Goal: Task Accomplishment & Management: Manage account settings

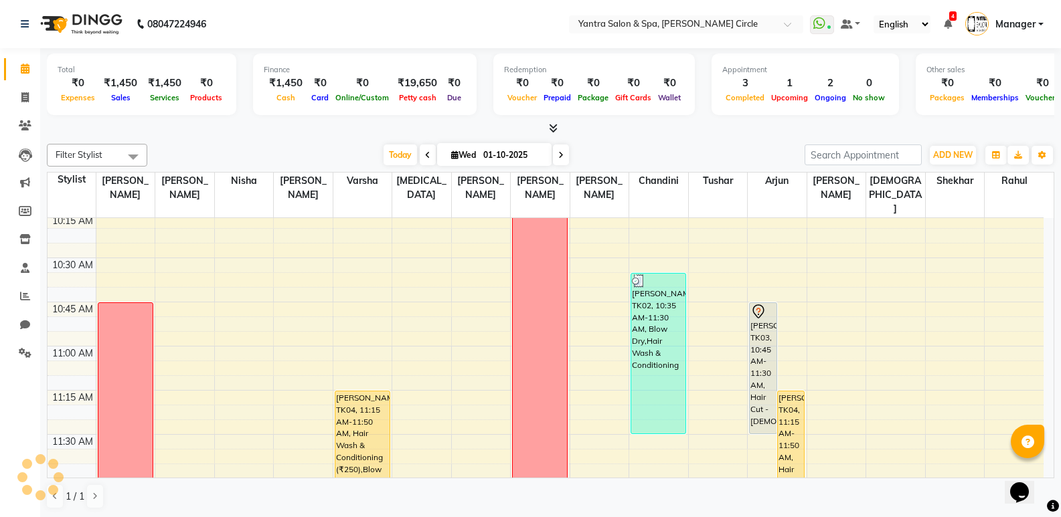
scroll to position [884, 0]
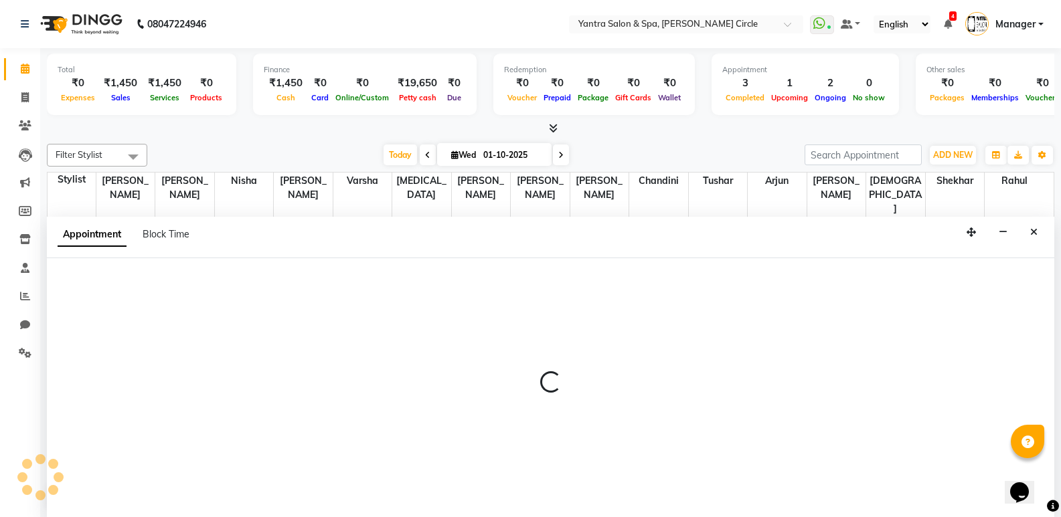
scroll to position [1, 0]
select select "18094"
select select "810"
select select "tentative"
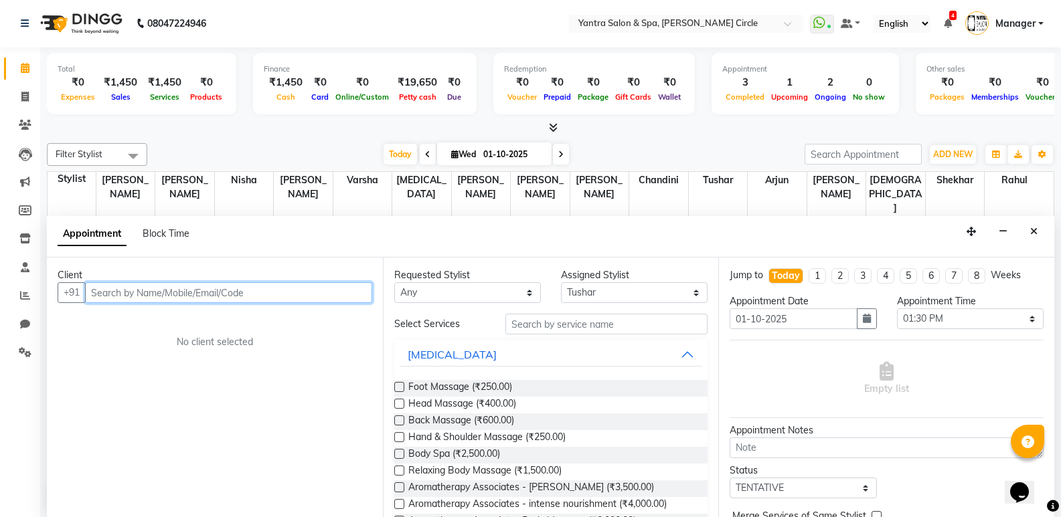
click at [329, 290] on input "text" at bounding box center [228, 292] width 287 height 21
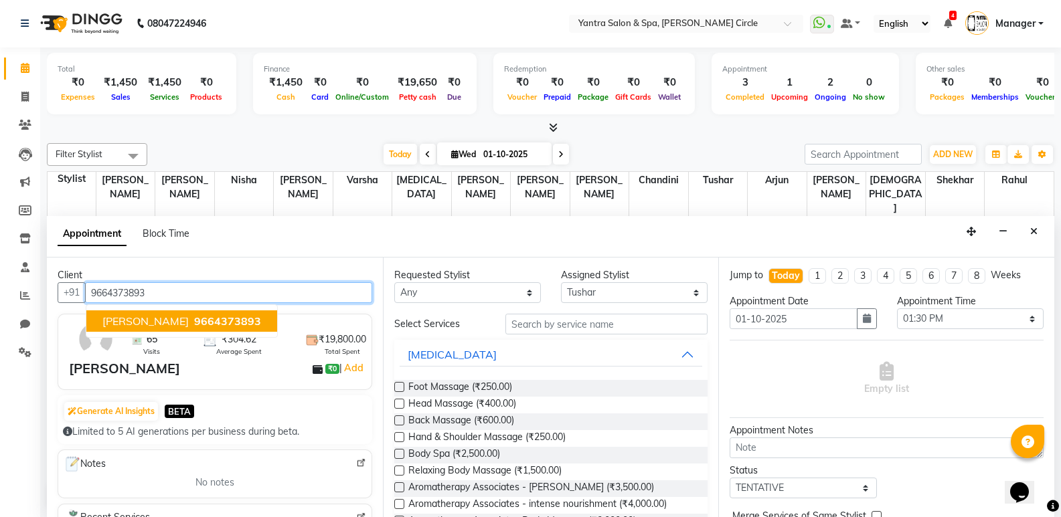
click at [140, 328] on button "Malik 9664373893" at bounding box center [181, 320] width 191 height 21
type input "9664373893"
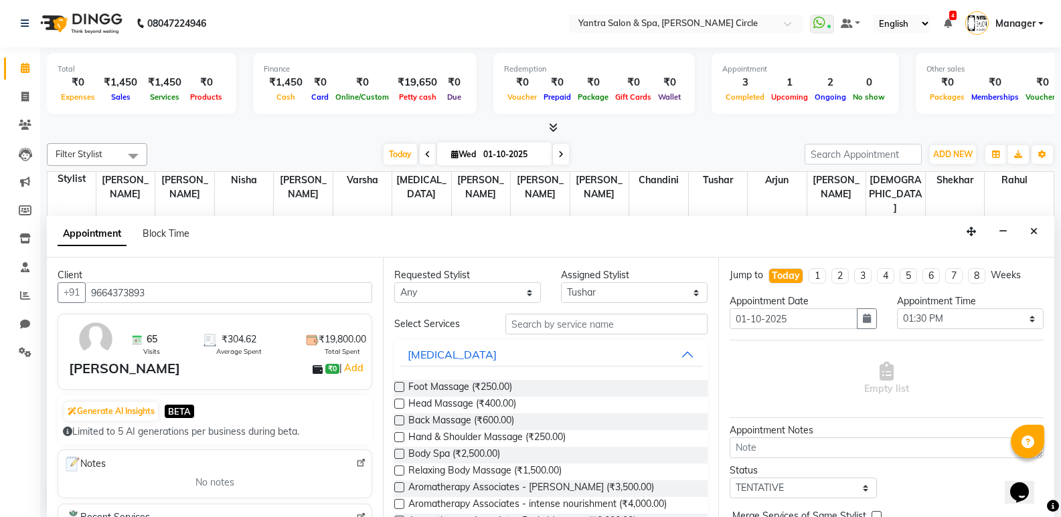
click at [609, 312] on div "Requested Stylist Any Anil Jaipal Arjun Bhawna Chandini Khushboo Soni Lalita Na…" at bounding box center [551, 388] width 336 height 260
click at [612, 331] on input "text" at bounding box center [606, 324] width 202 height 21
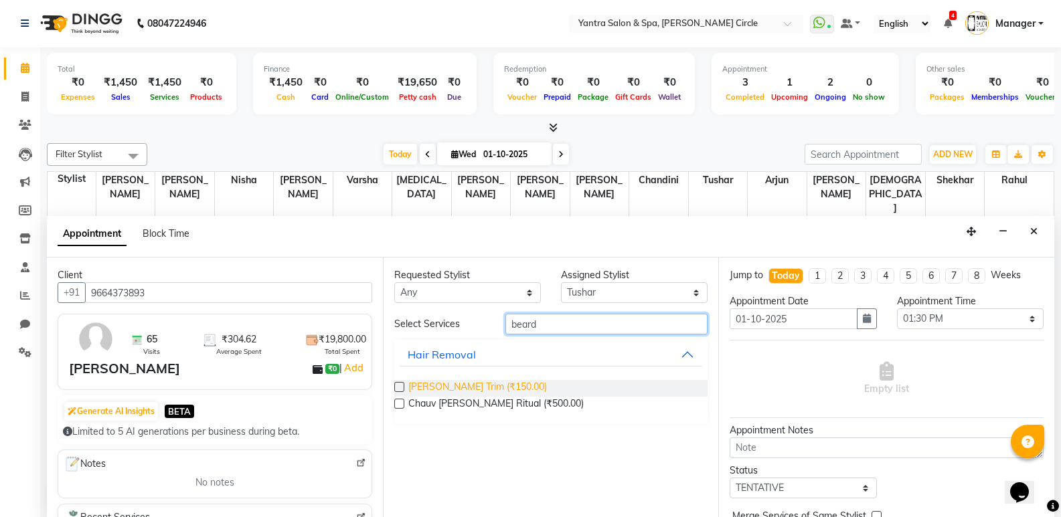
type input "beard"
click at [484, 381] on span "Beard Trim (₹150.00)" at bounding box center [477, 388] width 139 height 17
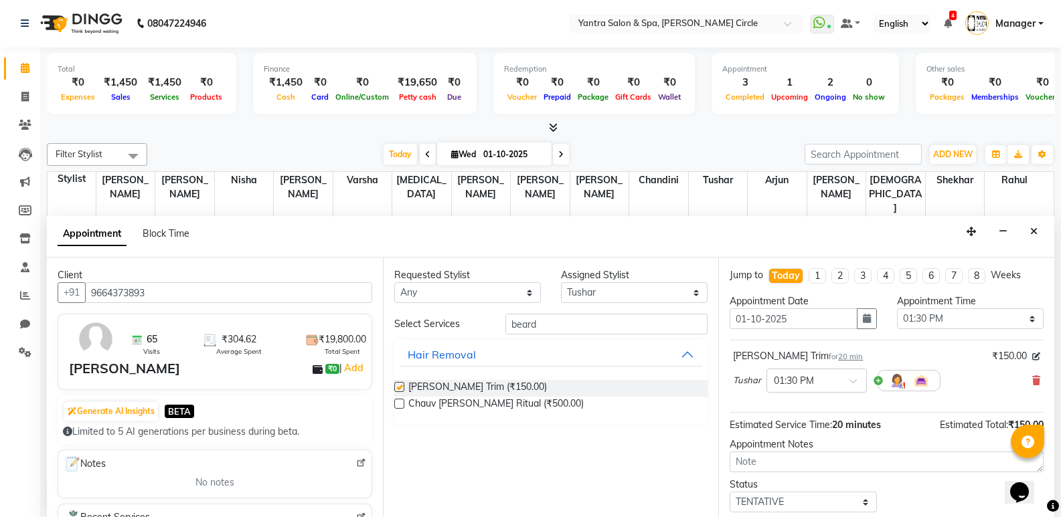
checkbox input "false"
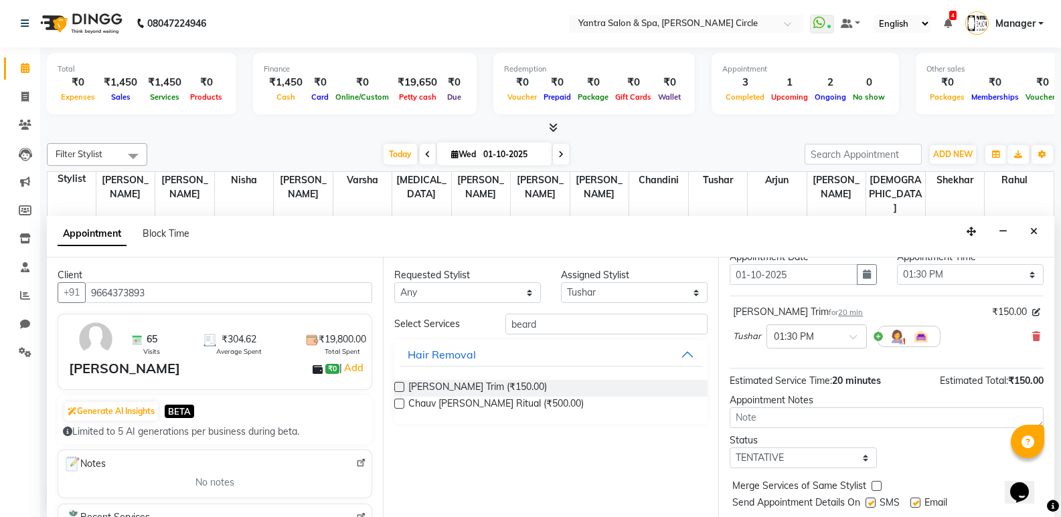
scroll to position [80, 0]
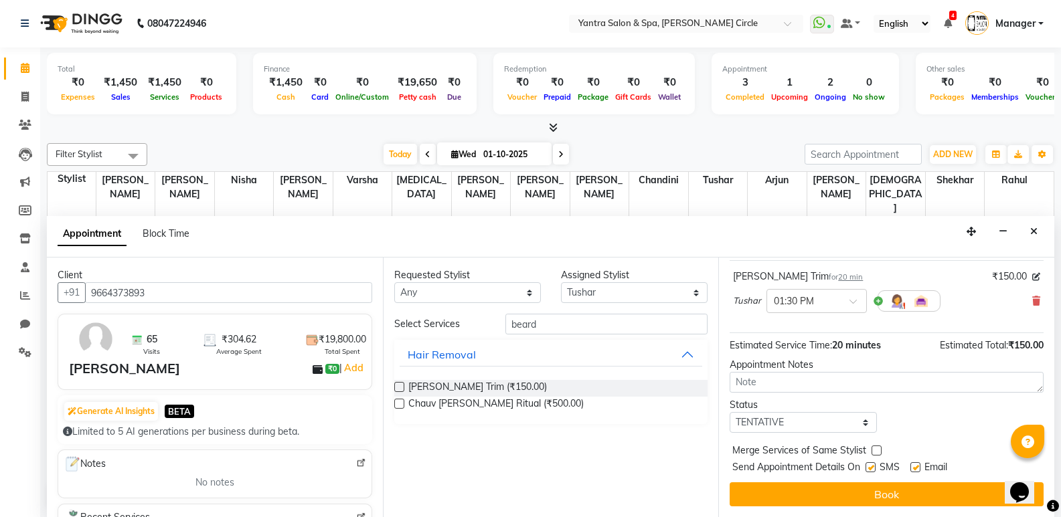
click at [840, 498] on button "Book" at bounding box center [886, 494] width 314 height 24
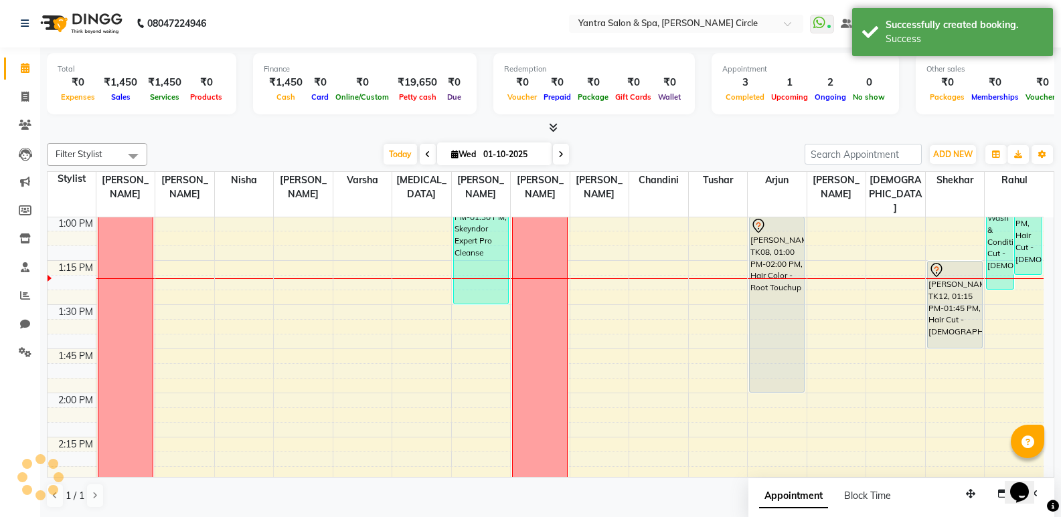
scroll to position [0, 0]
drag, startPoint x: 975, startPoint y: 490, endPoint x: 869, endPoint y: 494, distance: 106.4
click at [869, 494] on icon "button" at bounding box center [864, 497] width 9 height 9
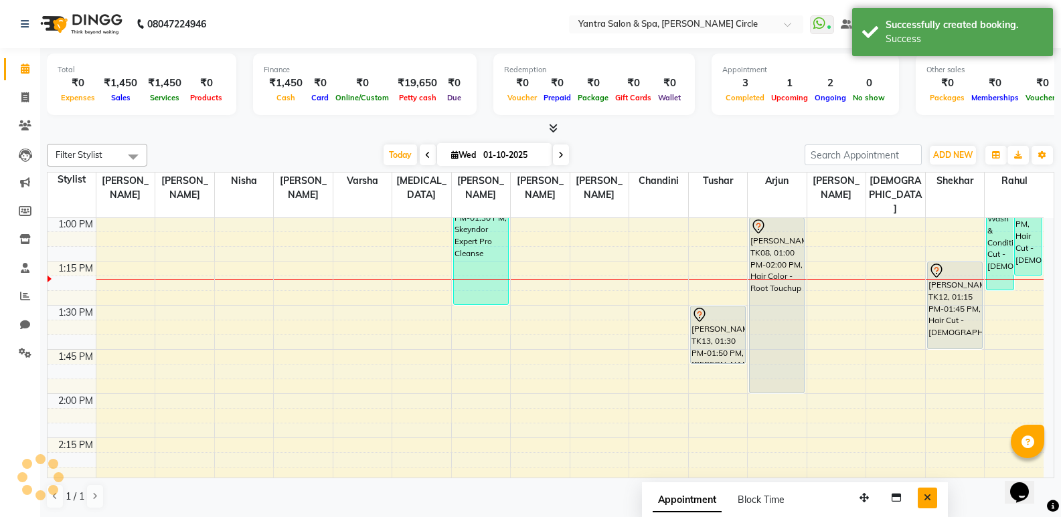
click at [921, 494] on button "Close" at bounding box center [926, 498] width 19 height 21
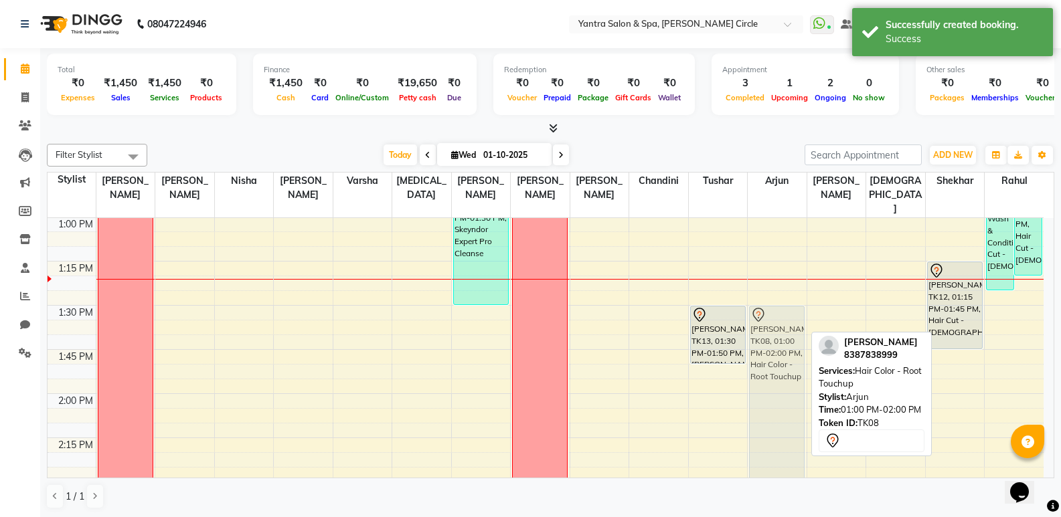
drag, startPoint x: 772, startPoint y: 214, endPoint x: 772, endPoint y: 295, distance: 81.0
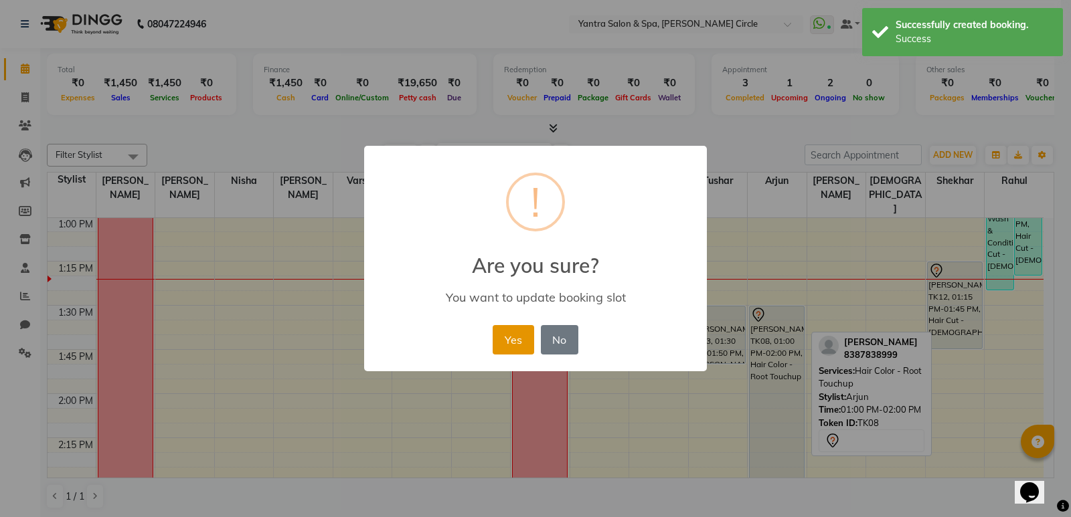
click at [508, 341] on button "Yes" at bounding box center [512, 339] width 41 height 29
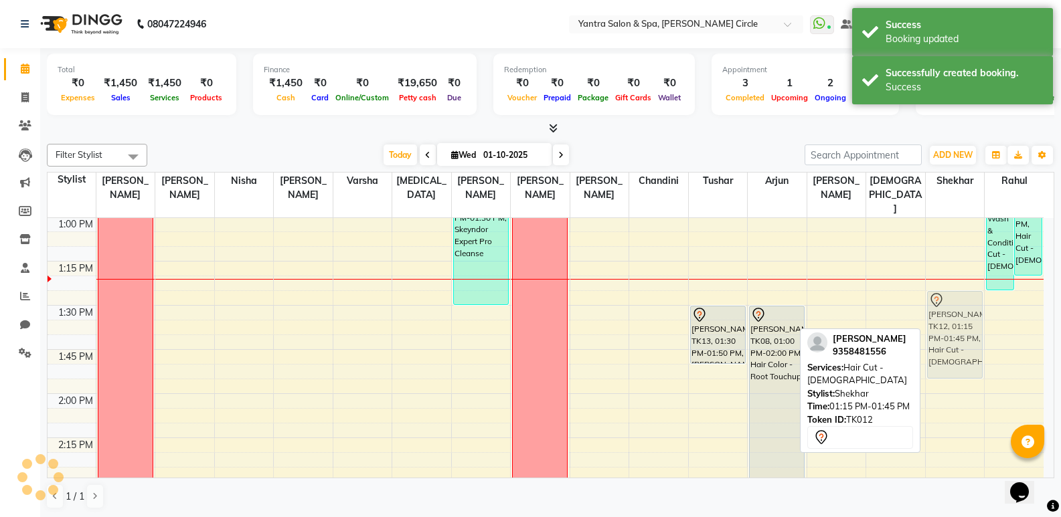
drag, startPoint x: 980, startPoint y: 280, endPoint x: 977, endPoint y: 315, distance: 34.9
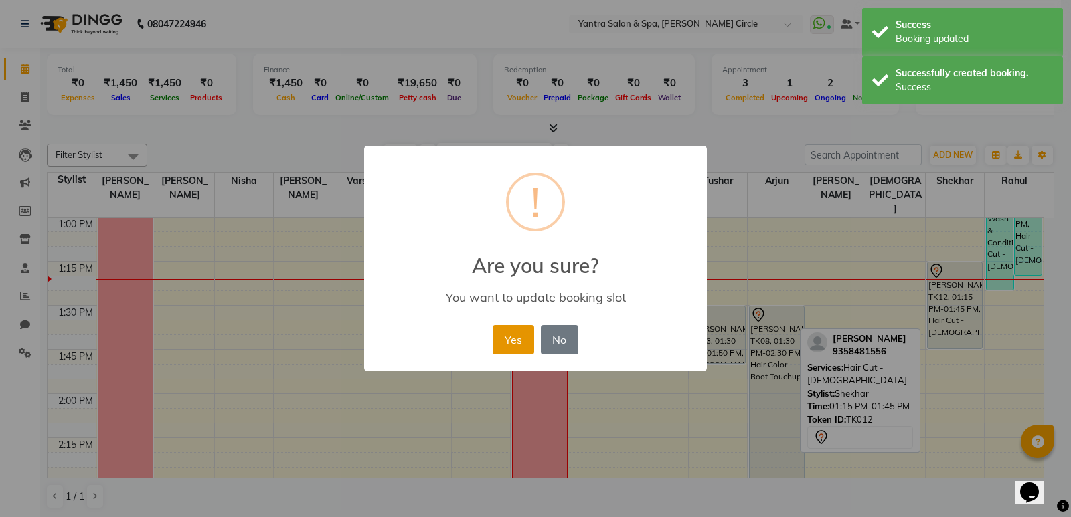
click at [501, 333] on button "Yes" at bounding box center [512, 339] width 41 height 29
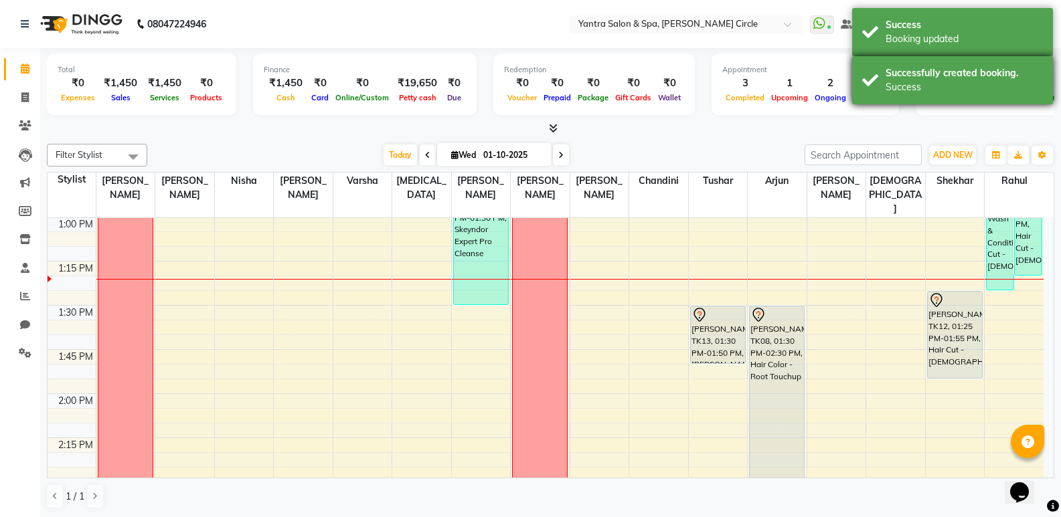
click at [955, 91] on div "Success" at bounding box center [963, 87] width 157 height 14
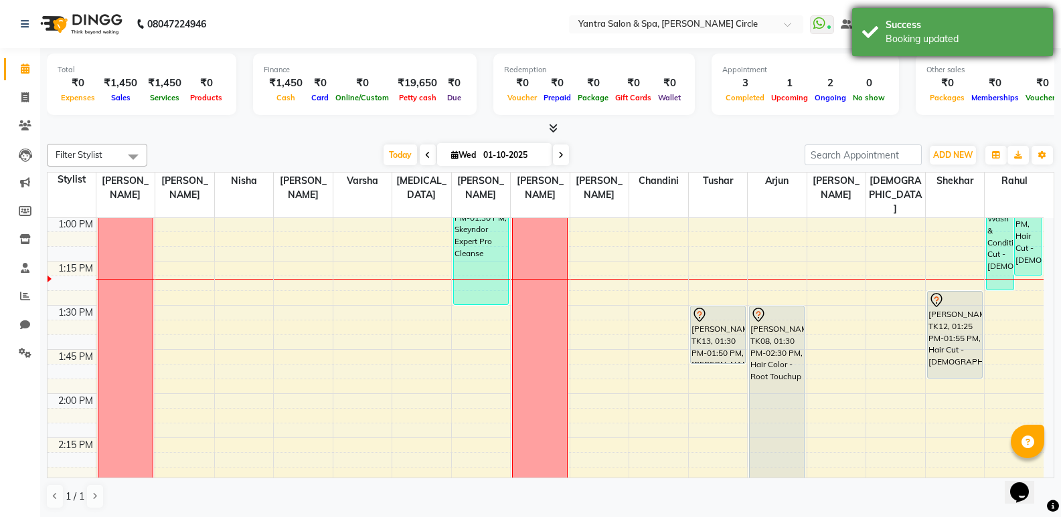
click at [901, 25] on div "Success" at bounding box center [963, 25] width 157 height 14
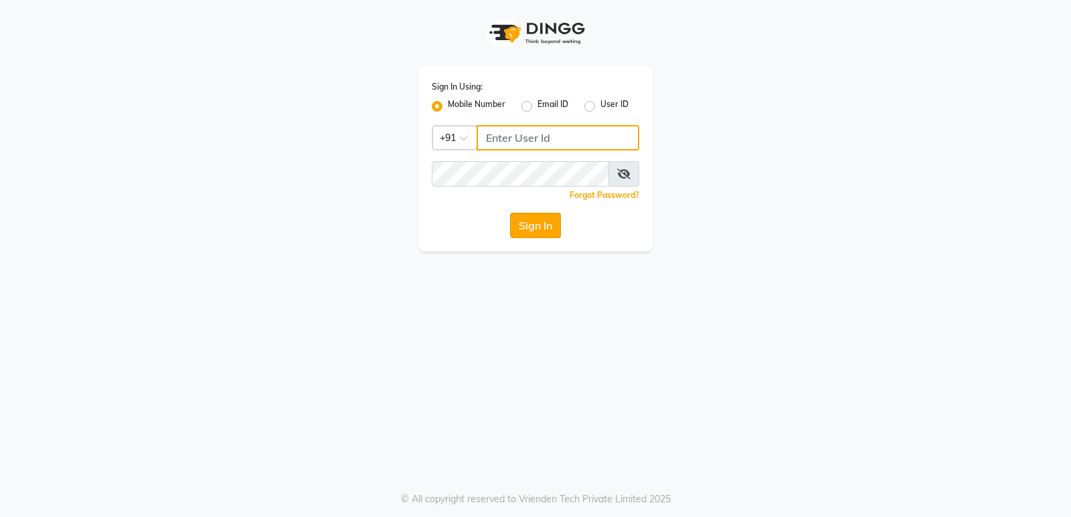
type input "8829026147"
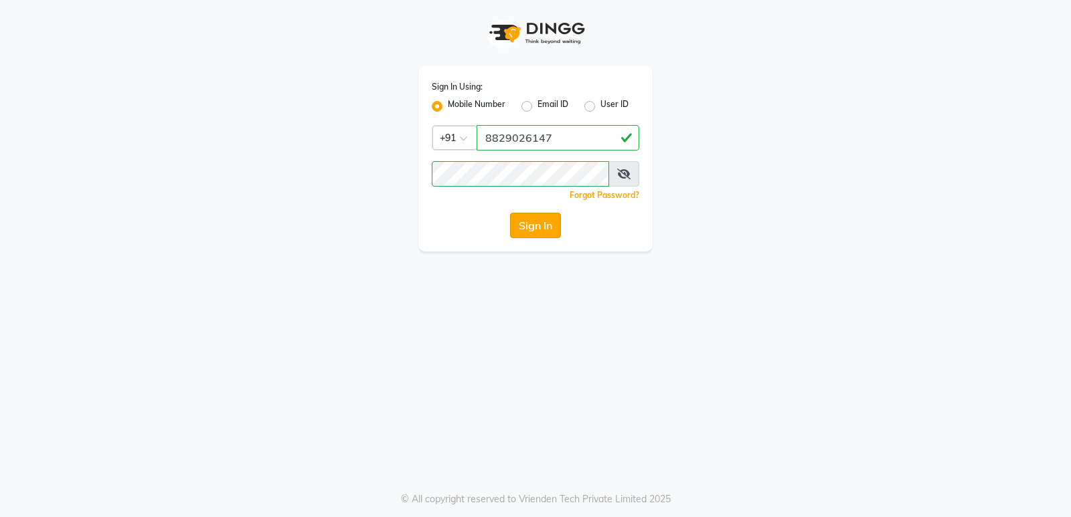
click at [525, 219] on button "Sign In" at bounding box center [535, 225] width 51 height 25
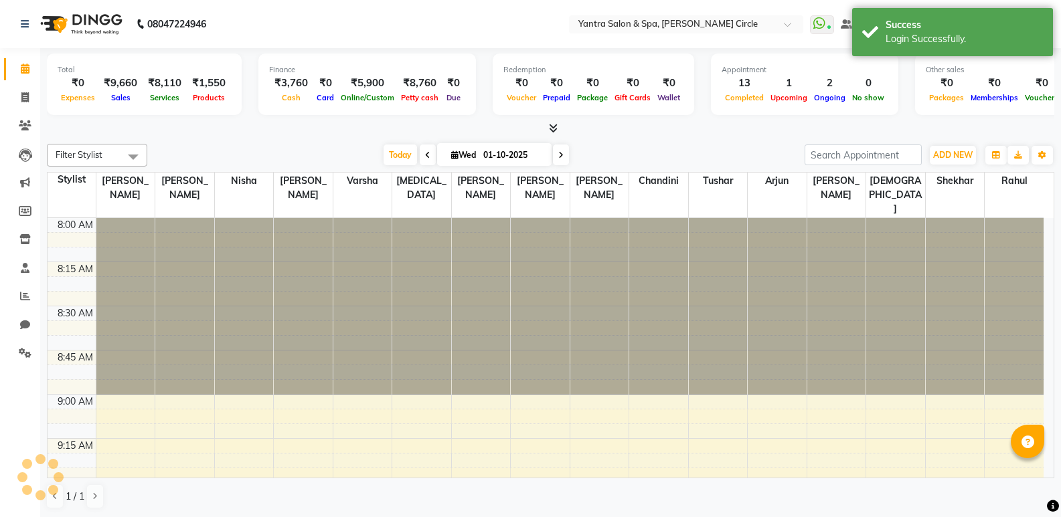
select select "en"
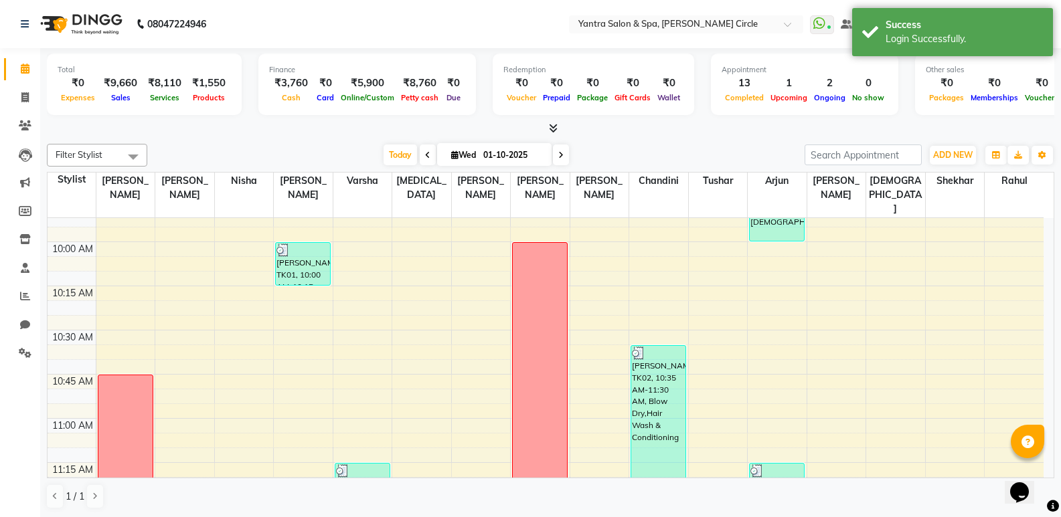
scroll to position [401, 0]
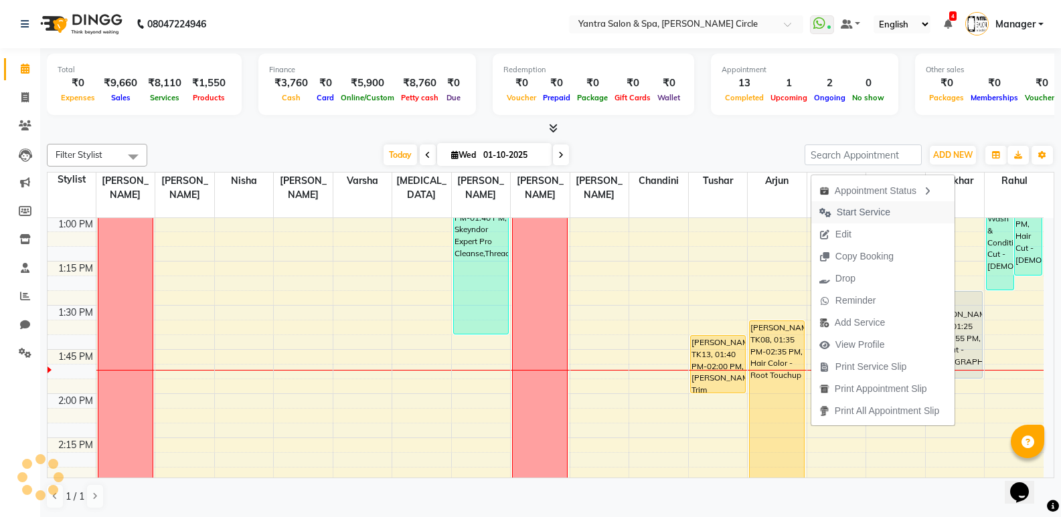
click at [881, 218] on span "Start Service" at bounding box center [863, 212] width 54 height 14
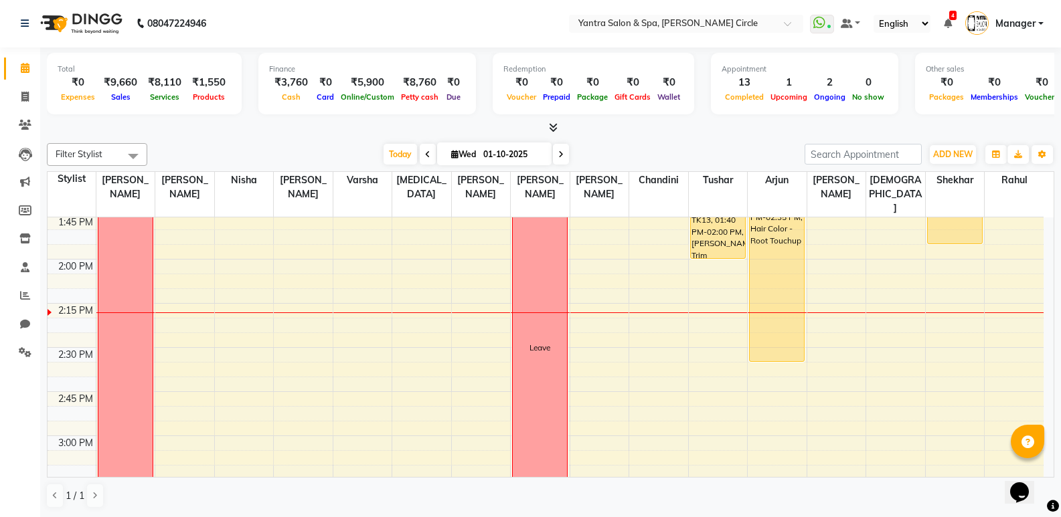
scroll to position [1085, 0]
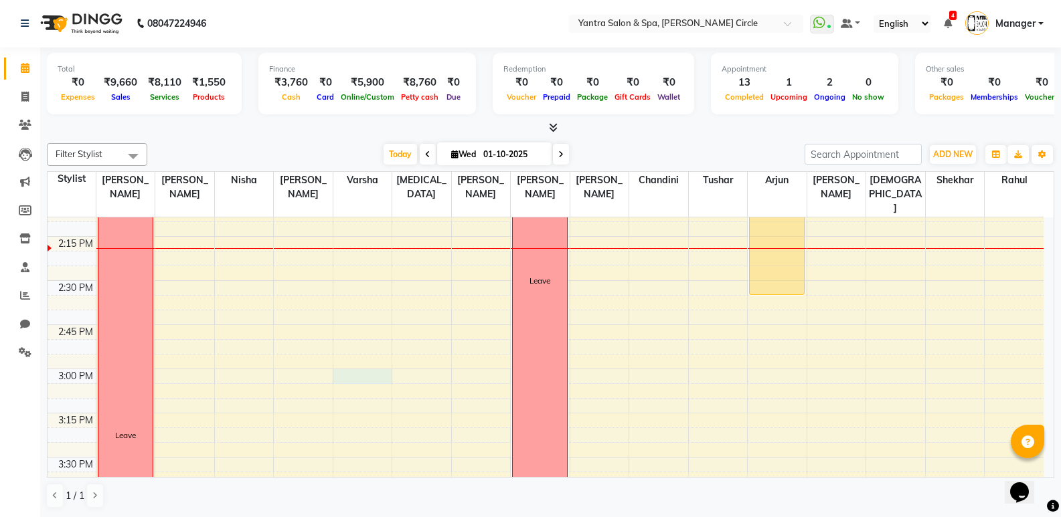
click at [347, 365] on div "8:00 AM 8:15 AM 8:30 AM 8:45 AM 9:00 AM 9:15 AM 9:30 AM 9:45 AM 10:00 AM 10:15 …" at bounding box center [546, 369] width 996 height 2472
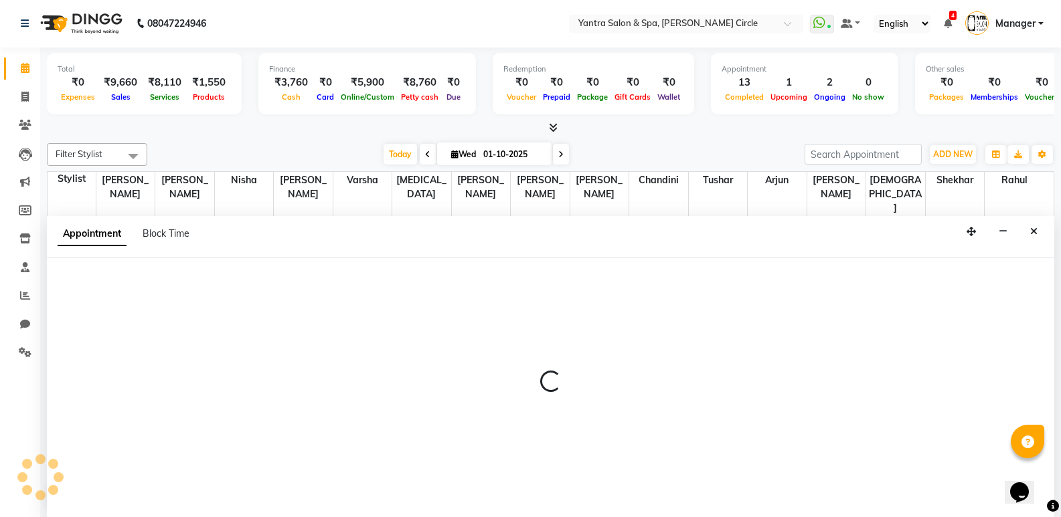
select select "4351"
select select "900"
select select "tentative"
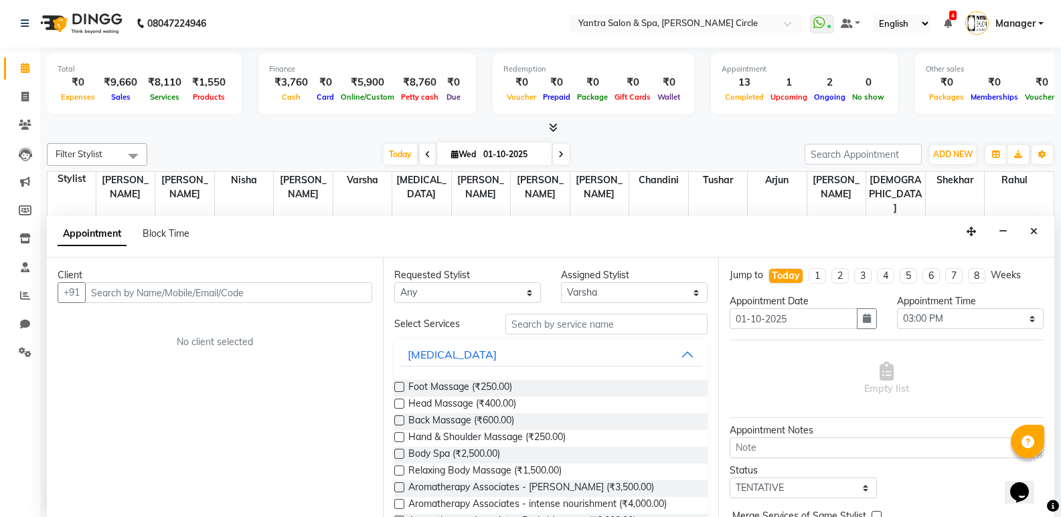
click at [319, 293] on input "text" at bounding box center [228, 292] width 287 height 21
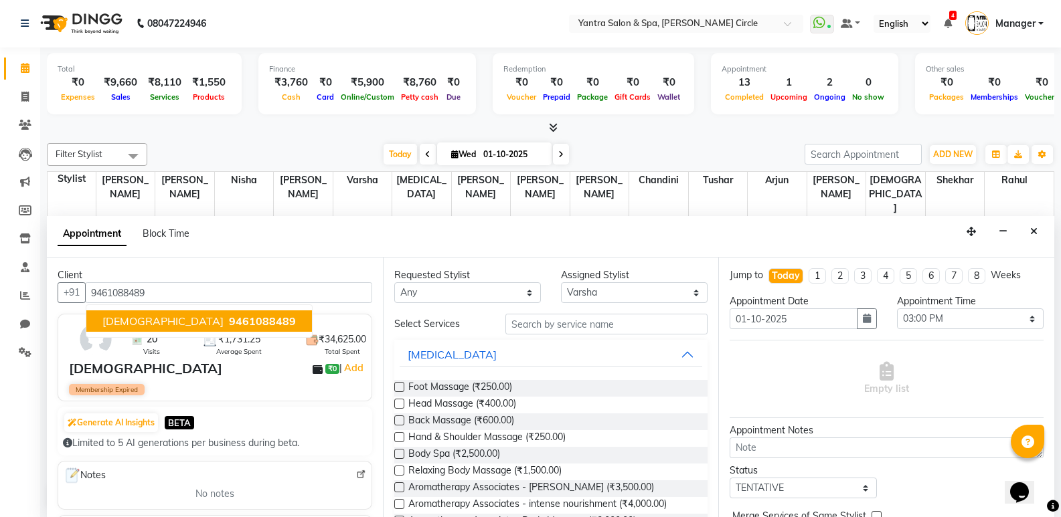
click at [229, 318] on span "9461088489" at bounding box center [262, 320] width 67 height 13
type input "9461088489"
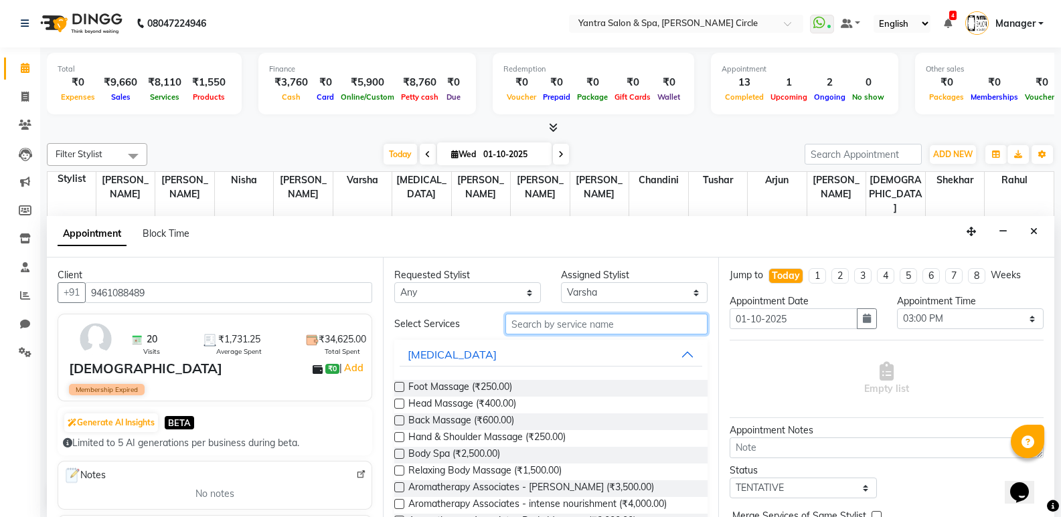
click at [635, 320] on input "text" at bounding box center [606, 324] width 202 height 21
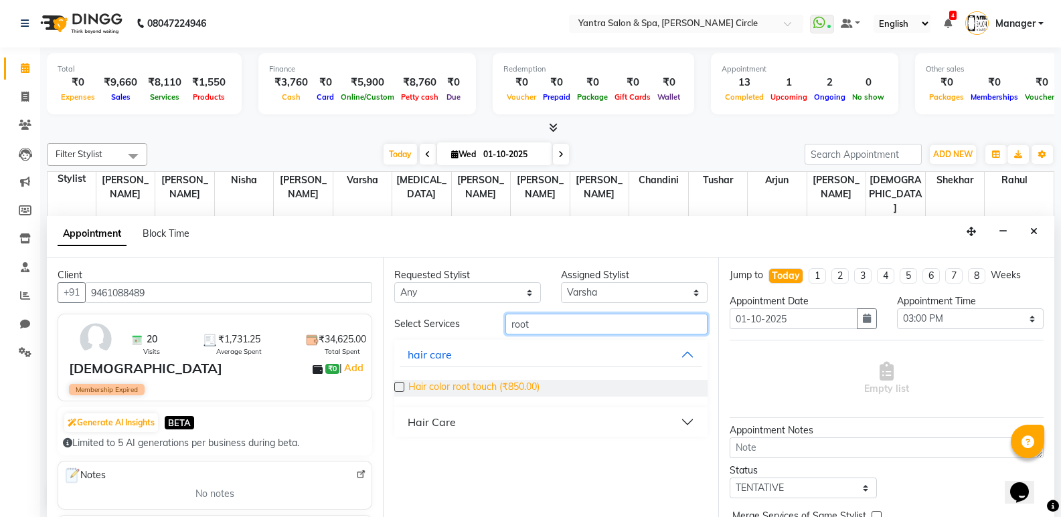
type input "root"
click at [515, 381] on span "Hair color root touch (₹850.00)" at bounding box center [473, 388] width 131 height 17
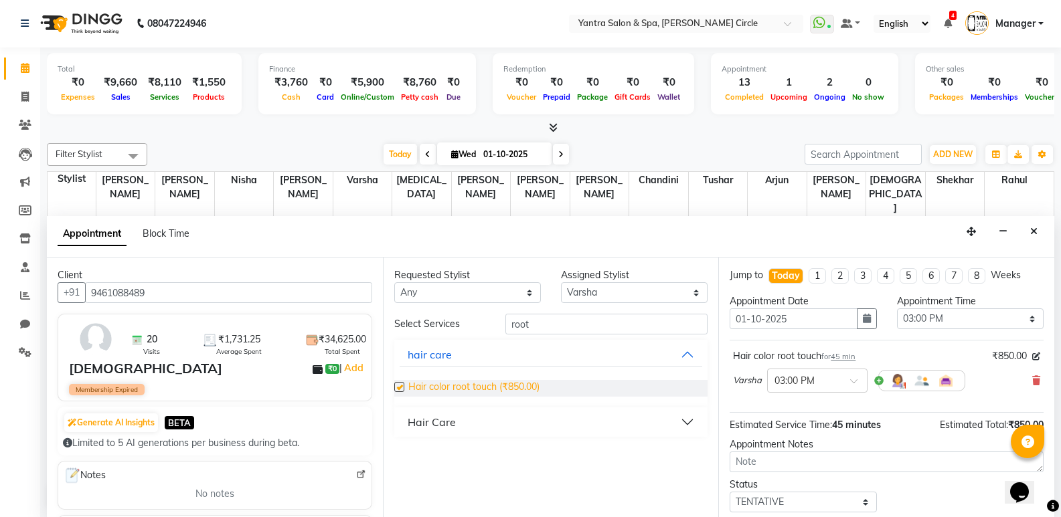
checkbox input "false"
click at [1032, 379] on icon at bounding box center [1036, 380] width 8 height 9
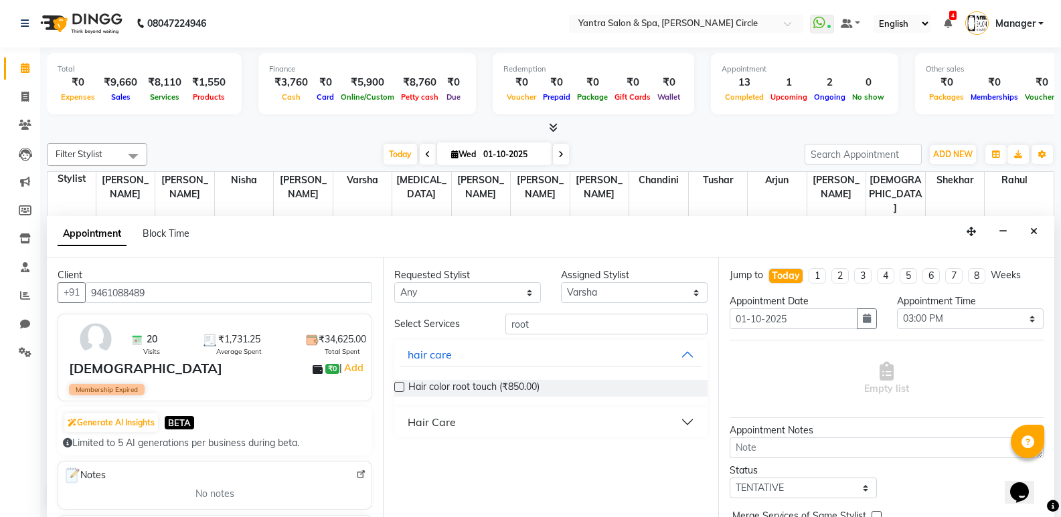
click at [484, 420] on button "Hair Care" at bounding box center [550, 422] width 303 height 24
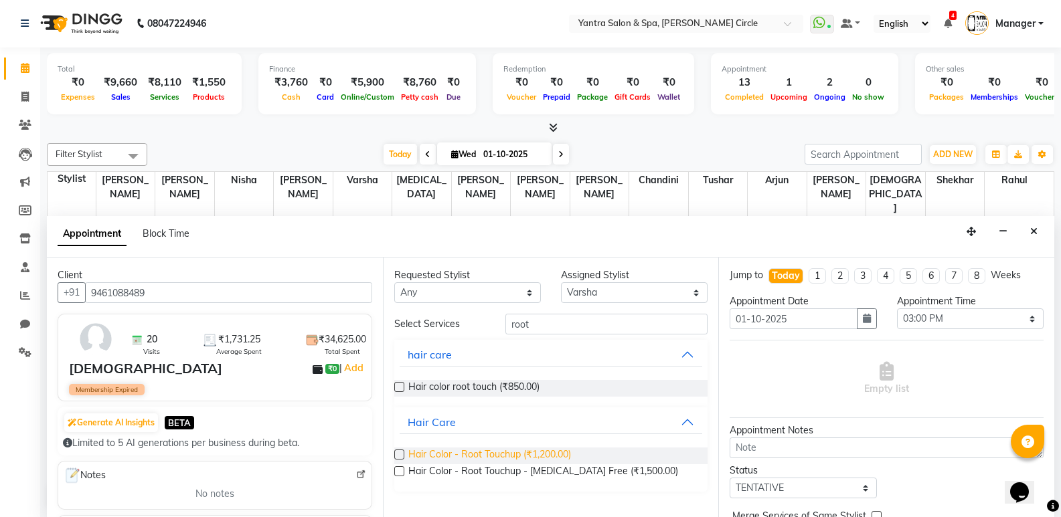
click at [487, 454] on span "Hair Color - Root Touchup (₹1,200.00)" at bounding box center [489, 456] width 163 height 17
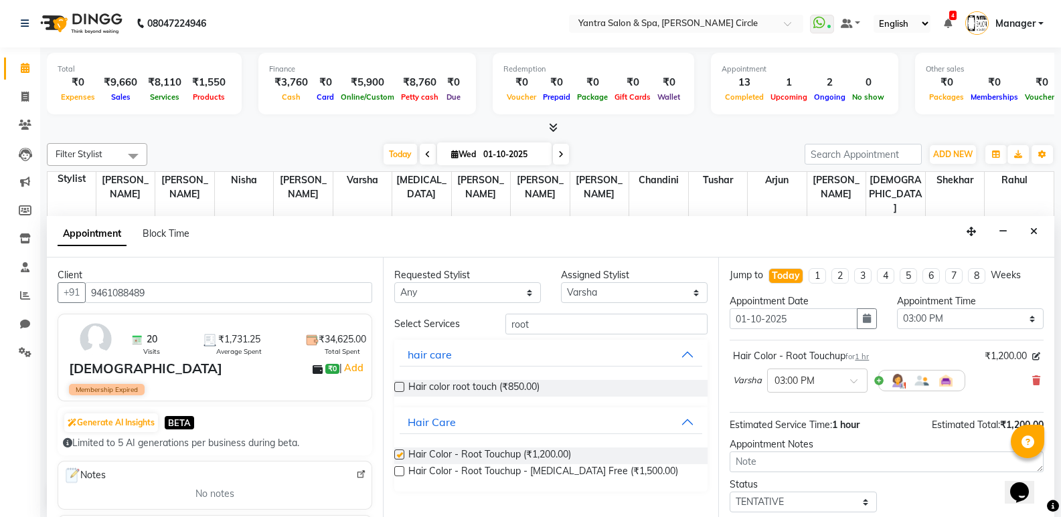
checkbox input "false"
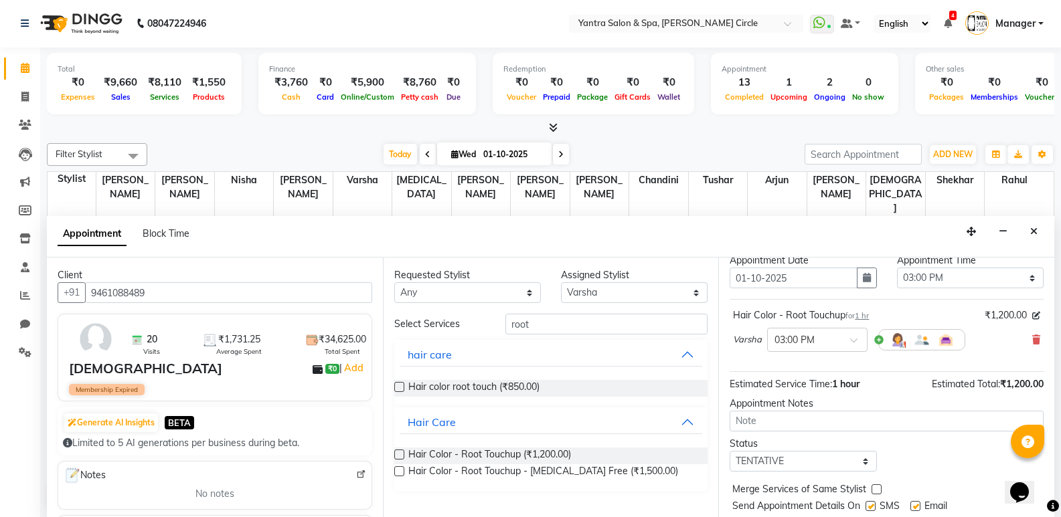
scroll to position [80, 0]
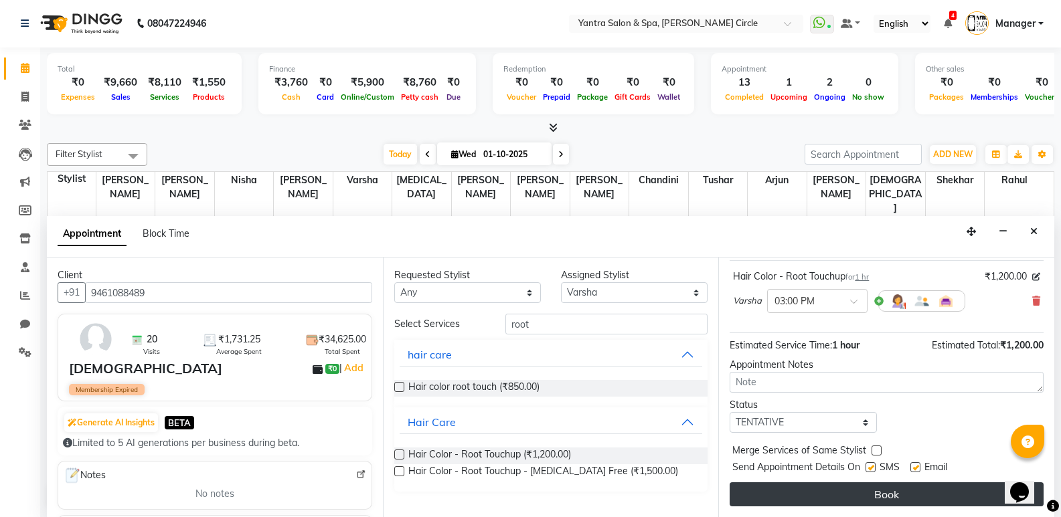
click at [796, 490] on button "Book" at bounding box center [886, 494] width 314 height 24
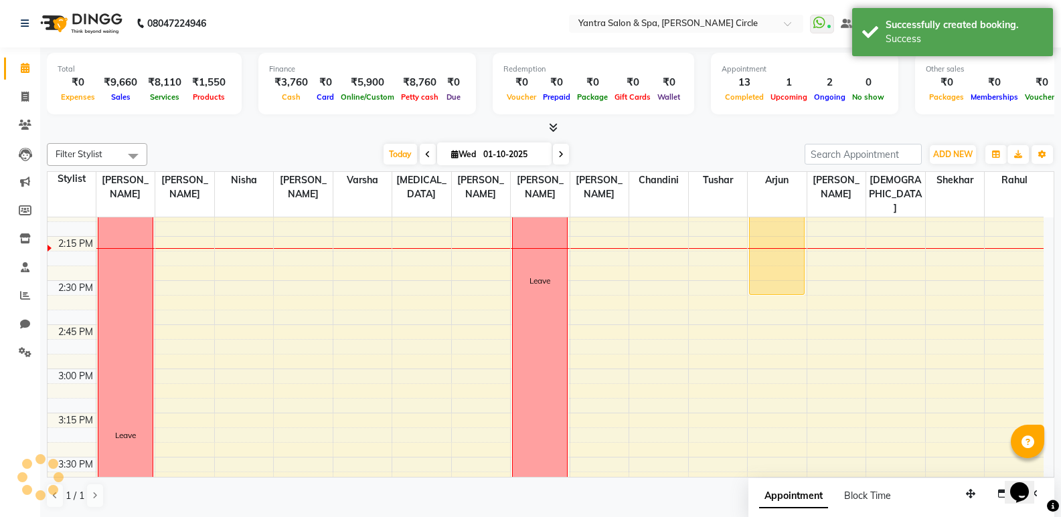
scroll to position [0, 0]
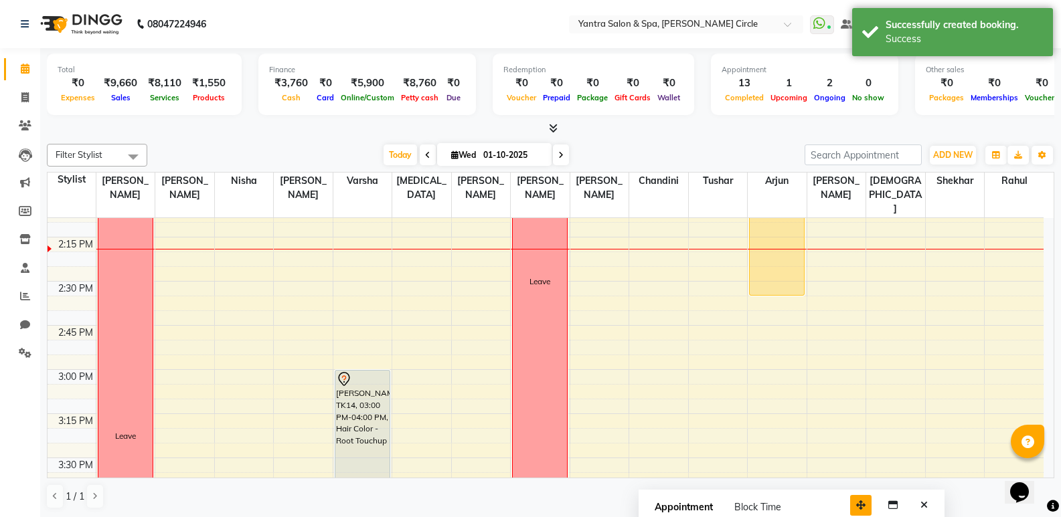
drag, startPoint x: 972, startPoint y: 501, endPoint x: 860, endPoint y: 512, distance: 111.7
click at [860, 512] on button "button" at bounding box center [860, 505] width 21 height 21
click at [924, 507] on icon "Close" at bounding box center [922, 505] width 7 height 9
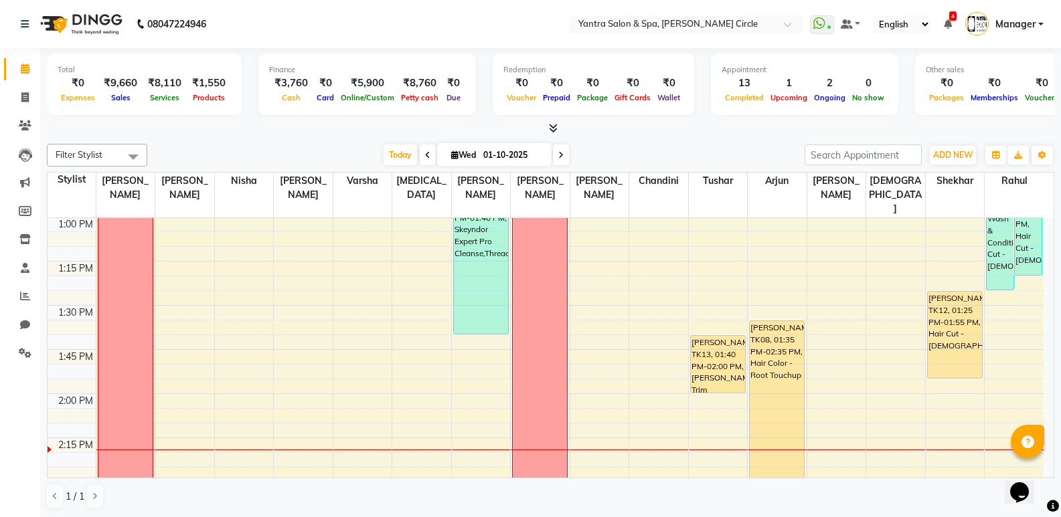
scroll to position [1152, 0]
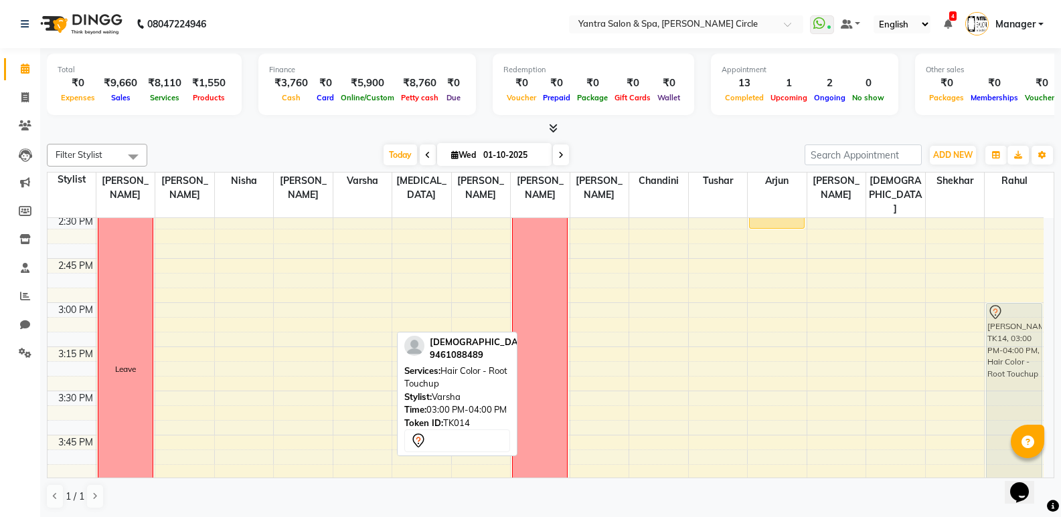
drag, startPoint x: 355, startPoint y: 325, endPoint x: 1020, endPoint y: 325, distance: 664.4
click at [1020, 325] on tr "Leave Mehak Mathur, TK01, 10:00 AM-10:15 AM, Hair Wash & Conditioning Client, T…" at bounding box center [546, 303] width 996 height 2472
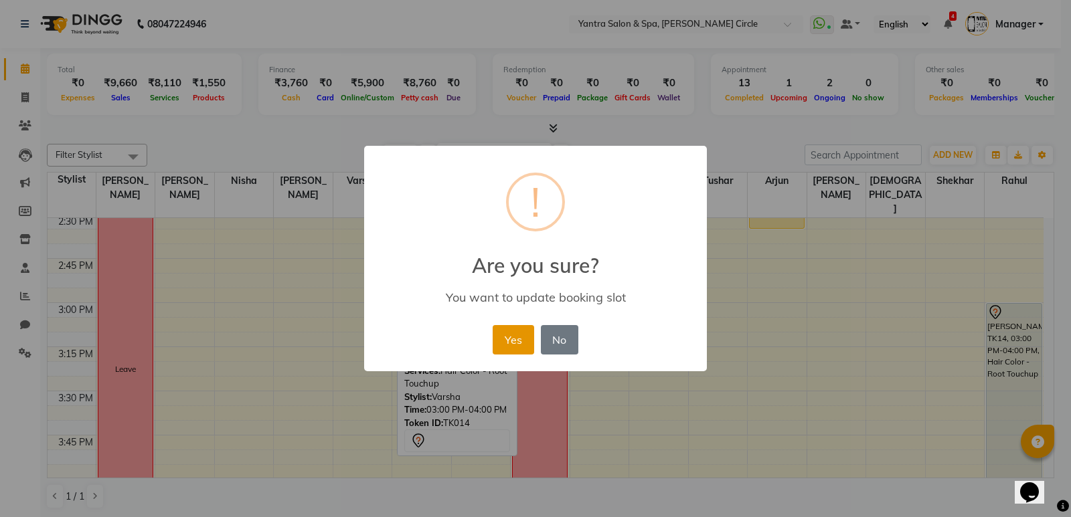
click at [511, 353] on button "Yes" at bounding box center [512, 339] width 41 height 29
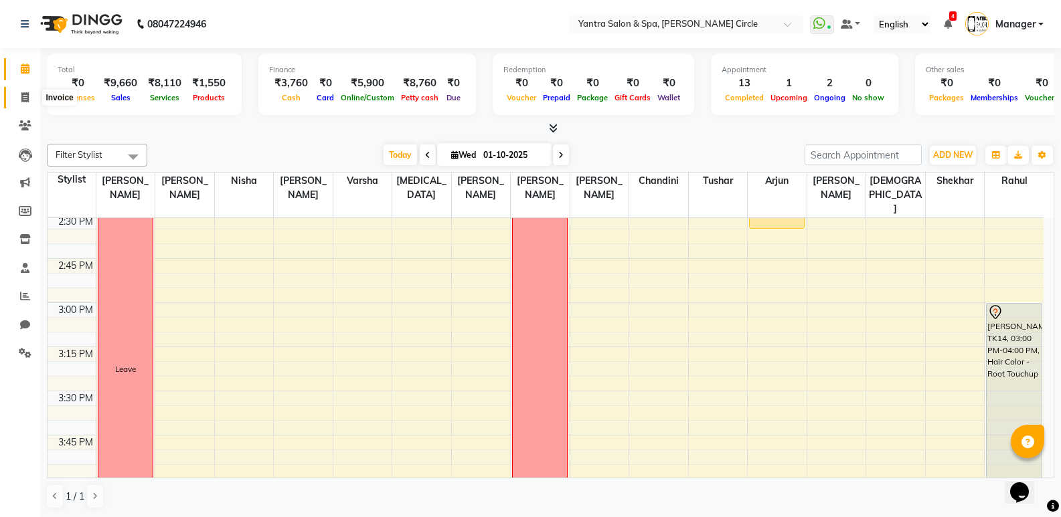
click at [32, 100] on span at bounding box center [24, 97] width 23 height 15
select select "service"
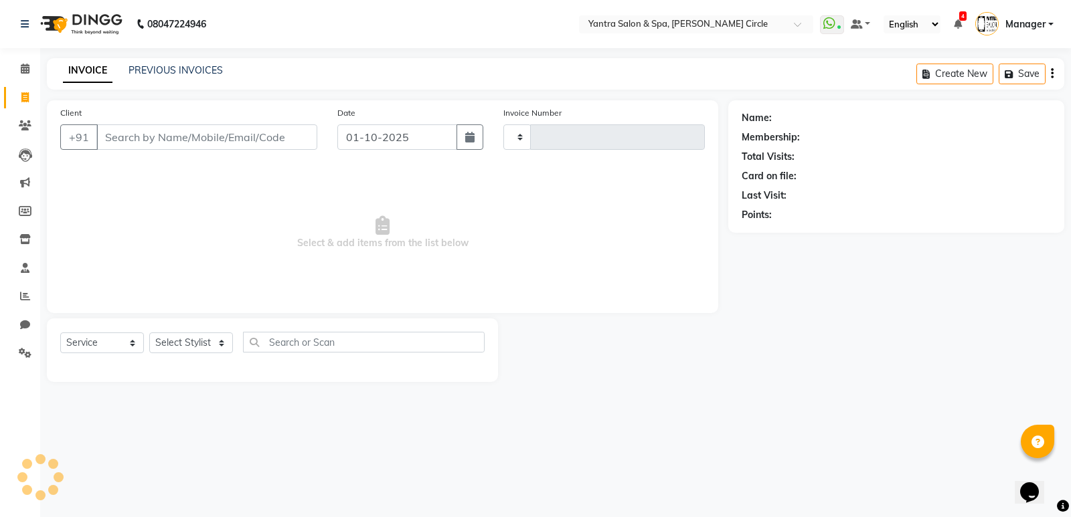
type input "4537"
select select "152"
click at [119, 140] on input "Client" at bounding box center [206, 136] width 221 height 25
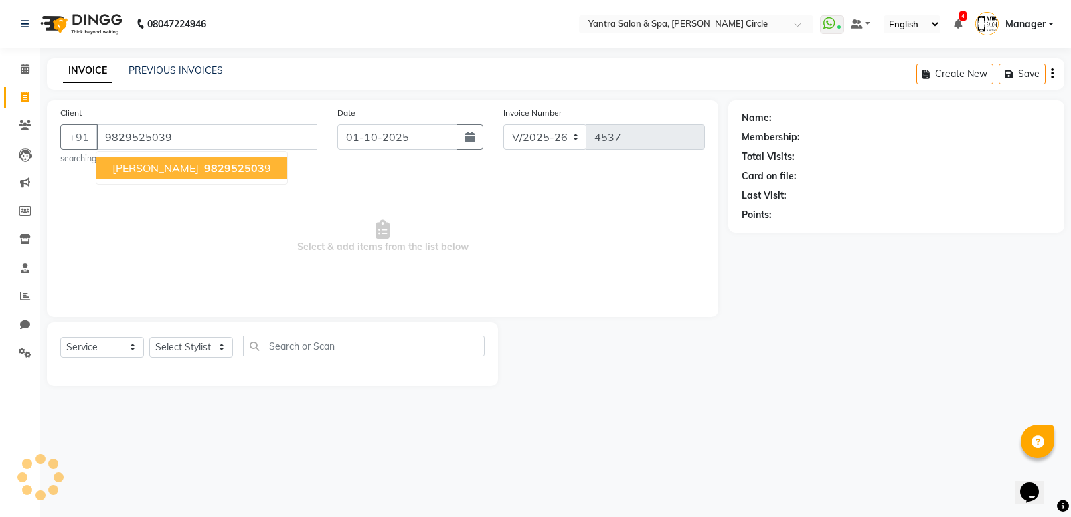
type input "9829525039"
click at [149, 165] on span "Pankaj Trivedi" at bounding box center [155, 167] width 86 height 13
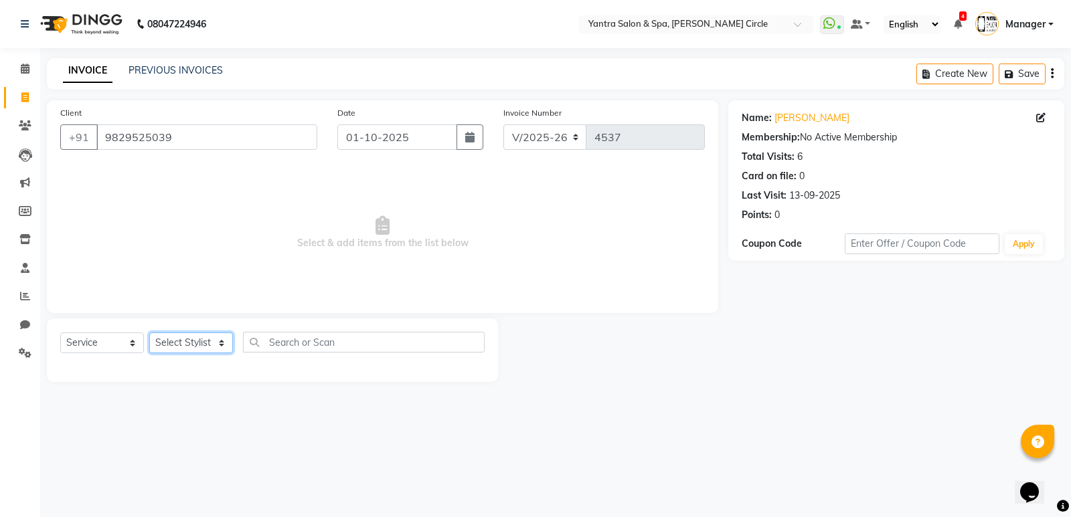
click at [221, 346] on select "Select Stylist [PERSON_NAME] [PERSON_NAME] [PERSON_NAME] [PERSON_NAME] Manager …" at bounding box center [191, 343] width 84 height 21
select select "72571"
click at [149, 333] on select "Select Stylist [PERSON_NAME] [PERSON_NAME] [PERSON_NAME] [PERSON_NAME] Manager …" at bounding box center [191, 343] width 84 height 21
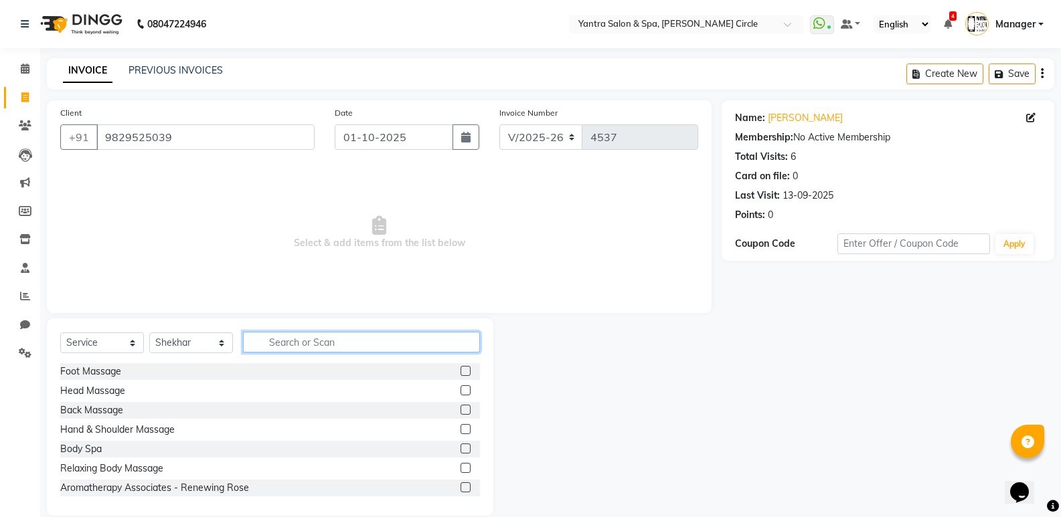
click at [299, 336] on input "text" at bounding box center [361, 342] width 237 height 21
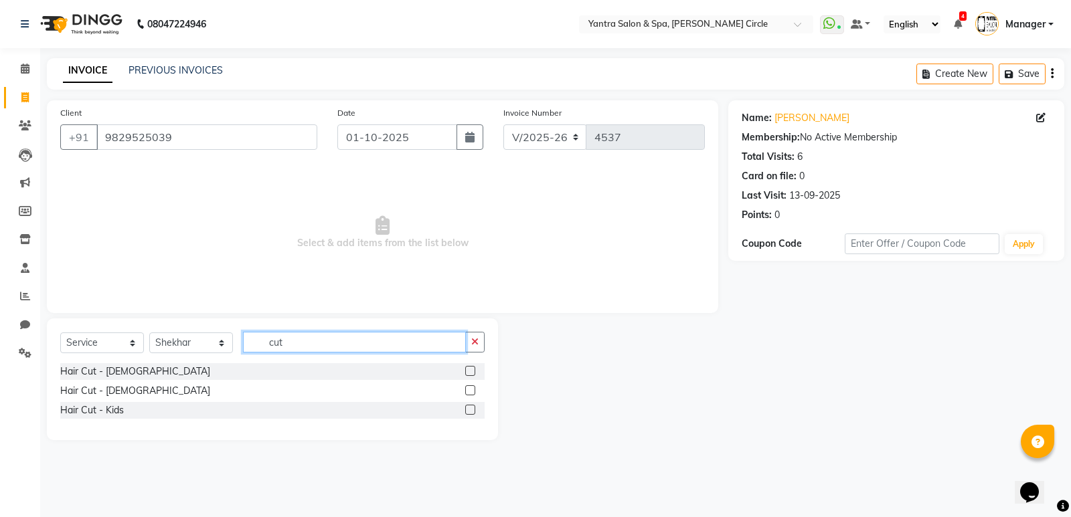
type input "cut"
click at [471, 389] on label at bounding box center [470, 390] width 10 height 10
click at [471, 389] on input "checkbox" at bounding box center [469, 391] width 9 height 9
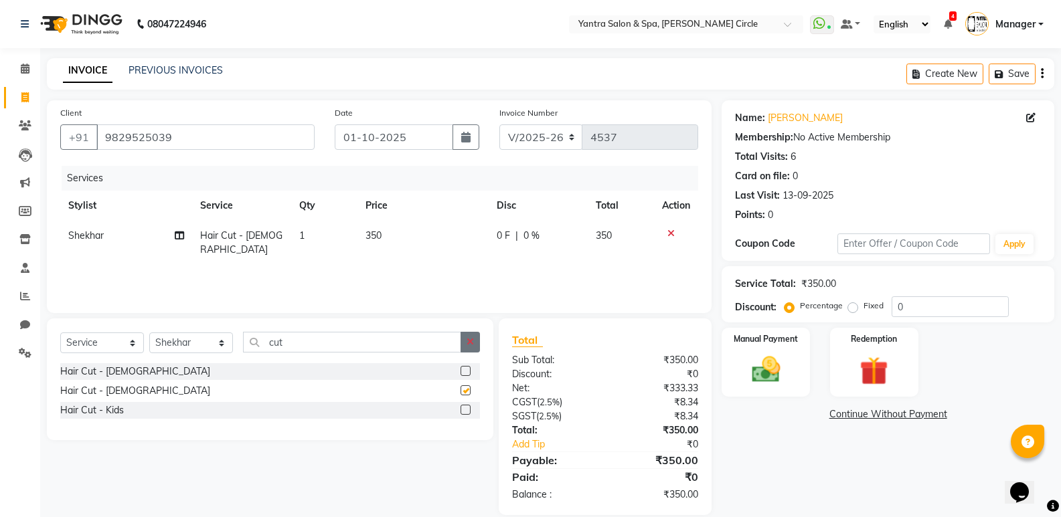
checkbox input "false"
click at [461, 336] on button "button" at bounding box center [469, 342] width 19 height 21
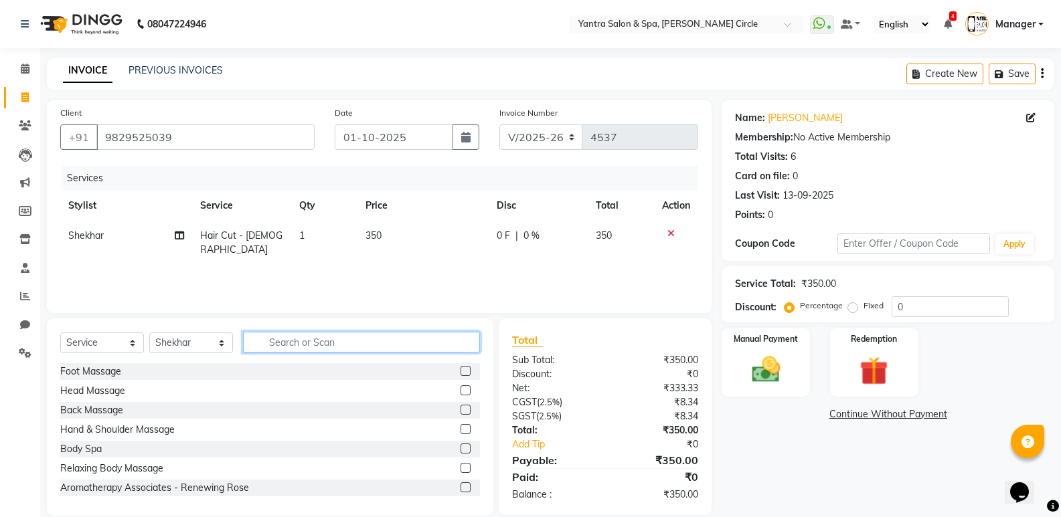
click at [430, 344] on input "text" at bounding box center [361, 342] width 237 height 21
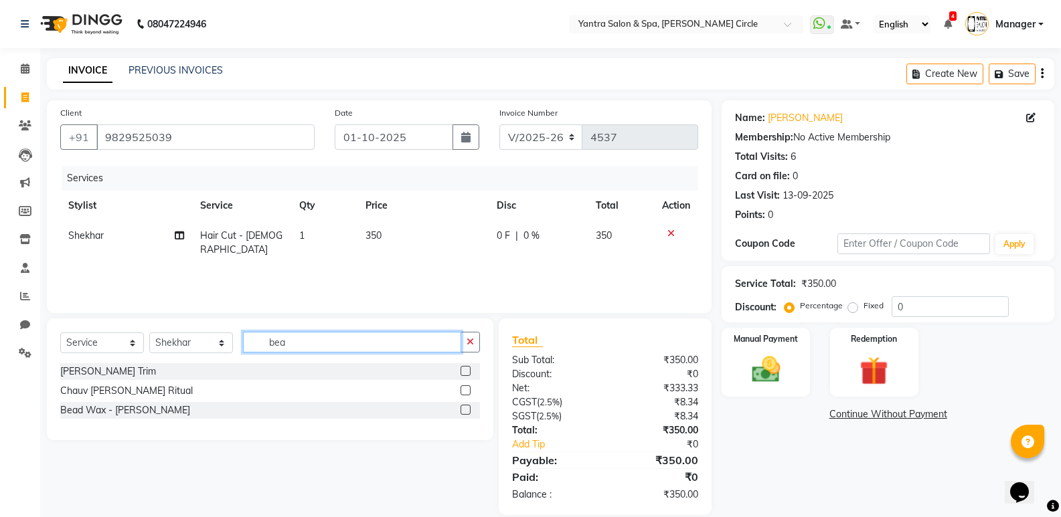
type input "bea"
click at [460, 375] on div "Beard Trim" at bounding box center [270, 371] width 420 height 17
click at [463, 373] on label at bounding box center [465, 371] width 10 height 10
click at [463, 373] on input "checkbox" at bounding box center [464, 371] width 9 height 9
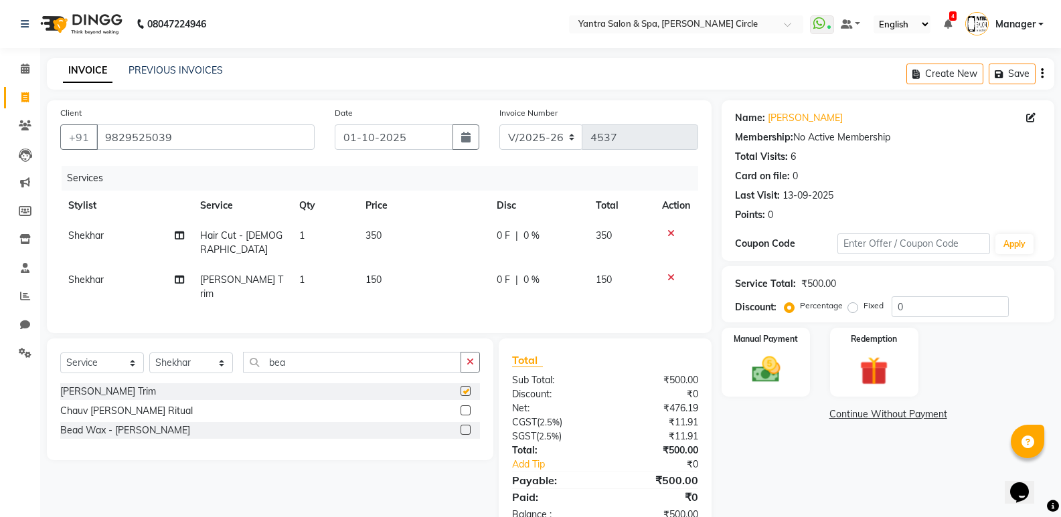
checkbox input "false"
click at [784, 373] on img at bounding box center [765, 370] width 48 height 34
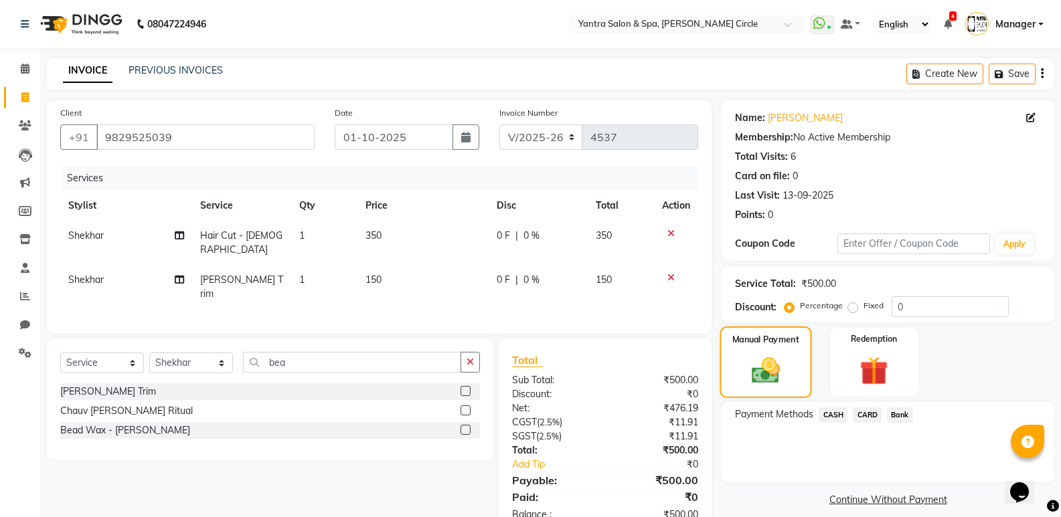
scroll to position [20, 0]
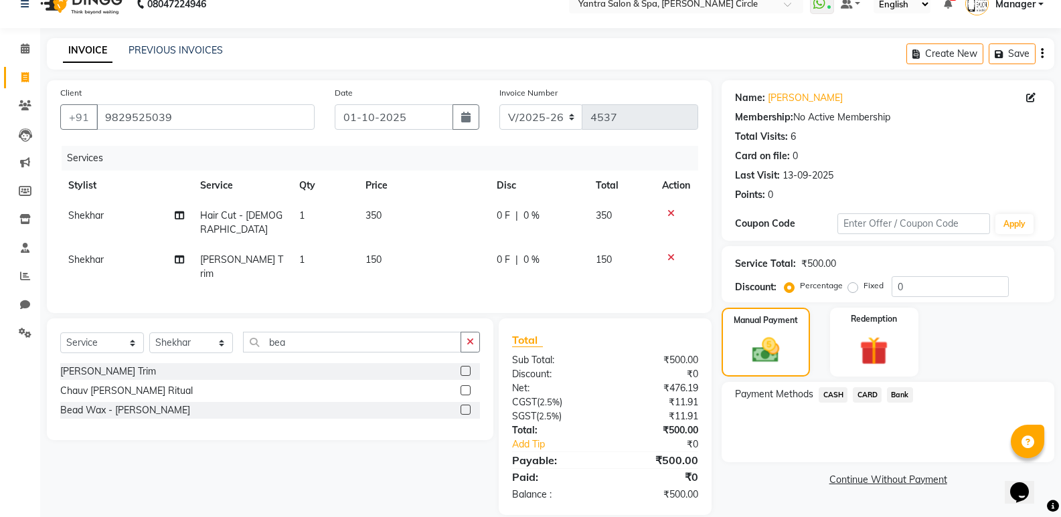
click at [905, 397] on span "Bank" at bounding box center [900, 394] width 26 height 15
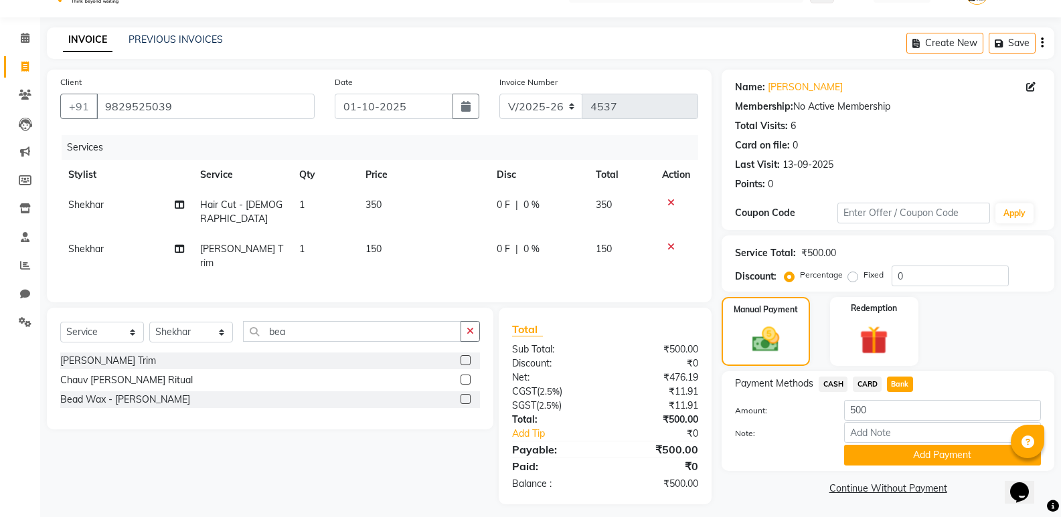
scroll to position [32, 0]
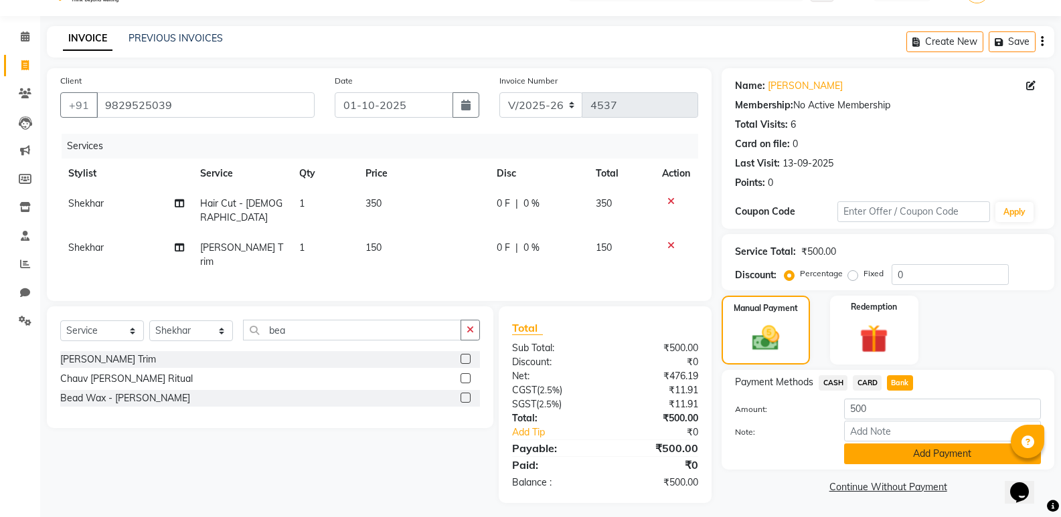
click at [909, 461] on button "Add Payment" at bounding box center [942, 454] width 197 height 21
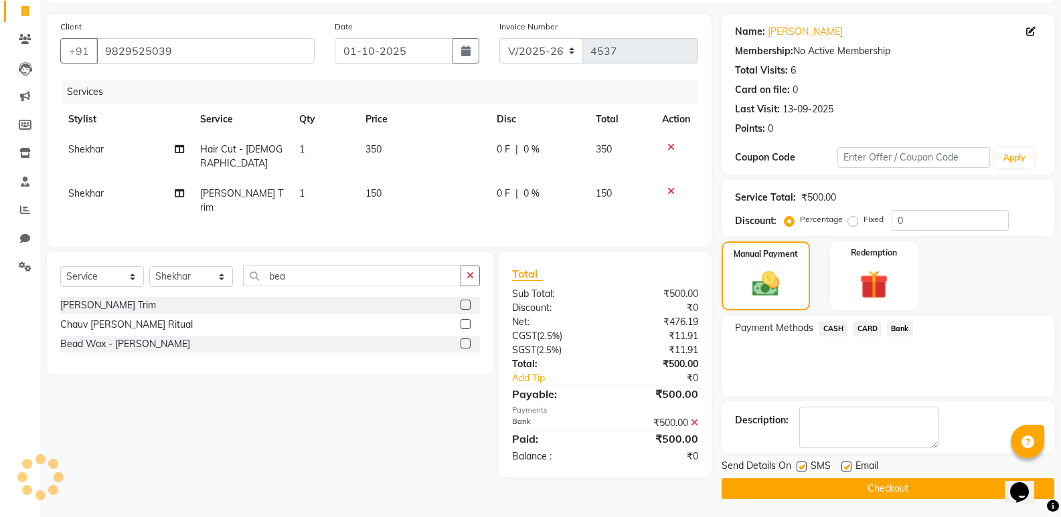
scroll to position [88, 0]
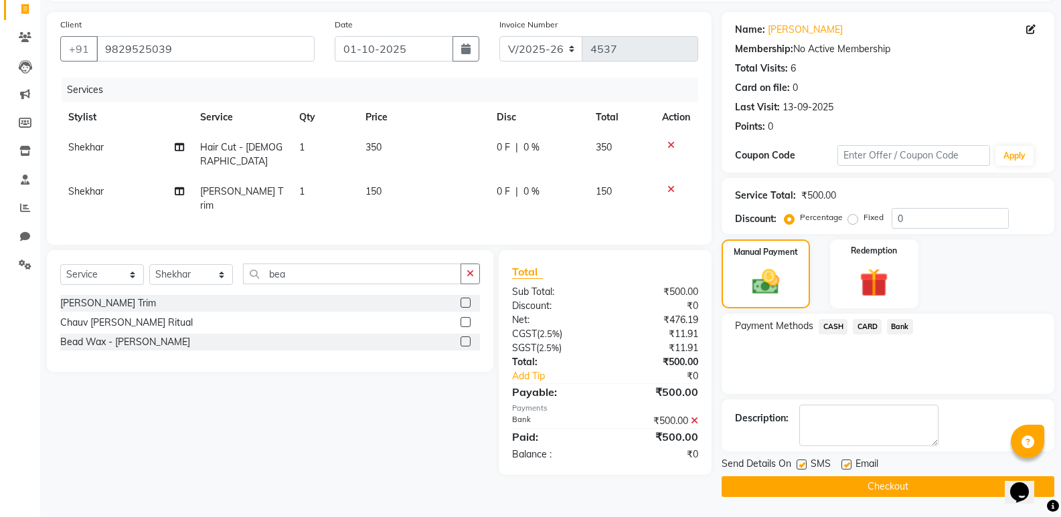
click at [901, 480] on button "Checkout" at bounding box center [887, 486] width 333 height 21
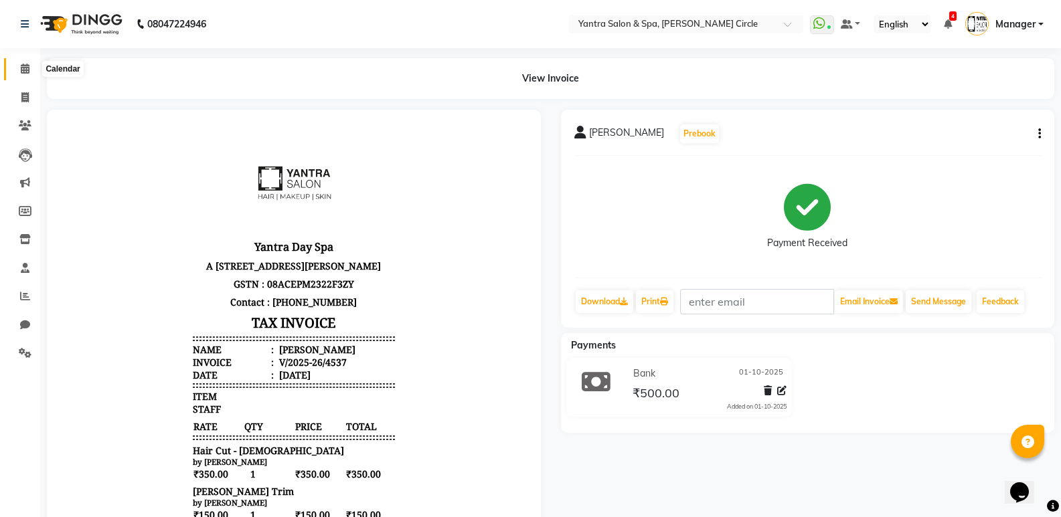
click at [19, 70] on span at bounding box center [24, 69] width 23 height 15
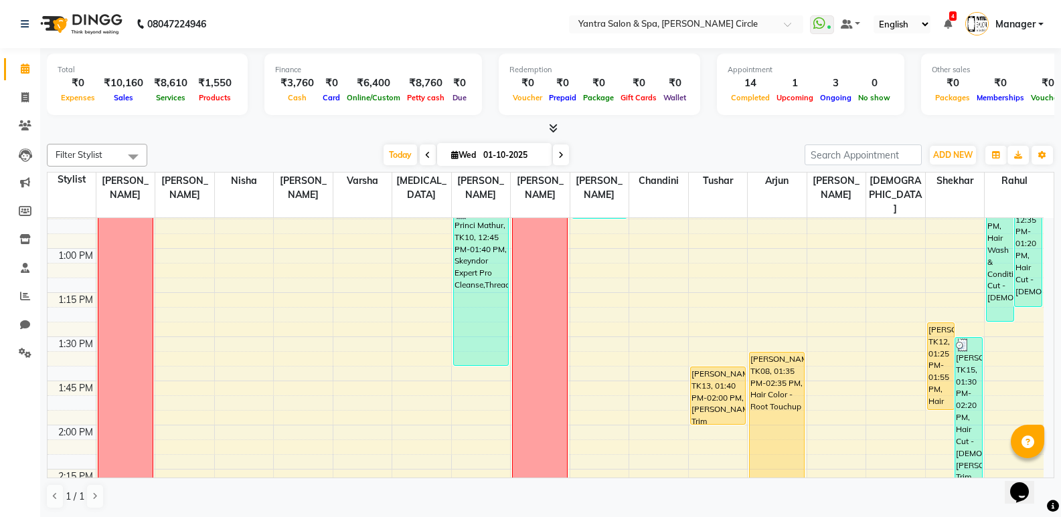
scroll to position [919, 0]
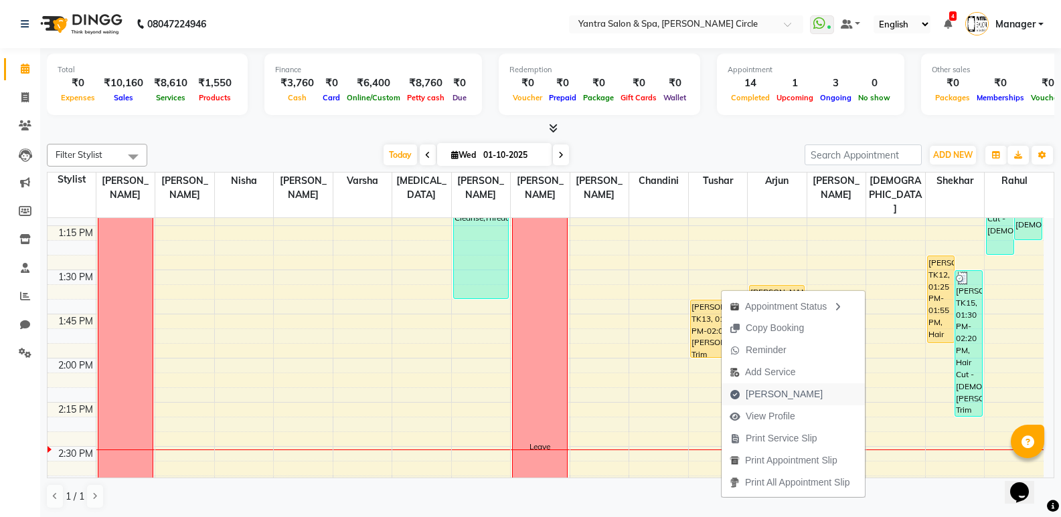
click at [775, 392] on span "[PERSON_NAME]" at bounding box center [783, 394] width 77 height 14
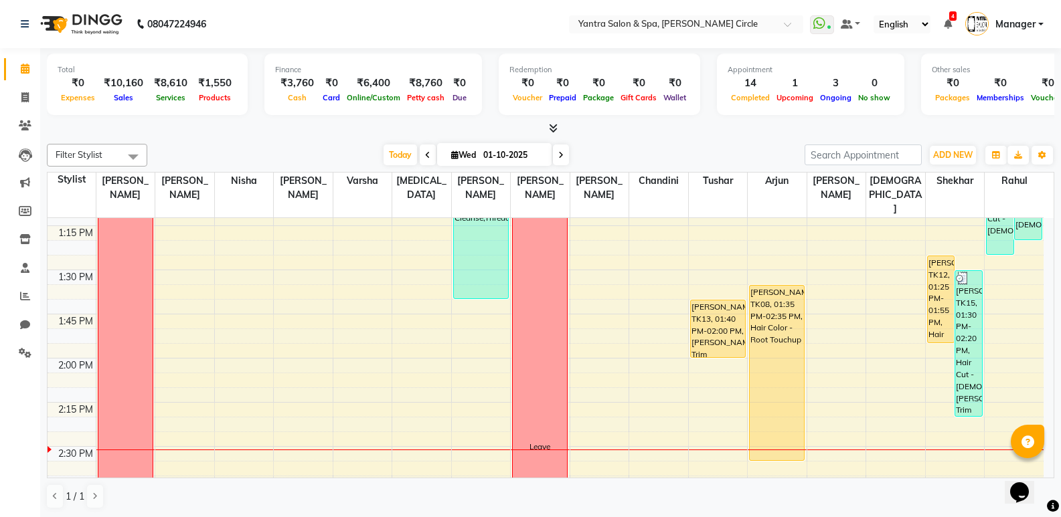
select select "service"
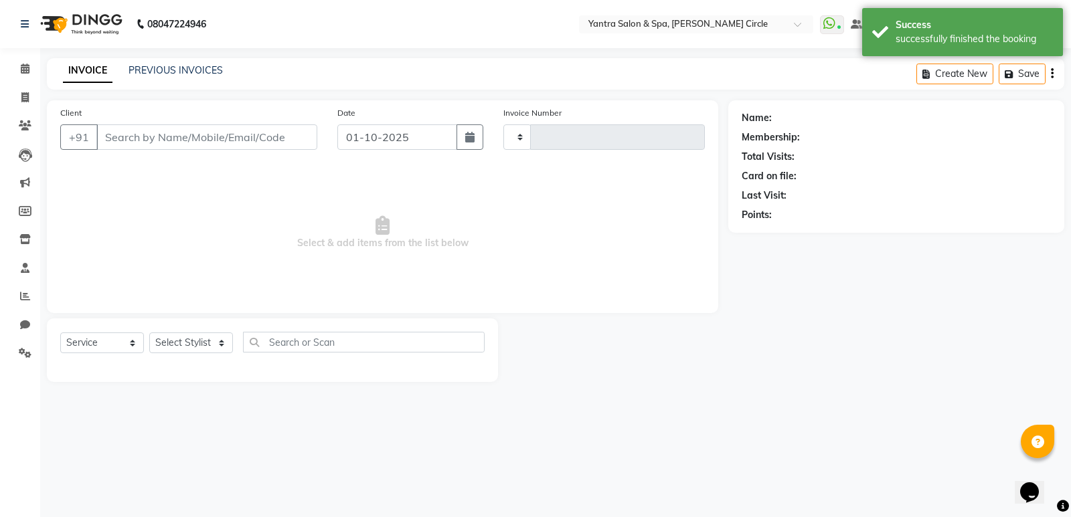
type input "4538"
select select "152"
type input "9664373893"
select select "18094"
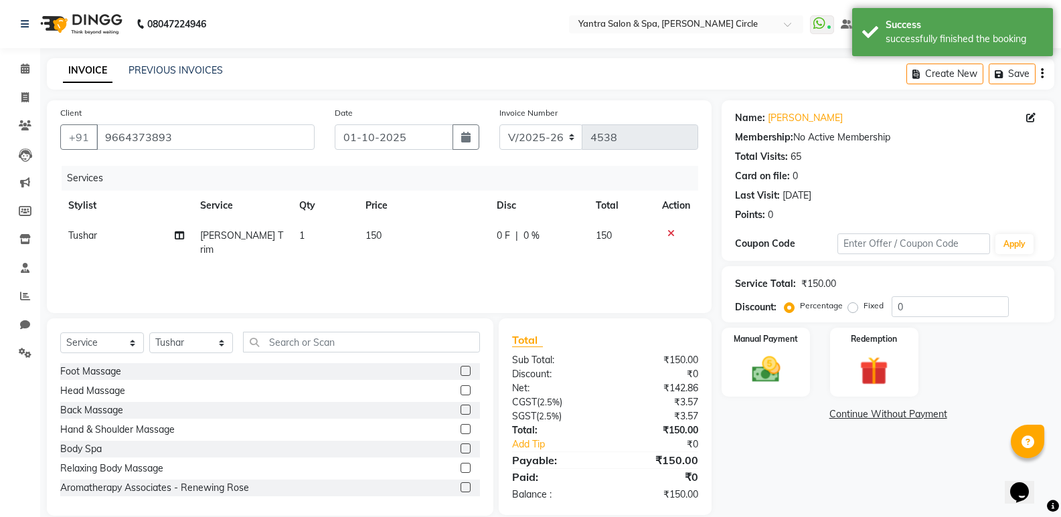
click at [410, 224] on td "150" at bounding box center [423, 243] width 132 height 44
select select "18094"
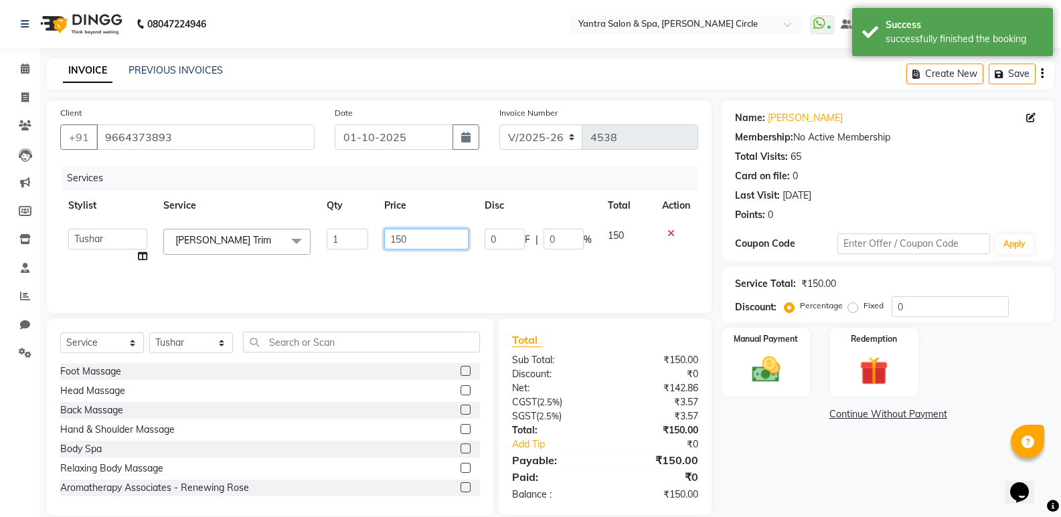
click at [406, 236] on input "150" at bounding box center [426, 239] width 84 height 21
type input "200"
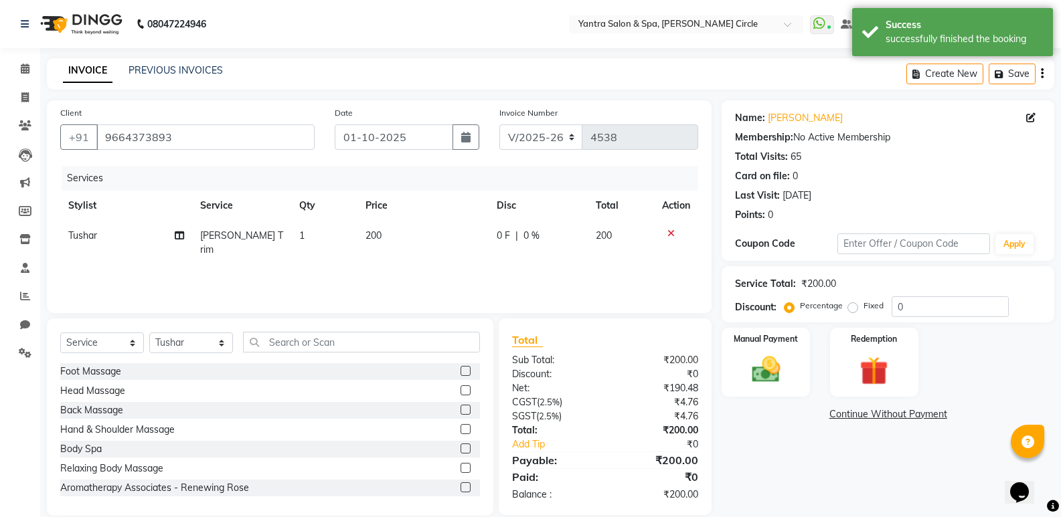
click at [333, 325] on div "Select Service Product Membership Package Voucher Prepaid Gift Card Select Styl…" at bounding box center [270, 417] width 446 height 197
click at [337, 341] on input "text" at bounding box center [361, 342] width 237 height 21
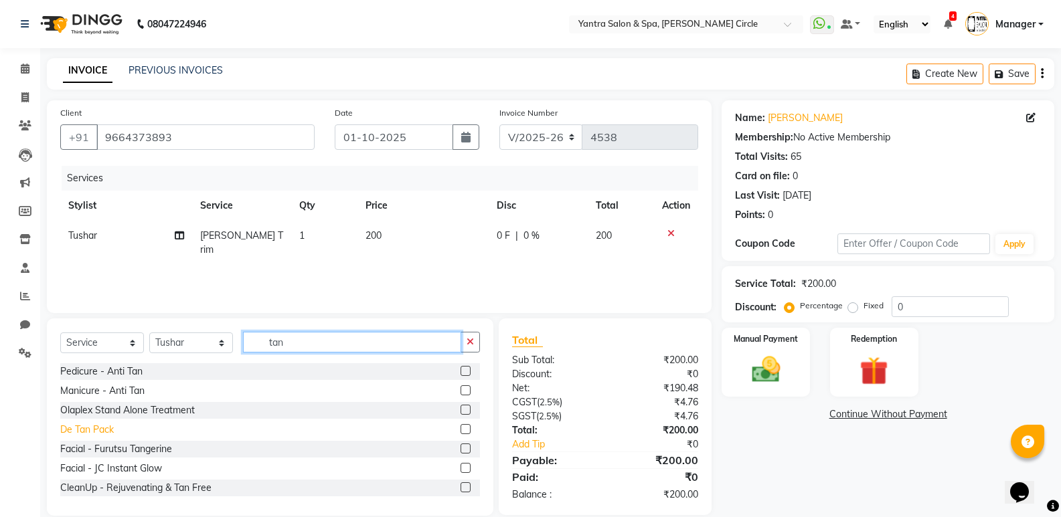
type input "tan"
click at [67, 433] on div "De Tan Pack" at bounding box center [87, 430] width 54 height 14
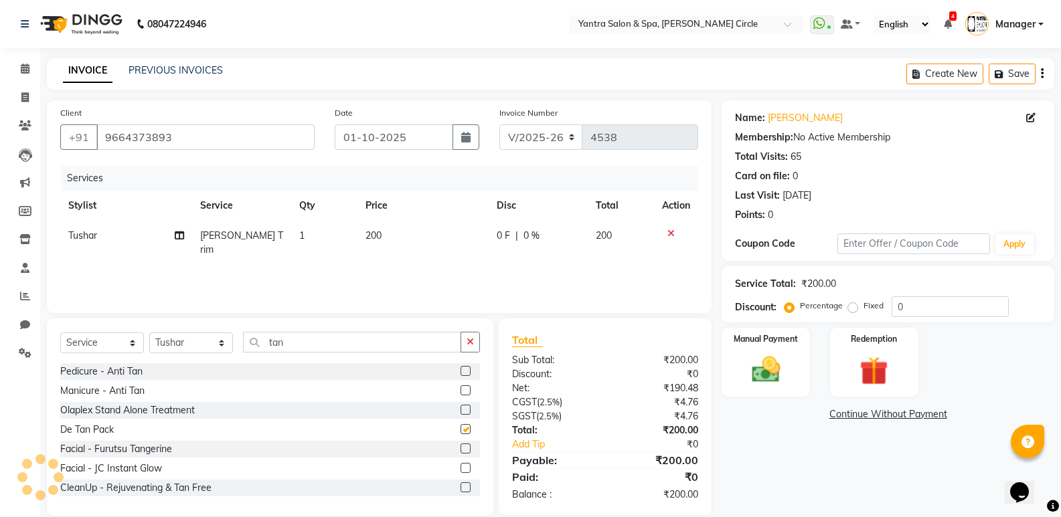
checkbox input "false"
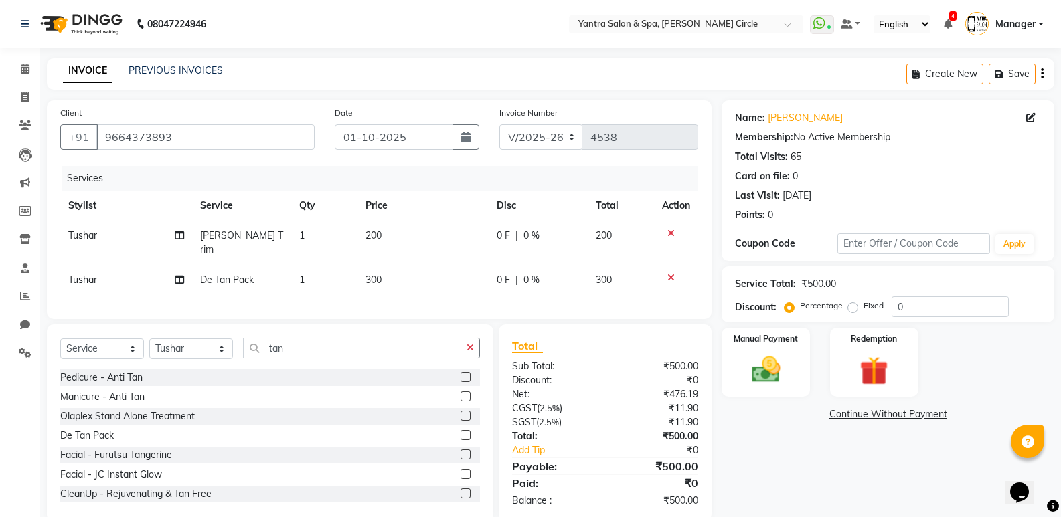
click at [390, 270] on td "300" at bounding box center [423, 280] width 132 height 30
select select "18094"
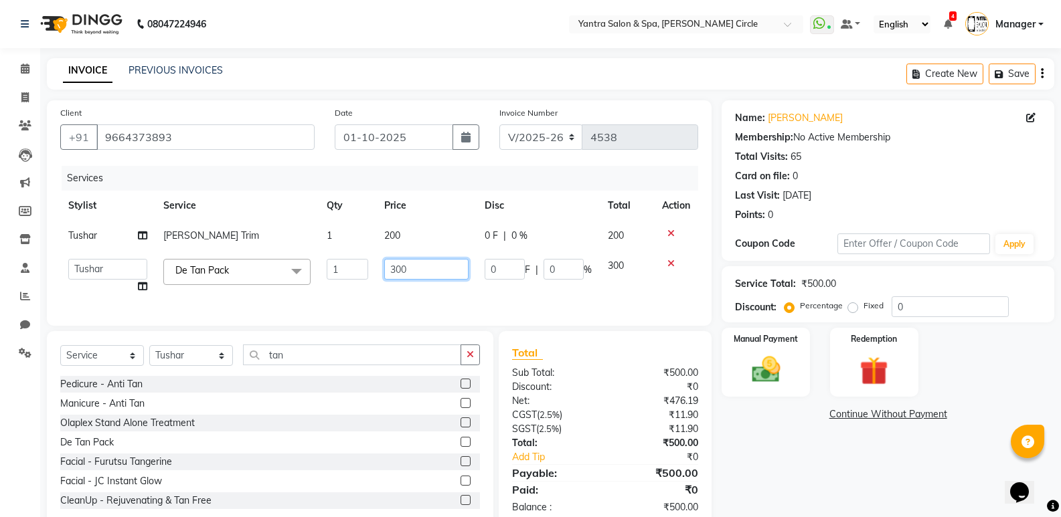
click at [390, 270] on input "300" at bounding box center [426, 269] width 84 height 21
type input "400"
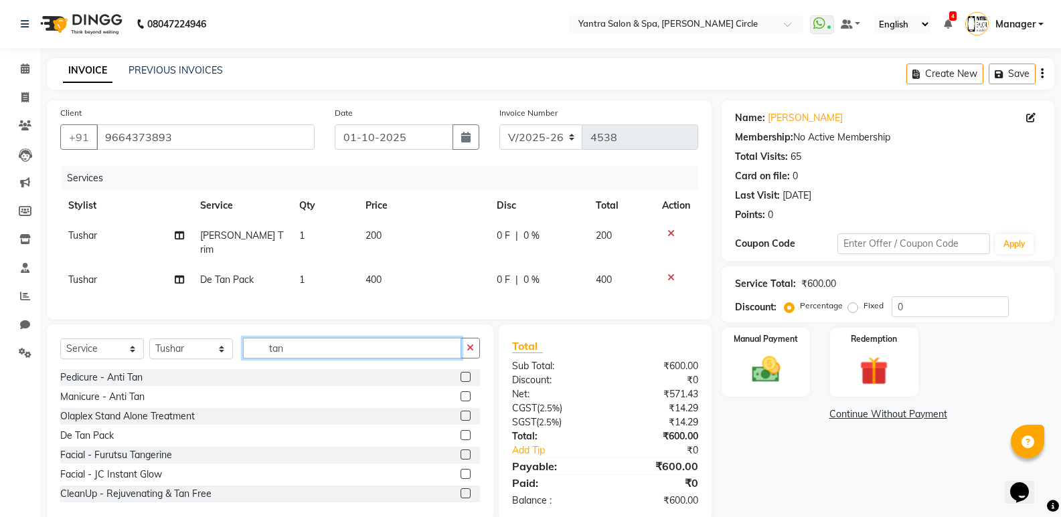
click at [322, 359] on div "Select Service Product Membership Package Voucher Prepaid Gift Card Select Styl…" at bounding box center [270, 353] width 420 height 31
click at [325, 349] on input "tan" at bounding box center [352, 348] width 218 height 21
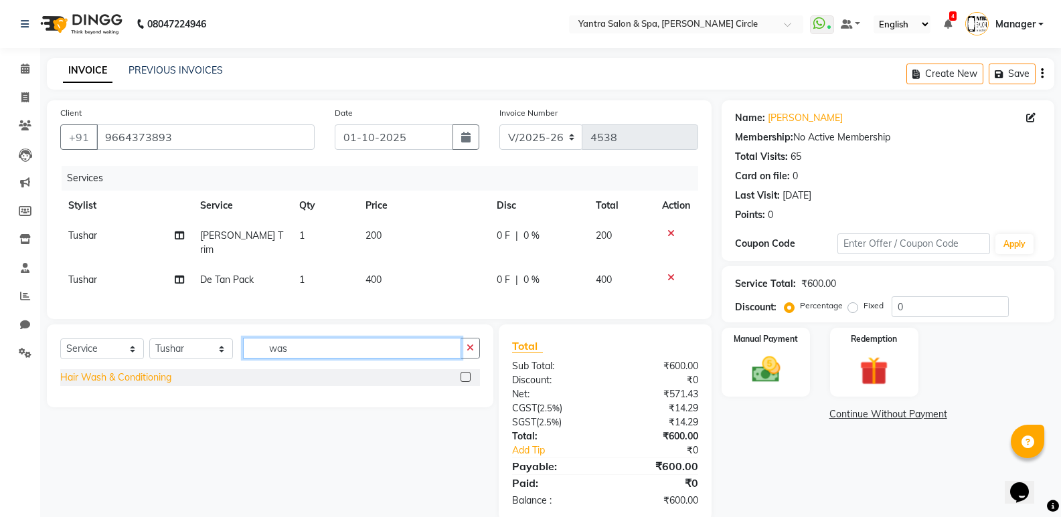
type input "was"
click at [160, 377] on div "Hair Wash & Conditioning" at bounding box center [115, 378] width 111 height 14
checkbox input "false"
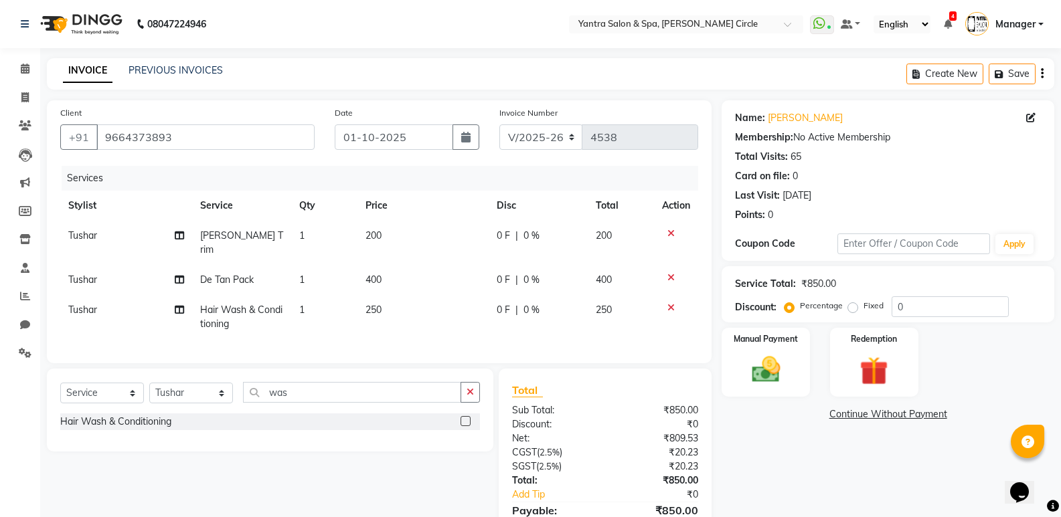
click at [383, 295] on td "250" at bounding box center [423, 317] width 132 height 44
select select "18094"
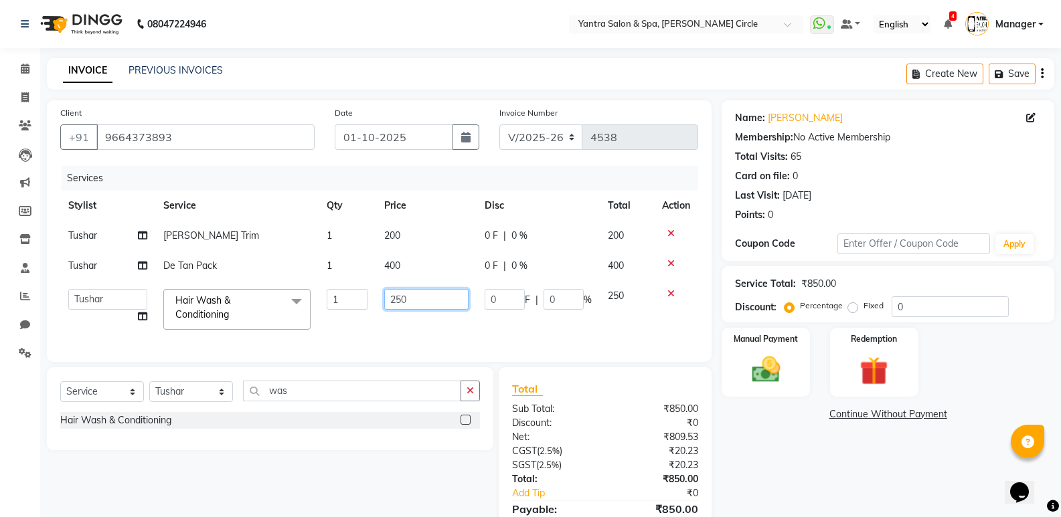
click at [395, 290] on input "250" at bounding box center [426, 299] width 84 height 21
type input "100"
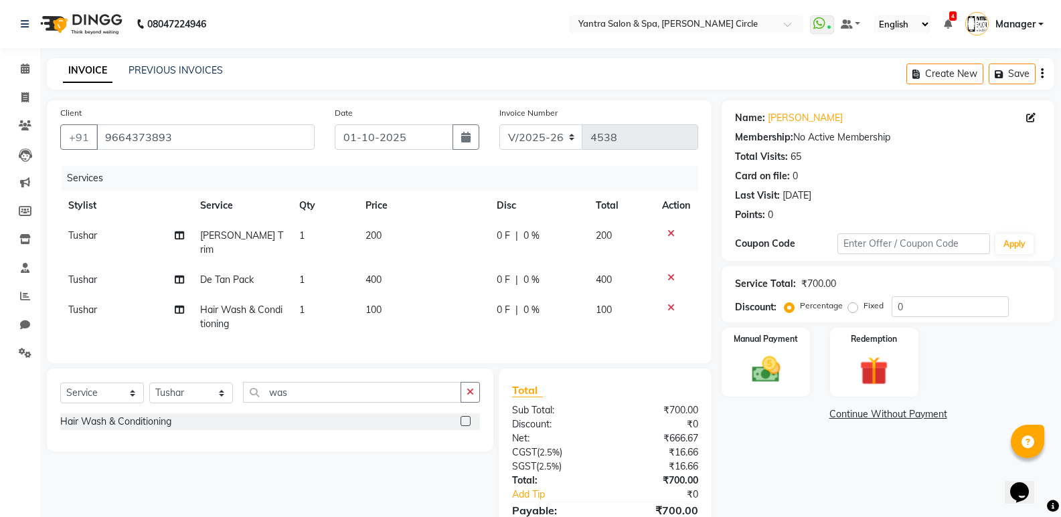
click at [643, 373] on div "Client +91 9664373893 Date 01-10-2025 Invoice Number V/2025 V/2025-26 4538 Serv…" at bounding box center [379, 332] width 685 height 465
click at [732, 361] on div "Manual Payment" at bounding box center [766, 363] width 92 height 72
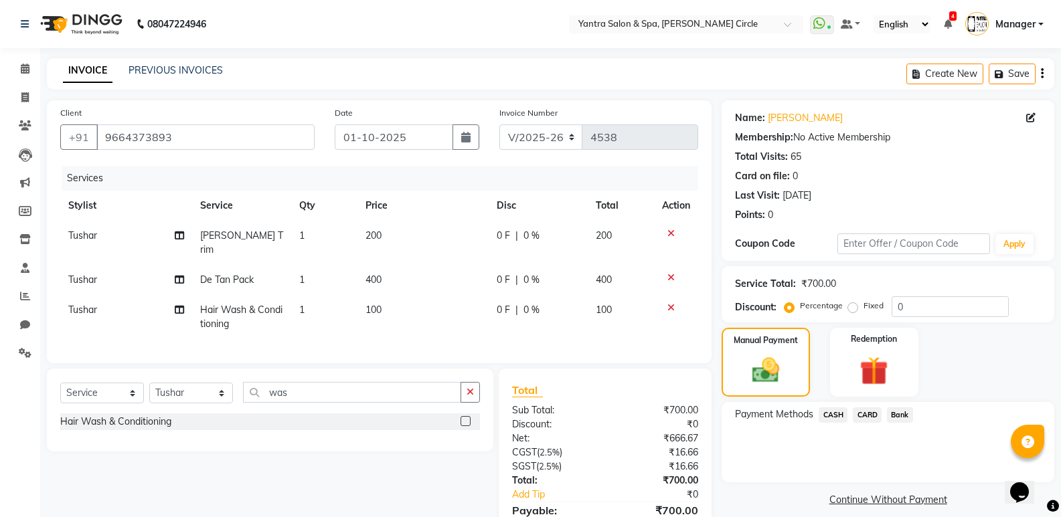
click at [828, 415] on span "CASH" at bounding box center [832, 414] width 29 height 15
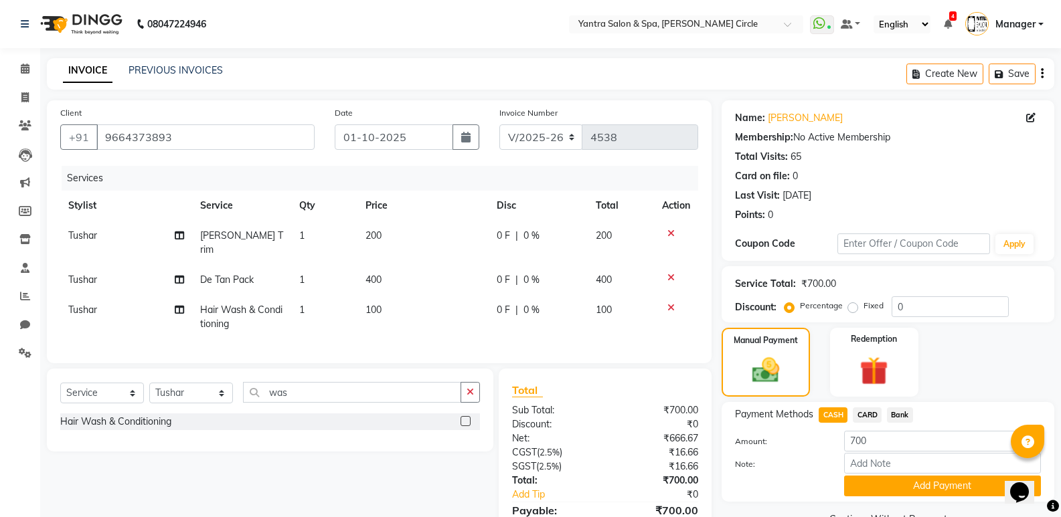
click at [892, 414] on span "Bank" at bounding box center [900, 414] width 26 height 15
click at [905, 488] on button "Add Payment" at bounding box center [942, 486] width 197 height 21
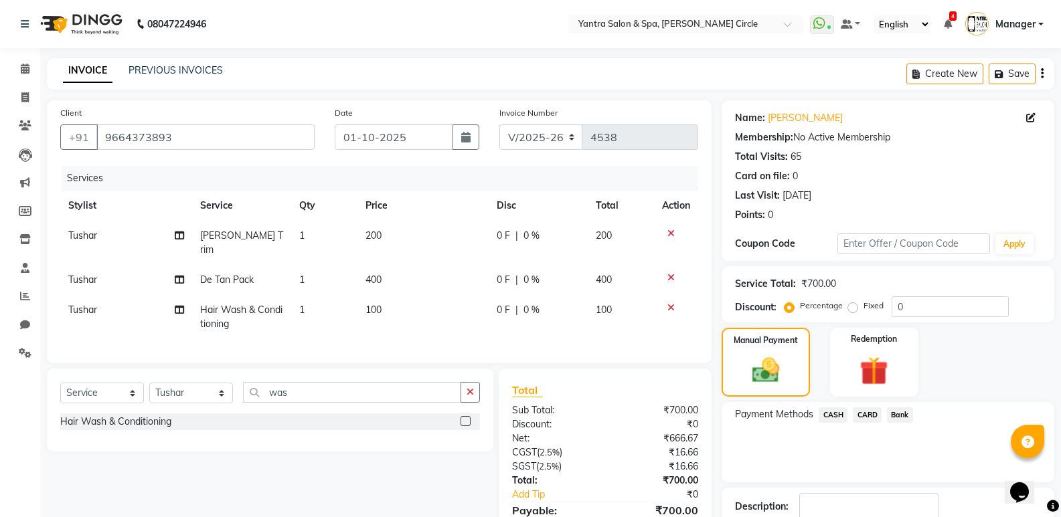
scroll to position [92, 0]
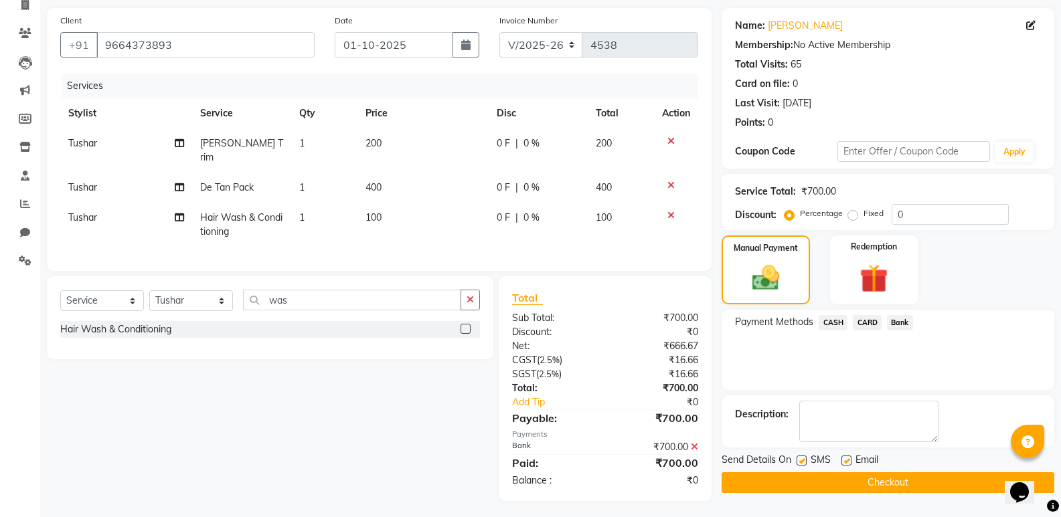
click at [895, 484] on button "Checkout" at bounding box center [887, 482] width 333 height 21
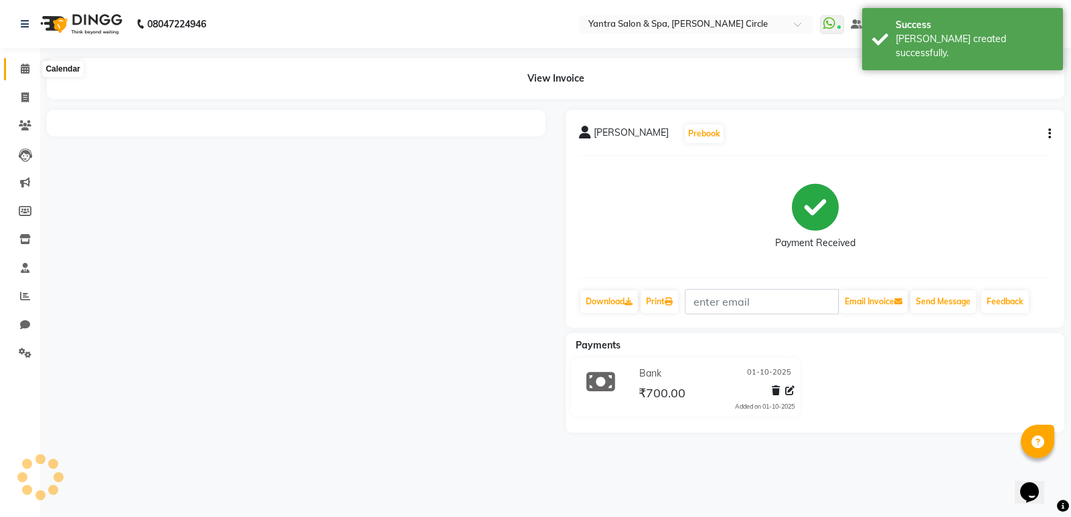
click at [28, 66] on icon at bounding box center [25, 69] width 9 height 10
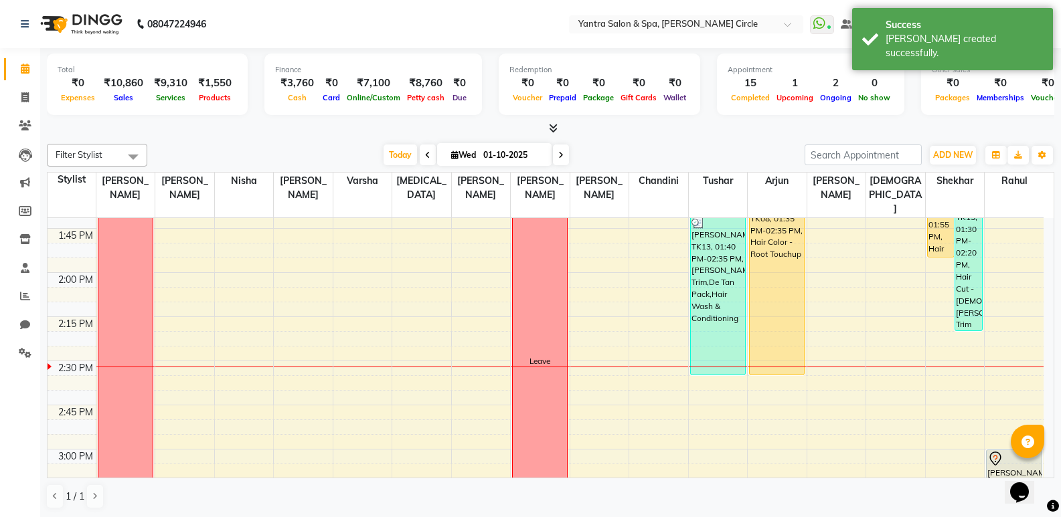
scroll to position [1004, 0]
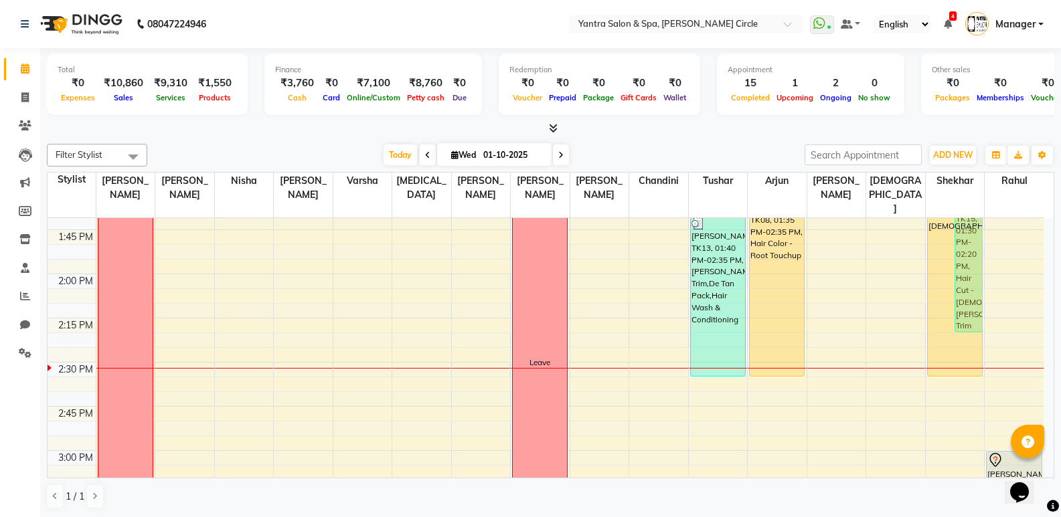
drag, startPoint x: 937, startPoint y: 244, endPoint x: 870, endPoint y: 325, distance: 105.5
click at [939, 351] on div "parth, TK12, 01:25 PM-01:55 PM, Hair Cut - Male Pankaj Trivedi, TK15, 01:30 PM-…" at bounding box center [954, 450] width 59 height 2472
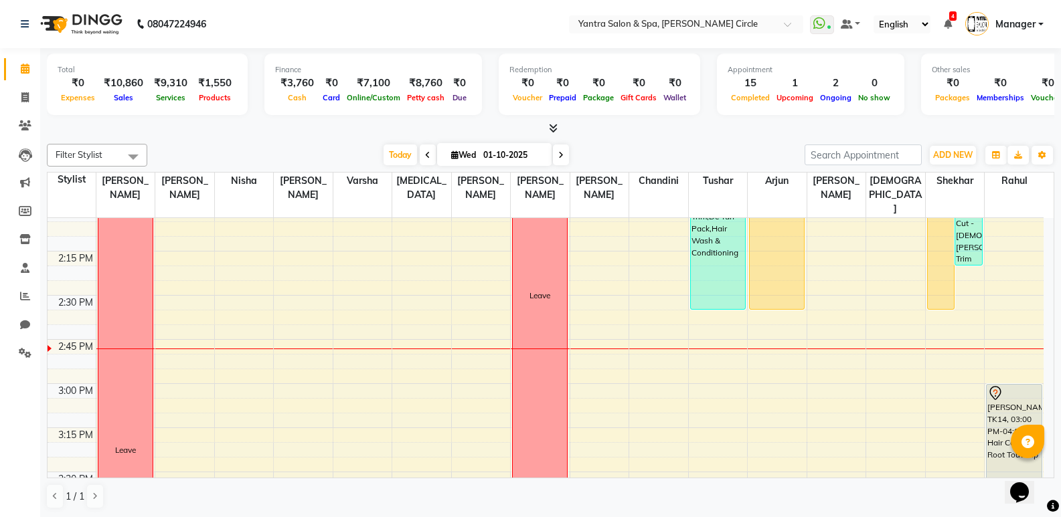
scroll to position [1138, 0]
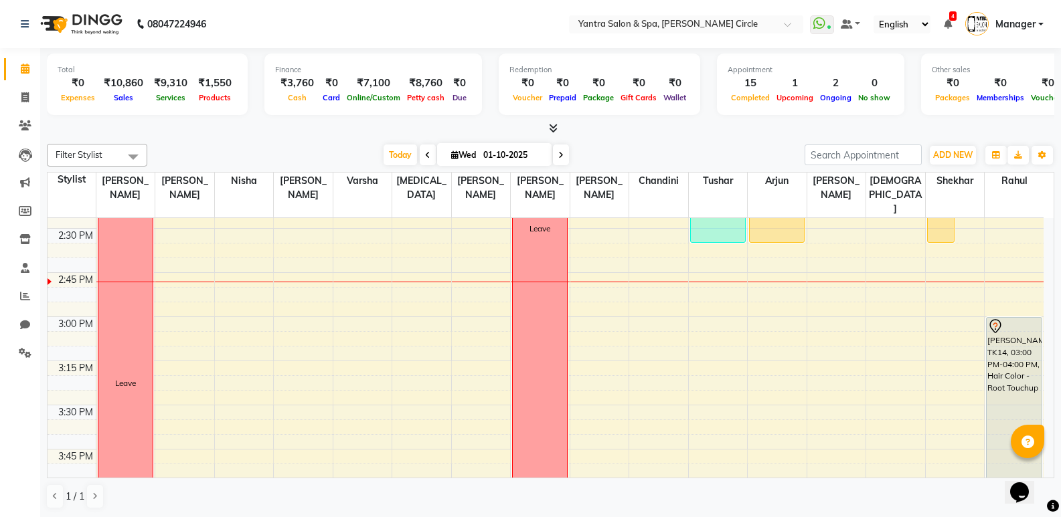
click at [828, 271] on div "8:00 AM 8:15 AM 8:30 AM 8:45 AM 9:00 AM 9:15 AM 9:30 AM 9:45 AM 10:00 AM 10:15 …" at bounding box center [546, 317] width 996 height 2472
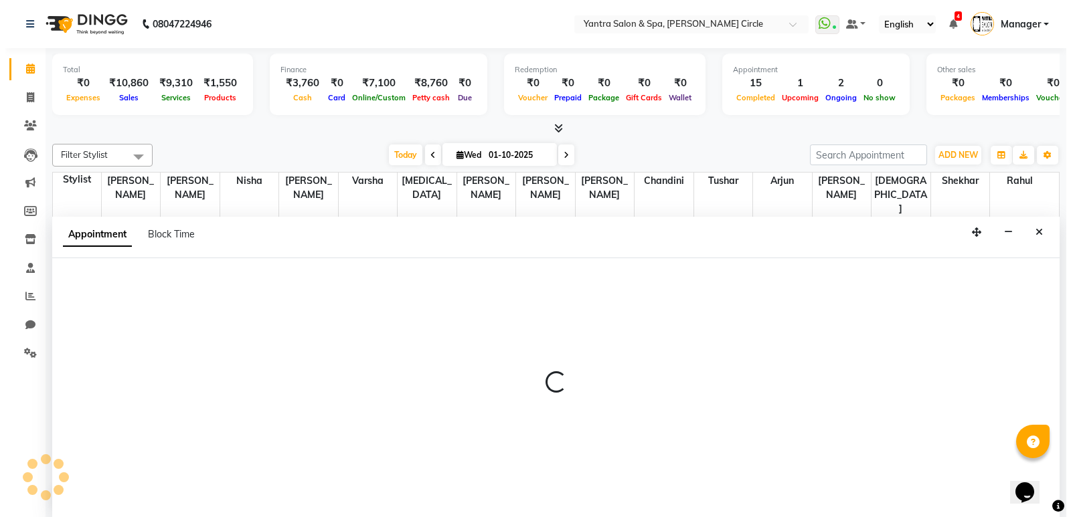
scroll to position [1, 0]
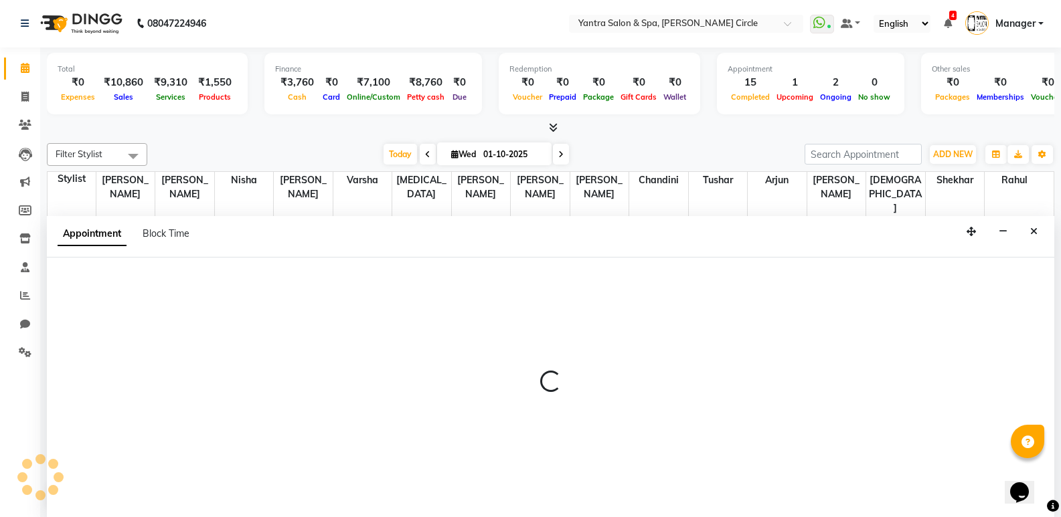
select select "29713"
select select "885"
select select "tentative"
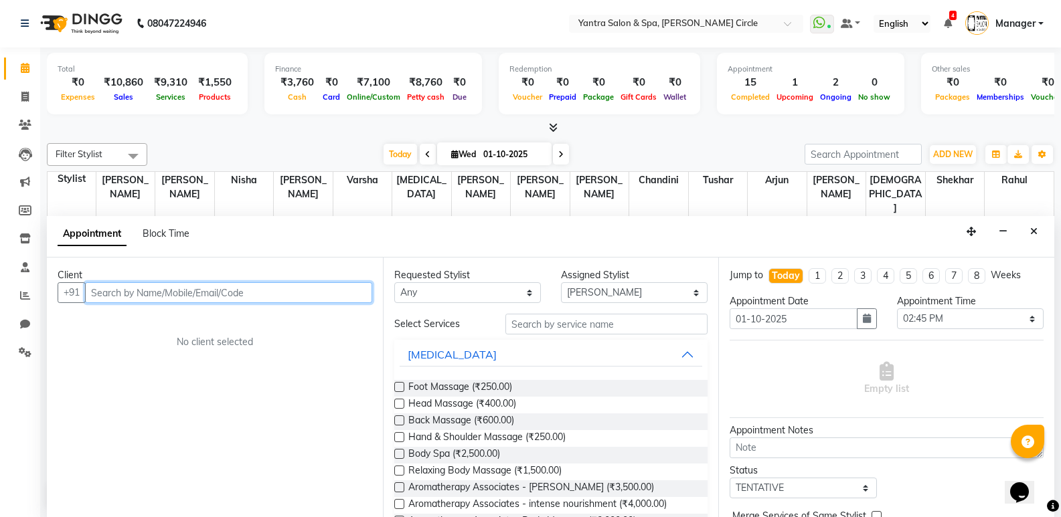
click at [183, 291] on input "text" at bounding box center [228, 292] width 287 height 21
type input "8233731480"
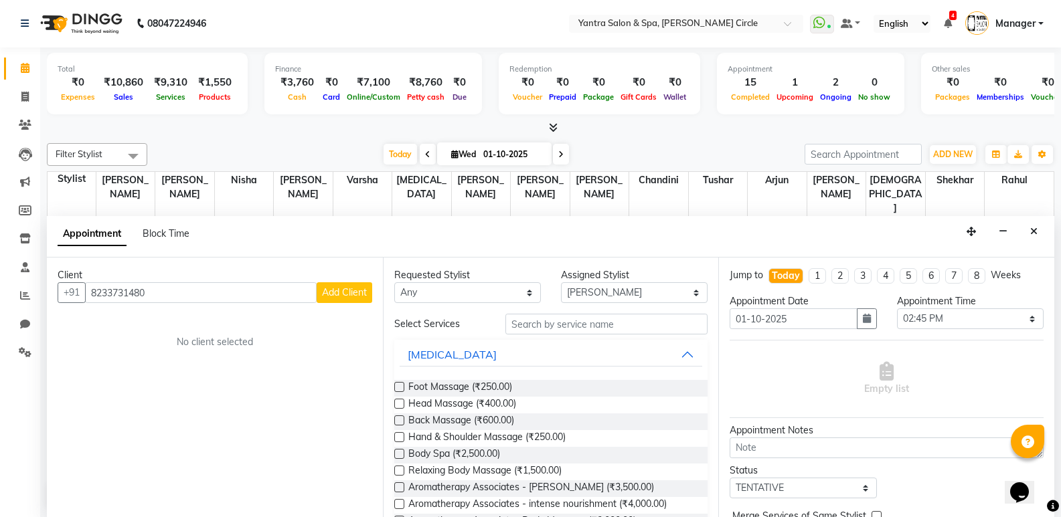
click at [349, 289] on span "Add Client" at bounding box center [344, 292] width 45 height 12
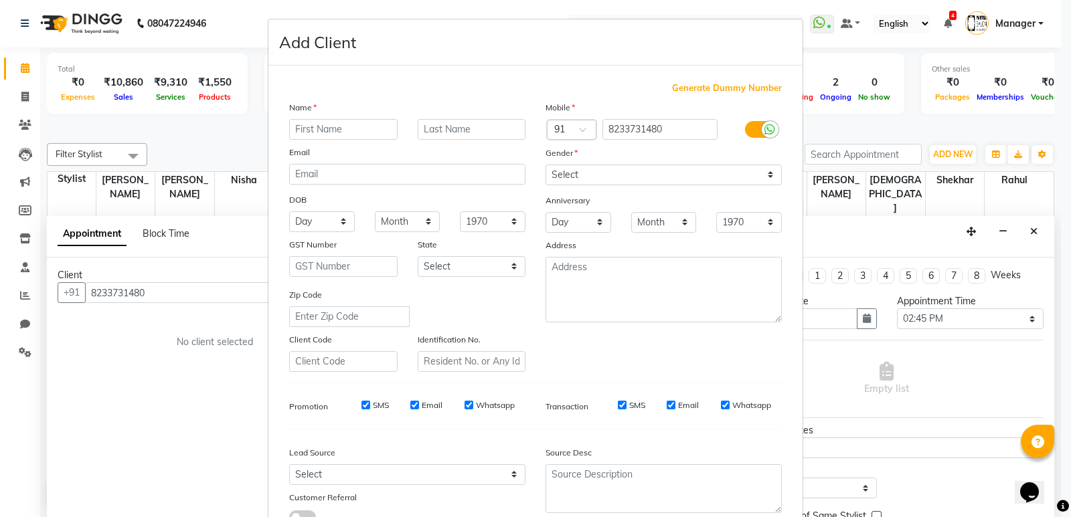
click at [365, 126] on input "text" at bounding box center [343, 129] width 108 height 21
type input "Harshita"
click at [635, 169] on select "Select Male Female Other Prefer Not To Say" at bounding box center [663, 175] width 236 height 21
select select "female"
click at [545, 165] on select "Select Male Female Other Prefer Not To Say" at bounding box center [663, 175] width 236 height 21
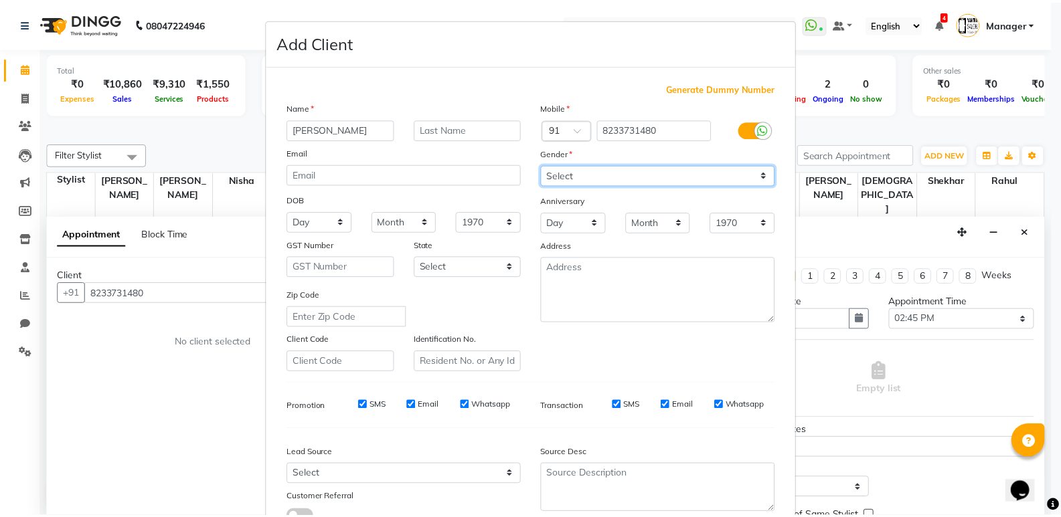
scroll to position [100, 0]
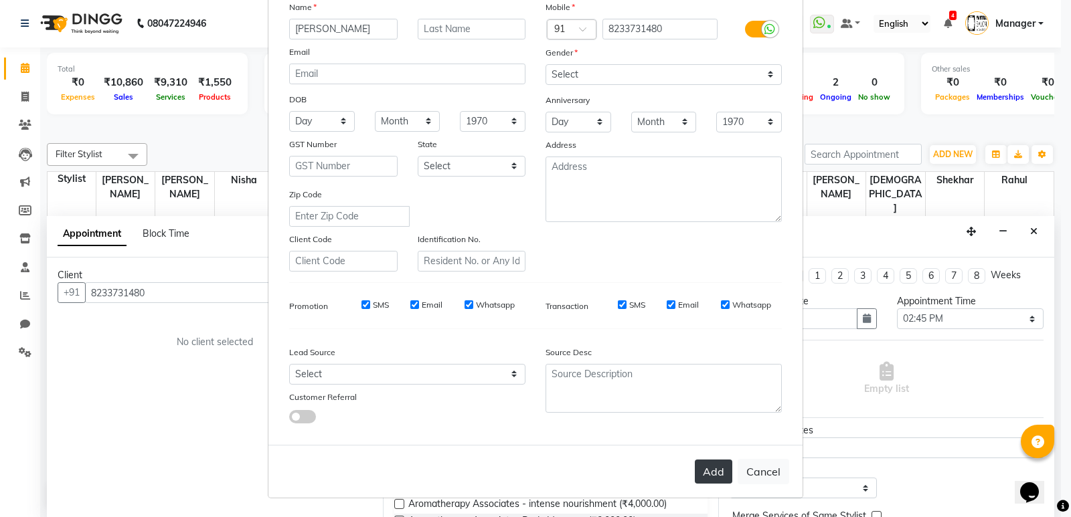
drag, startPoint x: 715, startPoint y: 470, endPoint x: 521, endPoint y: 386, distance: 210.7
click at [712, 469] on button "Add" at bounding box center [713, 472] width 37 height 24
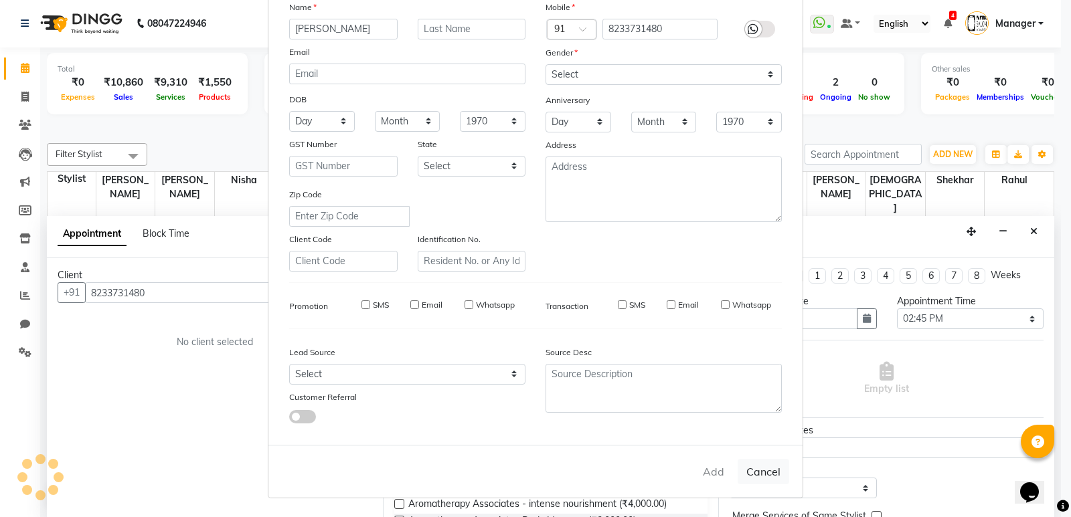
select select
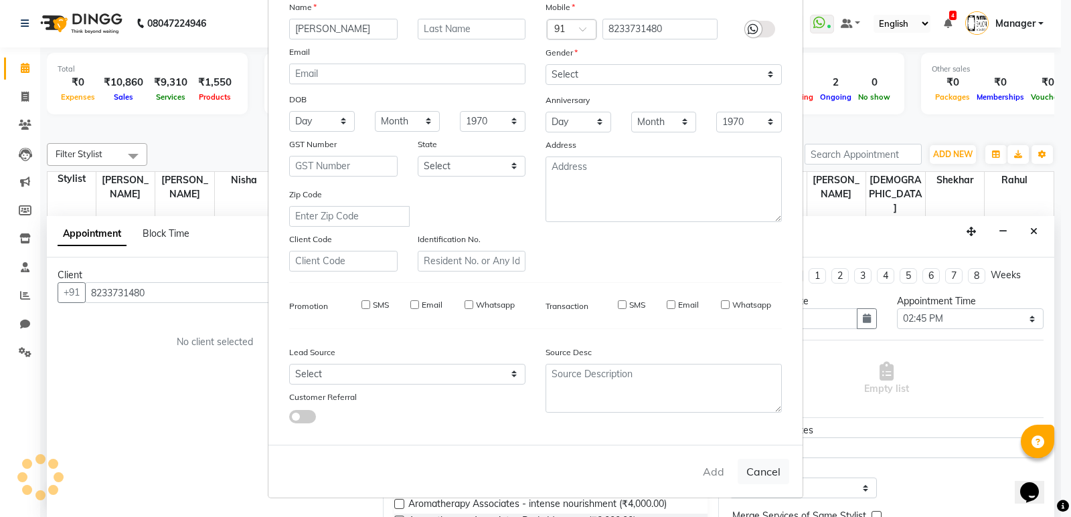
select select
checkbox input "false"
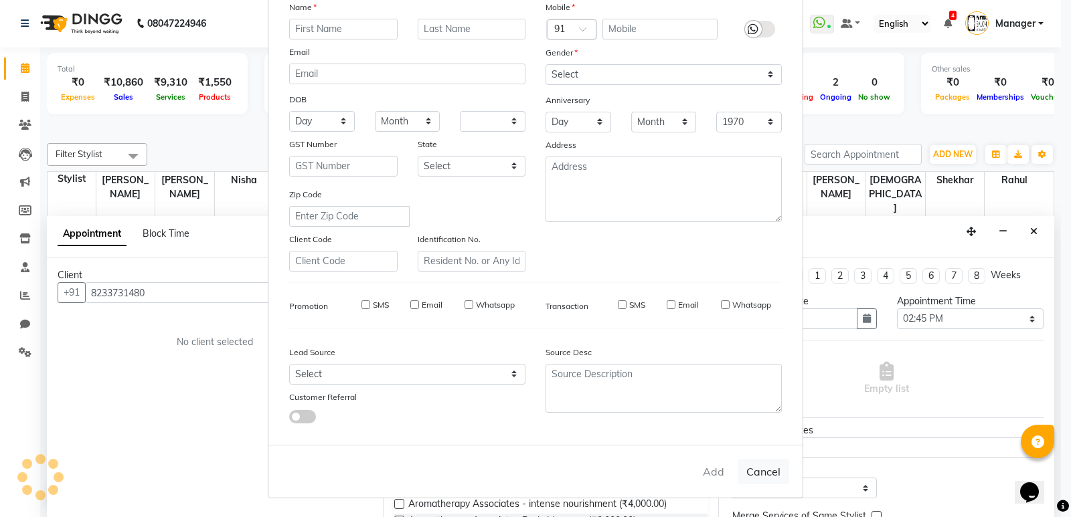
checkbox input "false"
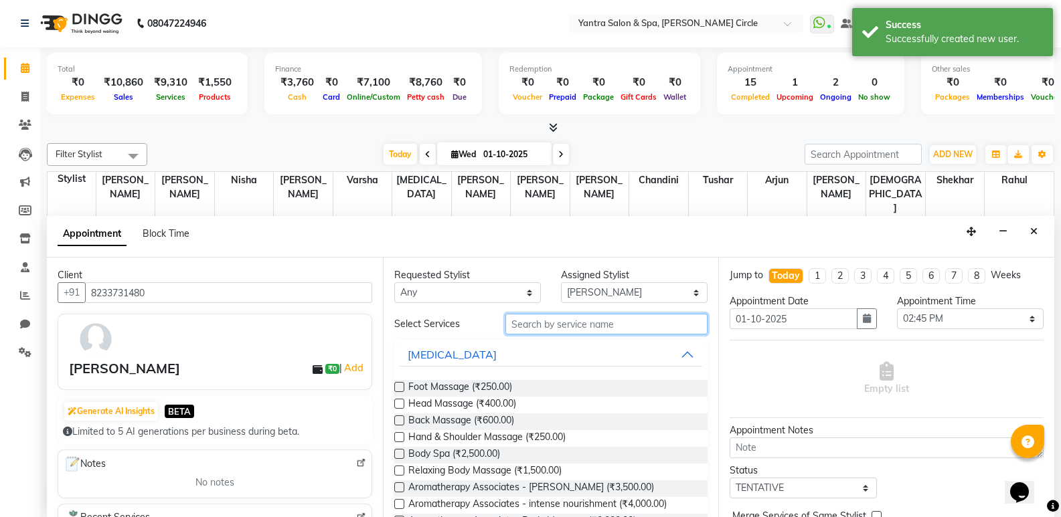
click at [554, 324] on input "text" at bounding box center [606, 324] width 202 height 21
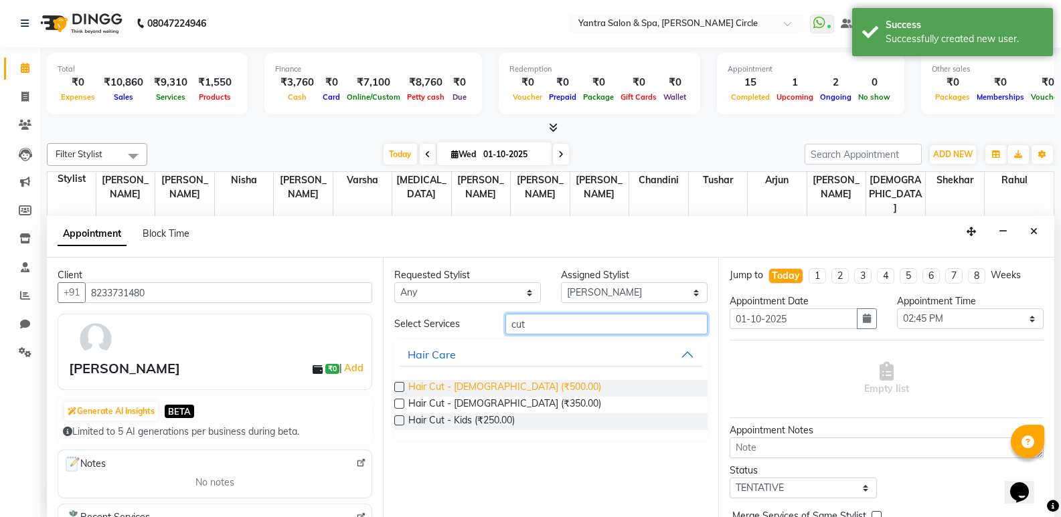
type input "cut"
drag, startPoint x: 446, startPoint y: 389, endPoint x: 640, endPoint y: 387, distance: 194.7
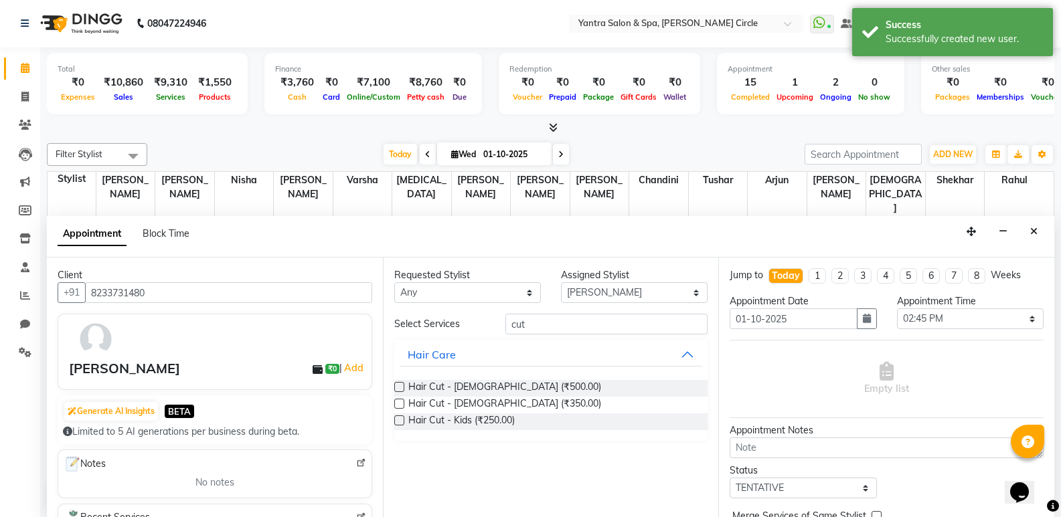
click at [446, 388] on span "Hair Cut - Female (₹500.00)" at bounding box center [504, 388] width 193 height 17
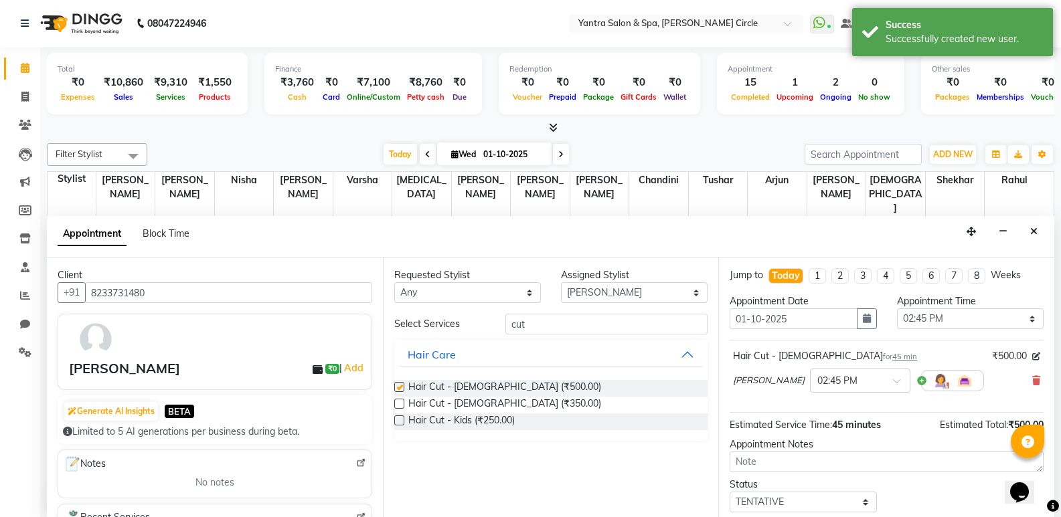
checkbox input "false"
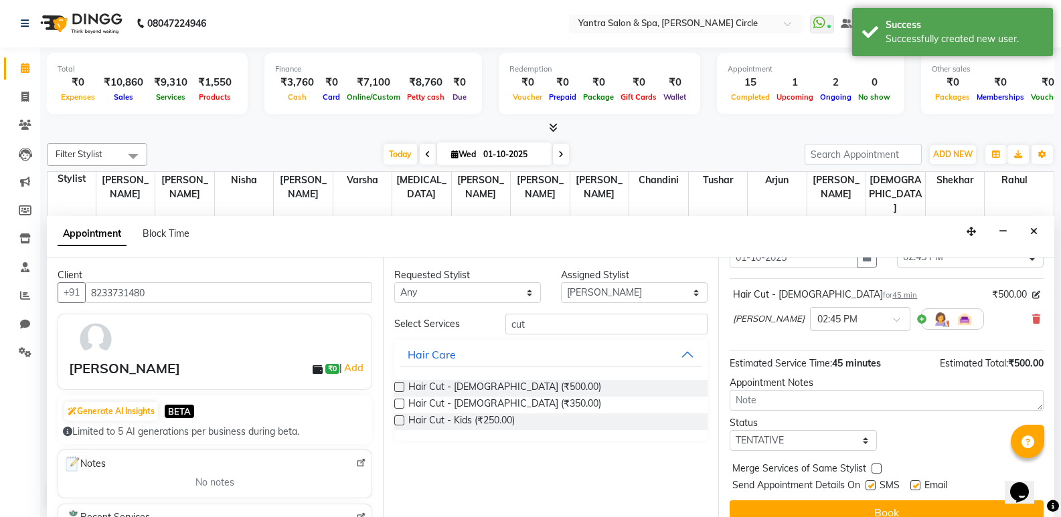
scroll to position [67, 0]
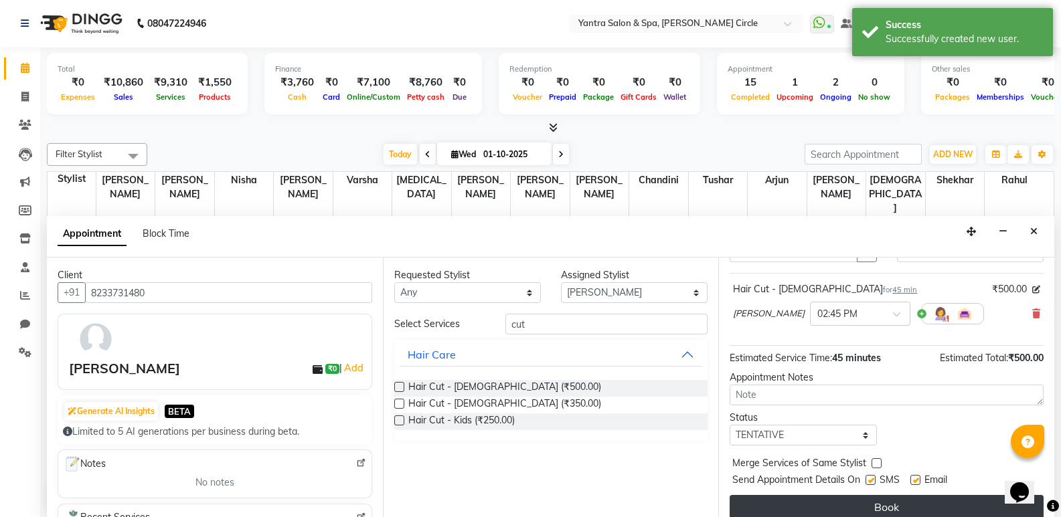
click at [850, 497] on button "Book" at bounding box center [886, 507] width 314 height 24
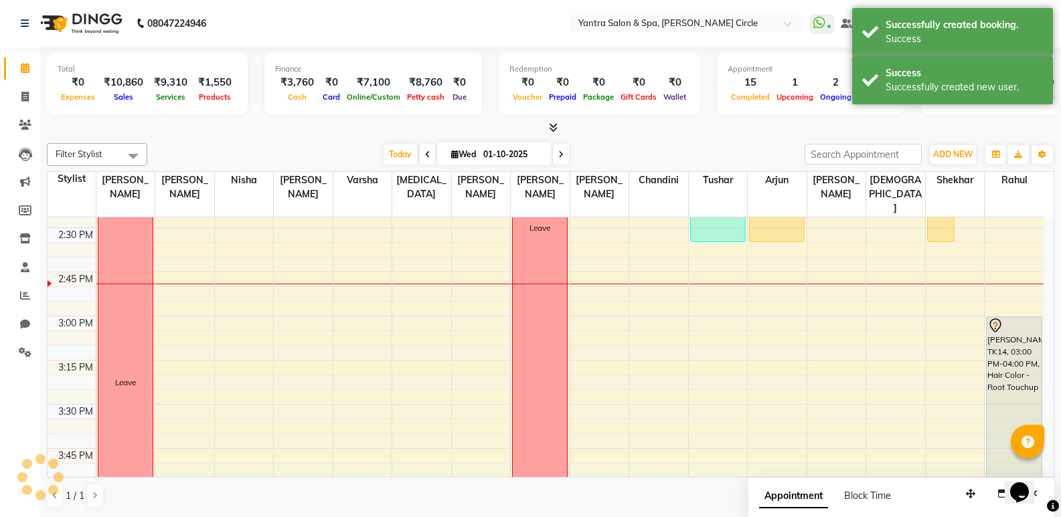
scroll to position [0, 0]
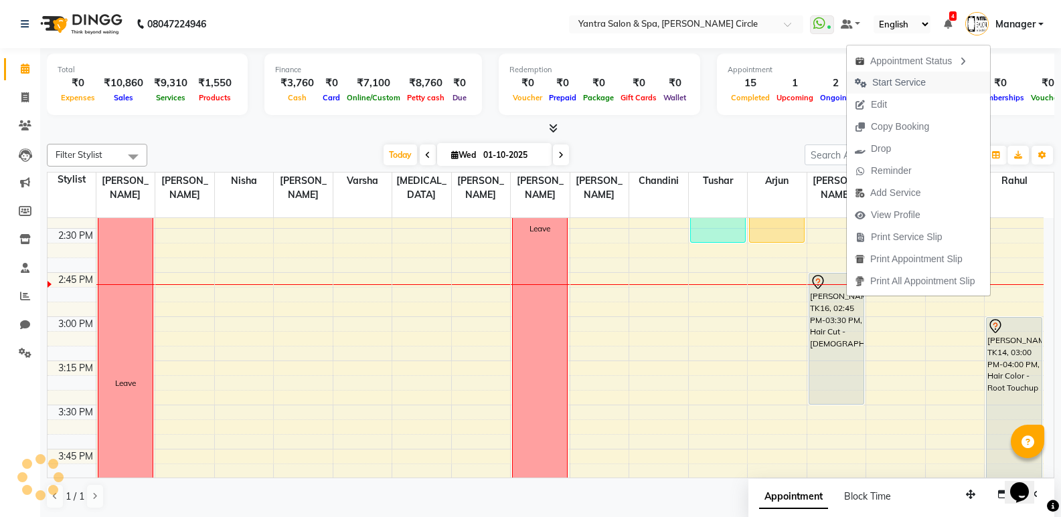
click at [883, 86] on span "Start Service" at bounding box center [899, 83] width 54 height 14
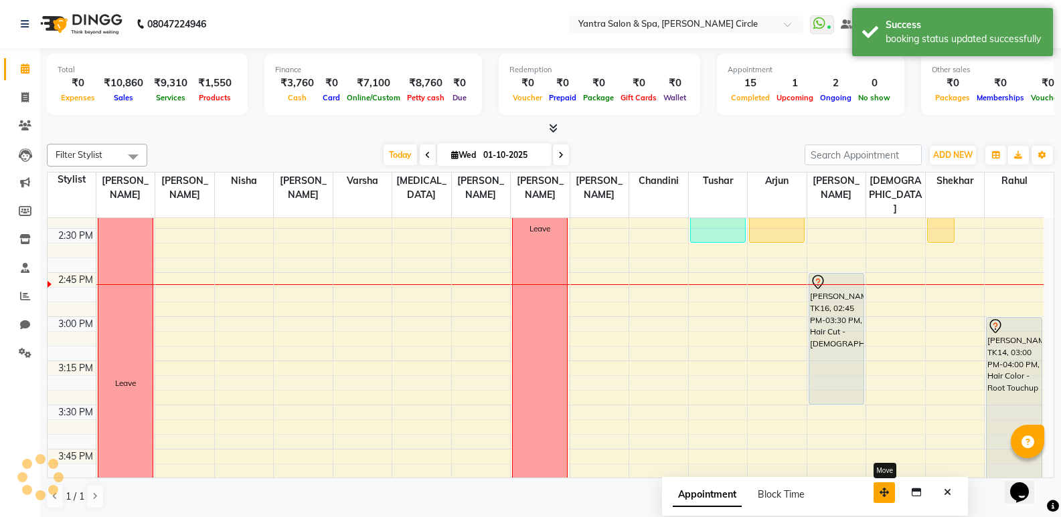
drag, startPoint x: 976, startPoint y: 494, endPoint x: 890, endPoint y: 492, distance: 86.3
click at [890, 492] on button "button" at bounding box center [883, 492] width 21 height 21
click at [944, 489] on icon "Close" at bounding box center [946, 492] width 7 height 9
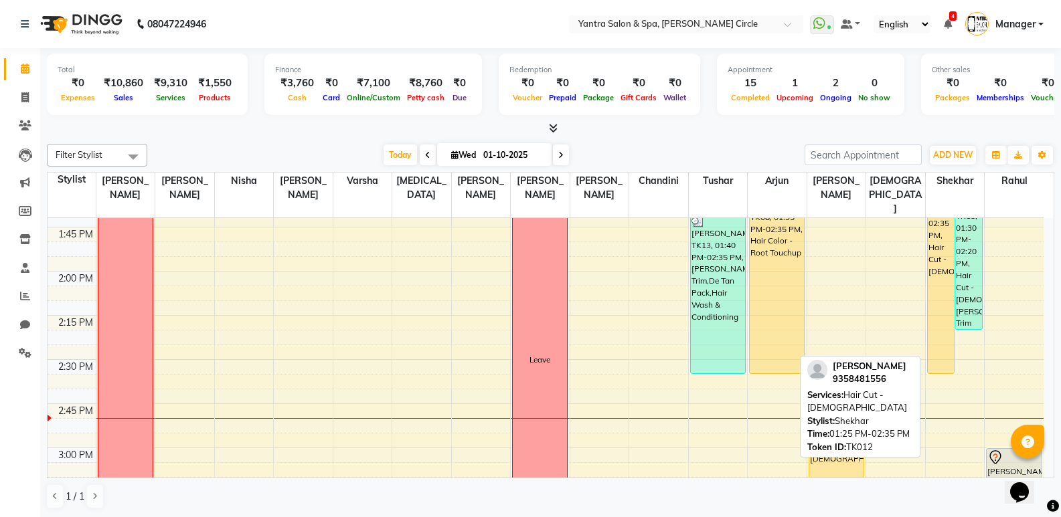
scroll to position [1004, 0]
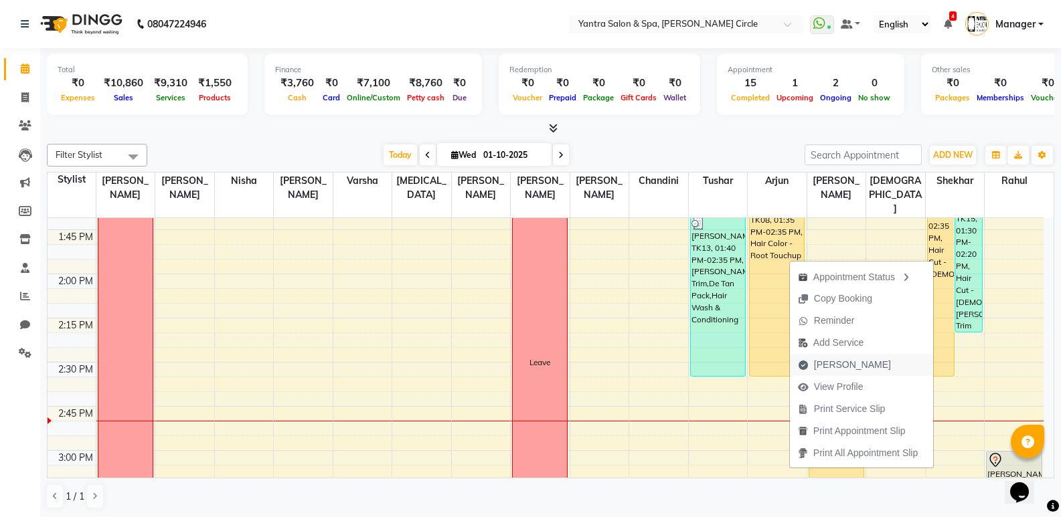
click at [830, 363] on span "Mark Done" at bounding box center [852, 365] width 77 height 14
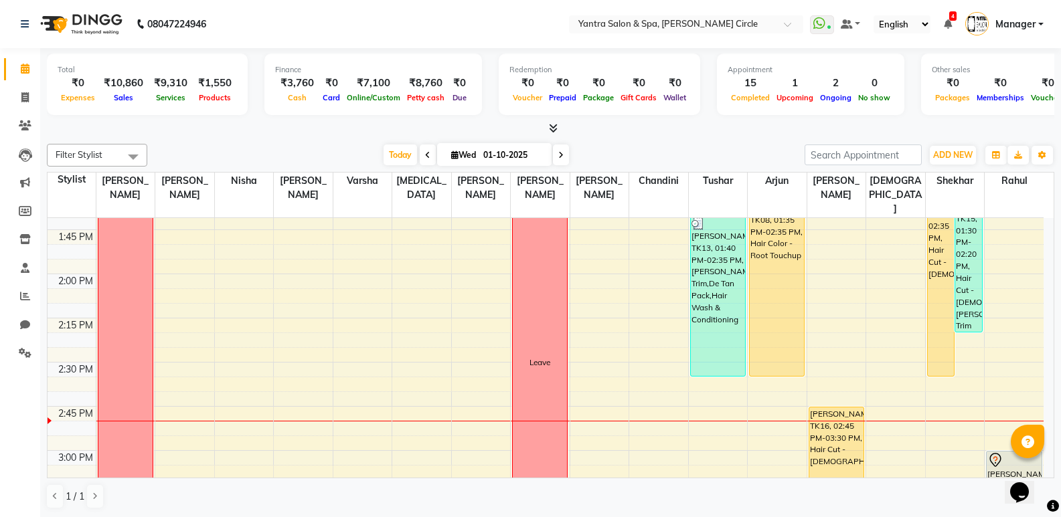
select select "service"
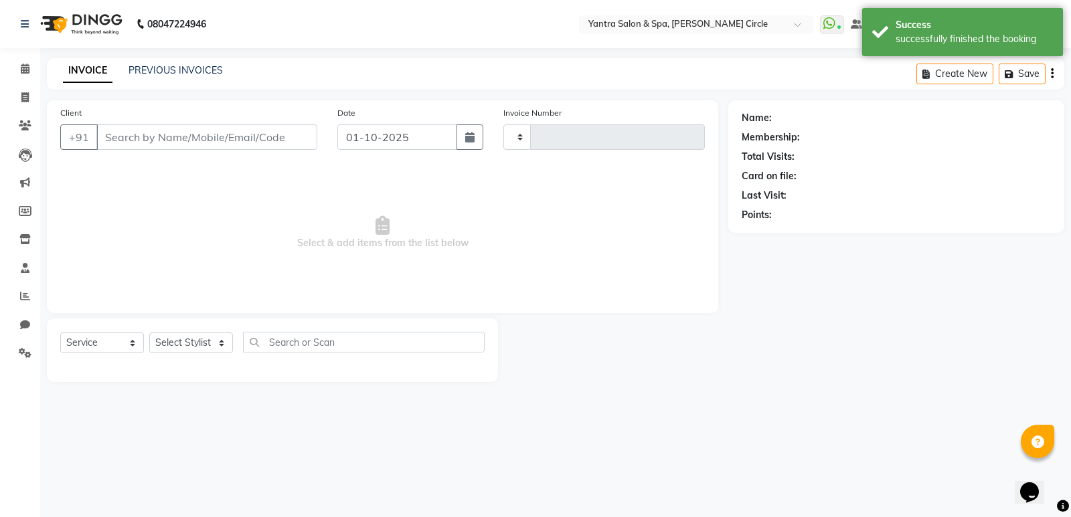
type input "4539"
select select "152"
type input "9358481556"
select select "72571"
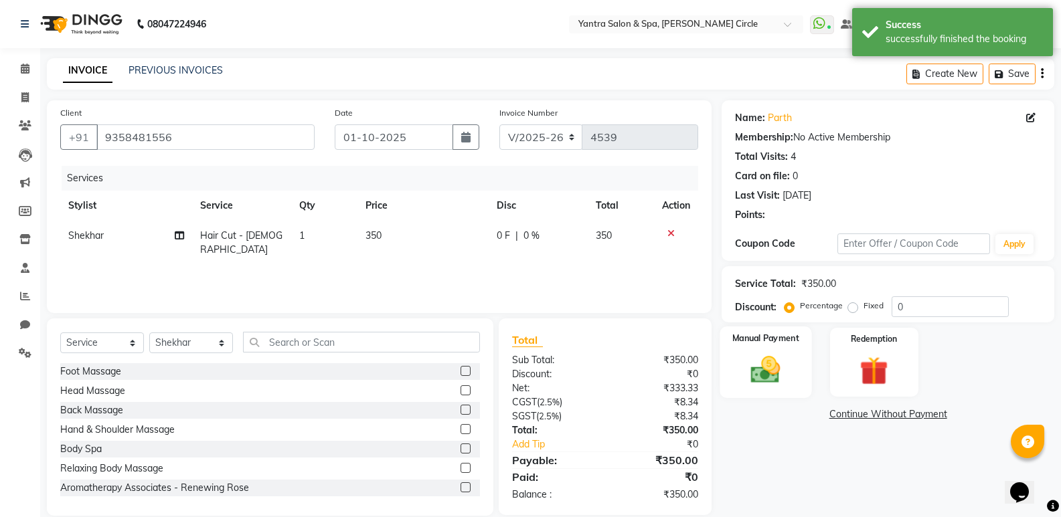
click at [765, 358] on img at bounding box center [765, 370] width 48 height 34
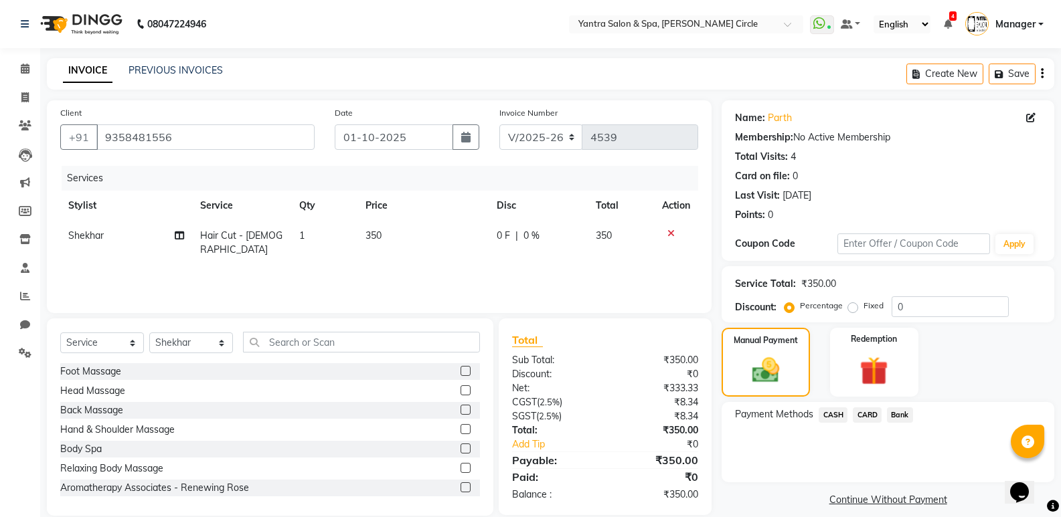
click at [833, 414] on span "CASH" at bounding box center [832, 414] width 29 height 15
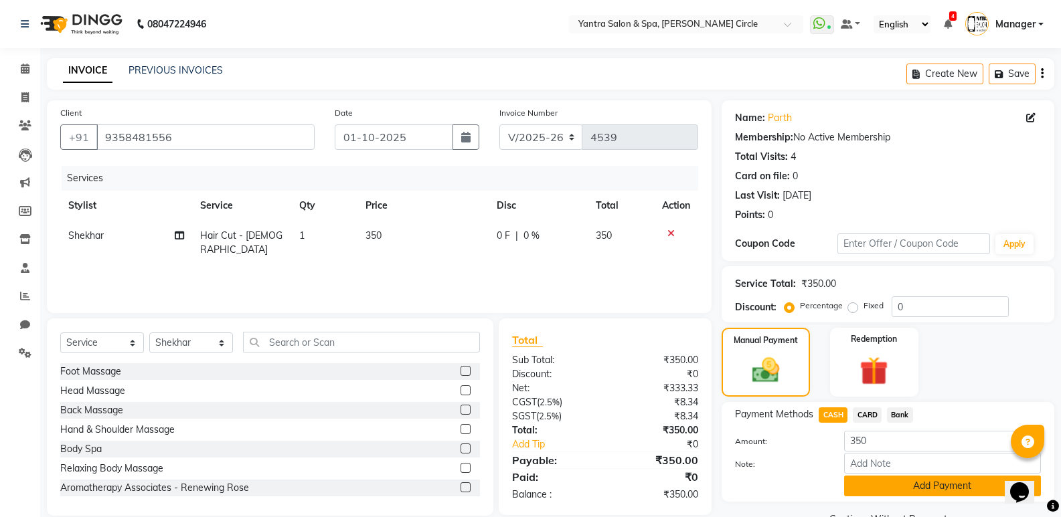
click at [927, 485] on button "Add Payment" at bounding box center [942, 486] width 197 height 21
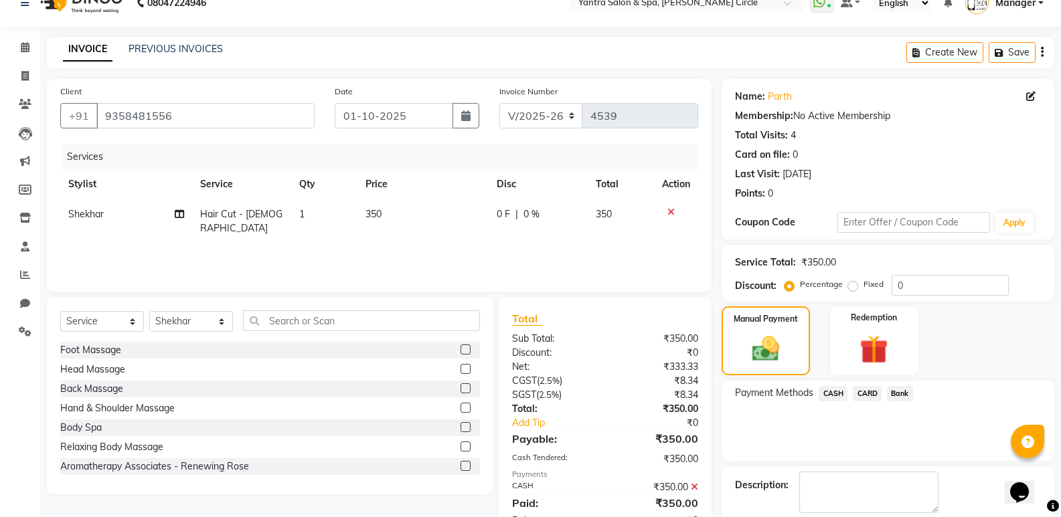
scroll to position [88, 0]
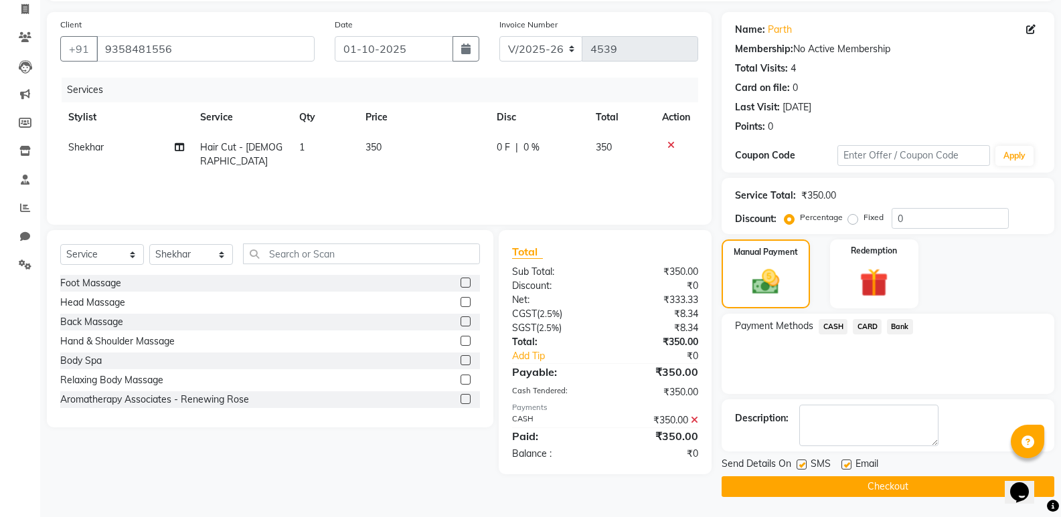
click at [865, 480] on button "Checkout" at bounding box center [887, 486] width 333 height 21
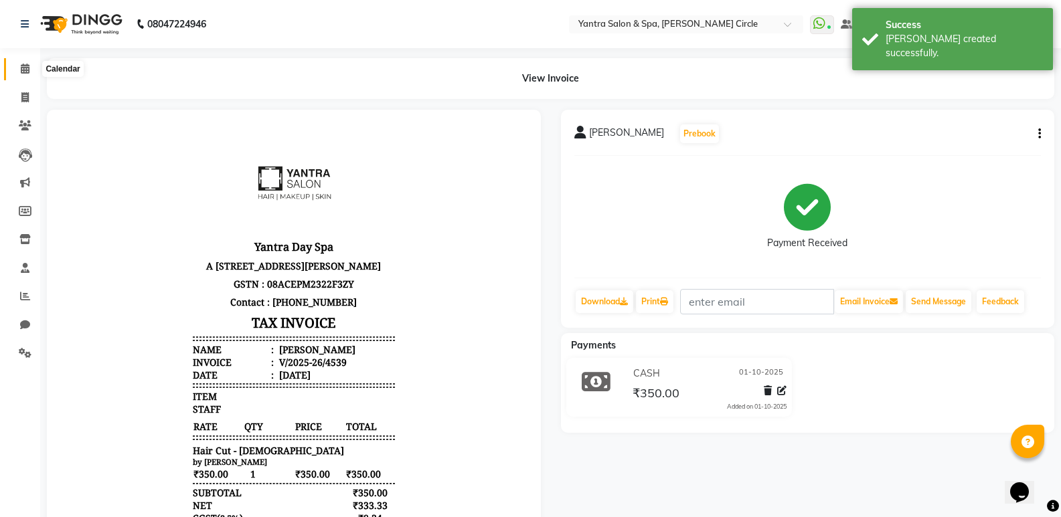
click at [27, 66] on icon at bounding box center [25, 69] width 9 height 10
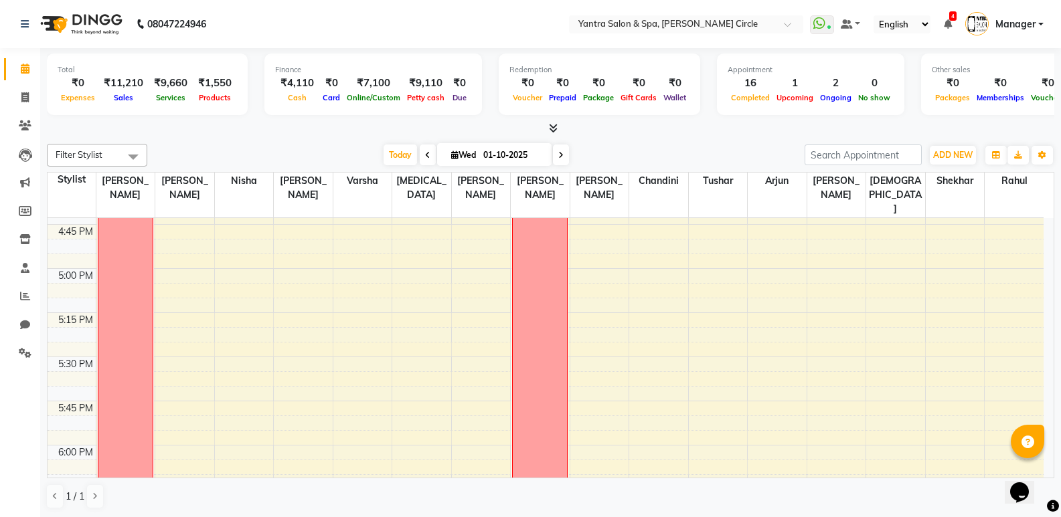
scroll to position [1606, 0]
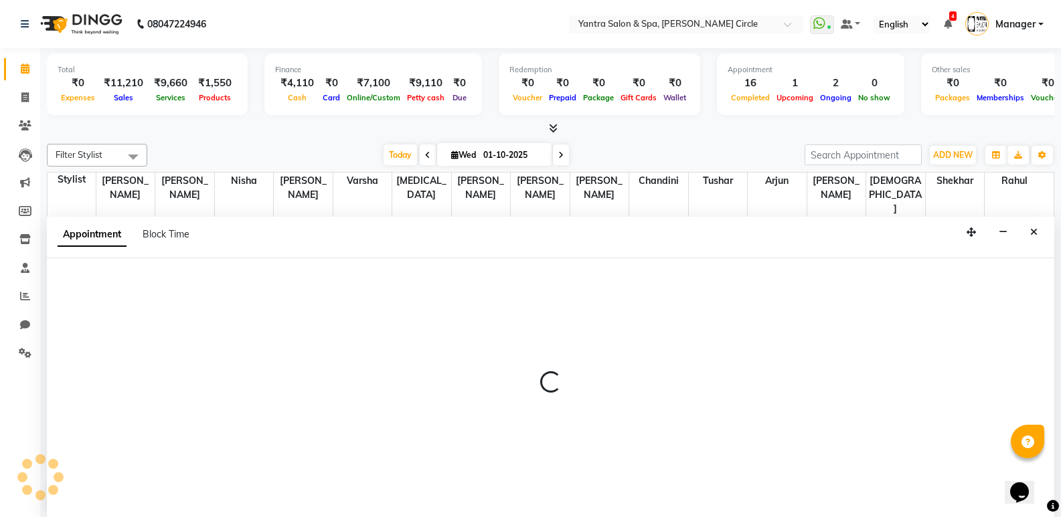
scroll to position [1, 0]
select select "19360"
select select "tentative"
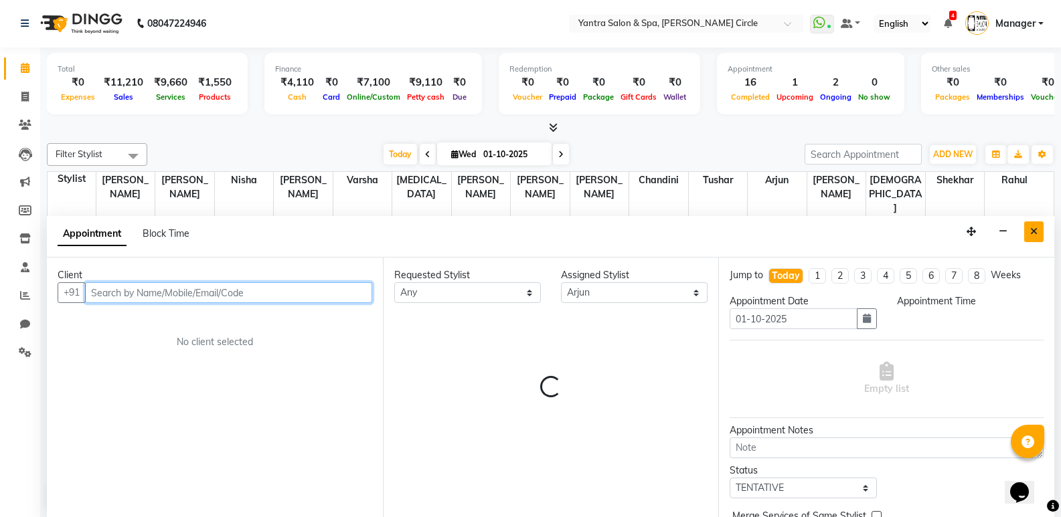
select select "1050"
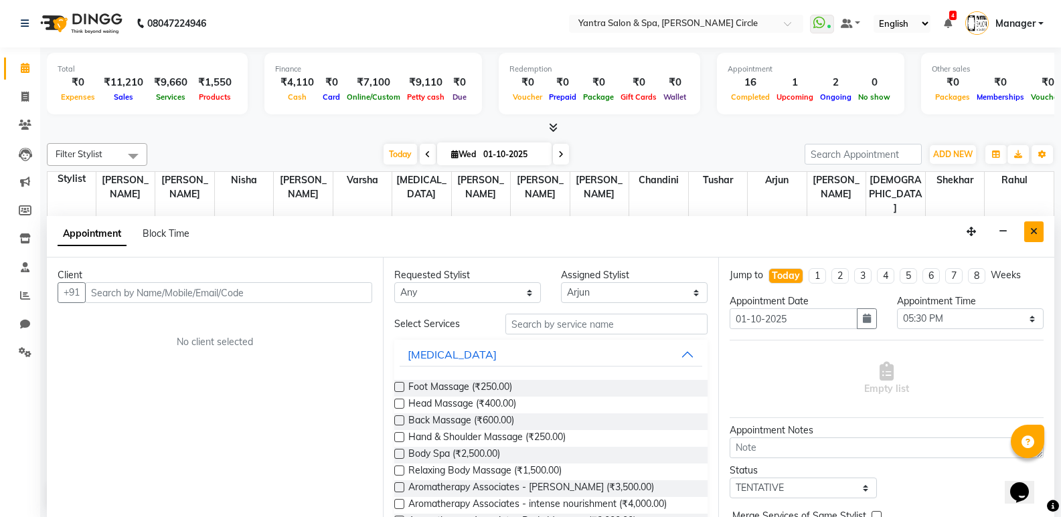
click at [1040, 225] on button "Close" at bounding box center [1033, 231] width 19 height 21
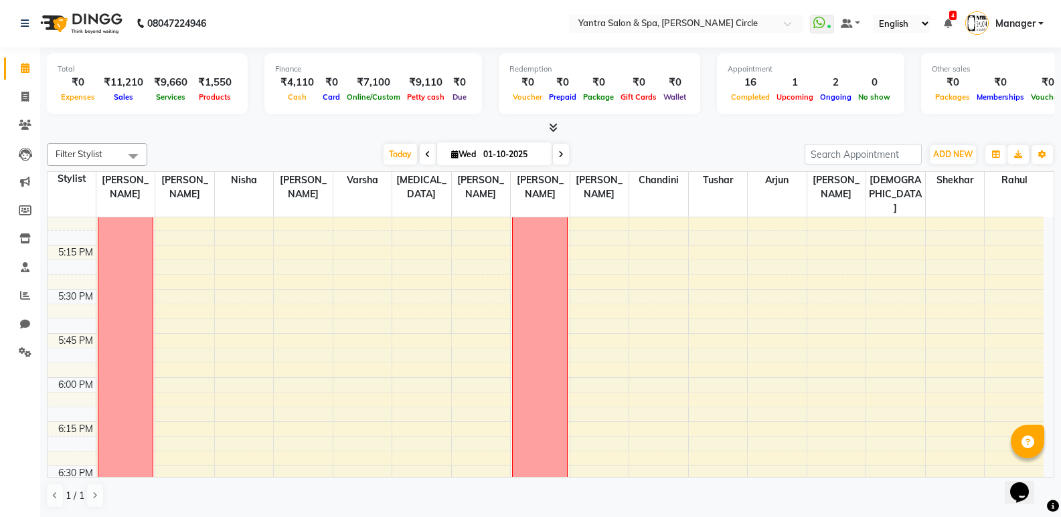
select select "72571"
select select "1050"
select select "tentative"
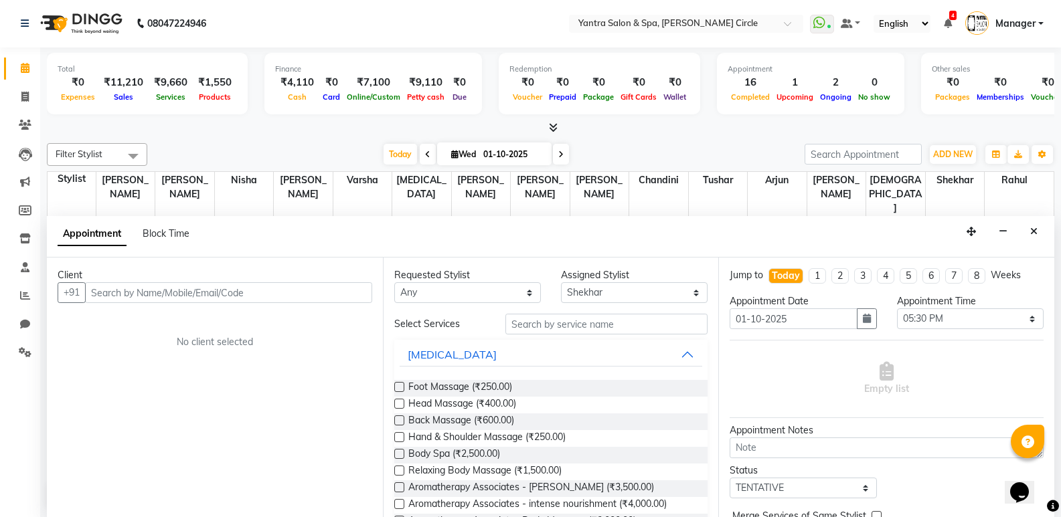
click at [255, 289] on input "text" at bounding box center [228, 292] width 287 height 21
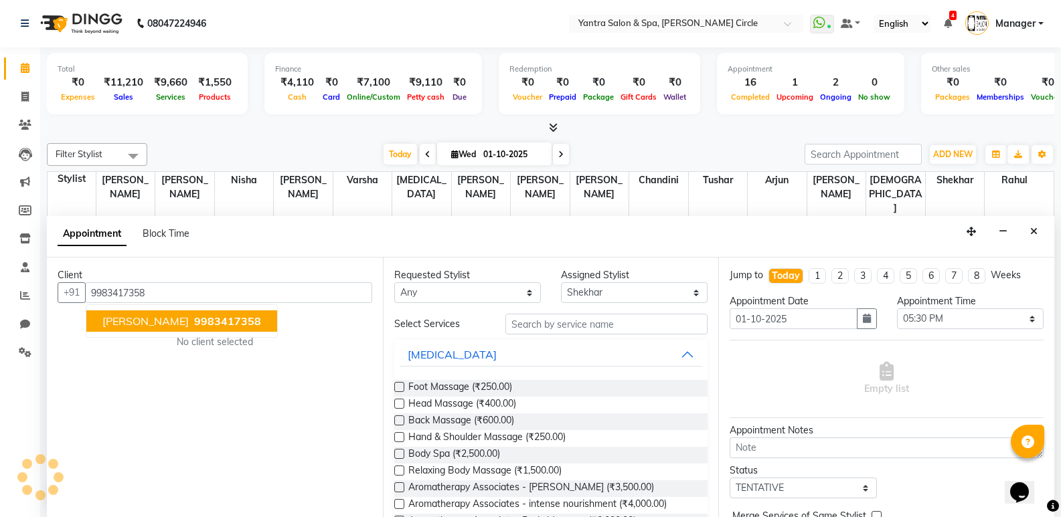
click at [190, 313] on button "Neha Jain 9983417358" at bounding box center [181, 320] width 191 height 21
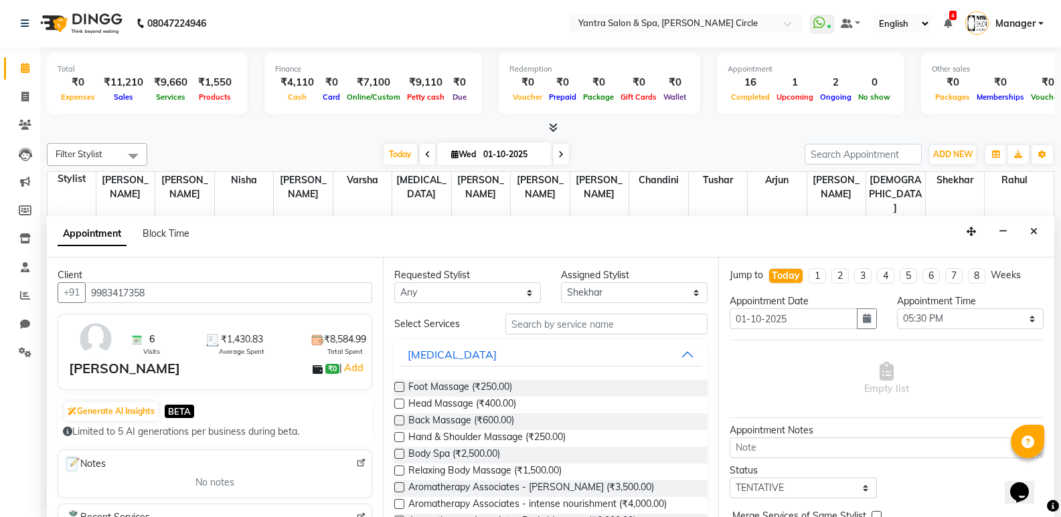
type input "9983417358"
click at [586, 329] on input "text" at bounding box center [606, 324] width 202 height 21
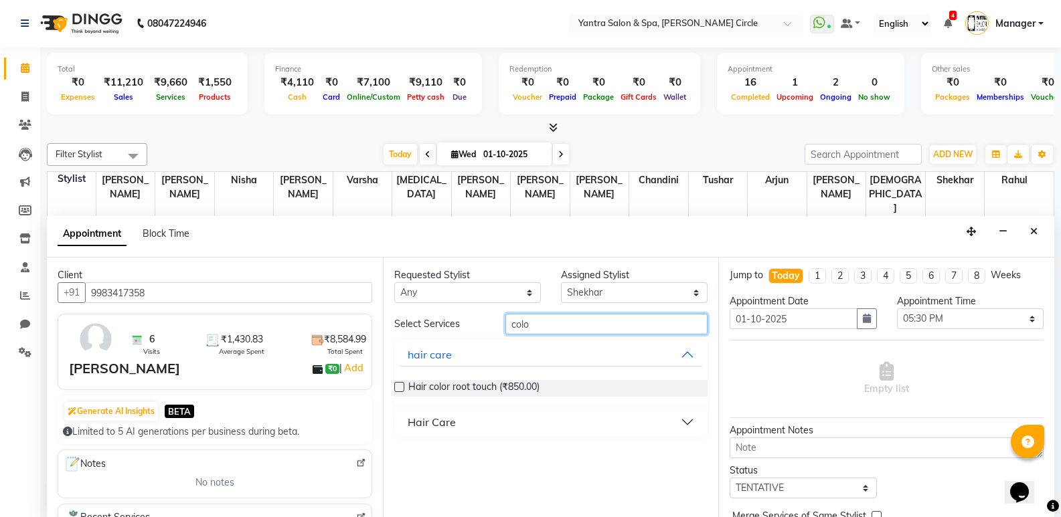
type input "colo"
click at [491, 417] on button "Hair Care" at bounding box center [550, 422] width 303 height 24
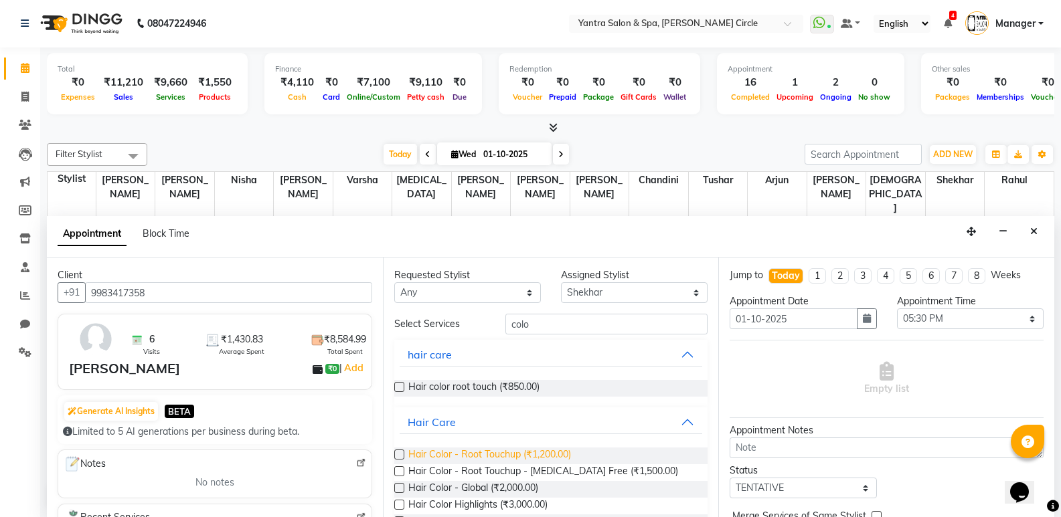
click at [534, 450] on span "Hair Color - Root Touchup (₹1,200.00)" at bounding box center [489, 456] width 163 height 17
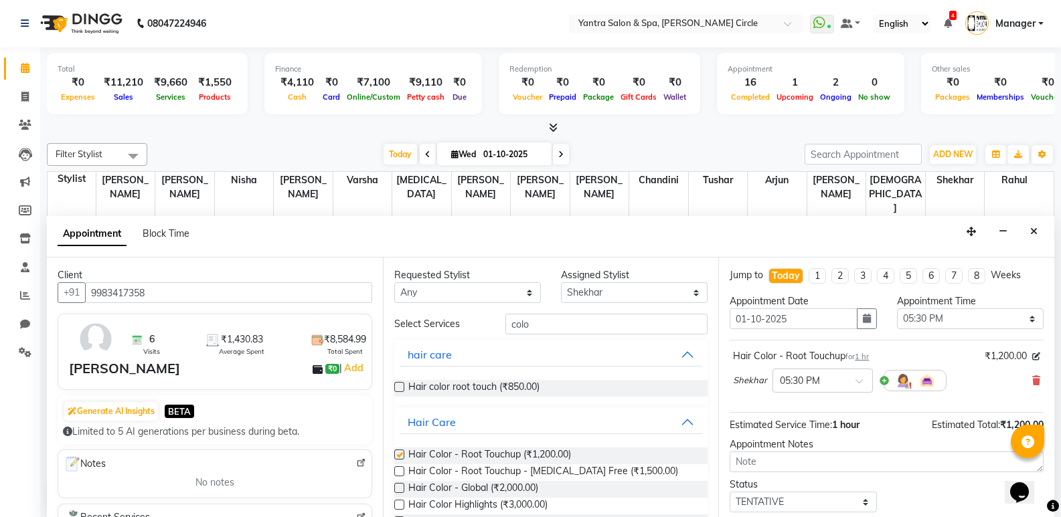
checkbox input "false"
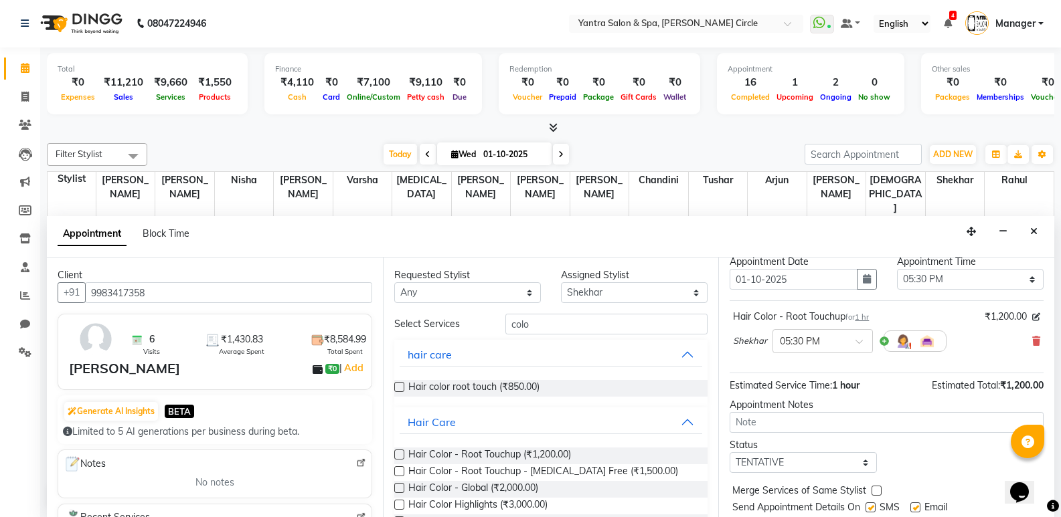
scroll to position [80, 0]
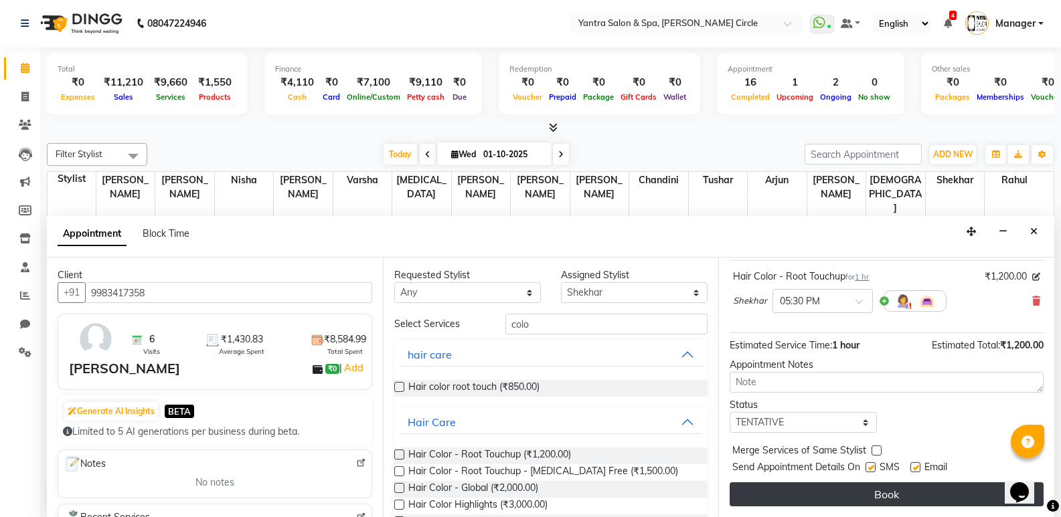
click at [911, 494] on button "Book" at bounding box center [886, 494] width 314 height 24
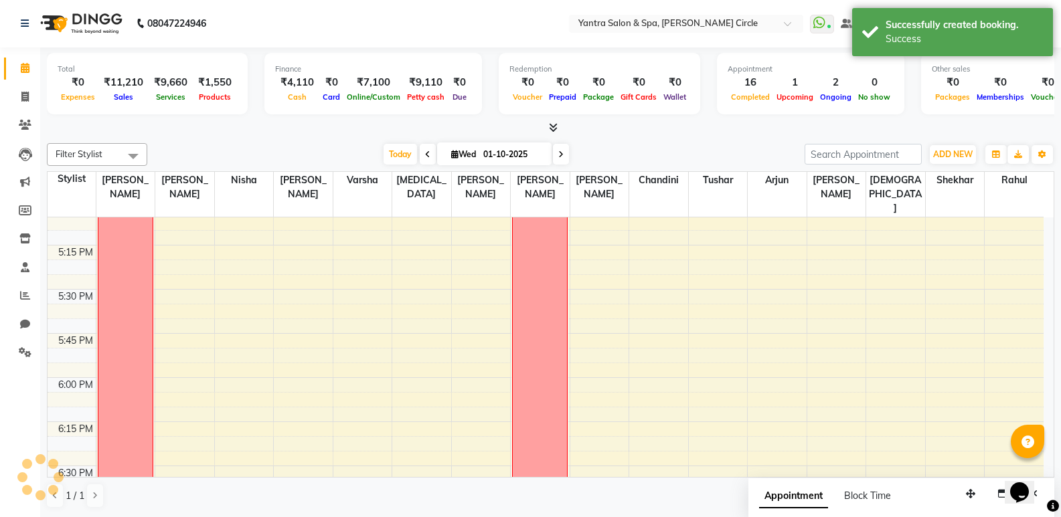
scroll to position [0, 0]
drag, startPoint x: 967, startPoint y: 496, endPoint x: 797, endPoint y: 494, distance: 170.0
click at [797, 494] on icon "button" at bounding box center [800, 491] width 9 height 9
click at [865, 487] on icon "Close" at bounding box center [863, 491] width 7 height 9
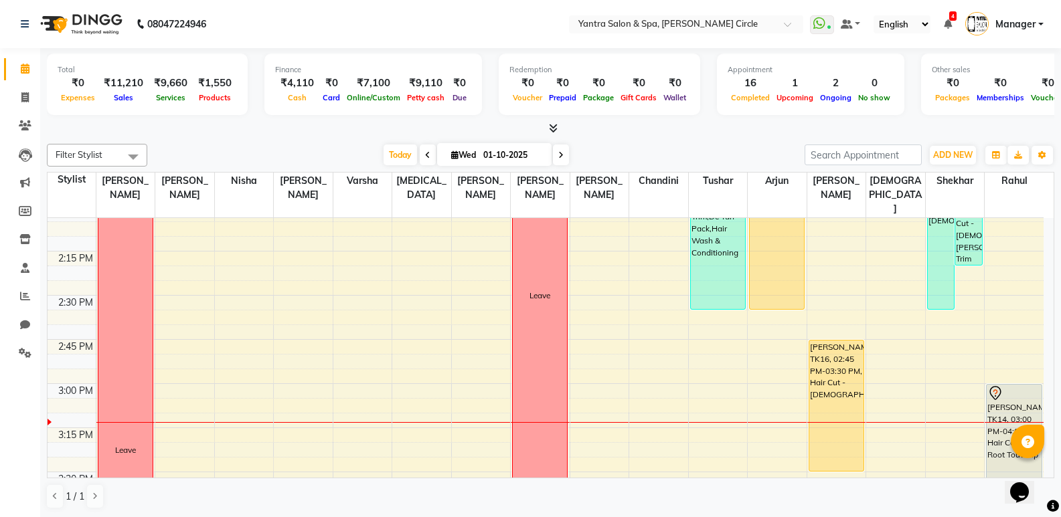
scroll to position [1204, 0]
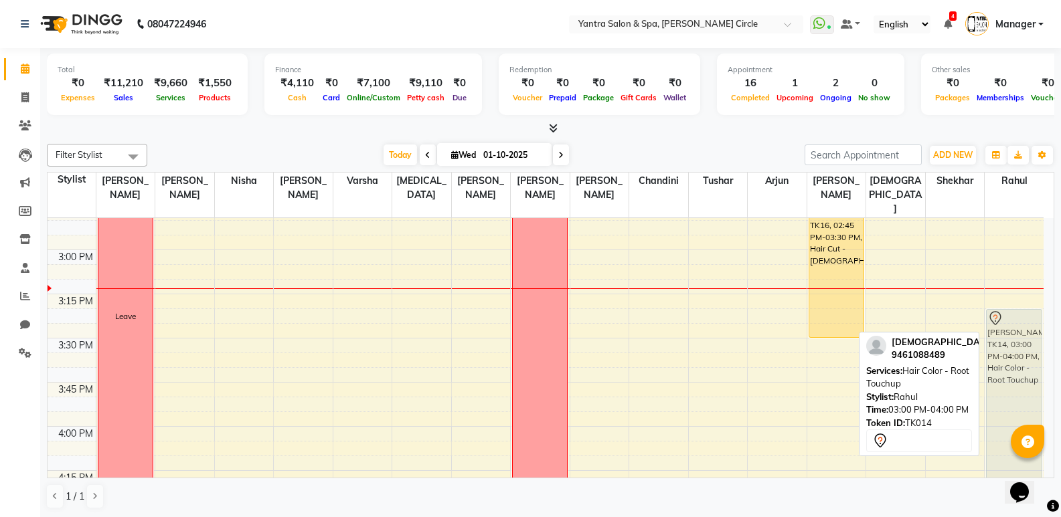
drag, startPoint x: 1009, startPoint y: 244, endPoint x: 1008, endPoint y: 308, distance: 64.3
click at [1008, 308] on div "Jennifer, TK03, 12:25 PM-01:25 PM, Hair Wash & Conditioning,Hair Cut - Female M…" at bounding box center [1013, 250] width 59 height 2472
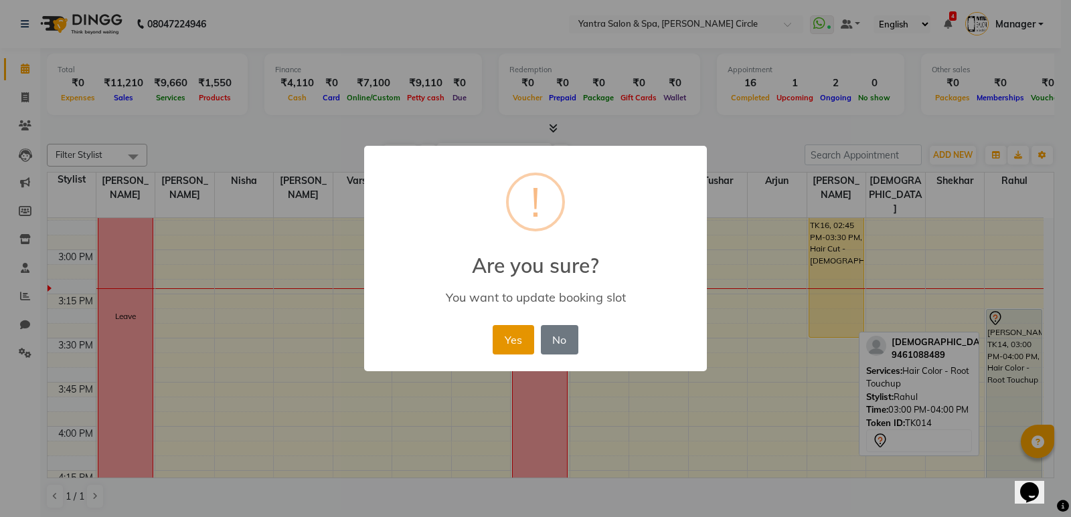
click at [529, 337] on button "Yes" at bounding box center [512, 339] width 41 height 29
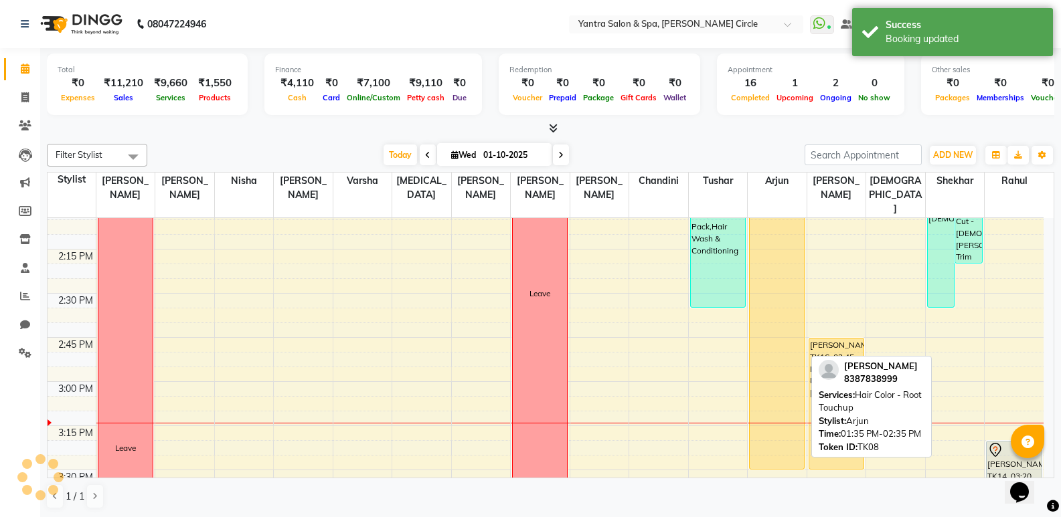
scroll to position [1073, 0]
drag, startPoint x: 776, startPoint y: 359, endPoint x: 769, endPoint y: 405, distance: 46.8
click at [779, 408] on div "Mehak Mathur, TK01, 09:30 AM-10:00 AM, Hair Cut - Female POORVA, TK04, 11:15 AM…" at bounding box center [776, 381] width 59 height 2472
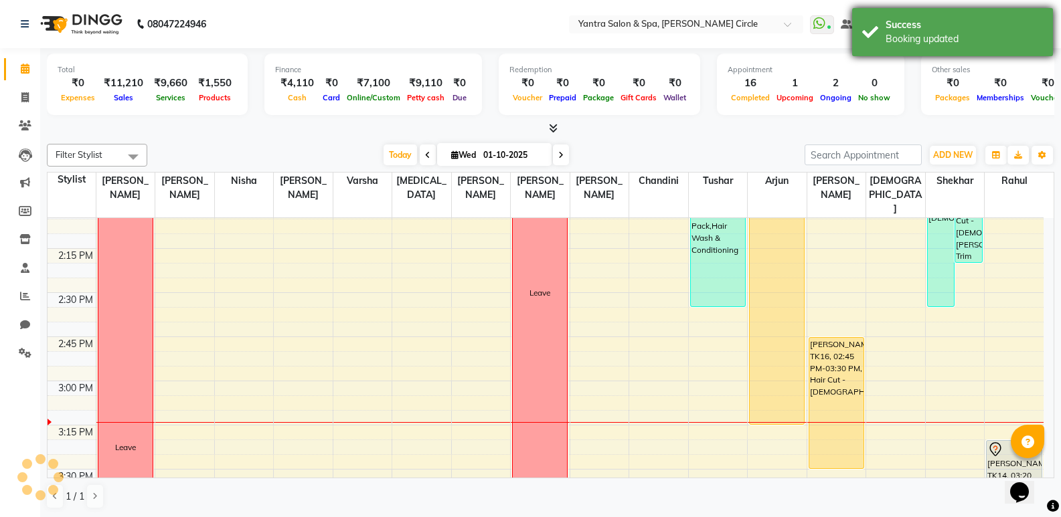
click at [875, 29] on div "Success Booking updated" at bounding box center [952, 32] width 201 height 48
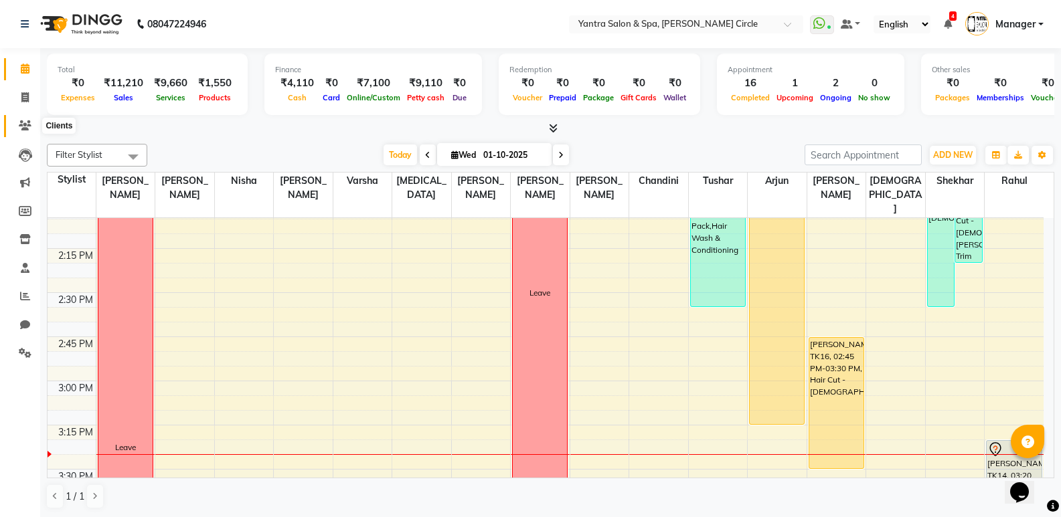
click at [33, 126] on span at bounding box center [24, 125] width 23 height 15
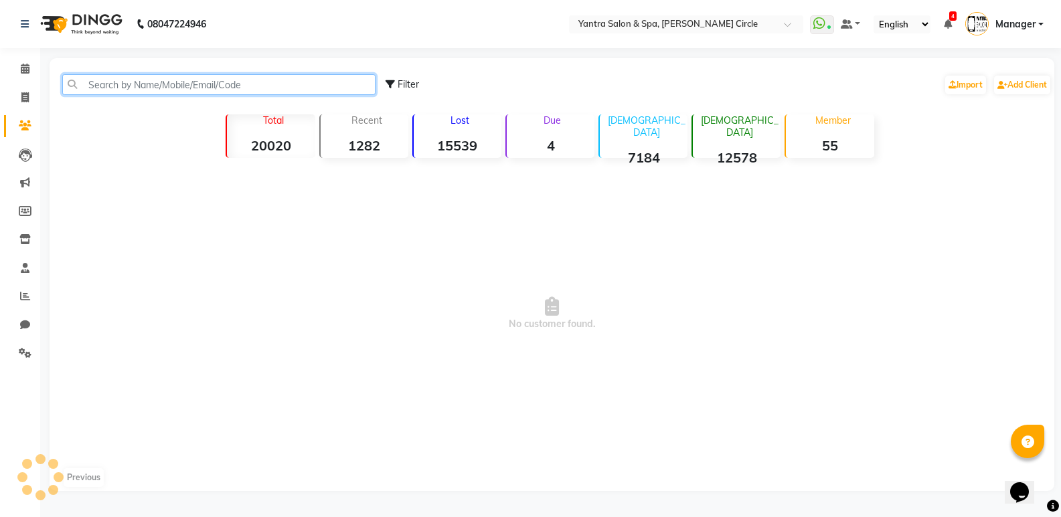
click at [251, 84] on input "text" at bounding box center [218, 84] width 313 height 21
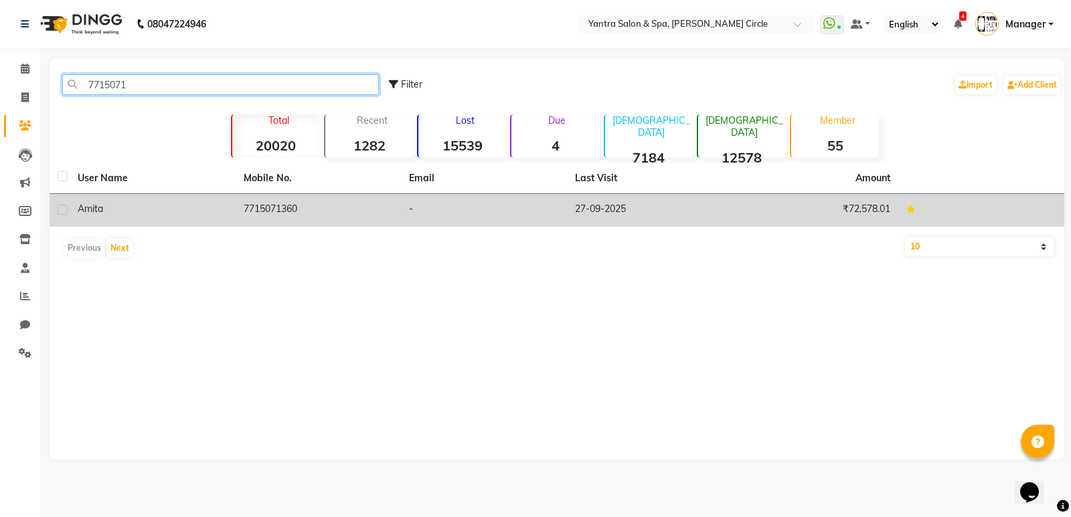
type input "7715071"
click at [82, 202] on div "Amita" at bounding box center [153, 209] width 150 height 14
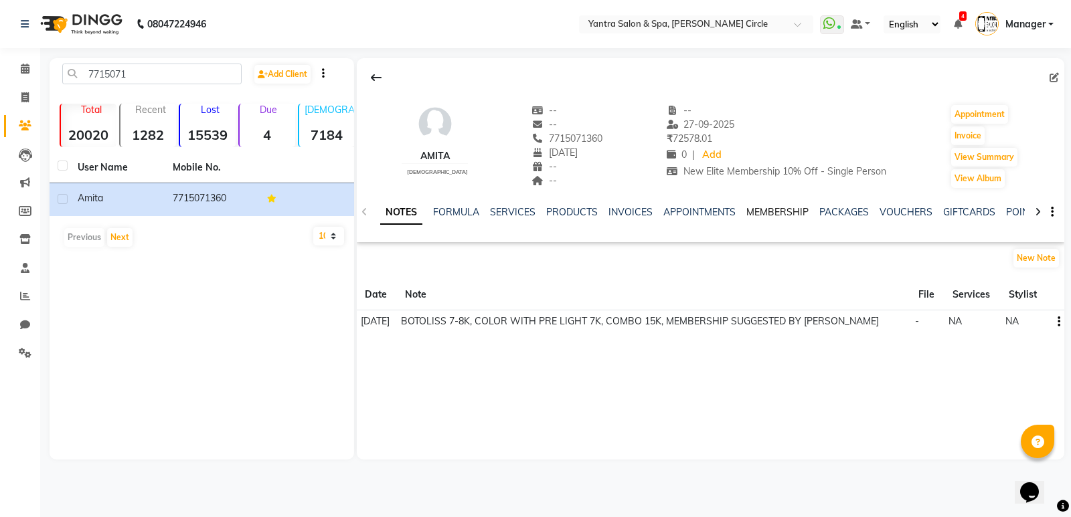
click at [776, 208] on link "MEMBERSHIP" at bounding box center [777, 212] width 62 height 12
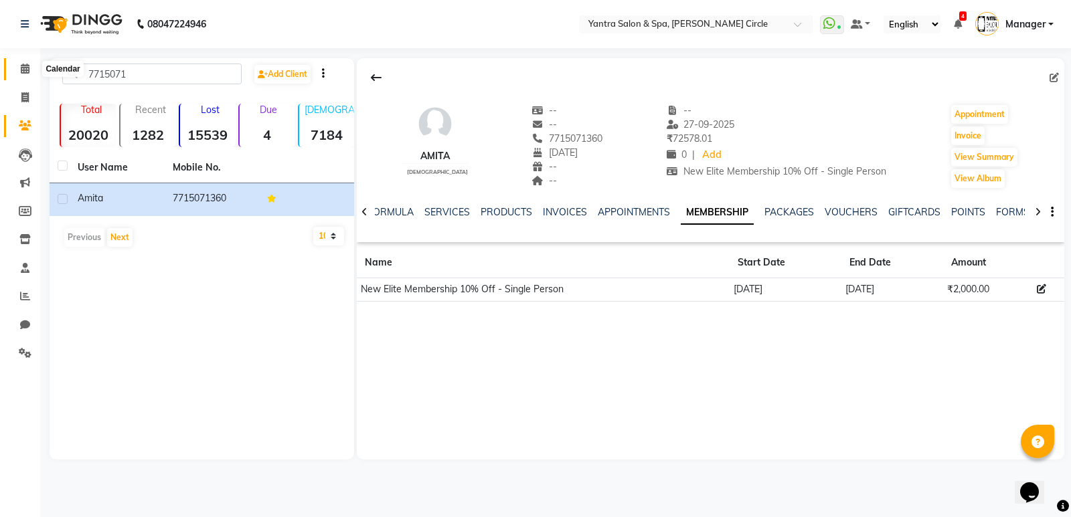
click at [21, 70] on icon at bounding box center [25, 69] width 9 height 10
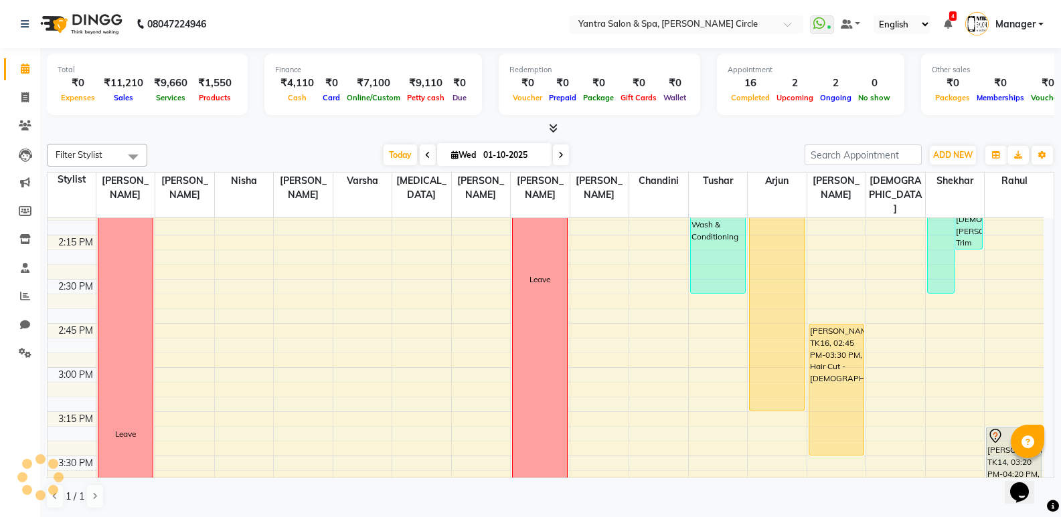
scroll to position [1205, 0]
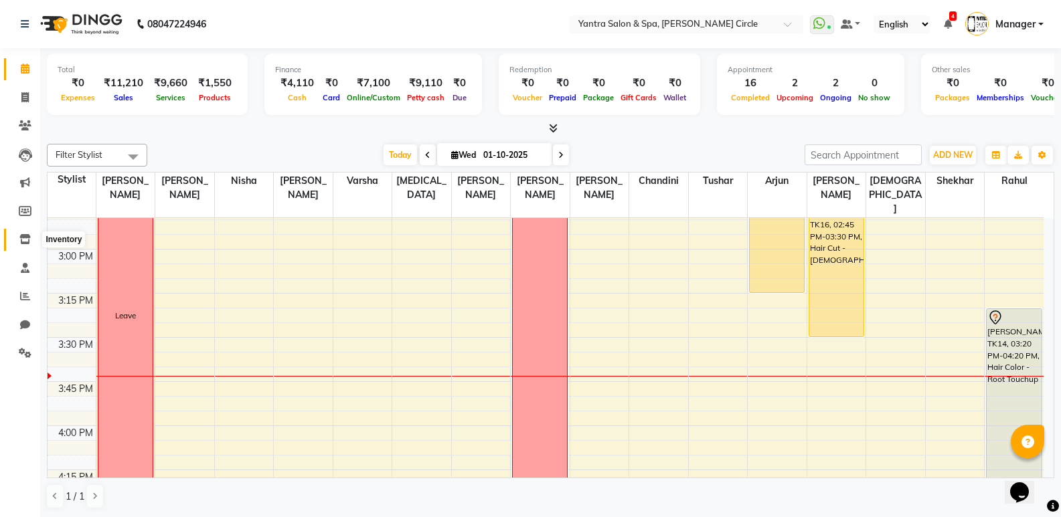
click at [19, 236] on icon at bounding box center [24, 239] width 11 height 10
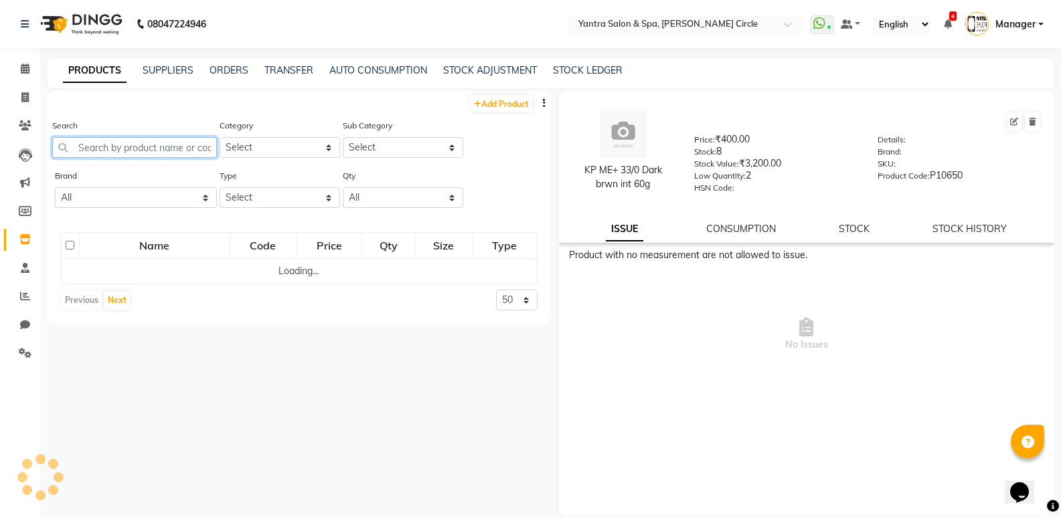
click at [172, 139] on input "text" at bounding box center [134, 147] width 165 height 21
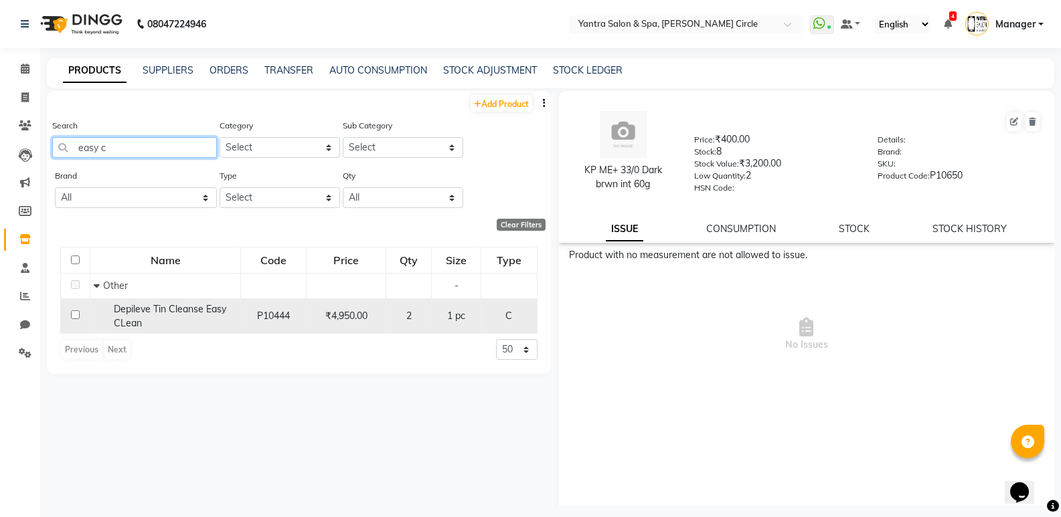
type input "easy c"
click at [157, 320] on div "Depileve Tin Cleanse Easy CLean" at bounding box center [165, 316] width 143 height 28
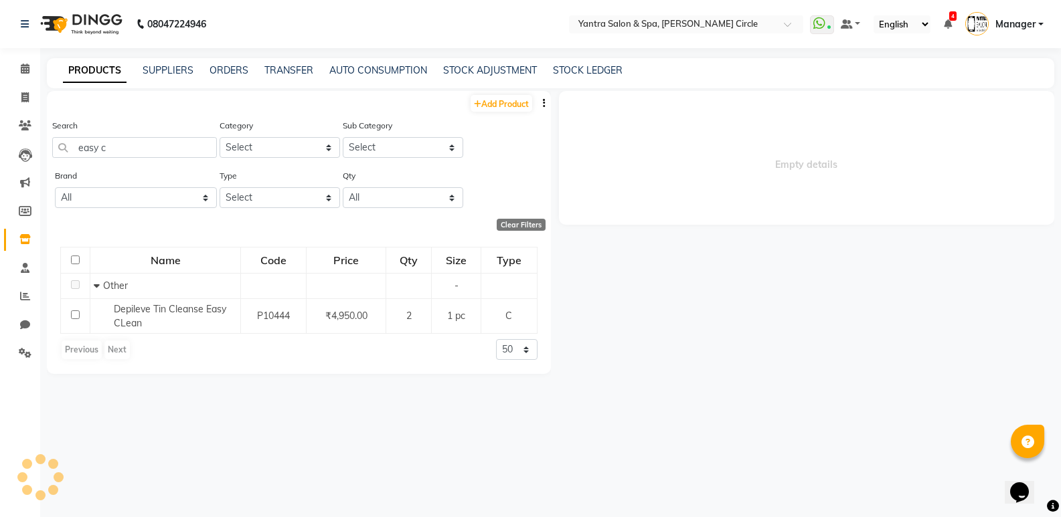
select select
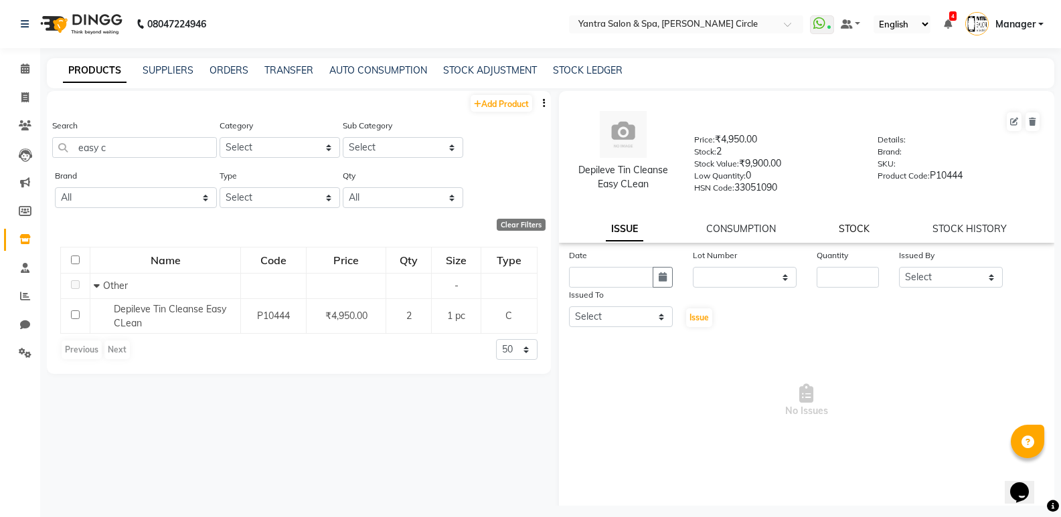
click at [852, 225] on link "STOCK" at bounding box center [853, 229] width 31 height 12
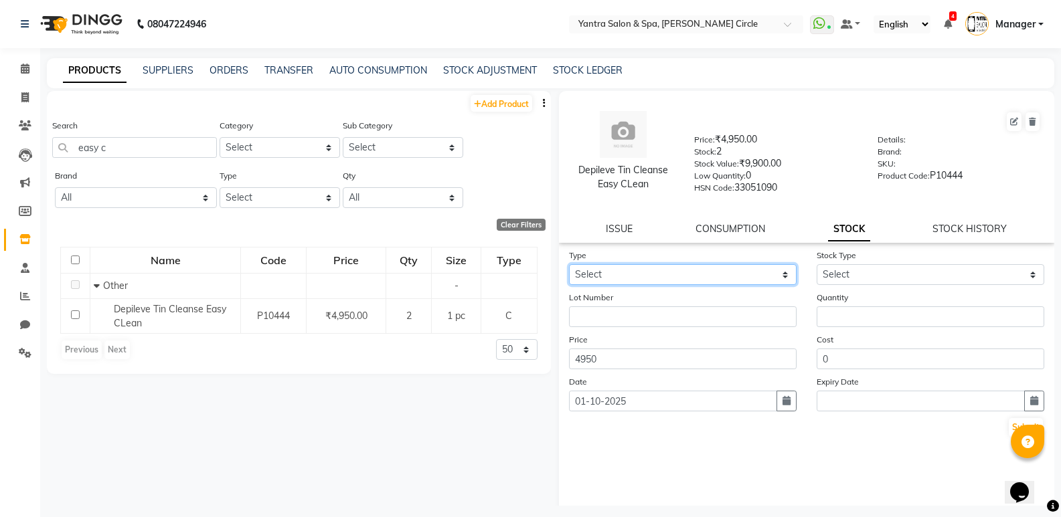
click at [755, 270] on select "Select In Out" at bounding box center [683, 274] width 228 height 21
select select "out"
click at [569, 264] on select "Select In Out" at bounding box center [683, 274] width 228 height 21
select select
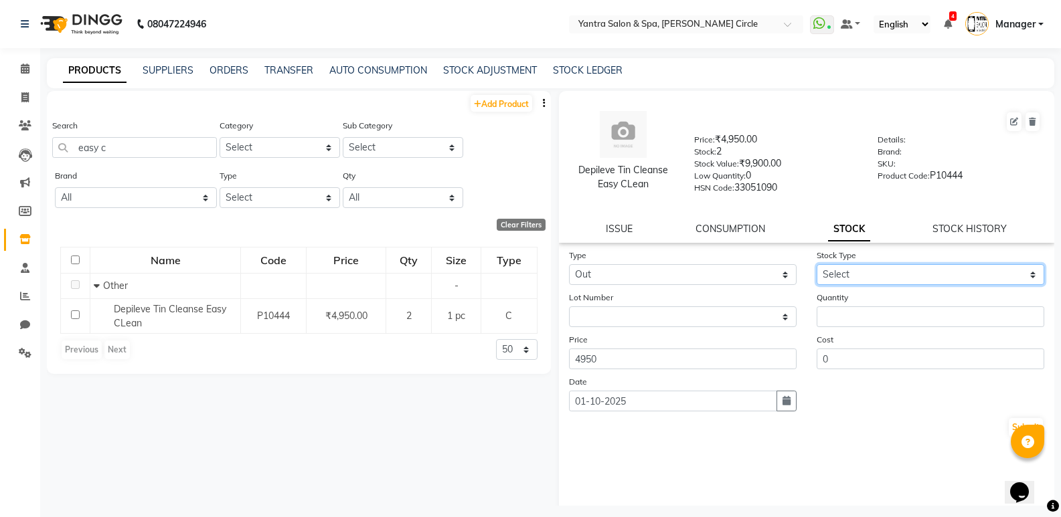
click at [873, 276] on select "Select Internal Use Damaged Expired Adjustment Return Other" at bounding box center [930, 274] width 228 height 21
select select "internal use"
click at [816, 264] on select "Select Internal Use Damaged Expired Adjustment Return Other" at bounding box center [930, 274] width 228 height 21
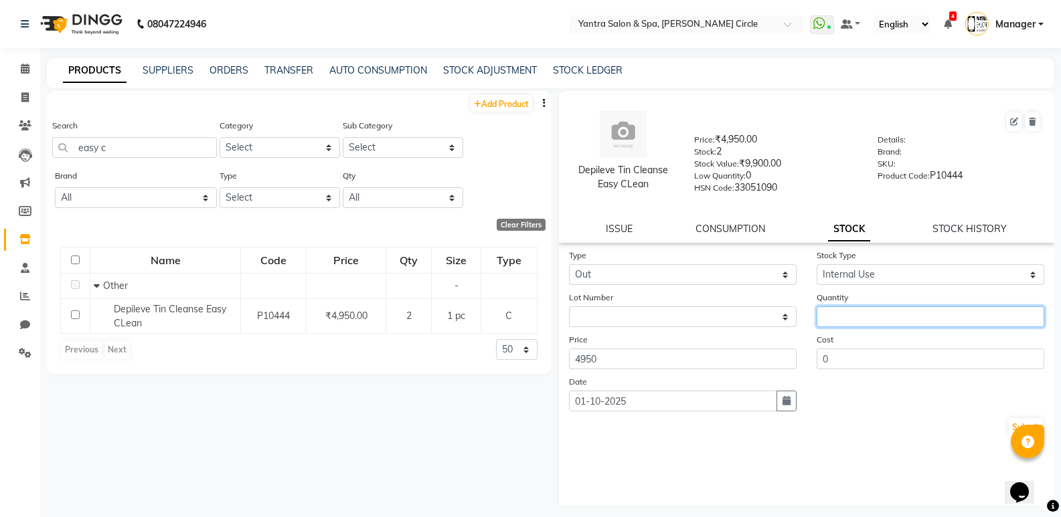
click at [862, 317] on input "number" at bounding box center [930, 316] width 228 height 21
type input "1"
click at [1016, 422] on button "Submit" at bounding box center [1025, 427] width 34 height 19
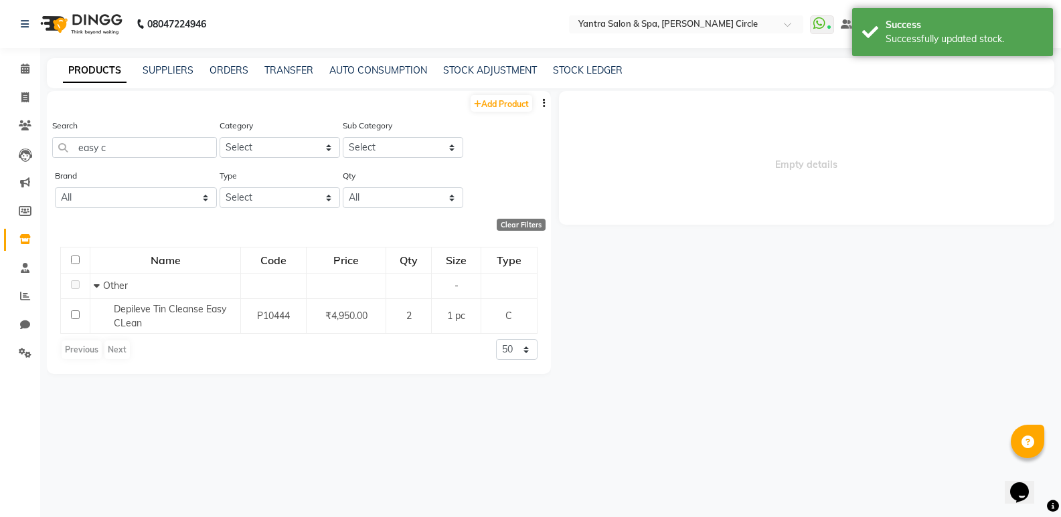
select select
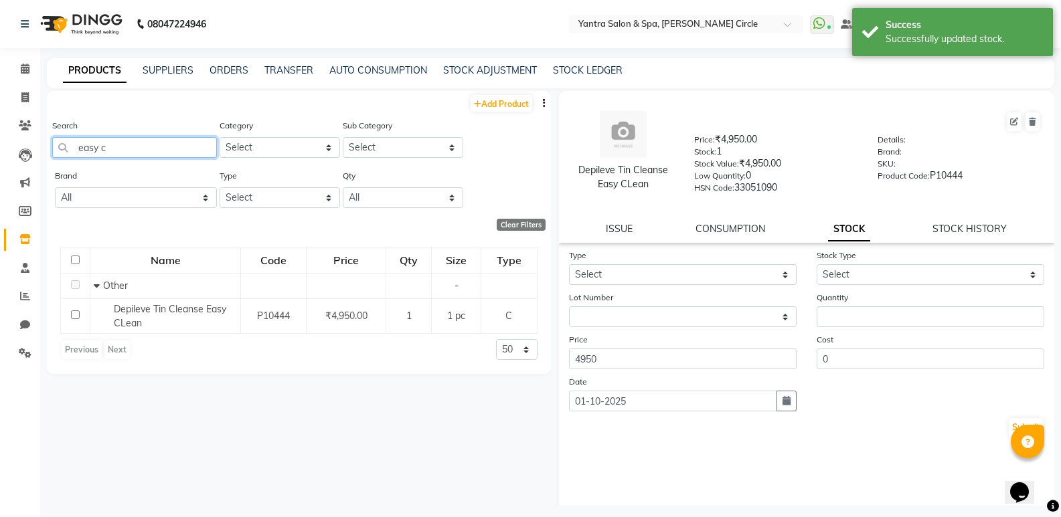
click at [178, 149] on input "easy c" at bounding box center [134, 147] width 165 height 21
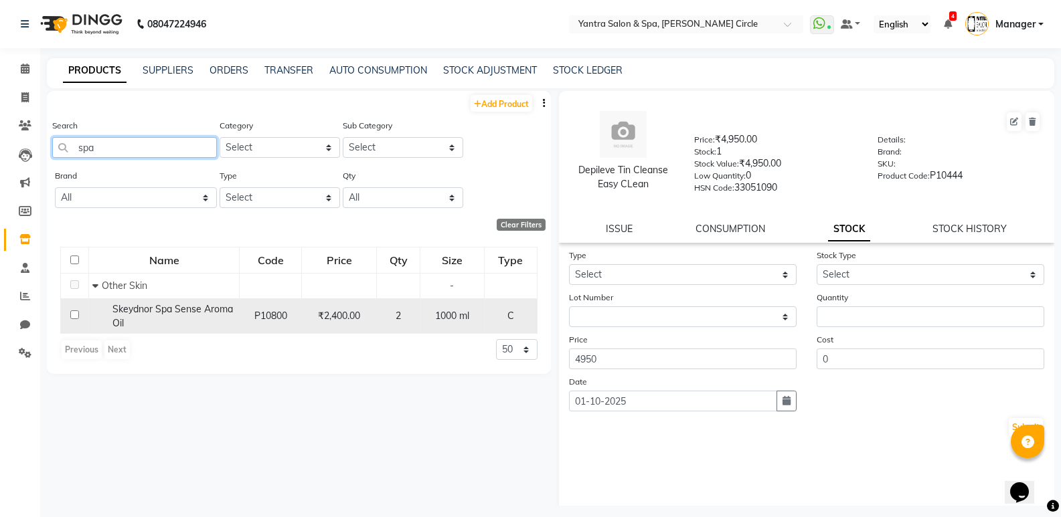
type input "spa"
click at [155, 307] on span "Skeydnor Spa Sense Aroma Oil" at bounding box center [172, 316] width 120 height 26
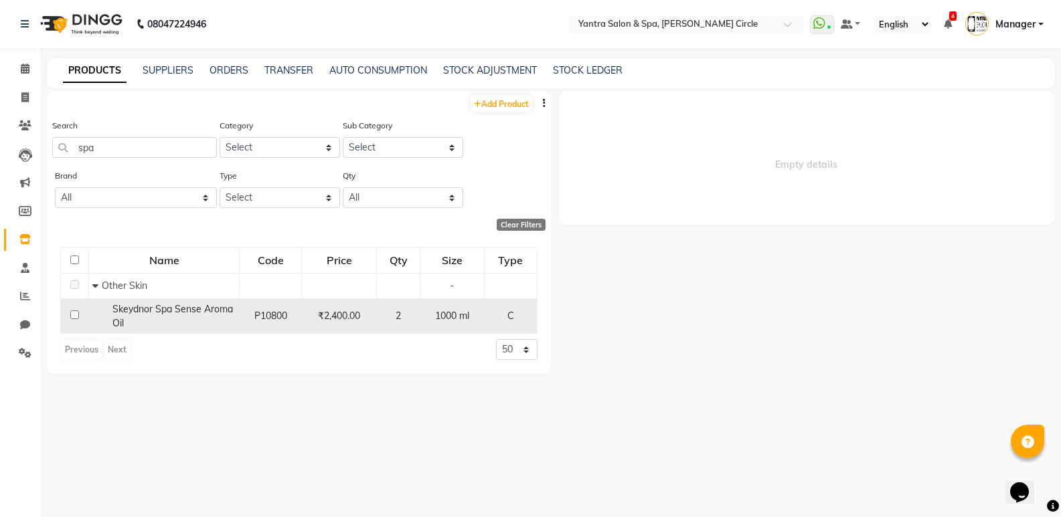
select select
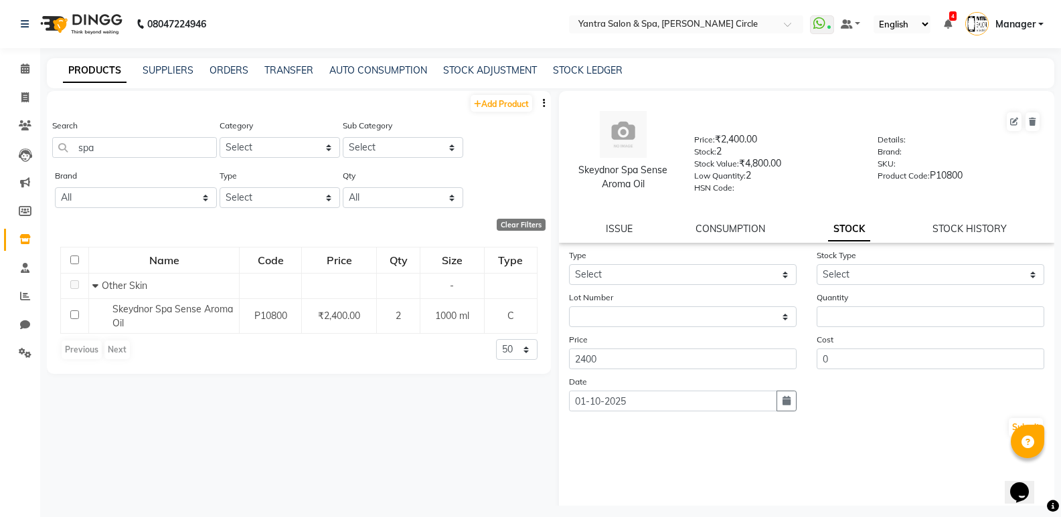
click at [692, 289] on form "Type Select In Out Stock Type Select Internal Use Damaged Expired Adjustment Re…" at bounding box center [807, 343] width 476 height 190
click at [689, 280] on select "Select In Out" at bounding box center [683, 274] width 228 height 21
select select "out"
click at [569, 264] on select "Select In Out" at bounding box center [683, 274] width 228 height 21
drag, startPoint x: 825, startPoint y: 273, endPoint x: 831, endPoint y: 279, distance: 8.5
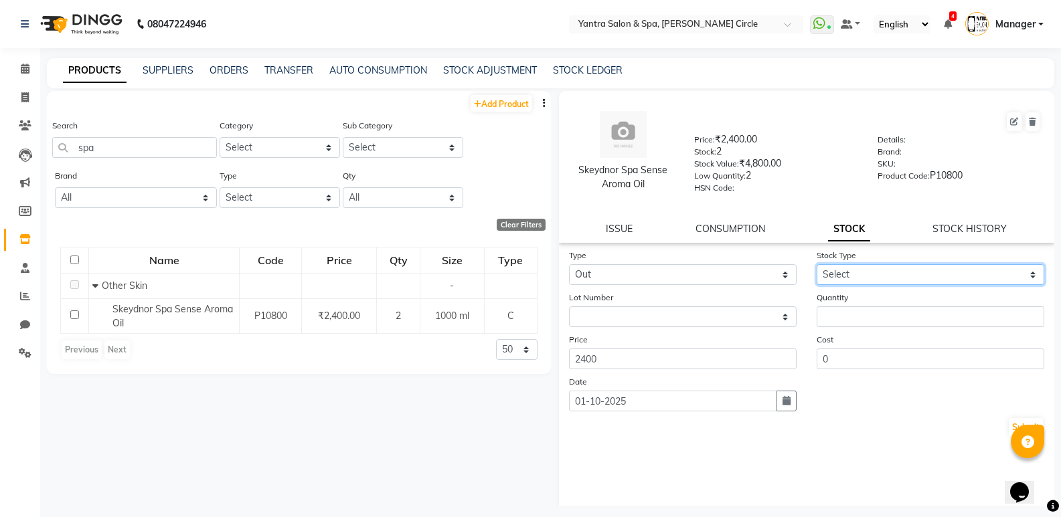
click at [825, 273] on select "Select Internal Use Damaged Expired Adjustment Return Other" at bounding box center [930, 274] width 228 height 21
select select "internal use"
click at [816, 264] on select "Select Internal Use Damaged Expired Adjustment Return Other" at bounding box center [930, 274] width 228 height 21
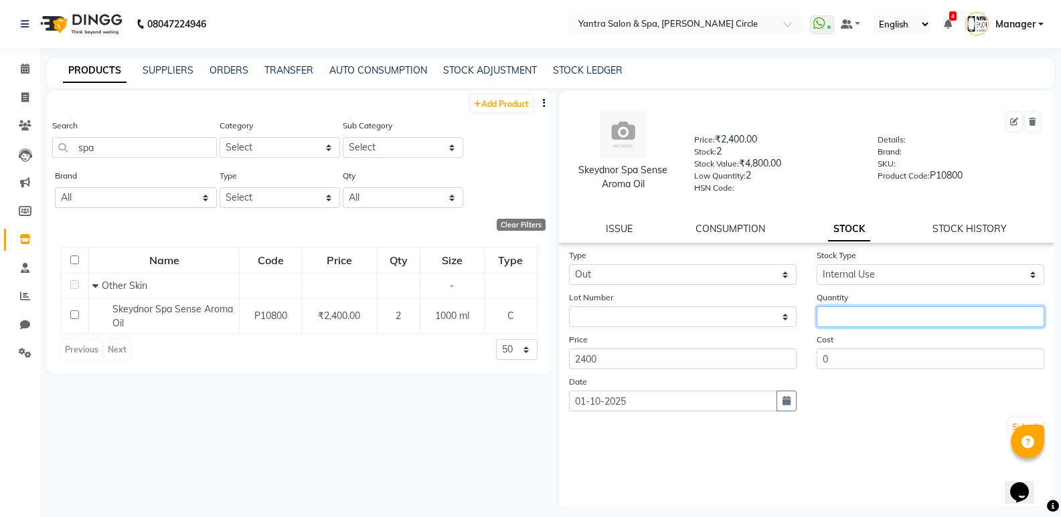
click at [855, 316] on input "number" at bounding box center [930, 316] width 228 height 21
type input "1"
click at [1008, 423] on button "Submit" at bounding box center [1025, 427] width 34 height 19
select select
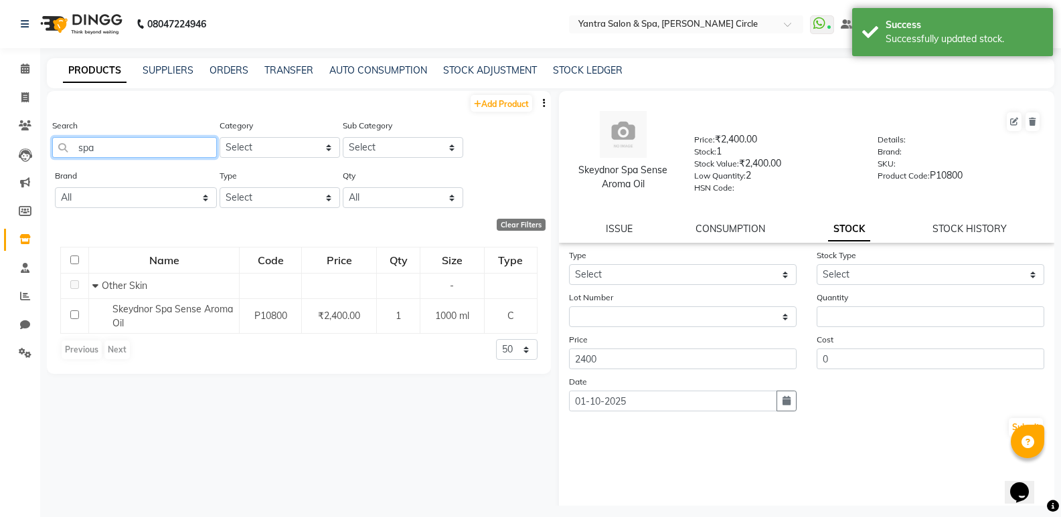
click at [146, 149] on input "spa" at bounding box center [134, 147] width 165 height 21
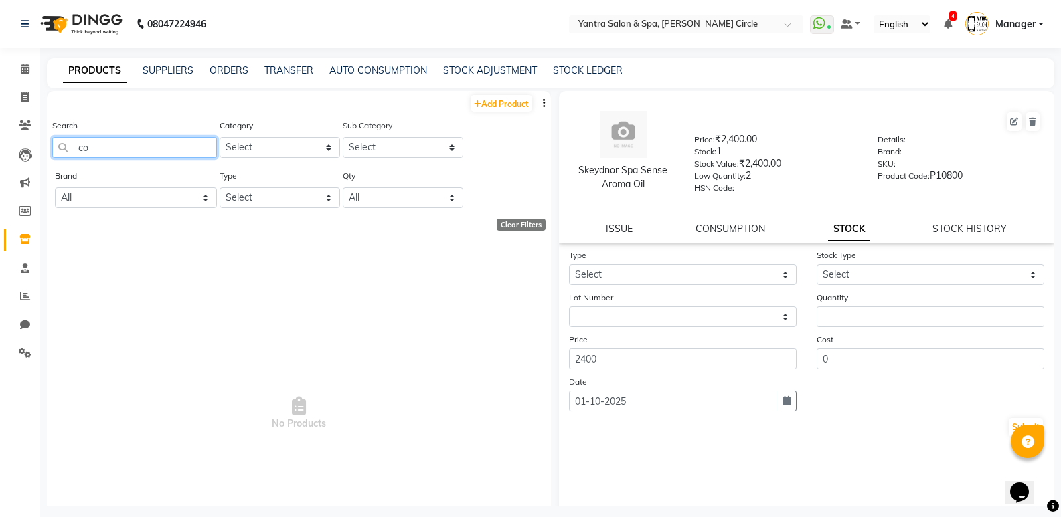
type input "c"
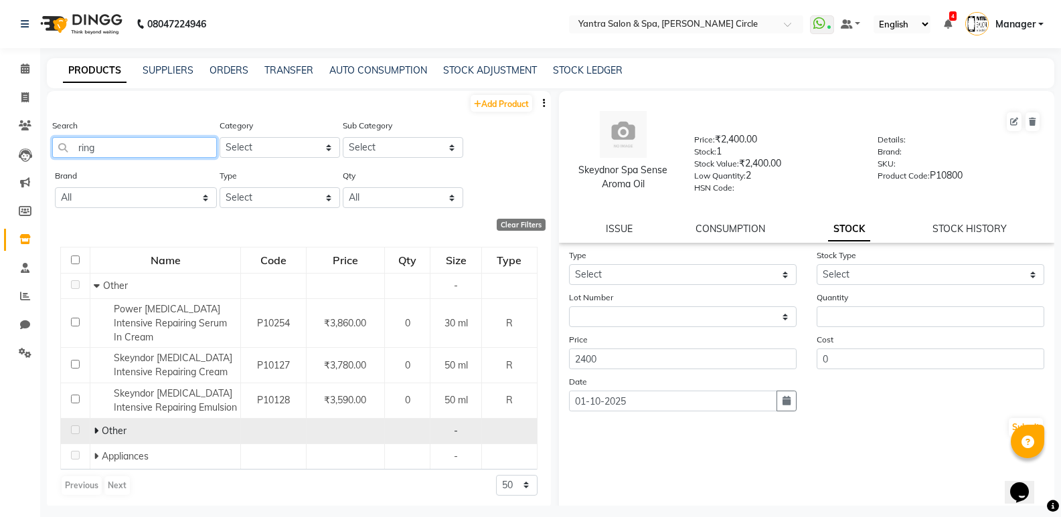
type input "ring"
click at [96, 426] on icon at bounding box center [96, 430] width 5 height 9
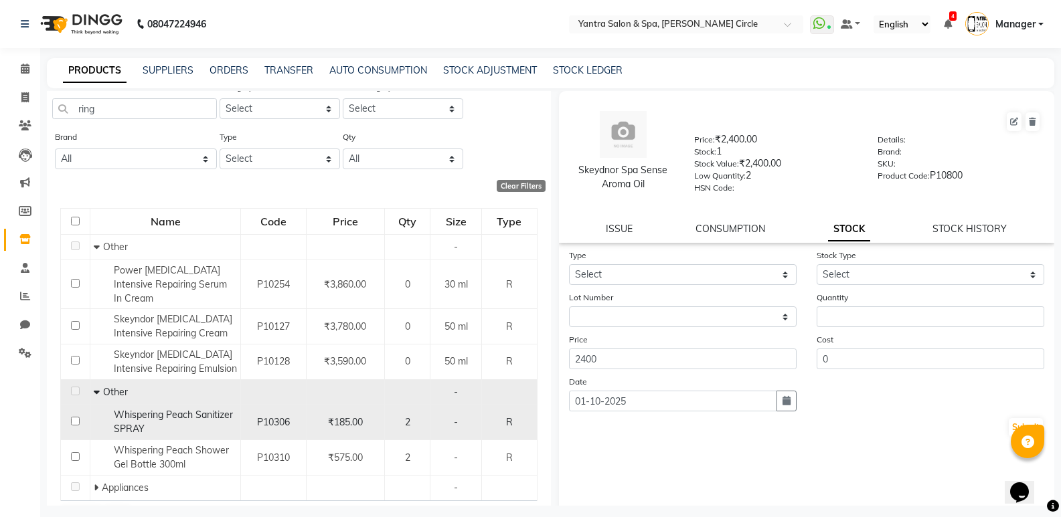
scroll to position [60, 0]
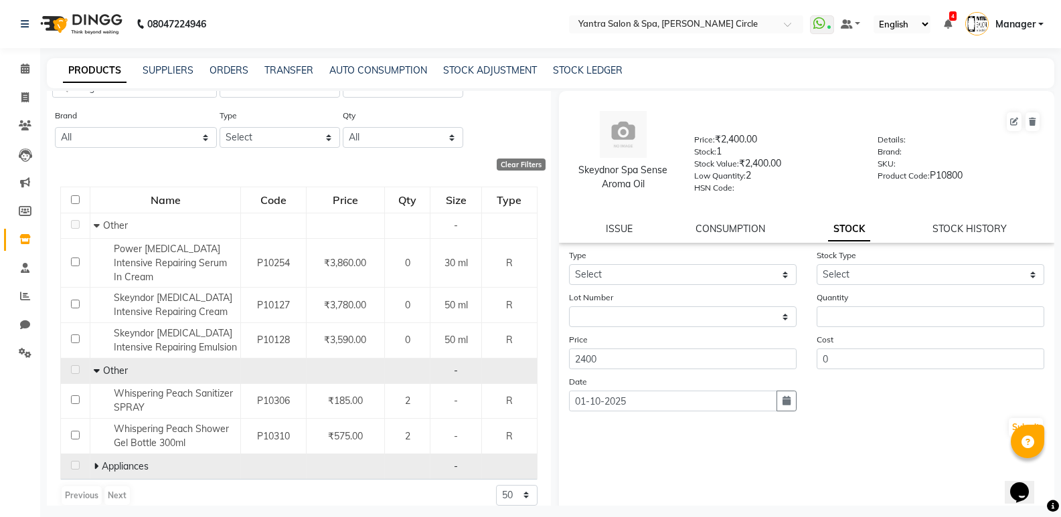
click at [95, 462] on icon at bounding box center [96, 466] width 5 height 9
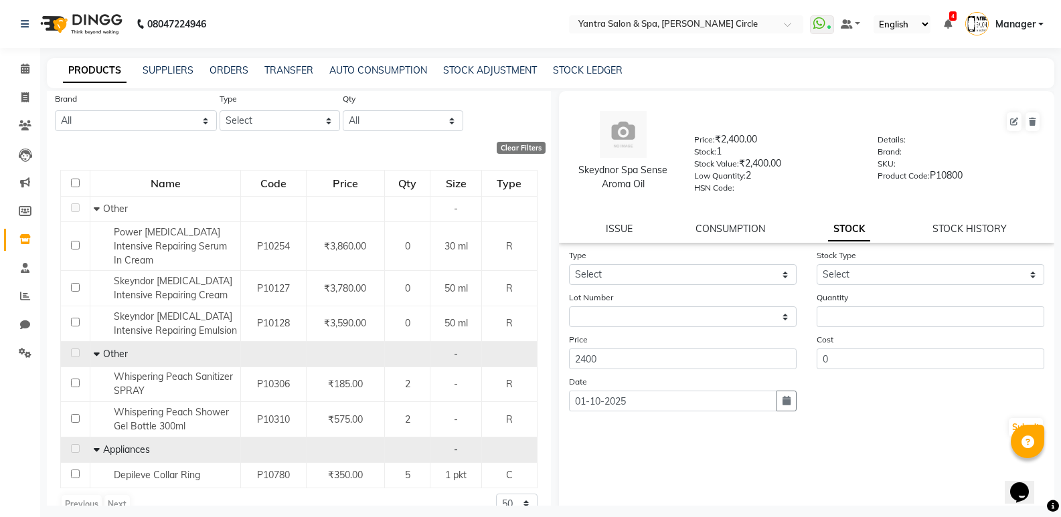
scroll to position [86, 0]
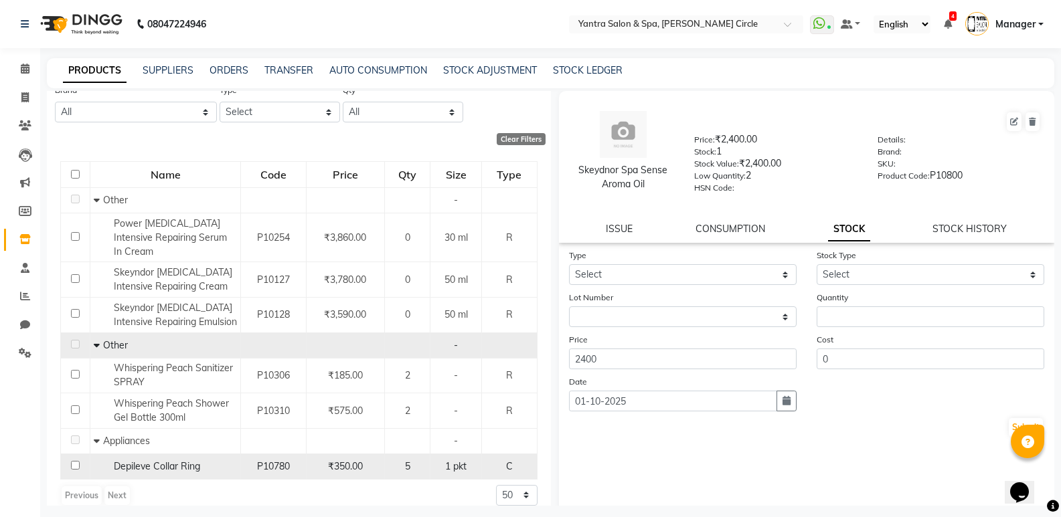
click at [159, 460] on span "Depileve Collar Ring" at bounding box center [157, 466] width 86 height 12
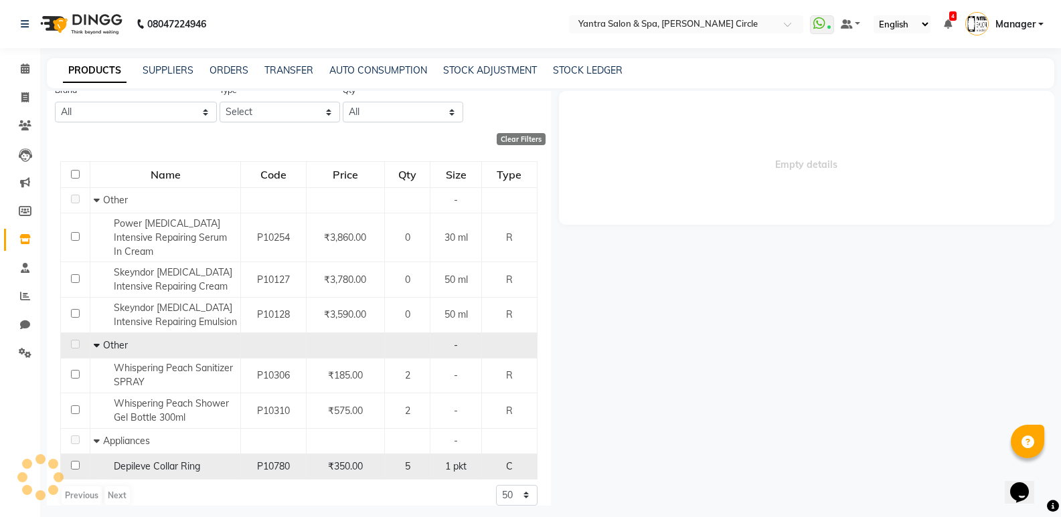
select select
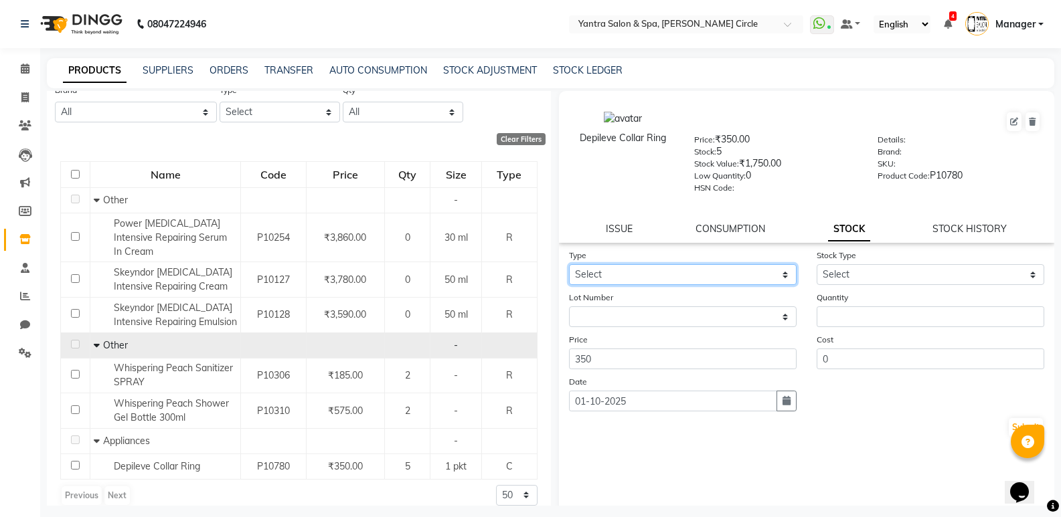
click at [725, 272] on select "Select In Out" at bounding box center [683, 274] width 228 height 21
select select "out"
click at [569, 264] on select "Select In Out" at bounding box center [683, 274] width 228 height 21
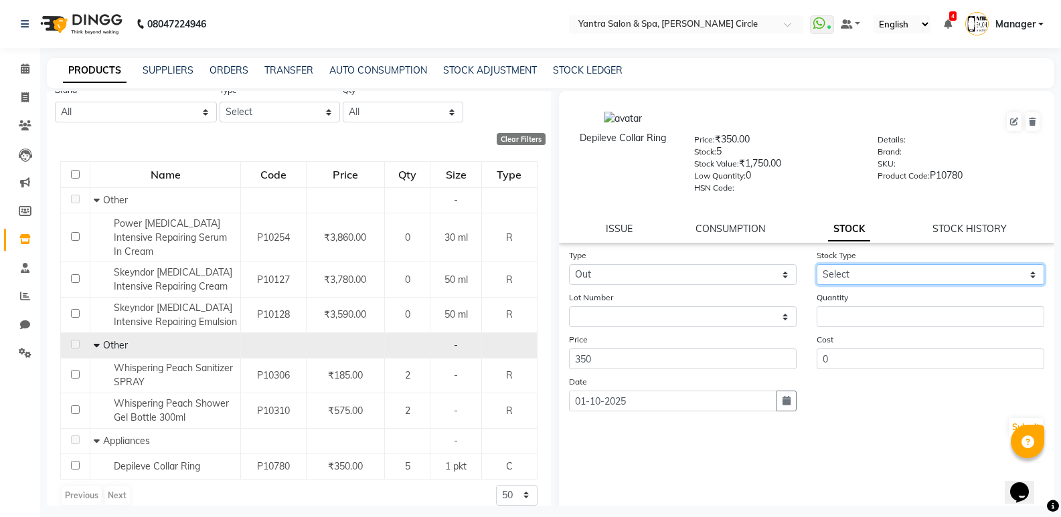
click at [860, 268] on select "Select Internal Use Damaged Expired Adjustment Return Other" at bounding box center [930, 274] width 228 height 21
select select "internal use"
click at [816, 264] on select "Select Internal Use Damaged Expired Adjustment Return Other" at bounding box center [930, 274] width 228 height 21
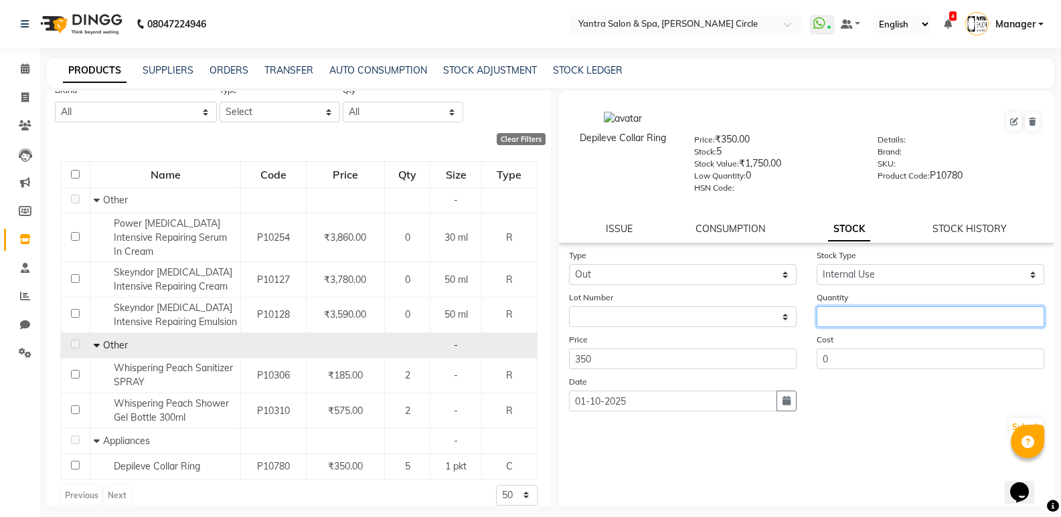
click at [847, 319] on input "number" at bounding box center [930, 316] width 228 height 21
type input "1"
click at [1008, 426] on button "Submit" at bounding box center [1025, 427] width 34 height 19
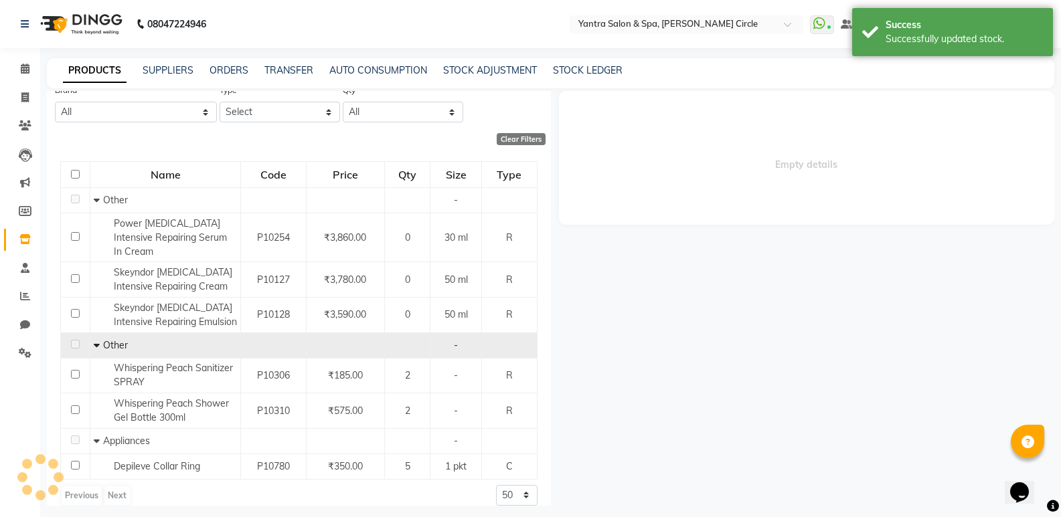
select select
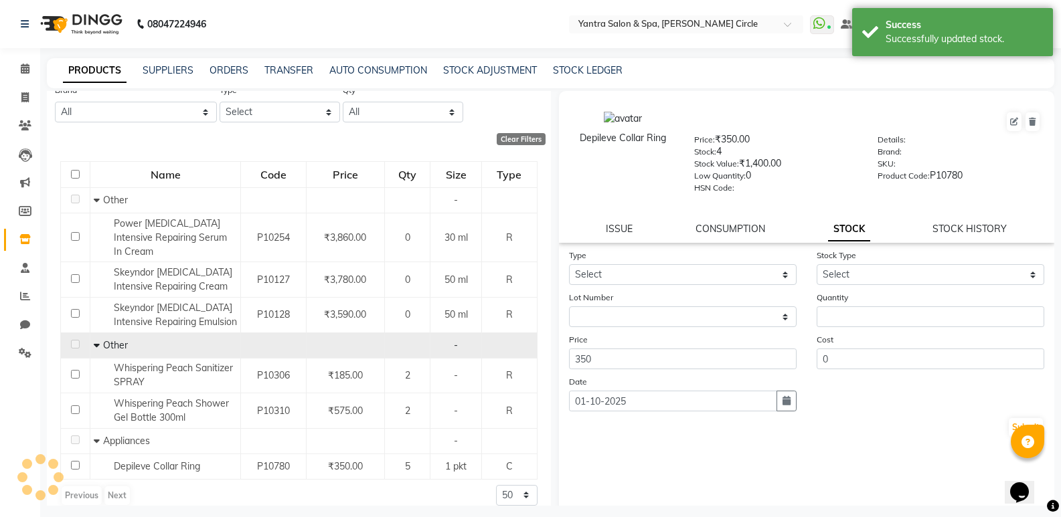
scroll to position [0, 0]
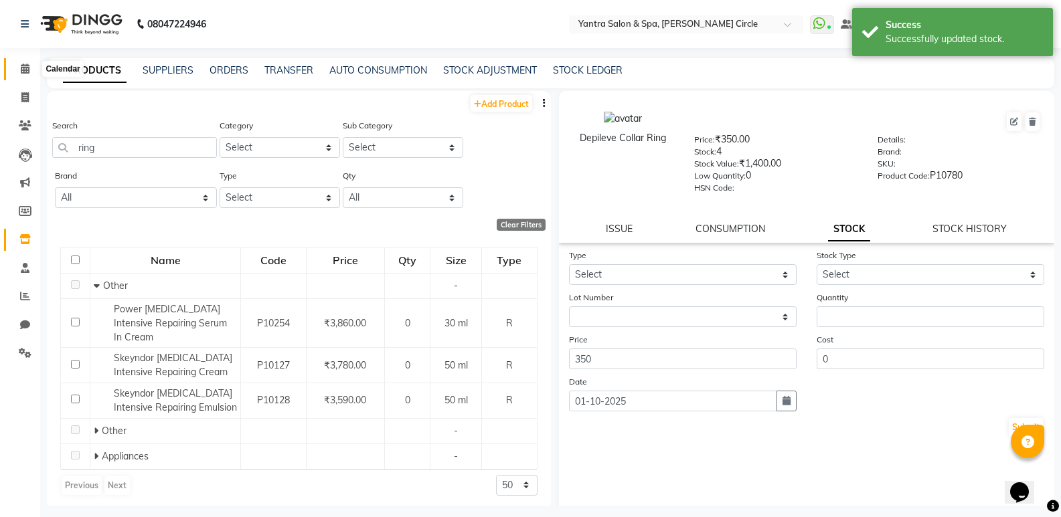
click at [22, 69] on icon at bounding box center [25, 69] width 9 height 10
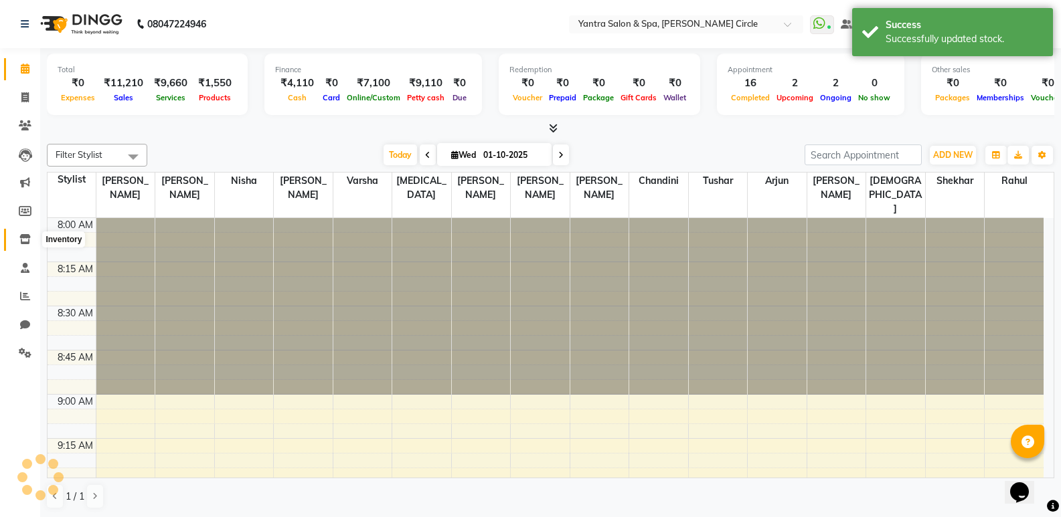
click at [25, 243] on icon at bounding box center [24, 239] width 11 height 10
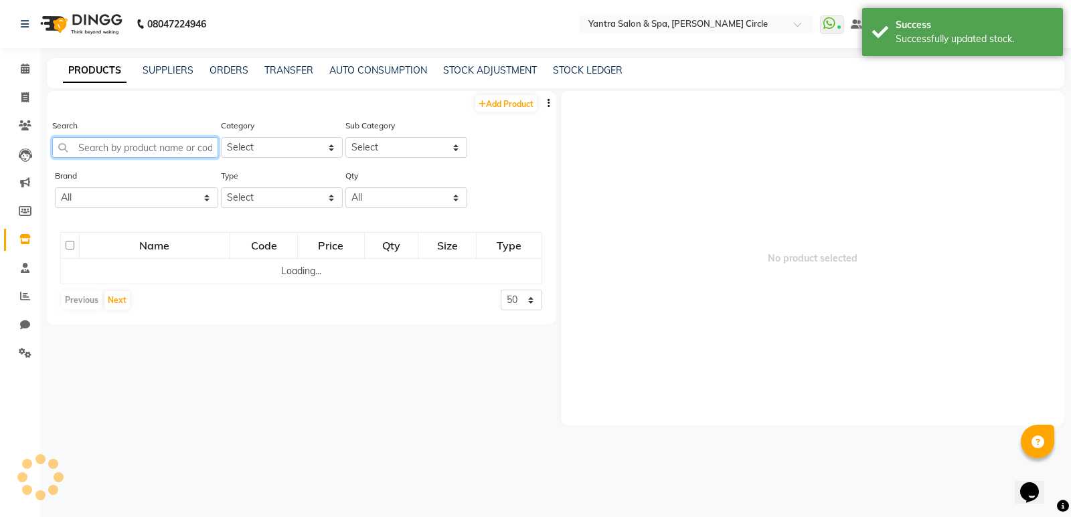
click at [177, 149] on input "text" at bounding box center [135, 147] width 166 height 21
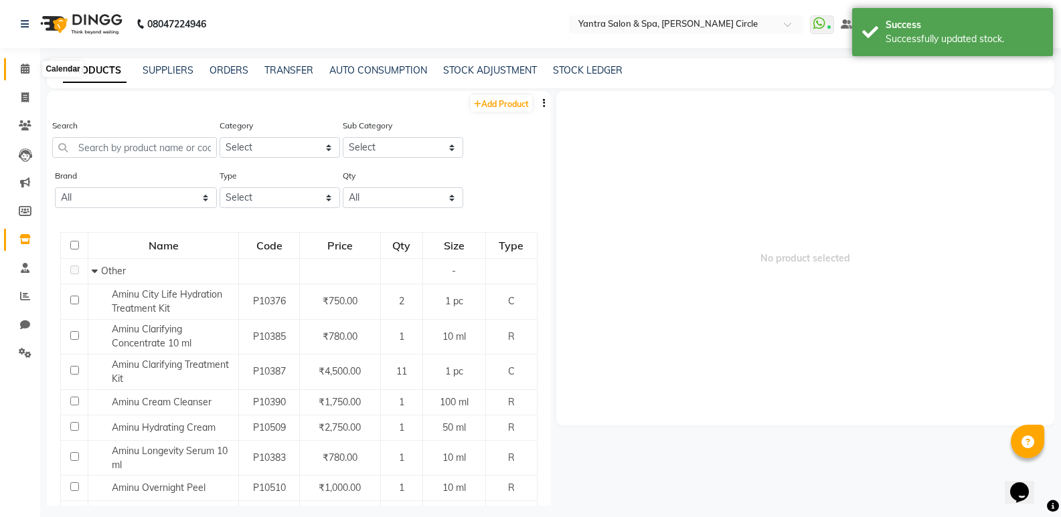
click at [21, 71] on icon at bounding box center [25, 69] width 9 height 10
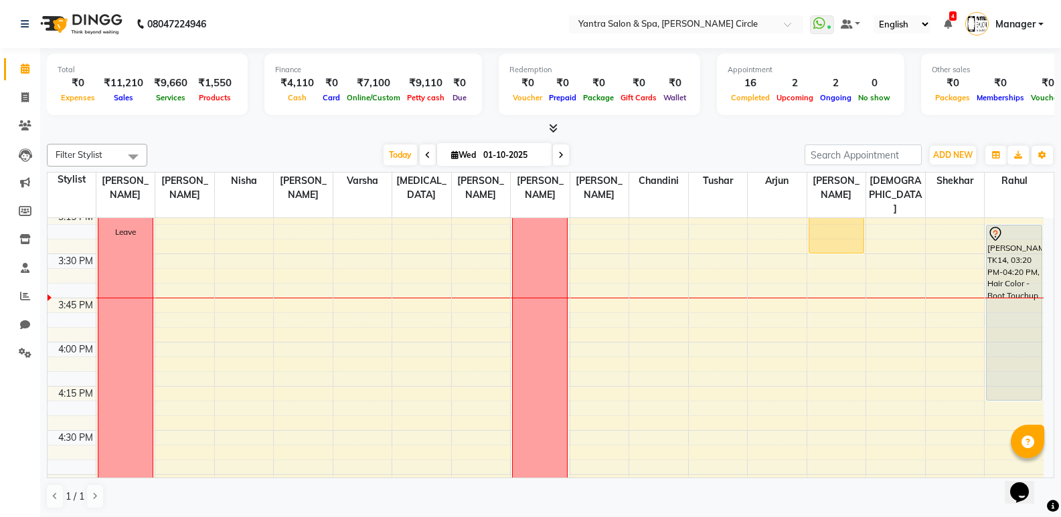
scroll to position [1204, 0]
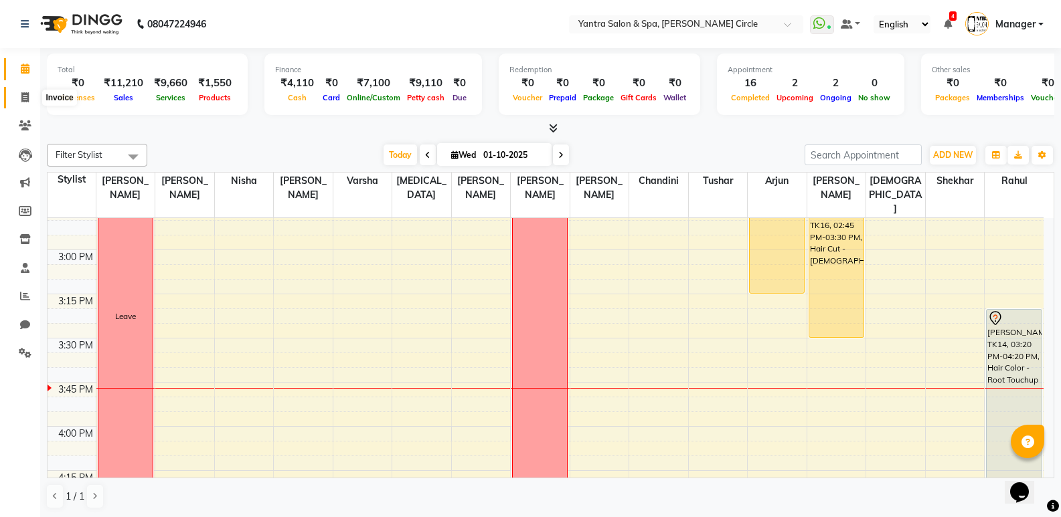
click at [26, 94] on icon at bounding box center [24, 97] width 7 height 10
select select "service"
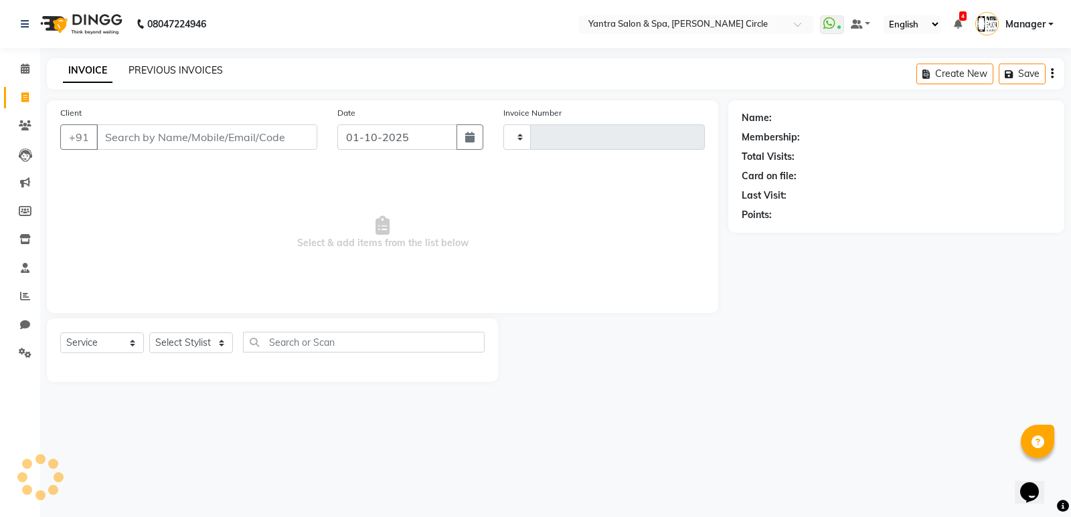
click at [187, 70] on link "PREVIOUS INVOICES" at bounding box center [175, 70] width 94 height 12
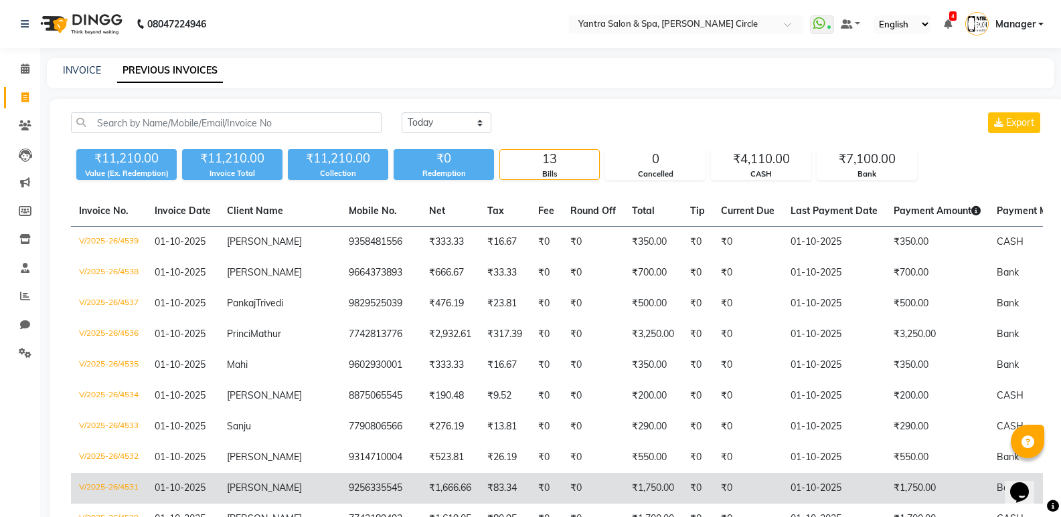
scroll to position [233, 0]
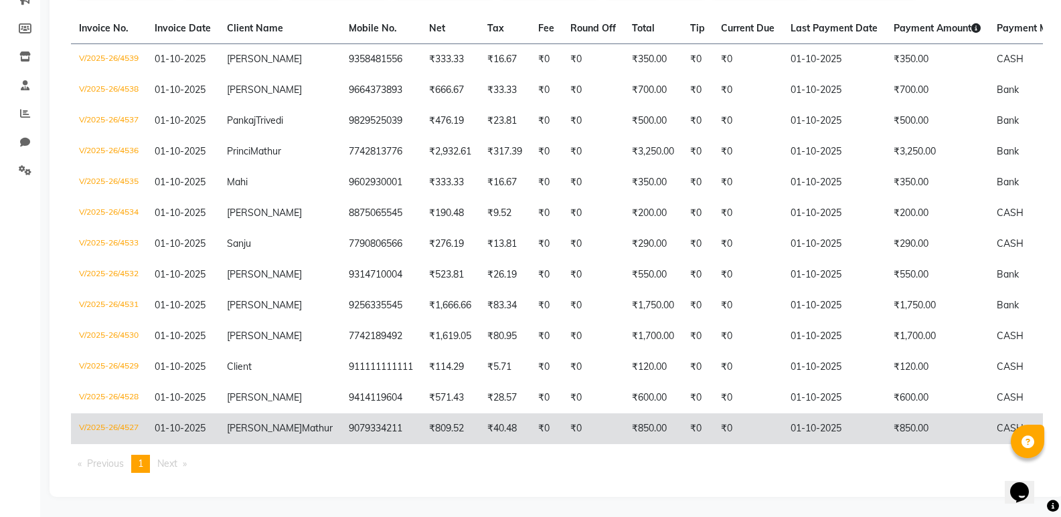
click at [242, 422] on span "Mehak" at bounding box center [264, 428] width 75 height 12
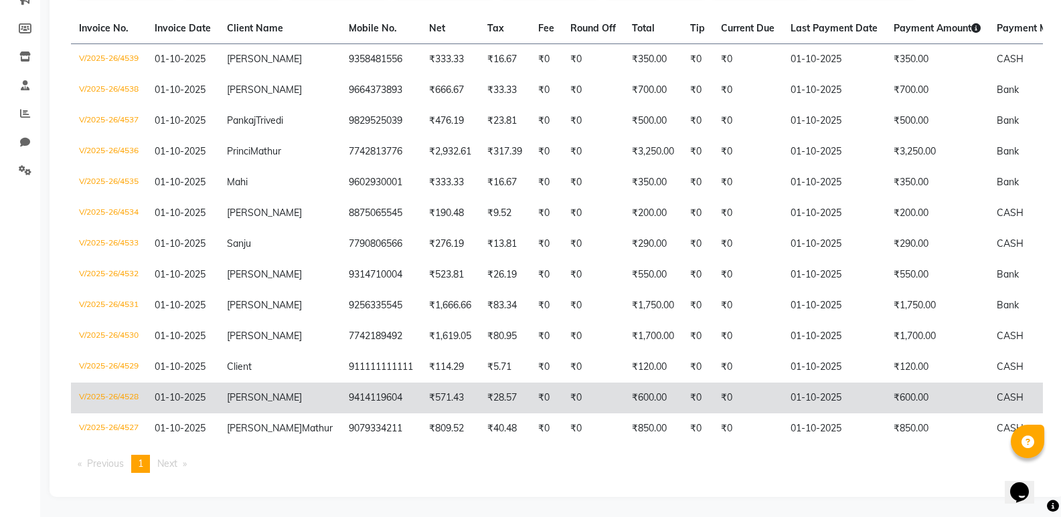
click at [248, 391] on span "Shreeyanka" at bounding box center [264, 397] width 75 height 12
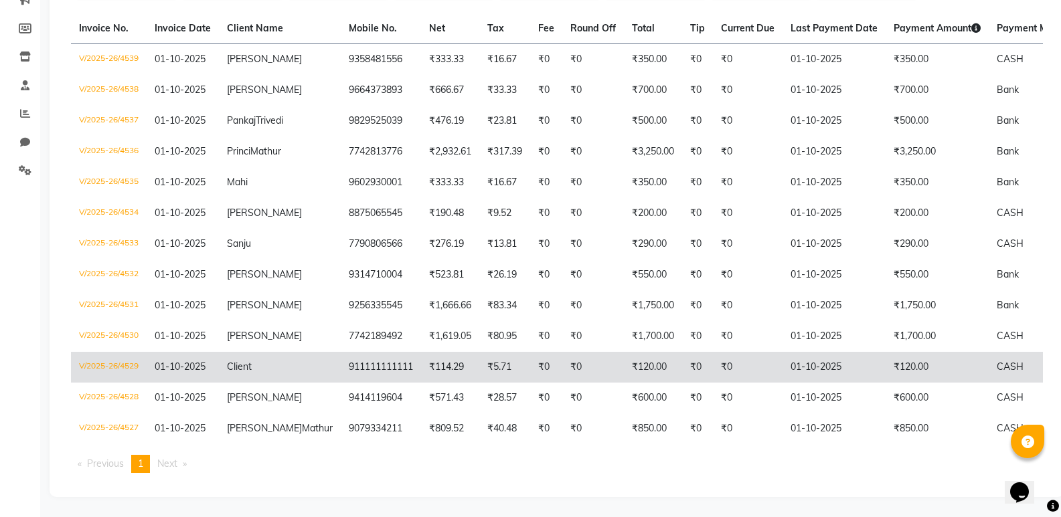
click at [231, 361] on span "Client" at bounding box center [239, 367] width 25 height 12
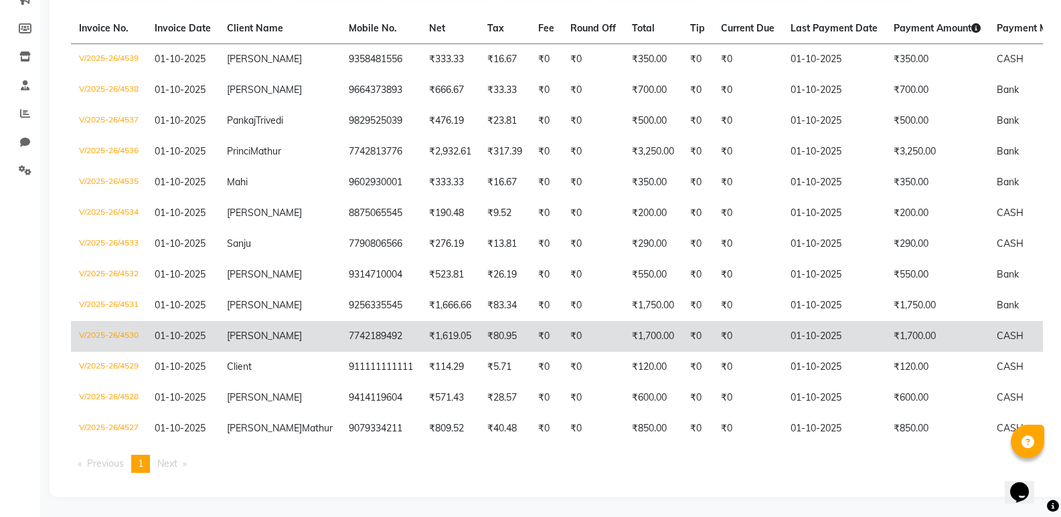
click at [256, 330] on span "POORVA" at bounding box center [264, 336] width 75 height 12
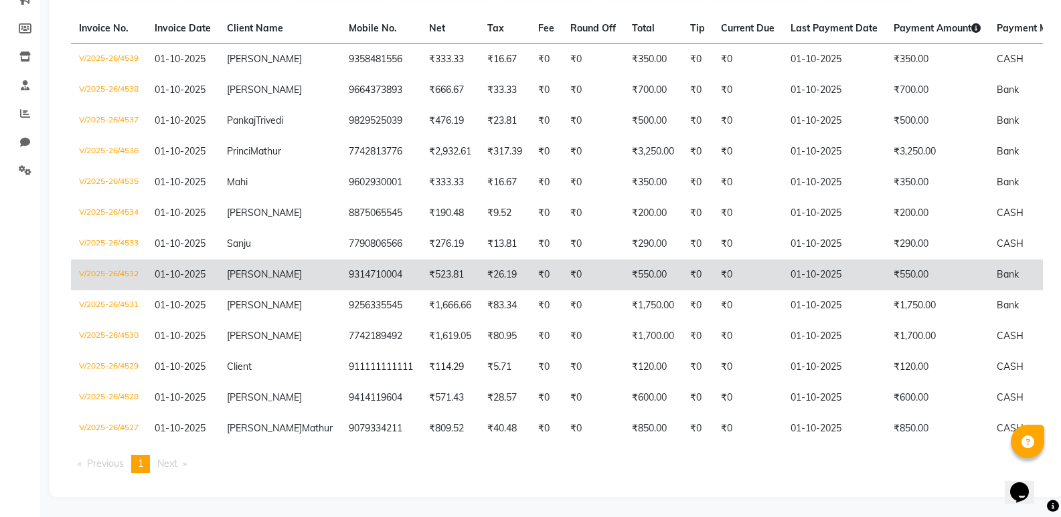
click at [244, 268] on span "hardik" at bounding box center [264, 274] width 75 height 12
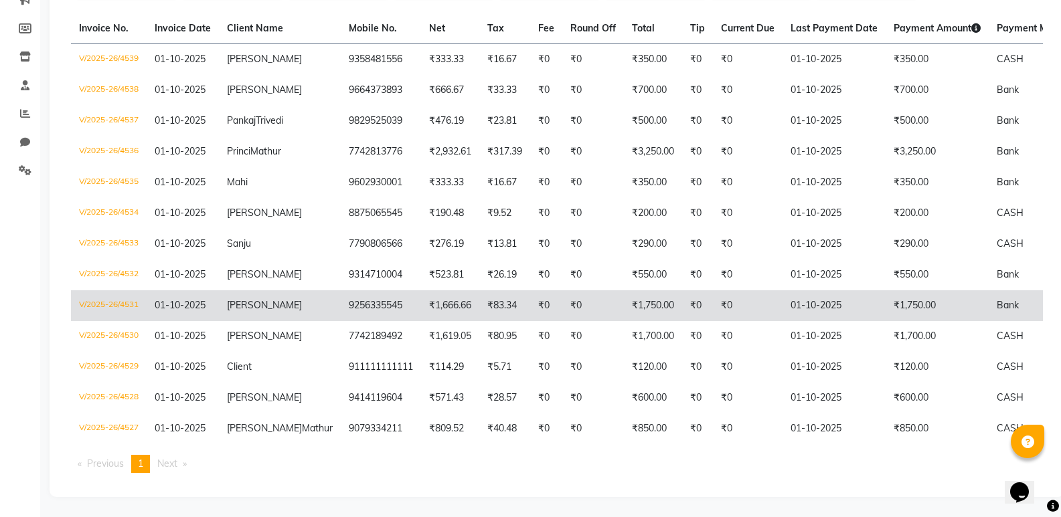
click at [240, 299] on span "Jennifer" at bounding box center [264, 305] width 75 height 12
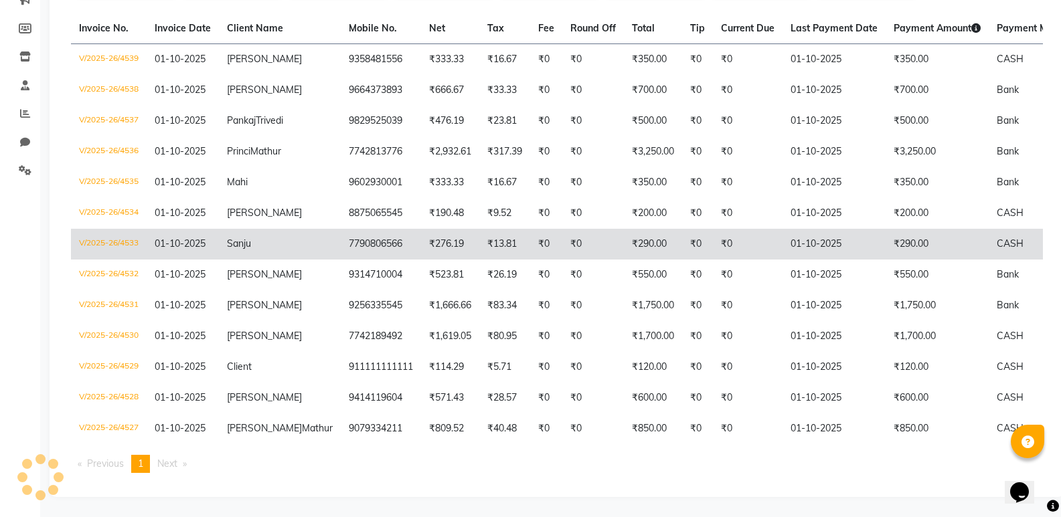
click at [238, 238] on span "Sanju" at bounding box center [239, 244] width 24 height 12
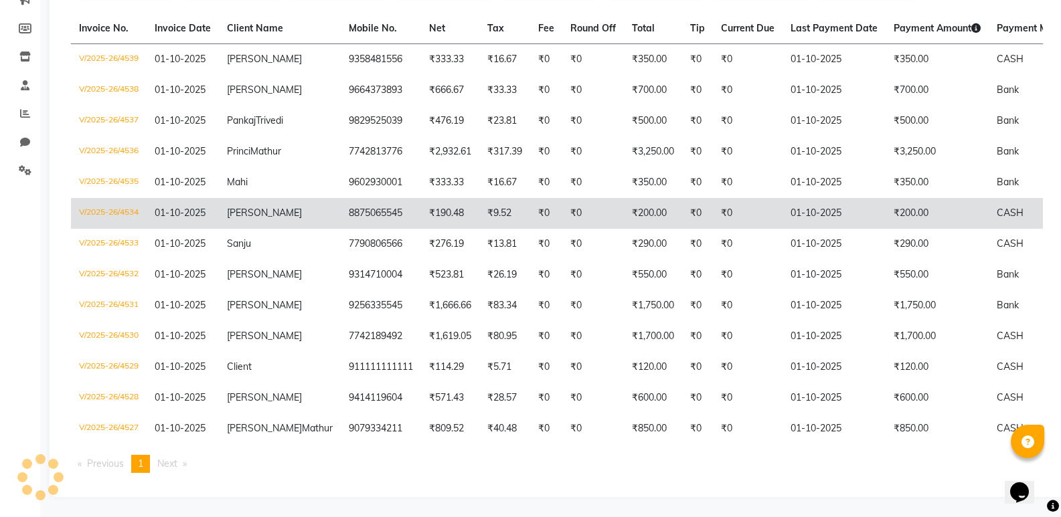
click at [246, 207] on span "Jennifer" at bounding box center [264, 213] width 75 height 12
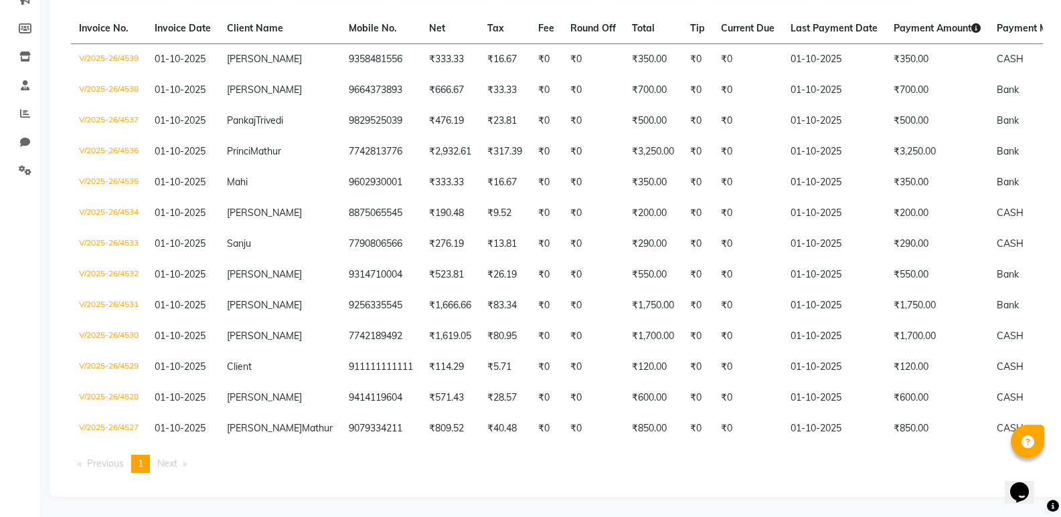
click at [661, 511] on main "INVOICE PREVIOUS INVOICES Today Yesterday Custom Range Export ₹11,210.00 Value …" at bounding box center [550, 197] width 1020 height 642
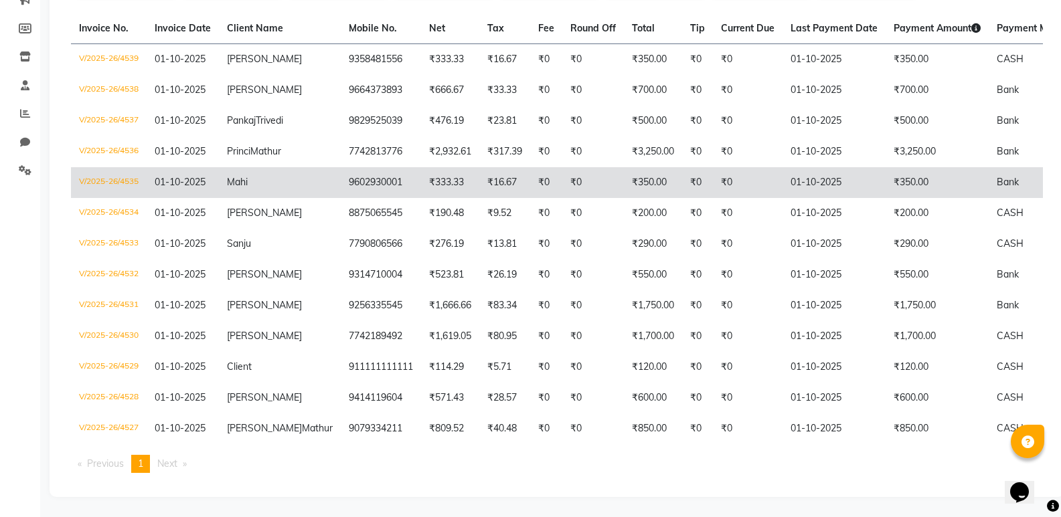
click at [256, 167] on td "Mahi" at bounding box center [280, 182] width 122 height 31
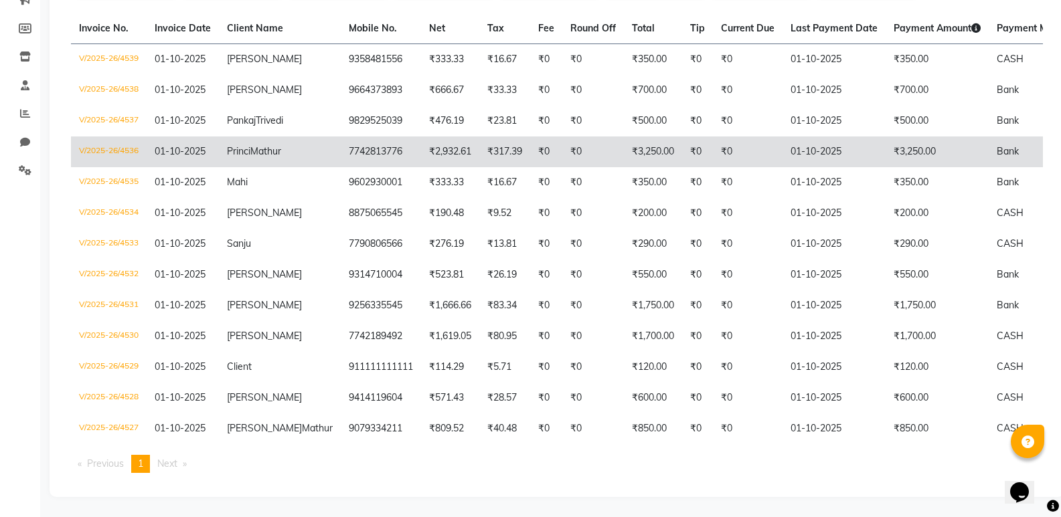
click at [250, 145] on span "Mathur" at bounding box center [265, 151] width 31 height 12
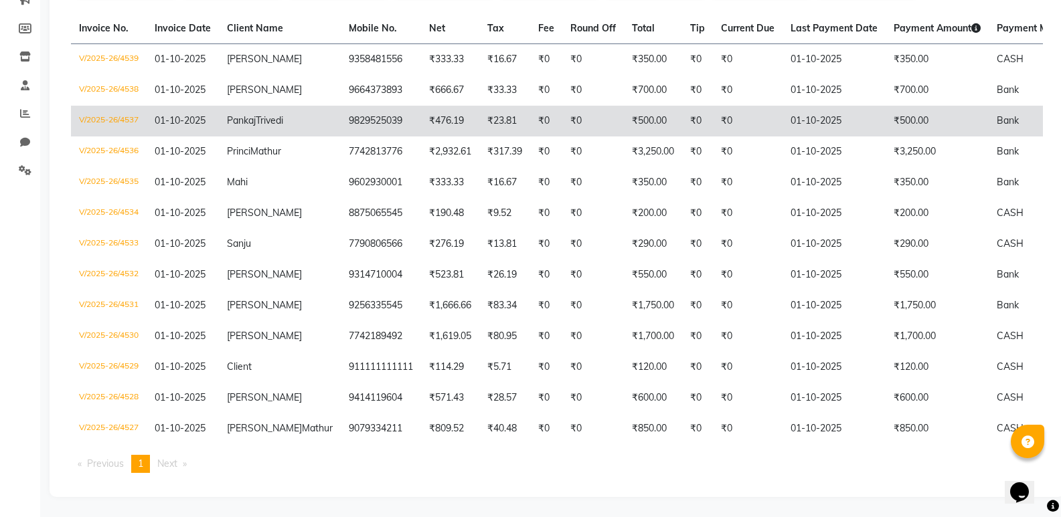
click at [245, 114] on span "Pankaj" at bounding box center [241, 120] width 29 height 12
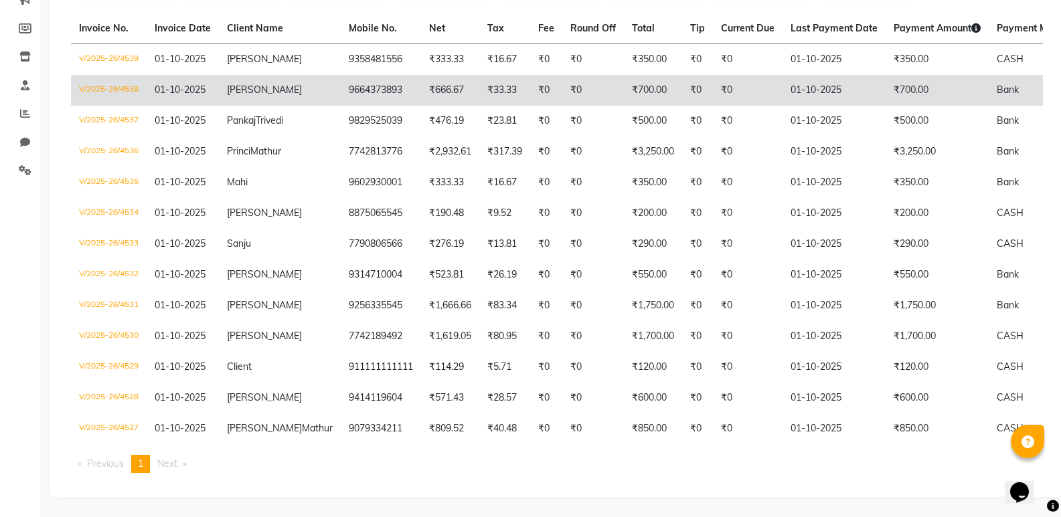
click at [270, 75] on td "Malik" at bounding box center [280, 90] width 122 height 31
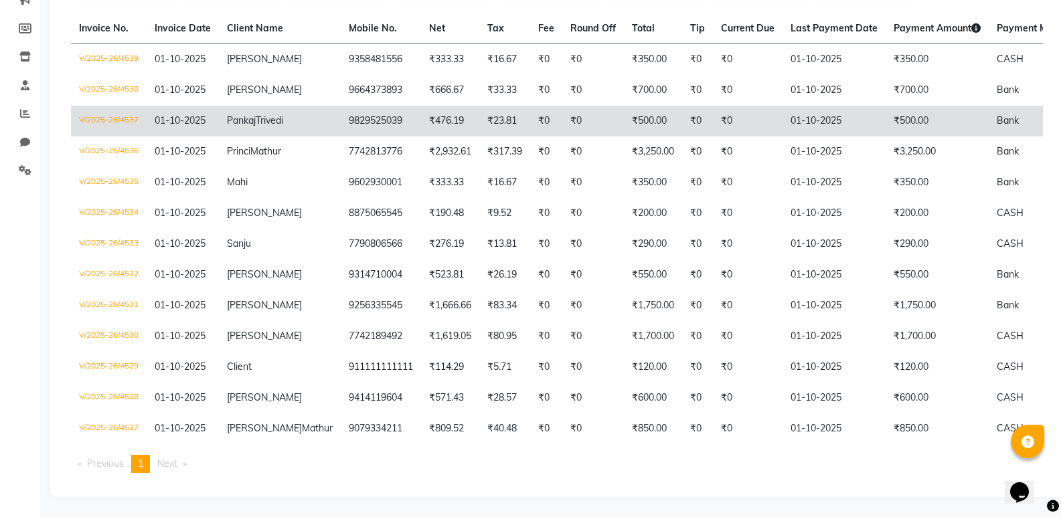
scroll to position [99, 0]
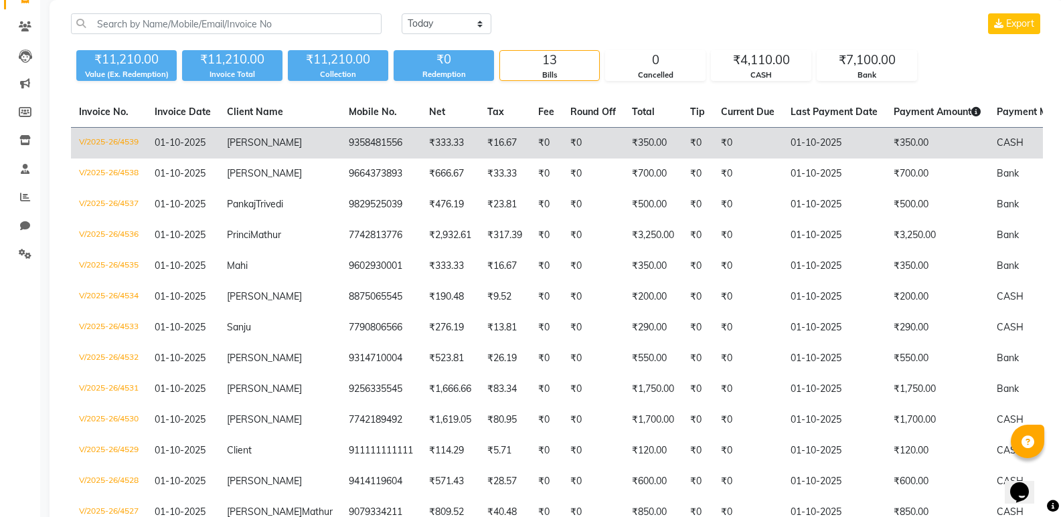
click at [240, 141] on span "parth" at bounding box center [264, 143] width 75 height 12
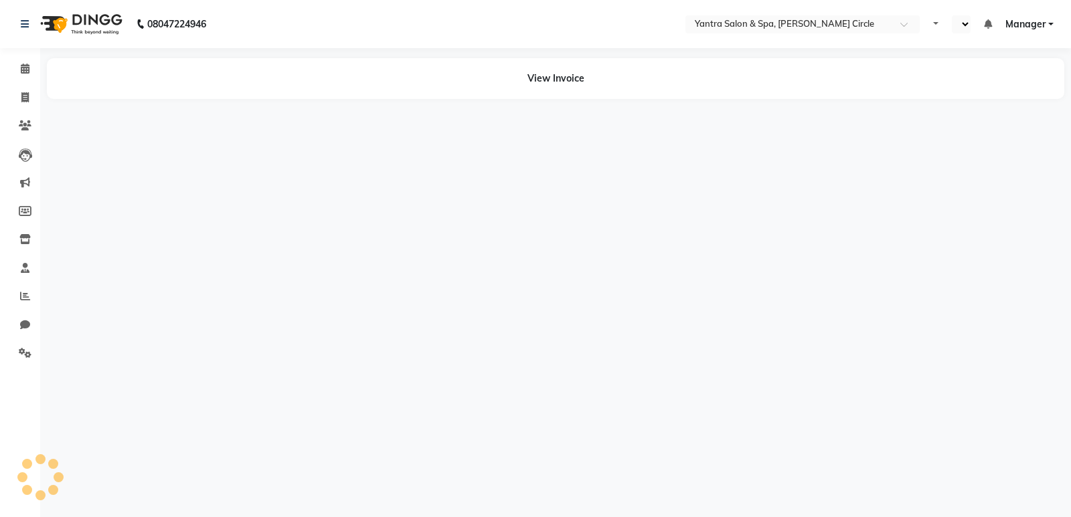
select select "en"
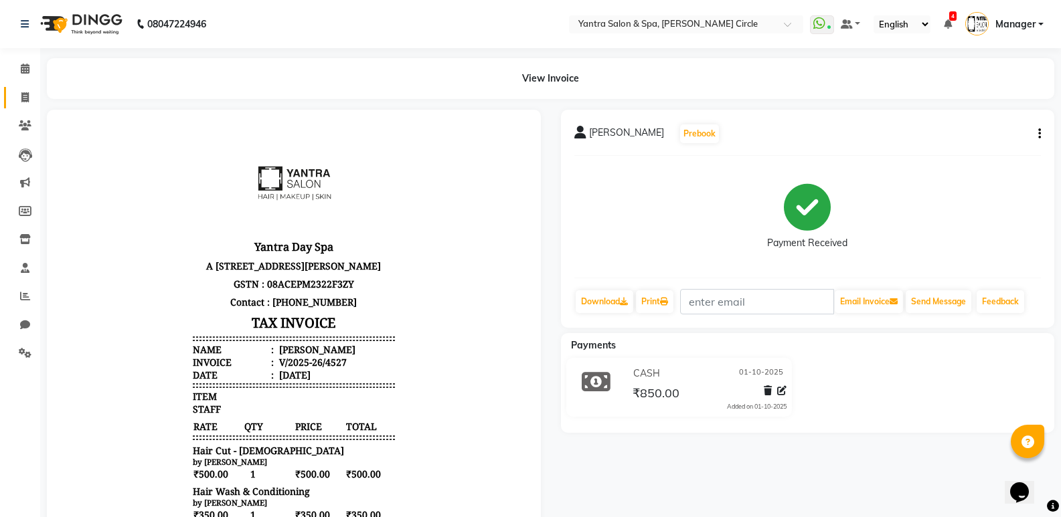
click at [5, 103] on link "Invoice" at bounding box center [20, 98] width 32 height 22
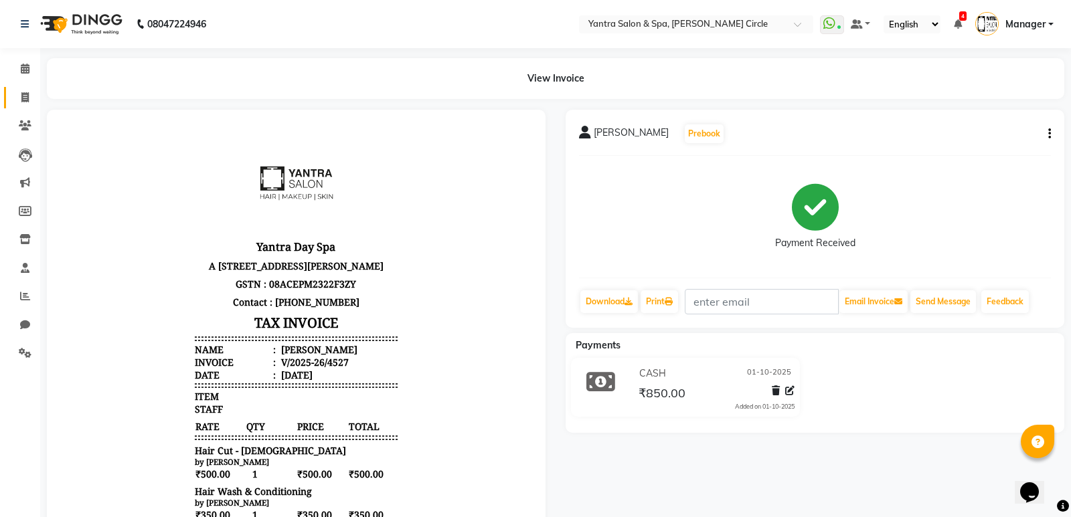
select select "152"
select select "service"
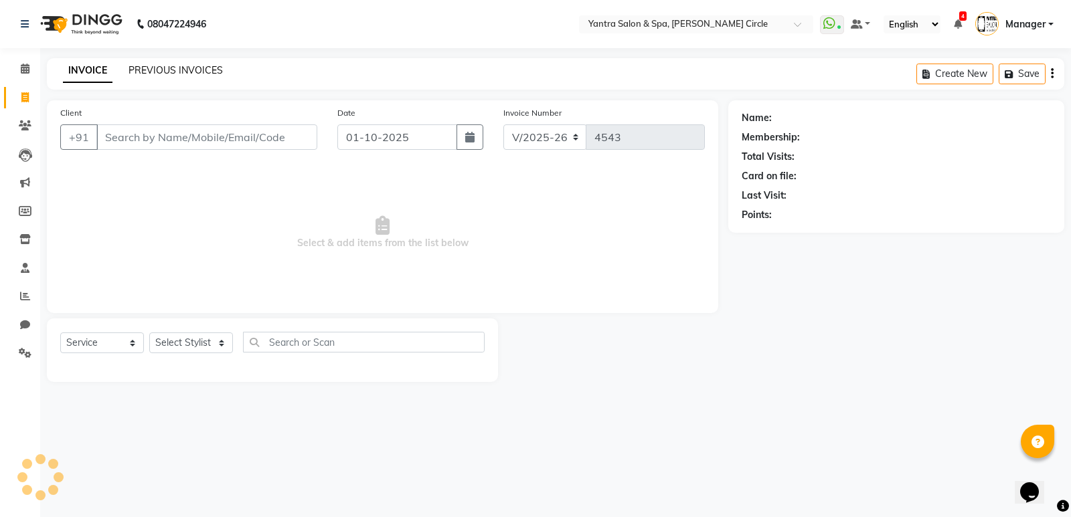
click at [165, 66] on link "PREVIOUS INVOICES" at bounding box center [175, 70] width 94 height 12
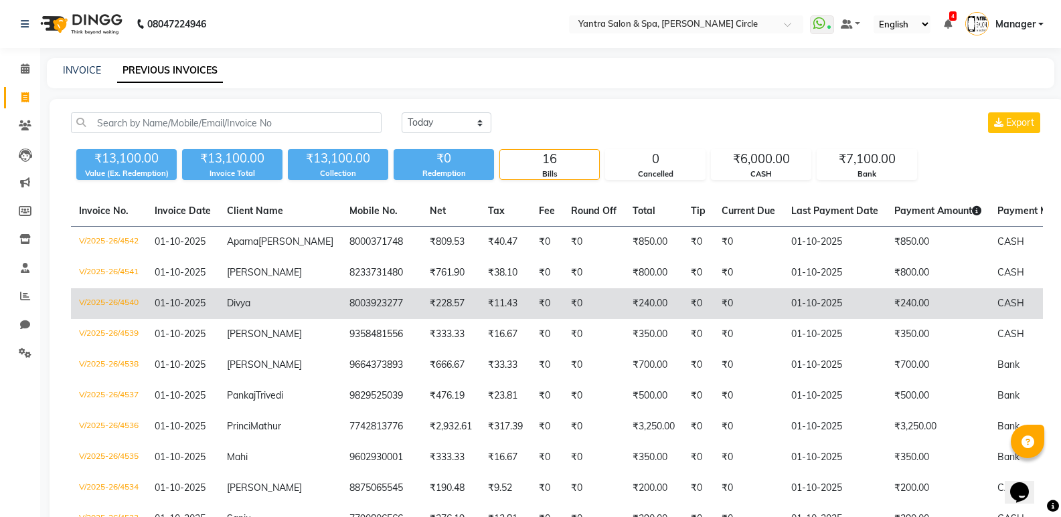
click at [242, 309] on span "Divya" at bounding box center [238, 303] width 23 height 12
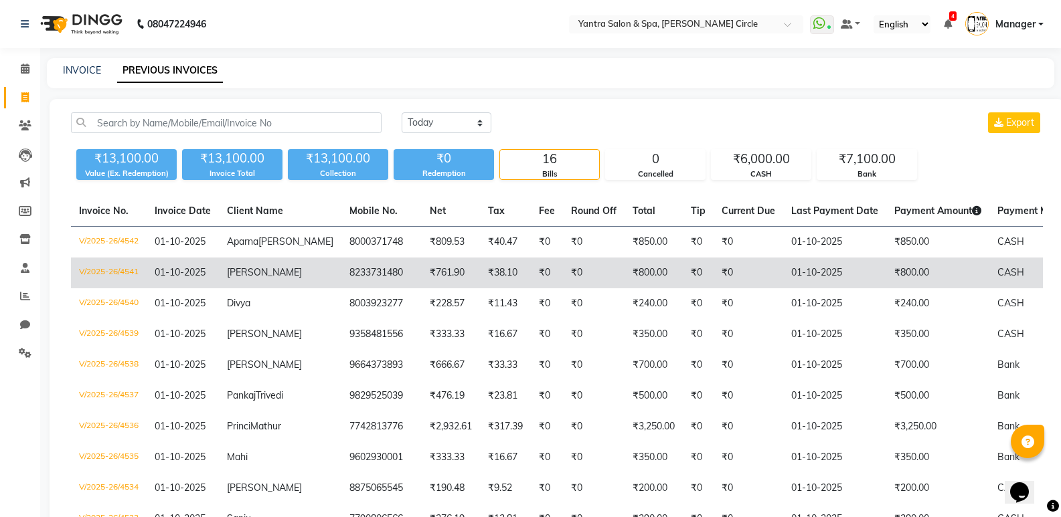
click at [252, 278] on span "Harshita" at bounding box center [264, 272] width 75 height 12
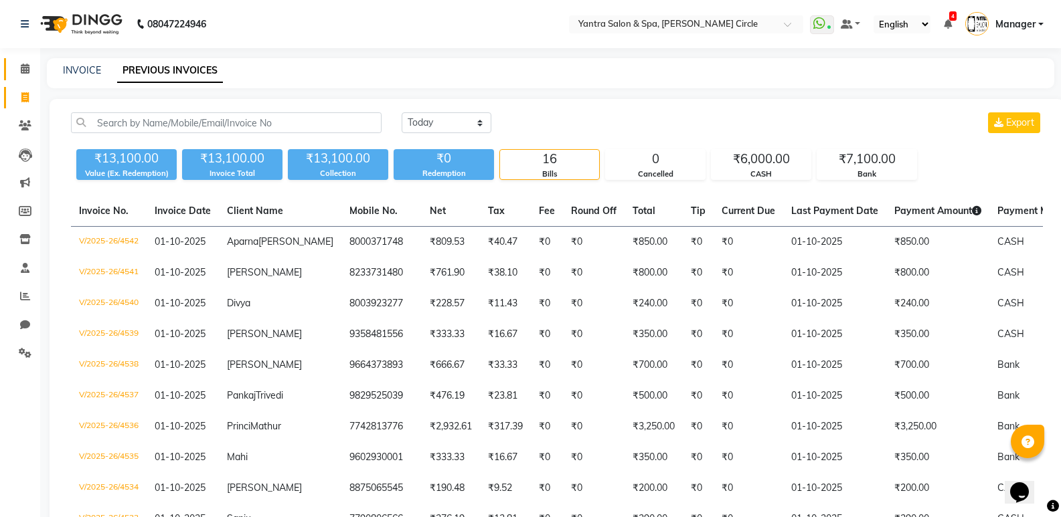
click at [10, 66] on link "Calendar" at bounding box center [20, 69] width 32 height 22
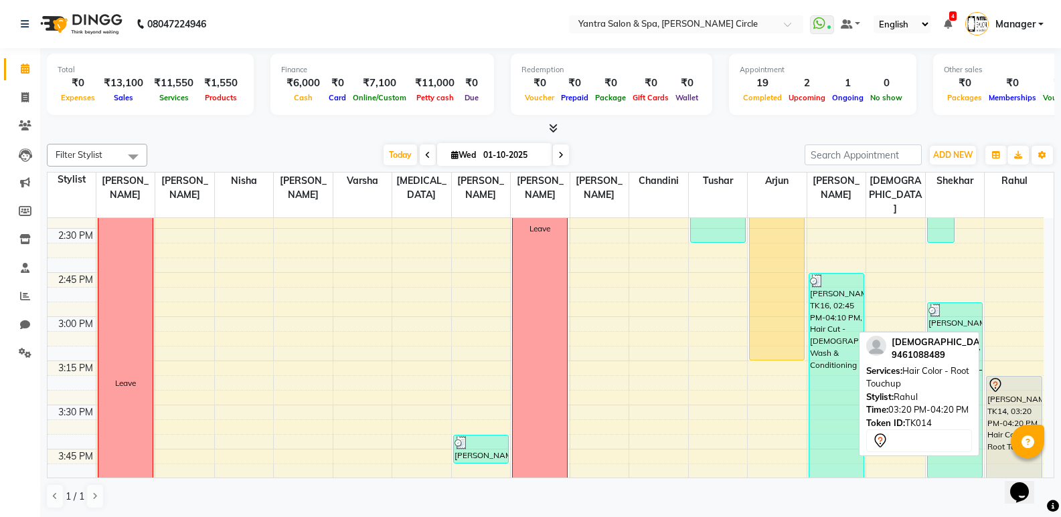
scroll to position [1271, 0]
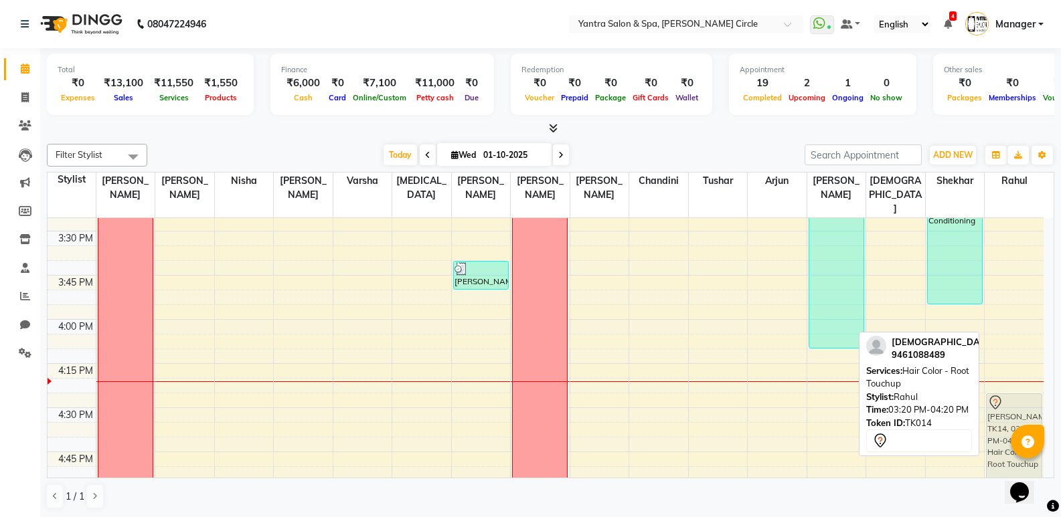
drag, startPoint x: 2017, startPoint y: 768, endPoint x: 2019, endPoint y: 922, distance: 153.9
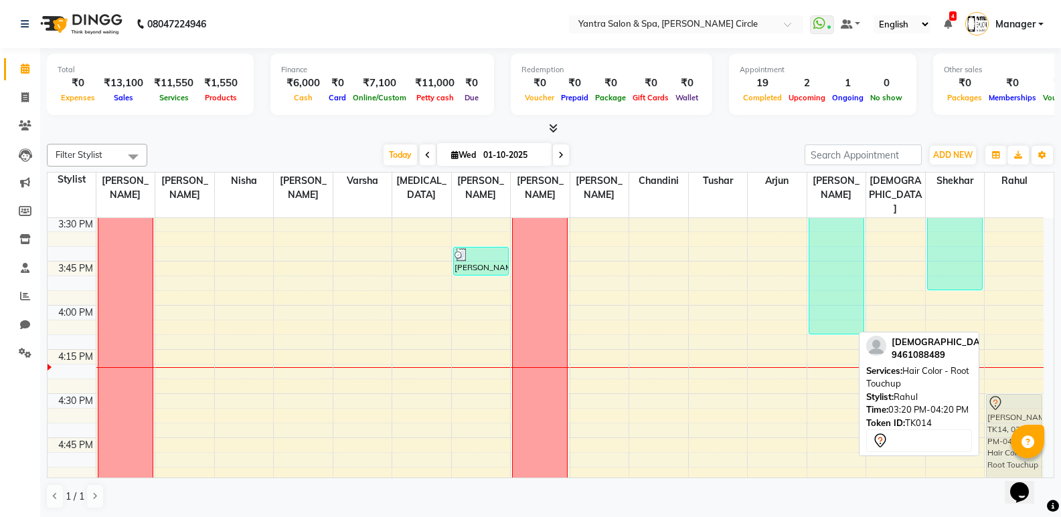
scroll to position [1332, 0]
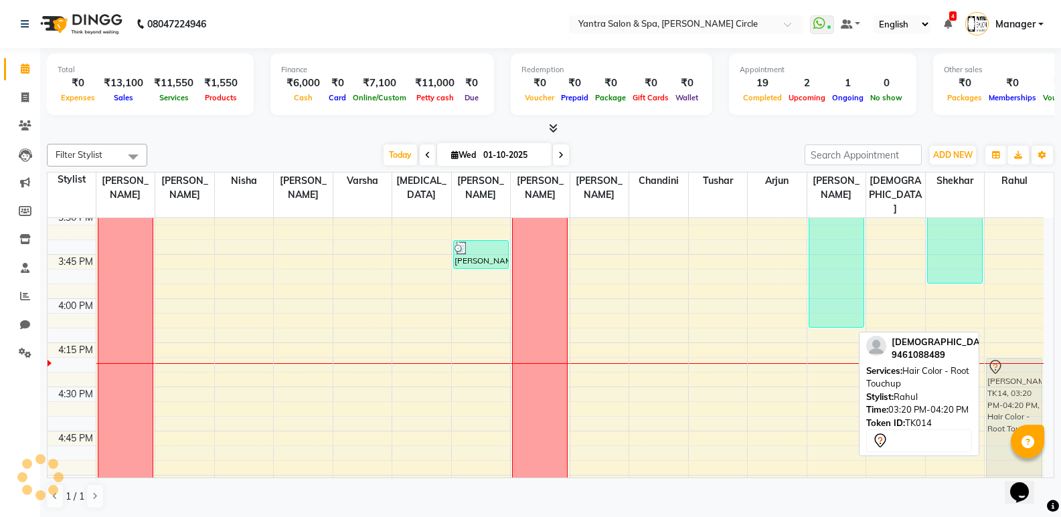
click at [1012, 415] on div "[PERSON_NAME], TK14, 03:20 PM-04:20 PM, Hair Color - Root Touchup" at bounding box center [1013, 446] width 55 height 175
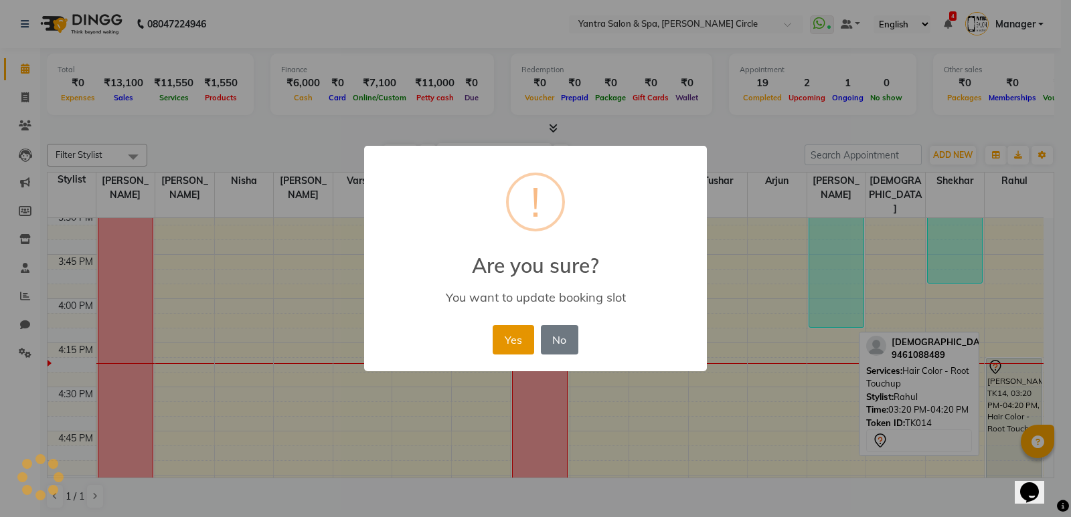
click at [513, 345] on button "Yes" at bounding box center [512, 339] width 41 height 29
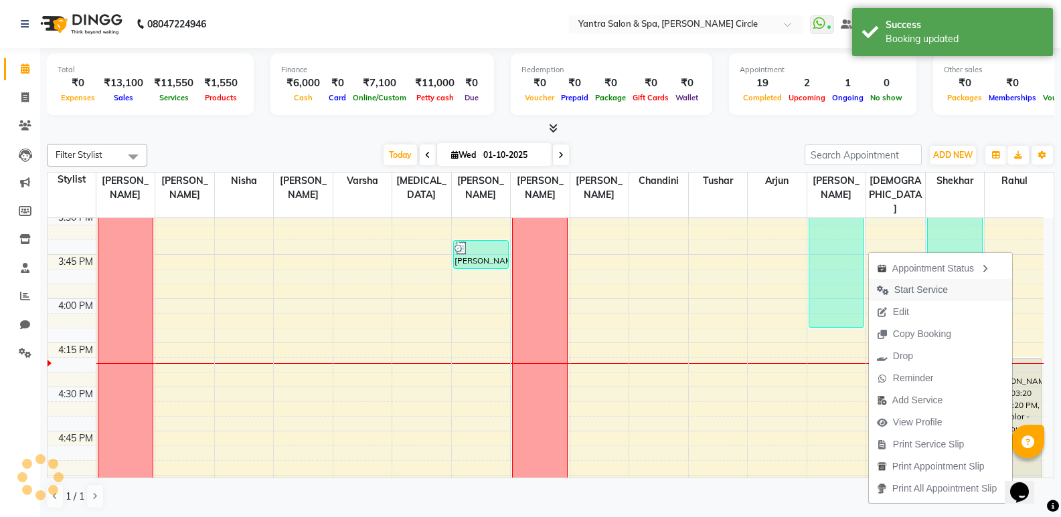
click at [928, 289] on span "Start Service" at bounding box center [921, 290] width 54 height 14
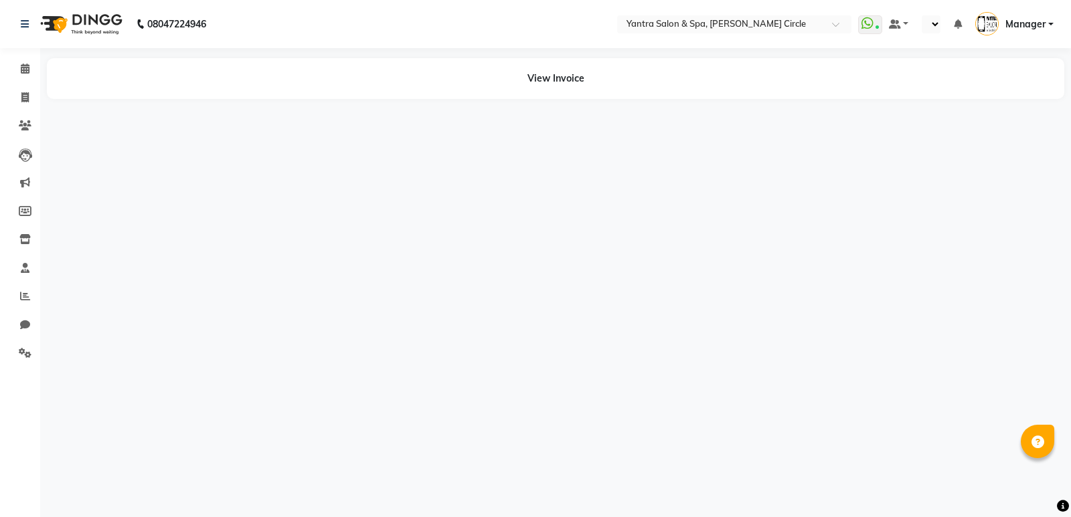
select select "en"
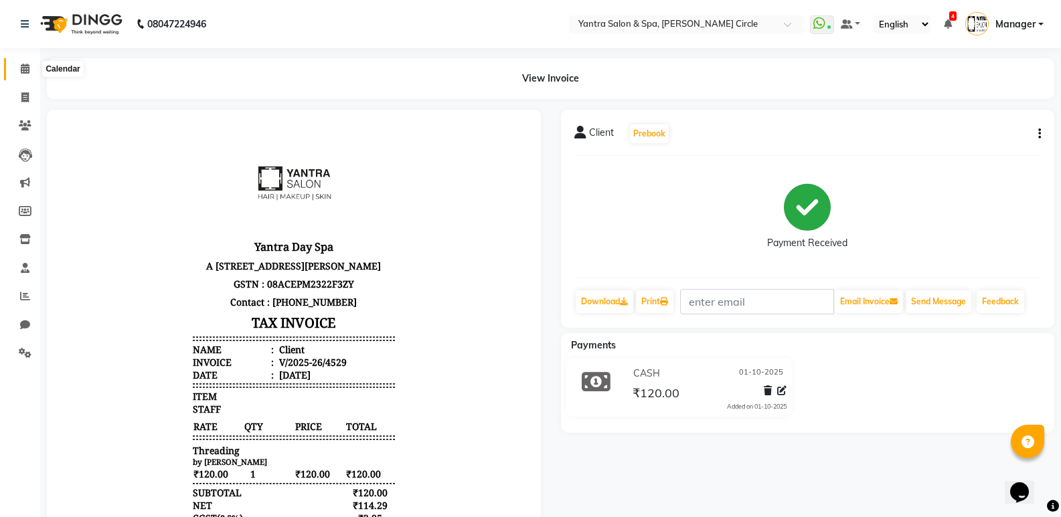
click at [22, 71] on icon at bounding box center [25, 69] width 9 height 10
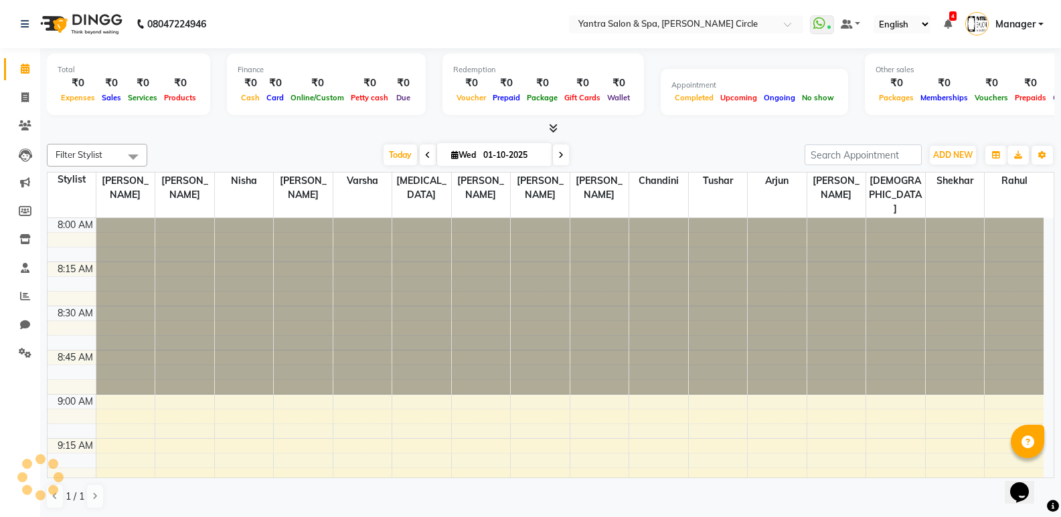
scroll to position [190, 0]
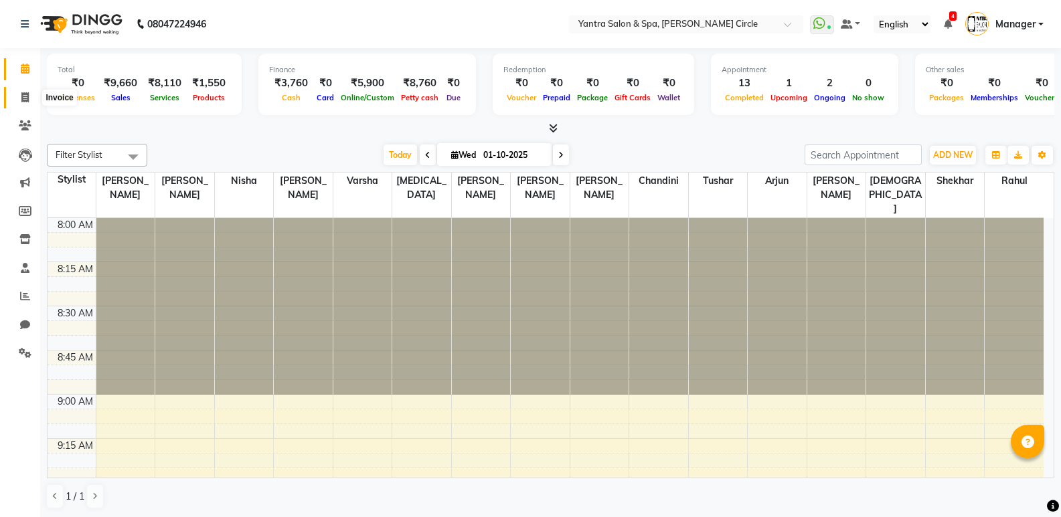
click at [28, 94] on icon at bounding box center [24, 97] width 7 height 10
select select "service"
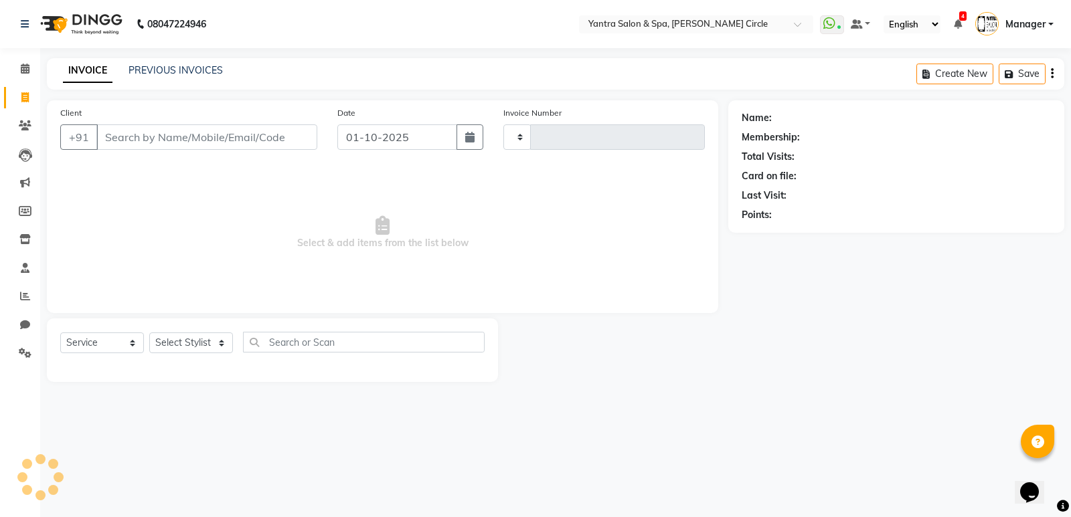
click at [173, 127] on input "Client" at bounding box center [206, 136] width 221 height 25
type input "4540"
select select "152"
click at [176, 134] on input "Client" at bounding box center [206, 136] width 221 height 25
type input "8003923277"
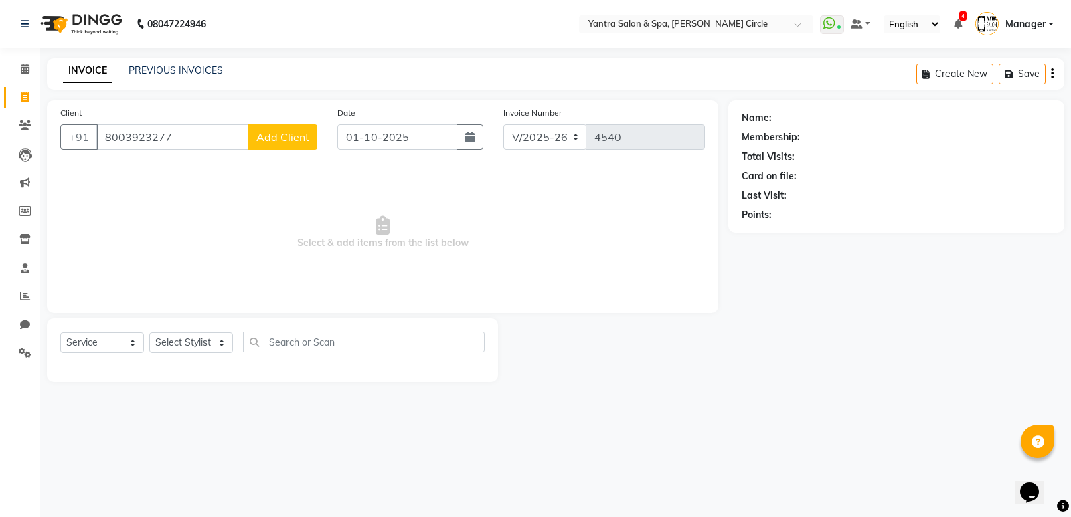
click at [298, 140] on span "Add Client" at bounding box center [282, 136] width 53 height 13
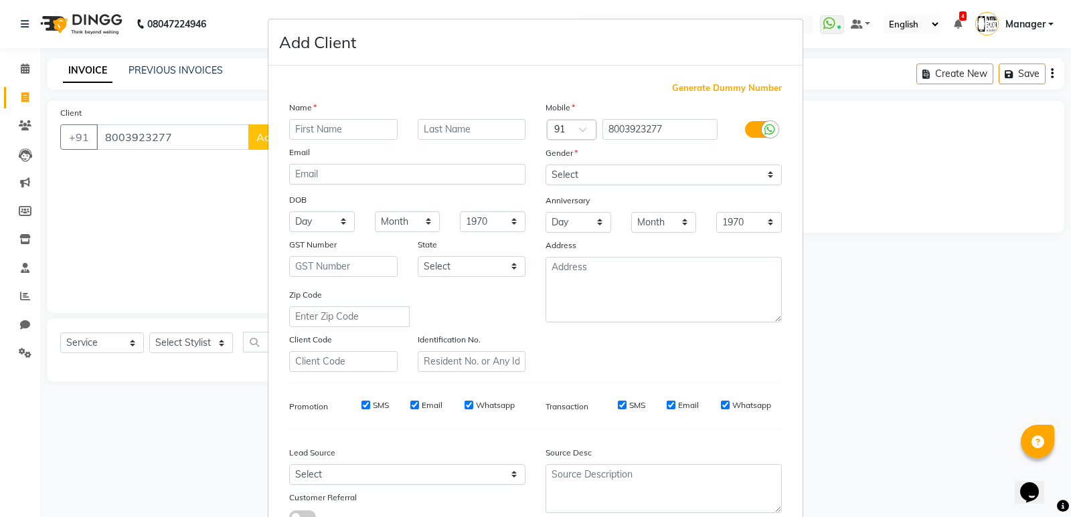
click at [331, 129] on input "text" at bounding box center [343, 129] width 108 height 21
type input "Divya"
drag, startPoint x: 579, startPoint y: 175, endPoint x: 579, endPoint y: 183, distance: 8.0
click at [579, 175] on select "Select Male Female Other Prefer Not To Say" at bounding box center [663, 175] width 236 height 21
select select "female"
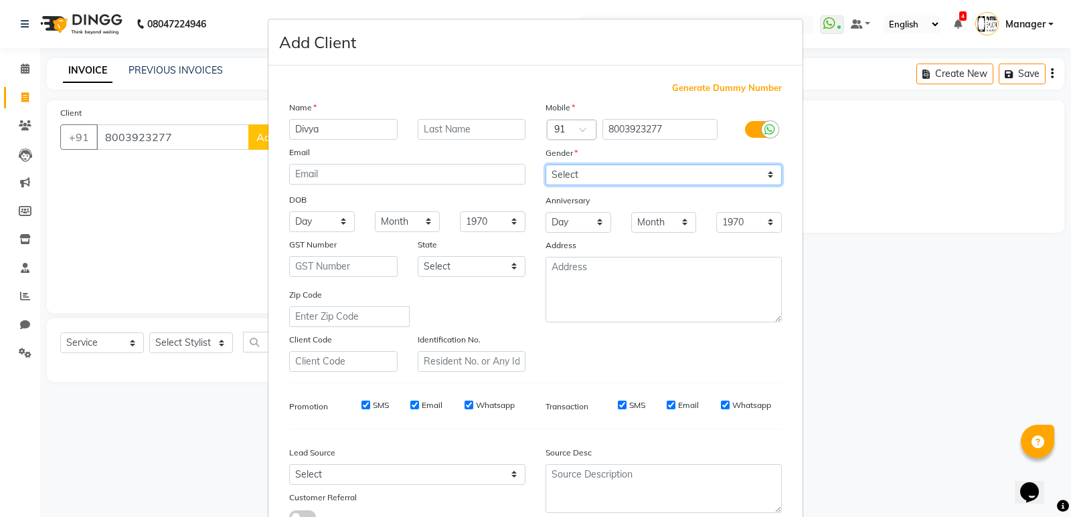
click at [545, 165] on select "Select Male Female Other Prefer Not To Say" at bounding box center [663, 175] width 236 height 21
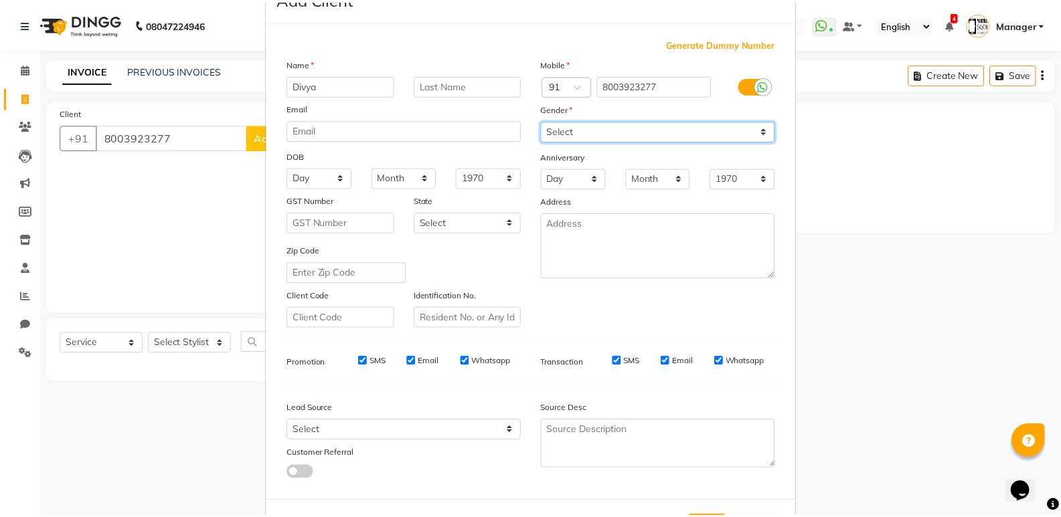
scroll to position [100, 0]
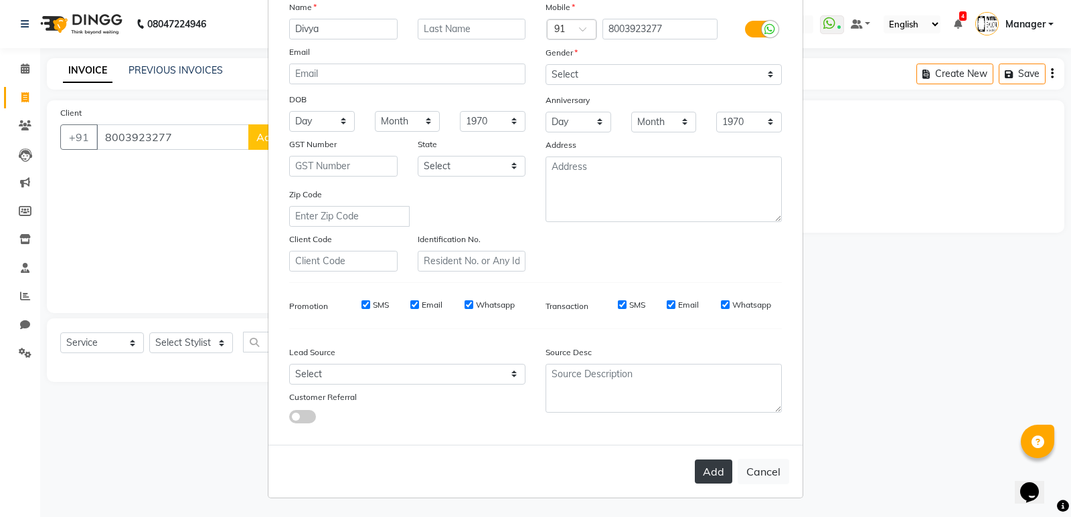
click at [708, 476] on button "Add" at bounding box center [713, 472] width 37 height 24
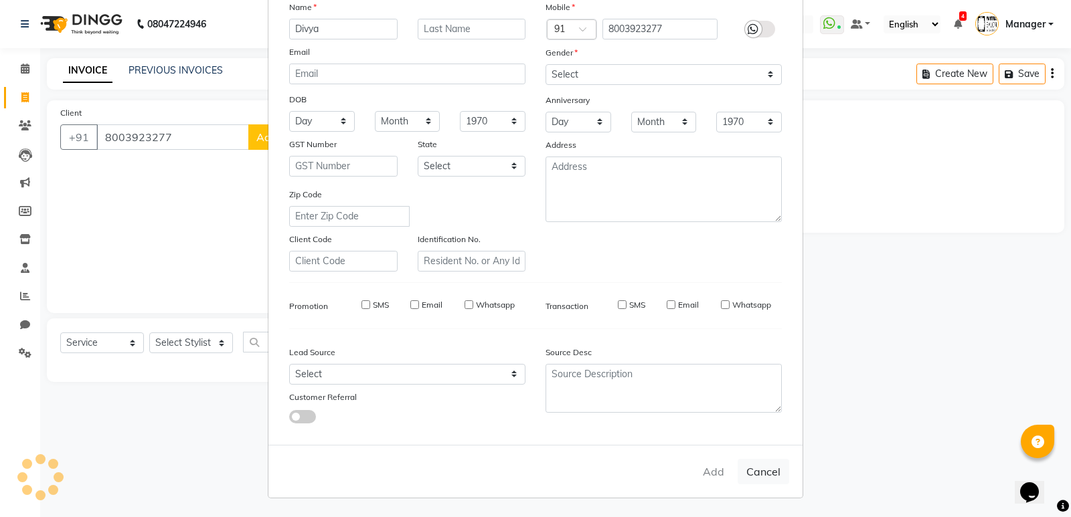
select select
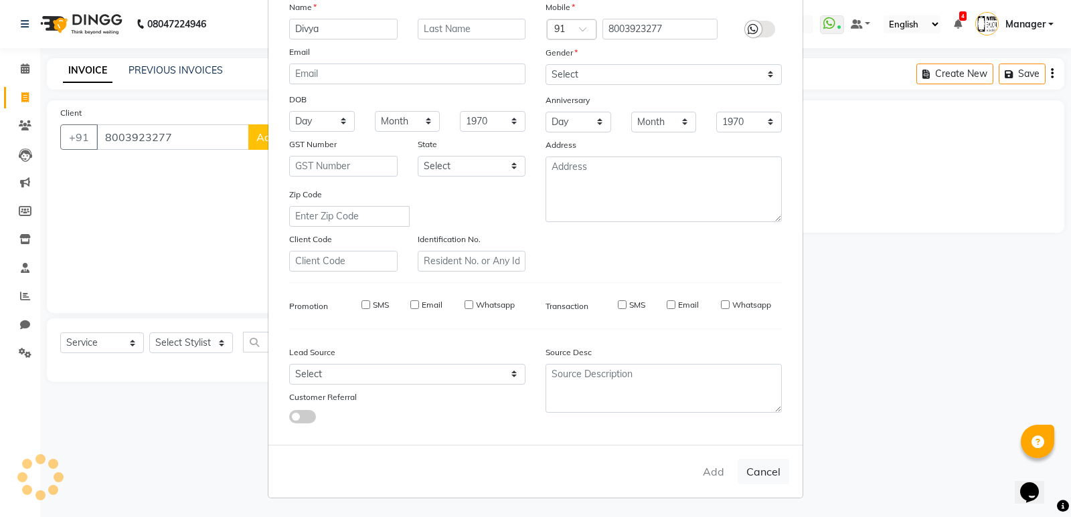
select select
checkbox input "false"
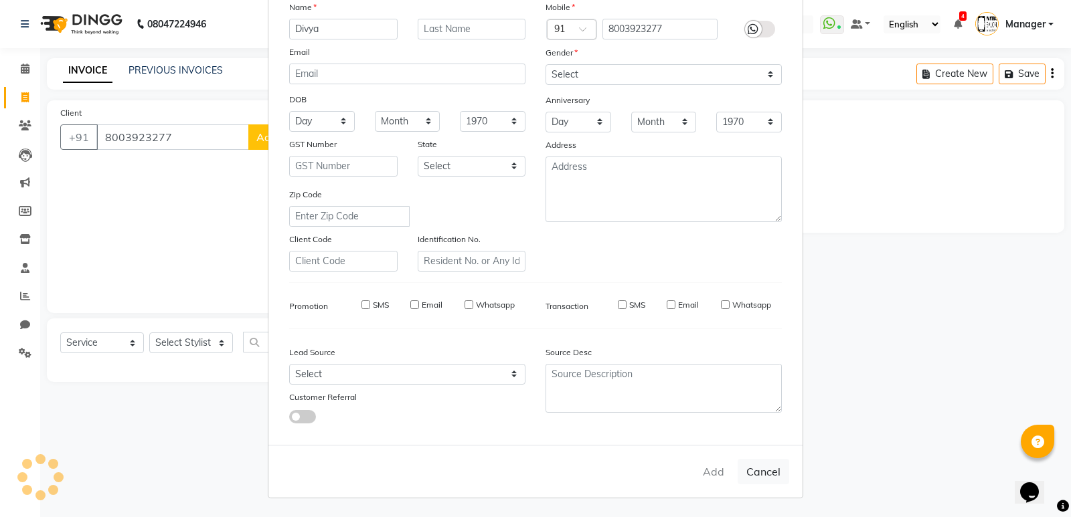
checkbox input "false"
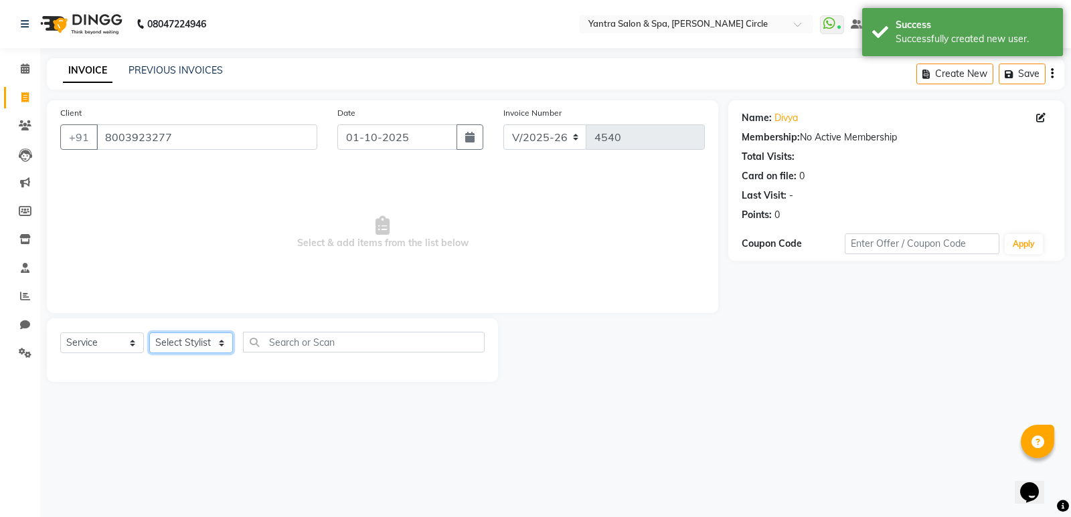
drag, startPoint x: 223, startPoint y: 347, endPoint x: 207, endPoint y: 341, distance: 16.5
click at [223, 347] on select "Select Stylist Anil Jaipal Arjun Bhawna Chandini Khushboo Soni Lalita Manager N…" at bounding box center [191, 343] width 84 height 21
select select "4353"
click at [149, 333] on select "Select Stylist Anil Jaipal Arjun Bhawna Chandini Khushboo Soni Lalita Manager N…" at bounding box center [191, 343] width 84 height 21
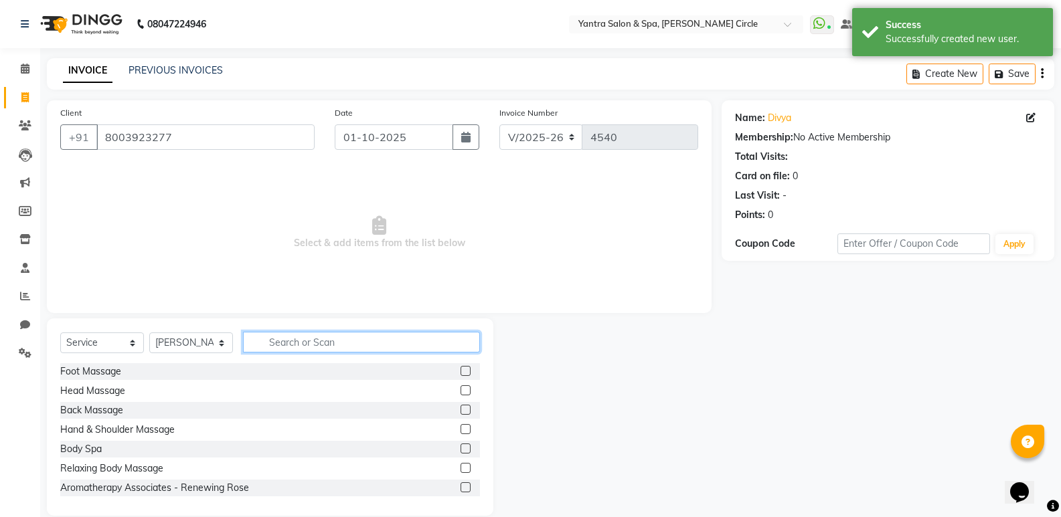
click at [335, 339] on input "text" at bounding box center [361, 342] width 237 height 21
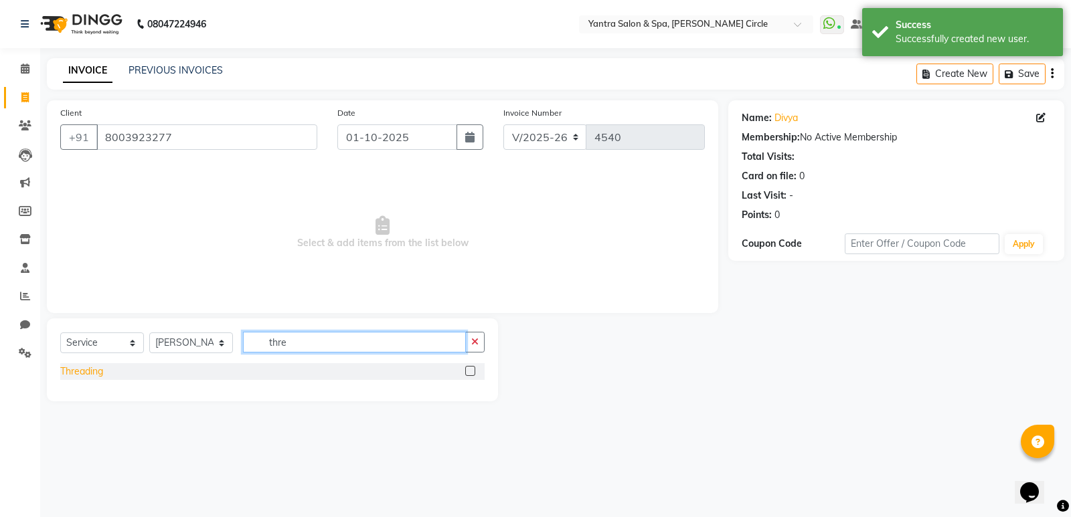
type input "thre"
click at [97, 373] on div "Threading" at bounding box center [81, 372] width 43 height 14
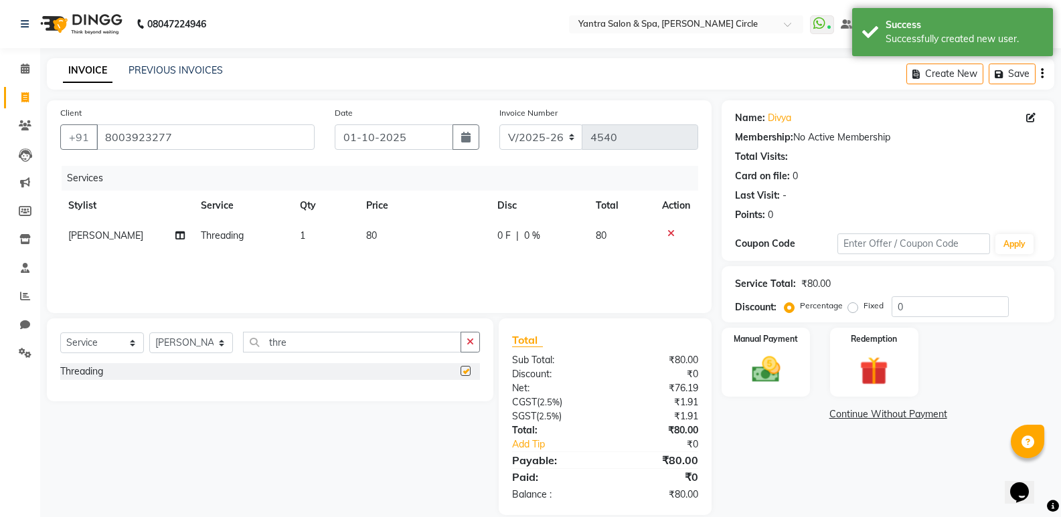
checkbox input "false"
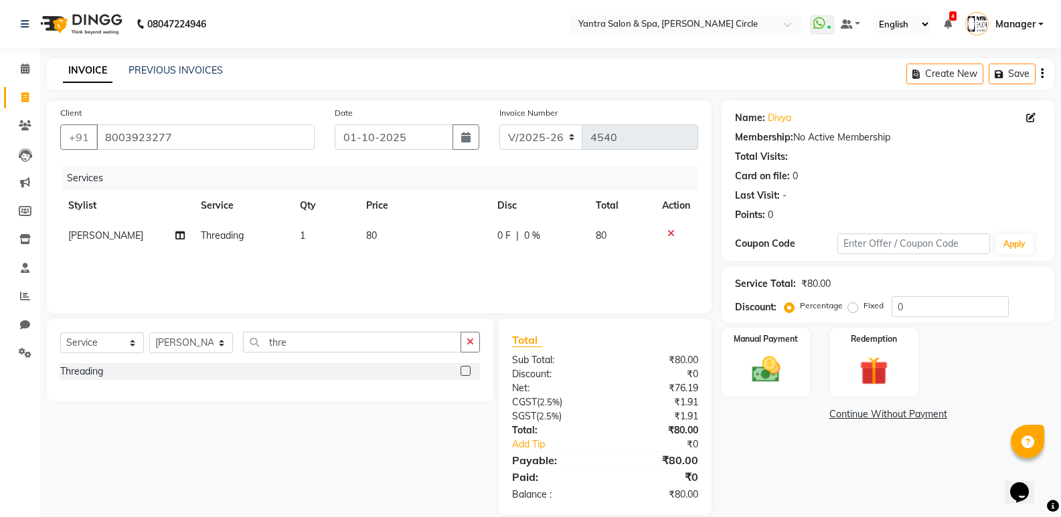
click at [412, 228] on td "80" at bounding box center [423, 236] width 131 height 30
select select "4353"
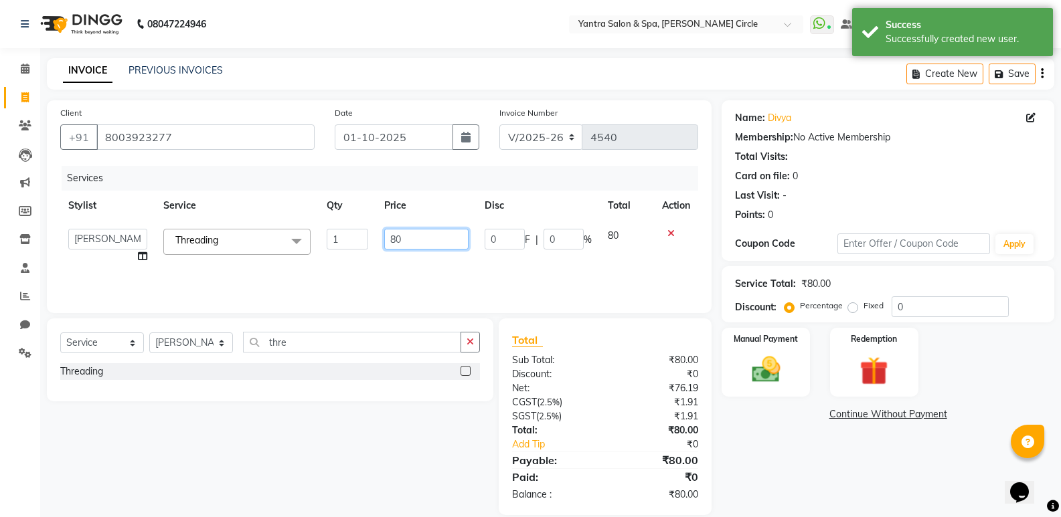
click at [410, 233] on input "80" at bounding box center [426, 239] width 84 height 21
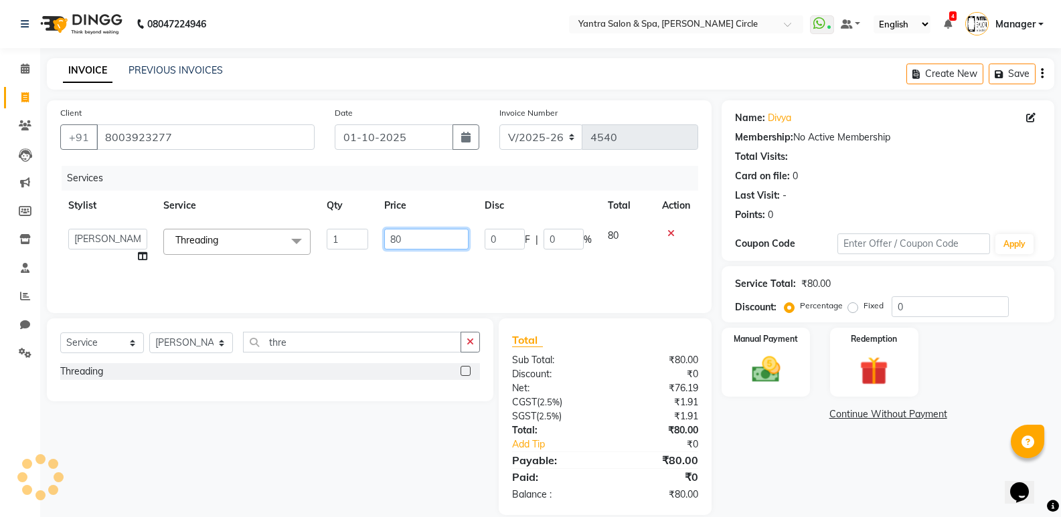
click at [410, 233] on input "80" at bounding box center [426, 239] width 84 height 21
type input "1"
type input "240"
click at [590, 341] on div "Total" at bounding box center [605, 340] width 186 height 16
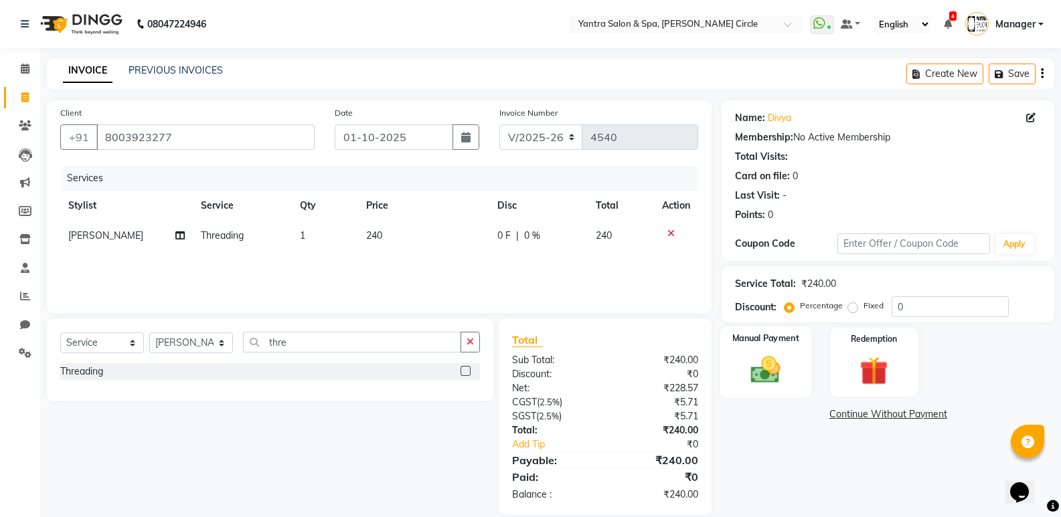
click at [747, 341] on label "Manual Payment" at bounding box center [765, 338] width 67 height 13
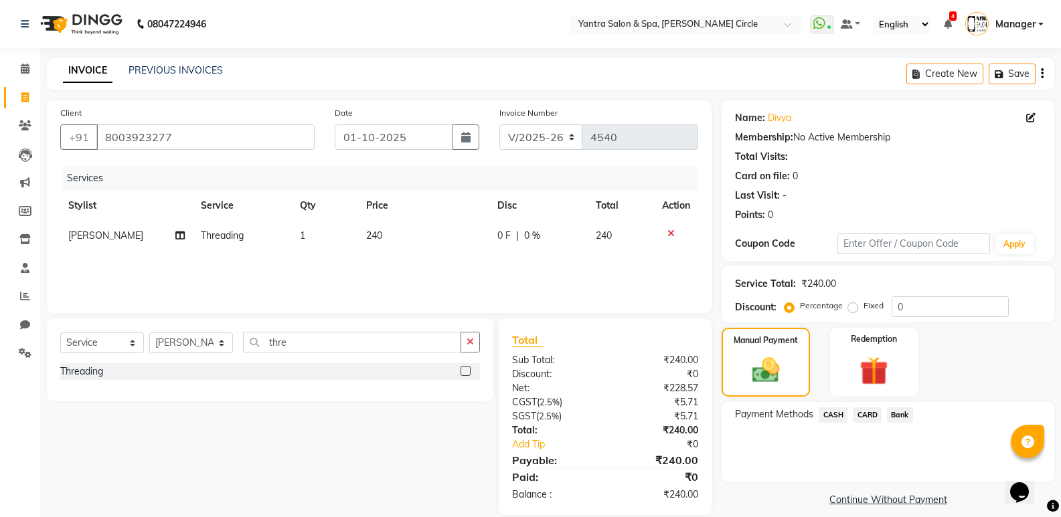
click at [824, 414] on span "CASH" at bounding box center [832, 414] width 29 height 15
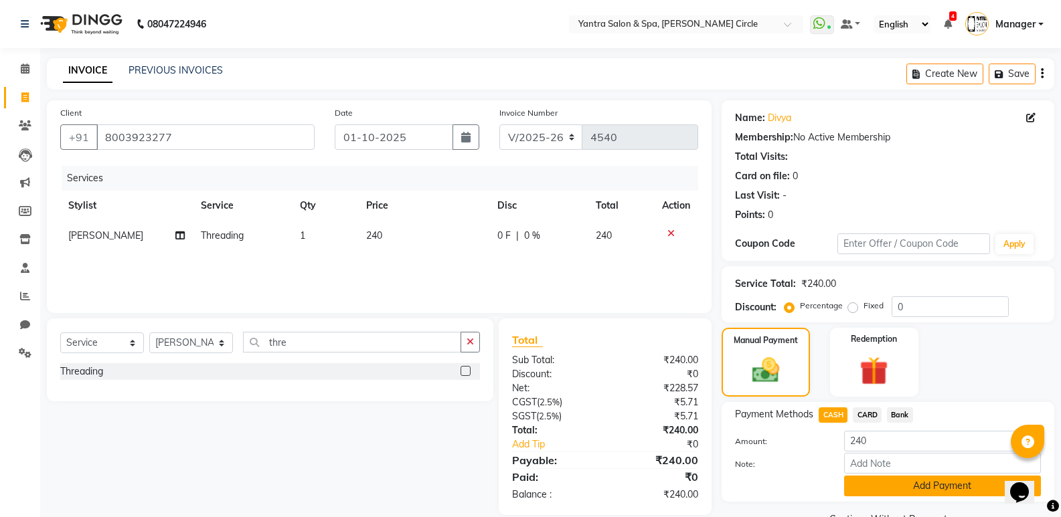
click at [899, 488] on button "Add Payment" at bounding box center [942, 486] width 197 height 21
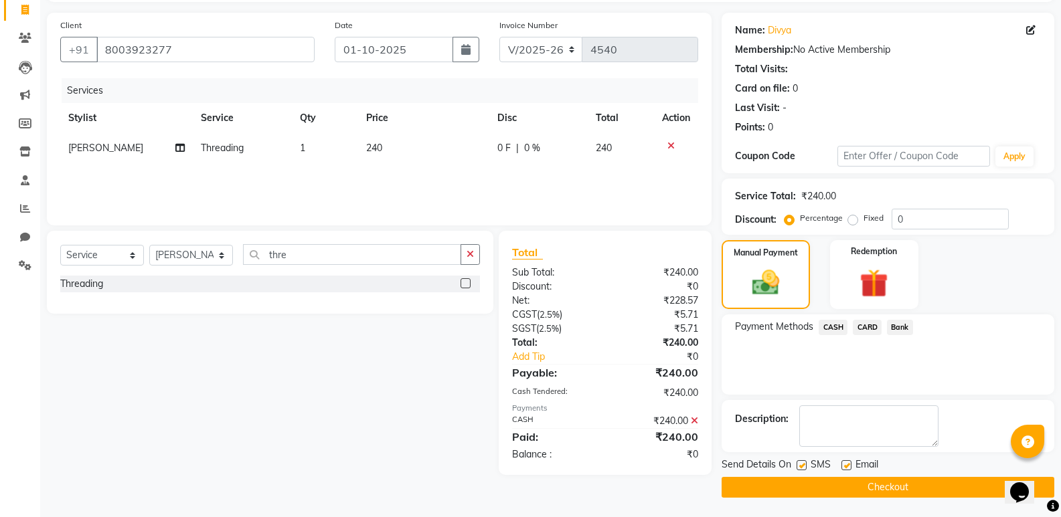
scroll to position [88, 0]
click at [860, 480] on button "Checkout" at bounding box center [887, 486] width 333 height 21
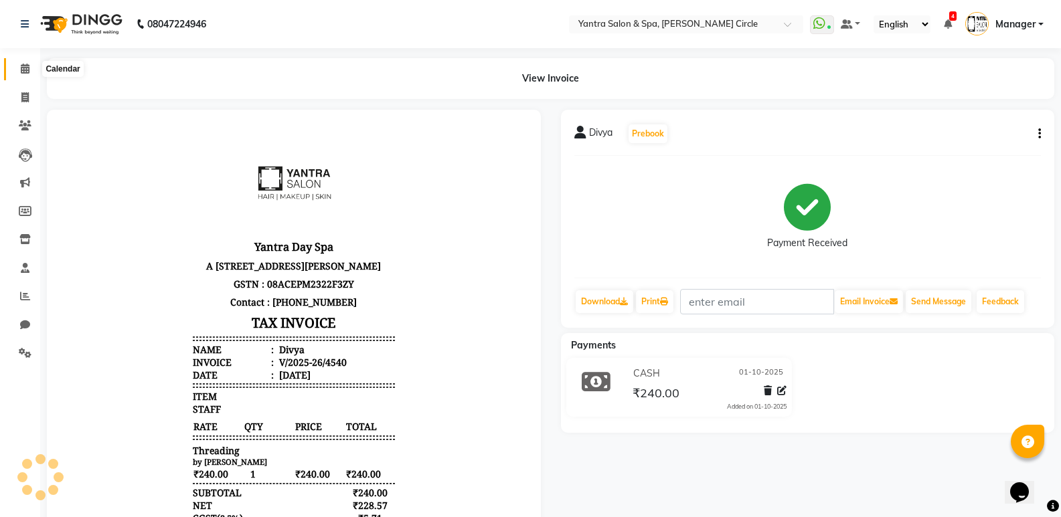
click at [19, 72] on span at bounding box center [24, 69] width 23 height 15
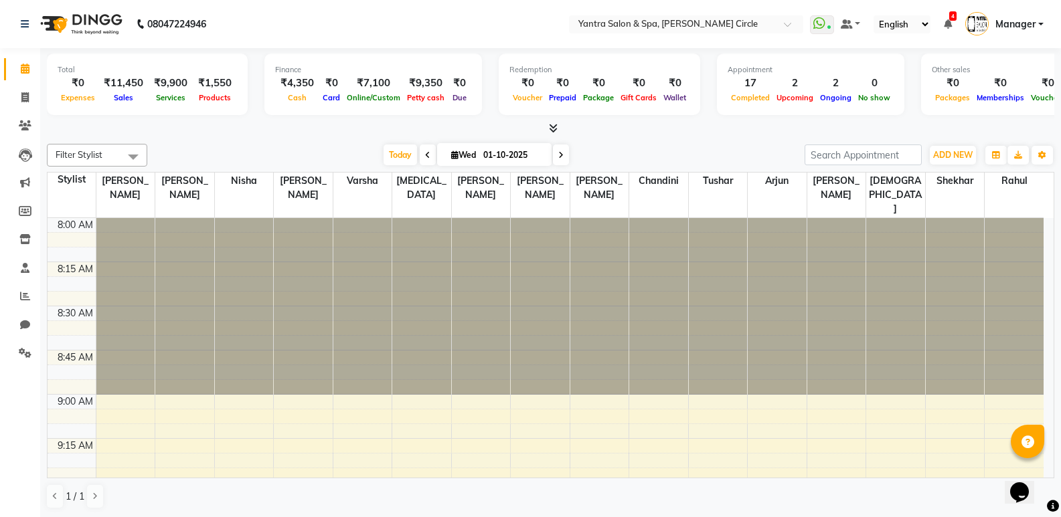
scroll to position [1237, 0]
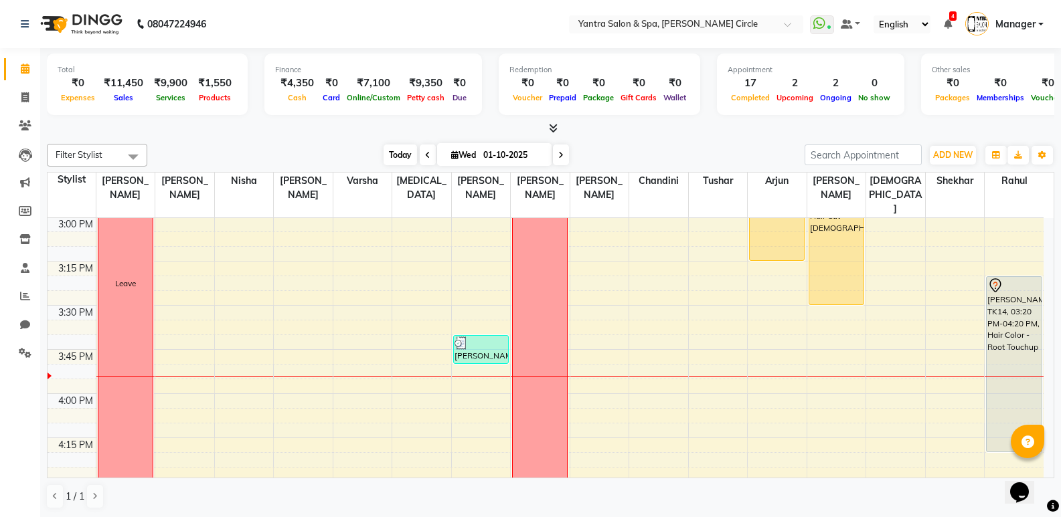
click at [387, 147] on span "Today" at bounding box center [399, 155] width 33 height 21
drag, startPoint x: 845, startPoint y: 290, endPoint x: 834, endPoint y: 291, distance: 10.7
click at [850, 365] on div "Harshita, TK16, 02:45 PM-03:30 PM, Hair Cut - Female Harshita, TK16, 02:45 PM-0…" at bounding box center [836, 217] width 59 height 2472
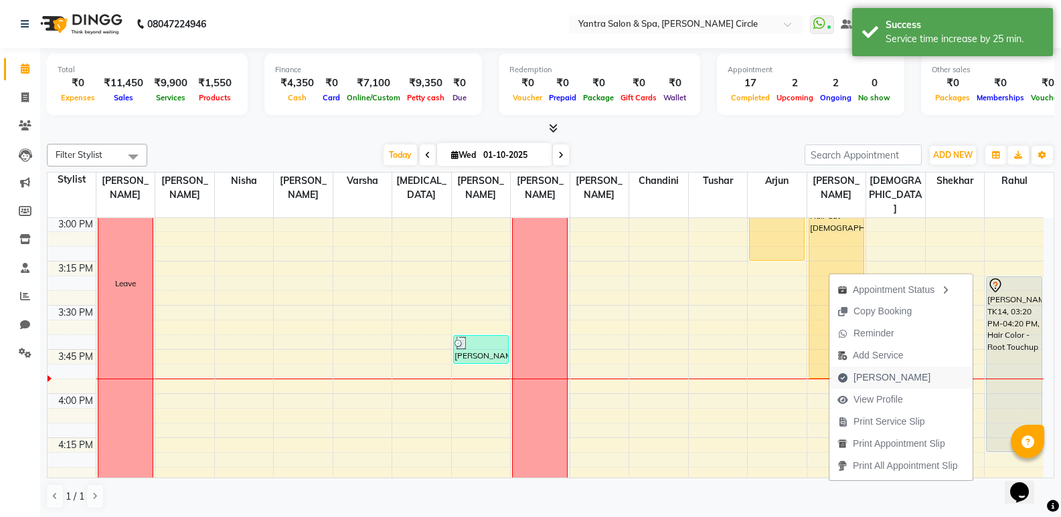
click at [879, 381] on span "[PERSON_NAME]" at bounding box center [891, 378] width 77 height 14
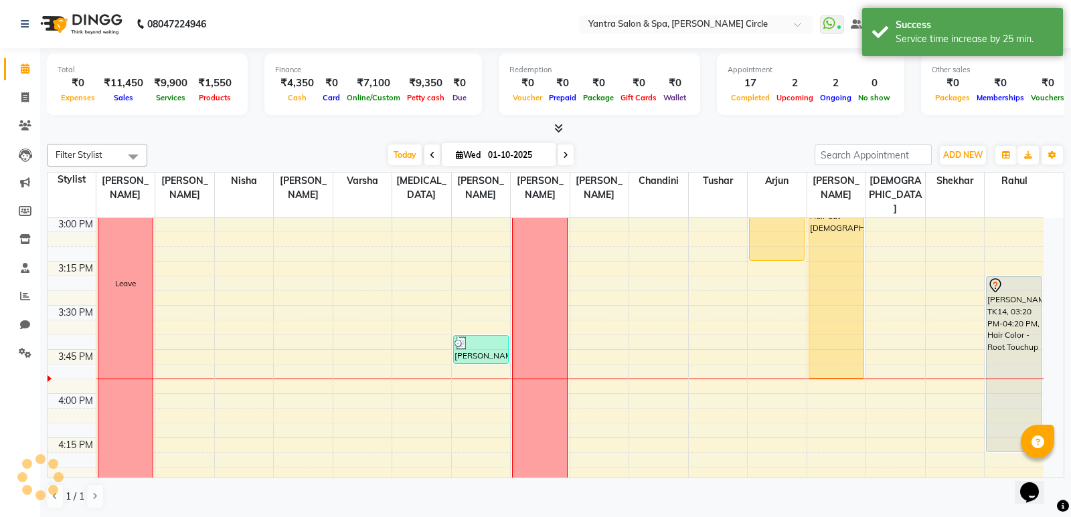
select select "152"
select select "service"
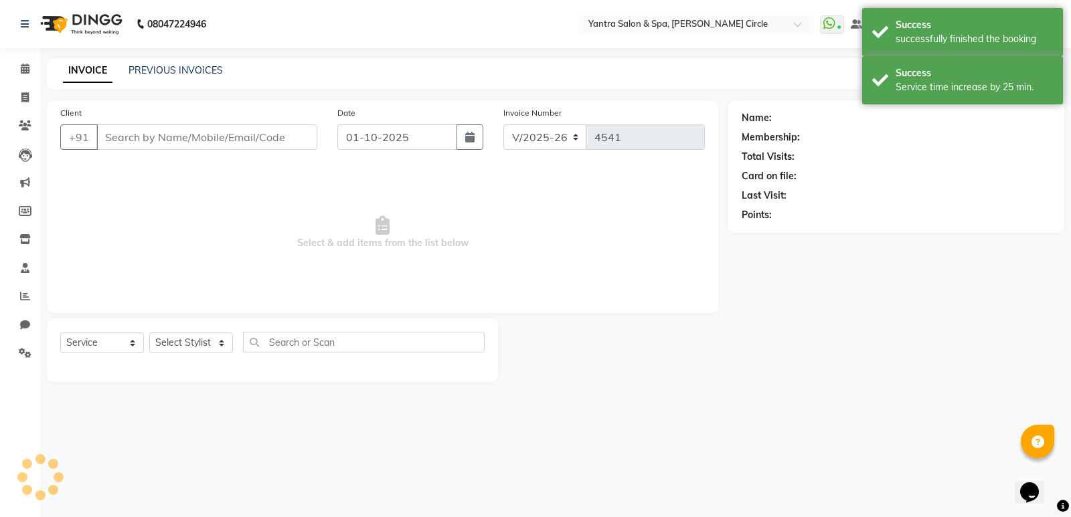
type input "8233731480"
select select "29713"
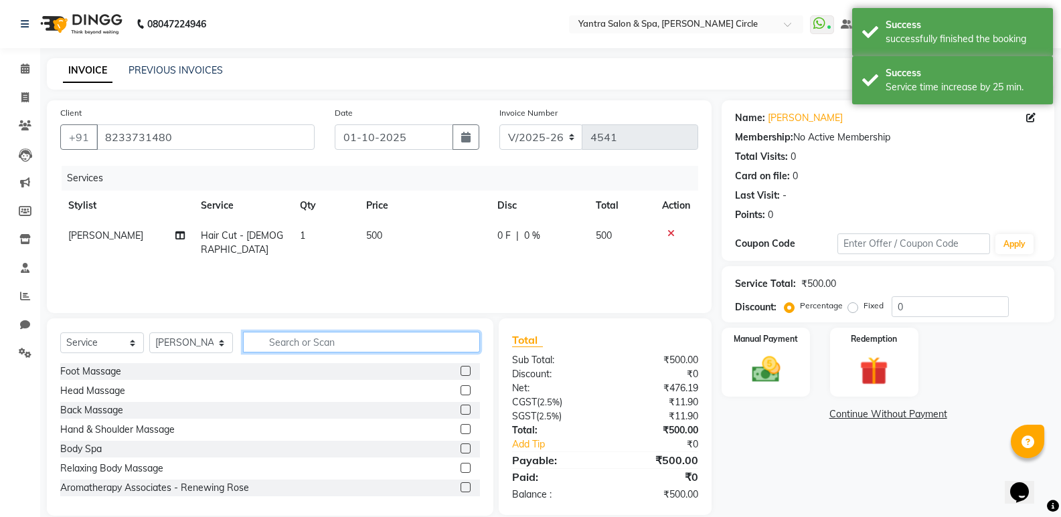
click at [324, 351] on input "text" at bounding box center [361, 342] width 237 height 21
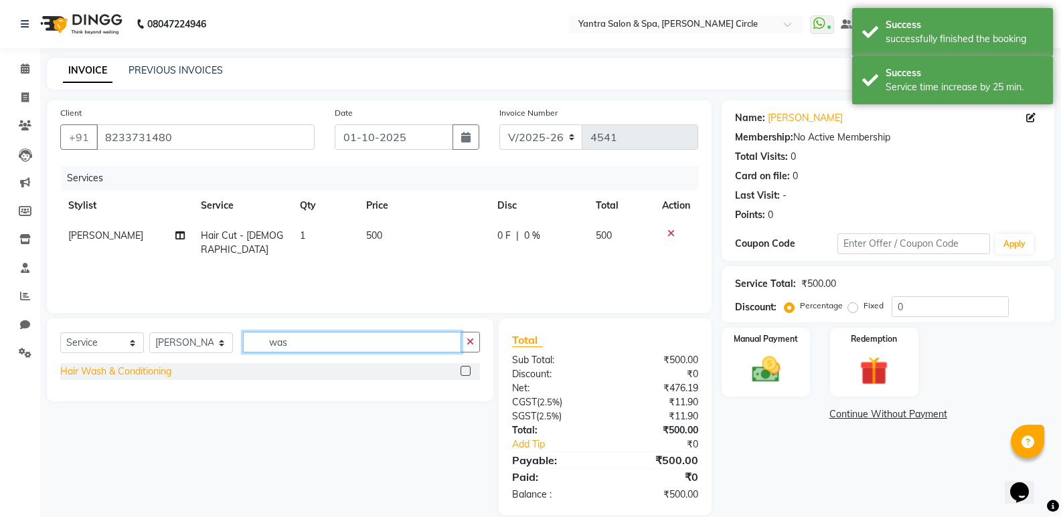
type input "was"
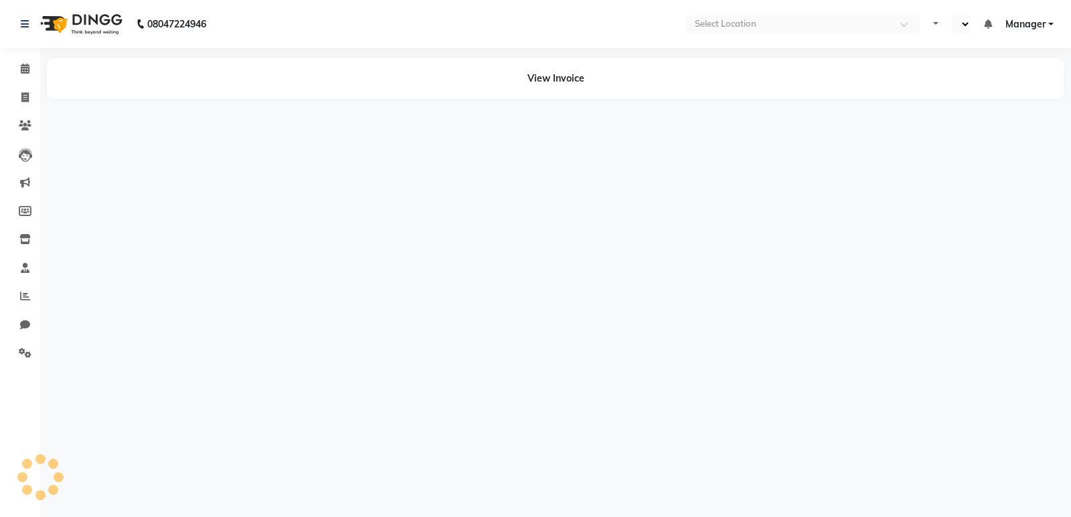
select select "en"
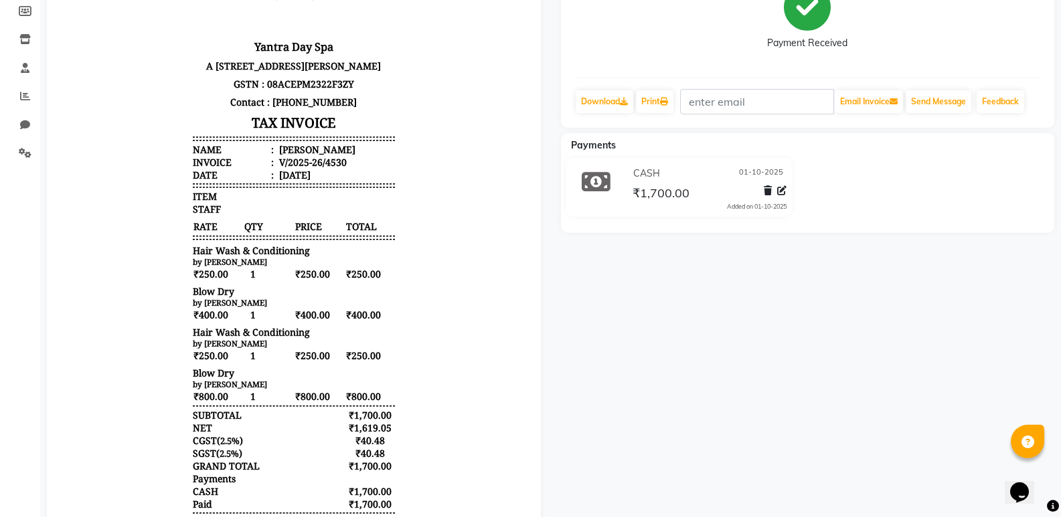
scroll to position [201, 0]
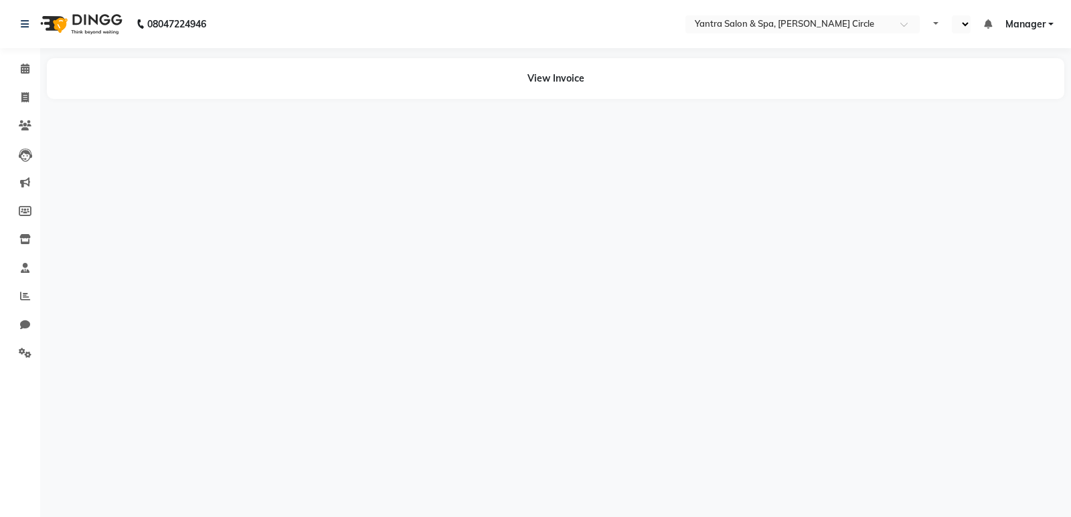
select select "en"
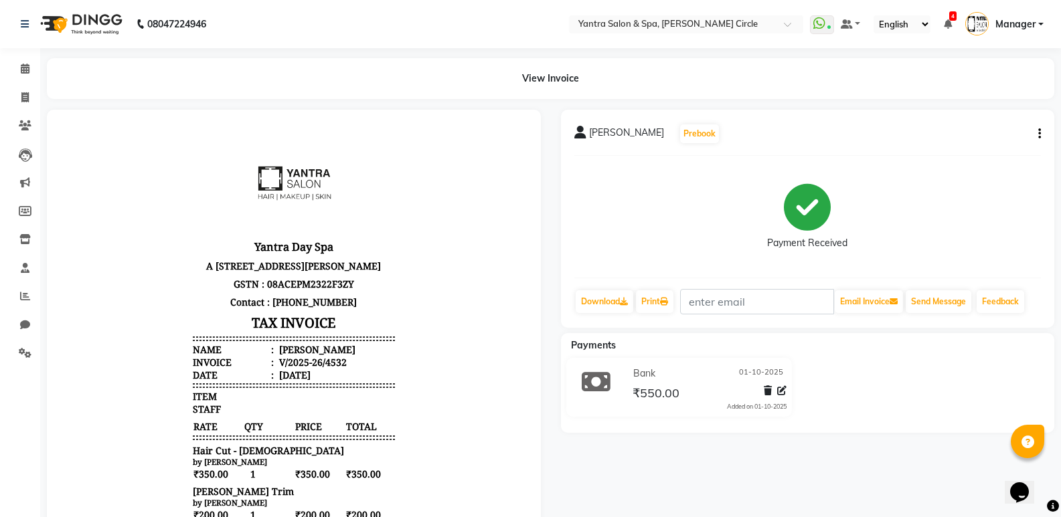
scroll to position [11, 0]
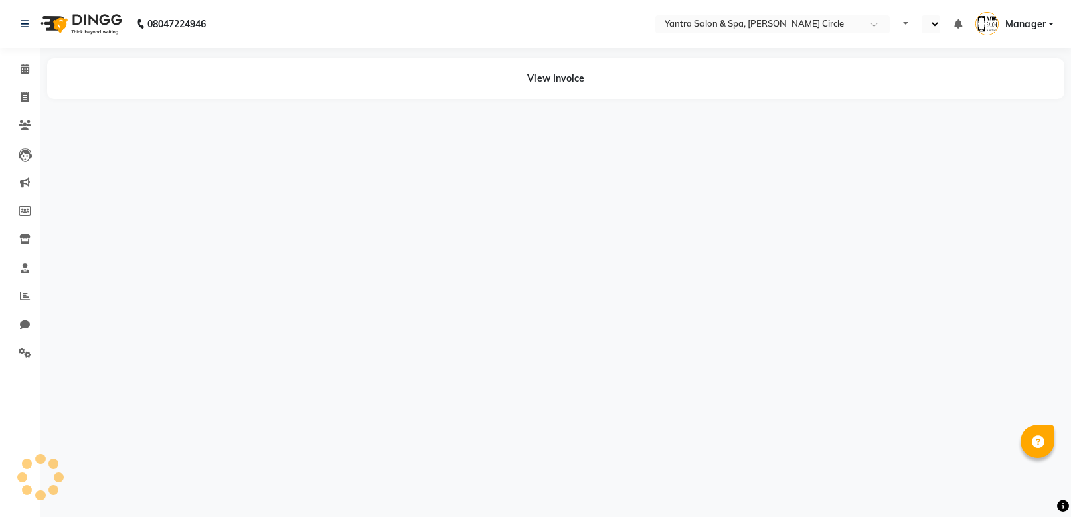
select select "en"
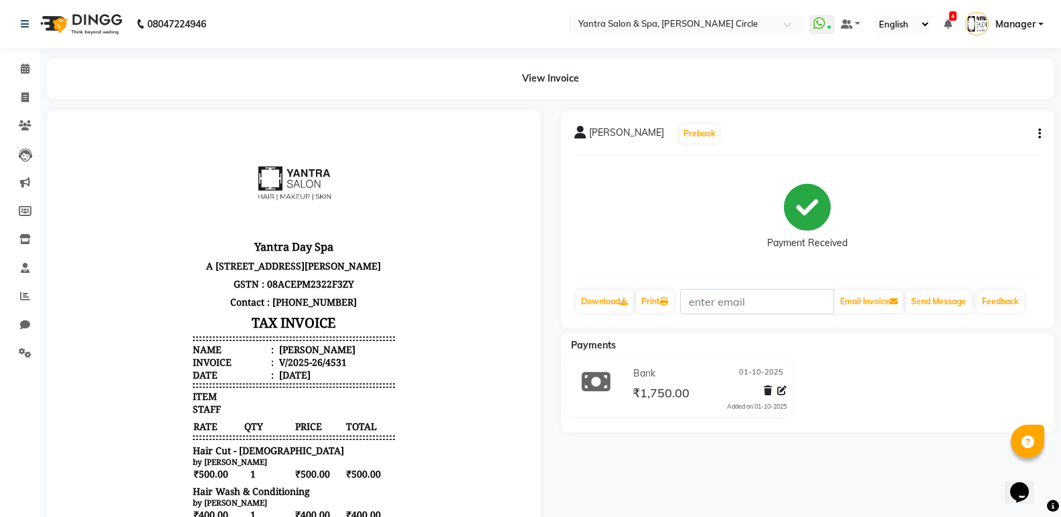
scroll to position [268, 0]
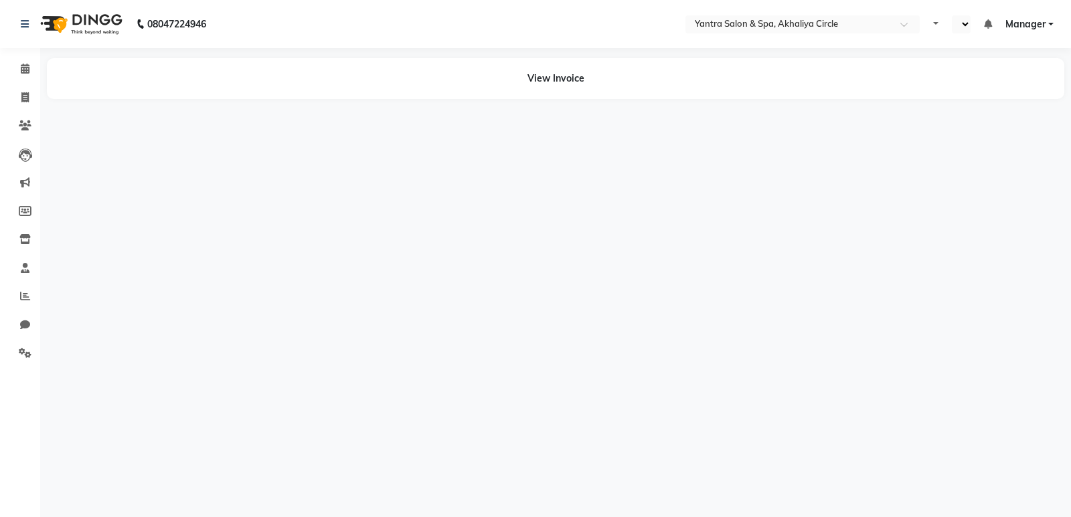
select select "en"
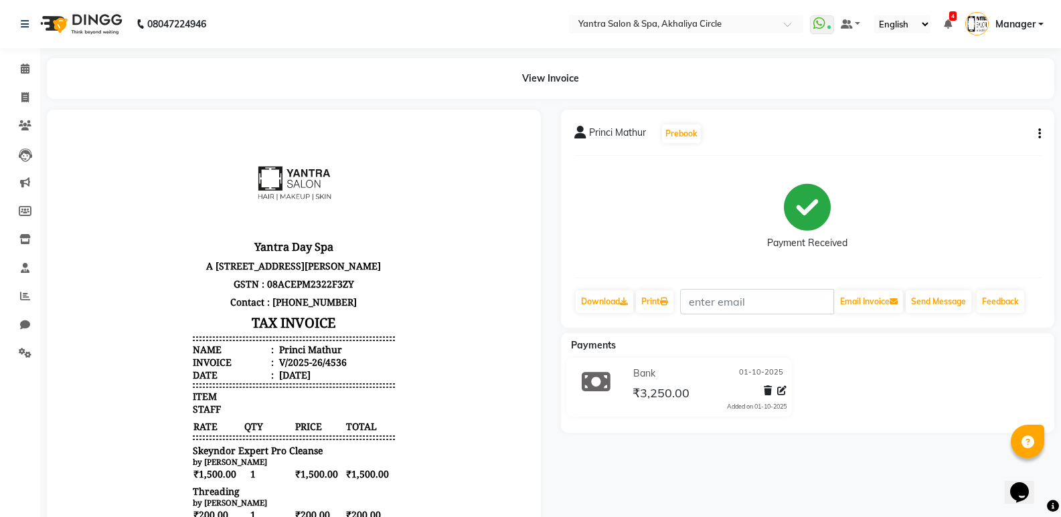
scroll to position [268, 0]
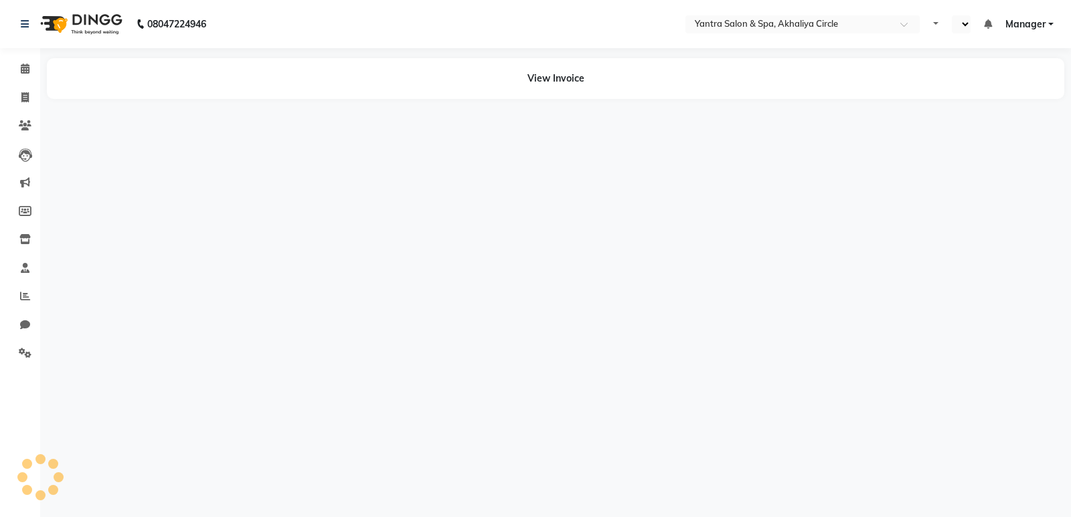
select select "en"
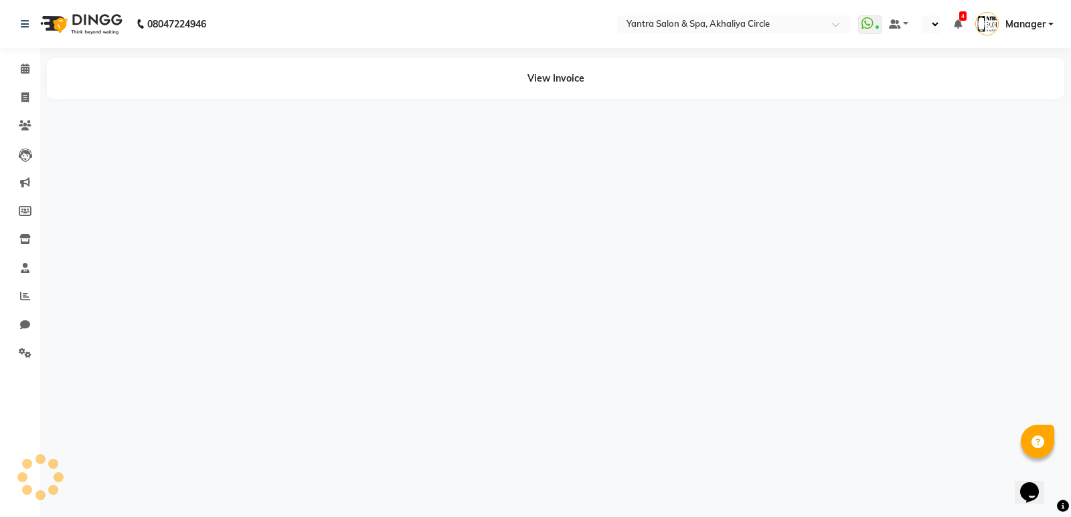
select select "en"
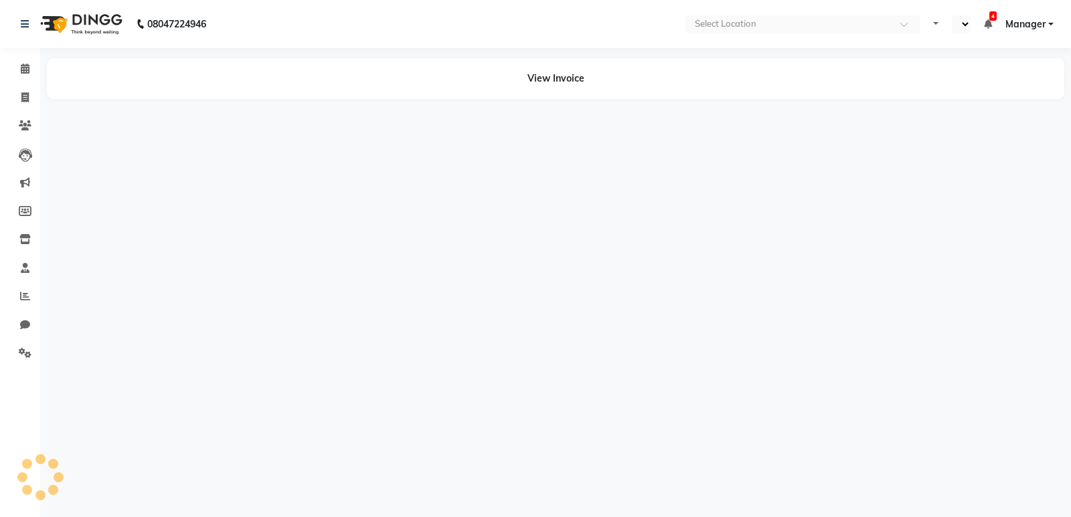
select select "en"
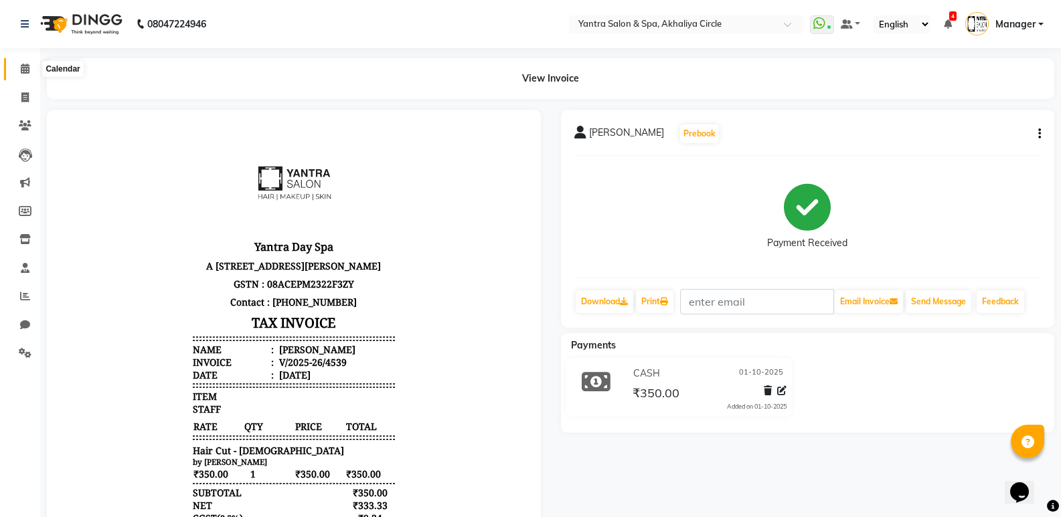
click at [22, 66] on icon at bounding box center [25, 69] width 9 height 10
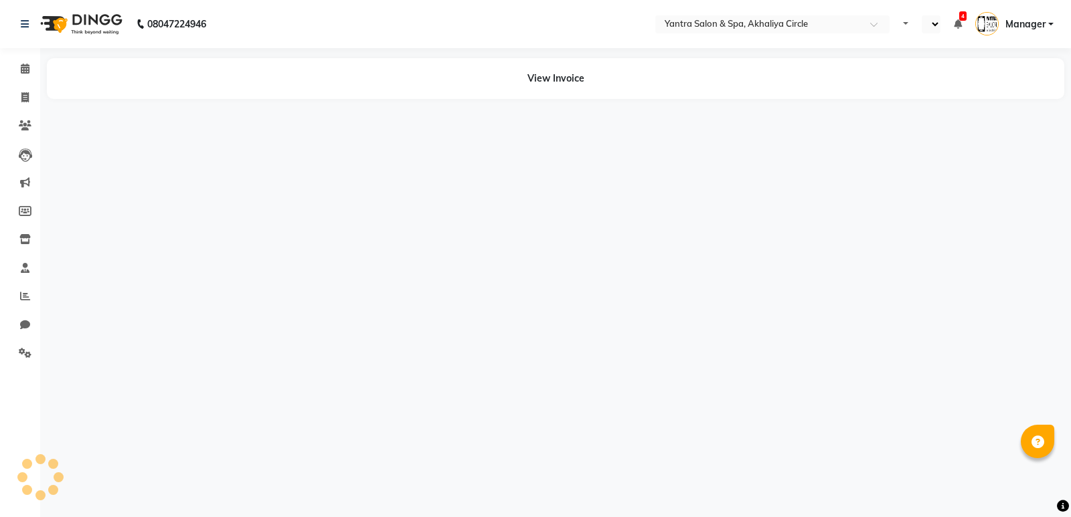
select select "en"
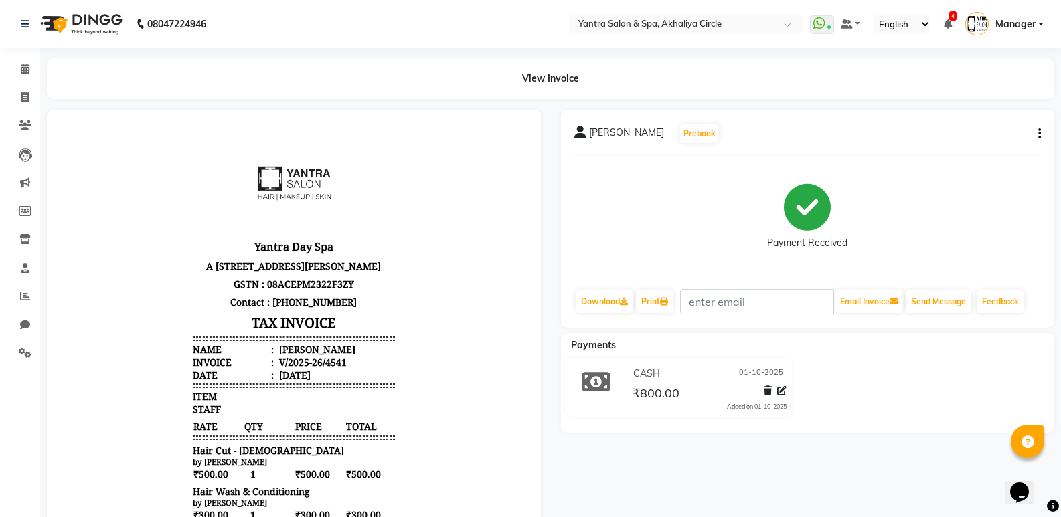
click at [9, 54] on div "Calendar Invoice Clients Leads Marketing Members Inventory Staff Reports Chat S…" at bounding box center [90, 396] width 181 height 717
click at [15, 64] on span at bounding box center [24, 69] width 23 height 15
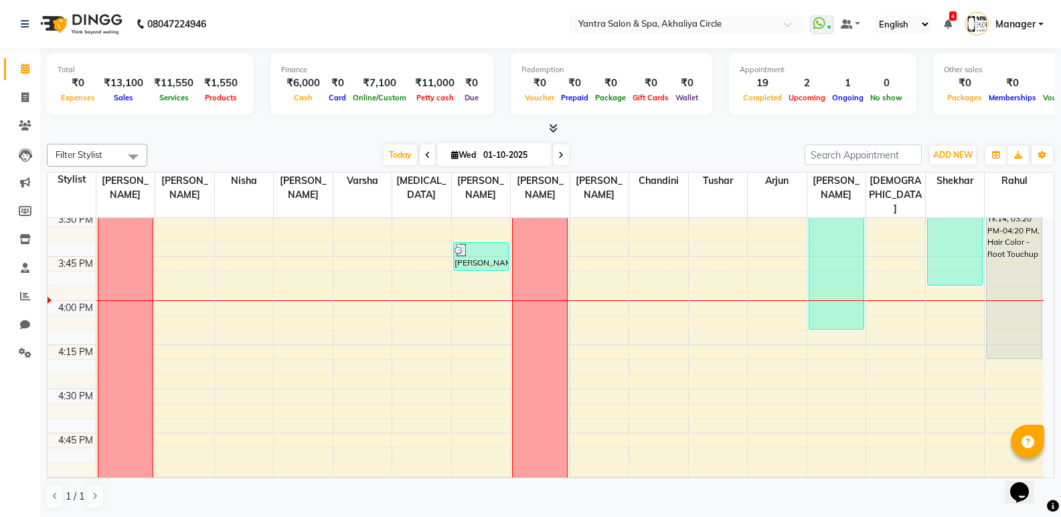
scroll to position [1271, 0]
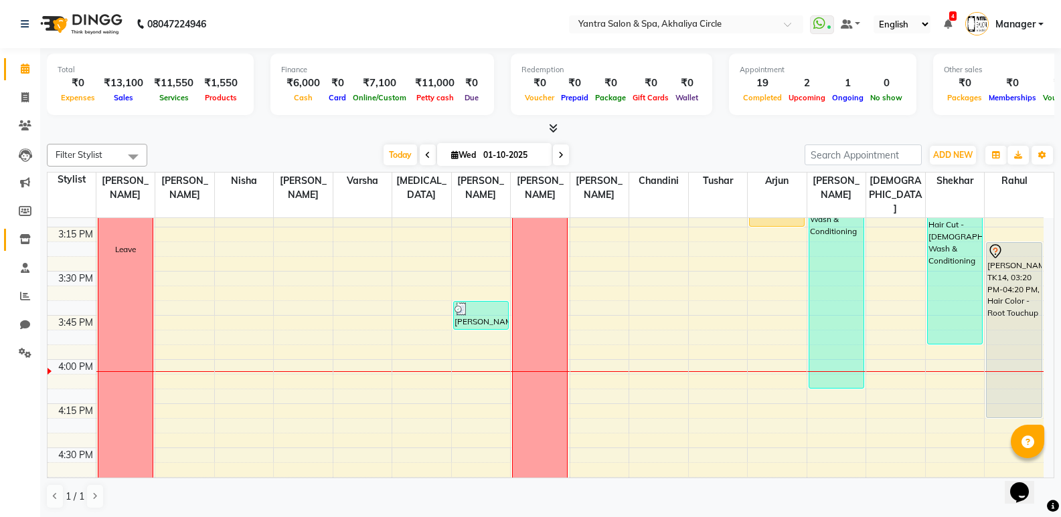
click at [15, 241] on span at bounding box center [24, 239] width 23 height 15
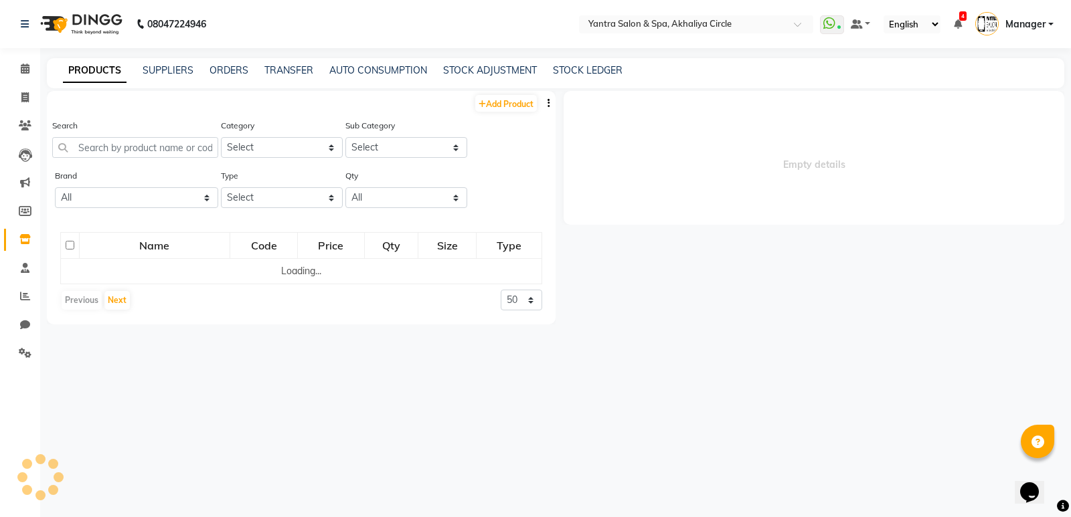
select select
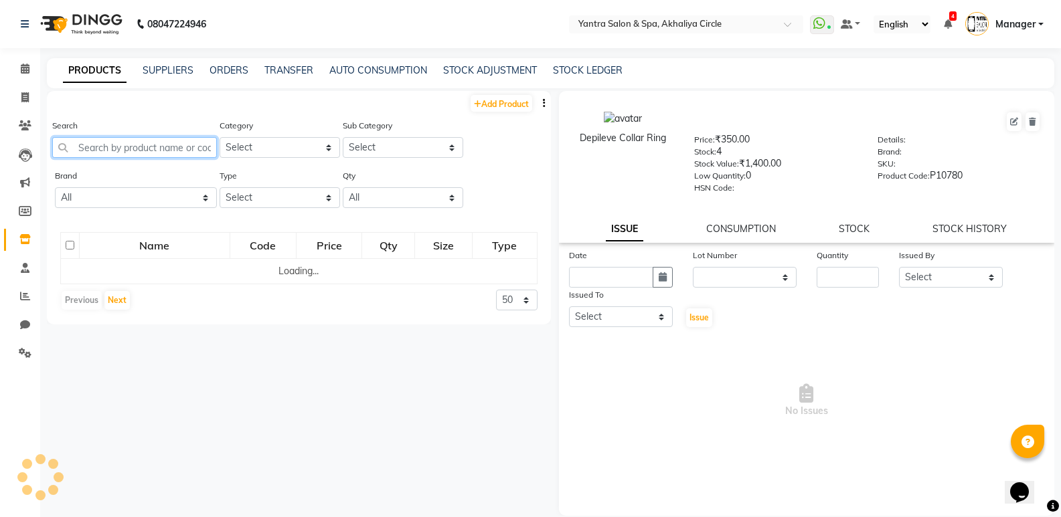
click at [120, 147] on input "text" at bounding box center [134, 147] width 165 height 21
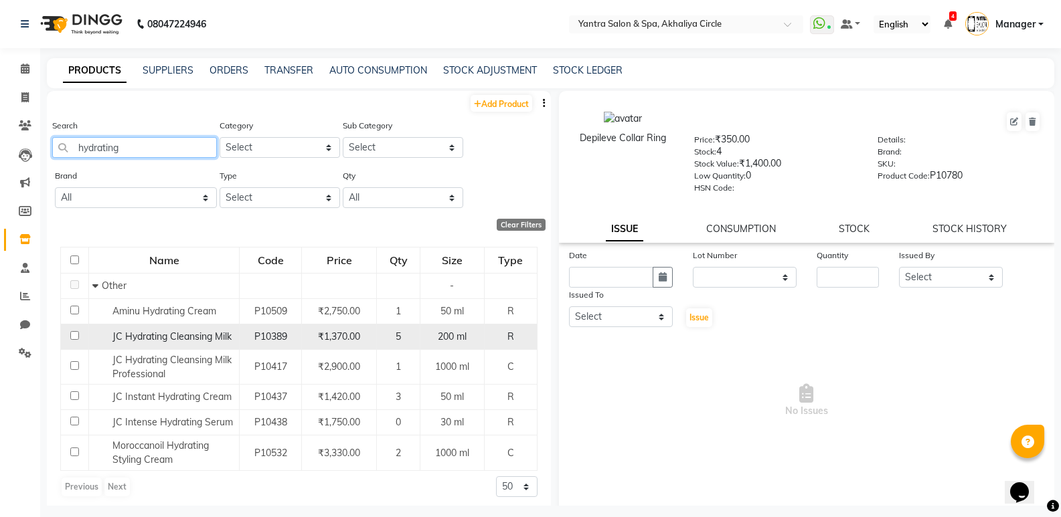
type input "hydrating"
click at [167, 341] on span "JC Hydrating Cleansing Milk" at bounding box center [171, 337] width 119 height 12
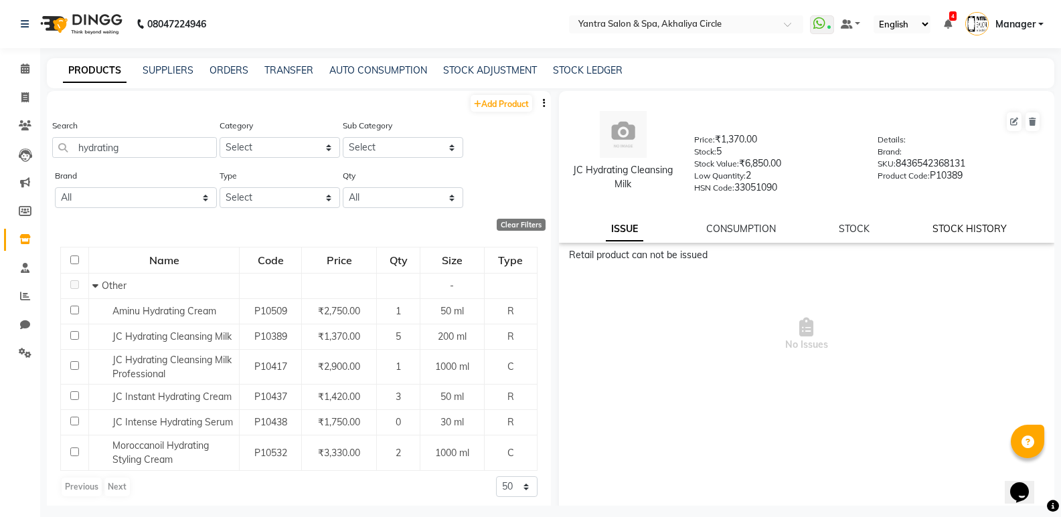
click at [937, 226] on link "STOCK HISTORY" at bounding box center [969, 229] width 74 height 12
select select "all"
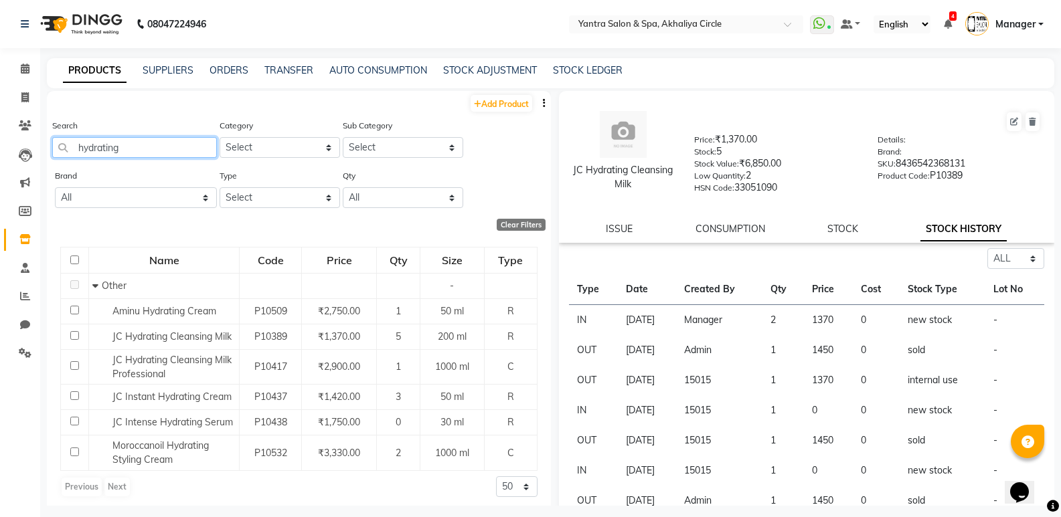
click at [155, 147] on input "hydrating" at bounding box center [134, 147] width 165 height 21
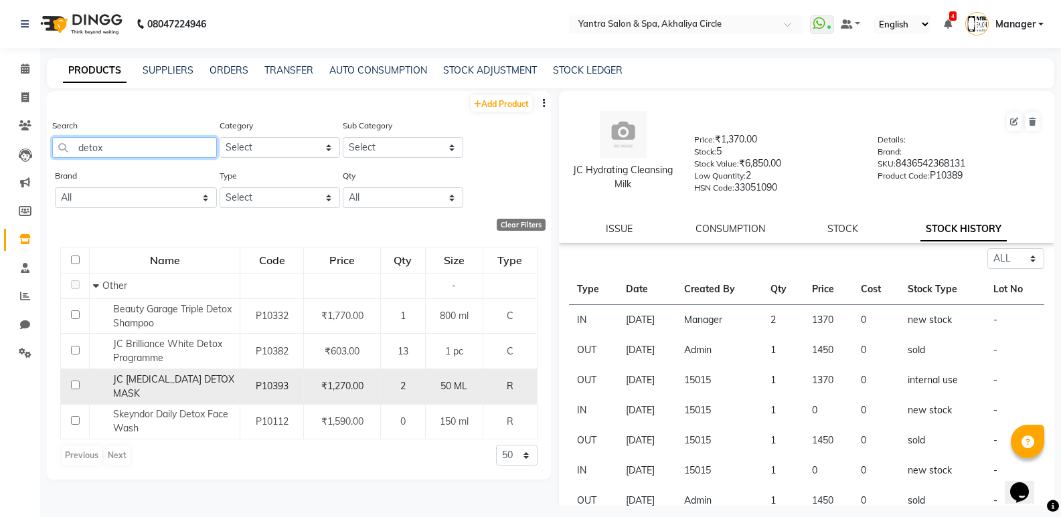
type input "detox"
click at [165, 379] on span "JC WHITENING DETOX MASK" at bounding box center [173, 386] width 121 height 26
select select "all"
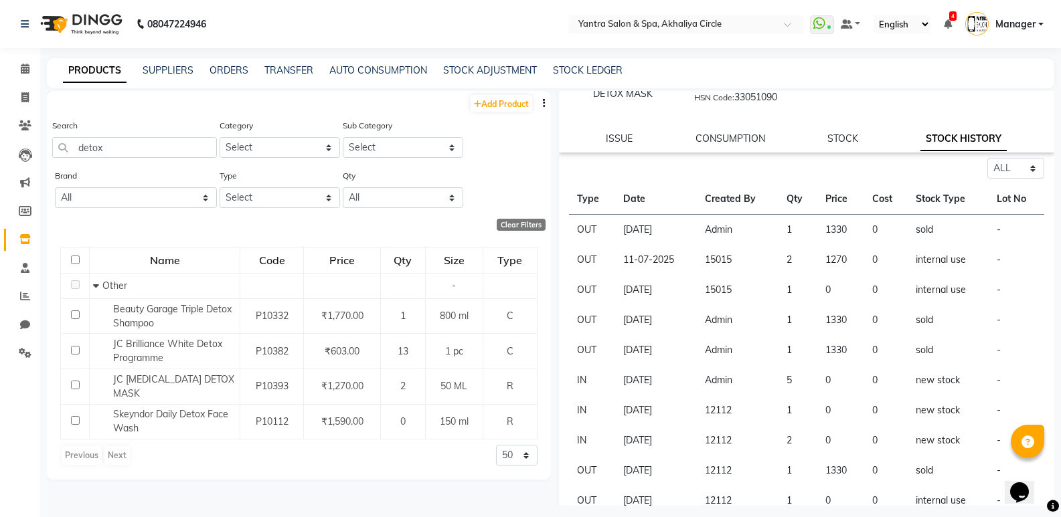
scroll to position [67, 0]
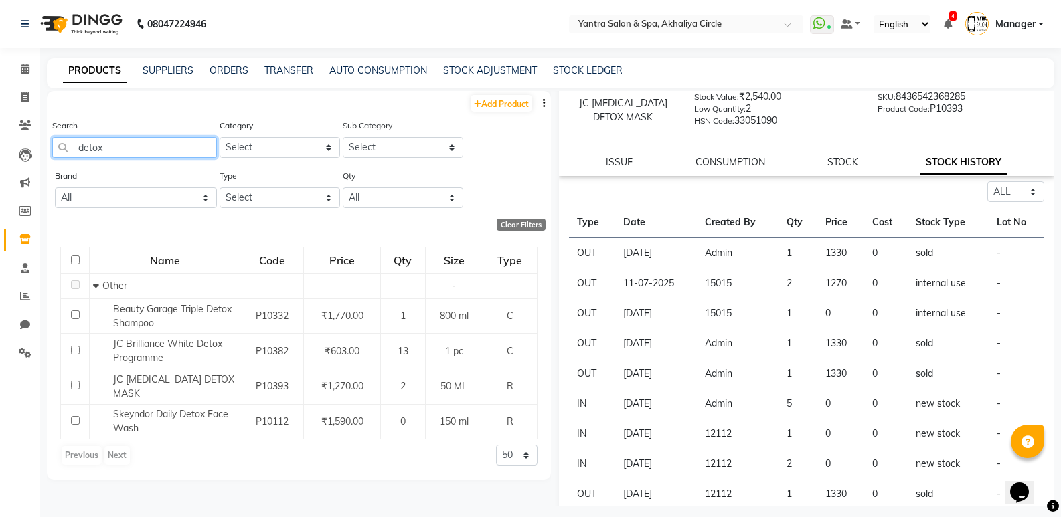
click at [132, 153] on input "detox" at bounding box center [134, 147] width 165 height 21
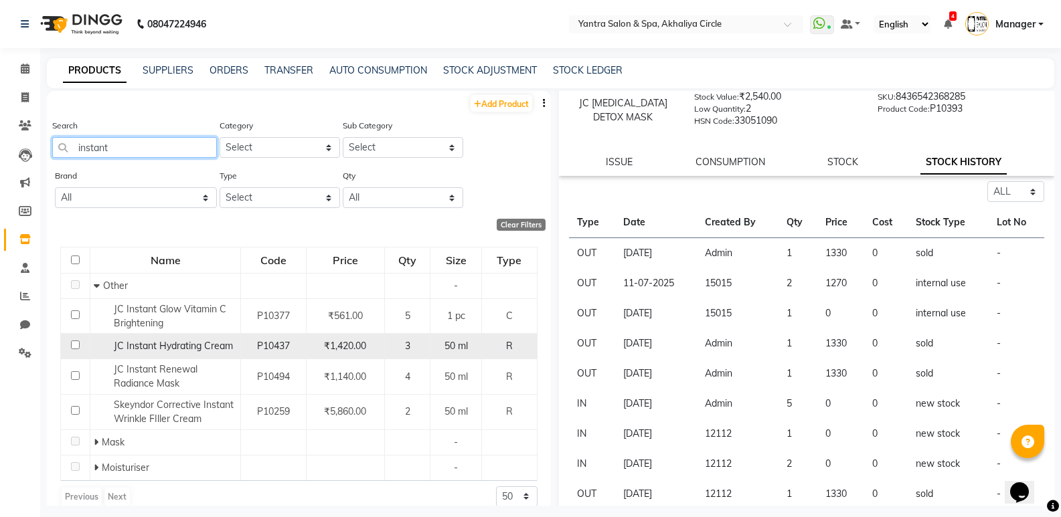
type input "instant"
click at [141, 348] on span "JC Instant Hydrating Cream" at bounding box center [173, 346] width 119 height 12
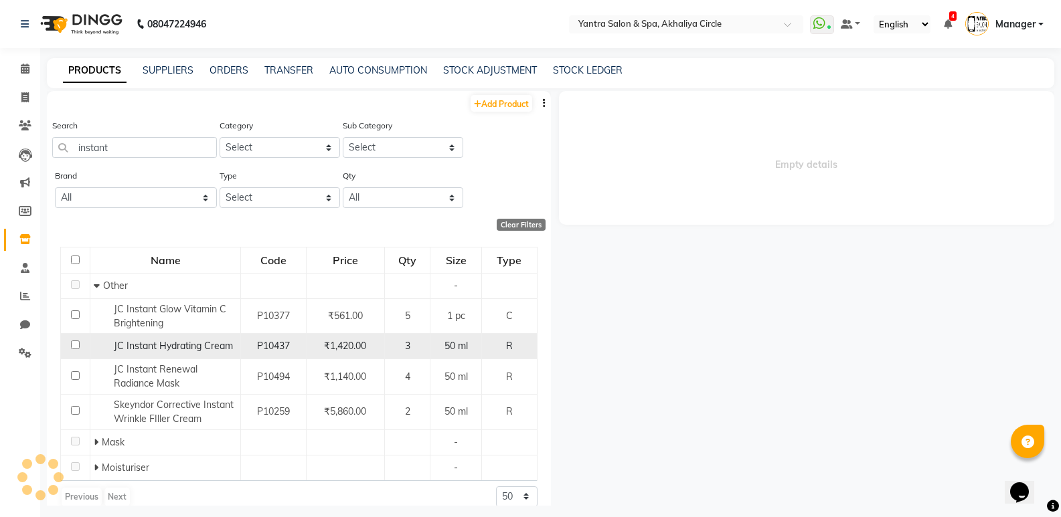
select select "all"
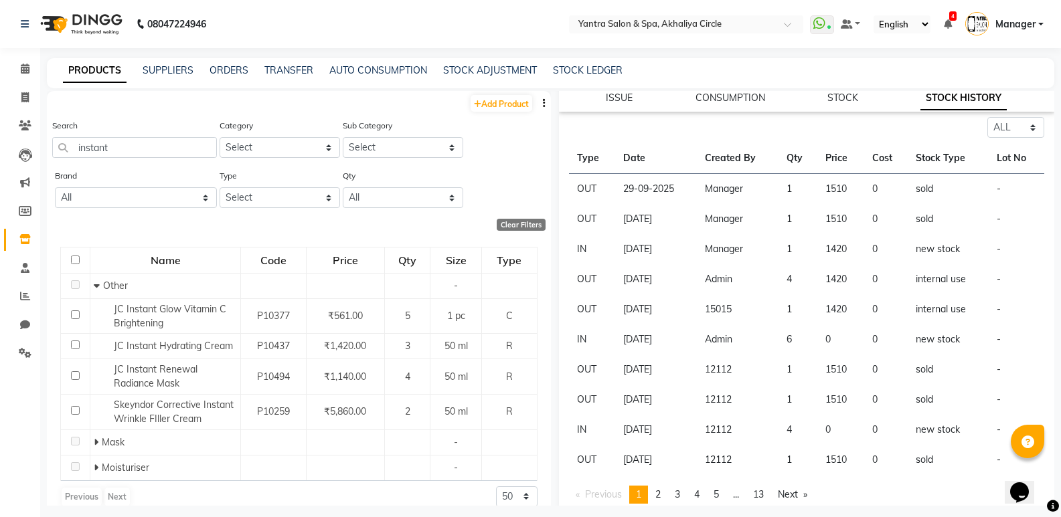
scroll to position [134, 0]
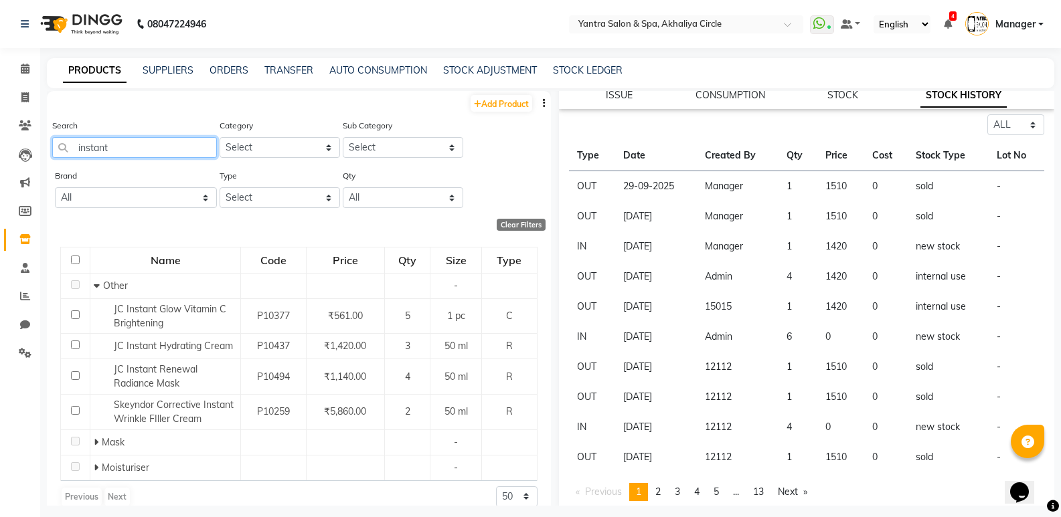
click at [133, 150] on input "instant" at bounding box center [134, 147] width 165 height 21
type input "c"
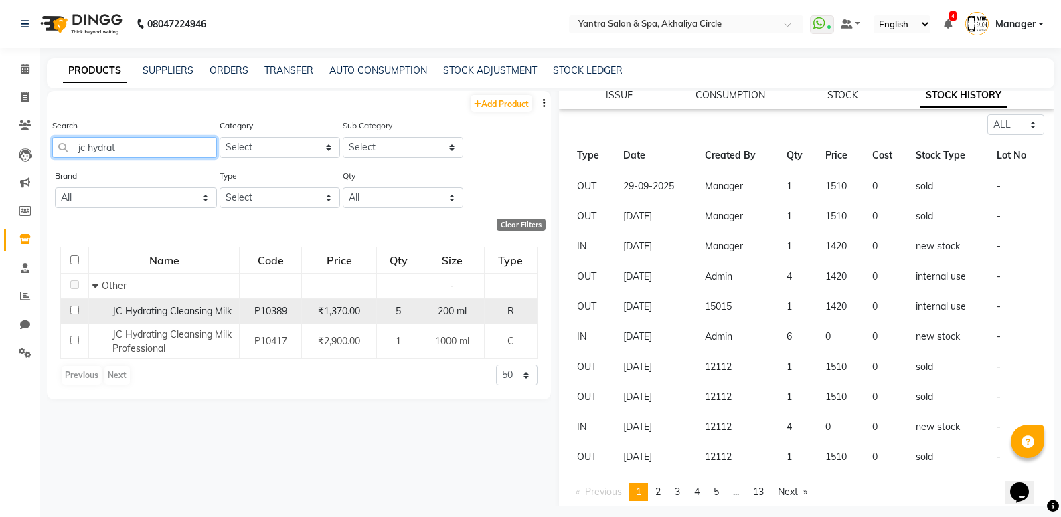
type input "jc hydrat"
click at [158, 312] on span "JC Hydrating Cleansing Milk" at bounding box center [171, 311] width 119 height 12
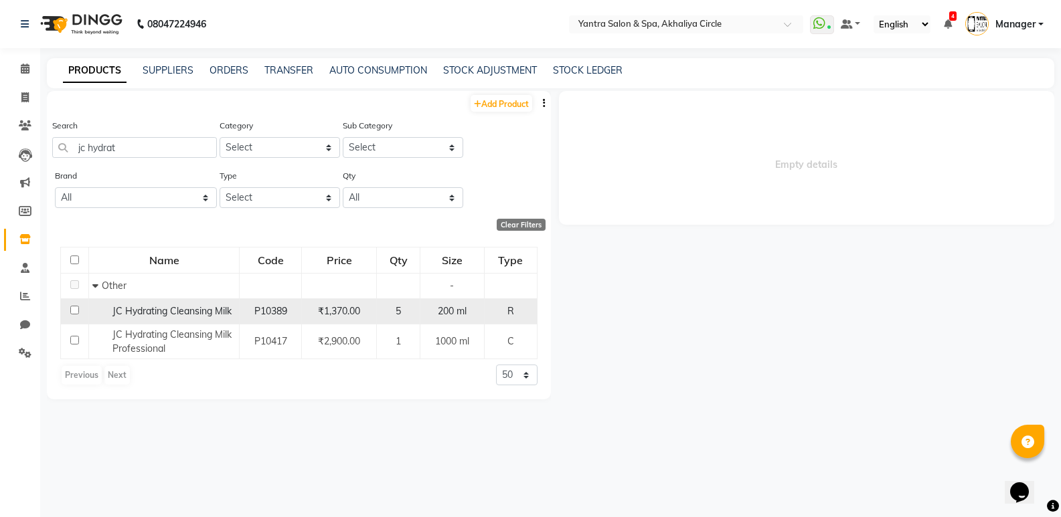
scroll to position [0, 0]
select select "all"
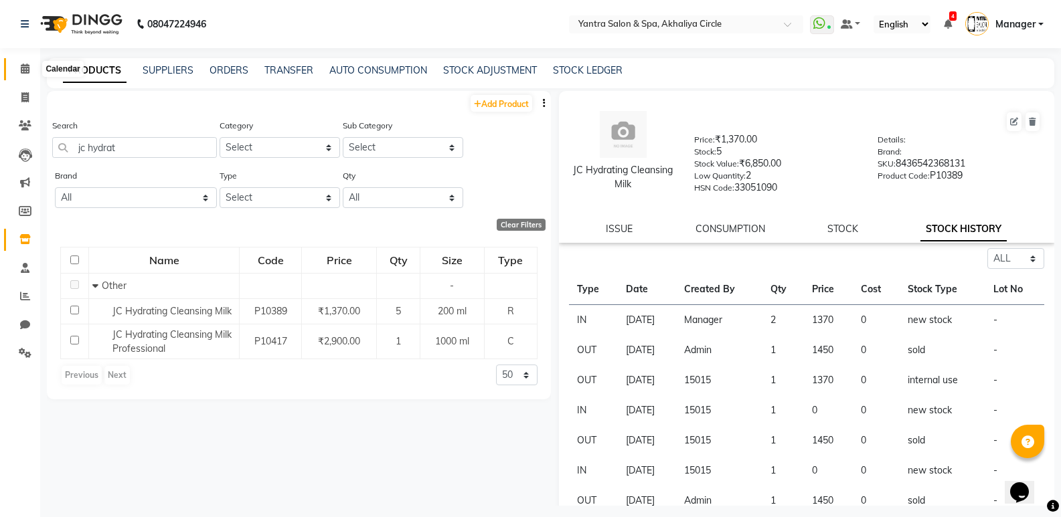
click at [27, 74] on span at bounding box center [24, 69] width 23 height 15
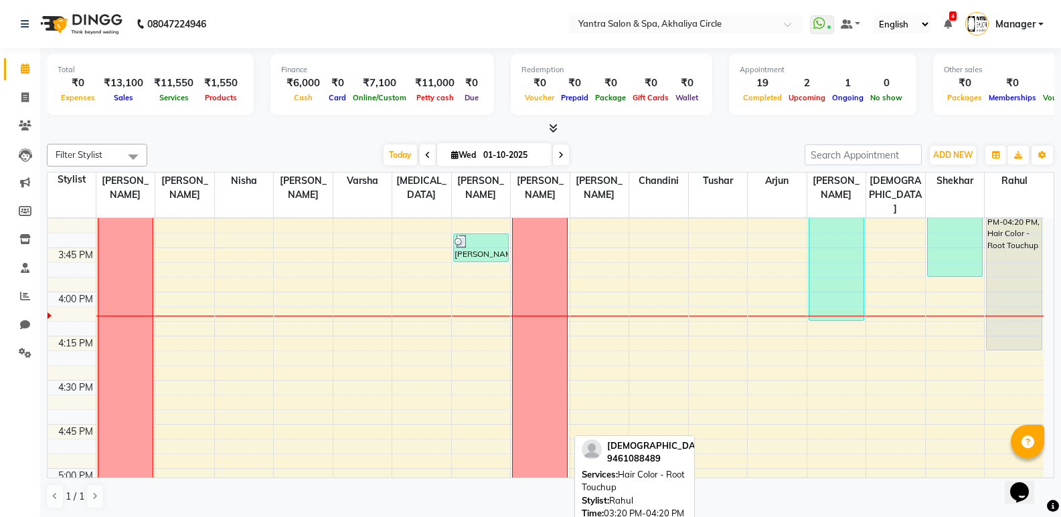
scroll to position [1338, 0]
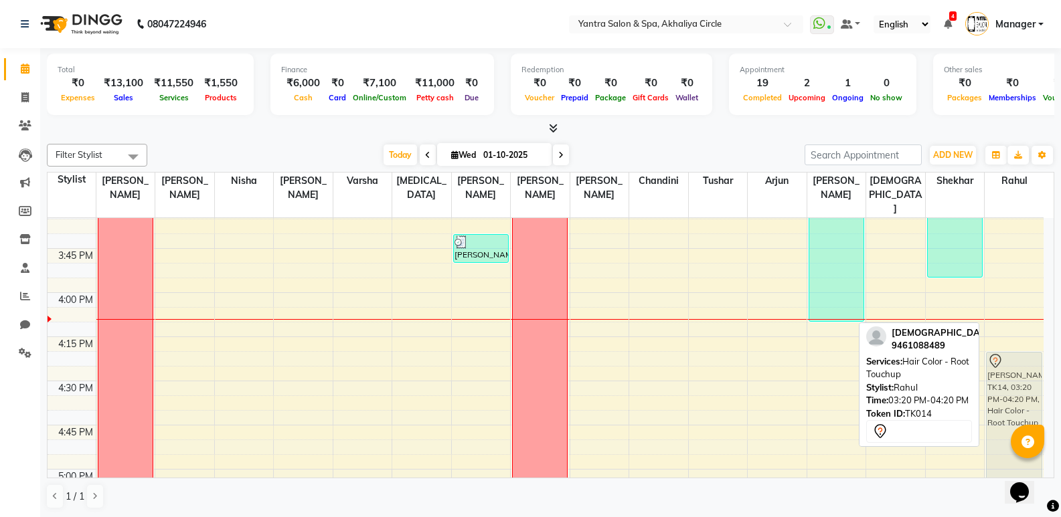
drag, startPoint x: 1009, startPoint y: 247, endPoint x: 1022, endPoint y: 425, distance: 178.5
click at [1022, 425] on body "08047224946 Select Location × Yantra Salon & Spa, Akhaliya Circle WhatsApp Stat…" at bounding box center [530, 258] width 1061 height 517
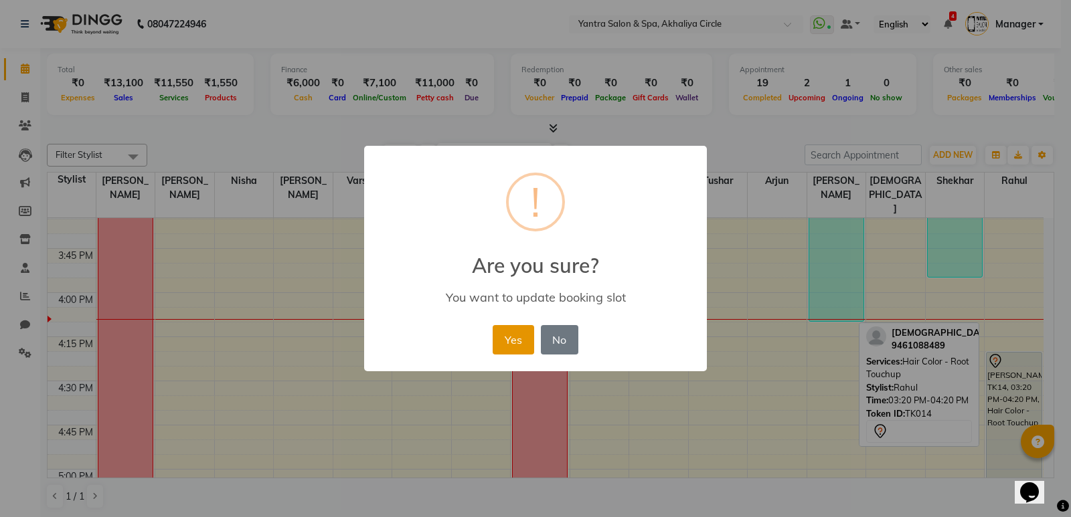
click at [511, 335] on button "Yes" at bounding box center [512, 339] width 41 height 29
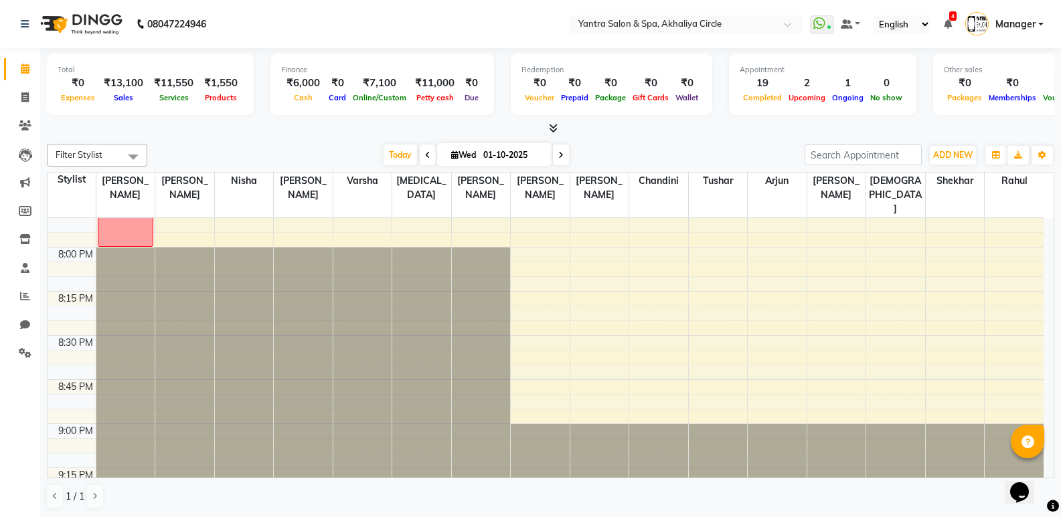
scroll to position [2199, 0]
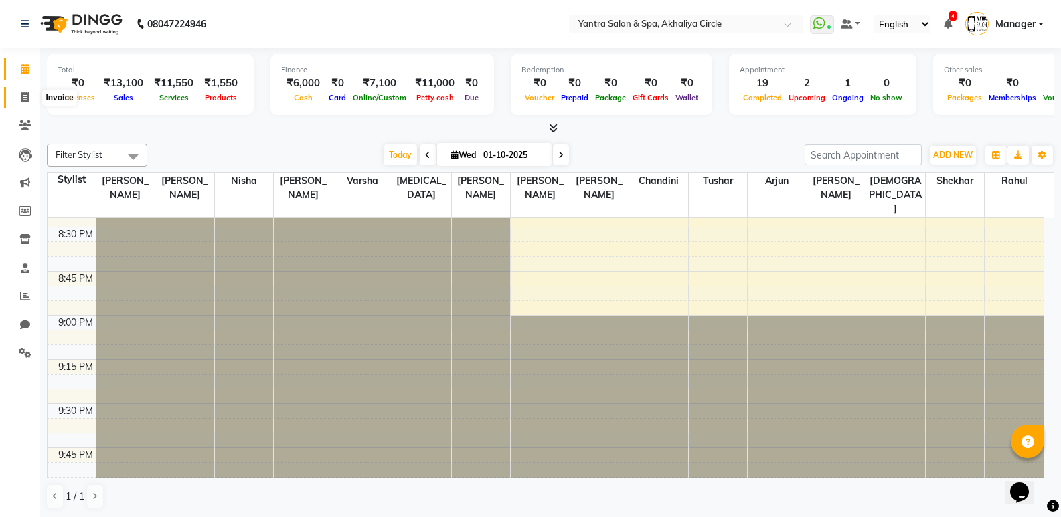
click at [29, 96] on icon at bounding box center [24, 97] width 7 height 10
select select "service"
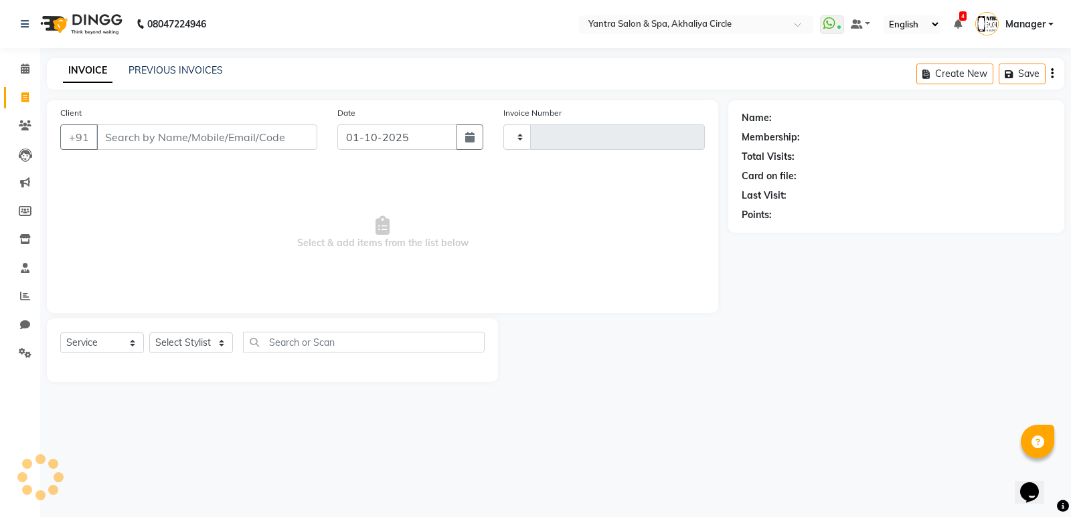
type input "4543"
select select "152"
click at [175, 138] on input "Client" at bounding box center [206, 136] width 221 height 25
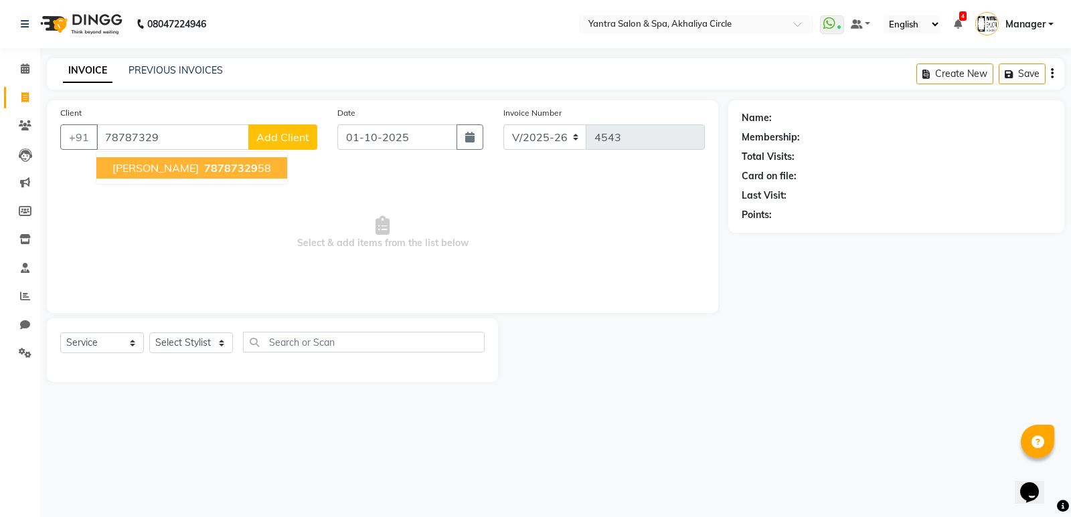
click at [206, 169] on span "78787329" at bounding box center [231, 167] width 54 height 13
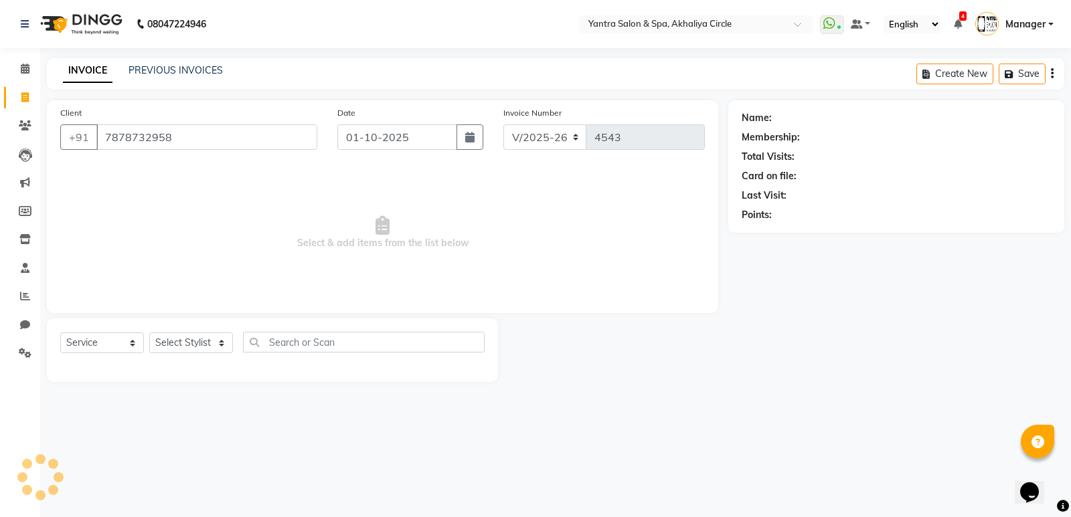
type input "7878732958"
click at [201, 344] on select "Select Stylist Anil Jaipal Arjun Bhawna Chandini Khushboo Soni Lalita Manager N…" at bounding box center [191, 343] width 84 height 21
select select "4351"
click at [149, 333] on select "Select Stylist Anil Jaipal Arjun Bhawna Chandini Khushboo Soni Lalita Manager N…" at bounding box center [191, 343] width 84 height 21
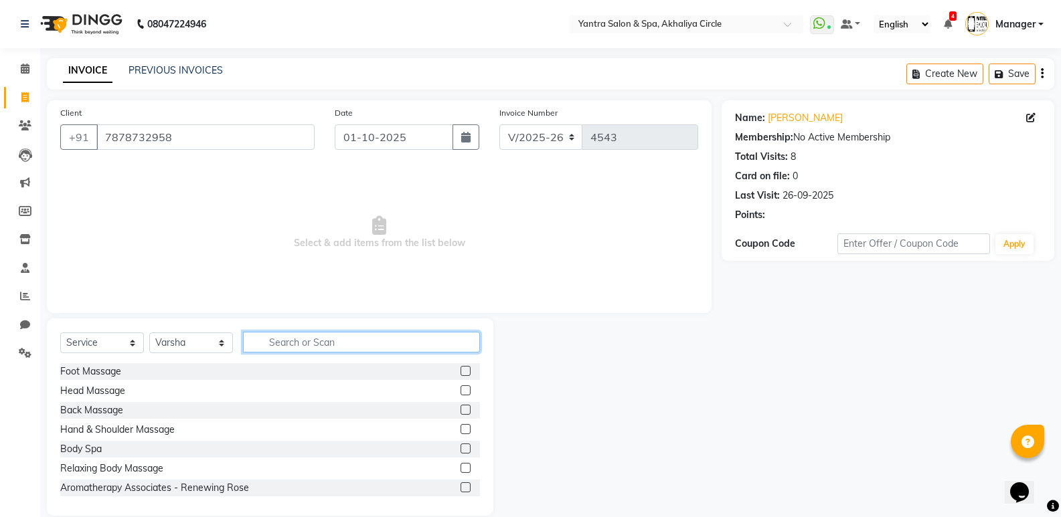
click at [375, 343] on input "text" at bounding box center [361, 342] width 237 height 21
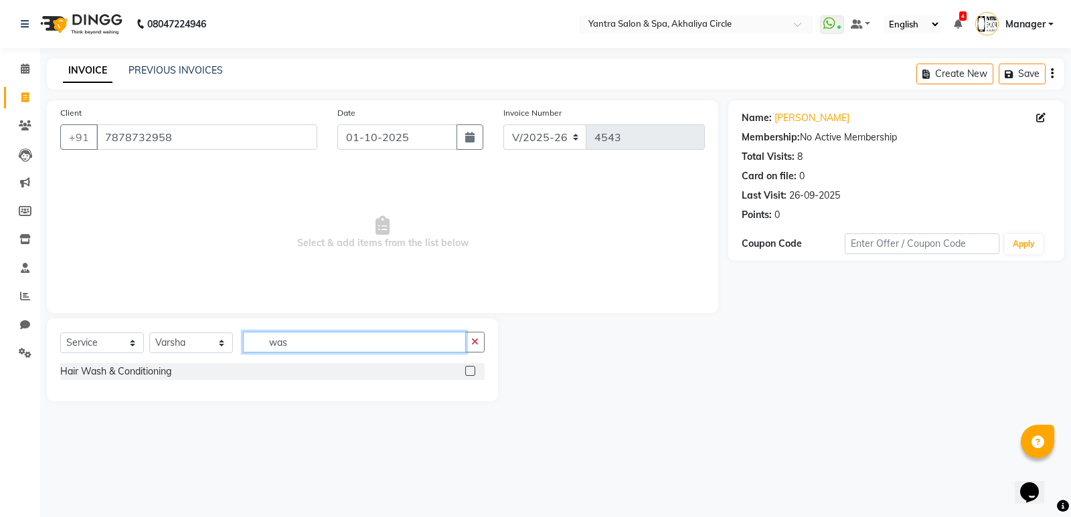
type input "was"
click at [468, 371] on label at bounding box center [470, 371] width 10 height 10
click at [468, 371] on input "checkbox" at bounding box center [469, 371] width 9 height 9
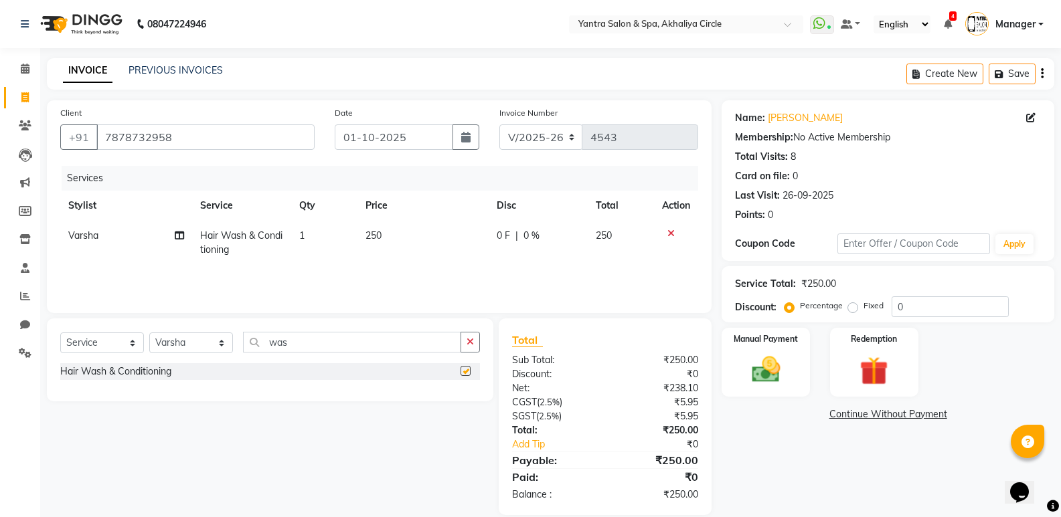
checkbox input "false"
click at [419, 248] on td "250" at bounding box center [423, 243] width 132 height 44
select select "4351"
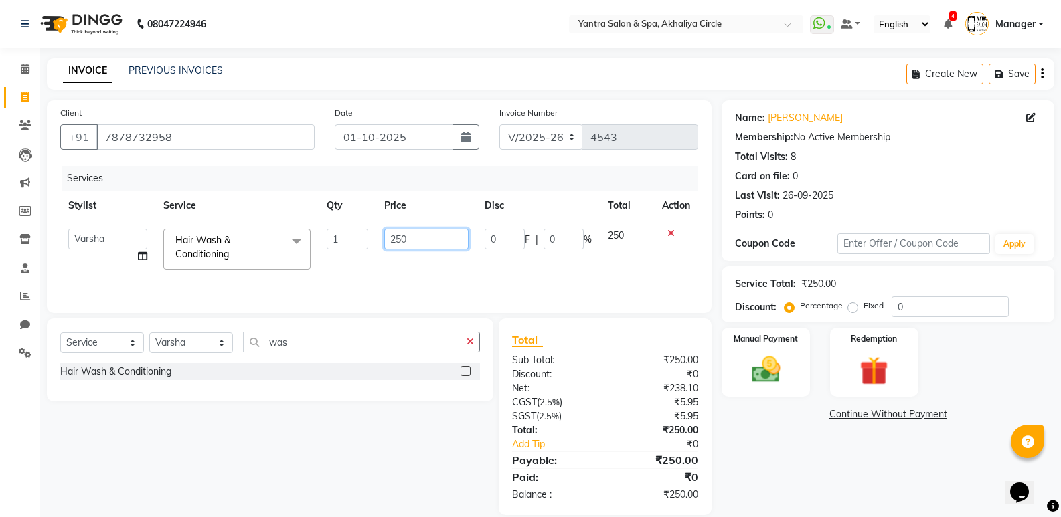
click at [434, 246] on input "250" at bounding box center [426, 239] width 84 height 21
type input "2"
type input "350"
click at [397, 276] on div "Services Stylist Service Qty Price Disc Total Action Anil Jaipal Arjun Bhawna C…" at bounding box center [379, 233] width 638 height 134
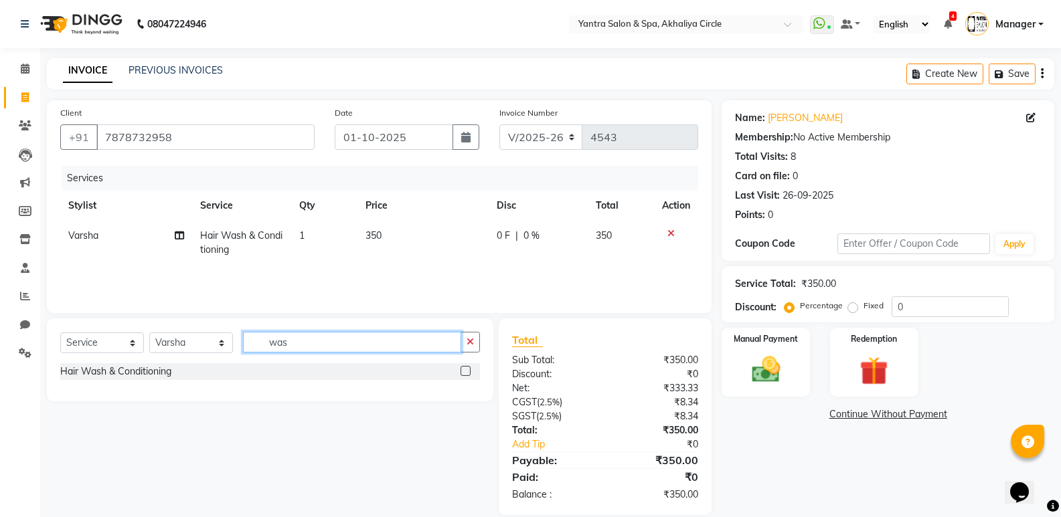
click at [330, 343] on input "was" at bounding box center [352, 342] width 218 height 21
click at [324, 337] on input "was" at bounding box center [352, 342] width 218 height 21
drag, startPoint x: 284, startPoint y: 345, endPoint x: 294, endPoint y: 341, distance: 9.9
click at [288, 343] on input "was" at bounding box center [352, 342] width 218 height 21
click at [303, 342] on input "was" at bounding box center [352, 342] width 218 height 21
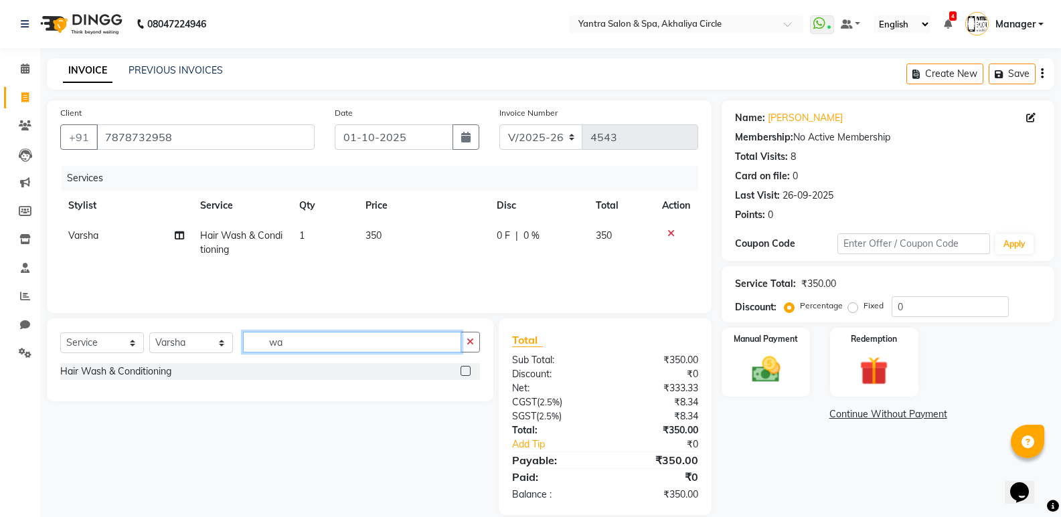
type input "w"
type input "blo"
click at [464, 370] on label at bounding box center [465, 371] width 10 height 10
click at [464, 370] on input "checkbox" at bounding box center [464, 371] width 9 height 9
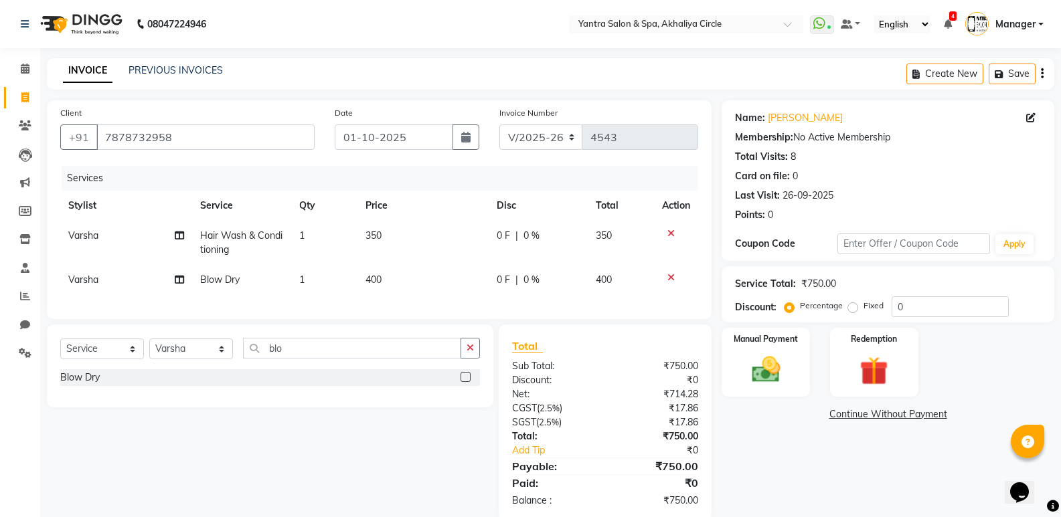
click at [464, 382] on label at bounding box center [465, 377] width 10 height 10
click at [464, 382] on input "checkbox" at bounding box center [464, 377] width 9 height 9
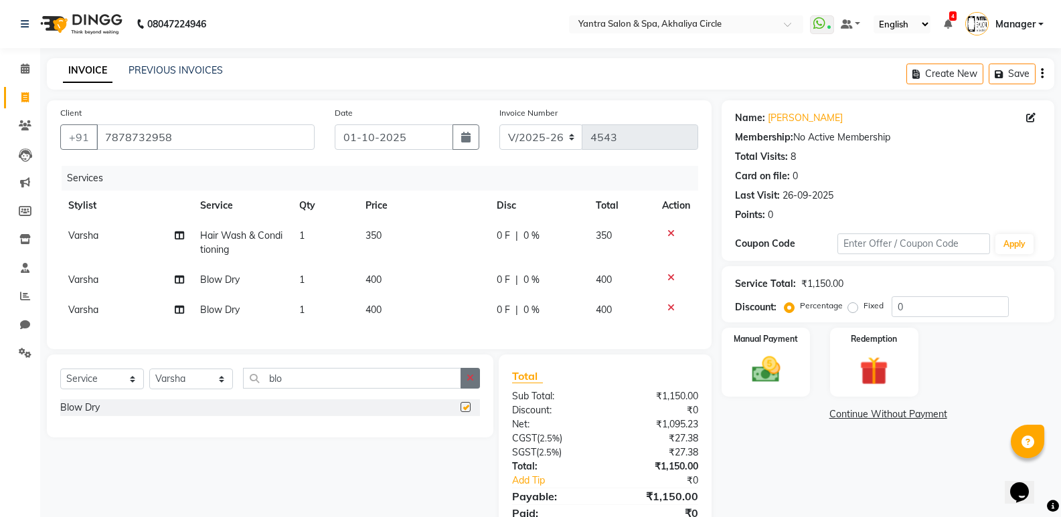
checkbox input "false"
click at [80, 308] on span "Varsha" at bounding box center [83, 310] width 30 height 12
select select "4351"
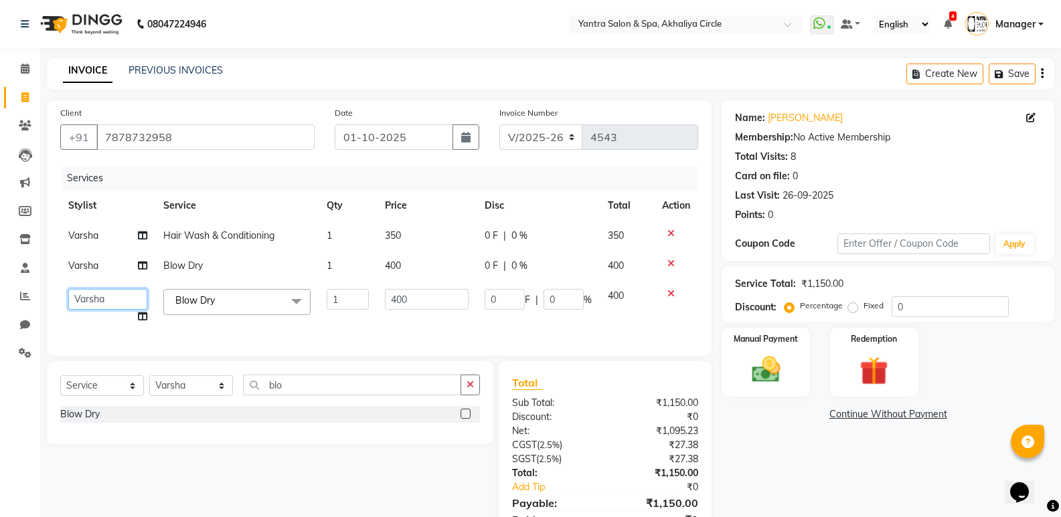
click at [88, 306] on select "Anil Jaipal Arjun Bhawna Chandini Khushboo Soni Lalita Manager Nasrin Nikita Ni…" at bounding box center [107, 299] width 79 height 21
select select "4353"
click at [434, 296] on input "400" at bounding box center [427, 299] width 84 height 21
click at [440, 335] on div "Services Stylist Service Qty Price Disc Total Action Varsha Hair Wash & Conditi…" at bounding box center [379, 254] width 638 height 177
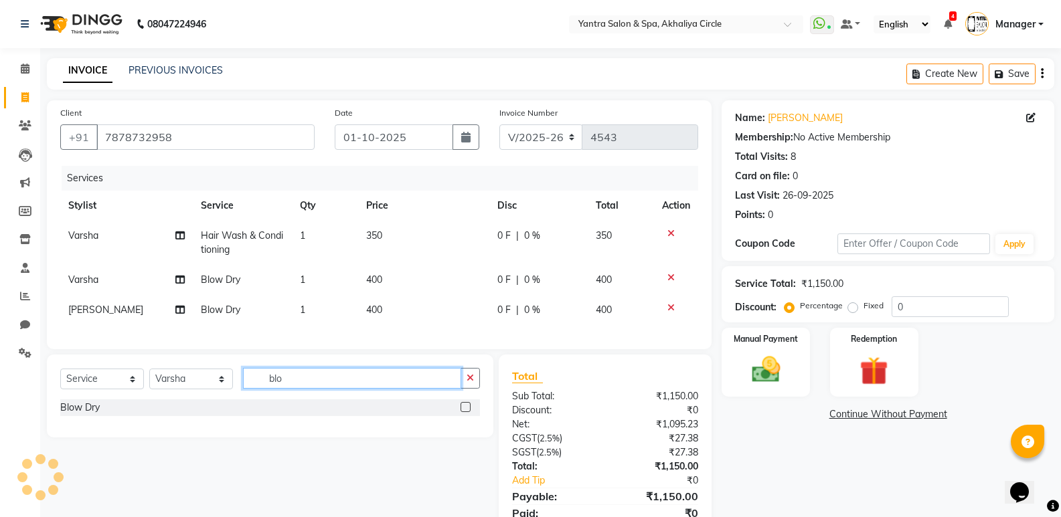
click at [304, 389] on input "blo" at bounding box center [352, 378] width 218 height 21
type input "b"
type input "was"
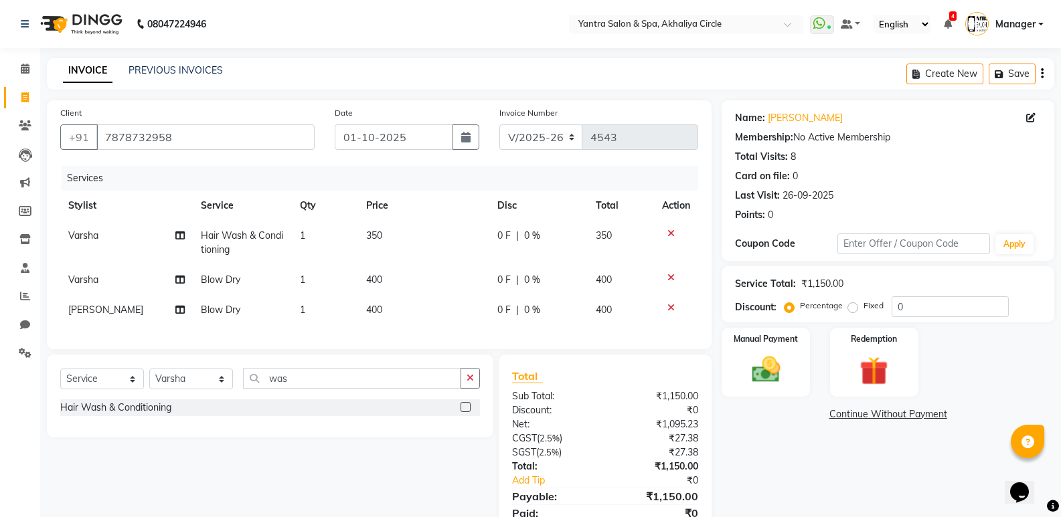
click at [466, 412] on label at bounding box center [465, 407] width 10 height 10
click at [466, 412] on input "checkbox" at bounding box center [464, 407] width 9 height 9
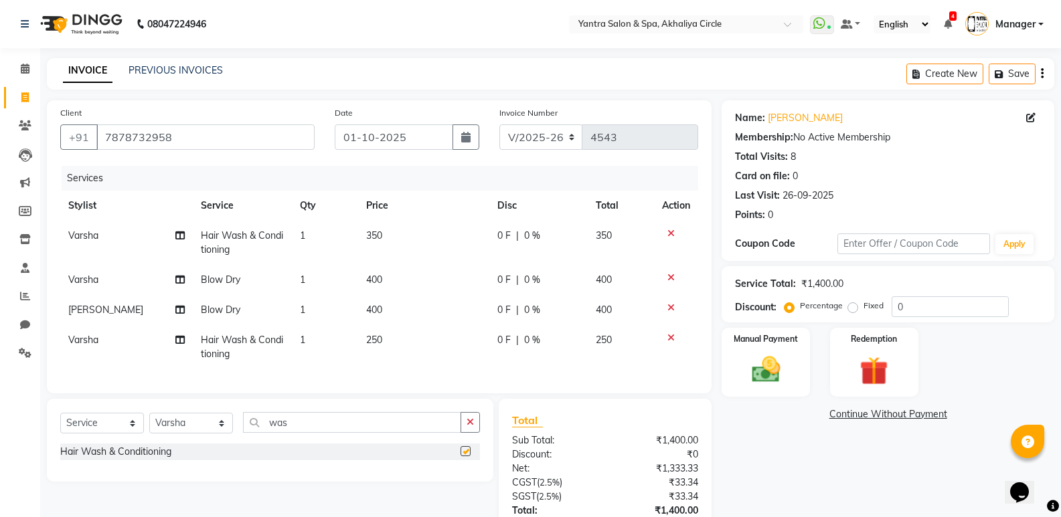
checkbox input "false"
click at [417, 341] on td "250" at bounding box center [423, 347] width 131 height 44
select select "4351"
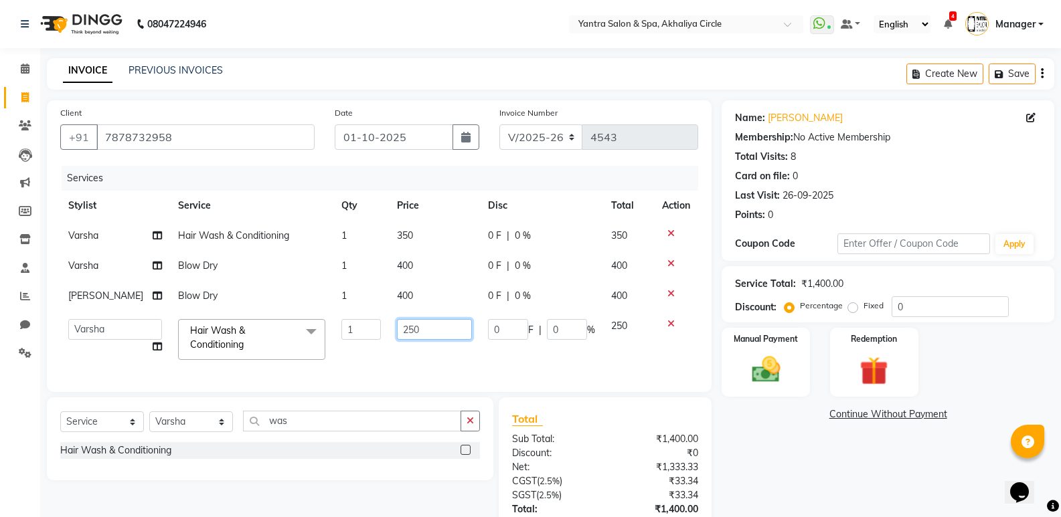
click at [436, 329] on input "250" at bounding box center [434, 329] width 75 height 21
type input "2"
type input "300"
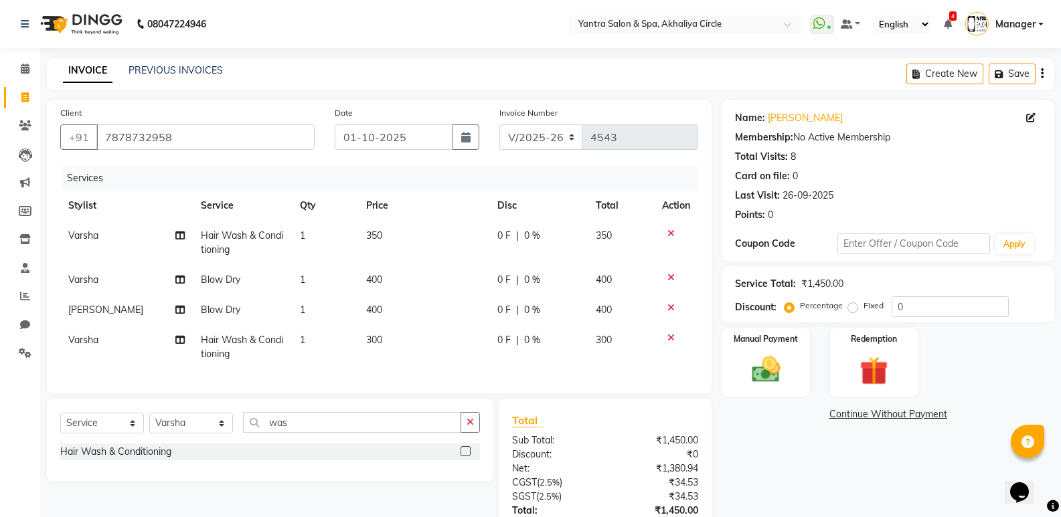
click at [493, 367] on td "0 F | 0 %" at bounding box center [538, 347] width 99 height 44
select select "4351"
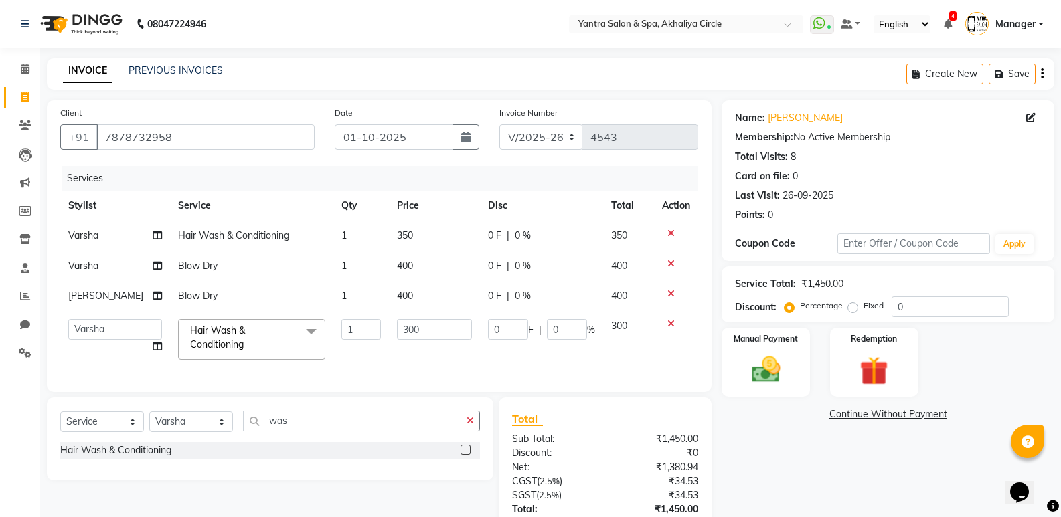
scroll to position [107, 0]
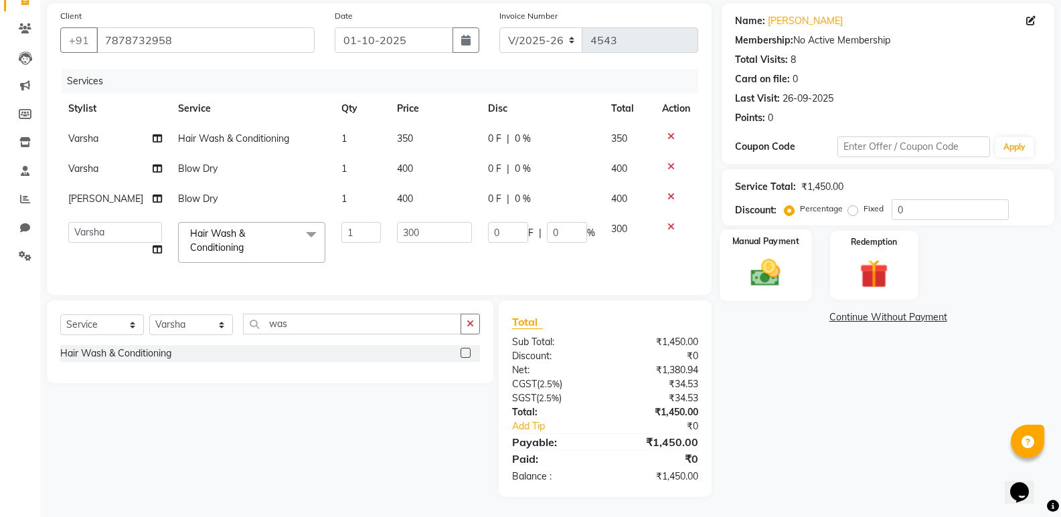
click at [769, 262] on img at bounding box center [765, 273] width 48 height 34
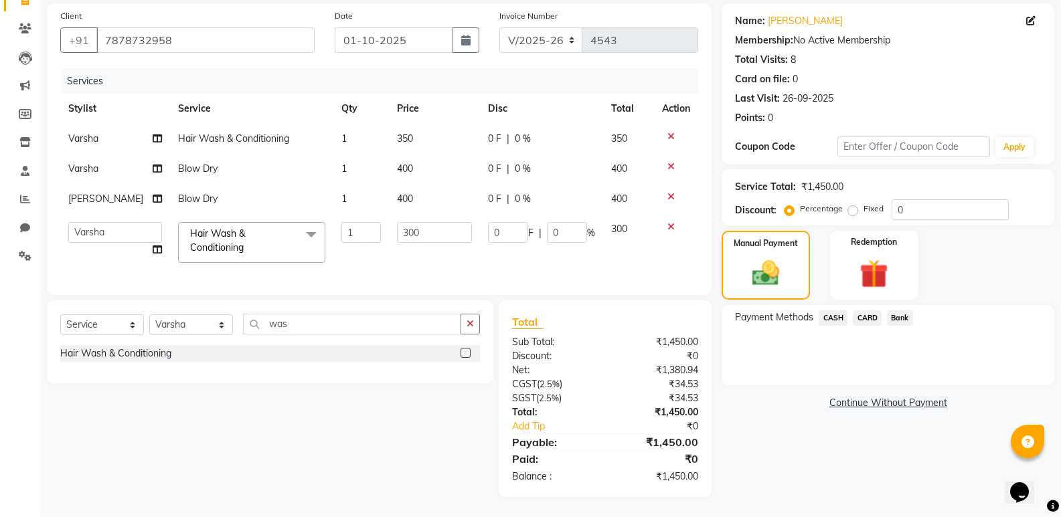
click at [834, 310] on span "CASH" at bounding box center [832, 317] width 29 height 15
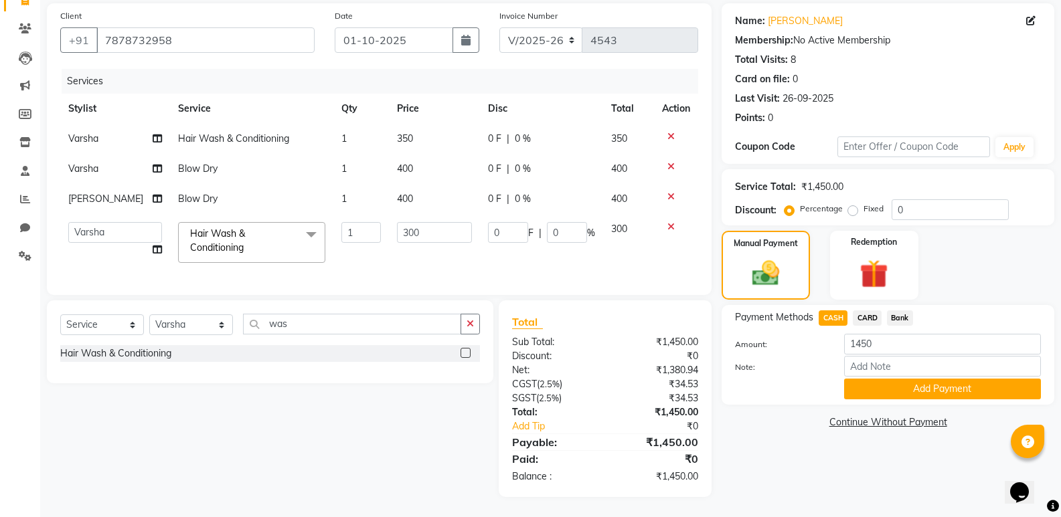
click at [932, 379] on button "Add Payment" at bounding box center [942, 389] width 197 height 21
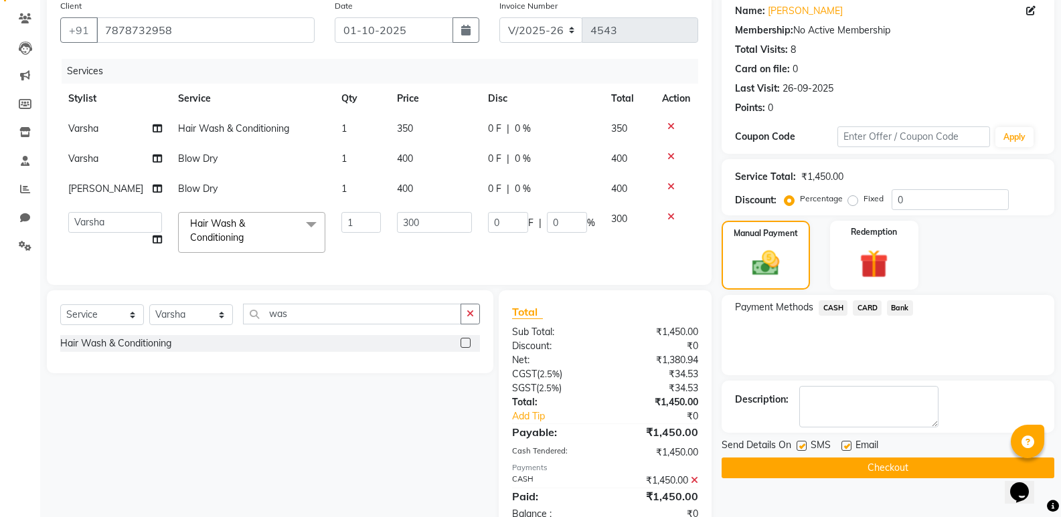
scroll to position [155, 0]
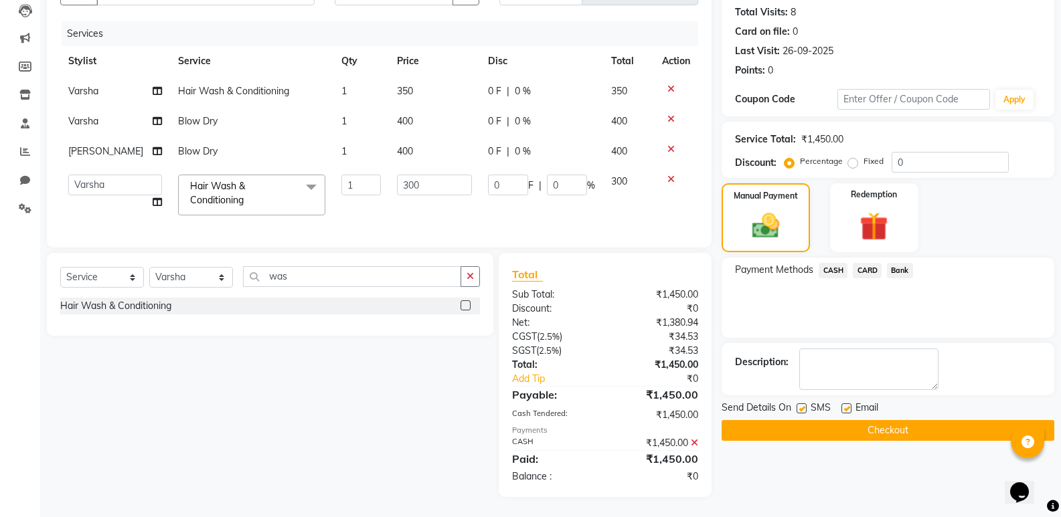
click at [877, 420] on button "Checkout" at bounding box center [887, 430] width 333 height 21
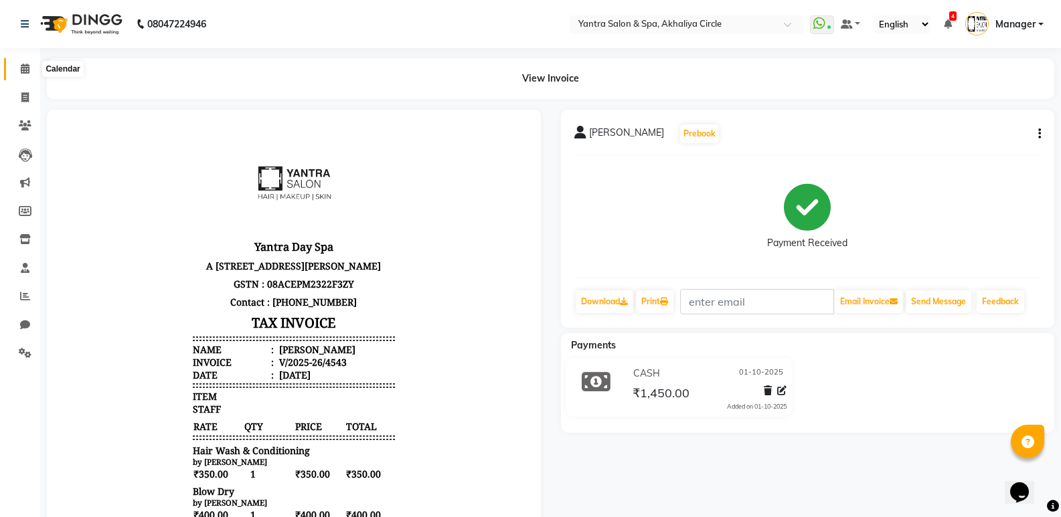
click at [23, 71] on icon at bounding box center [25, 69] width 9 height 10
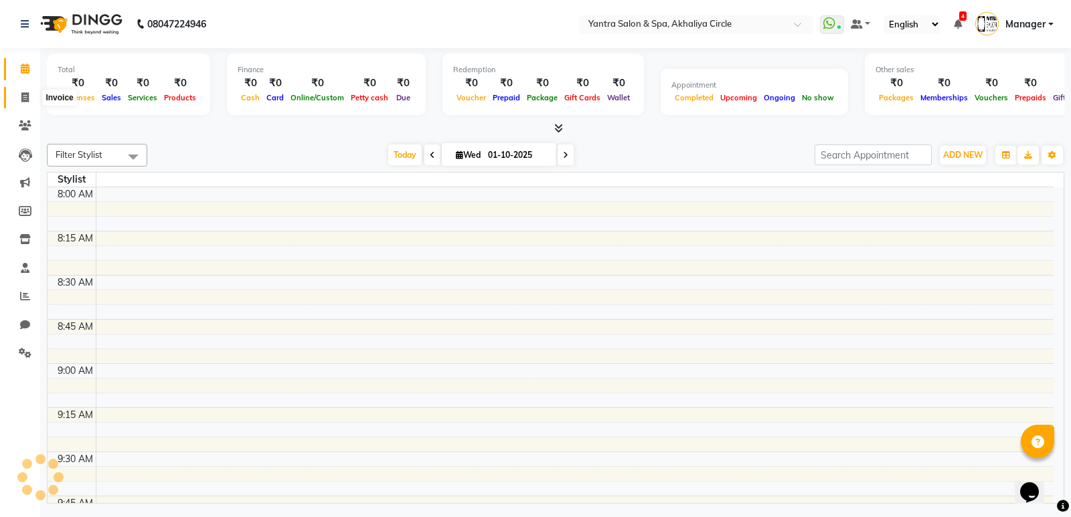
click at [26, 100] on icon at bounding box center [24, 97] width 7 height 10
select select "service"
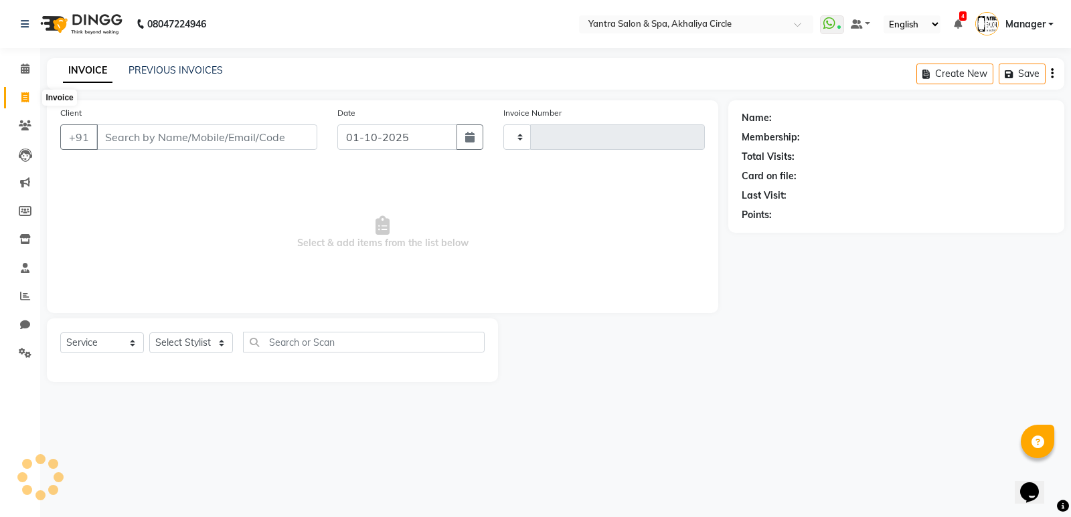
click at [19, 95] on span at bounding box center [24, 97] width 23 height 15
select select "service"
click at [24, 69] on icon at bounding box center [25, 69] width 9 height 10
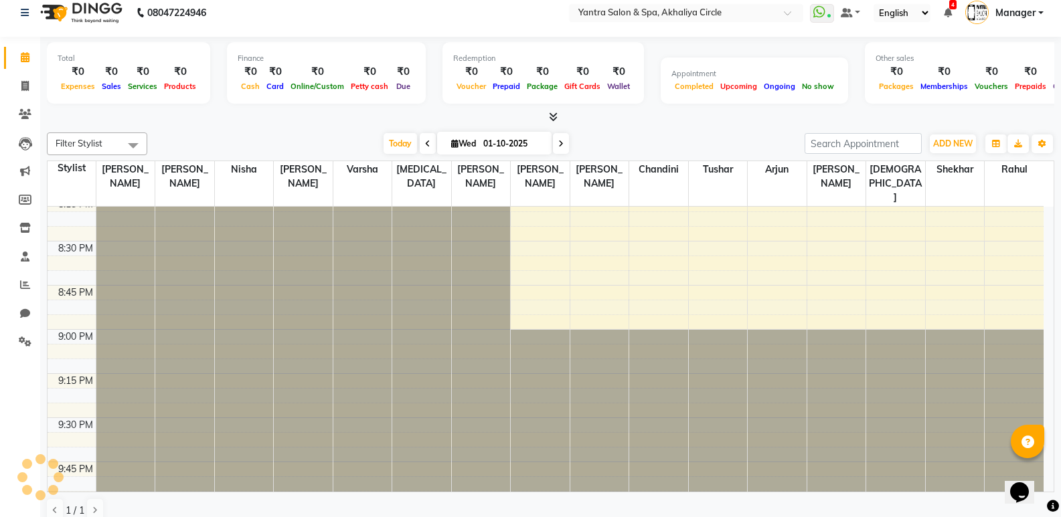
scroll to position [26, 0]
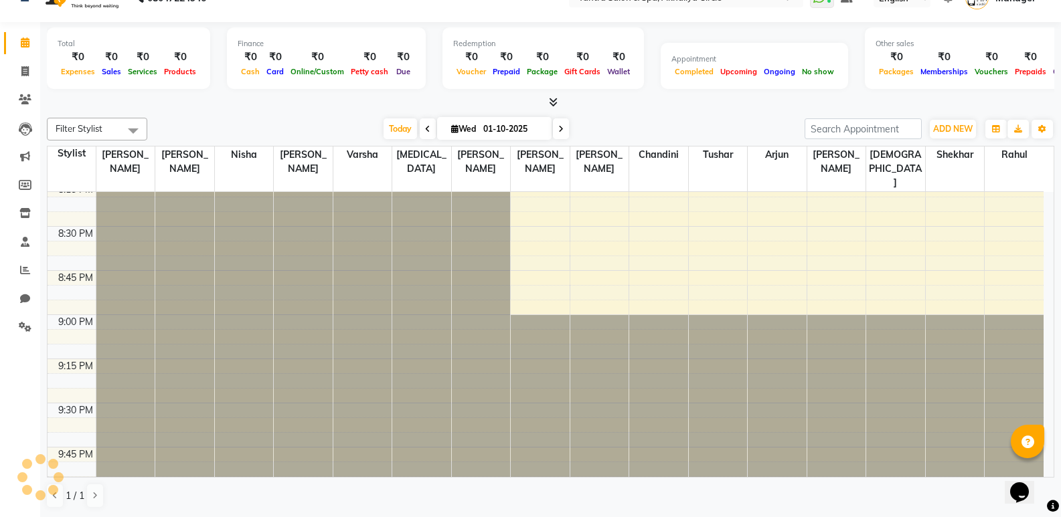
drag, startPoint x: 791, startPoint y: 322, endPoint x: 798, endPoint y: 339, distance: 18.9
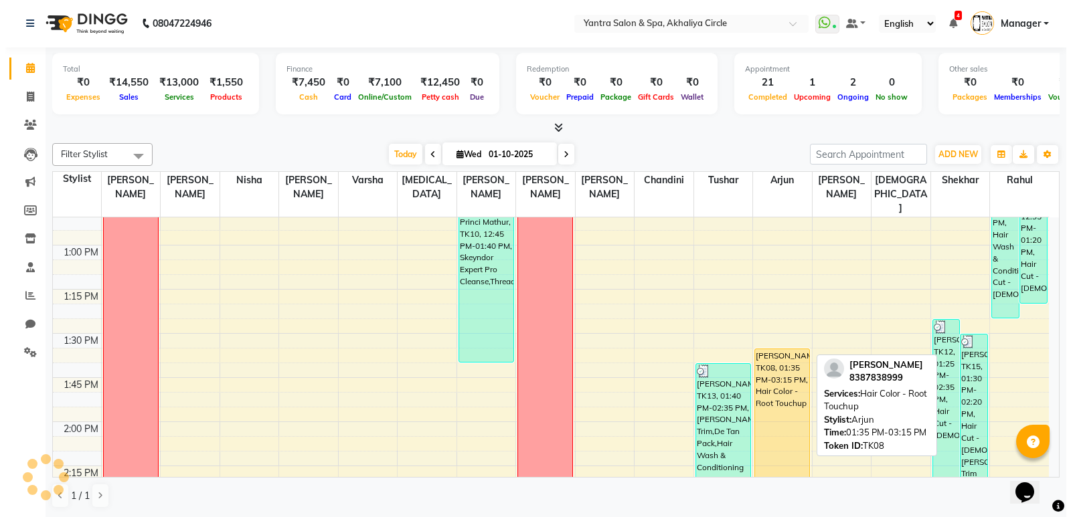
scroll to position [937, 0]
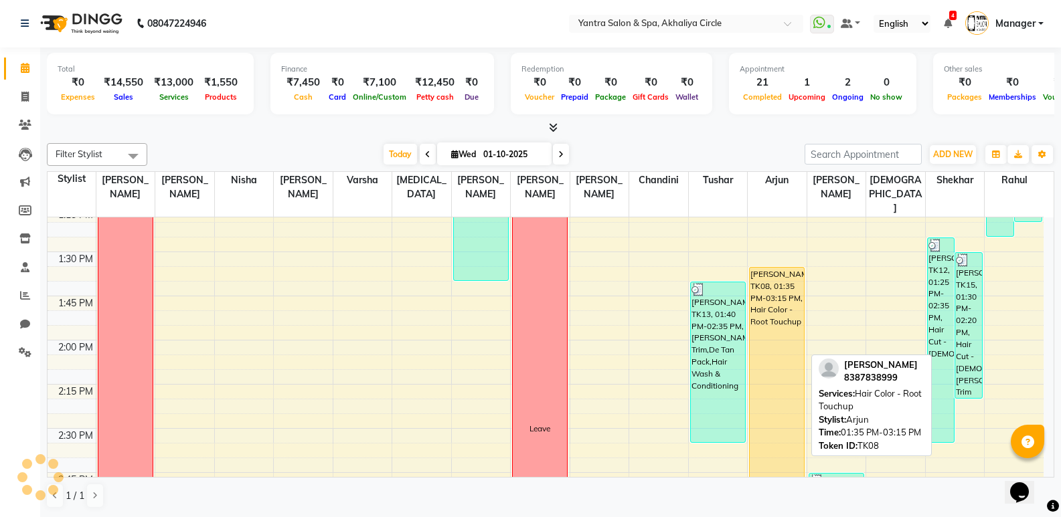
click at [779, 353] on div "Rupal, TK08, 01:35 PM-03:15 PM, Hair Color - Root Touchup" at bounding box center [776, 414] width 54 height 292
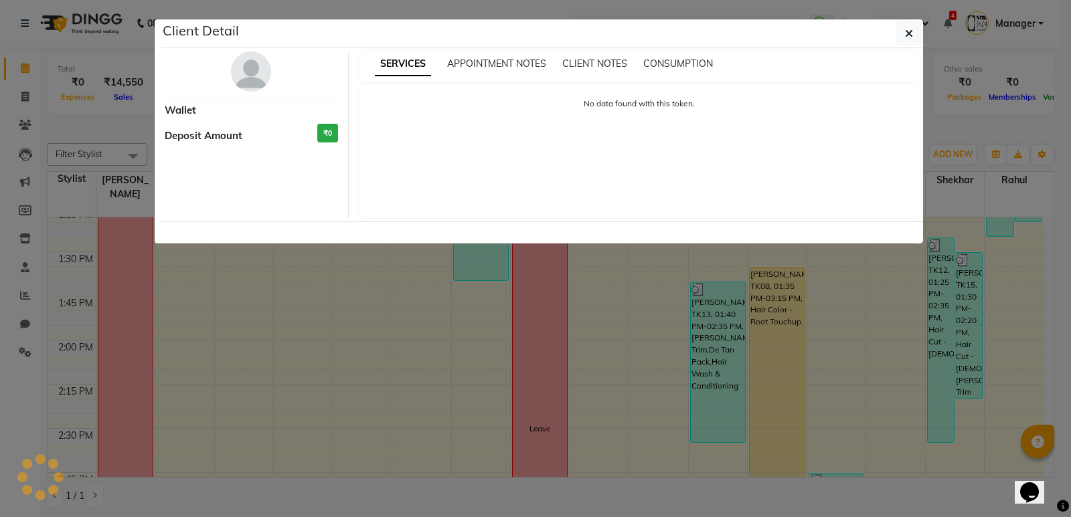
select select "1"
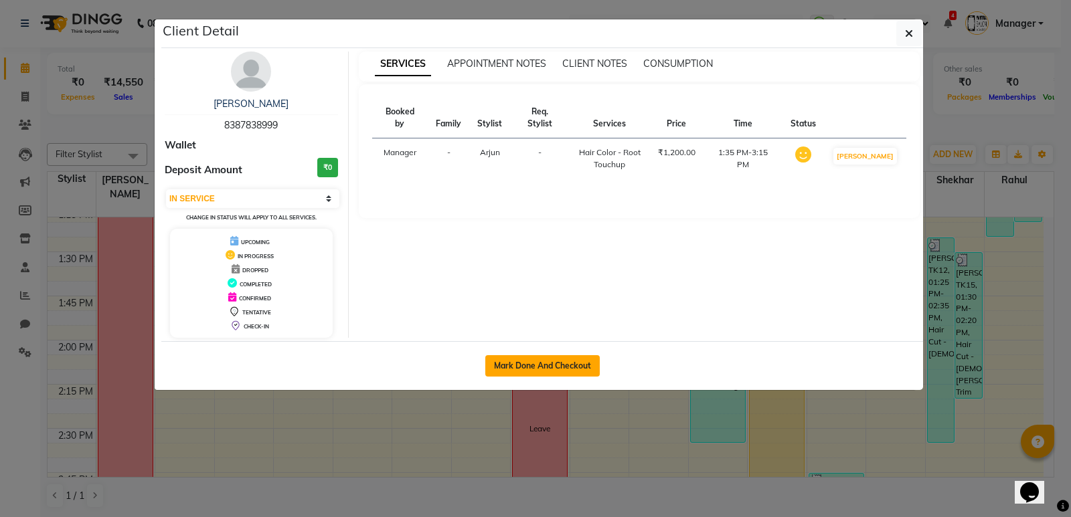
click at [557, 361] on button "Mark Done And Checkout" at bounding box center [542, 365] width 114 height 21
select select "service"
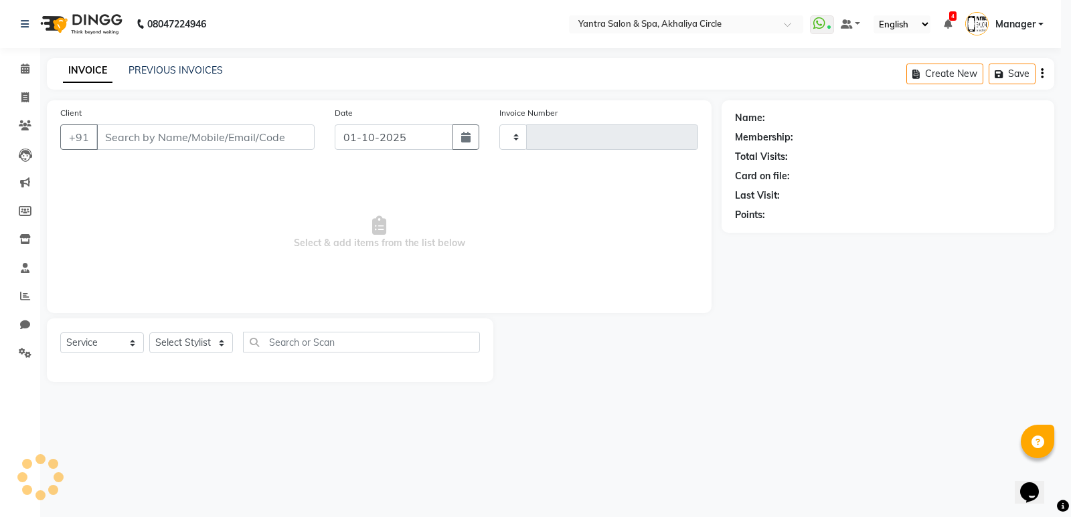
type input "4544"
select select "152"
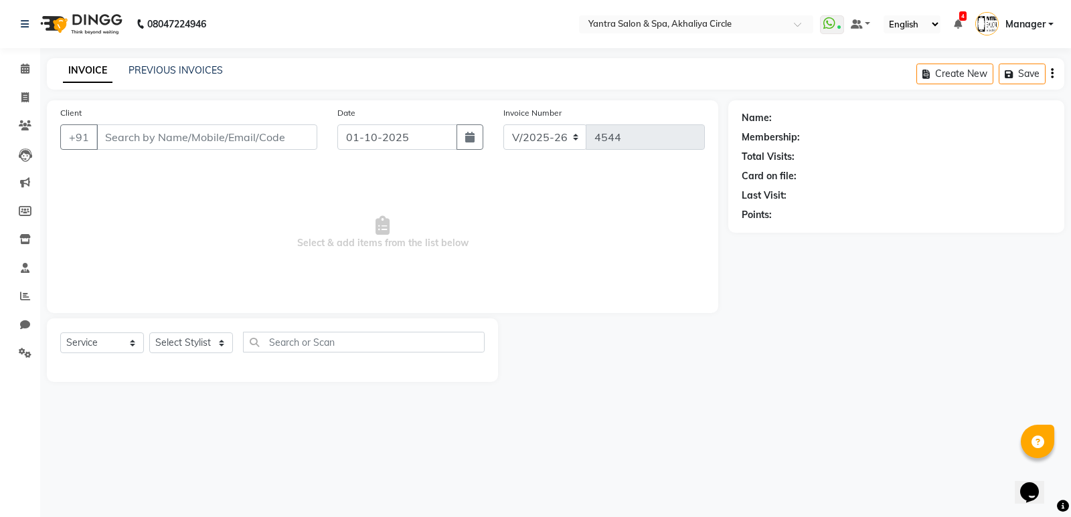
type input "8387838999"
select select "19360"
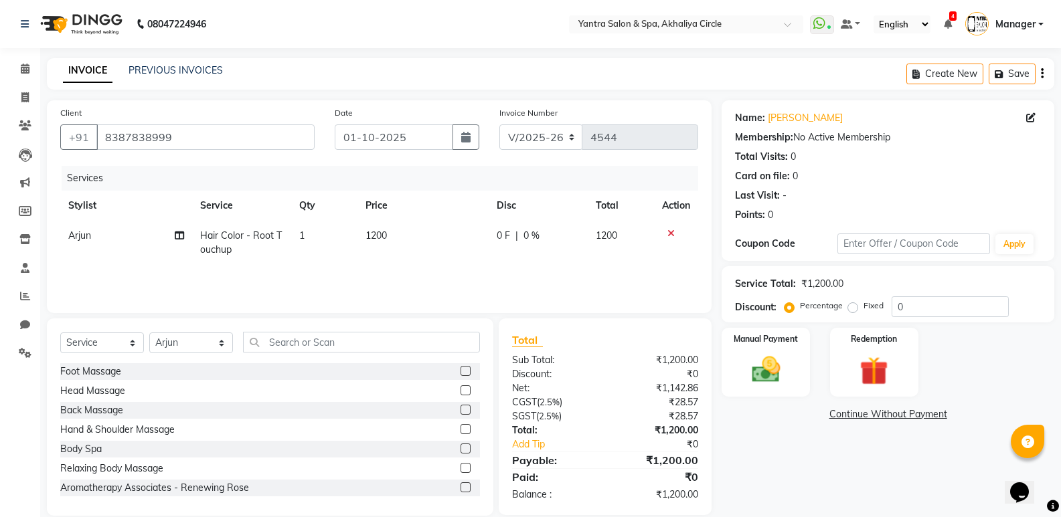
click at [399, 234] on td "1200" at bounding box center [423, 243] width 132 height 44
select select "19360"
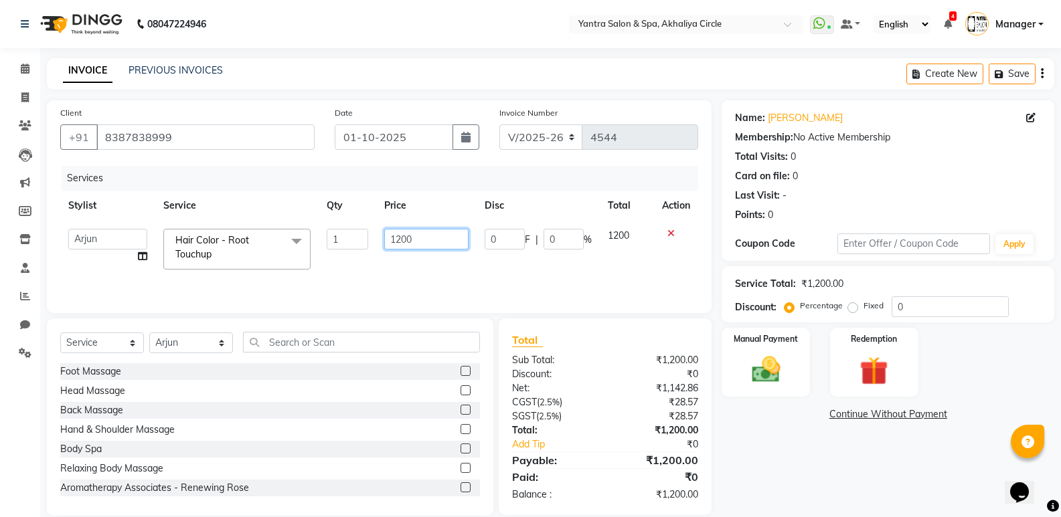
click at [436, 237] on input "1200" at bounding box center [426, 239] width 84 height 21
type input "1"
type input "2000"
click at [439, 276] on div "Services Stylist Service Qty Price Disc Total Action Anil Jaipal Arjun Bhawna C…" at bounding box center [379, 233] width 638 height 134
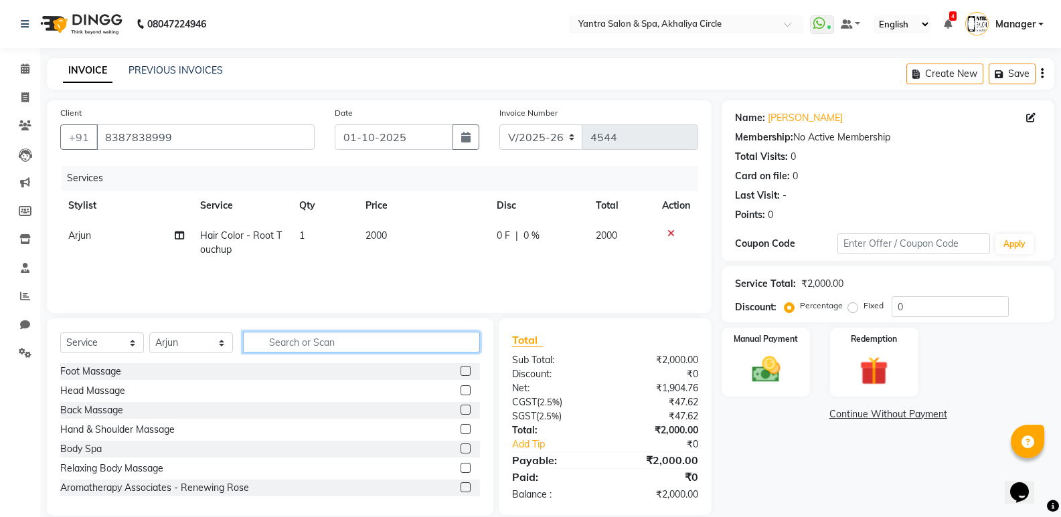
click at [339, 347] on input "text" at bounding box center [361, 342] width 237 height 21
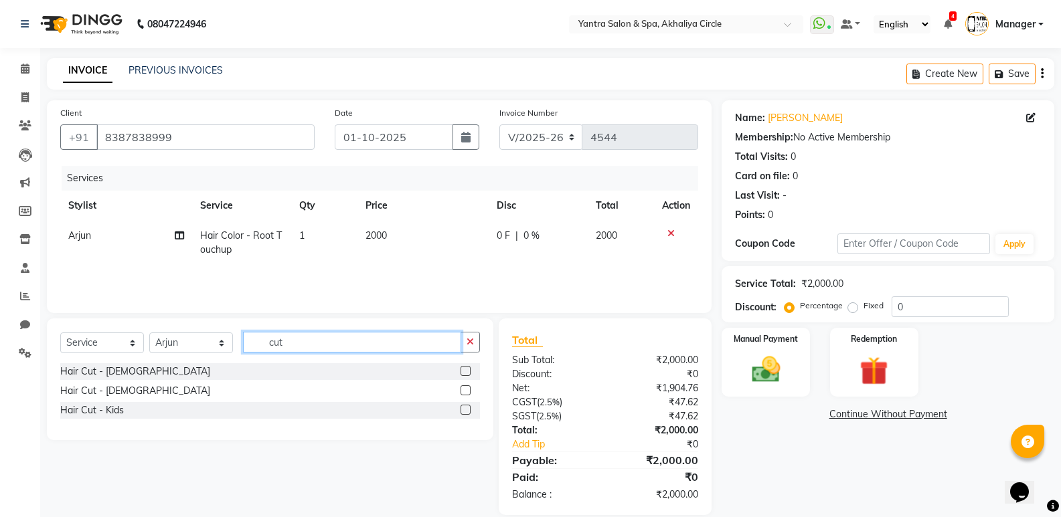
type input "cut"
click at [466, 368] on label at bounding box center [465, 371] width 10 height 10
click at [466, 368] on input "checkbox" at bounding box center [464, 371] width 9 height 9
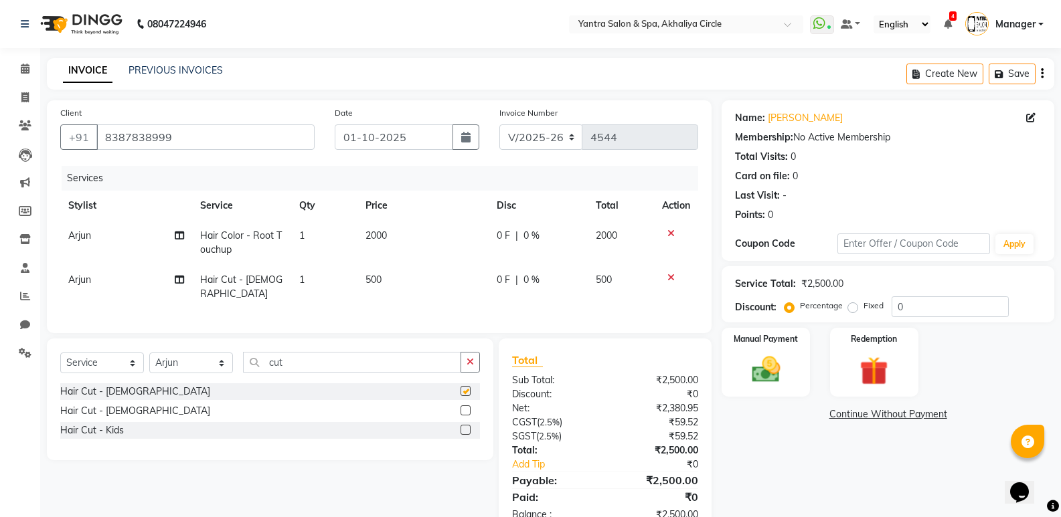
checkbox input "false"
click at [176, 363] on select "Select Stylist Anil Jaipal Arjun Bhawna Chandini Khushboo Soni Lalita Manager N…" at bounding box center [191, 363] width 84 height 21
select select "4350"
click at [149, 353] on select "Select Stylist Anil Jaipal Arjun Bhawna Chandini Khushboo Soni Lalita Manager N…" at bounding box center [191, 363] width 84 height 21
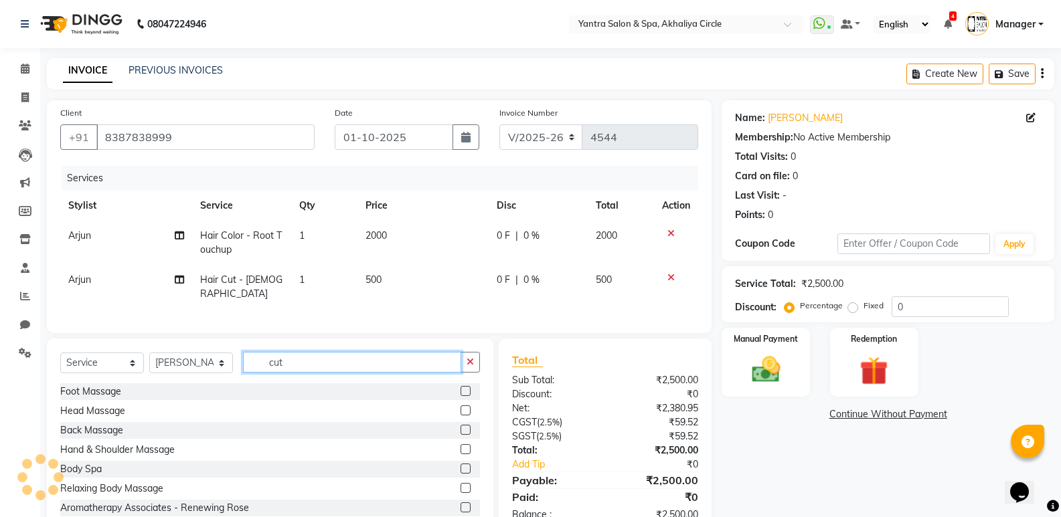
click at [305, 361] on input "cut" at bounding box center [352, 362] width 218 height 21
type input "c"
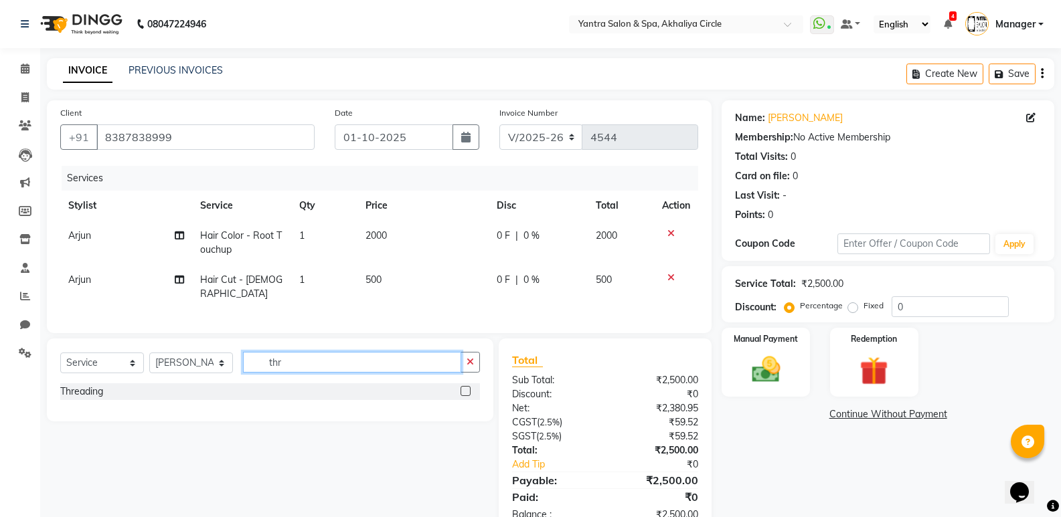
type input "thr"
click at [467, 389] on label at bounding box center [465, 391] width 10 height 10
click at [467, 389] on input "checkbox" at bounding box center [464, 391] width 9 height 9
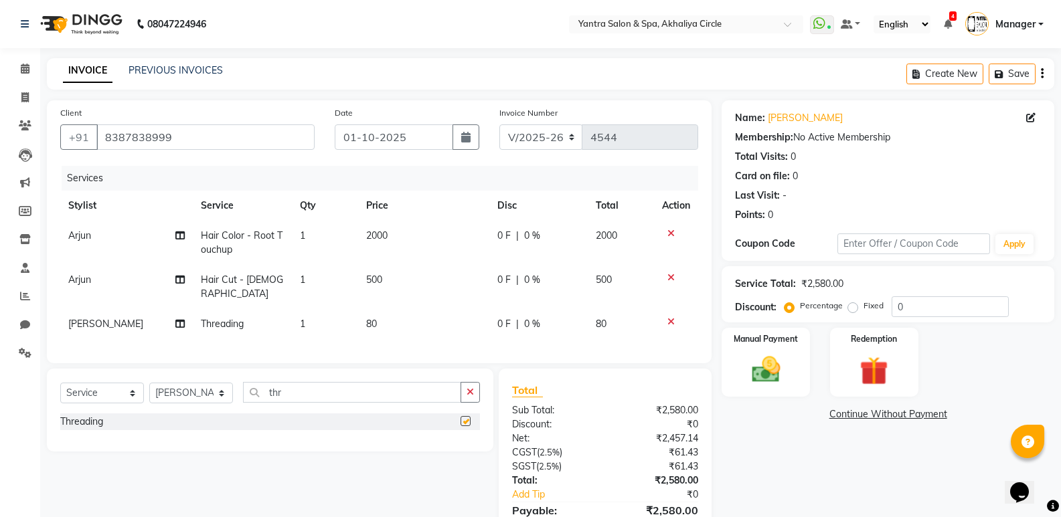
checkbox input "false"
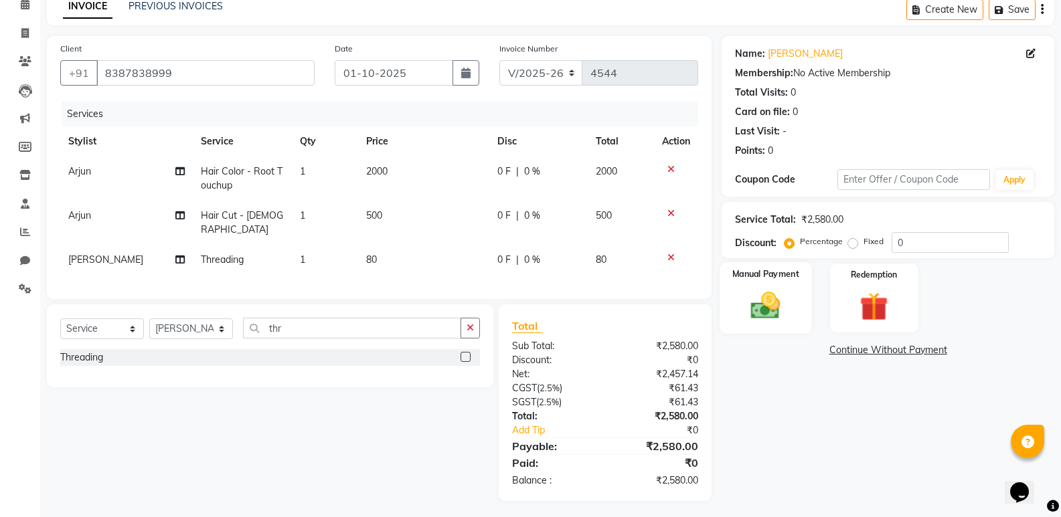
click at [772, 306] on img at bounding box center [765, 305] width 48 height 34
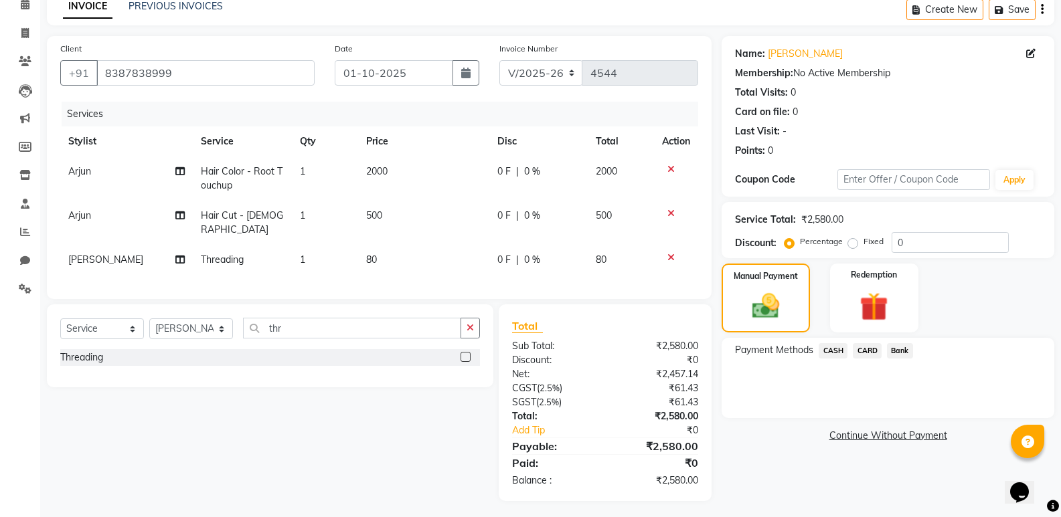
click at [832, 351] on span "CASH" at bounding box center [832, 350] width 29 height 15
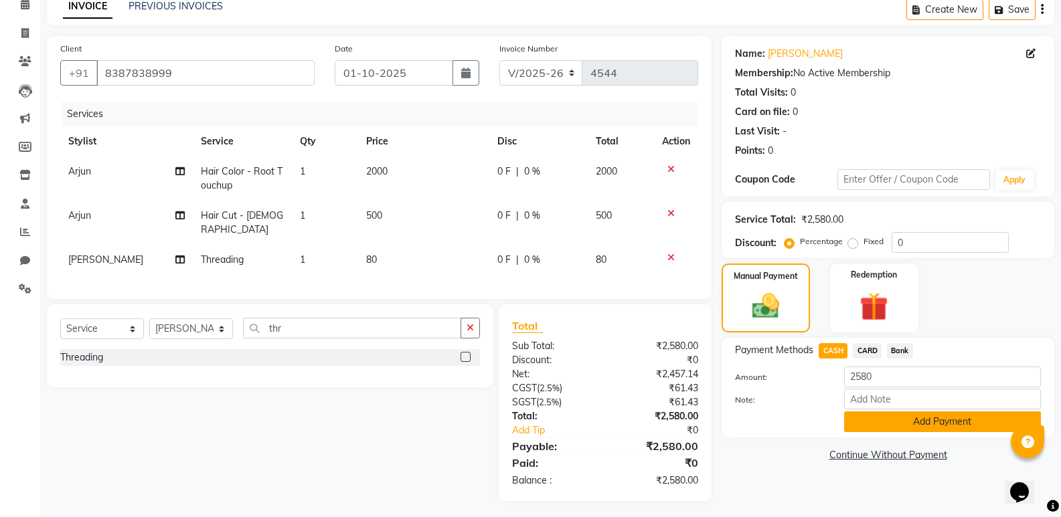
click at [931, 418] on button "Add Payment" at bounding box center [942, 422] width 197 height 21
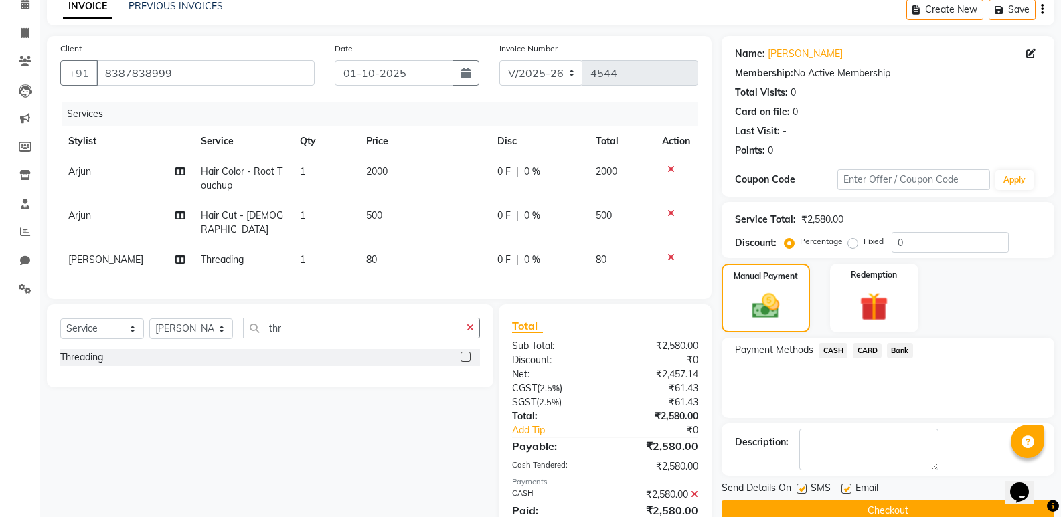
scroll to position [112, 0]
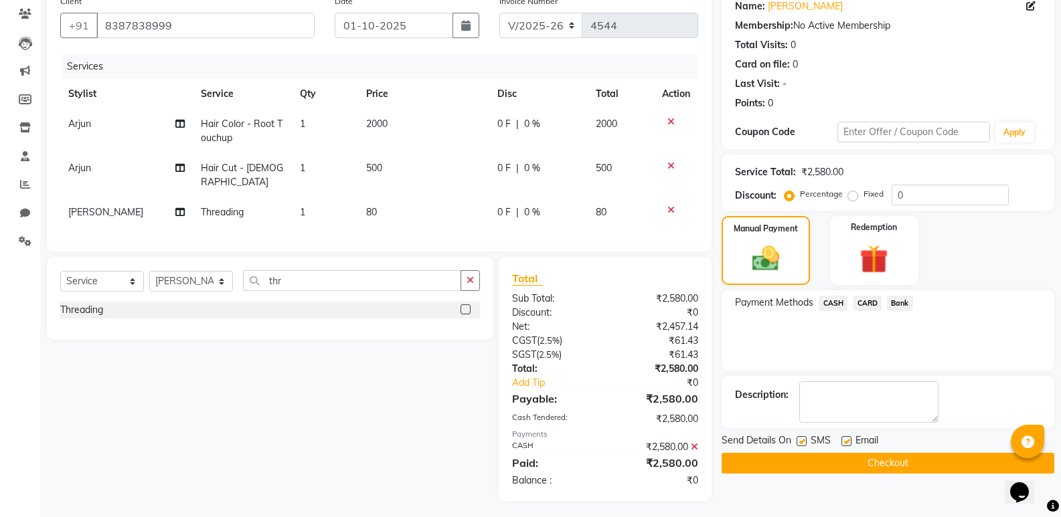
click at [901, 464] on button "Checkout" at bounding box center [887, 463] width 333 height 21
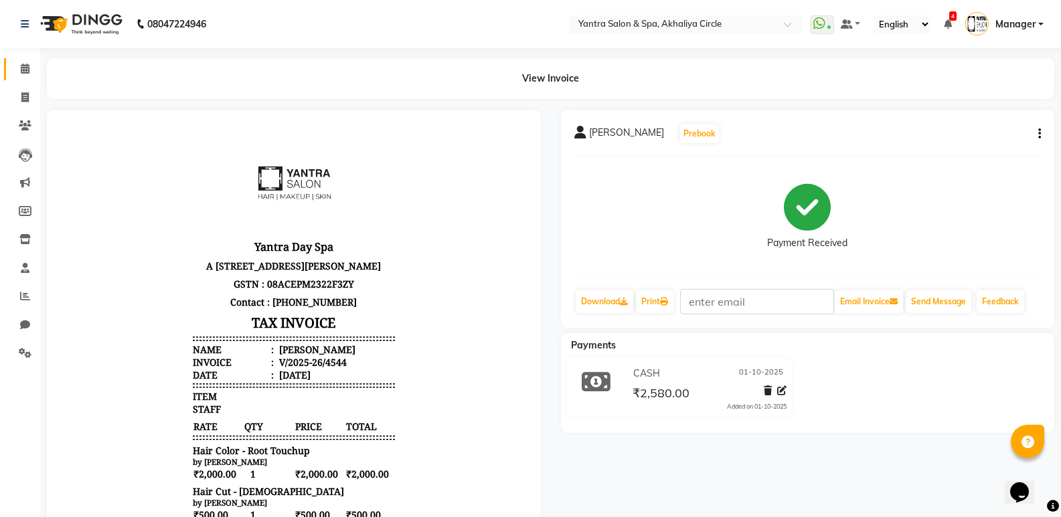
click at [13, 62] on link "Calendar" at bounding box center [20, 69] width 32 height 22
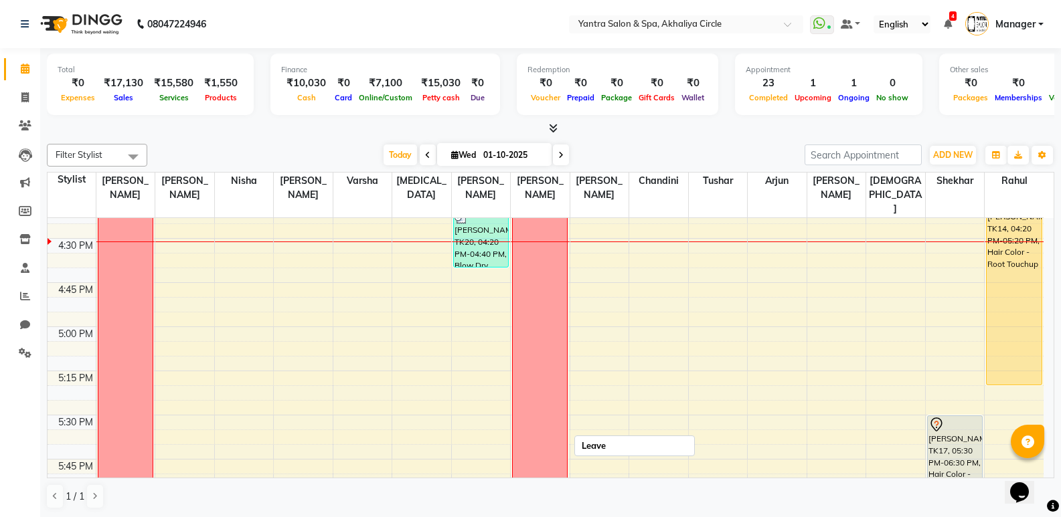
scroll to position [1347, 0]
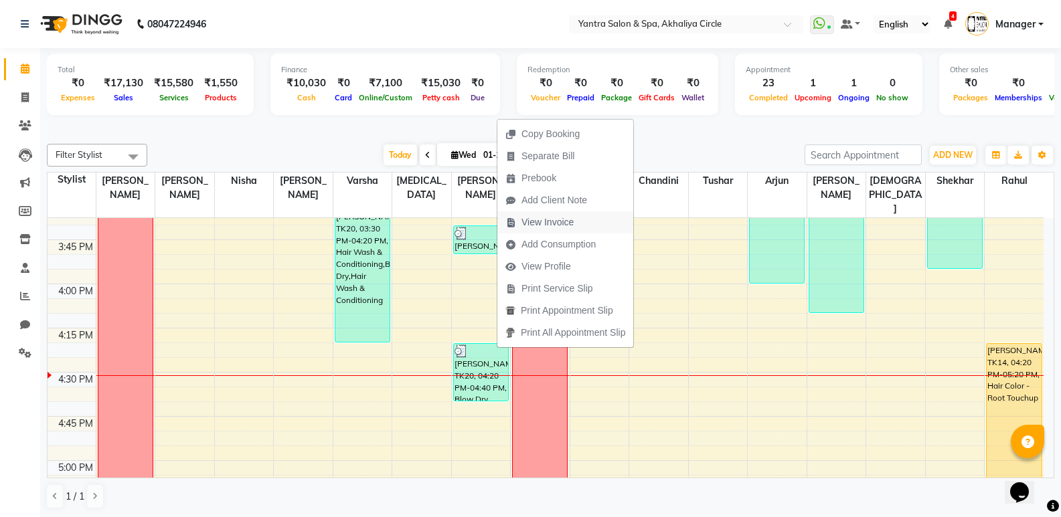
click at [545, 223] on span "View Invoice" at bounding box center [547, 222] width 52 height 14
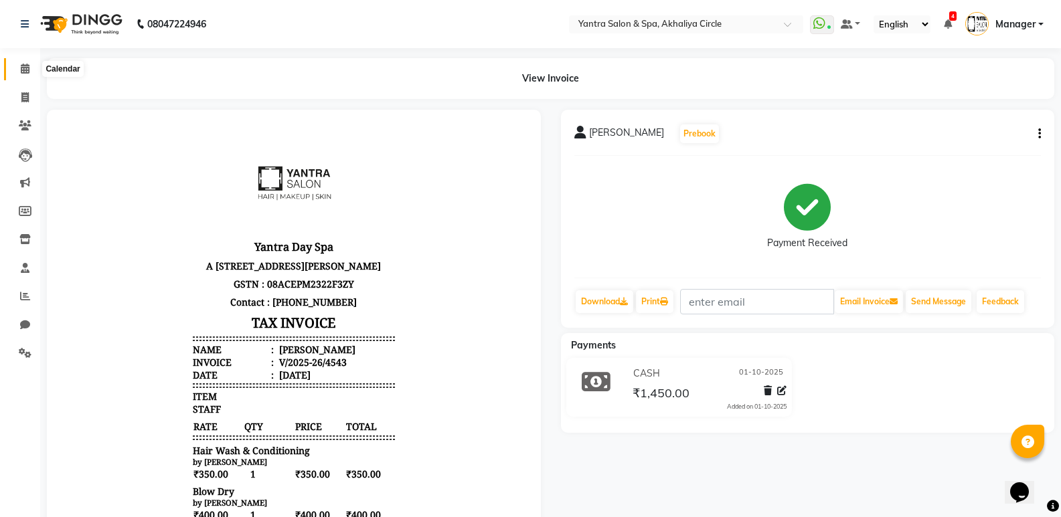
click at [19, 72] on span at bounding box center [24, 69] width 23 height 15
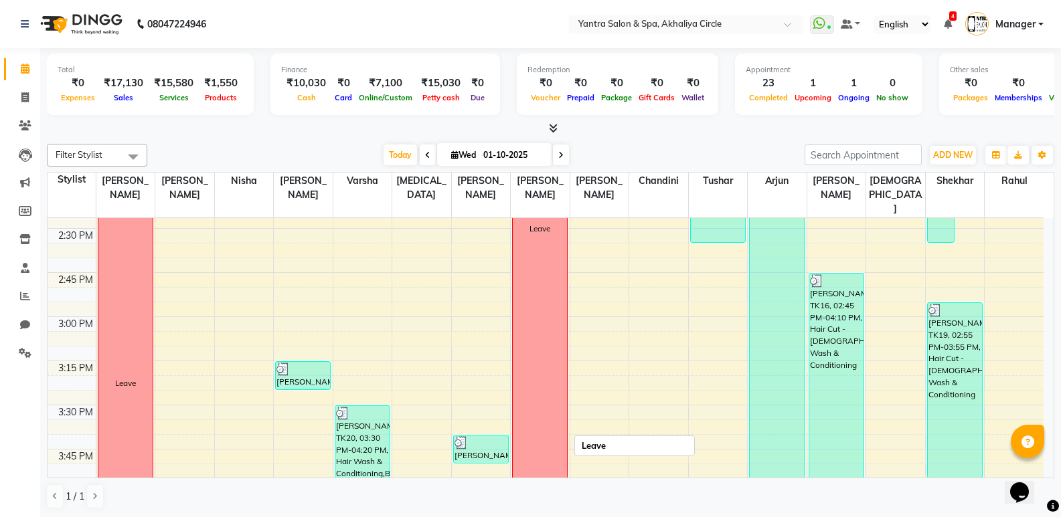
scroll to position [1271, 0]
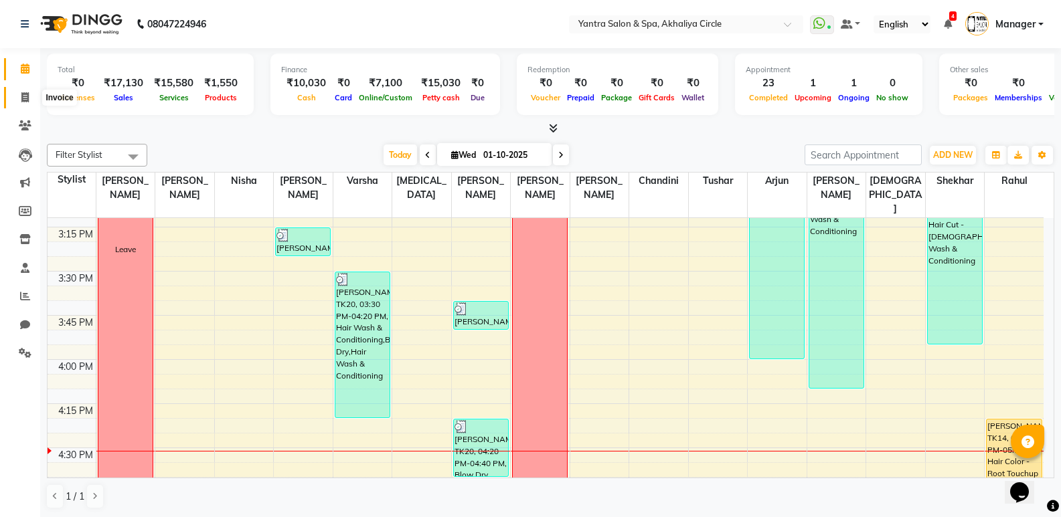
click at [26, 98] on icon at bounding box center [24, 97] width 7 height 10
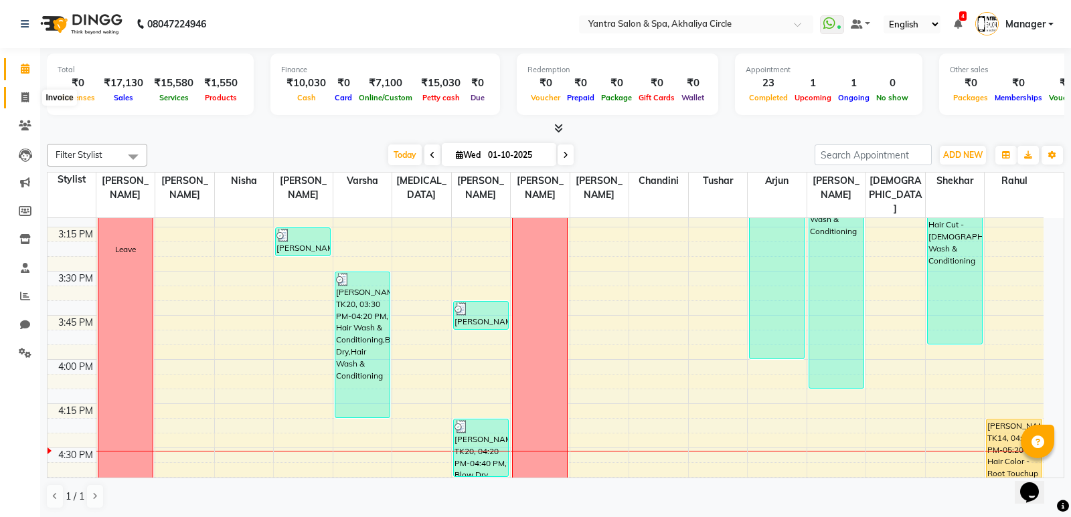
select select "service"
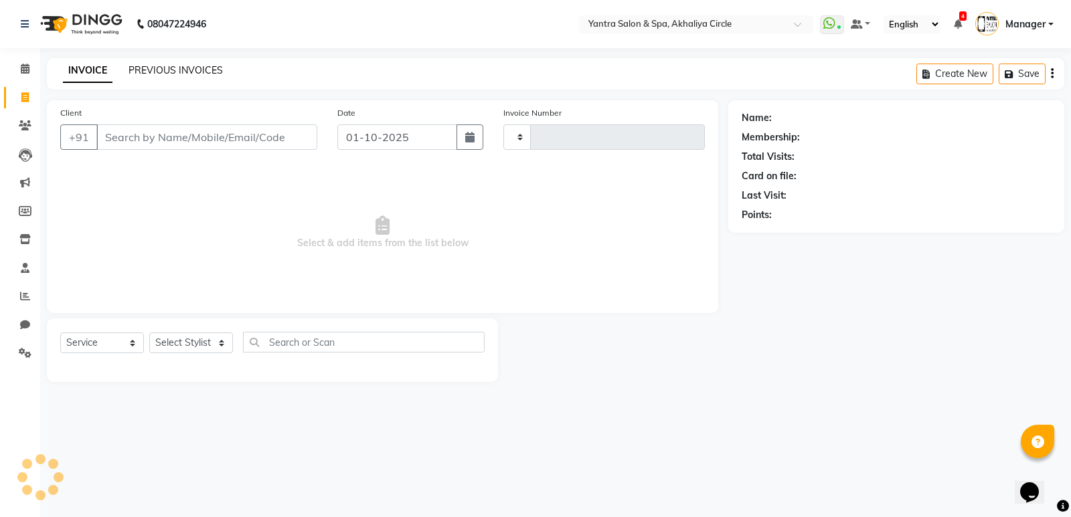
click at [203, 73] on link "PREVIOUS INVOICES" at bounding box center [175, 70] width 94 height 12
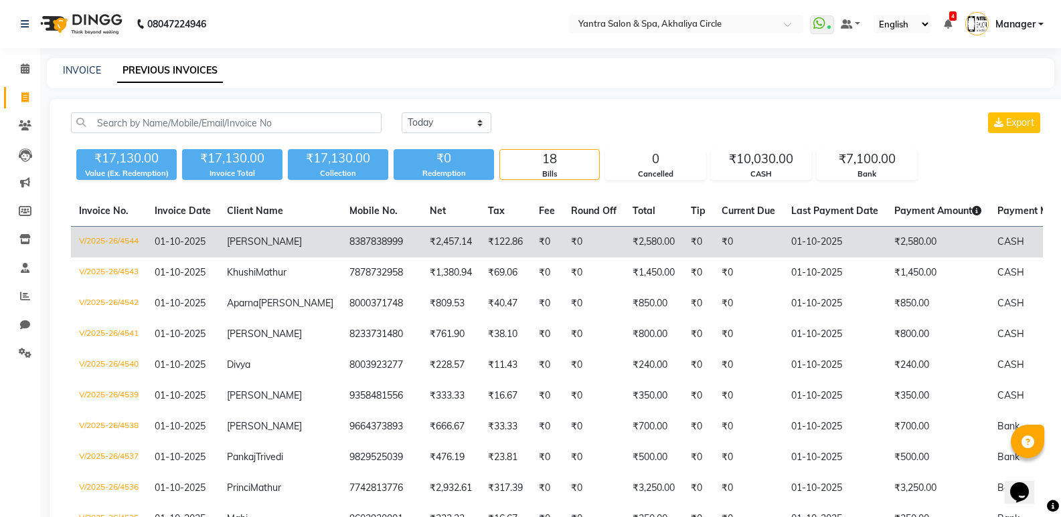
click at [263, 242] on td "Rupal" at bounding box center [280, 242] width 122 height 31
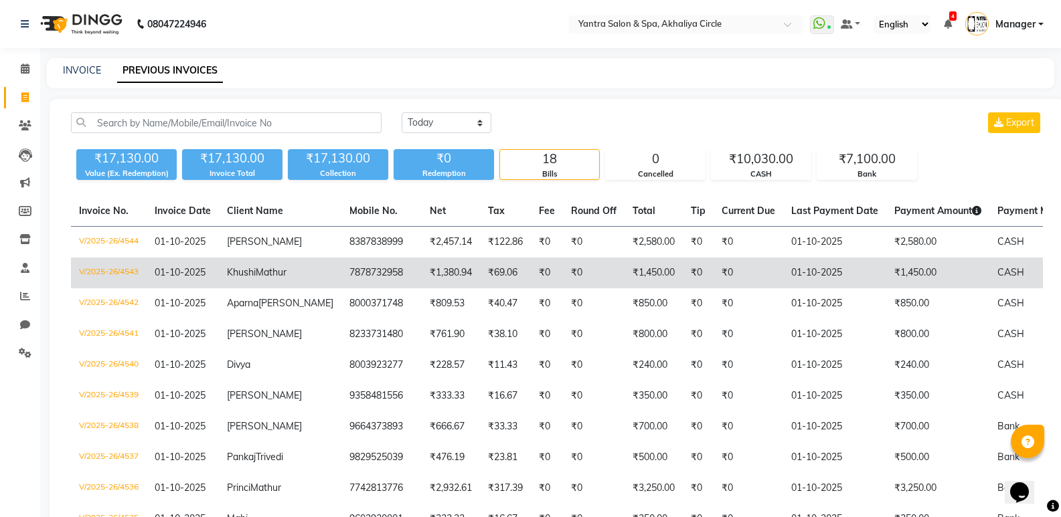
click at [258, 278] on span "Mathur" at bounding box center [271, 272] width 31 height 12
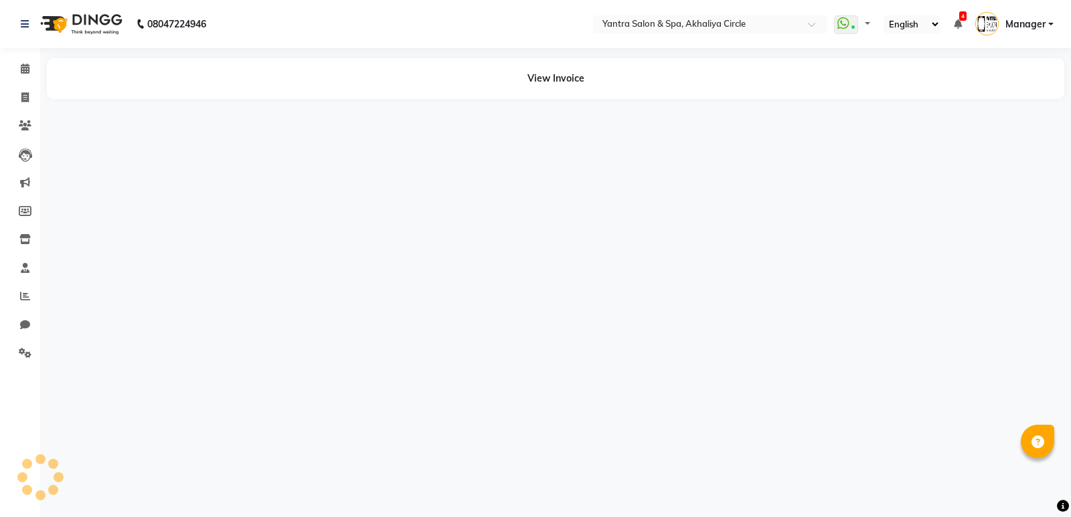
select select "en"
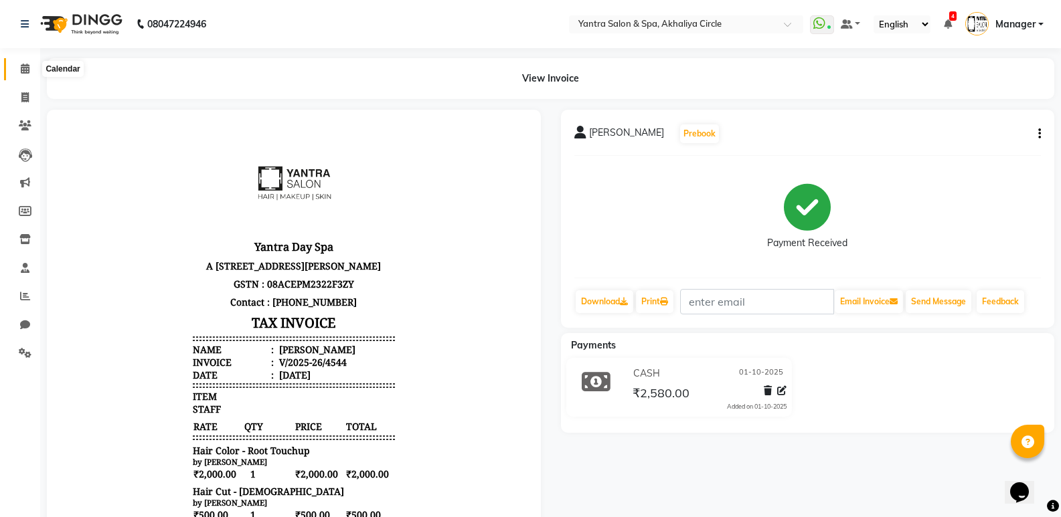
click at [21, 64] on icon at bounding box center [25, 69] width 9 height 10
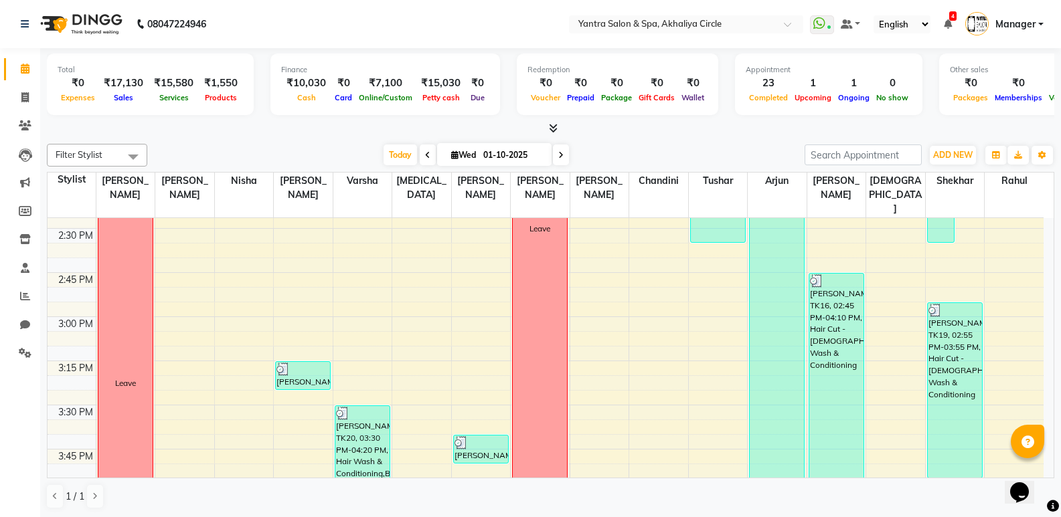
scroll to position [1338, 0]
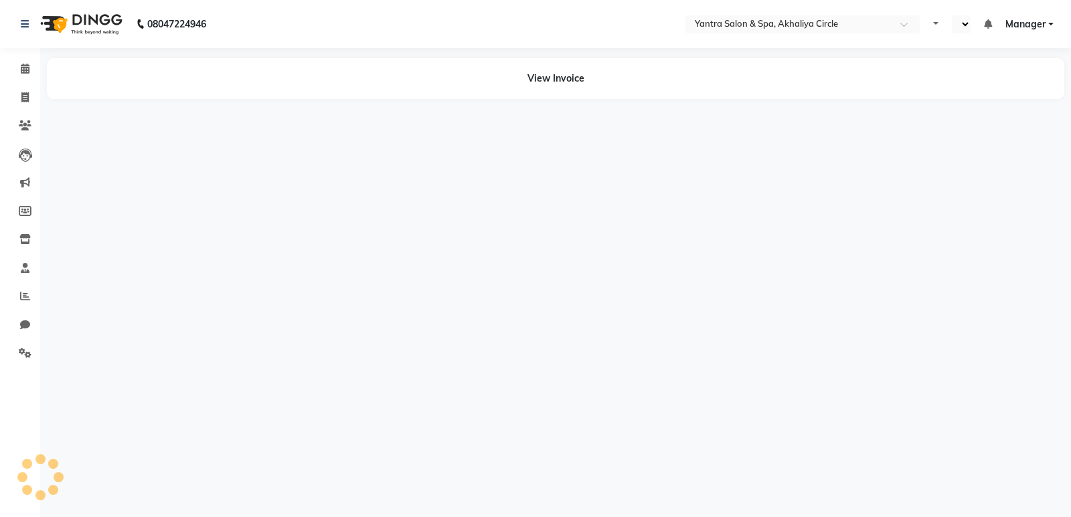
select select "en"
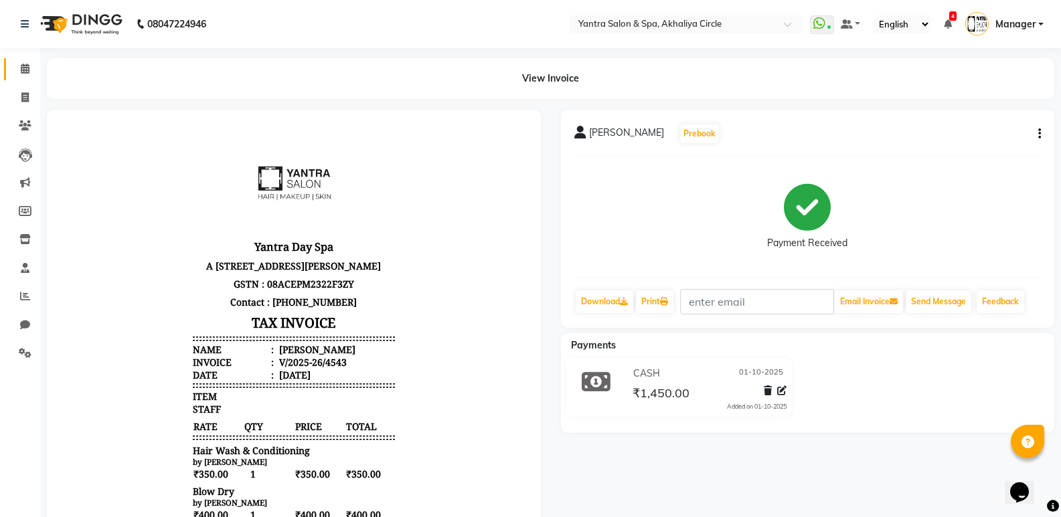
click at [30, 60] on link "Calendar" at bounding box center [20, 69] width 32 height 22
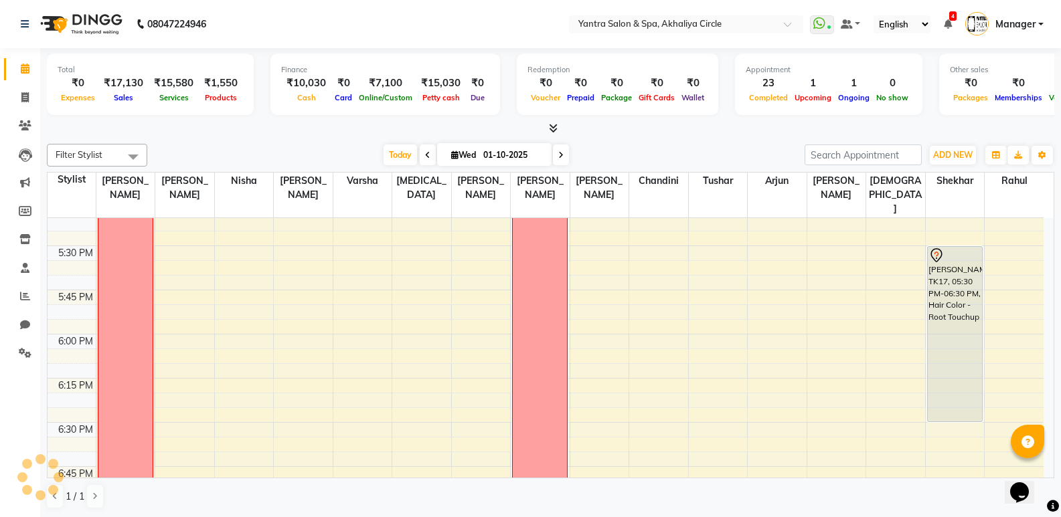
scroll to position [1740, 0]
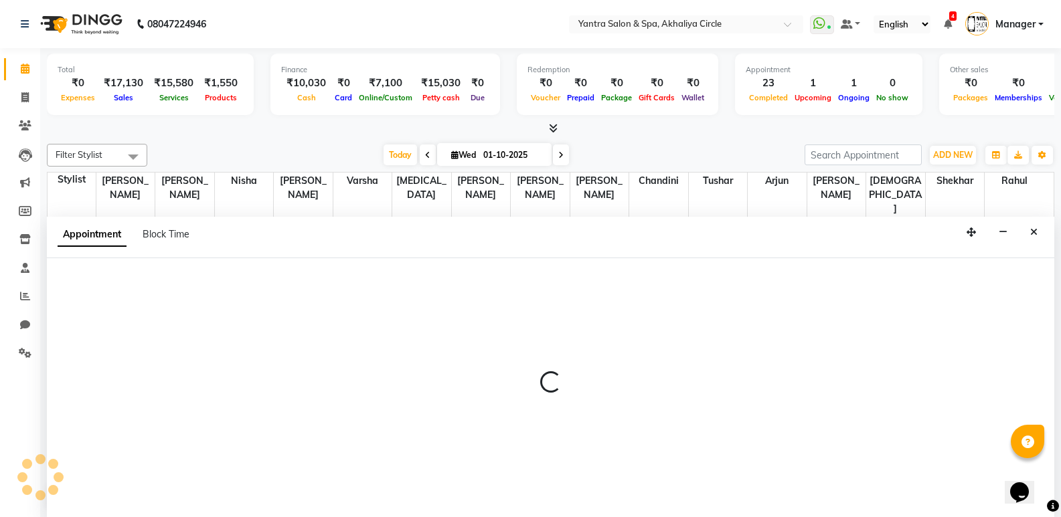
scroll to position [1, 0]
select select "84063"
select select "1110"
select select "tentative"
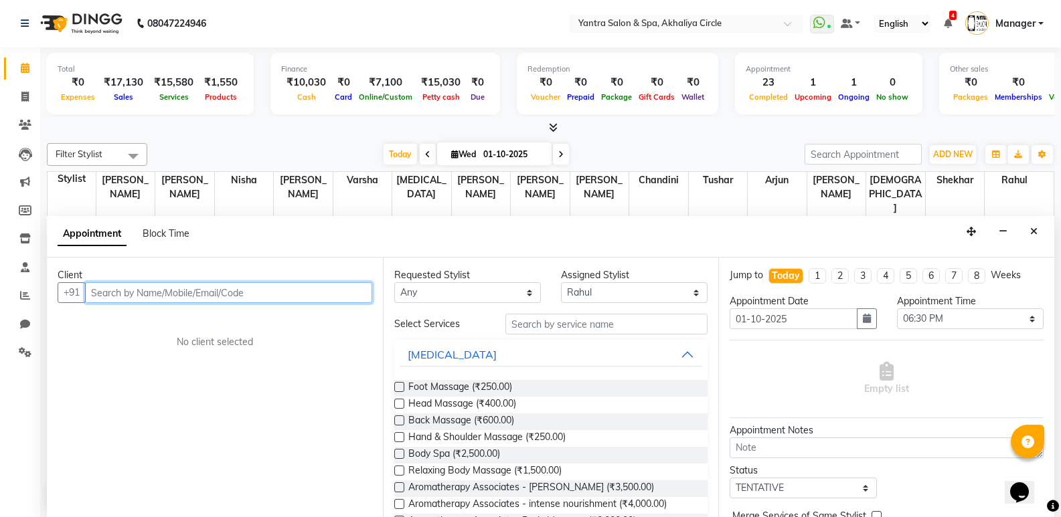
click at [300, 286] on input "text" at bounding box center [228, 292] width 287 height 21
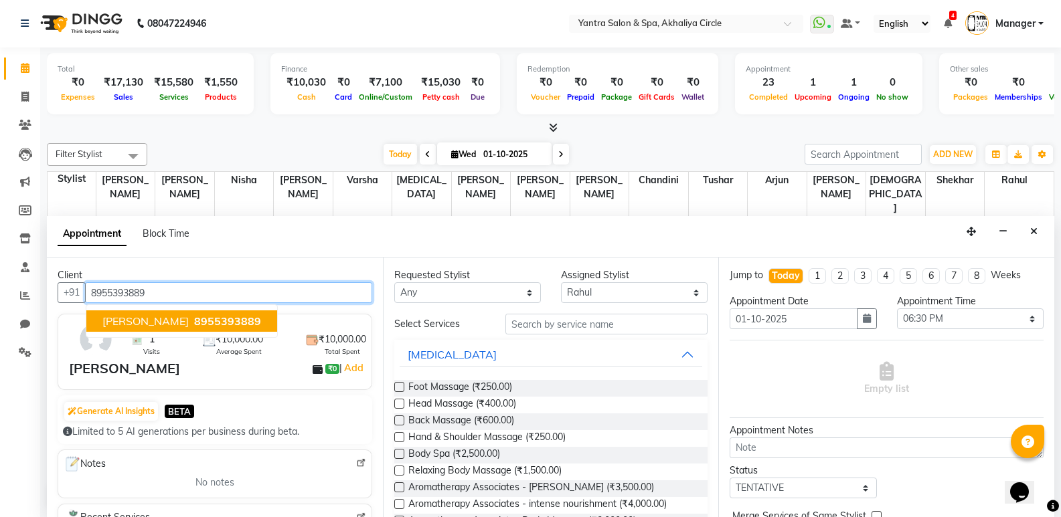
click at [246, 325] on span "8955393889" at bounding box center [227, 320] width 67 height 13
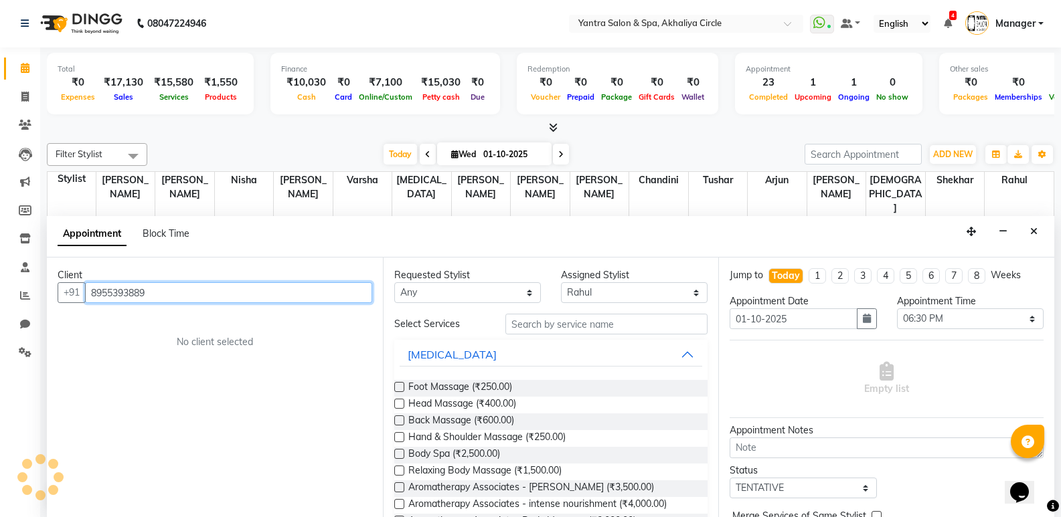
type input "8955393889"
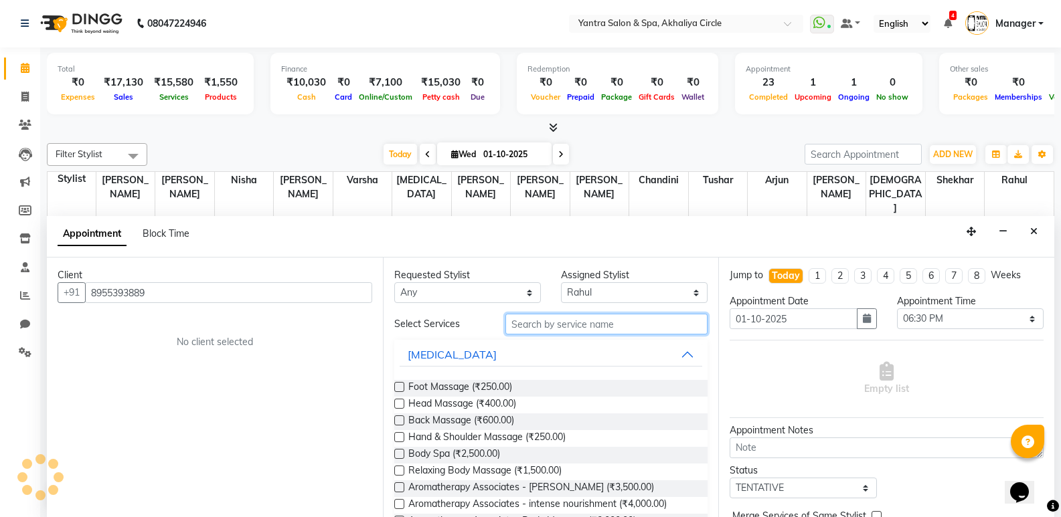
click at [583, 319] on input "text" at bounding box center [606, 324] width 202 height 21
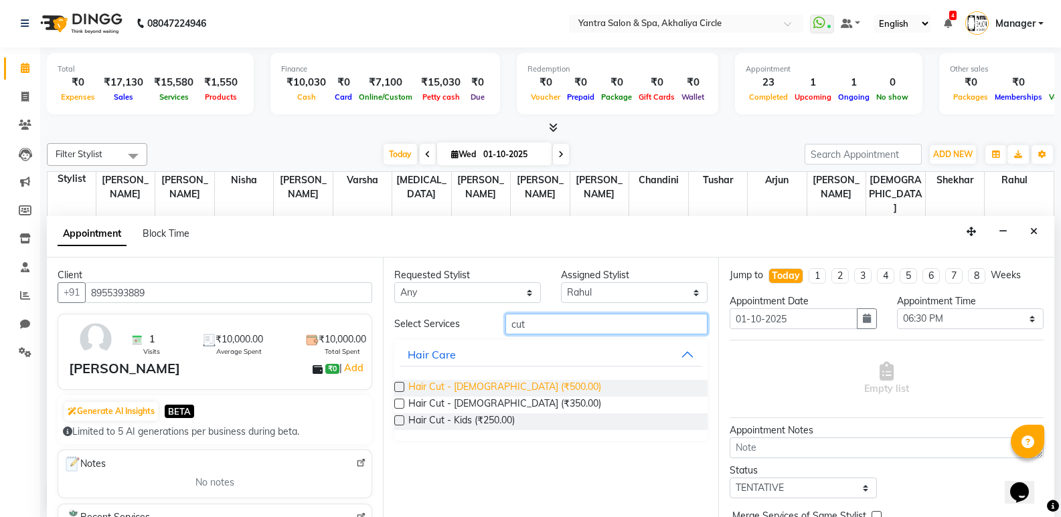
type input "cut"
click at [476, 391] on span "Hair Cut - [DEMOGRAPHIC_DATA] (₹500.00)" at bounding box center [504, 388] width 193 height 17
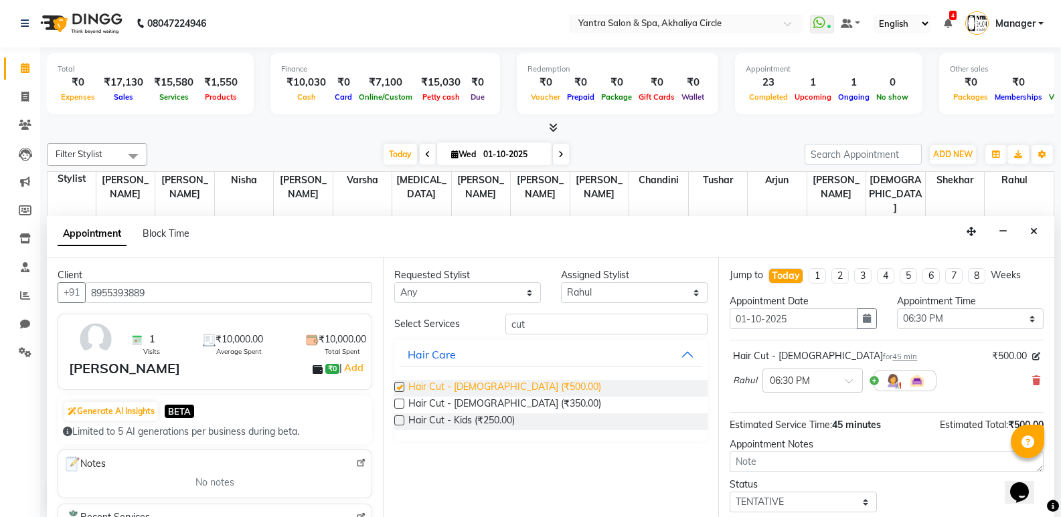
checkbox input "false"
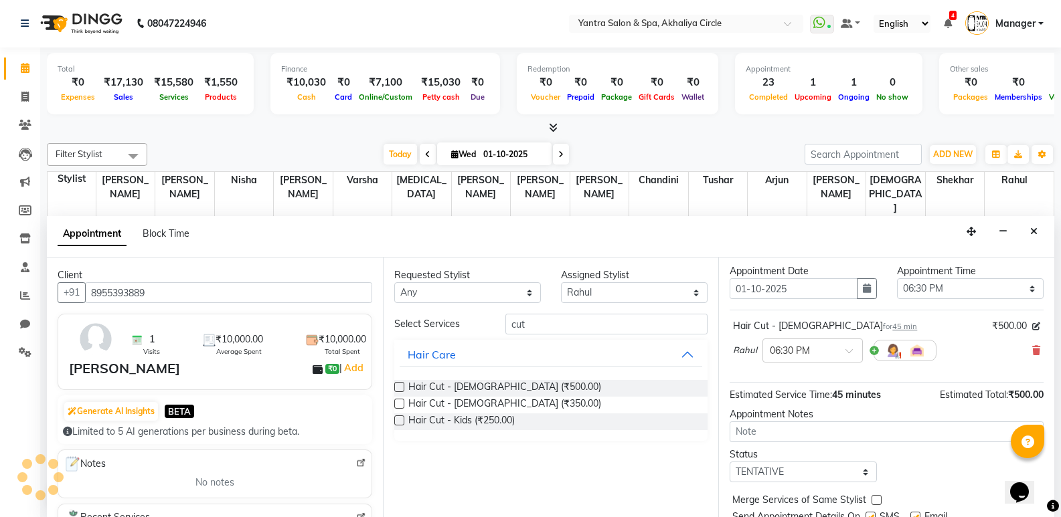
scroll to position [67, 0]
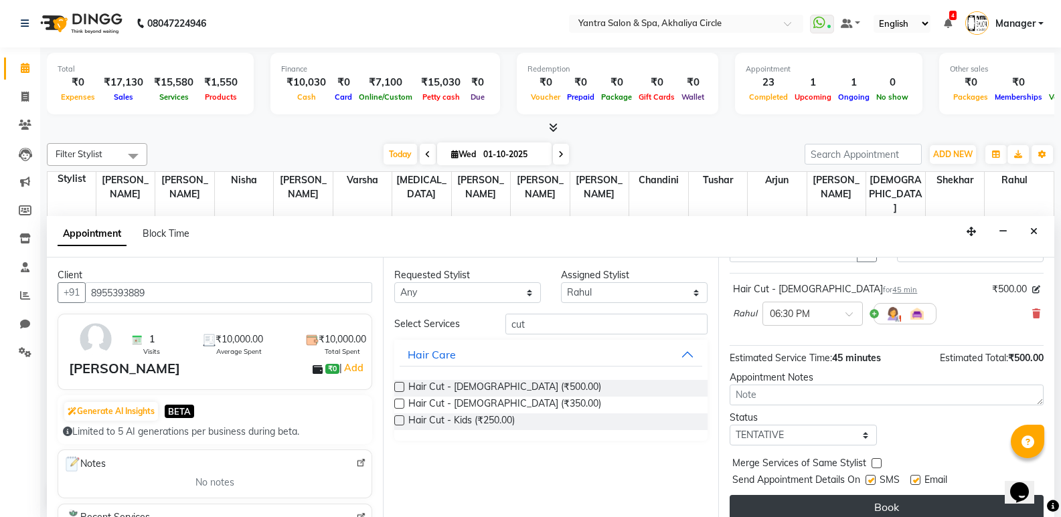
click at [867, 498] on button "Book" at bounding box center [886, 507] width 314 height 24
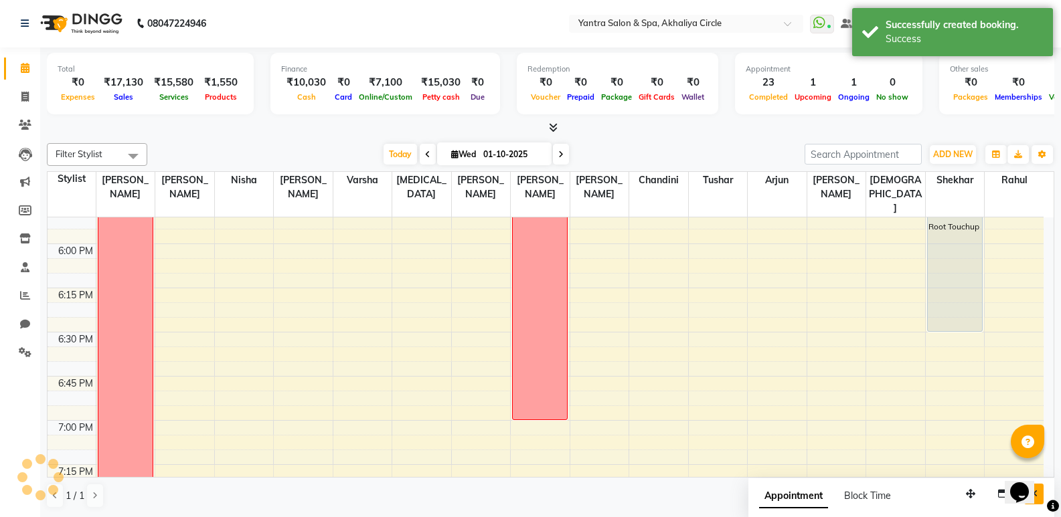
scroll to position [0, 0]
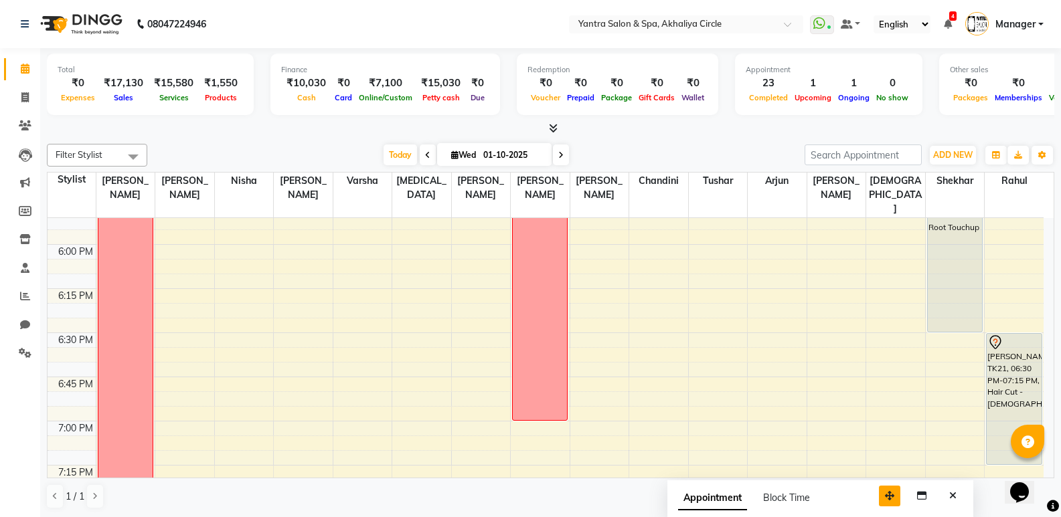
drag, startPoint x: 976, startPoint y: 490, endPoint x: 895, endPoint y: 491, distance: 81.6
click at [895, 491] on button "button" at bounding box center [889, 496] width 21 height 21
click at [958, 488] on button "Close" at bounding box center [951, 496] width 19 height 21
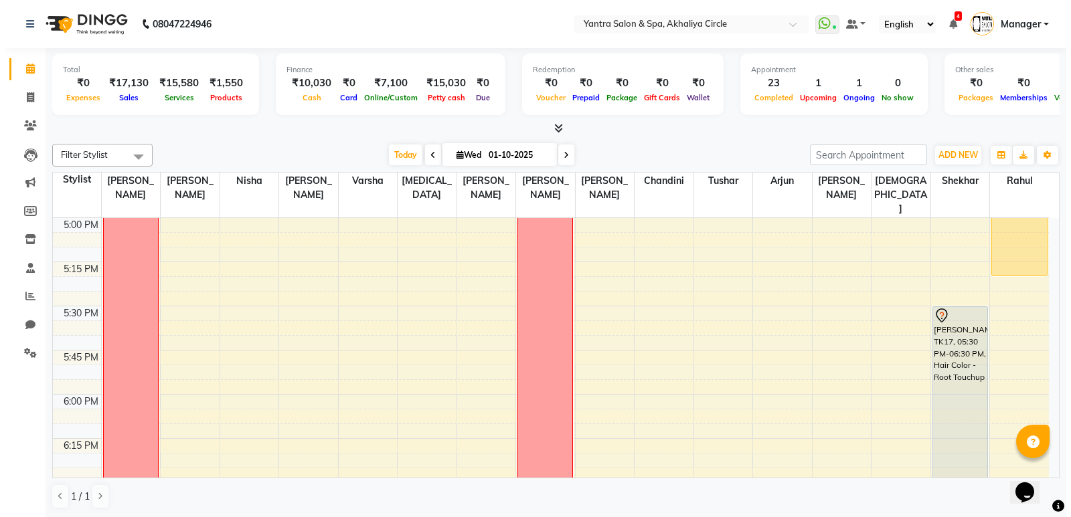
scroll to position [1405, 0]
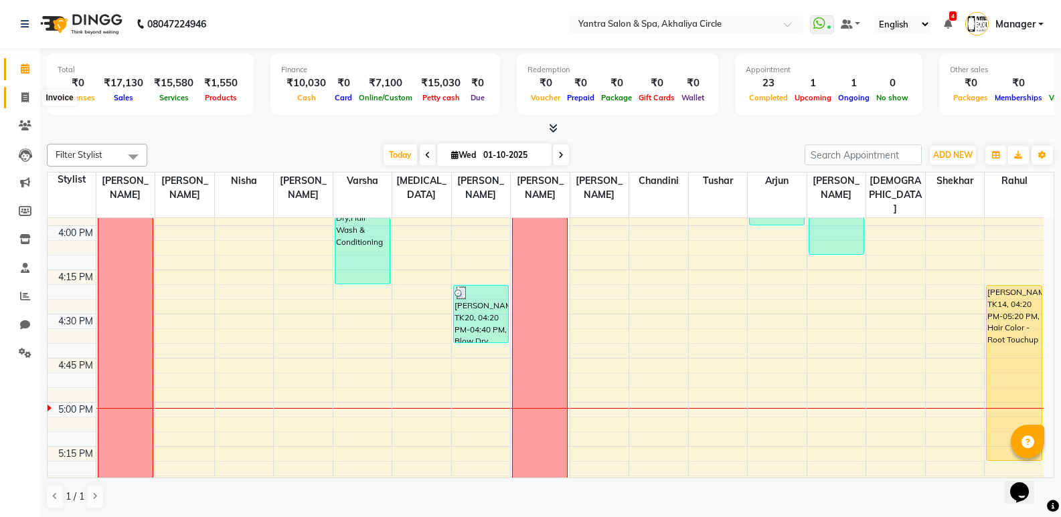
click at [23, 102] on span at bounding box center [24, 97] width 23 height 15
select select "service"
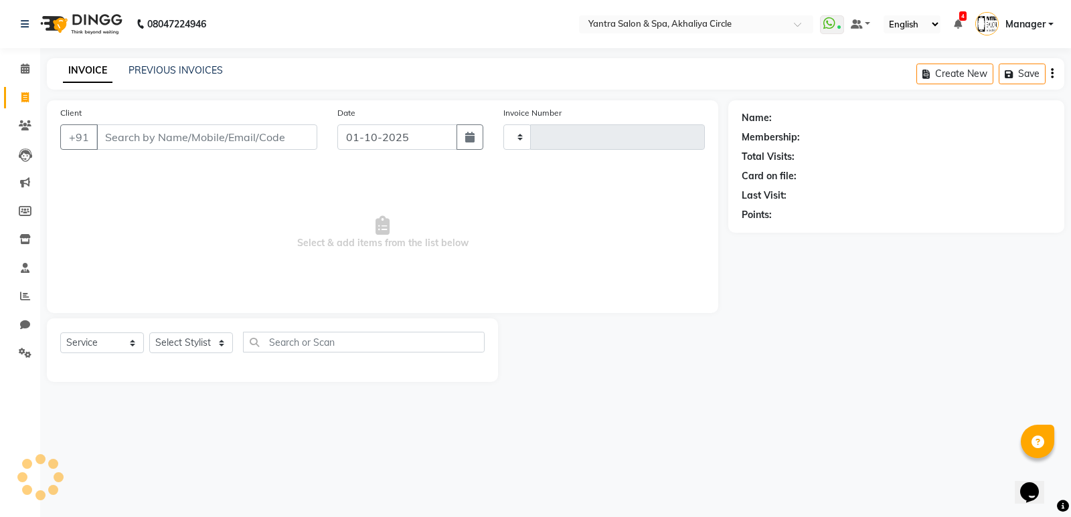
click at [159, 145] on input "Client" at bounding box center [206, 136] width 221 height 25
type input "4545"
select select "152"
type input "9828697681"
click at [252, 139] on button "Add Client" at bounding box center [282, 136] width 69 height 25
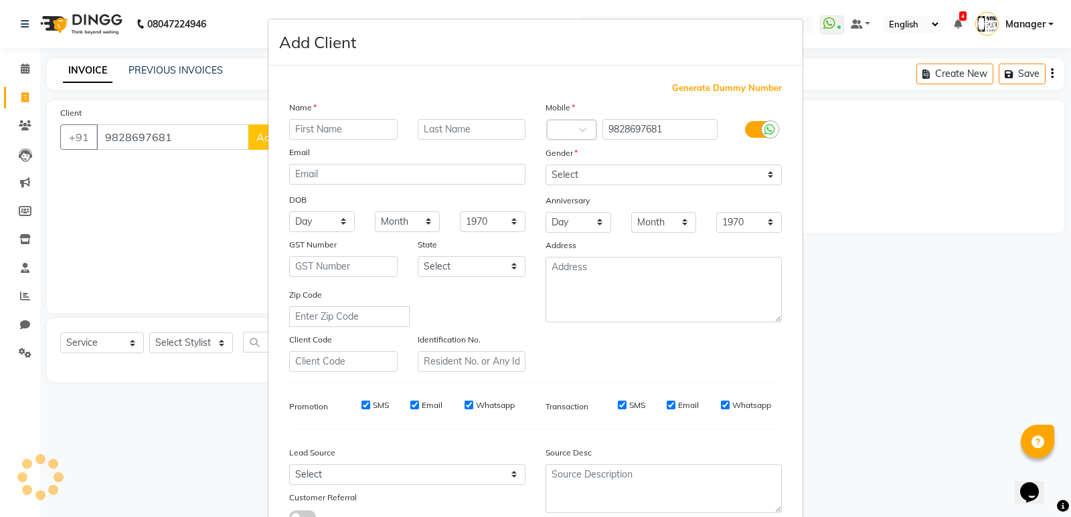
click at [341, 118] on div "Name Email DOB Day 01 02 03 04 05 06 07 08 09 10 11 12 13 14 15 16 17 18 19 20 …" at bounding box center [407, 236] width 256 height 272
click at [360, 134] on input "text" at bounding box center [343, 129] width 108 height 21
type input "[PERSON_NAME]"
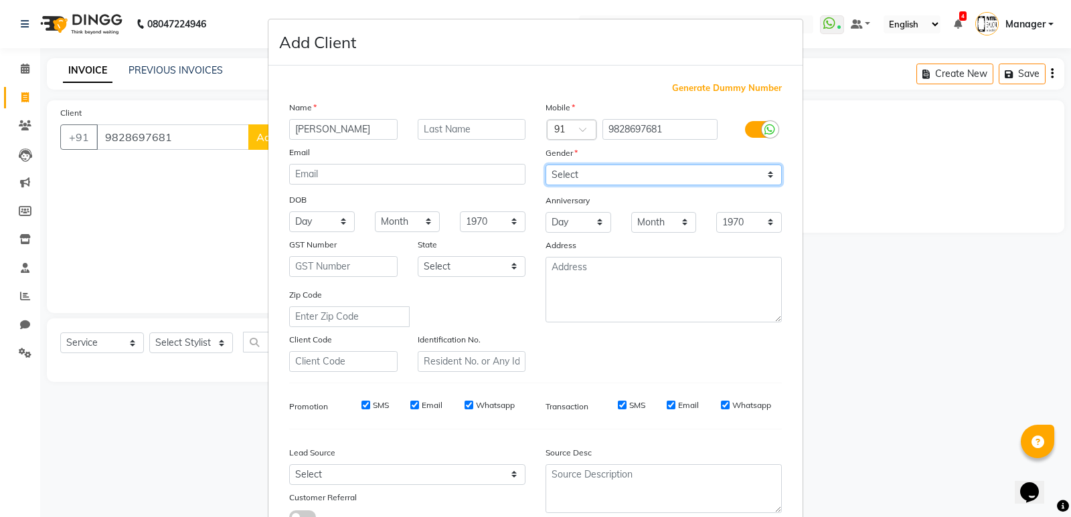
click at [573, 182] on select "Select [DEMOGRAPHIC_DATA] [DEMOGRAPHIC_DATA] Other Prefer Not To Say" at bounding box center [663, 175] width 236 height 21
select select "[DEMOGRAPHIC_DATA]"
click at [545, 165] on select "Select [DEMOGRAPHIC_DATA] [DEMOGRAPHIC_DATA] Other Prefer Not To Say" at bounding box center [663, 175] width 236 height 21
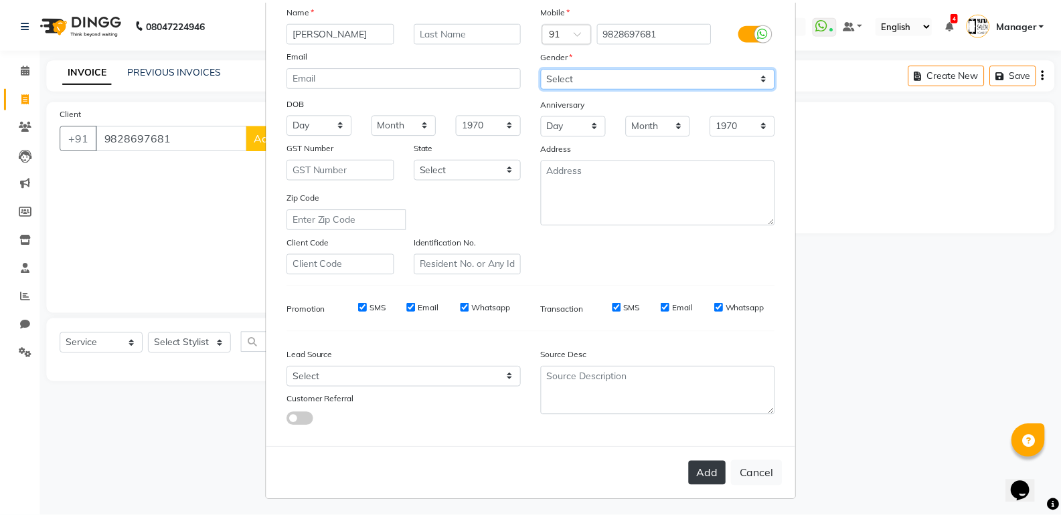
scroll to position [100, 0]
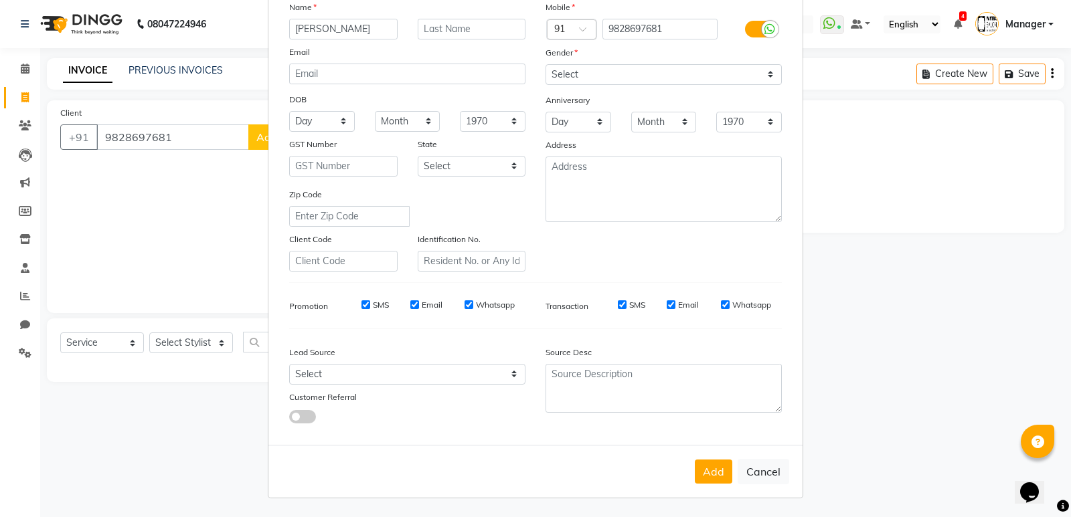
click at [701, 476] on button "Add" at bounding box center [713, 472] width 37 height 24
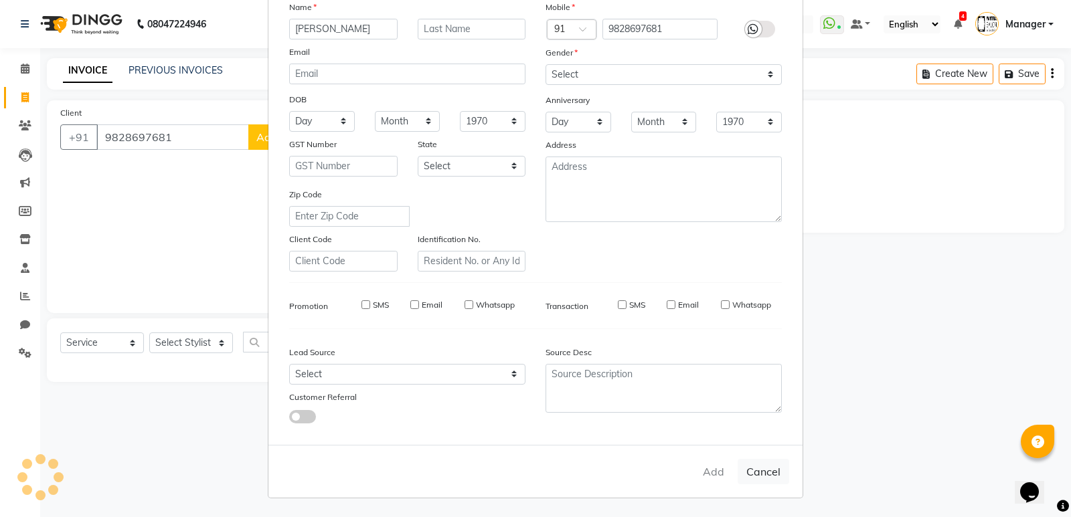
select select
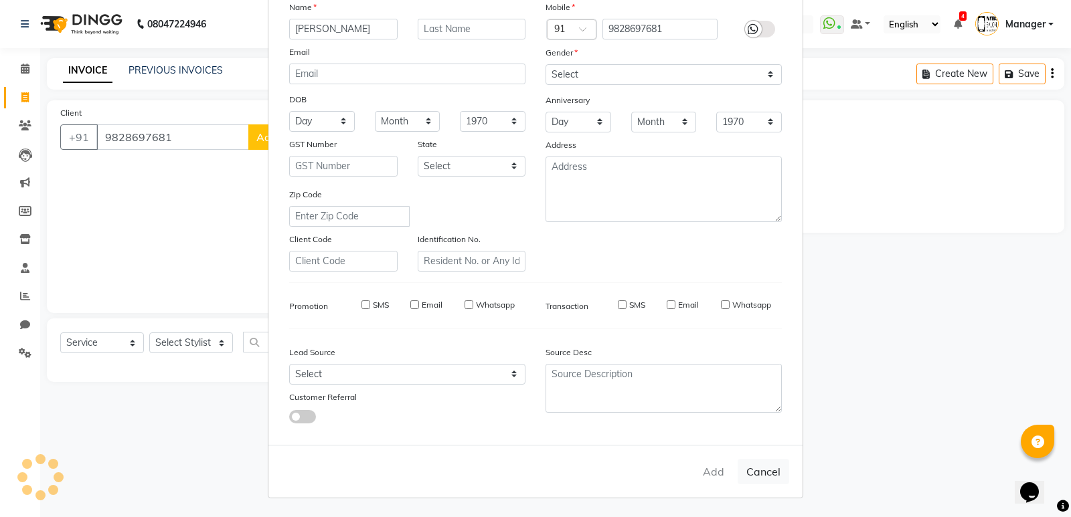
select select
checkbox input "false"
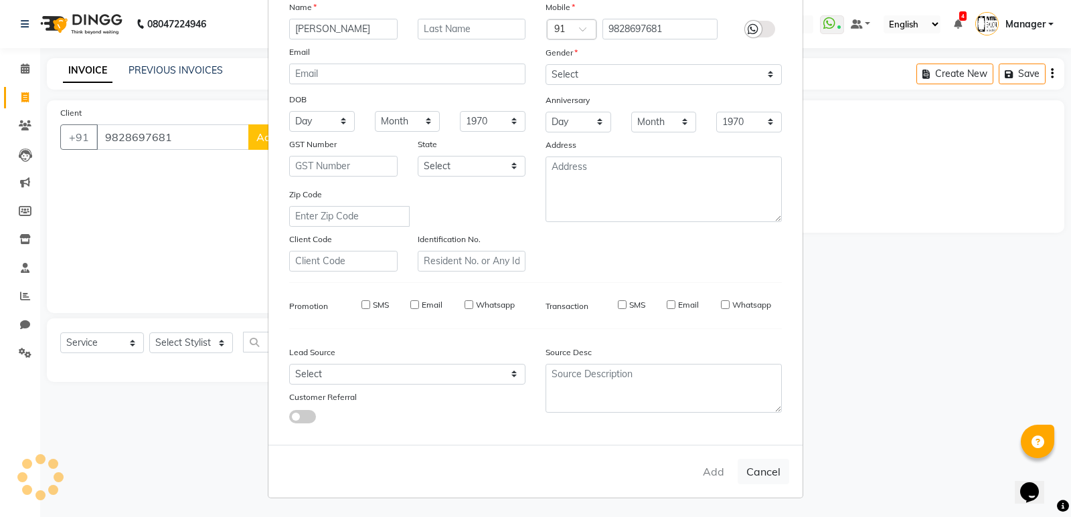
checkbox input "false"
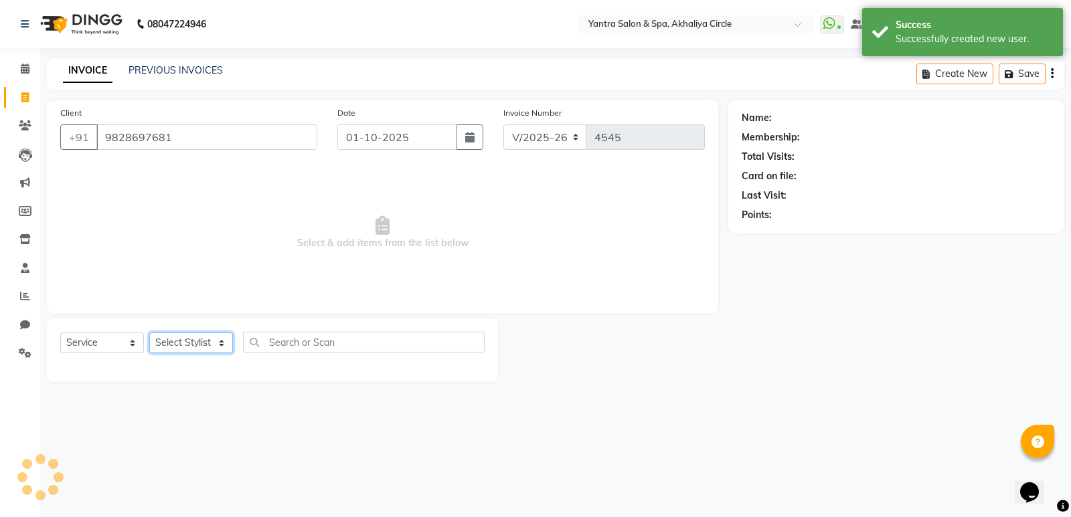
click at [193, 347] on select "Select Stylist Anil Jaipal Arjun Bhawna Chandini Khushboo Soni Lalita Manager N…" at bounding box center [191, 343] width 84 height 21
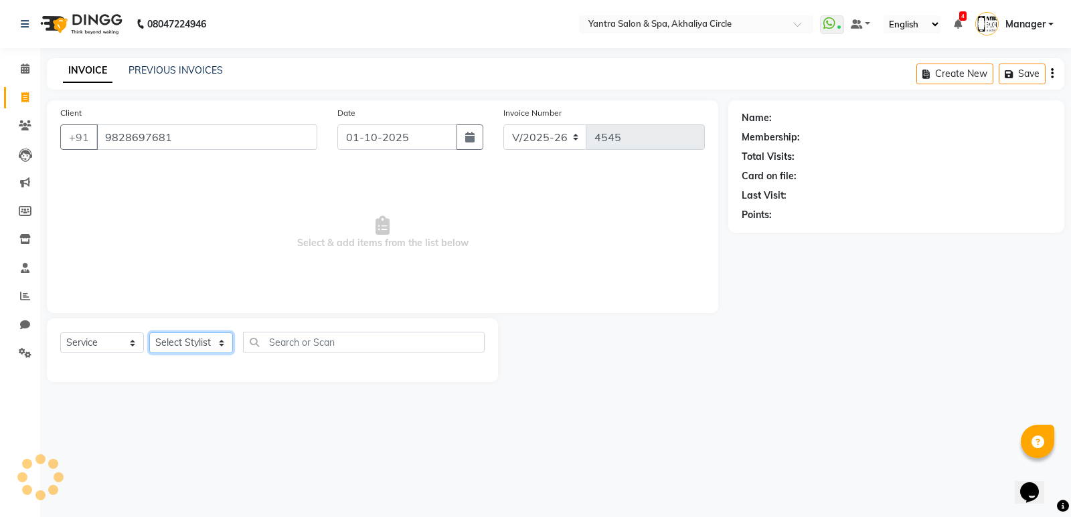
select select "4349"
click at [149, 333] on select "Select Stylist Anil Jaipal Arjun Bhawna Chandini Khushboo Soni Lalita Manager N…" at bounding box center [191, 343] width 84 height 21
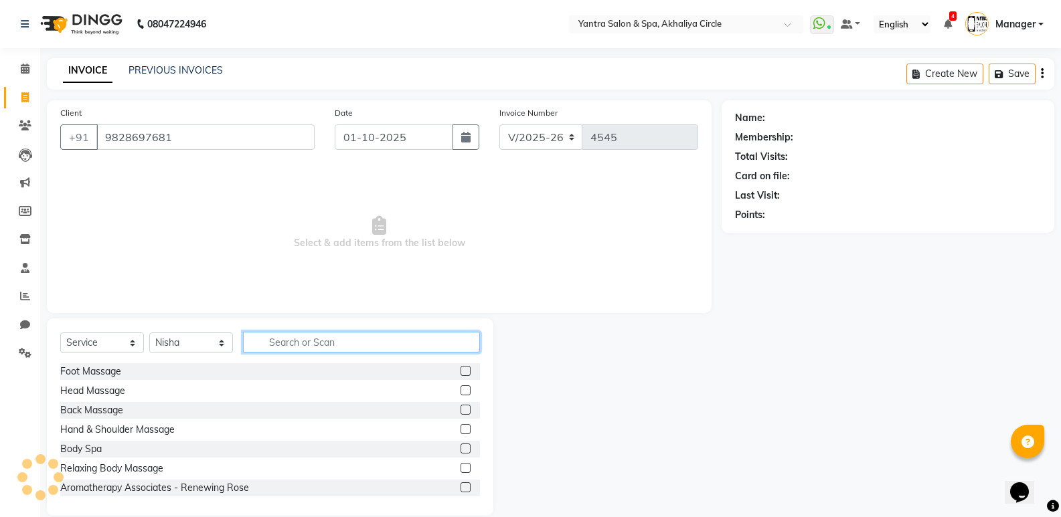
click at [327, 335] on input "text" at bounding box center [361, 342] width 237 height 21
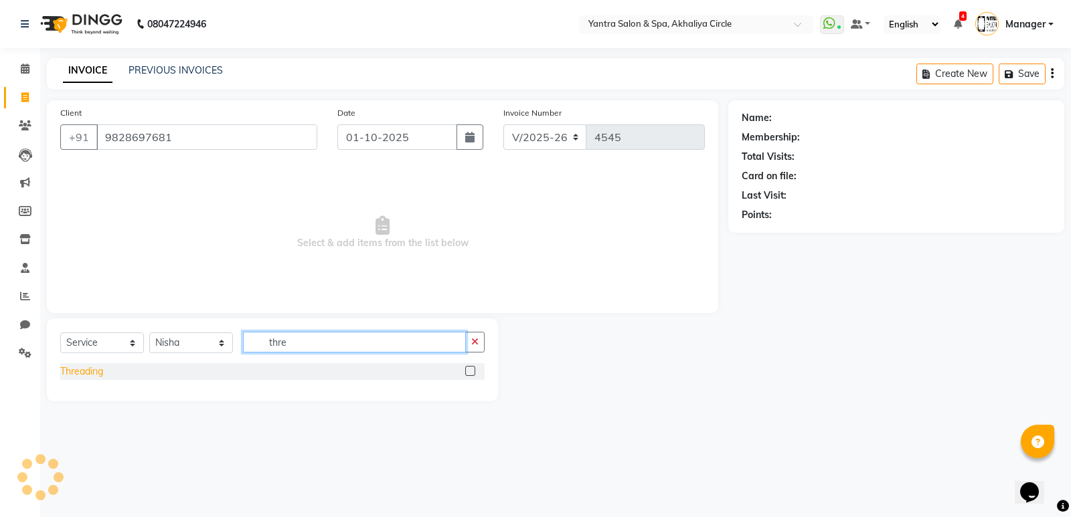
type input "thre"
click at [72, 369] on div "Threading" at bounding box center [81, 372] width 43 height 14
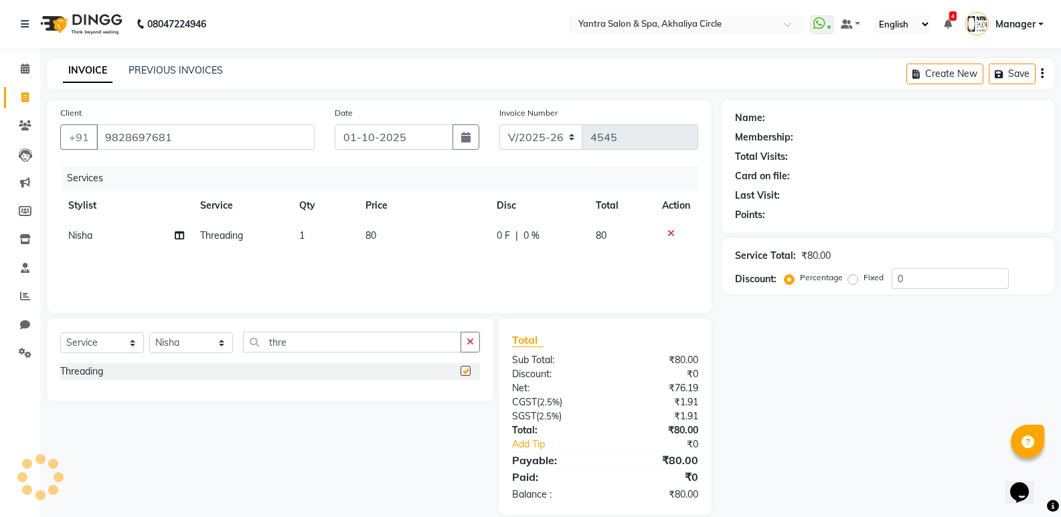
checkbox input "false"
click at [399, 238] on td "80" at bounding box center [423, 236] width 132 height 30
select select "4349"
click at [399, 238] on input "80" at bounding box center [426, 239] width 84 height 21
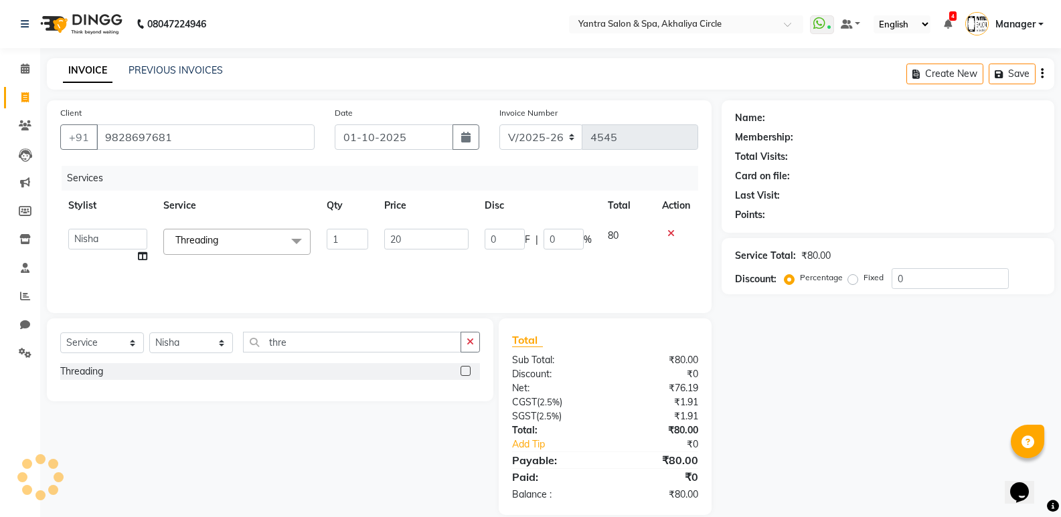
type input "200"
drag, startPoint x: 638, startPoint y: 321, endPoint x: 801, endPoint y: 321, distance: 162.6
click at [640, 321] on div "Total Sub Total: ₹80.00 Discount: ₹0 Net: ₹76.19 CGST ( 2.5% ) ₹1.91 SGST ( 2.5…" at bounding box center [604, 417] width 213 height 197
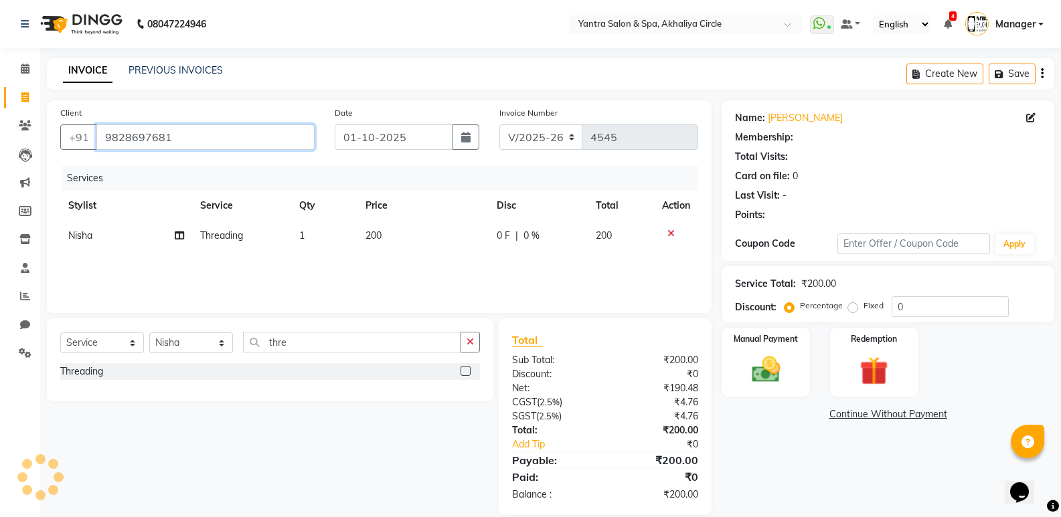
click at [161, 125] on input "9828697681" at bounding box center [205, 136] width 218 height 25
click at [157, 132] on input "9828697681" at bounding box center [205, 136] width 218 height 25
click at [650, 414] on div "₹4.76" at bounding box center [656, 417] width 103 height 14
click at [765, 355] on img at bounding box center [765, 370] width 48 height 34
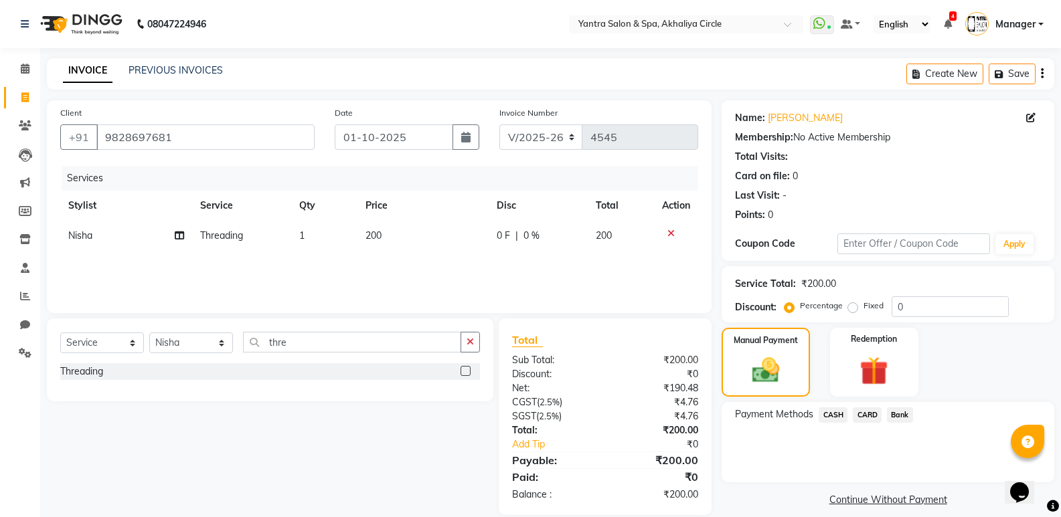
click at [828, 407] on span "CASH" at bounding box center [832, 414] width 29 height 15
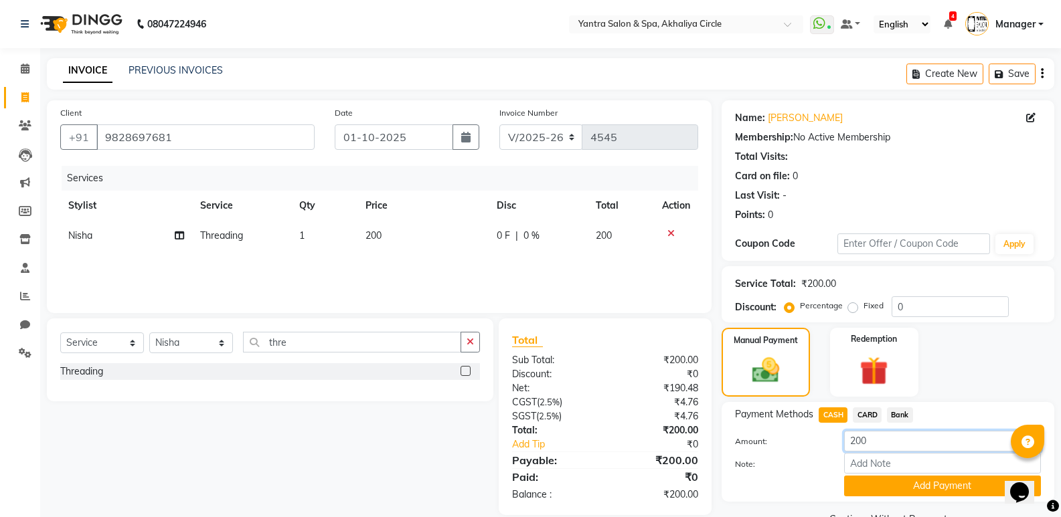
click at [852, 440] on input "200" at bounding box center [942, 441] width 197 height 21
type input "100"
click at [911, 484] on button "Add Payment" at bounding box center [942, 486] width 197 height 21
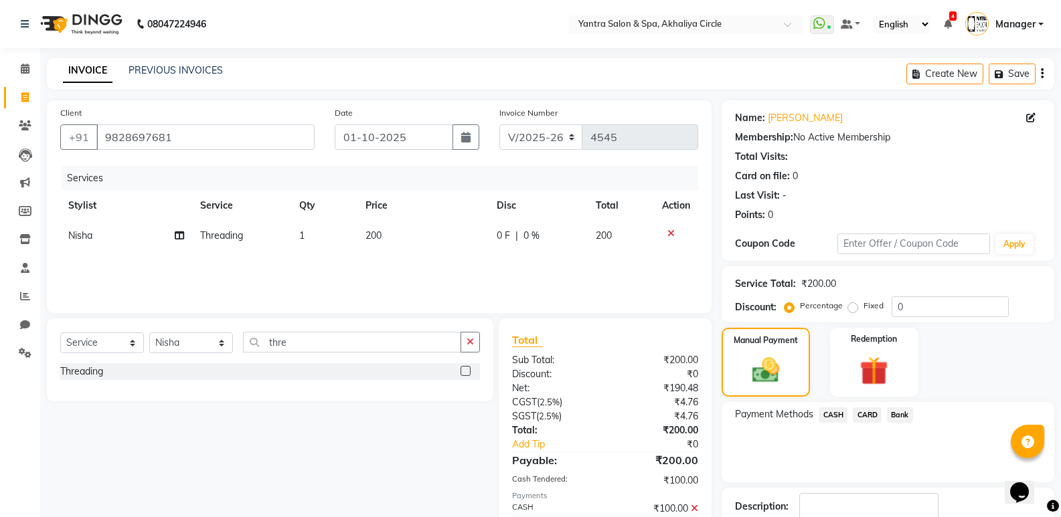
click at [903, 418] on span "Bank" at bounding box center [900, 414] width 26 height 15
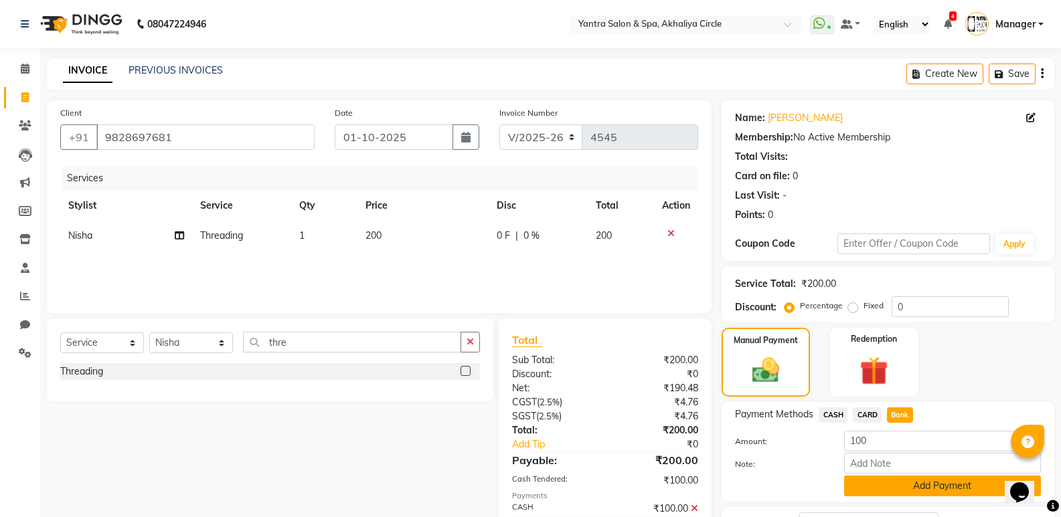
click at [909, 477] on button "Add Payment" at bounding box center [942, 486] width 197 height 21
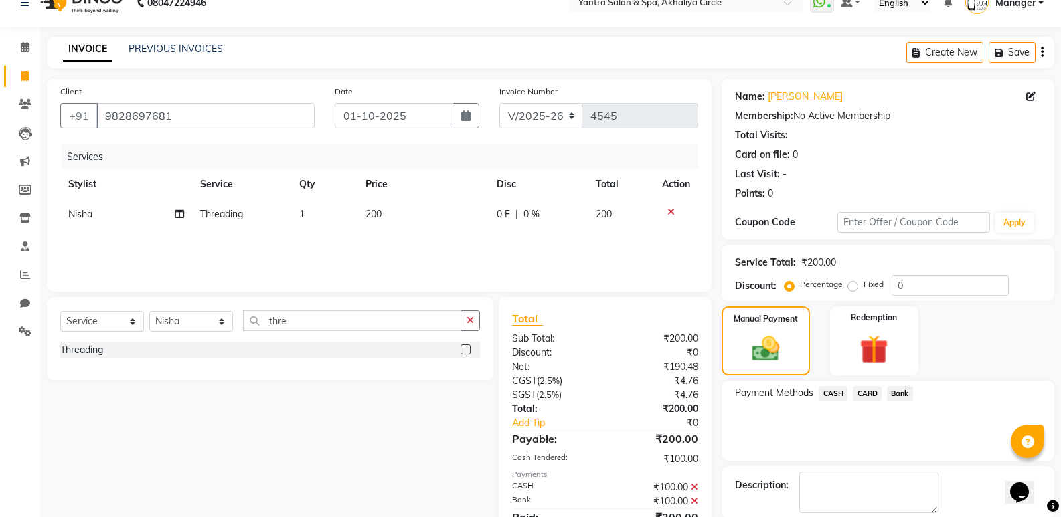
scroll to position [88, 0]
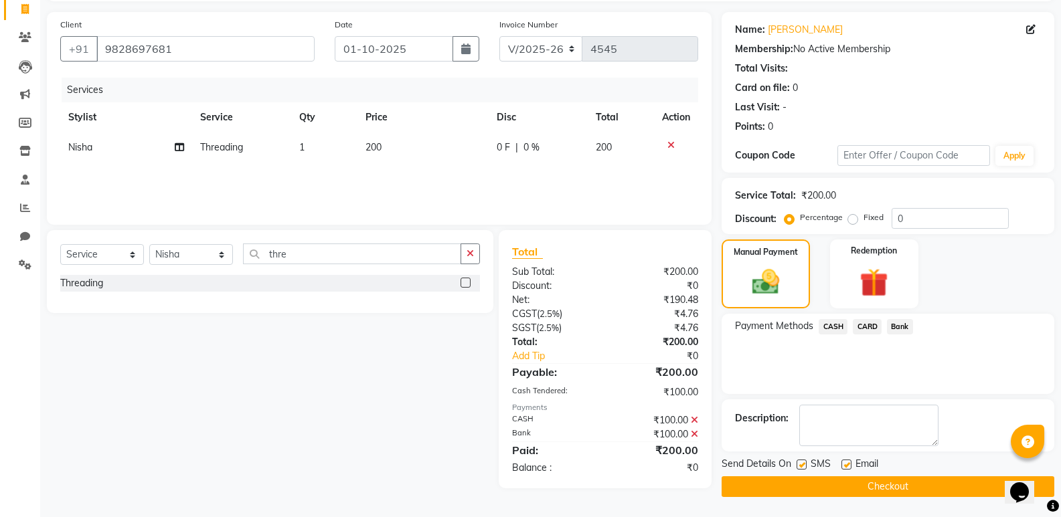
click at [853, 486] on button "Checkout" at bounding box center [887, 486] width 333 height 21
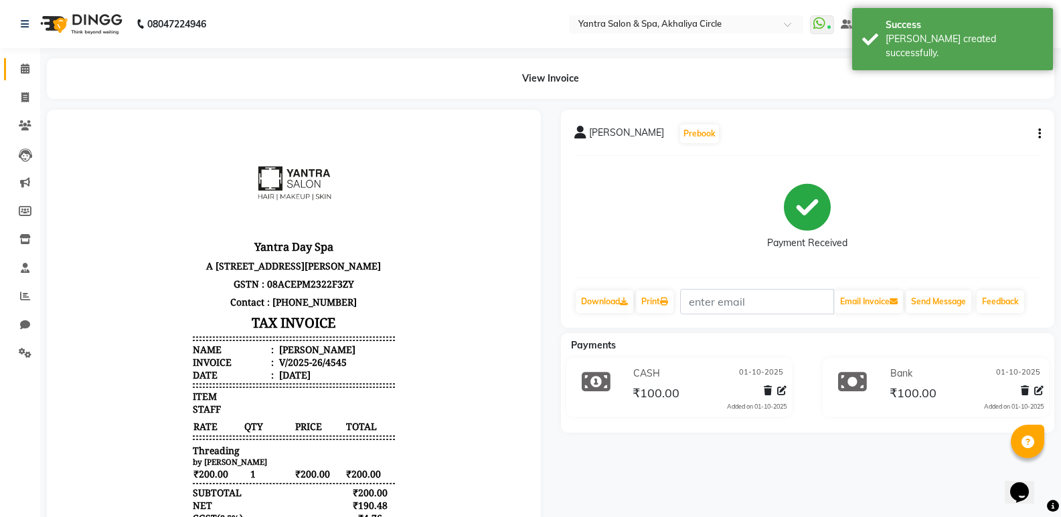
click at [13, 76] on link "Calendar" at bounding box center [20, 69] width 32 height 22
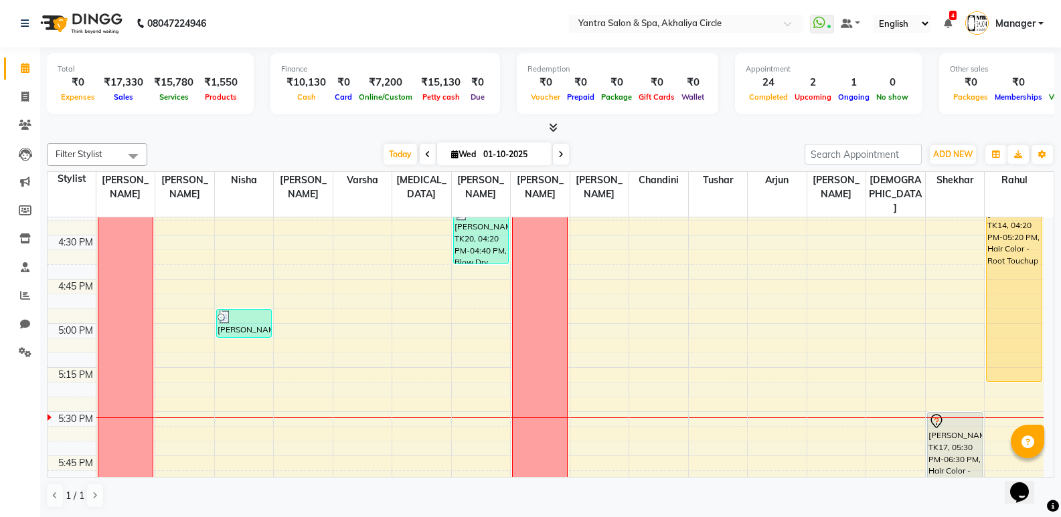
scroll to position [1469, 0]
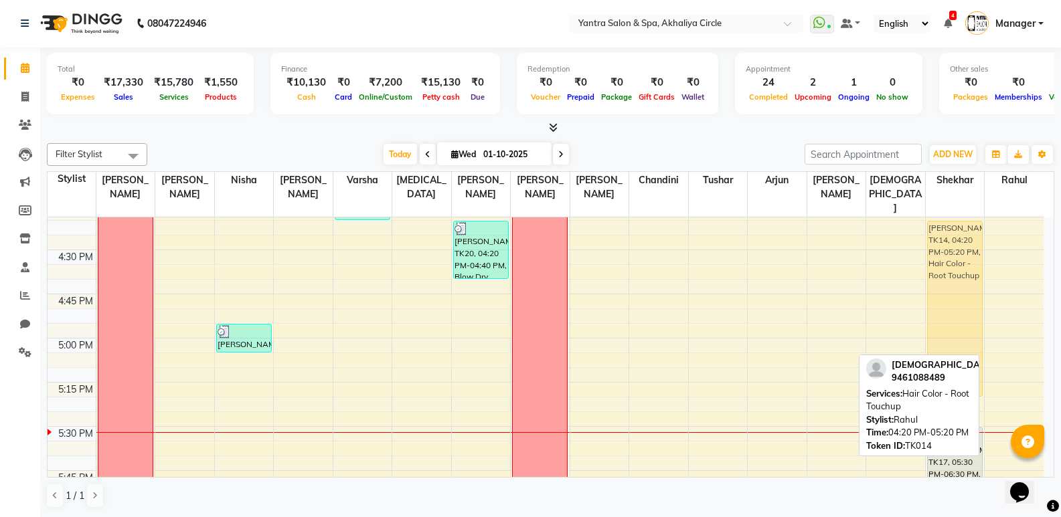
drag, startPoint x: 1031, startPoint y: 258, endPoint x: 984, endPoint y: 262, distance: 47.6
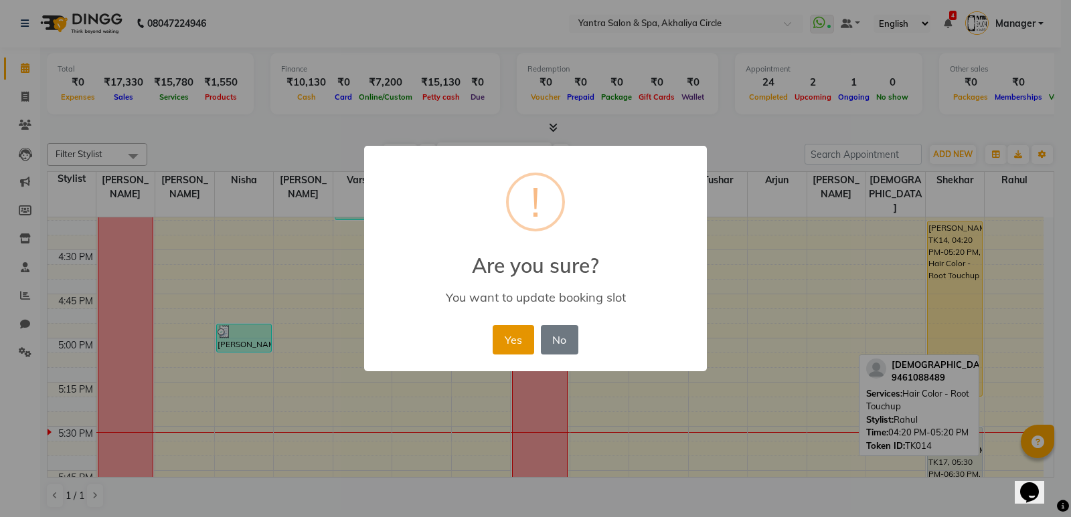
click at [509, 332] on button "Yes" at bounding box center [512, 339] width 41 height 29
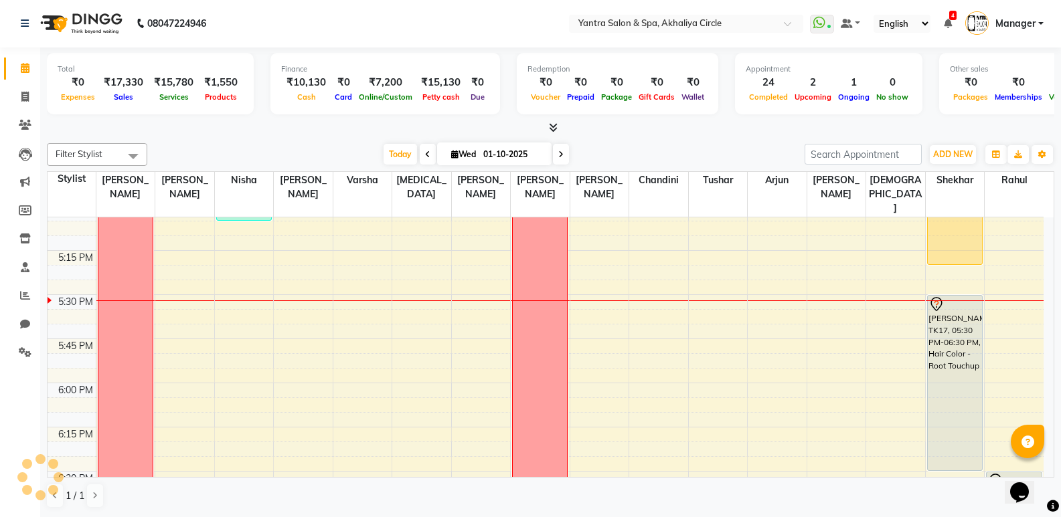
scroll to position [1603, 0]
drag, startPoint x: 943, startPoint y: 246, endPoint x: 943, endPoint y: 270, distance: 23.4
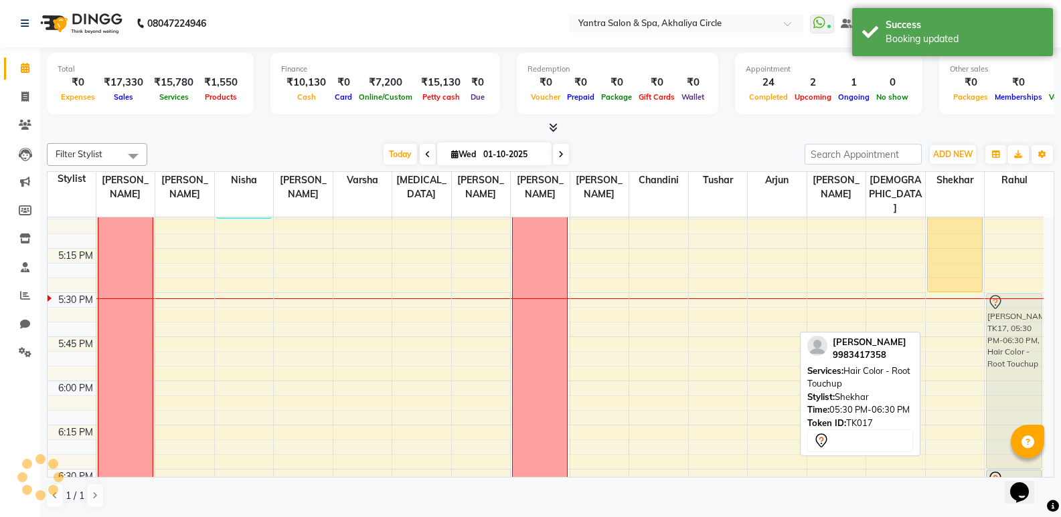
drag, startPoint x: 955, startPoint y: 298, endPoint x: 1002, endPoint y: 297, distance: 47.5
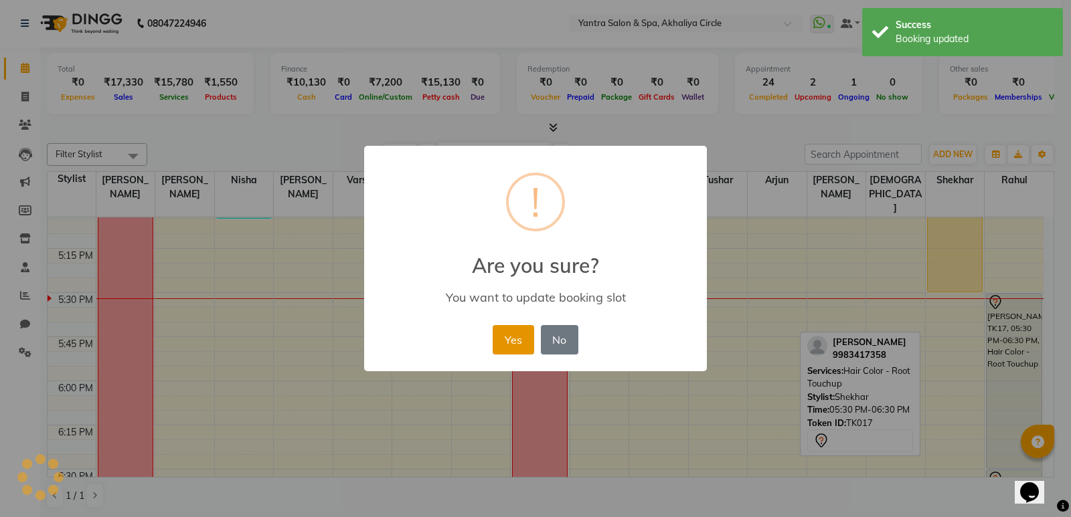
click at [513, 341] on button "Yes" at bounding box center [512, 339] width 41 height 29
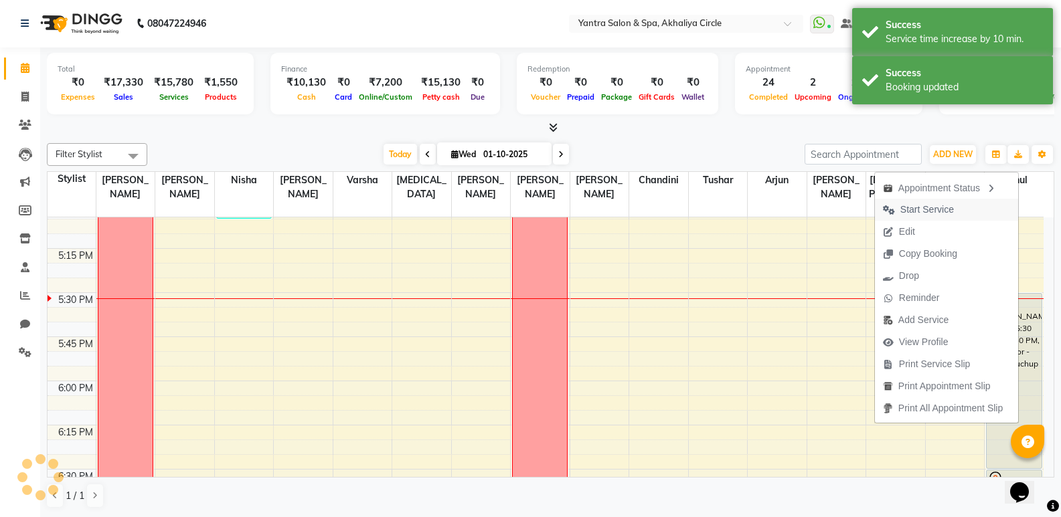
click at [928, 214] on span "Start Service" at bounding box center [927, 210] width 54 height 14
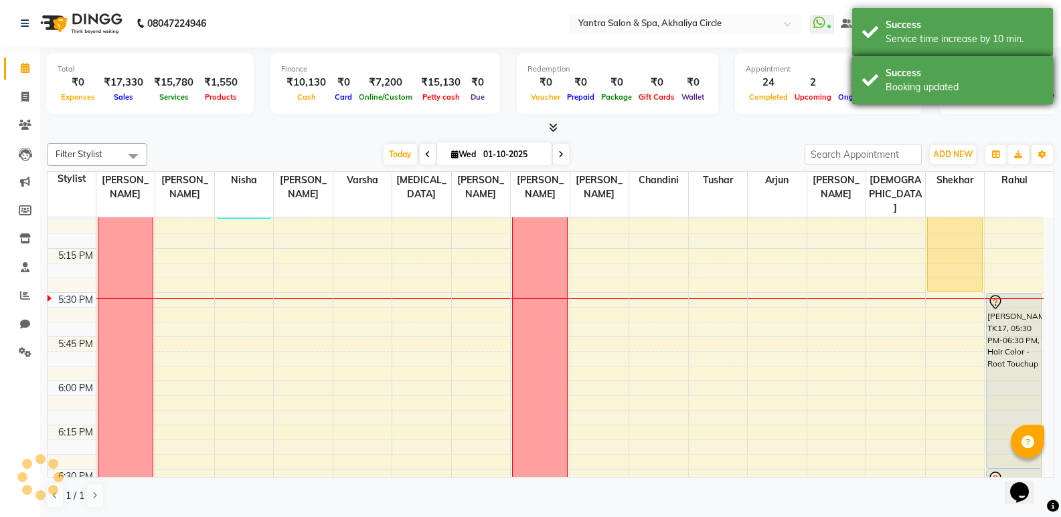
click at [905, 86] on div "Booking updated" at bounding box center [963, 87] width 157 height 14
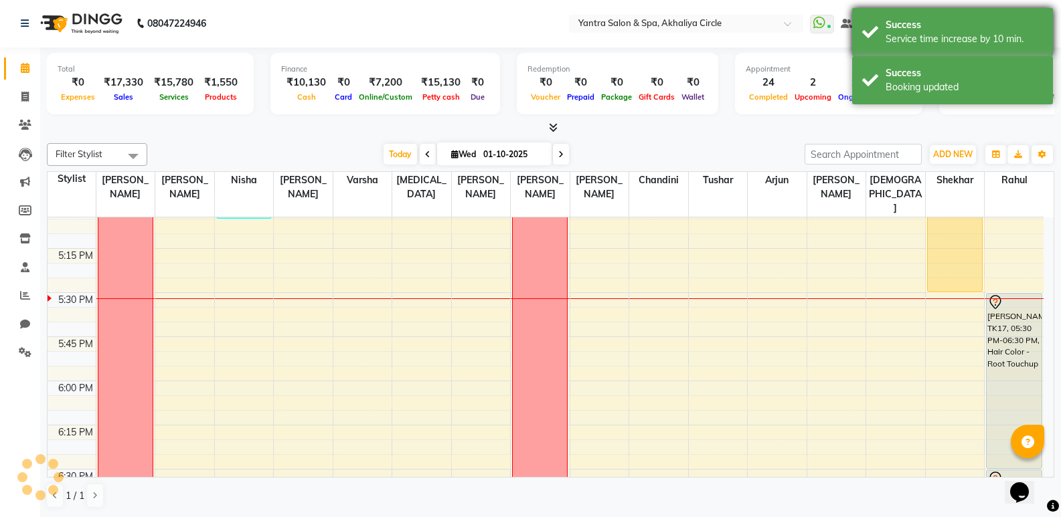
click at [883, 36] on div "Success Service time increase by 10 min." at bounding box center [952, 32] width 201 height 48
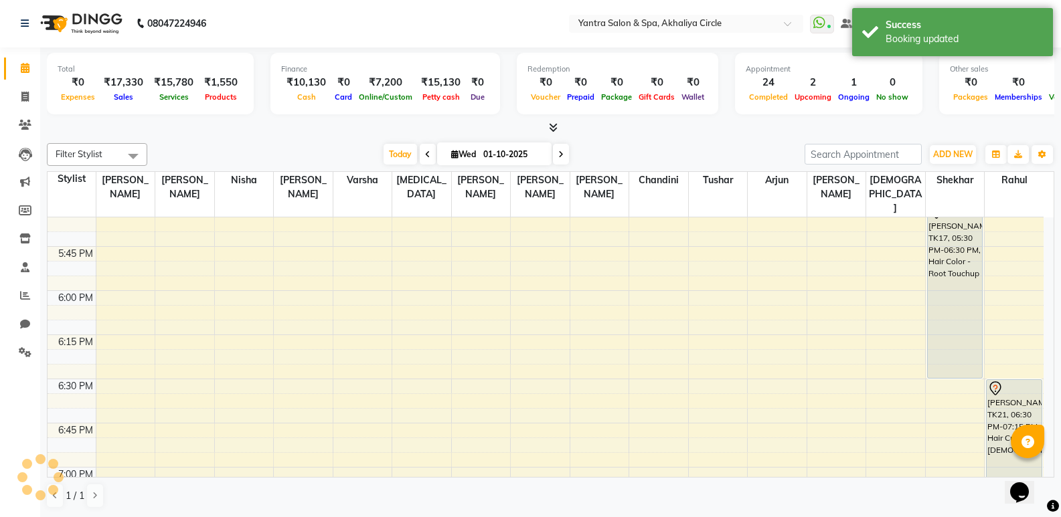
scroll to position [1669, 0]
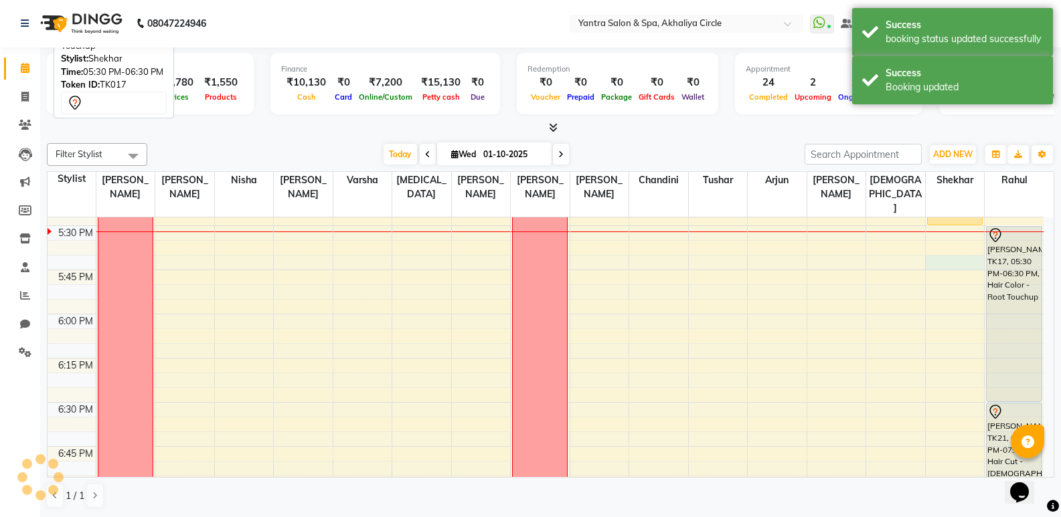
drag, startPoint x: 940, startPoint y: 247, endPoint x: 970, endPoint y: 245, distance: 30.2
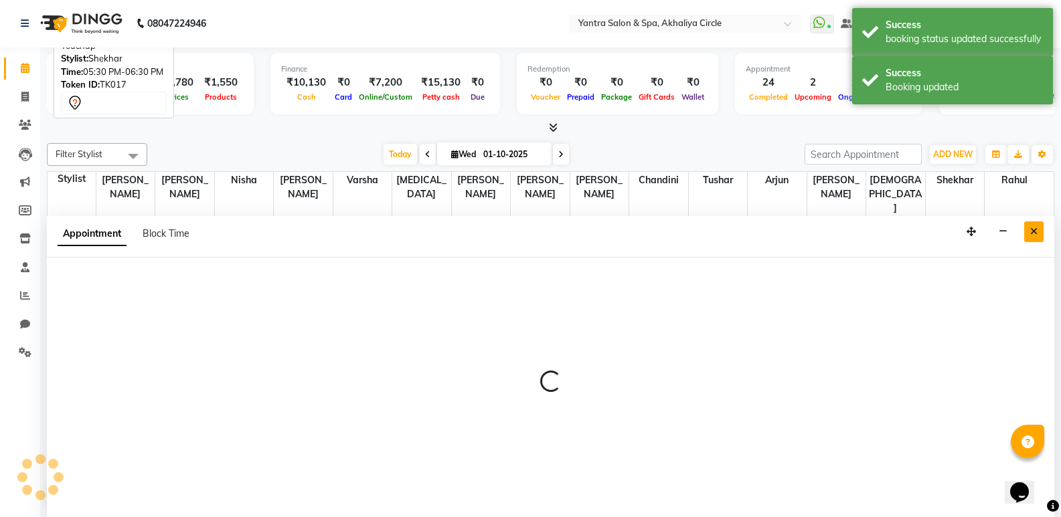
click at [1034, 234] on icon "Close" at bounding box center [1033, 231] width 7 height 9
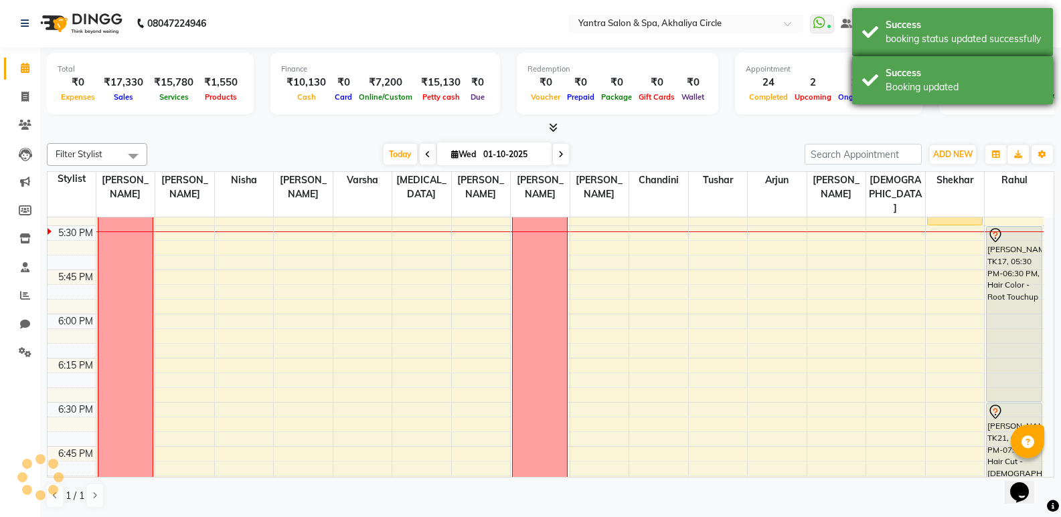
click at [867, 74] on div "Success Booking updated" at bounding box center [952, 80] width 201 height 48
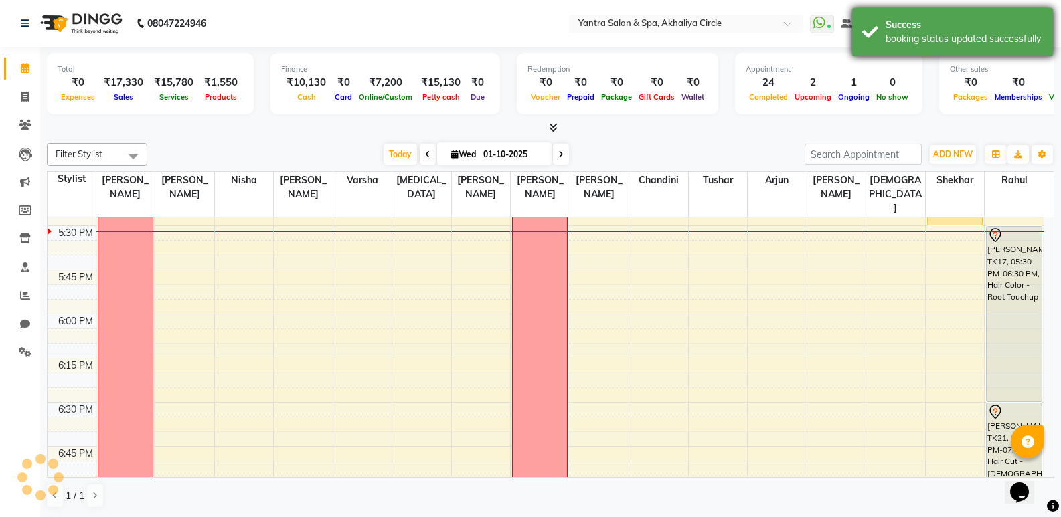
click at [879, 19] on div "Success booking status updated successfully" at bounding box center [952, 32] width 201 height 48
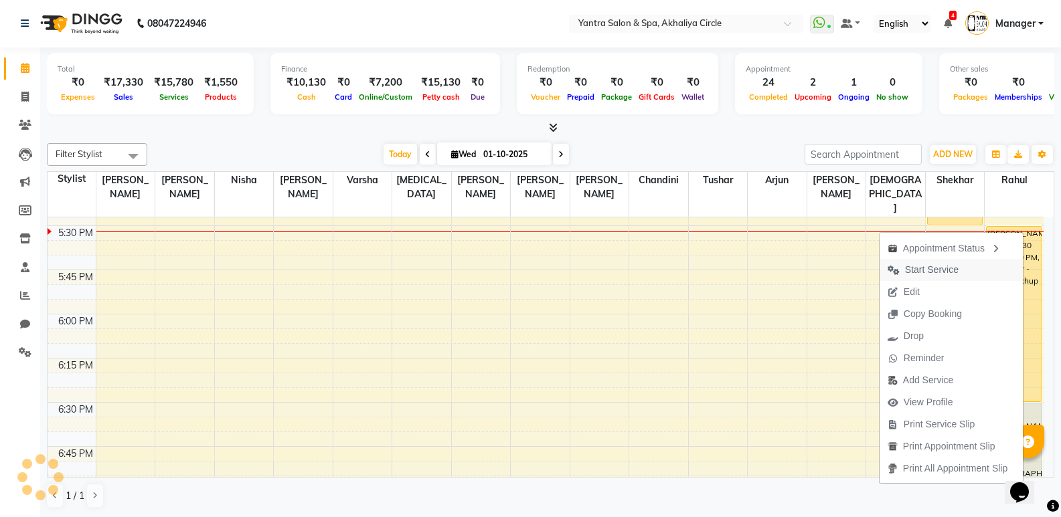
click at [925, 268] on span "Start Service" at bounding box center [932, 270] width 54 height 14
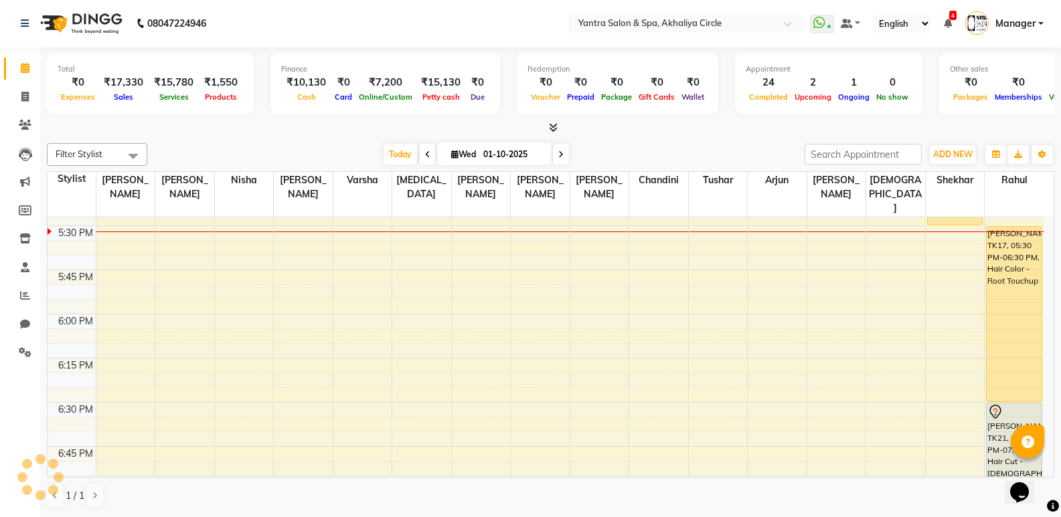
scroll to position [1736, 0]
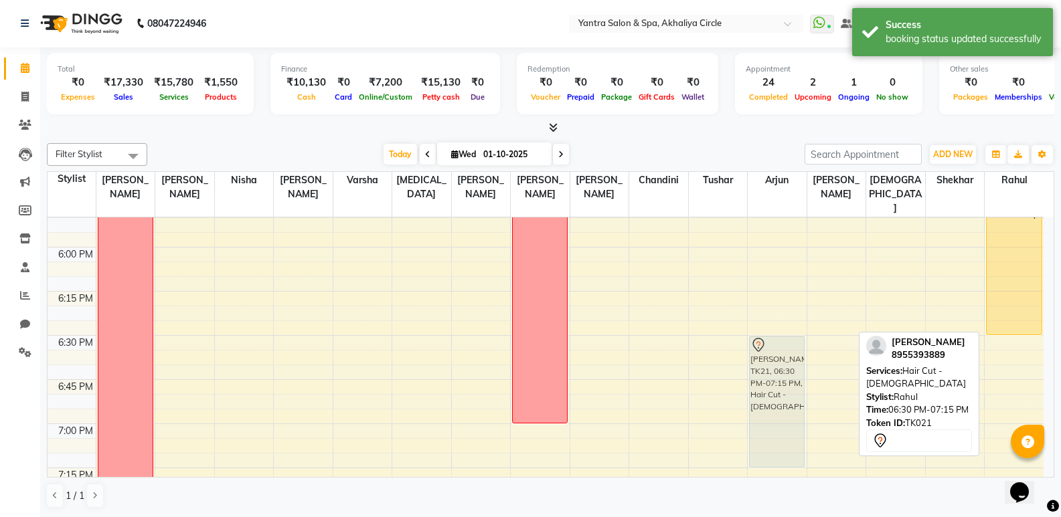
drag, startPoint x: 1020, startPoint y: 353, endPoint x: 802, endPoint y: 357, distance: 218.2
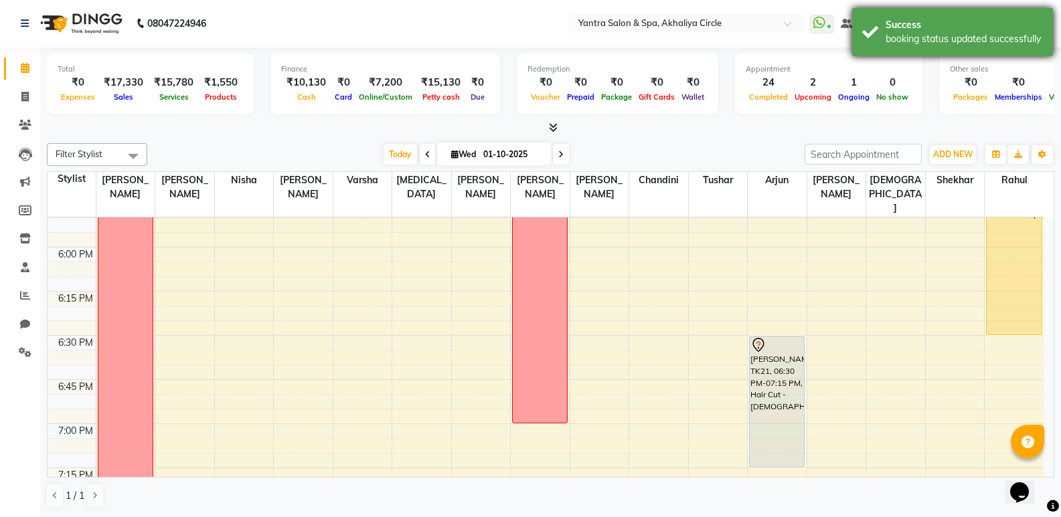
click at [867, 35] on div "Success booking status updated successfully" at bounding box center [952, 32] width 201 height 48
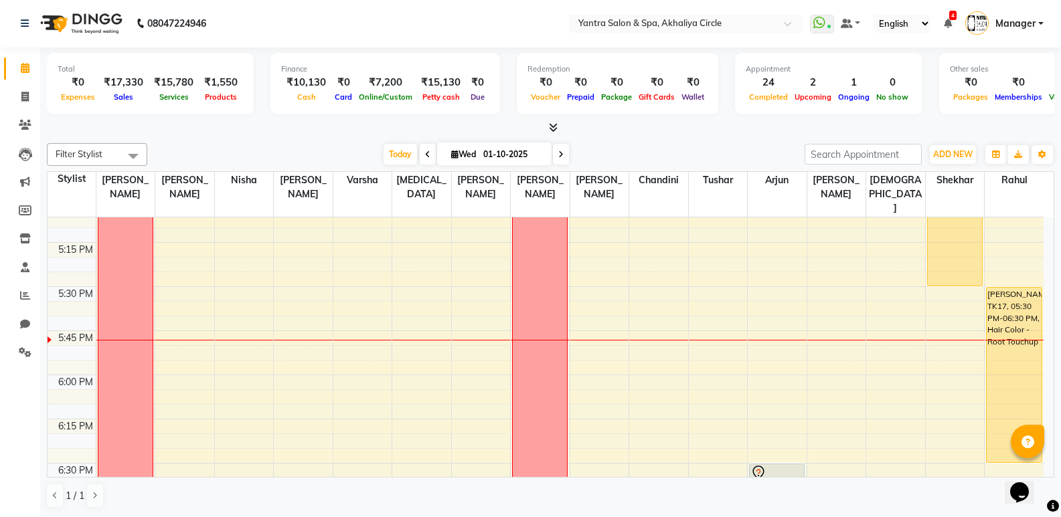
scroll to position [1603, 0]
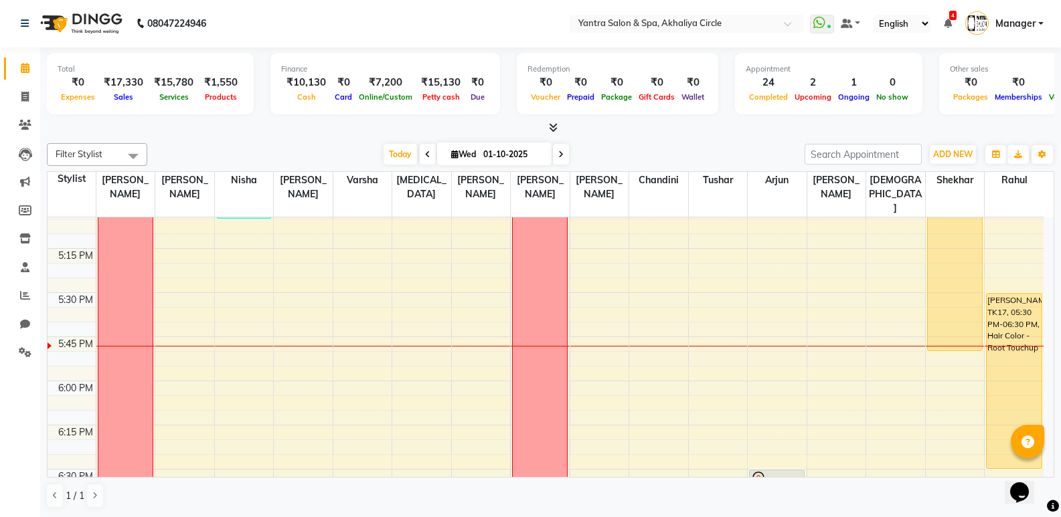
drag, startPoint x: 951, startPoint y: 276, endPoint x: 954, endPoint y: 333, distance: 56.3
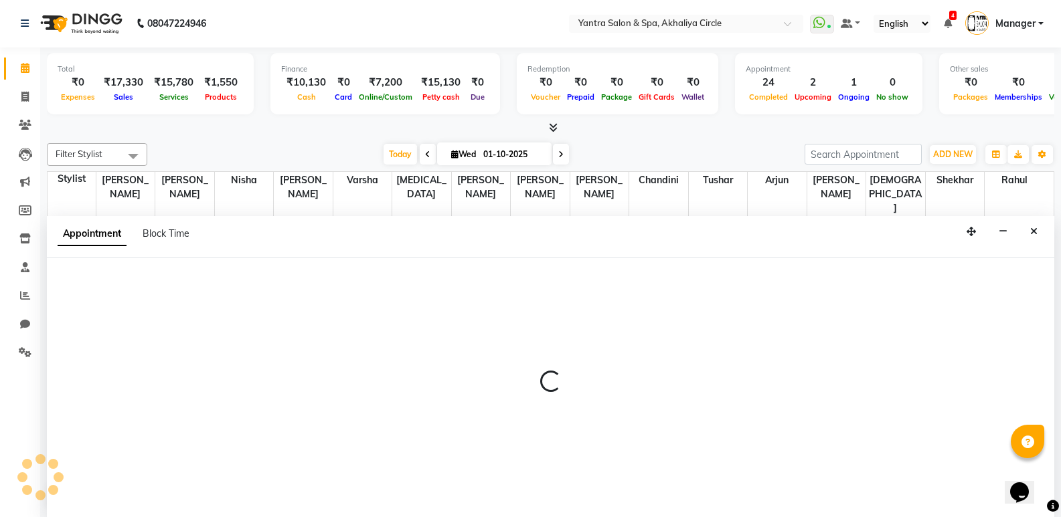
select select "72571"
select select "1065"
select select "tentative"
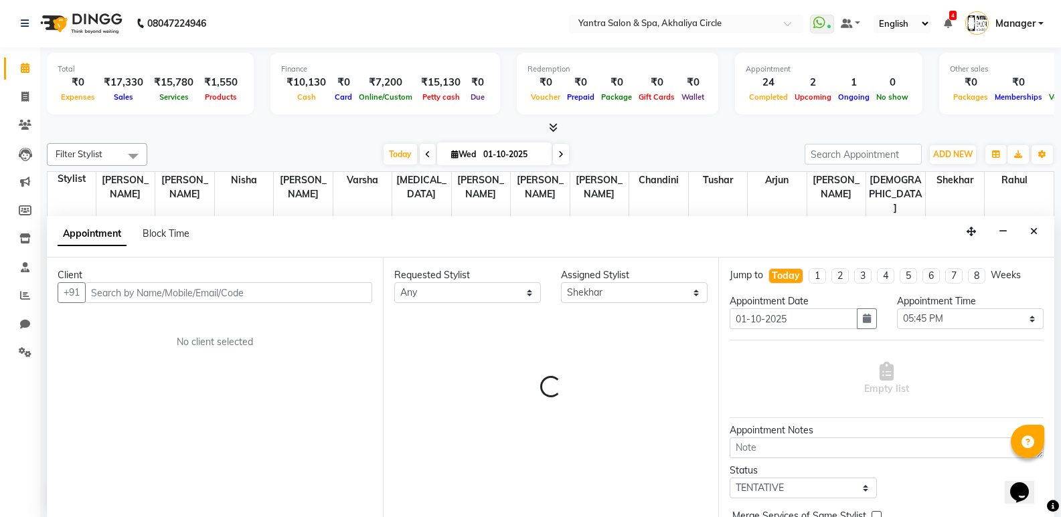
click at [211, 288] on input "text" at bounding box center [228, 292] width 287 height 21
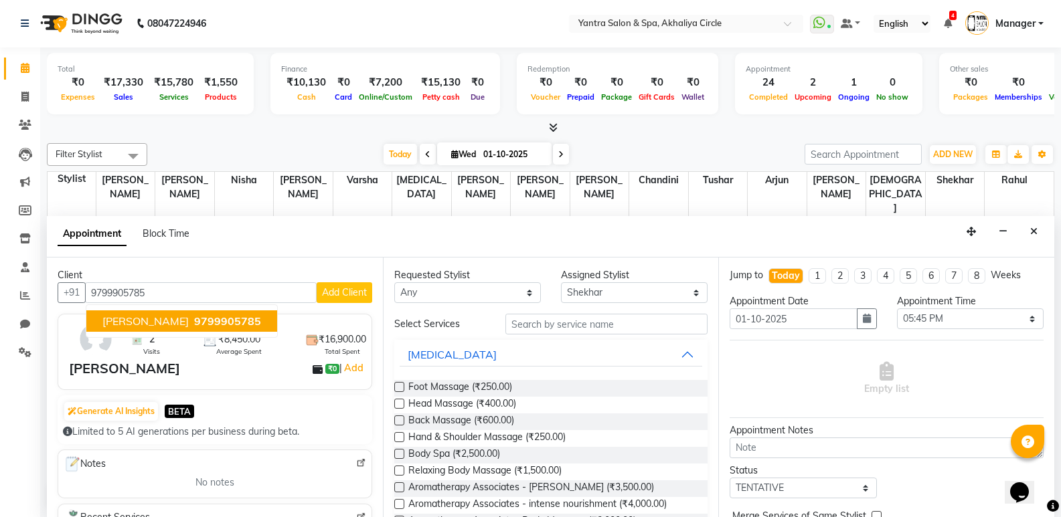
click at [194, 315] on span "9799905785" at bounding box center [227, 320] width 67 height 13
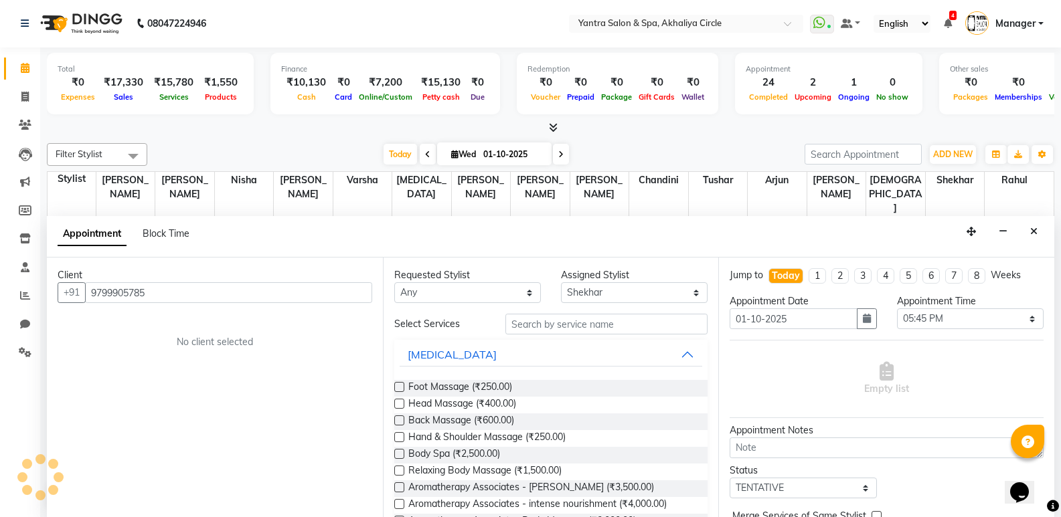
type input "9799905785"
click at [574, 327] on input "text" at bounding box center [606, 324] width 202 height 21
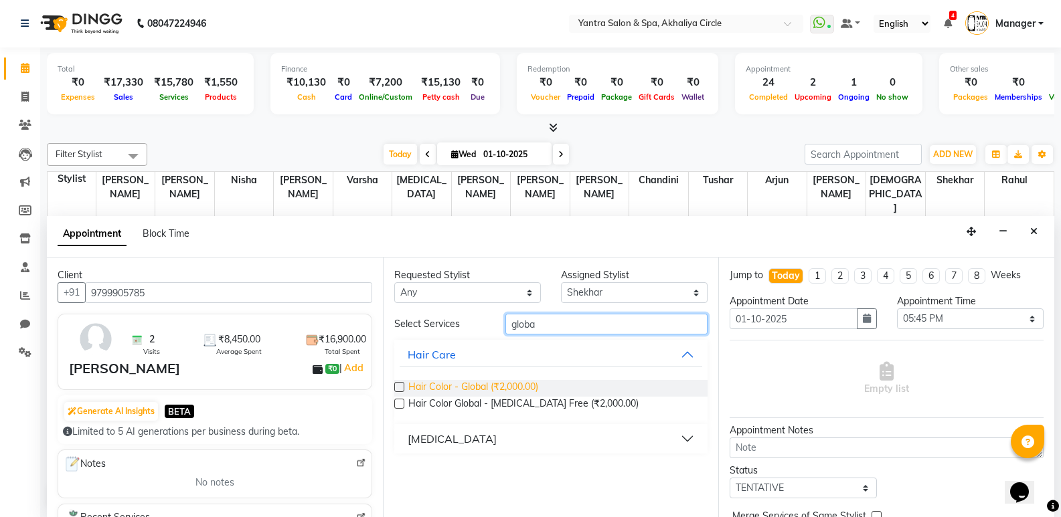
type input "globa"
click at [526, 389] on span "Hair Color - Global (₹2,000.00)" at bounding box center [473, 388] width 130 height 17
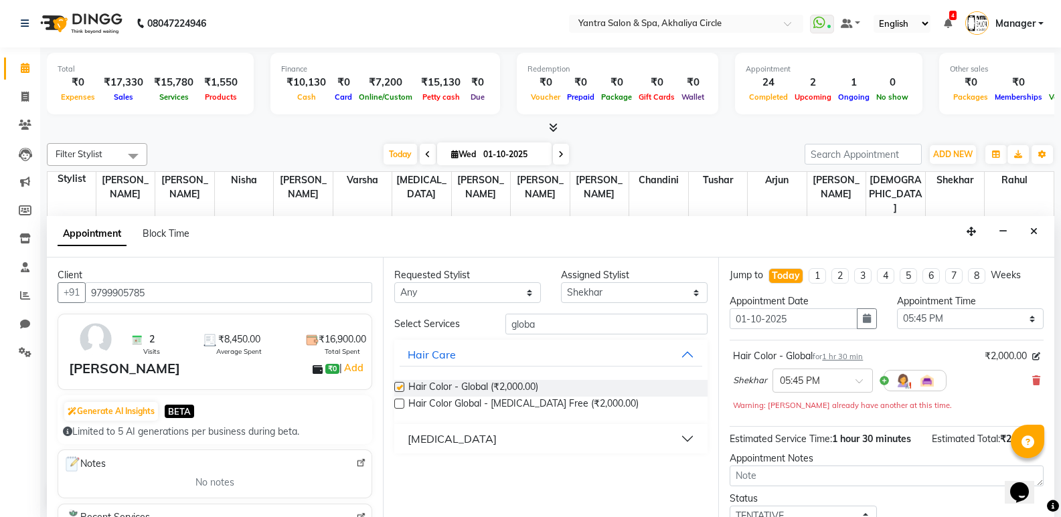
checkbox input "false"
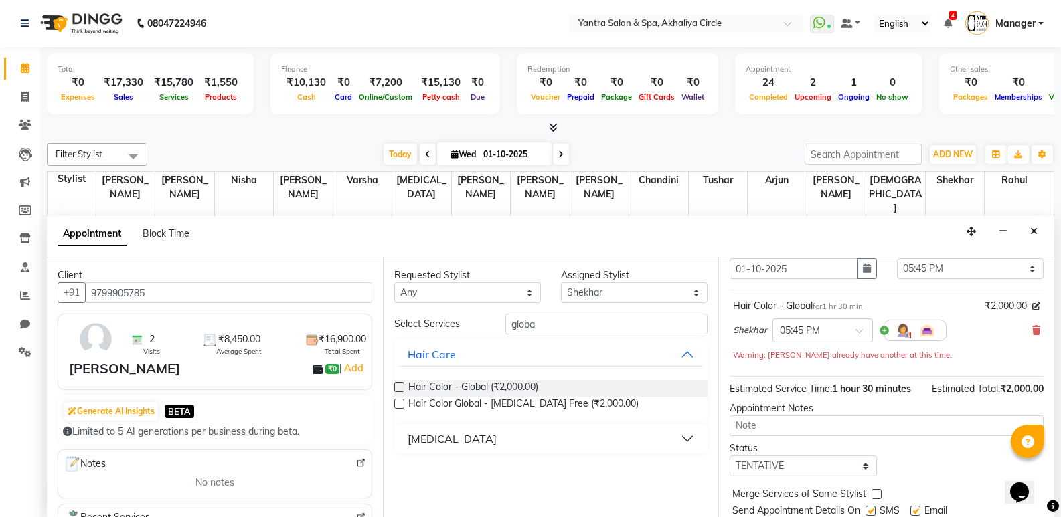
scroll to position [94, 0]
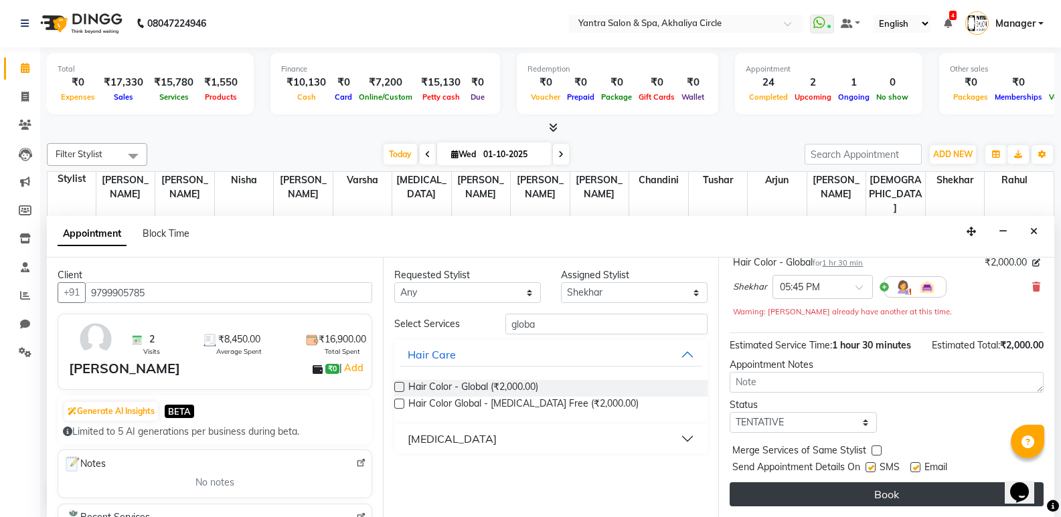
click at [844, 502] on button "Book" at bounding box center [886, 494] width 314 height 24
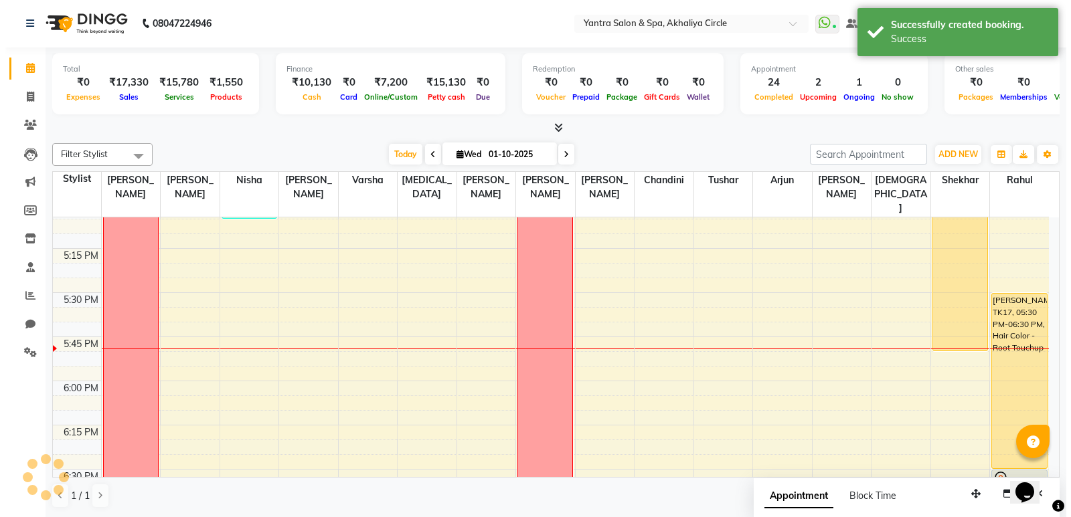
scroll to position [0, 0]
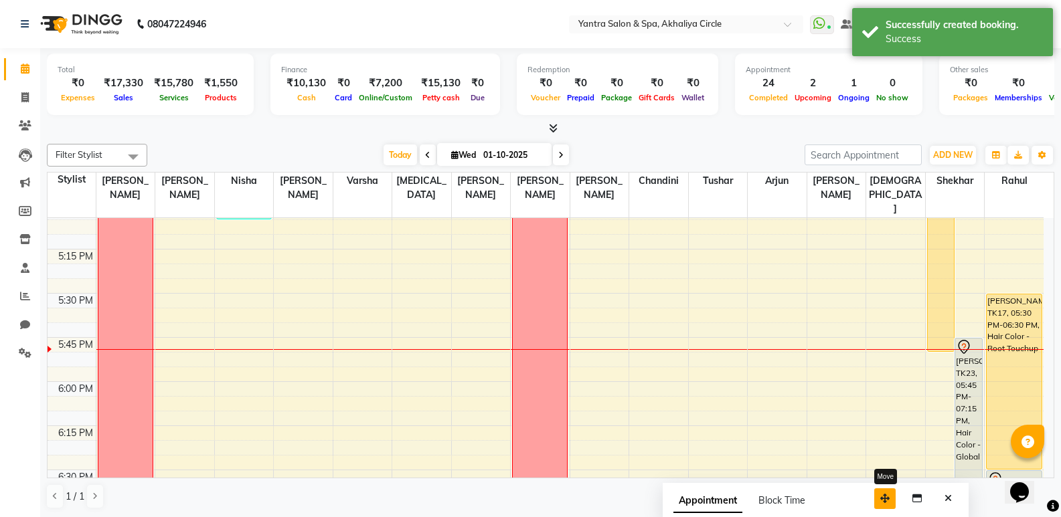
drag, startPoint x: 978, startPoint y: 496, endPoint x: 892, endPoint y: 500, distance: 85.7
click at [892, 500] on button "button" at bounding box center [884, 498] width 21 height 21
click at [942, 502] on button "Close" at bounding box center [947, 498] width 19 height 21
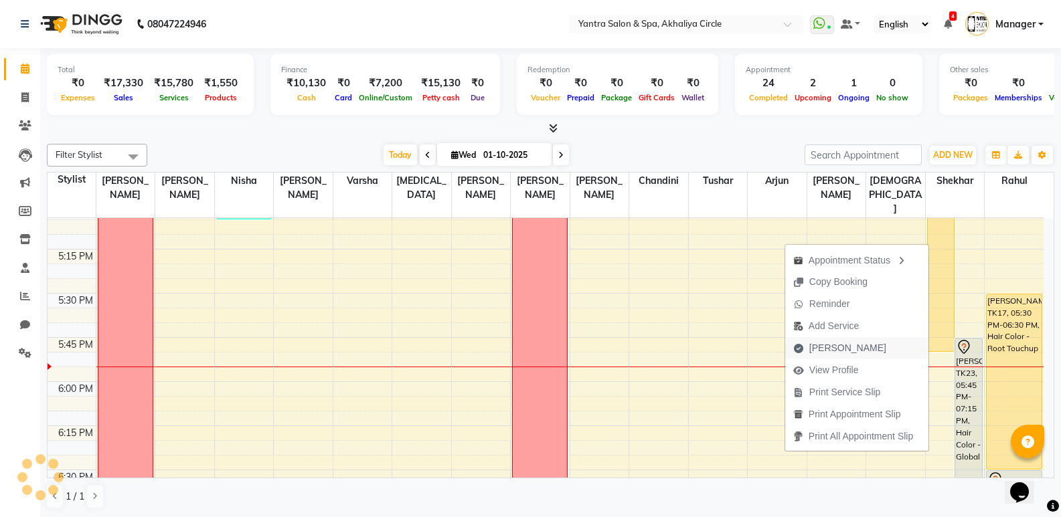
click at [836, 352] on span "[PERSON_NAME]" at bounding box center [847, 348] width 77 height 14
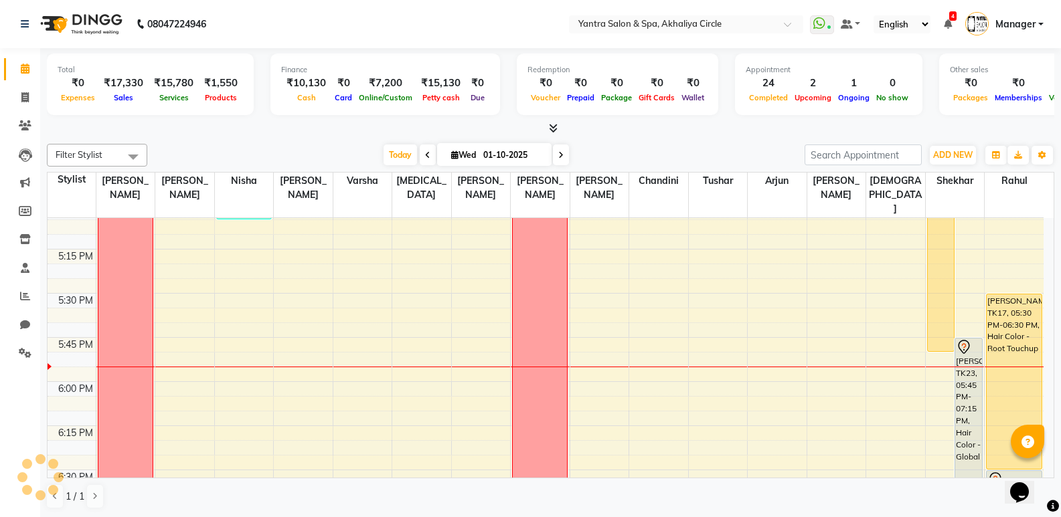
select select "service"
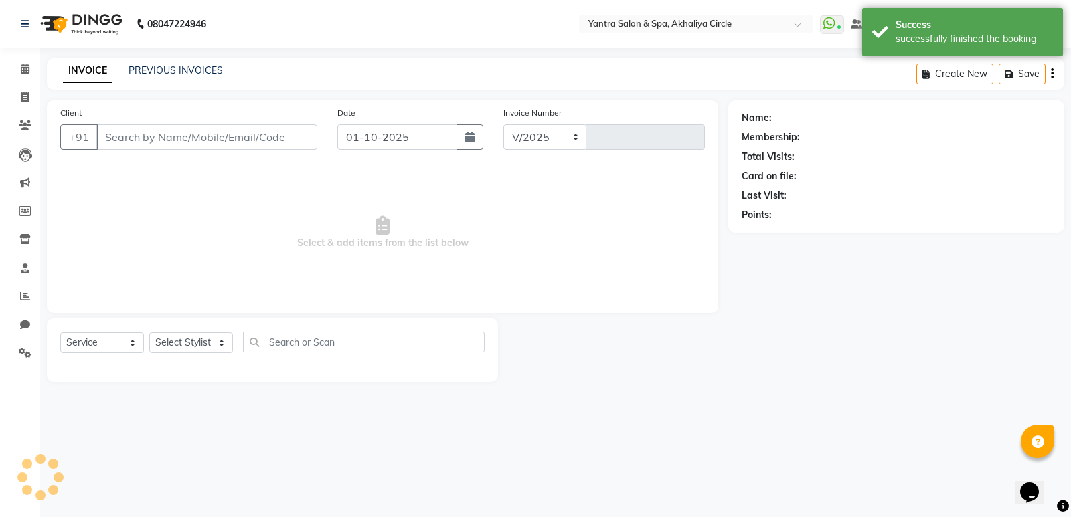
select select "152"
type input "4546"
click at [896, 33] on div "successfully finished the booking" at bounding box center [973, 39] width 157 height 14
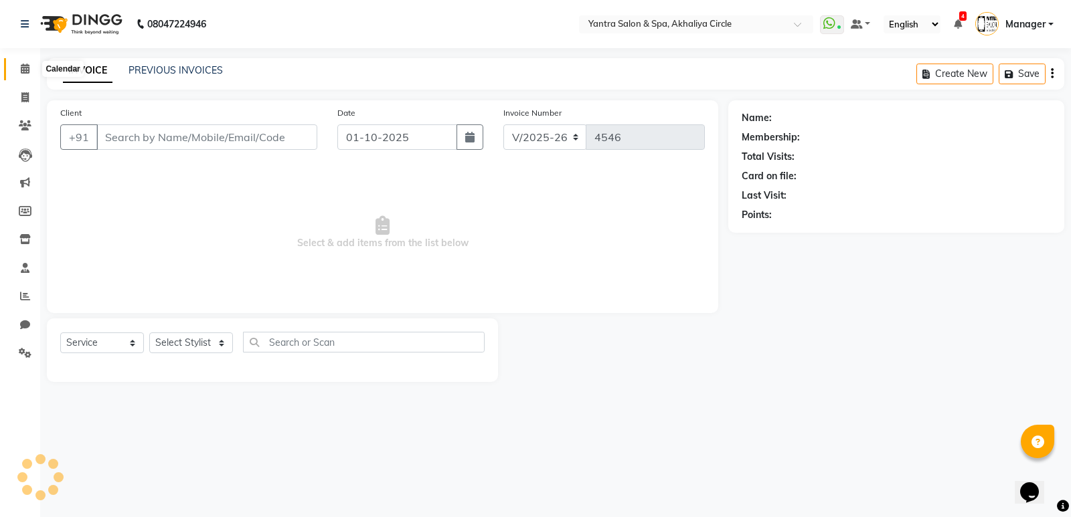
click at [17, 68] on span at bounding box center [24, 69] width 23 height 15
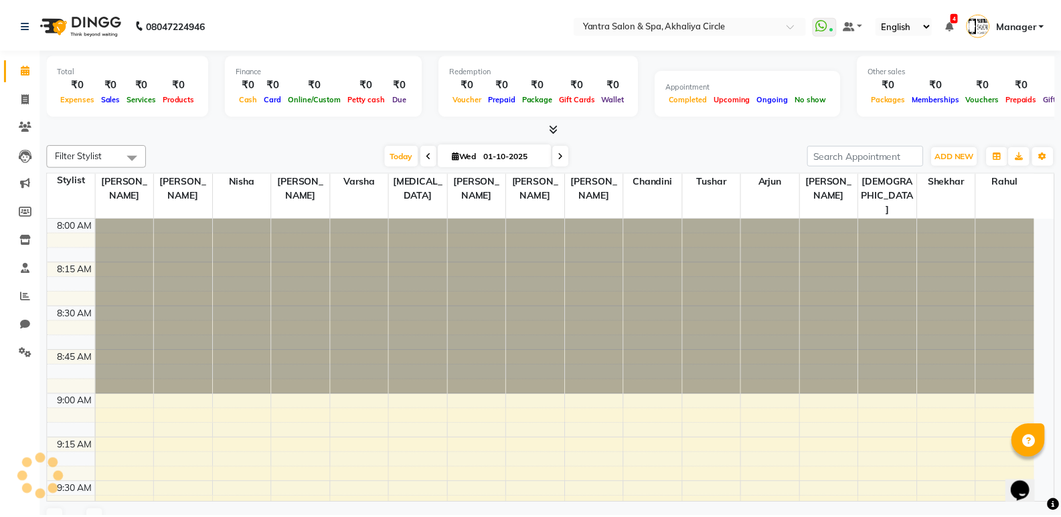
scroll to position [1591, 0]
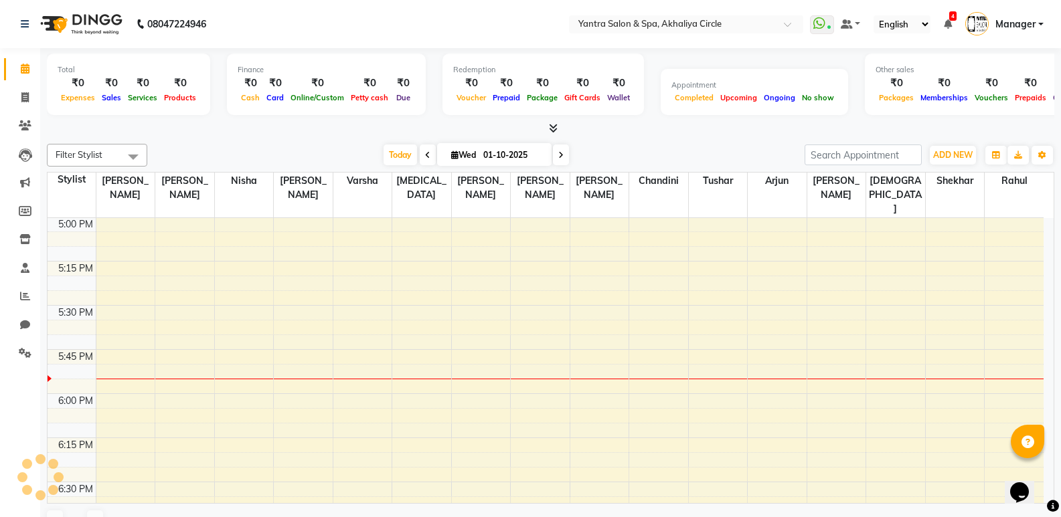
click at [739, 164] on div "Today Wed 01-10-2025" at bounding box center [476, 155] width 644 height 20
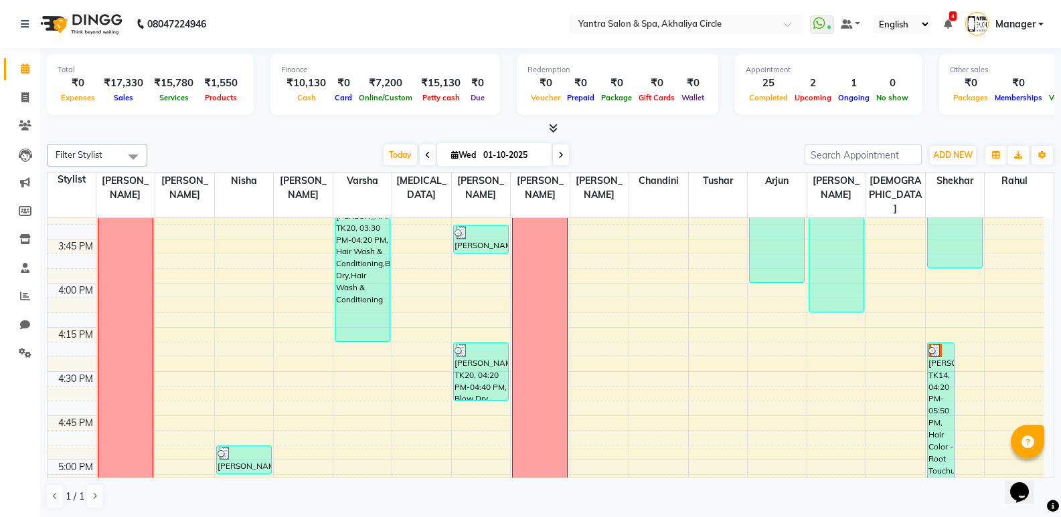
scroll to position [1472, 0]
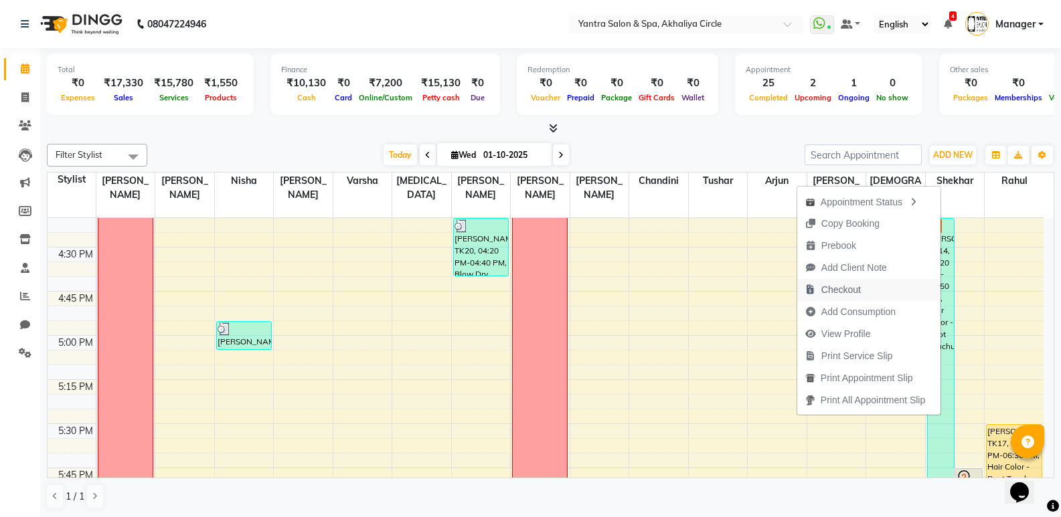
click at [865, 284] on button "Checkout" at bounding box center [868, 290] width 143 height 22
select select "service"
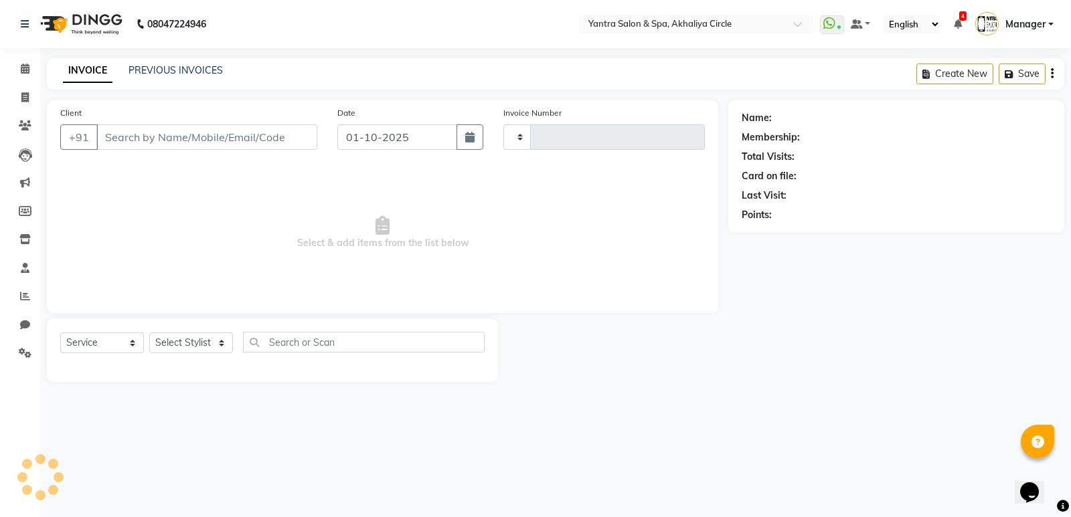
type input "4546"
select select "152"
type input "9461088489"
select select "72571"
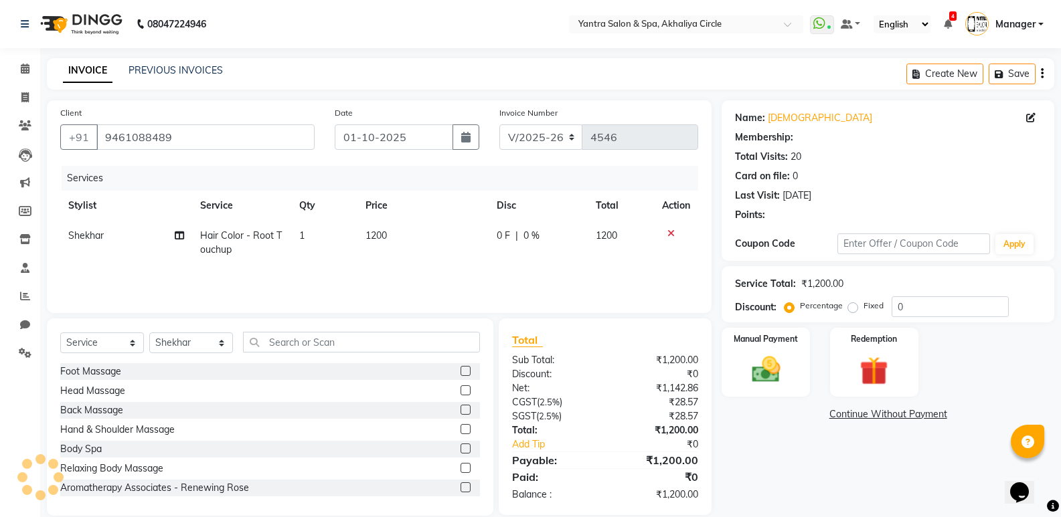
click at [423, 238] on td "1200" at bounding box center [423, 243] width 132 height 44
select select "72571"
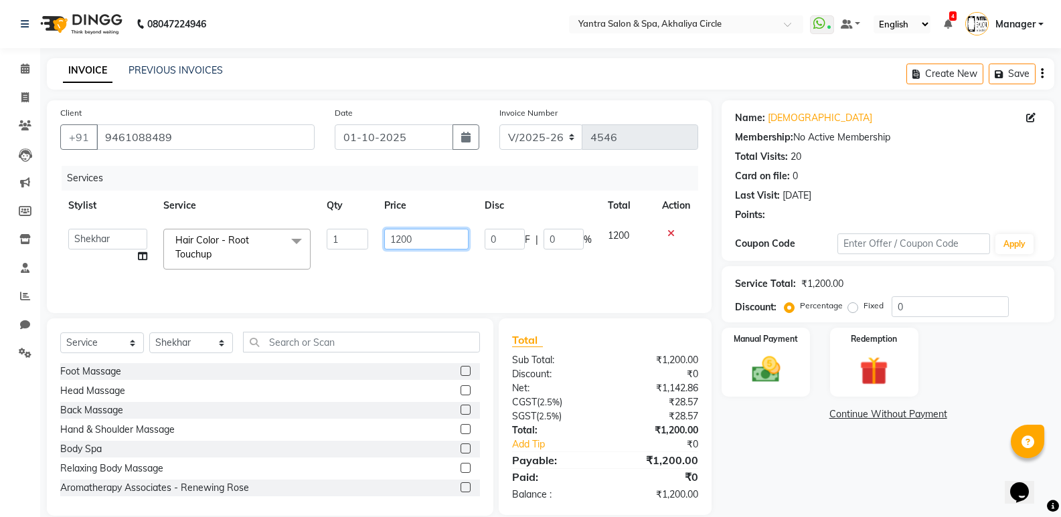
click at [423, 238] on input "1200" at bounding box center [426, 239] width 84 height 21
type input "1500"
click at [598, 345] on div "Total" at bounding box center [605, 340] width 186 height 16
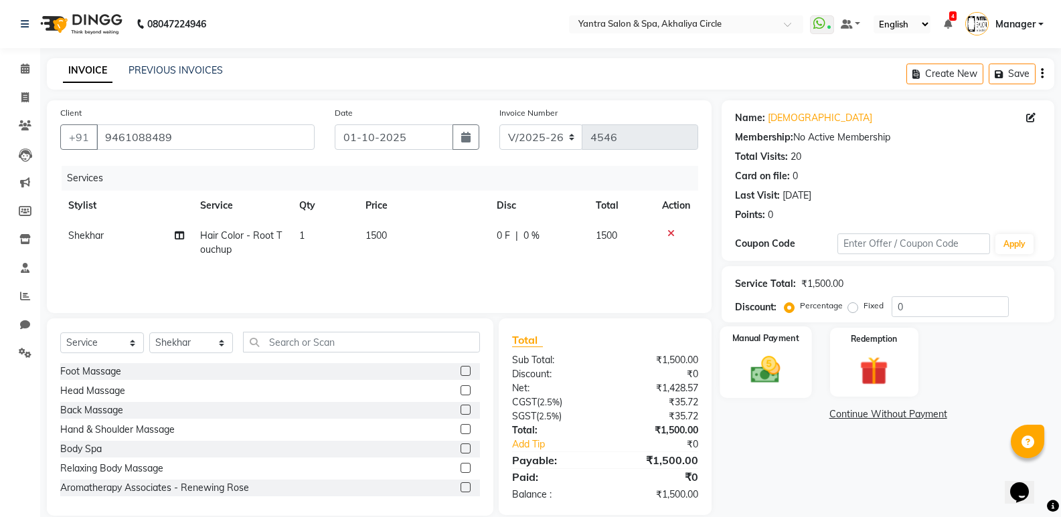
click at [766, 355] on img at bounding box center [765, 370] width 48 height 34
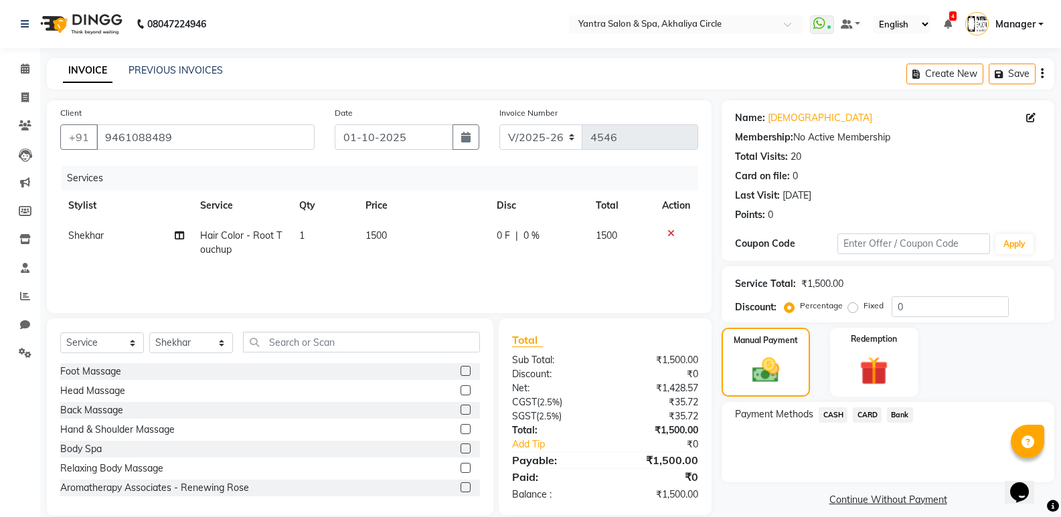
click at [837, 416] on span "CASH" at bounding box center [832, 414] width 29 height 15
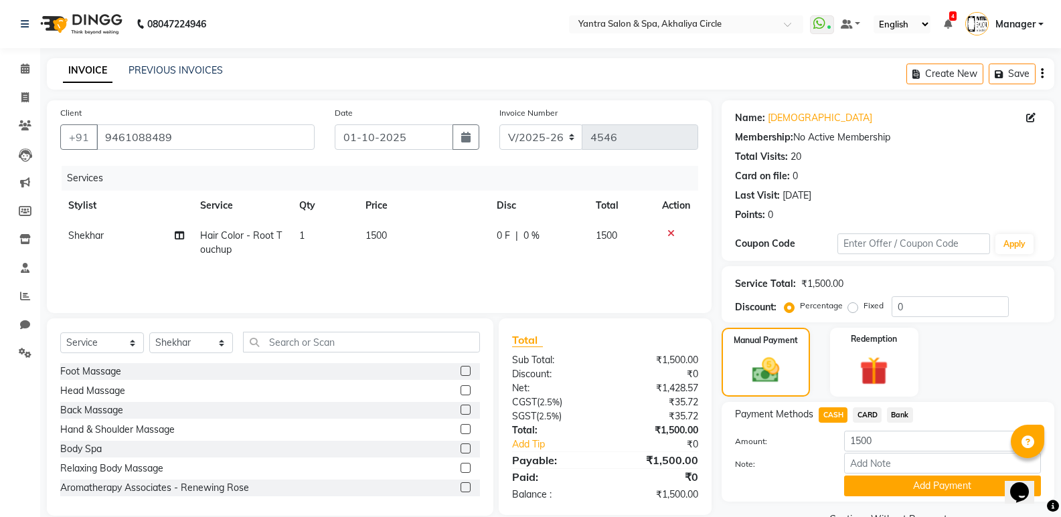
click at [906, 419] on span "Bank" at bounding box center [900, 414] width 26 height 15
click at [923, 484] on button "Add Payment" at bounding box center [942, 486] width 197 height 21
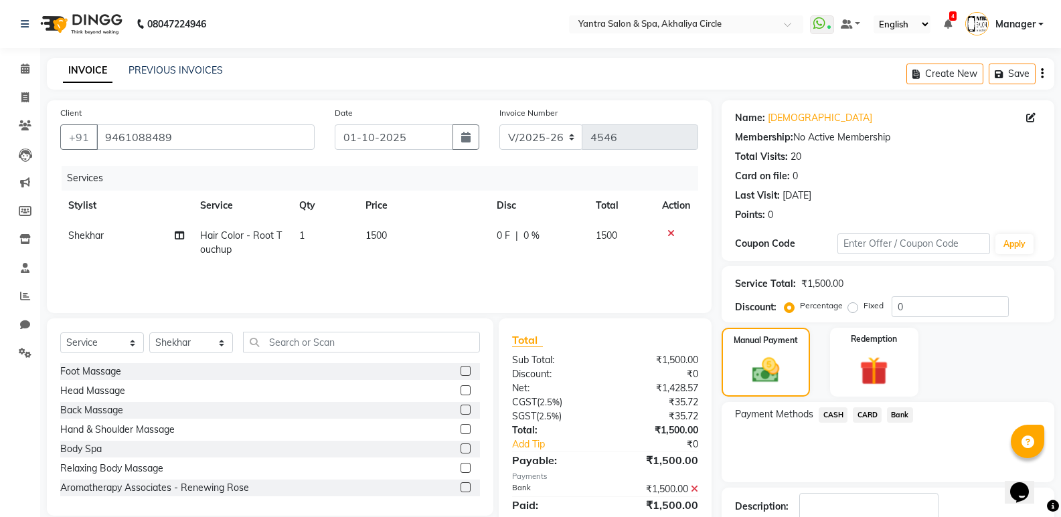
scroll to position [88, 0]
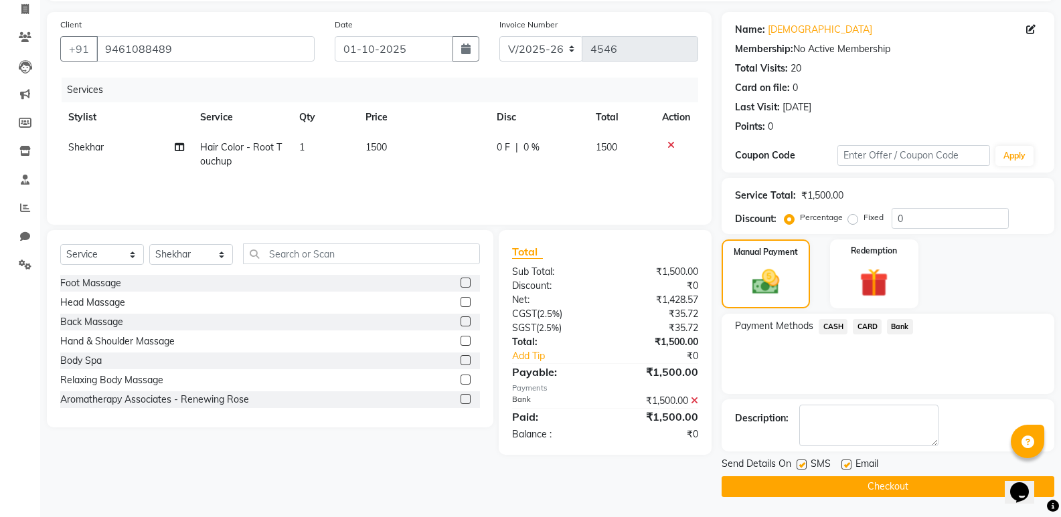
click at [834, 484] on button "Checkout" at bounding box center [887, 486] width 333 height 21
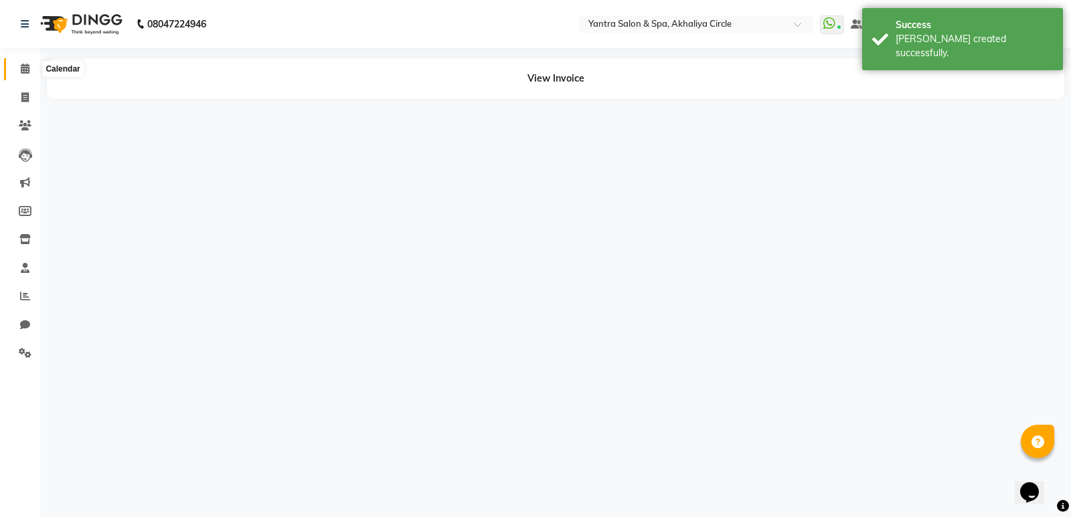
click at [21, 70] on icon at bounding box center [25, 69] width 9 height 10
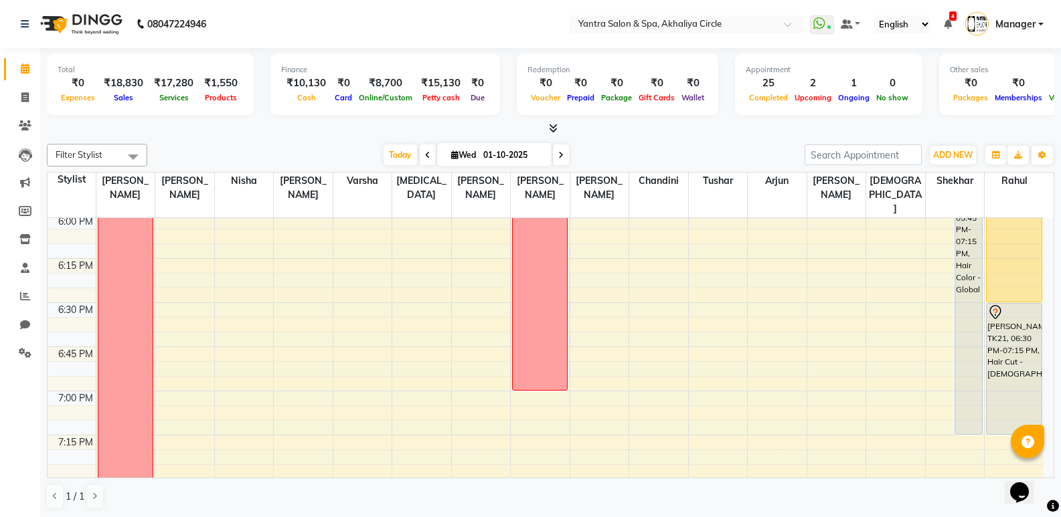
scroll to position [1740, 0]
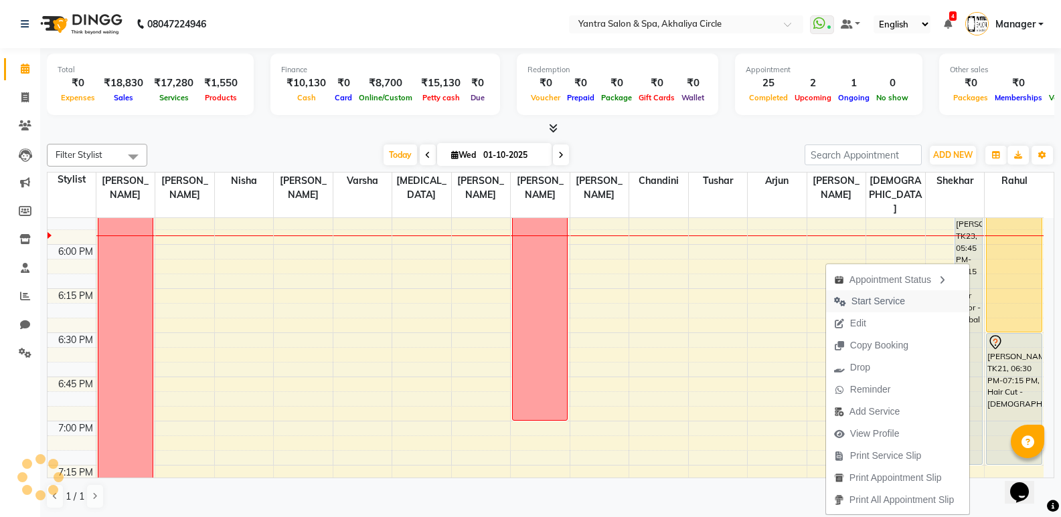
click at [870, 299] on span "Start Service" at bounding box center [878, 301] width 54 height 14
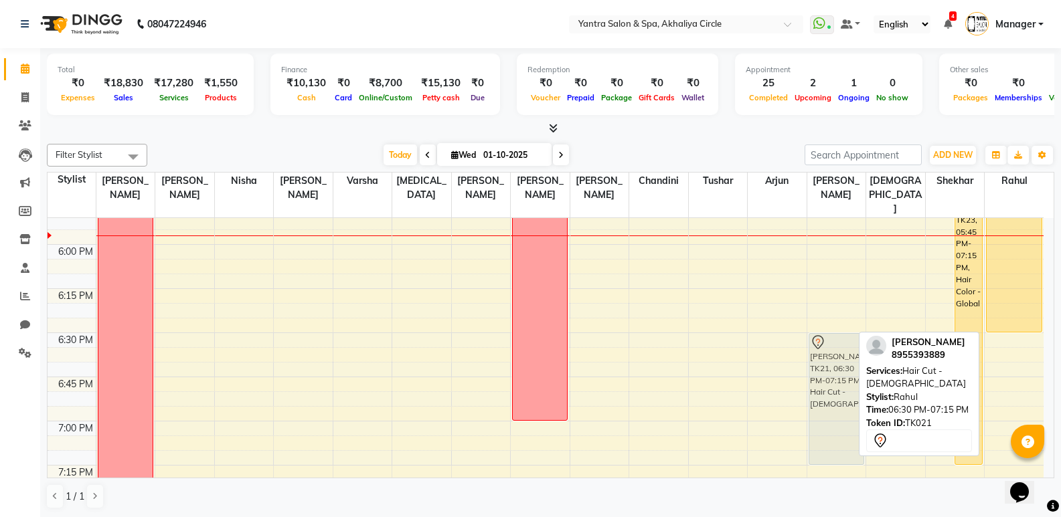
drag, startPoint x: 1007, startPoint y: 347, endPoint x: 834, endPoint y: 348, distance: 172.6
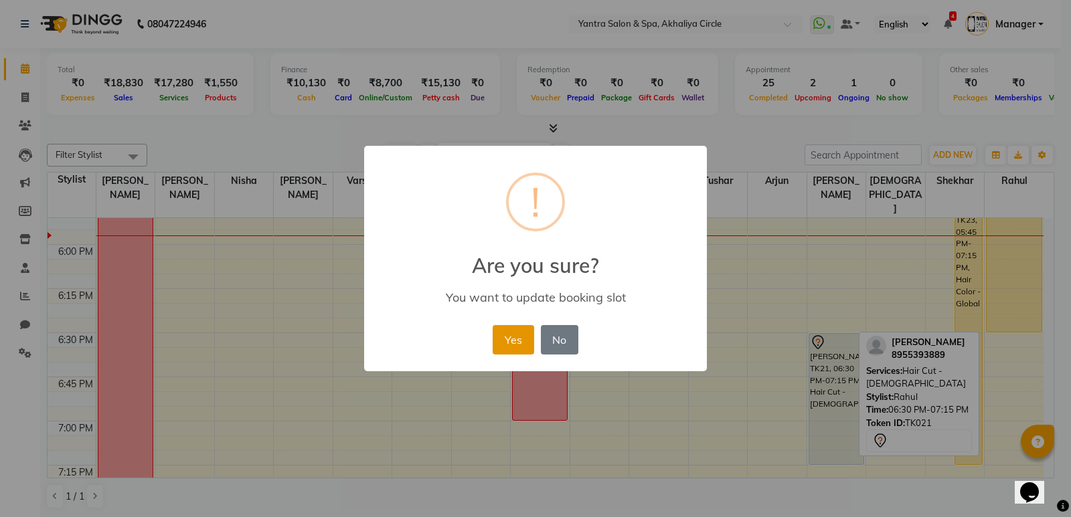
click at [522, 351] on button "Yes" at bounding box center [512, 339] width 41 height 29
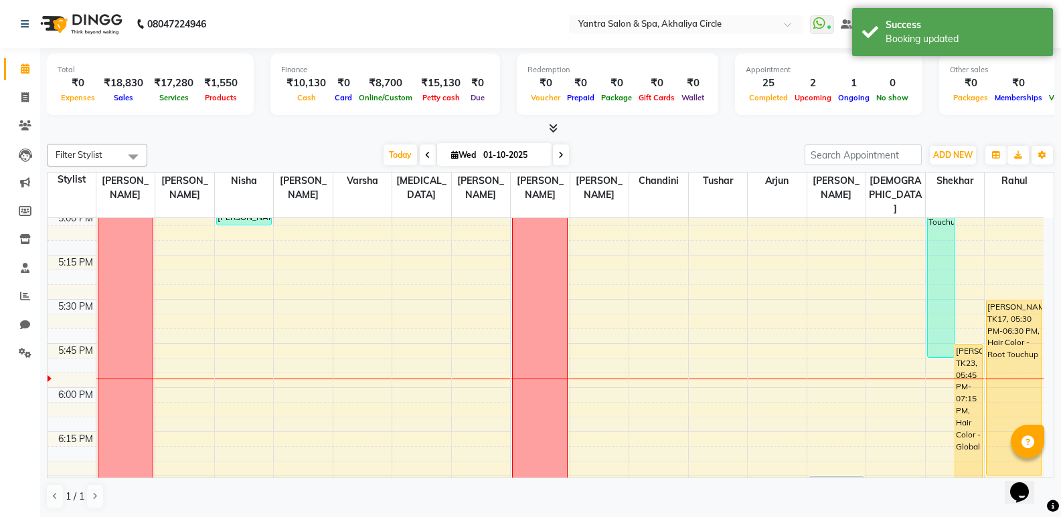
scroll to position [1673, 0]
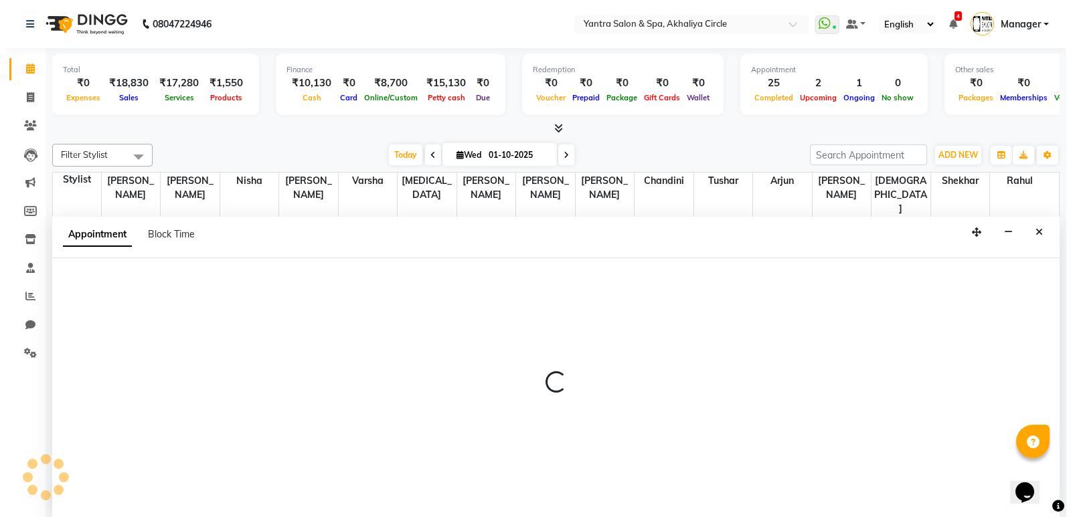
scroll to position [1, 0]
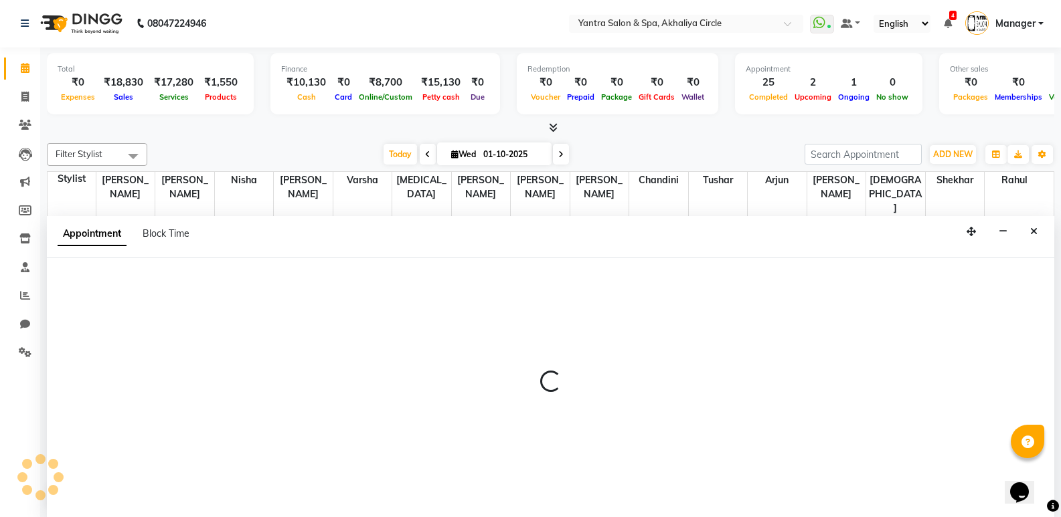
select select "18094"
select select "tentative"
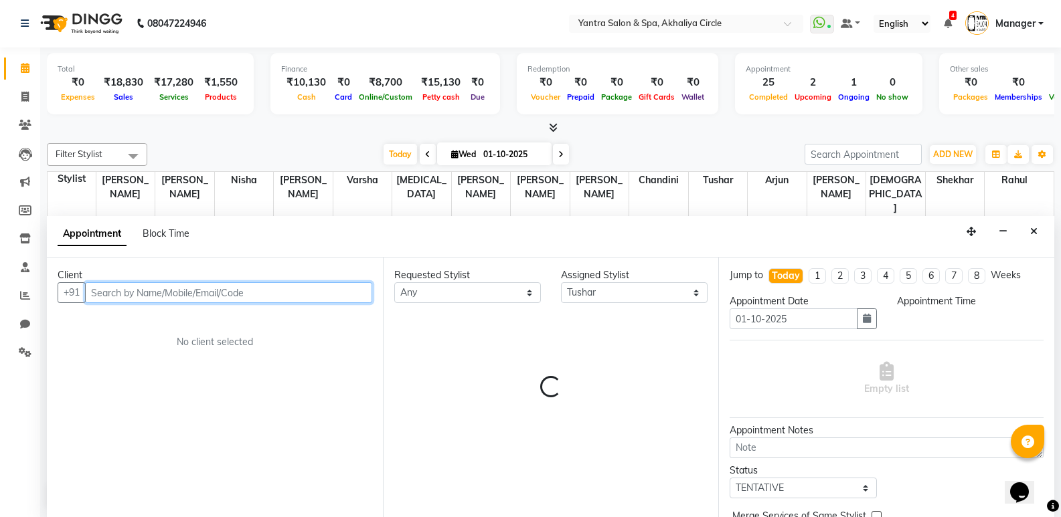
select select "1080"
click at [281, 294] on input "text" at bounding box center [228, 292] width 287 height 21
paste input "9810332023"
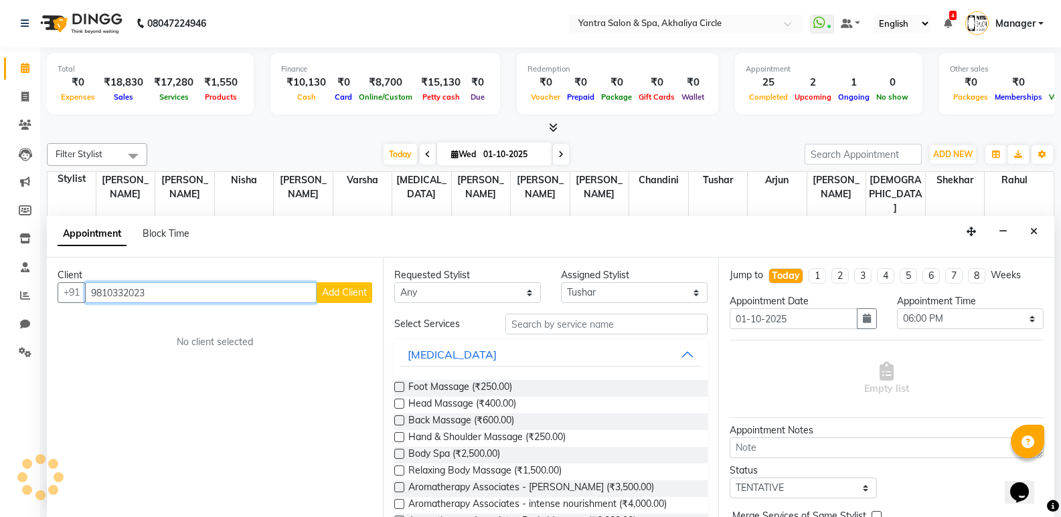
type input "9810332023"
click at [319, 290] on button "Add Client" at bounding box center [344, 292] width 56 height 21
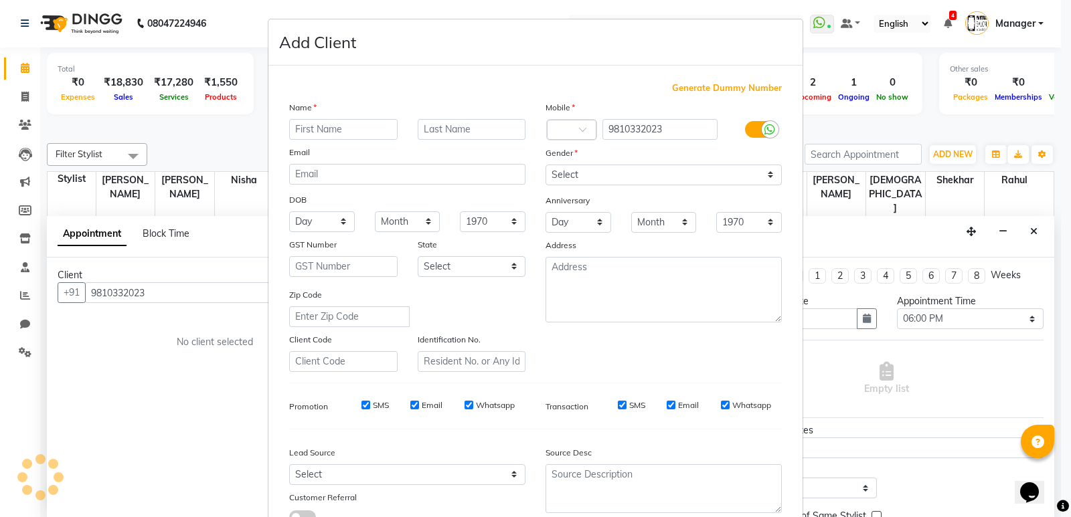
click at [349, 135] on input "text" at bounding box center [343, 129] width 108 height 21
type input "[DEMOGRAPHIC_DATA]"
click at [615, 177] on select "Select Male Female Other Prefer Not To Say" at bounding box center [663, 175] width 236 height 21
select select "male"
click at [545, 165] on select "Select Male Female Other Prefer Not To Say" at bounding box center [663, 175] width 236 height 21
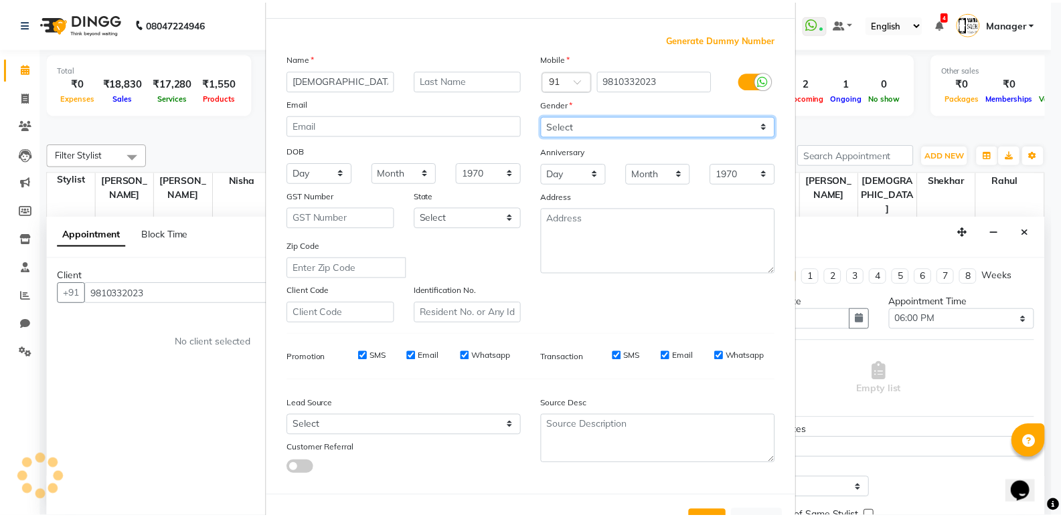
scroll to position [100, 0]
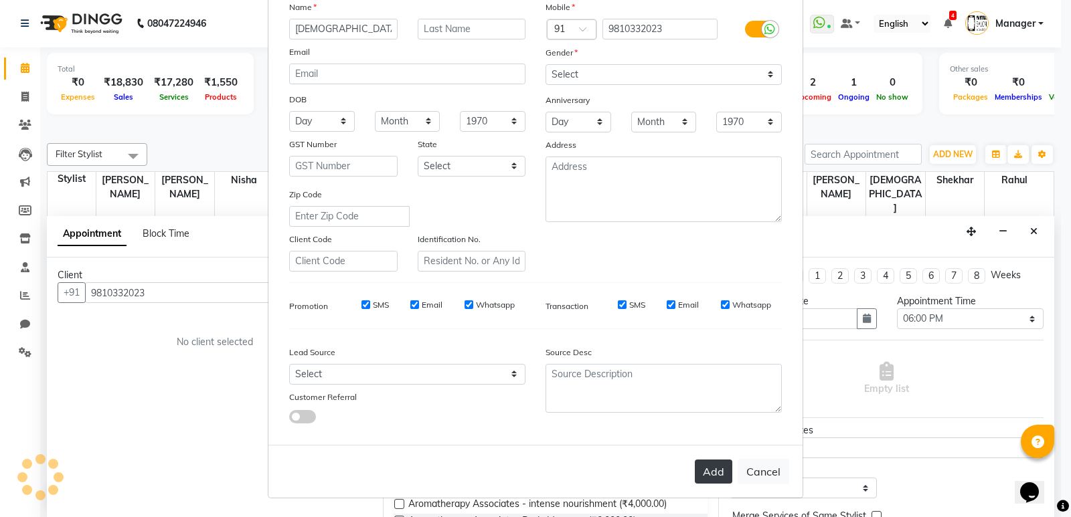
click at [703, 470] on button "Add" at bounding box center [713, 472] width 37 height 24
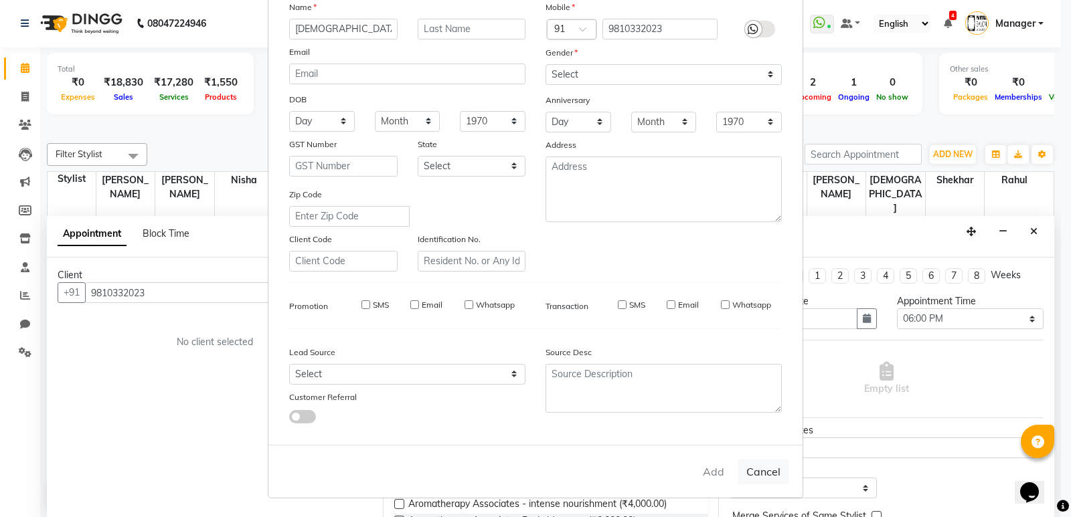
select select
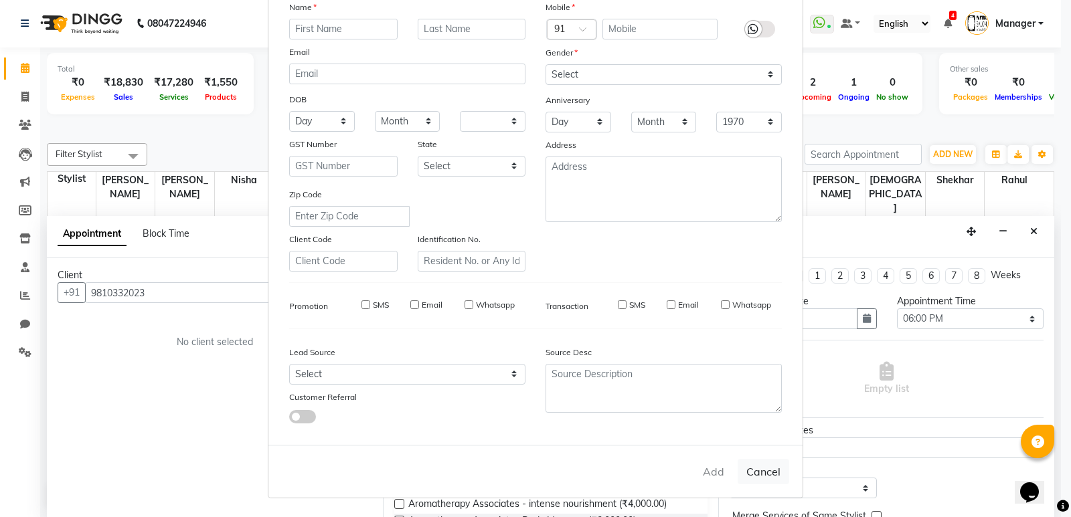
select select
checkbox input "false"
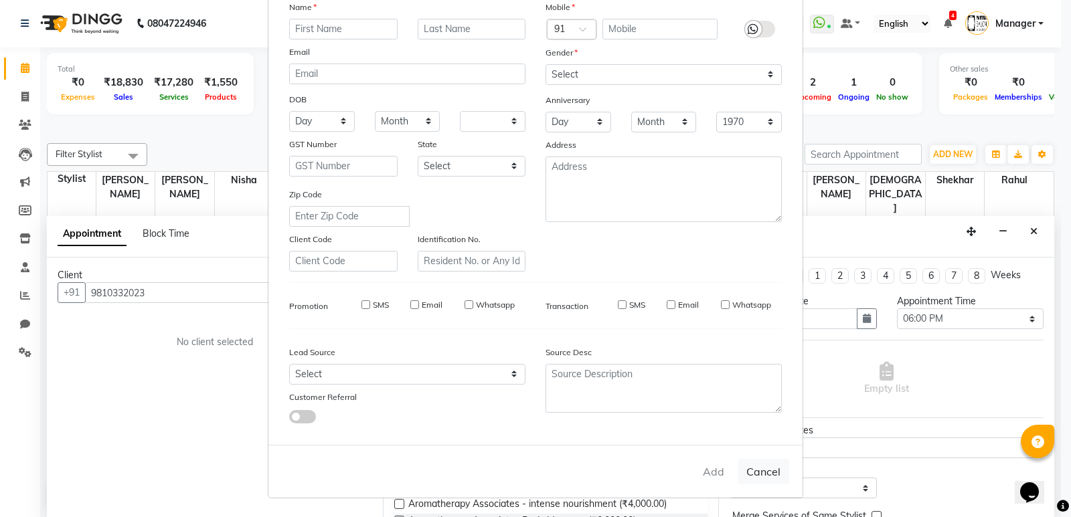
checkbox input "false"
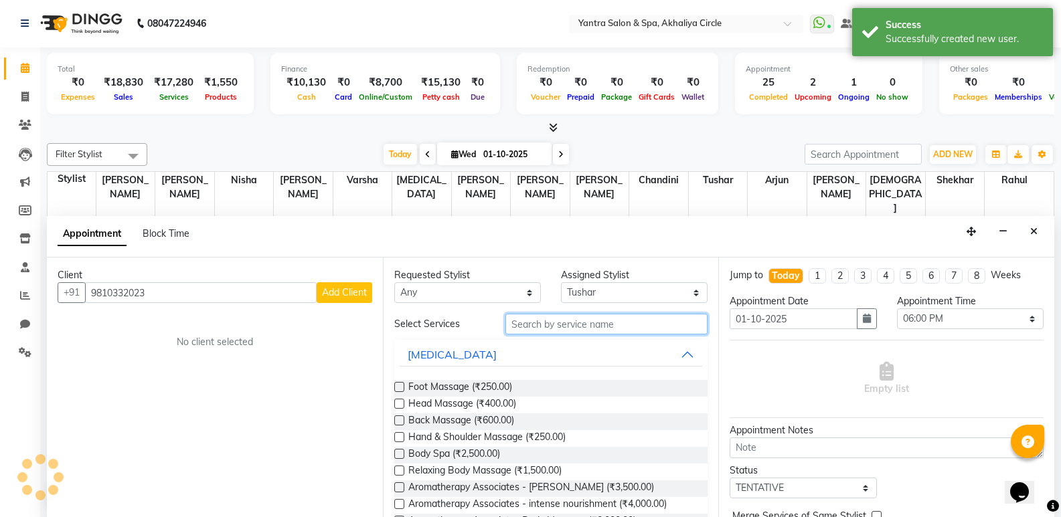
click at [592, 326] on input "text" at bounding box center [606, 324] width 202 height 21
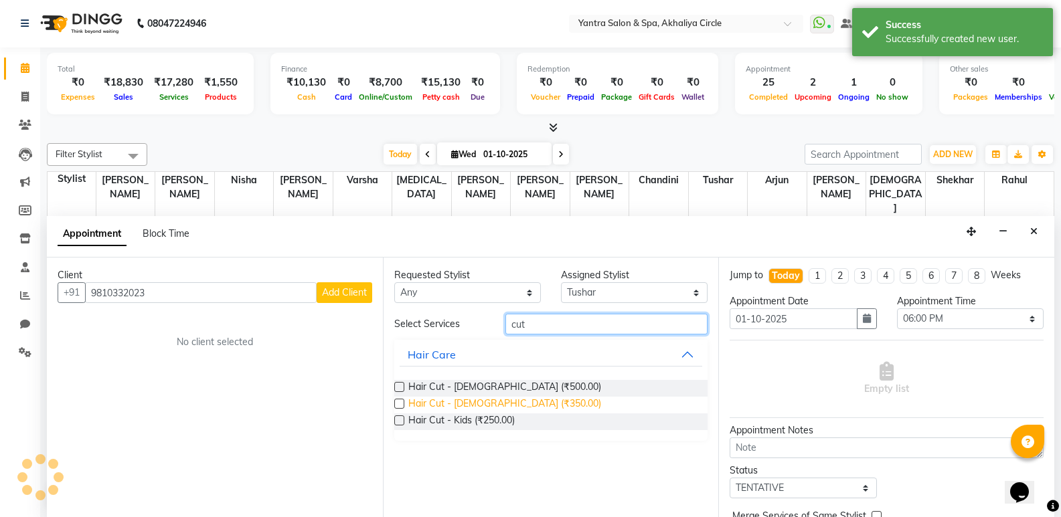
type input "cut"
click at [500, 402] on span "Hair Cut - [DEMOGRAPHIC_DATA] (₹350.00)" at bounding box center [504, 405] width 193 height 17
checkbox input "true"
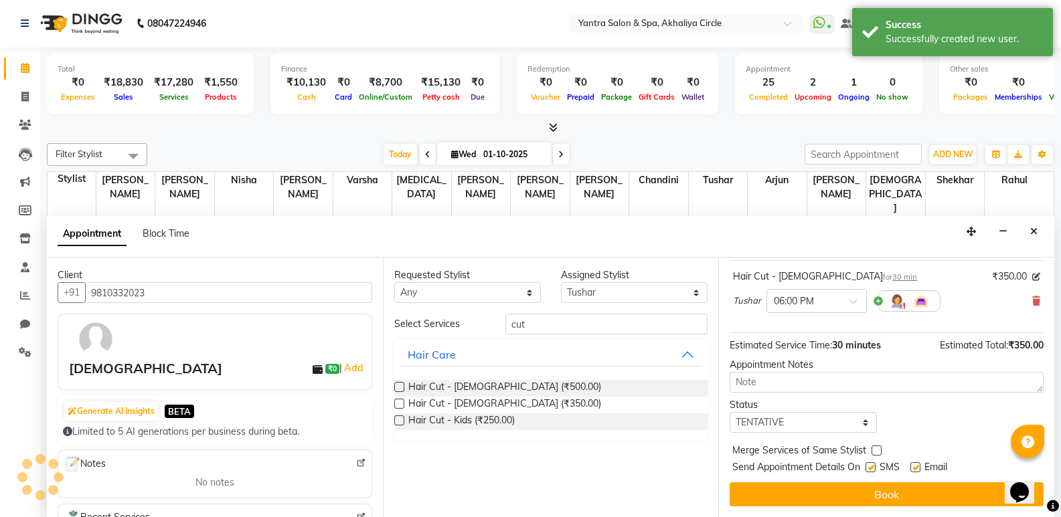
scroll to position [80, 0]
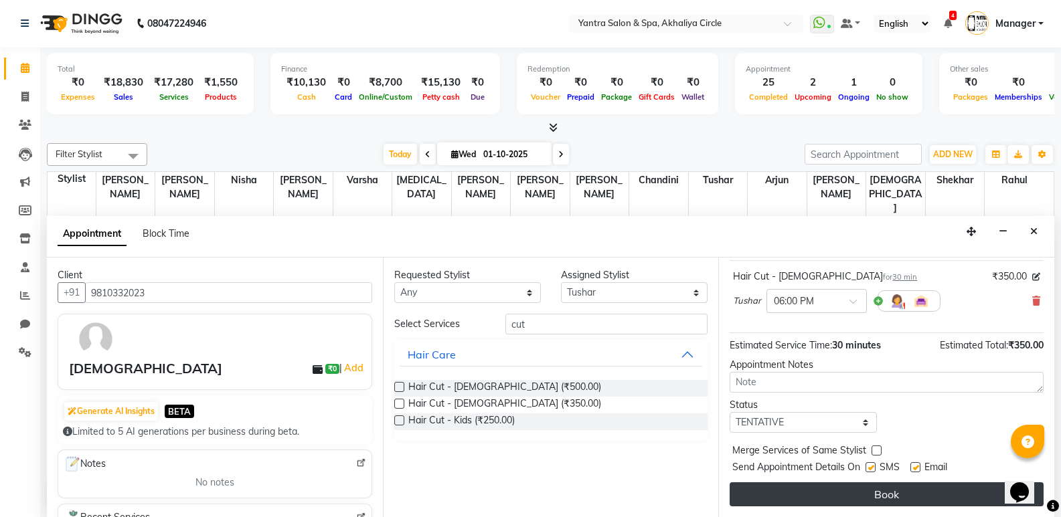
click at [793, 493] on button "Book" at bounding box center [886, 494] width 314 height 24
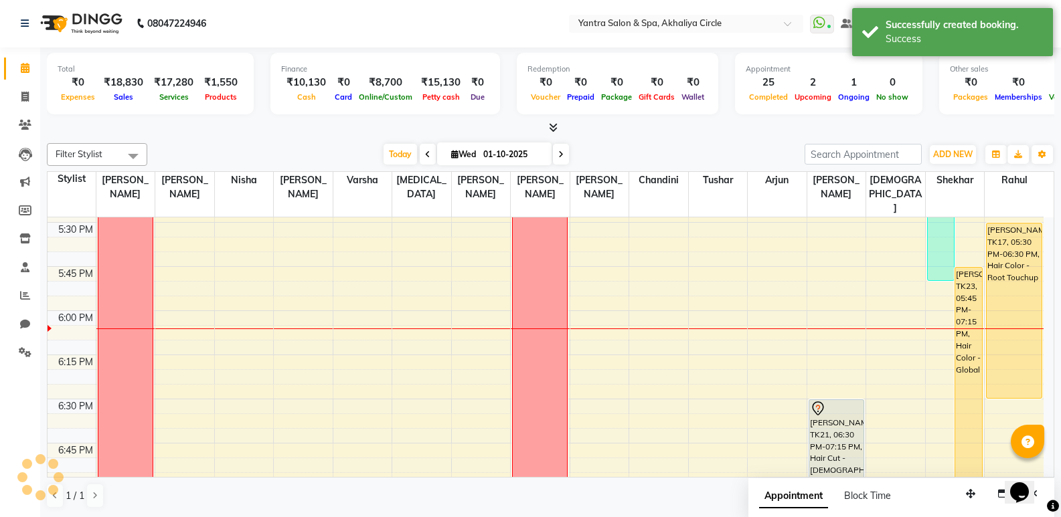
scroll to position [0, 0]
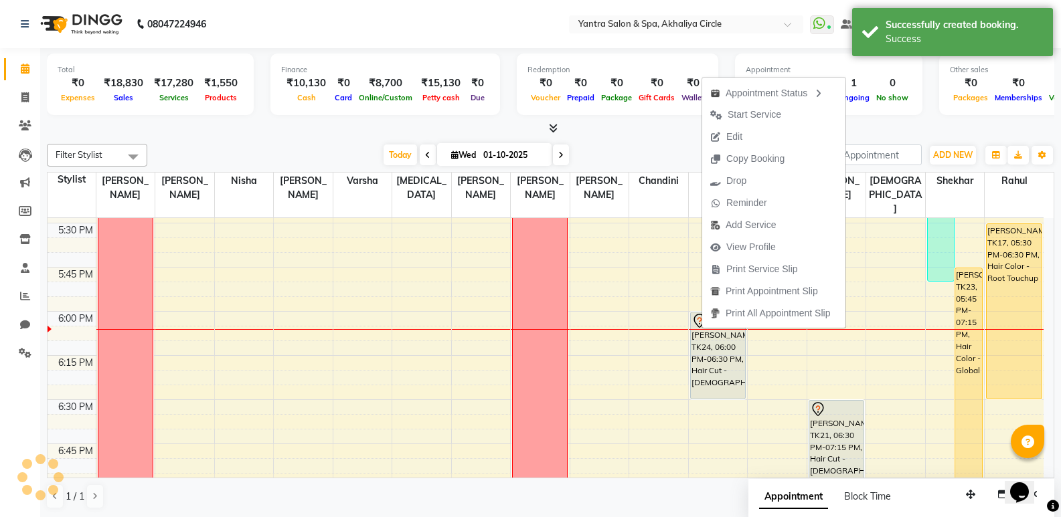
click at [646, 134] on div at bounding box center [550, 129] width 1007 height 14
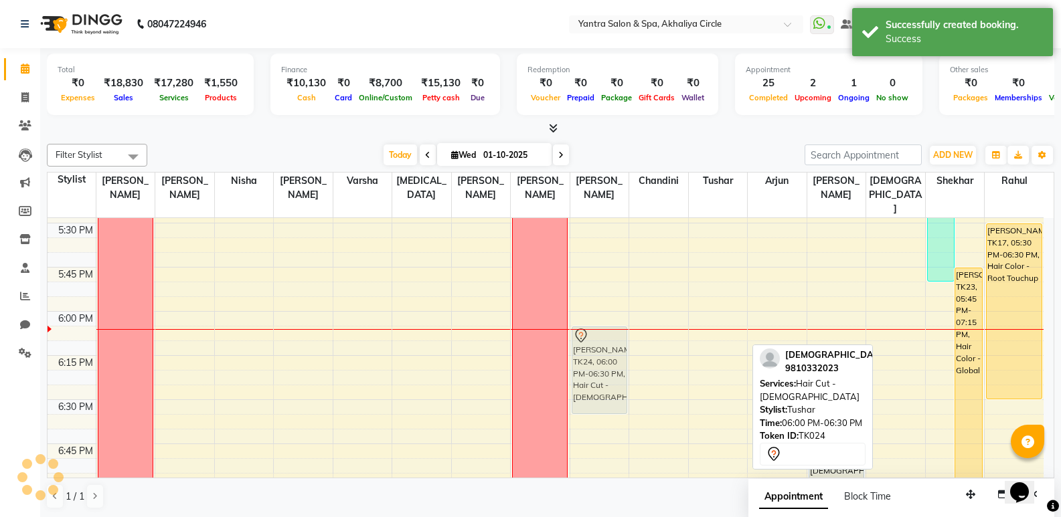
drag, startPoint x: 713, startPoint y: 353, endPoint x: 623, endPoint y: 375, distance: 92.8
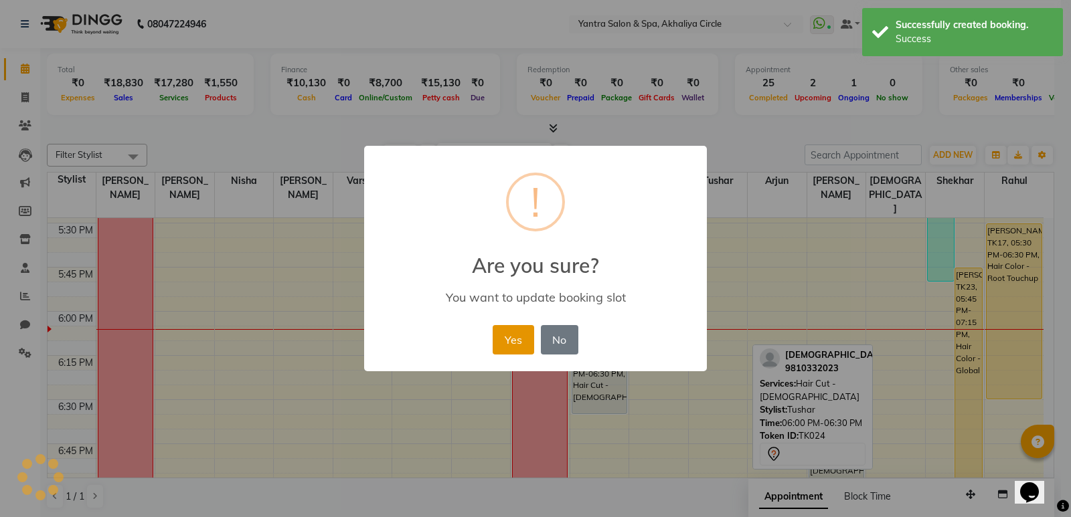
click at [504, 335] on button "Yes" at bounding box center [512, 339] width 41 height 29
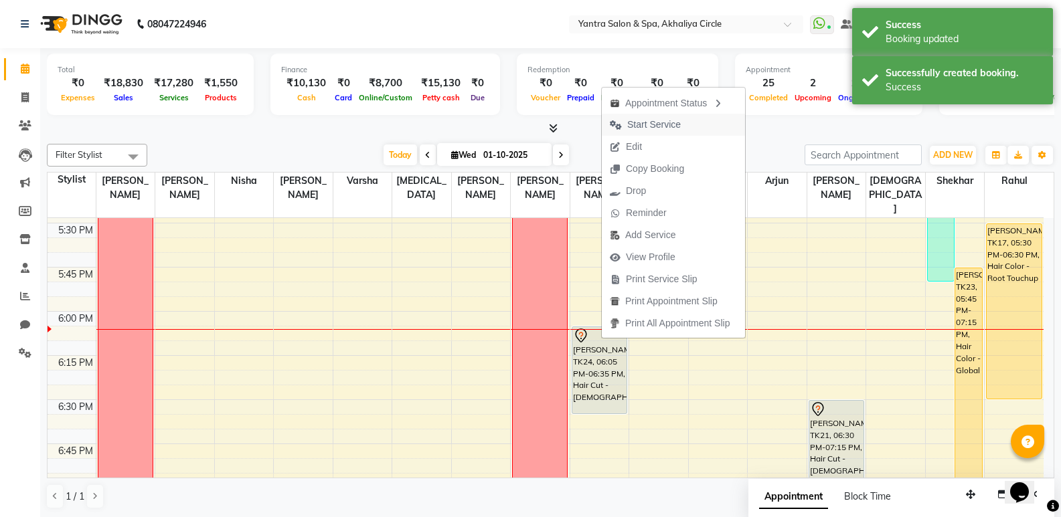
click at [676, 123] on span "Start Service" at bounding box center [654, 125] width 54 height 14
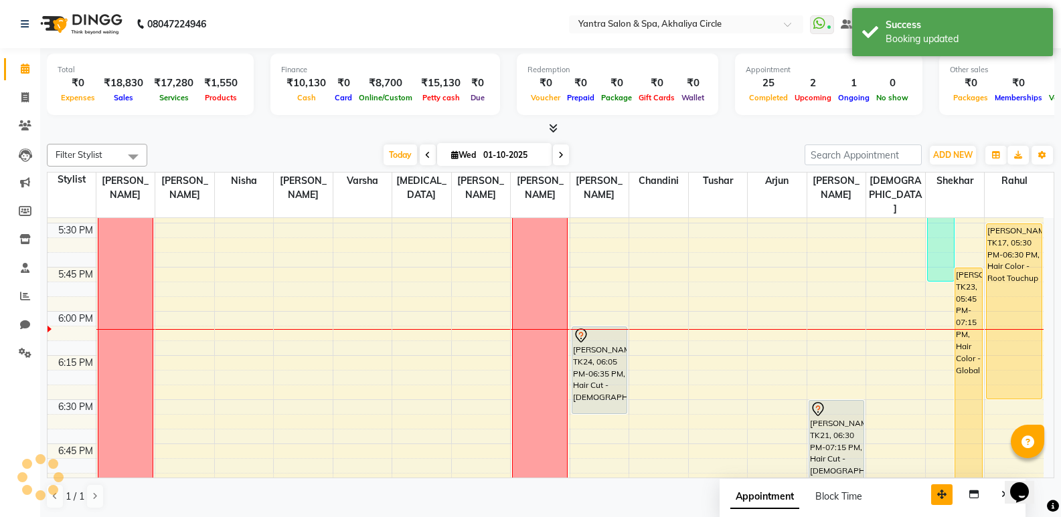
drag, startPoint x: 972, startPoint y: 496, endPoint x: 878, endPoint y: 496, distance: 94.3
click at [937, 496] on icon "button" at bounding box center [941, 494] width 9 height 9
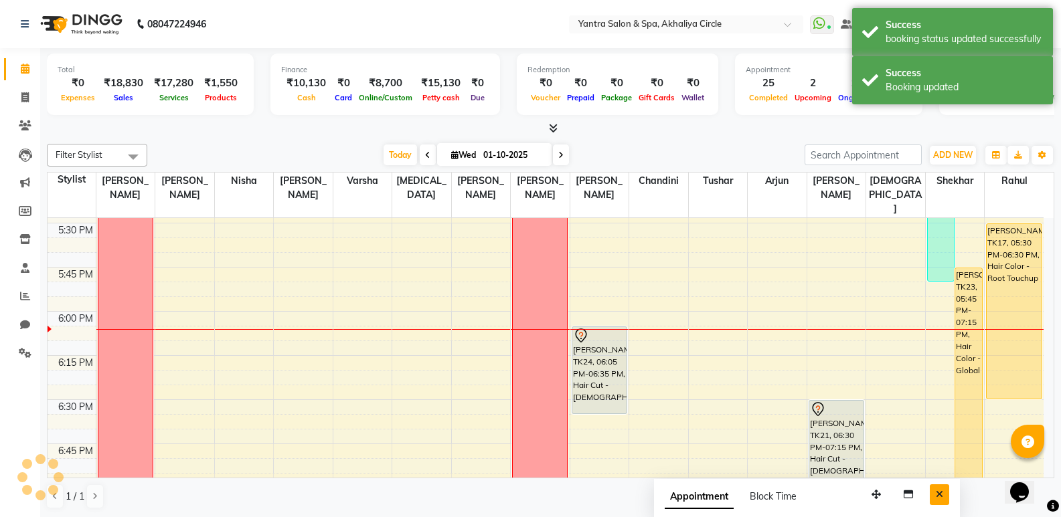
click at [946, 495] on button "Close" at bounding box center [938, 494] width 19 height 21
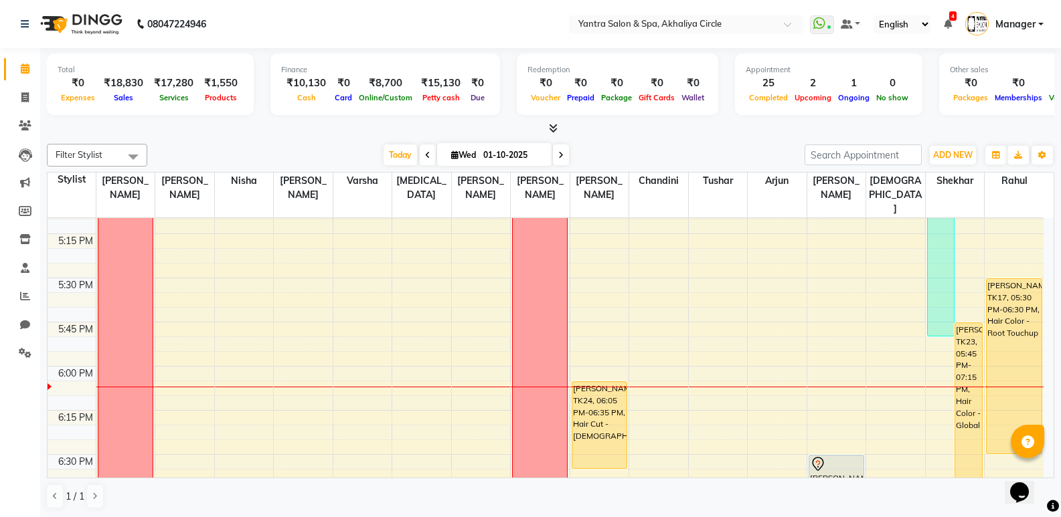
scroll to position [1740, 0]
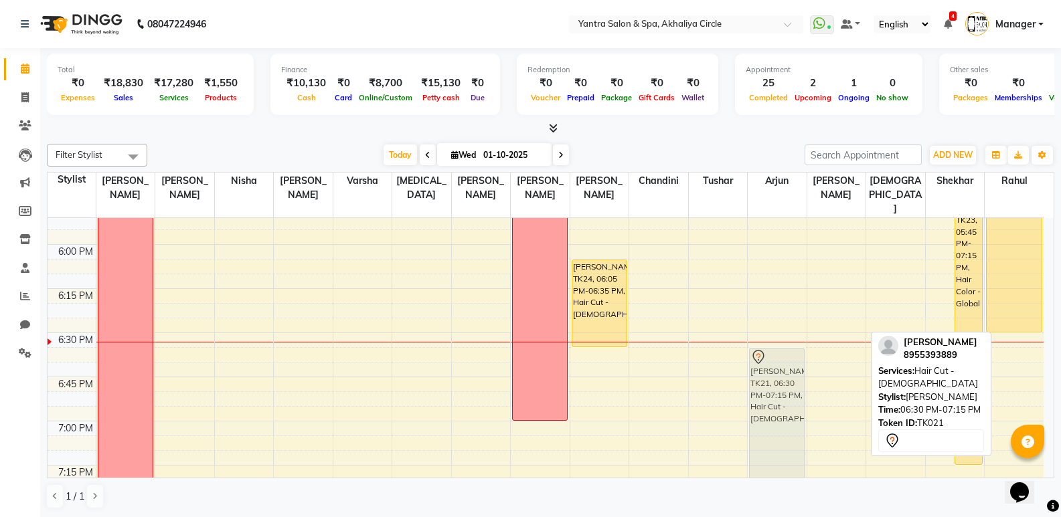
drag, startPoint x: 835, startPoint y: 346, endPoint x: 782, endPoint y: 357, distance: 54.6
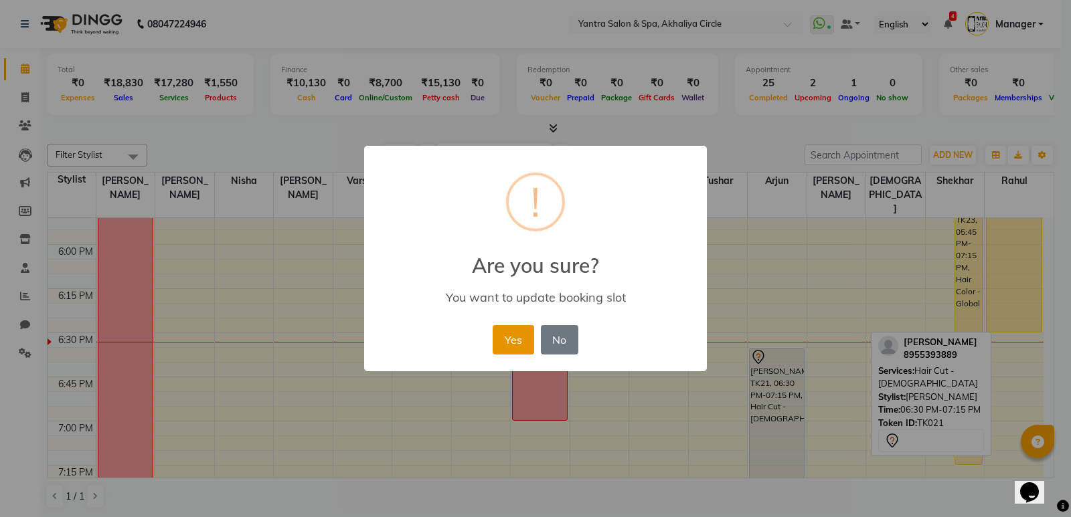
click at [505, 341] on button "Yes" at bounding box center [512, 339] width 41 height 29
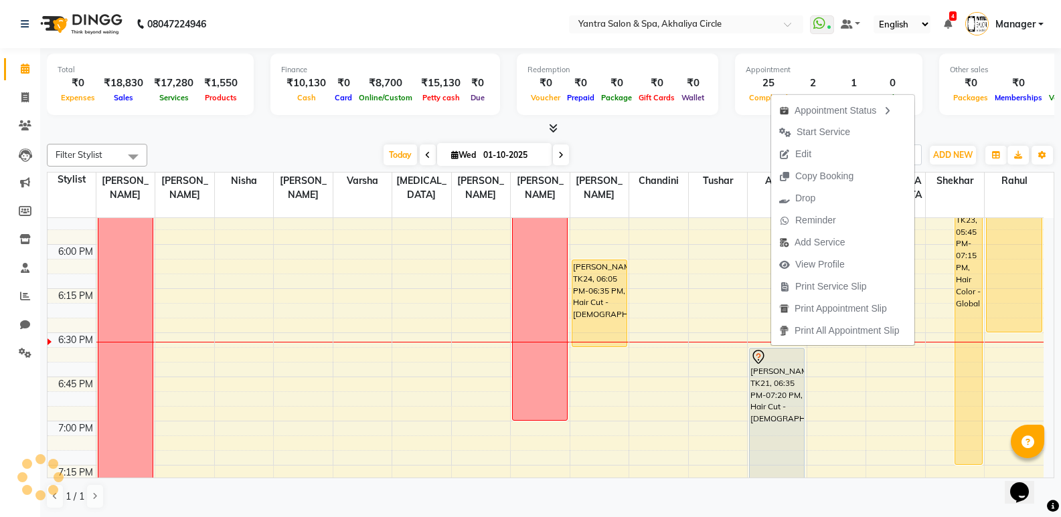
drag, startPoint x: 836, startPoint y: 132, endPoint x: 832, endPoint y: 153, distance: 20.5
click at [836, 132] on span "Start Service" at bounding box center [823, 132] width 54 height 14
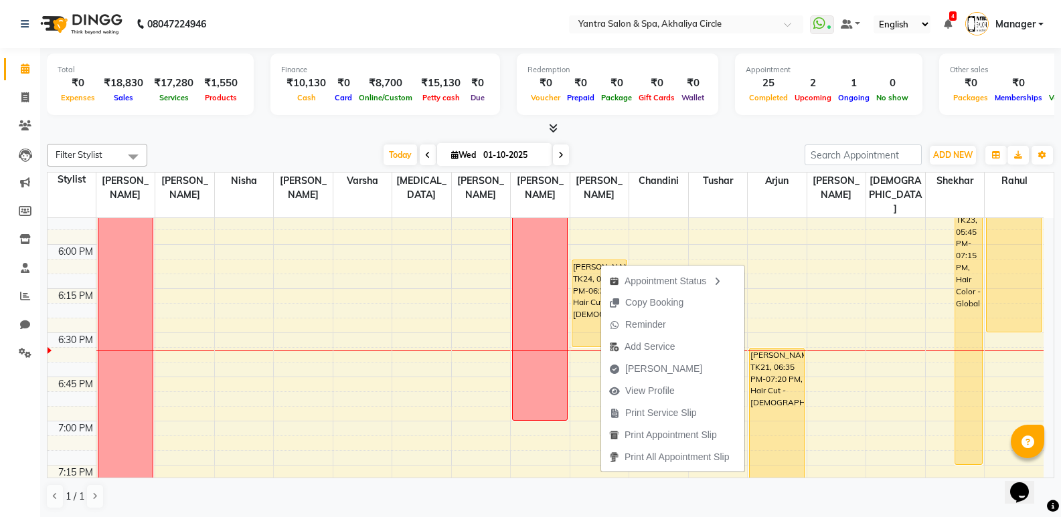
click at [650, 366] on span "[PERSON_NAME]" at bounding box center [663, 369] width 77 height 14
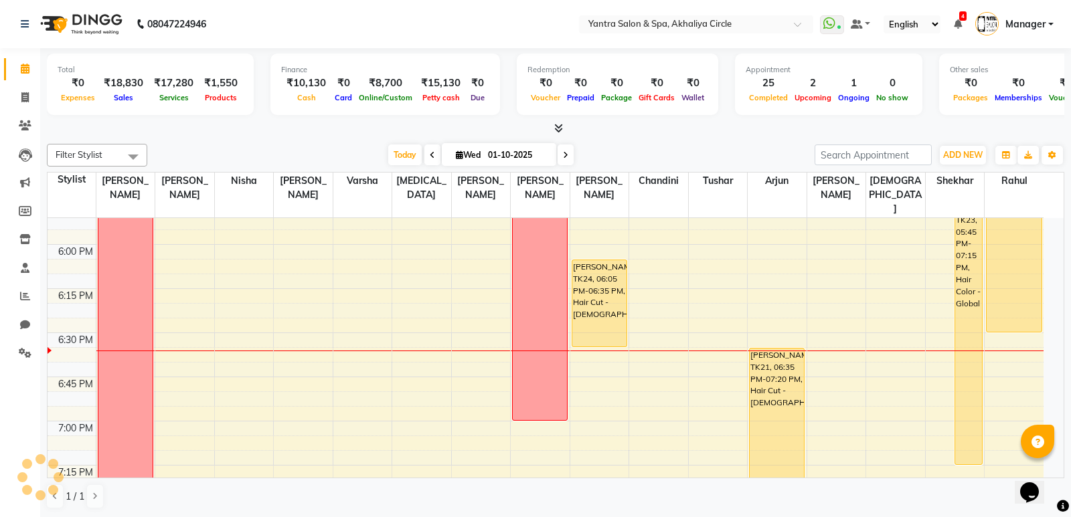
select select "service"
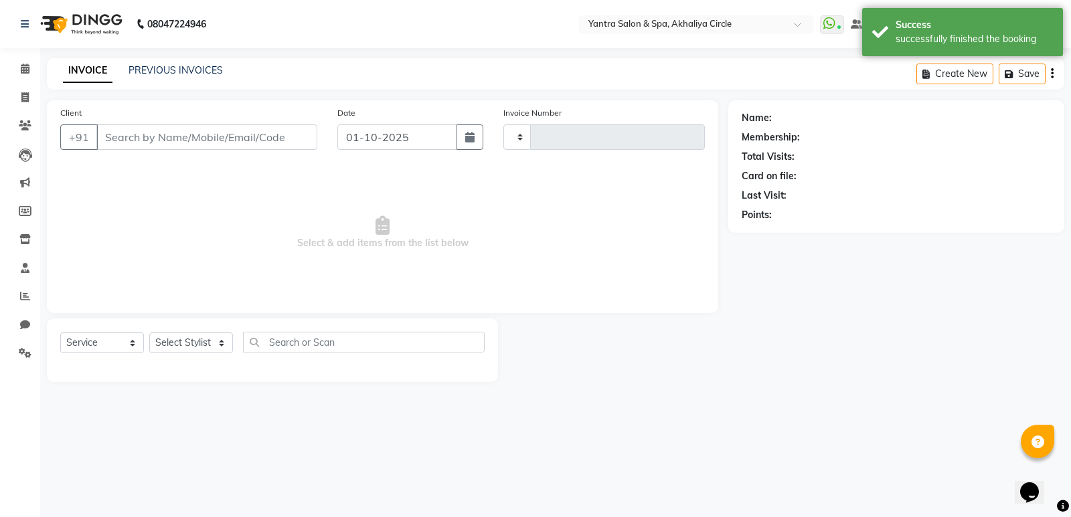
type input "4547"
select select "152"
type input "9810332023"
select select "11925"
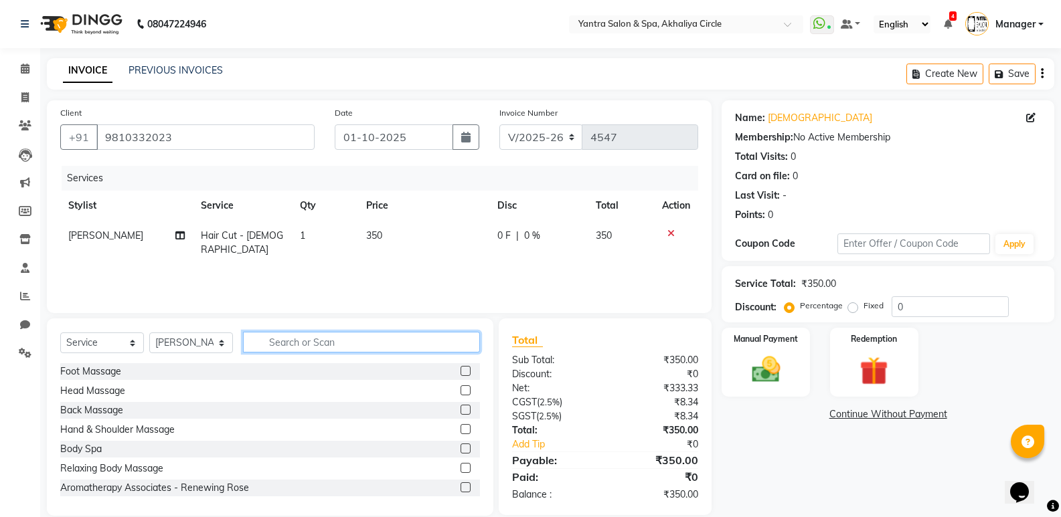
click at [333, 345] on input "text" at bounding box center [361, 342] width 237 height 21
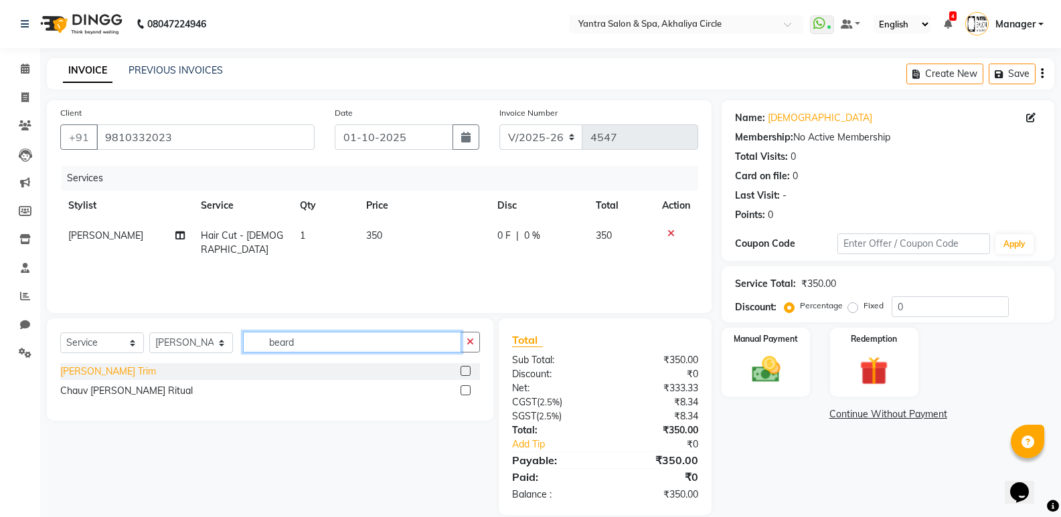
type input "beard"
click at [96, 370] on div "Beard Trim" at bounding box center [108, 372] width 96 height 14
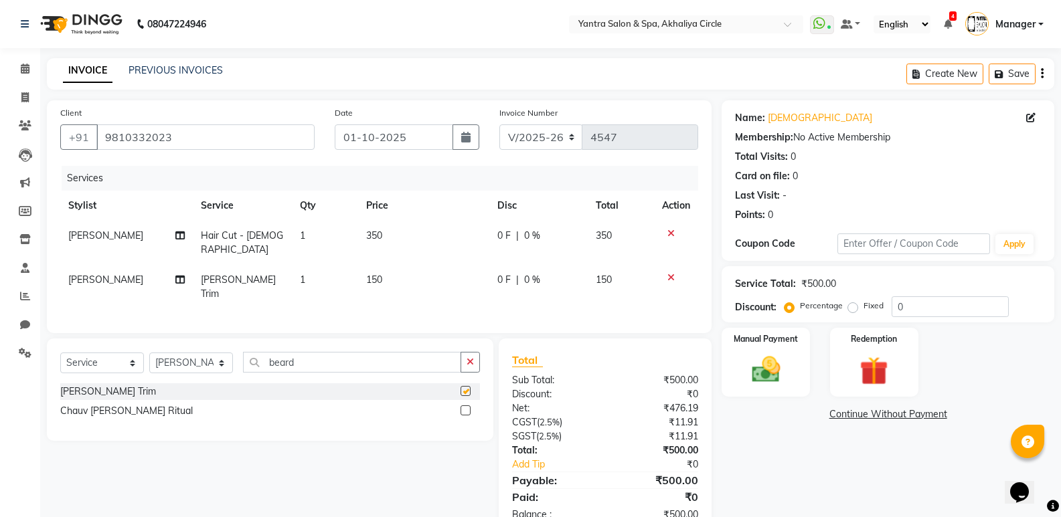
checkbox input "false"
click at [409, 270] on td "150" at bounding box center [423, 287] width 131 height 44
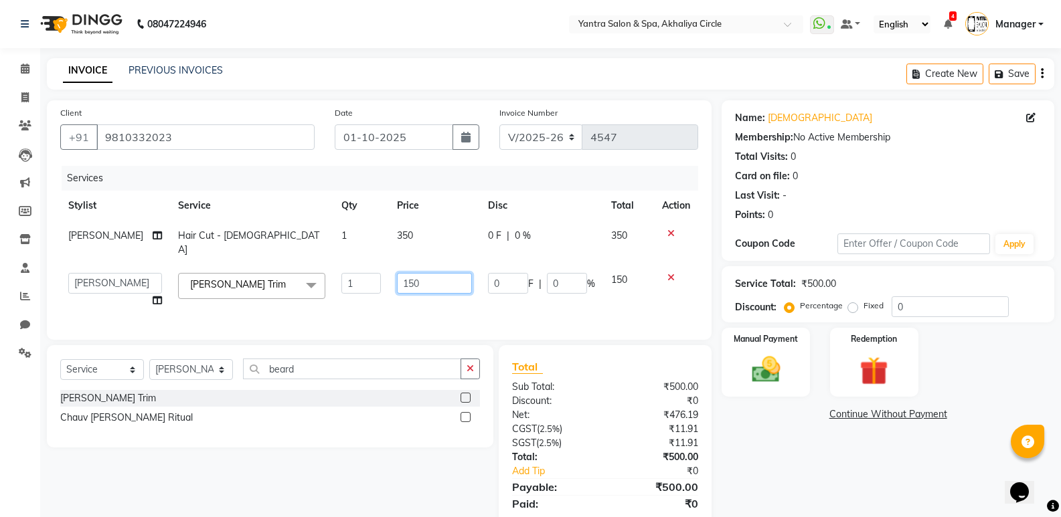
click at [409, 273] on input "150" at bounding box center [434, 283] width 75 height 21
type input "200"
click at [715, 420] on div "Total Sub Total: ₹500.00 Discount: ₹0 Net: ₹476.19 CGST ( 2.5% ) ₹11.91 SGST ( …" at bounding box center [607, 443] width 228 height 197
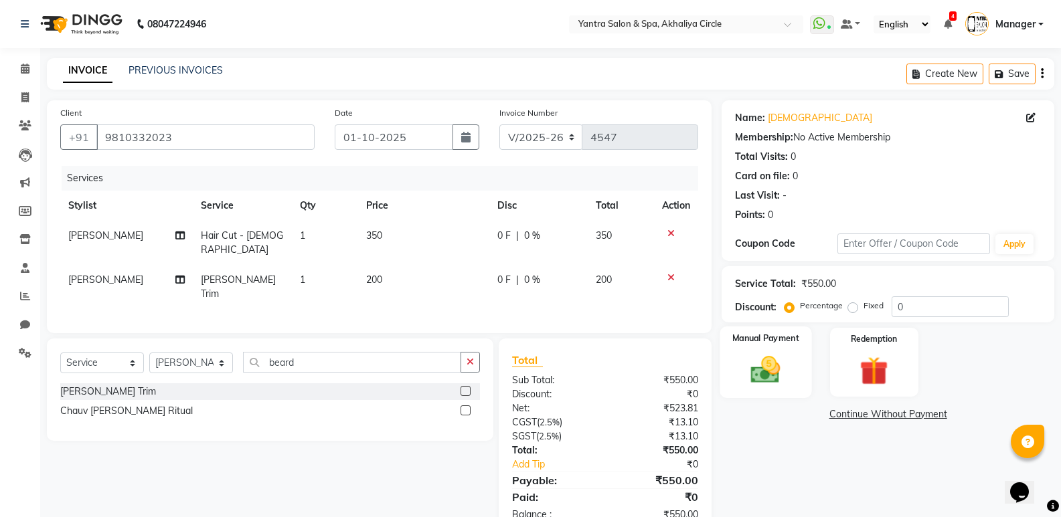
click at [793, 360] on div "Manual Payment" at bounding box center [766, 363] width 92 height 72
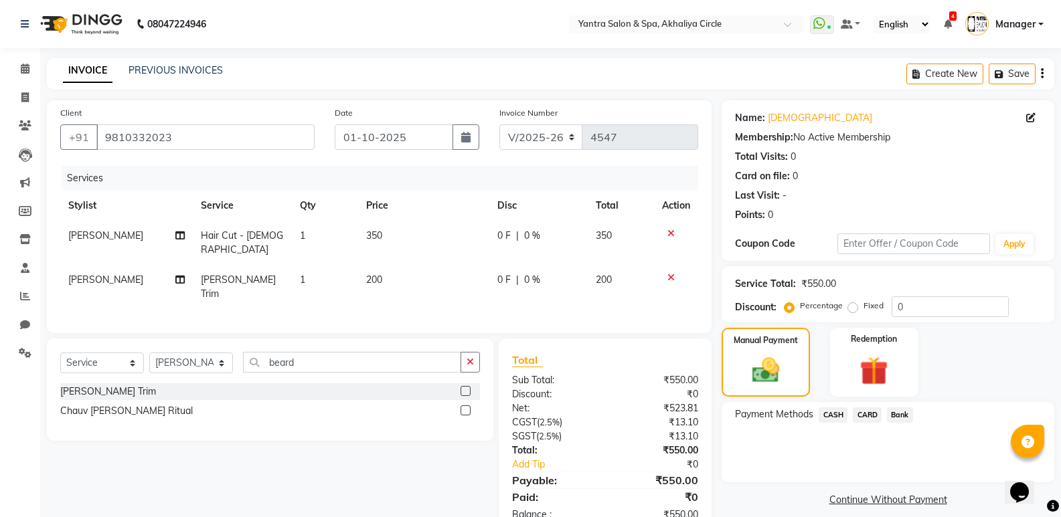
click at [840, 413] on span "CASH" at bounding box center [832, 414] width 29 height 15
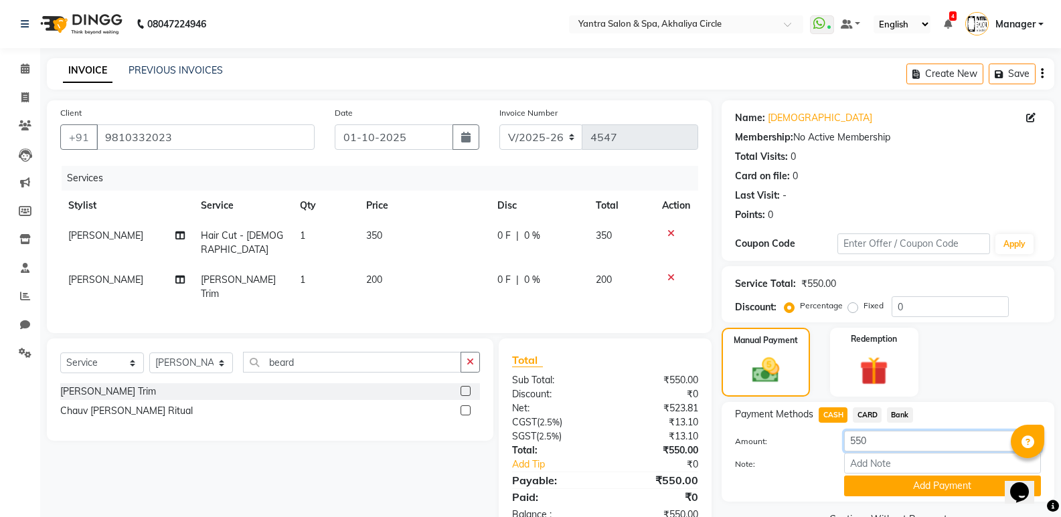
click at [887, 449] on input "550" at bounding box center [942, 441] width 197 height 21
type input "500"
click at [899, 490] on button "Add Payment" at bounding box center [942, 486] width 197 height 21
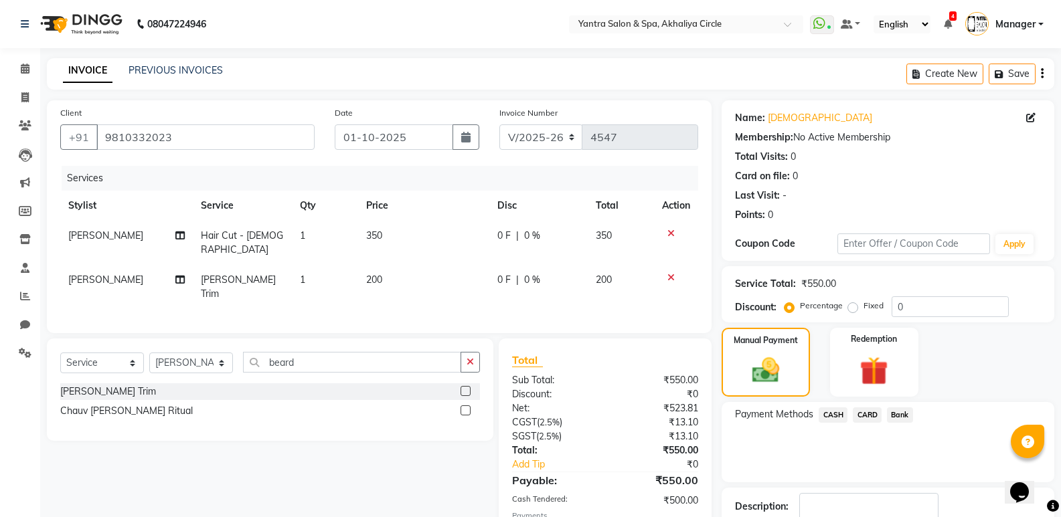
click at [893, 408] on span "Bank" at bounding box center [900, 414] width 26 height 15
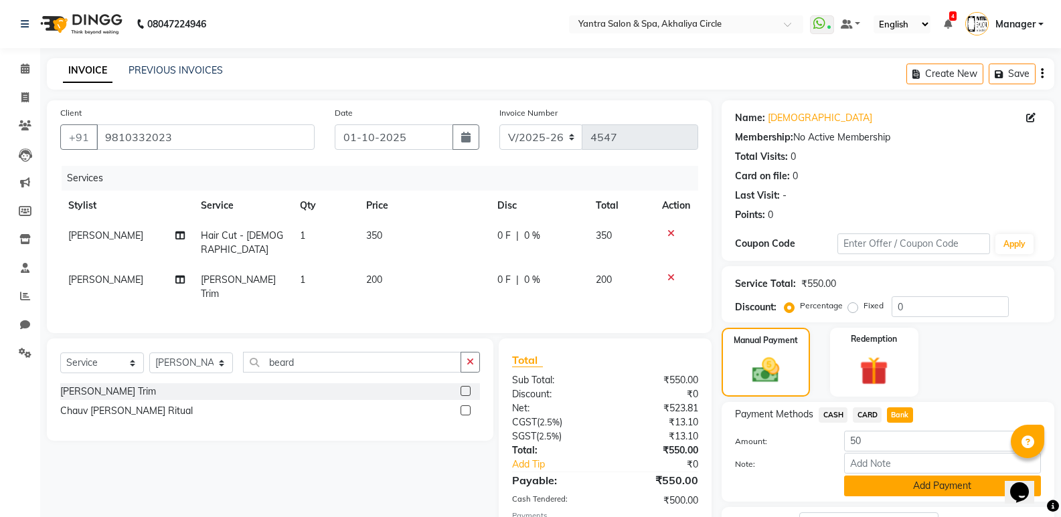
click at [896, 478] on button "Add Payment" at bounding box center [942, 486] width 197 height 21
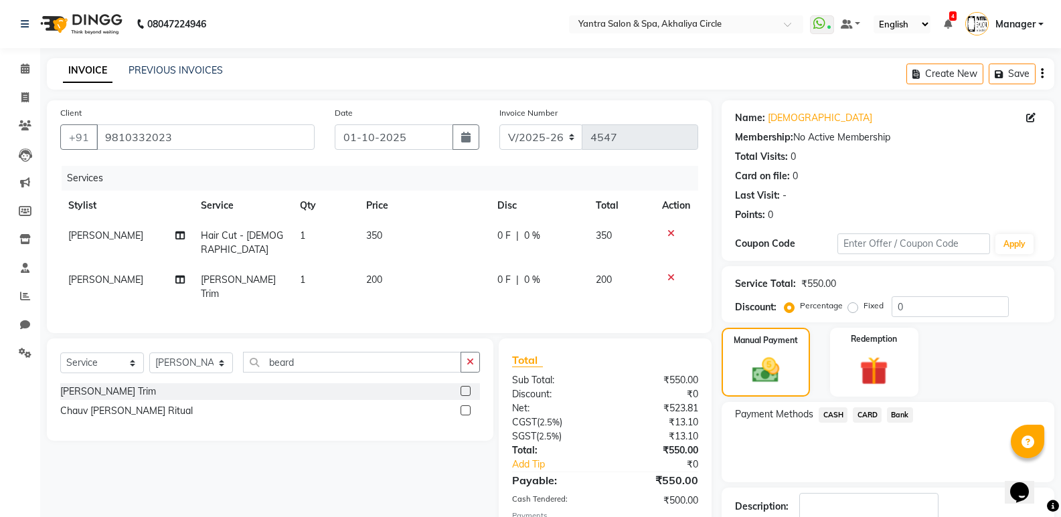
scroll to position [88, 0]
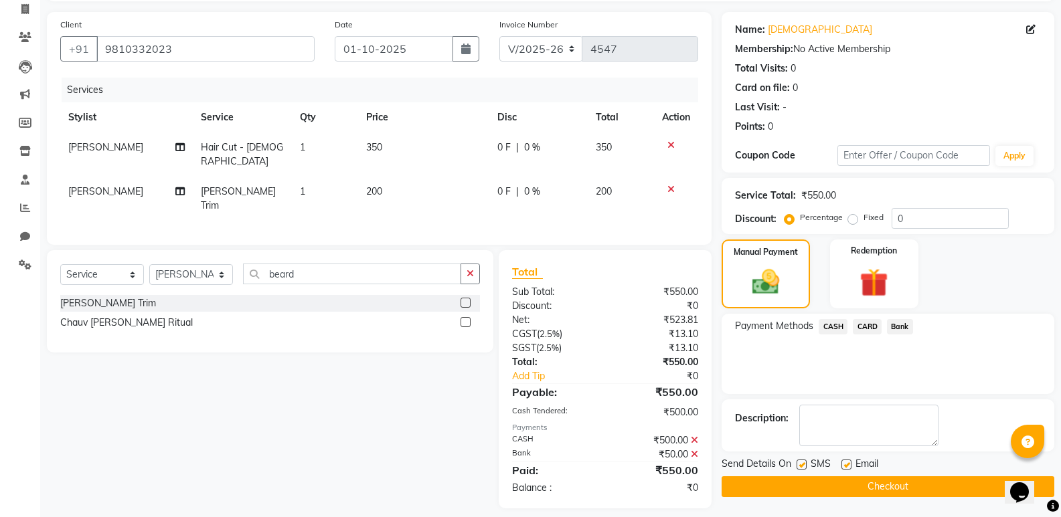
click at [897, 480] on button "Checkout" at bounding box center [887, 486] width 333 height 21
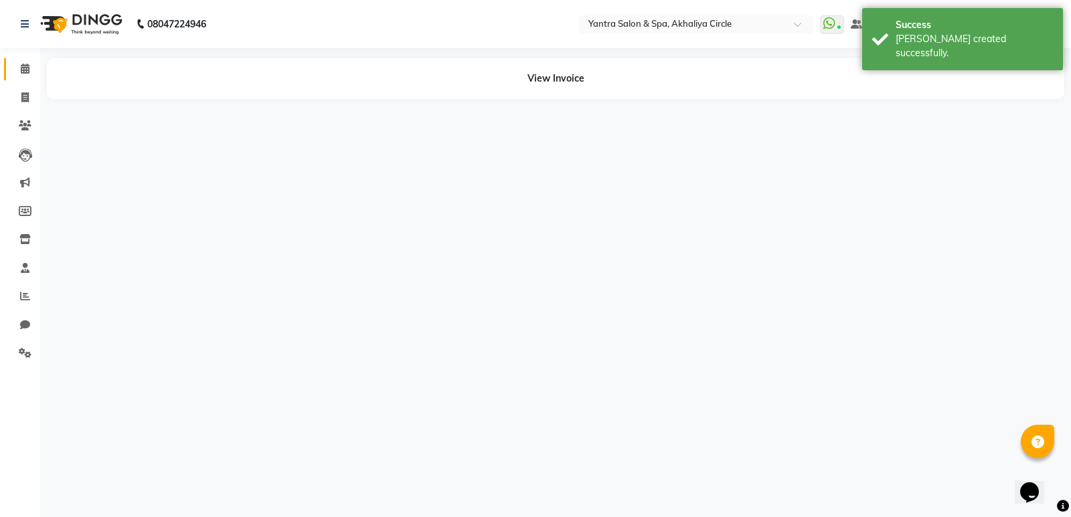
click at [25, 74] on span at bounding box center [24, 69] width 23 height 15
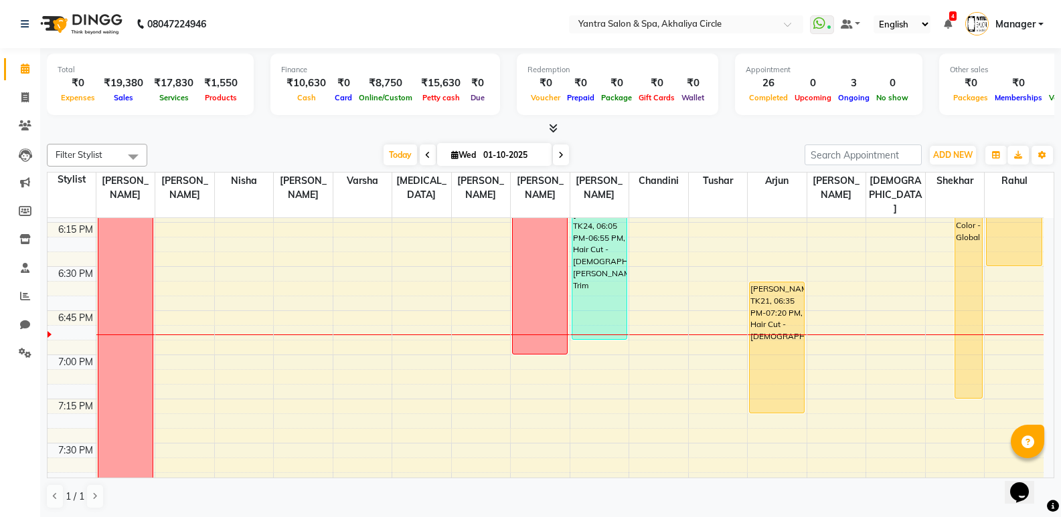
scroll to position [1807, 0]
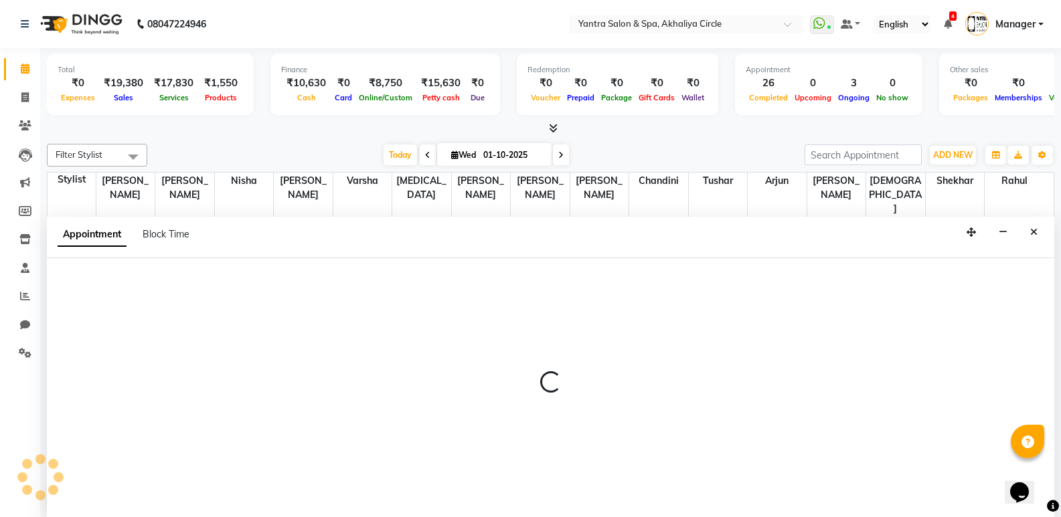
scroll to position [1, 0]
select select "11925"
select select "1140"
select select "tentative"
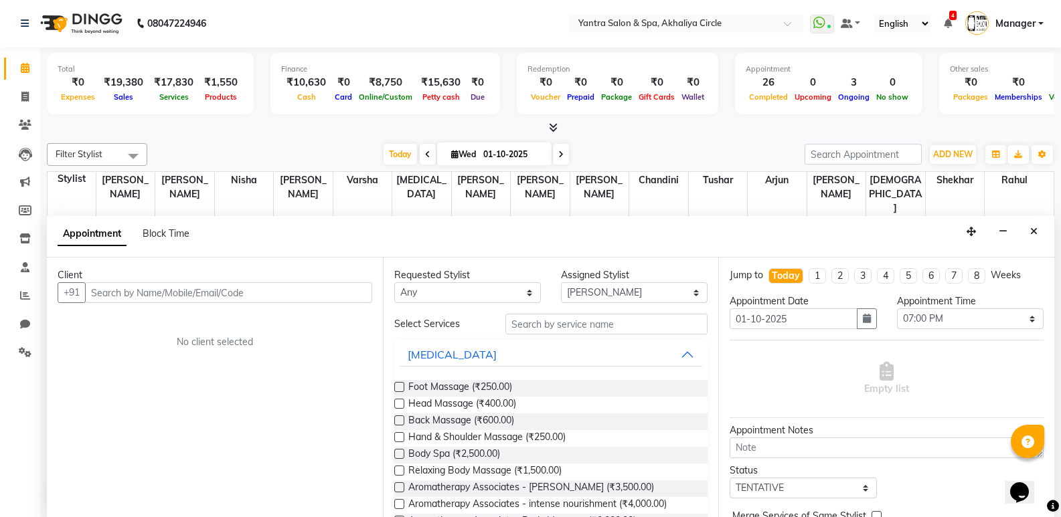
click at [217, 287] on input "text" at bounding box center [228, 292] width 287 height 21
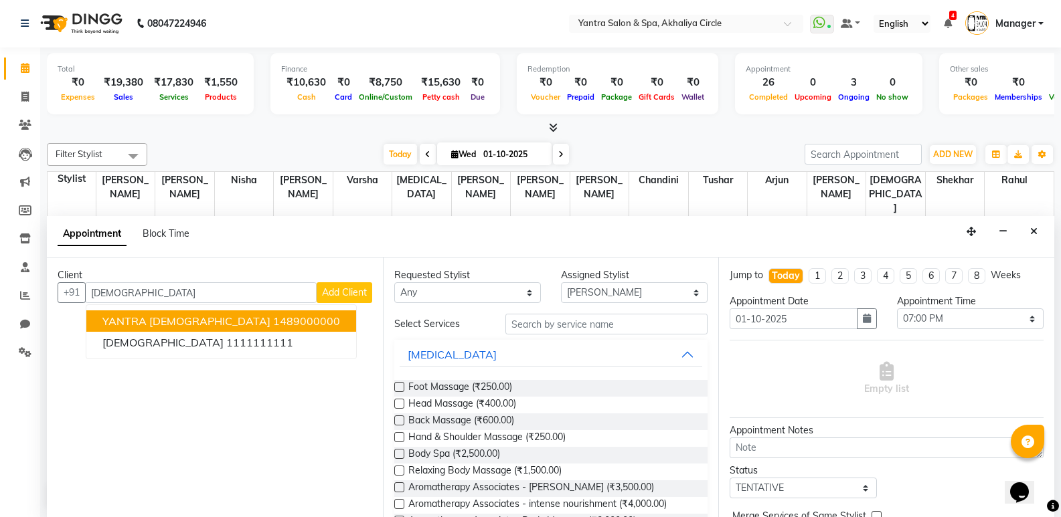
click at [273, 316] on ngb-highlight "1489000000" at bounding box center [306, 320] width 67 height 13
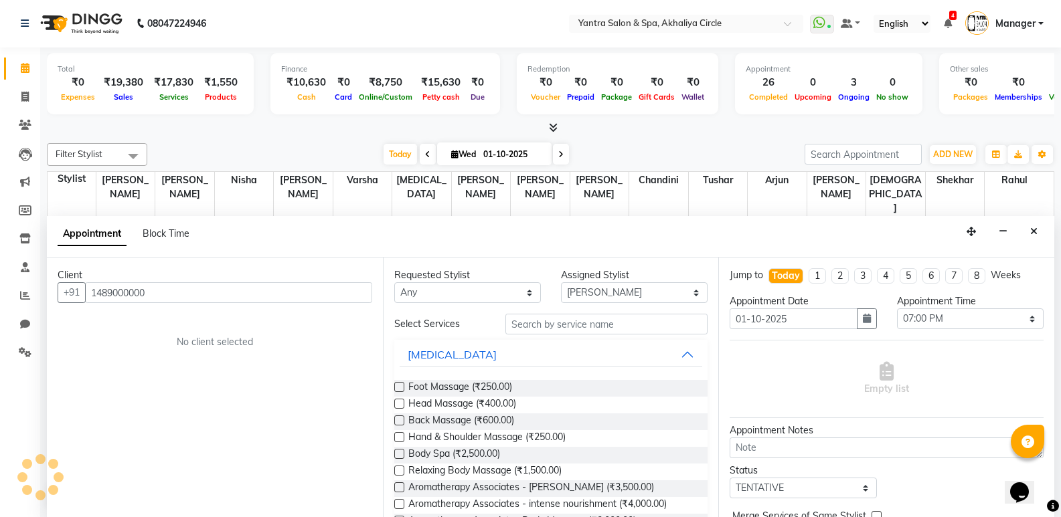
type input "1489000000"
click at [621, 322] on input "text" at bounding box center [606, 324] width 202 height 21
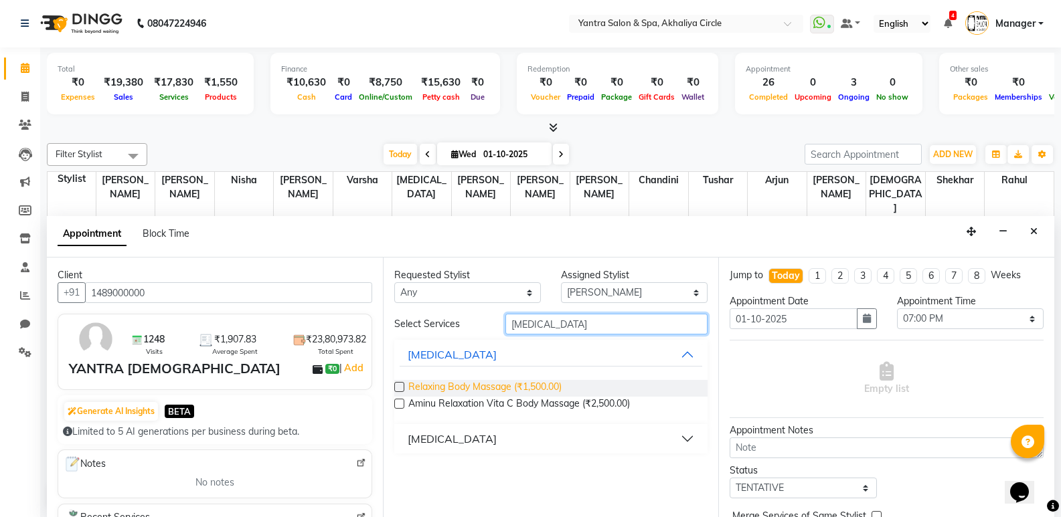
type input "rela"
click at [527, 384] on span "Relaxing Body Massage (₹1,500.00)" at bounding box center [484, 388] width 153 height 17
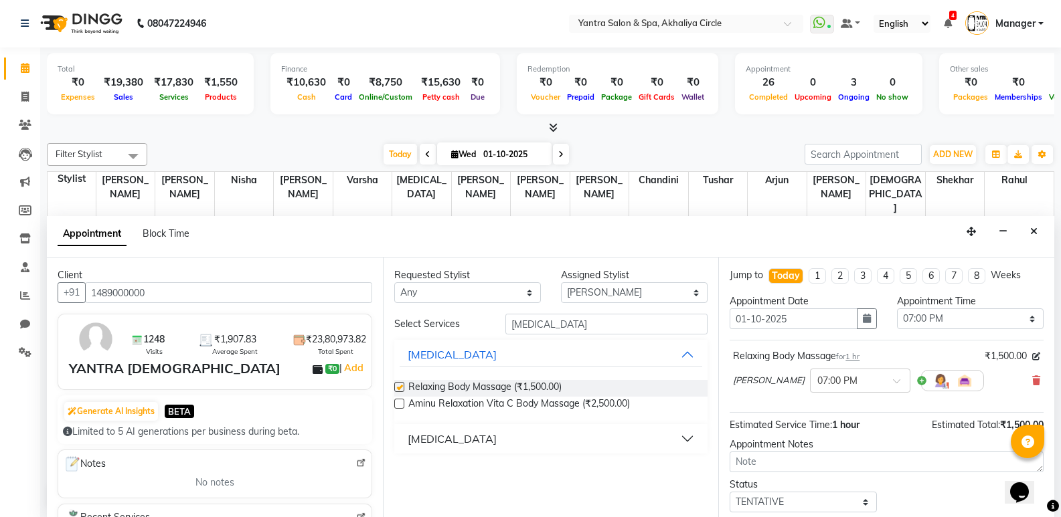
checkbox input "false"
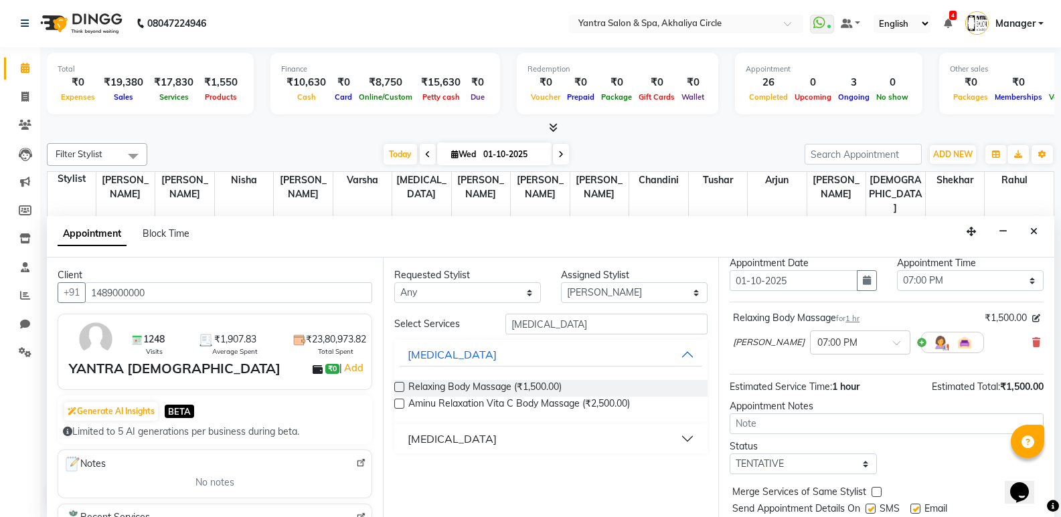
scroll to position [80, 0]
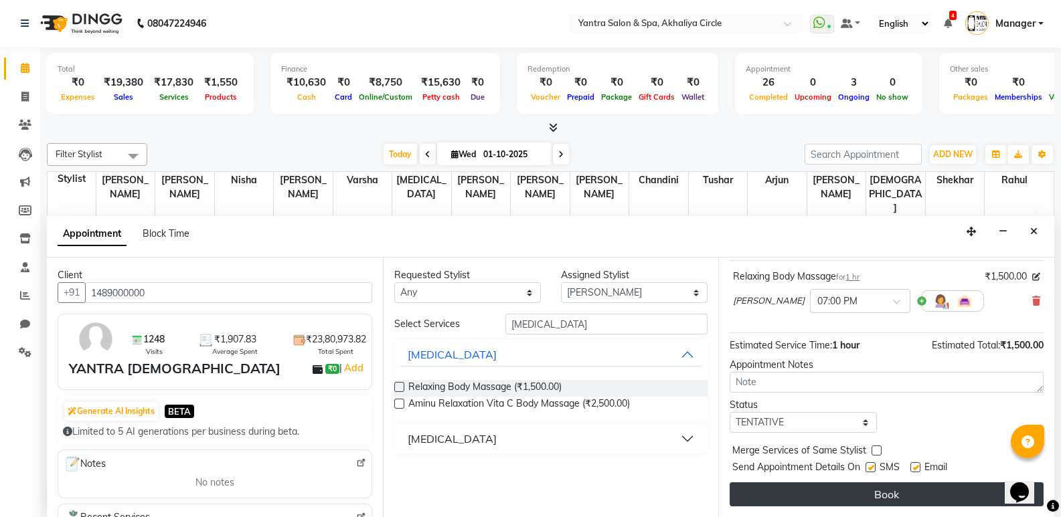
click at [824, 500] on button "Book" at bounding box center [886, 494] width 314 height 24
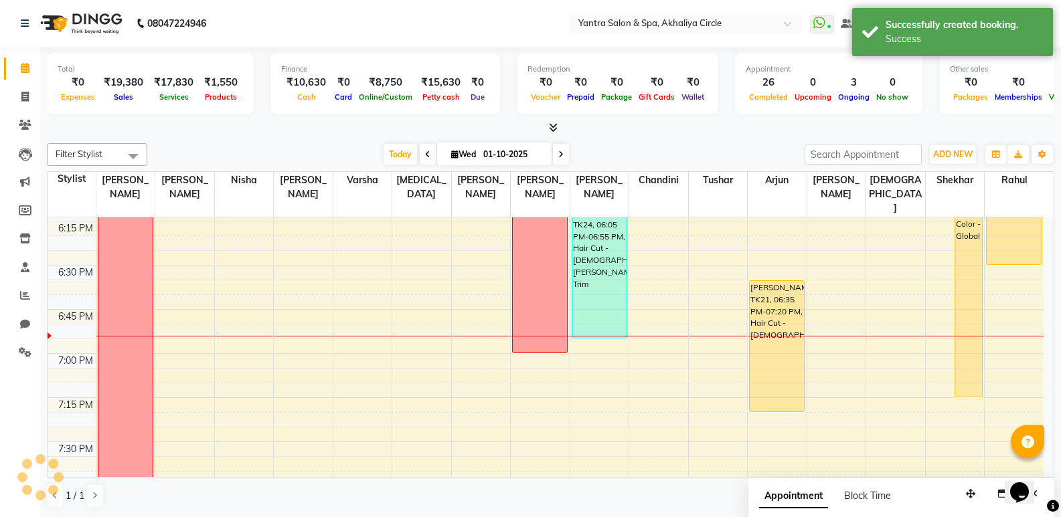
scroll to position [0, 0]
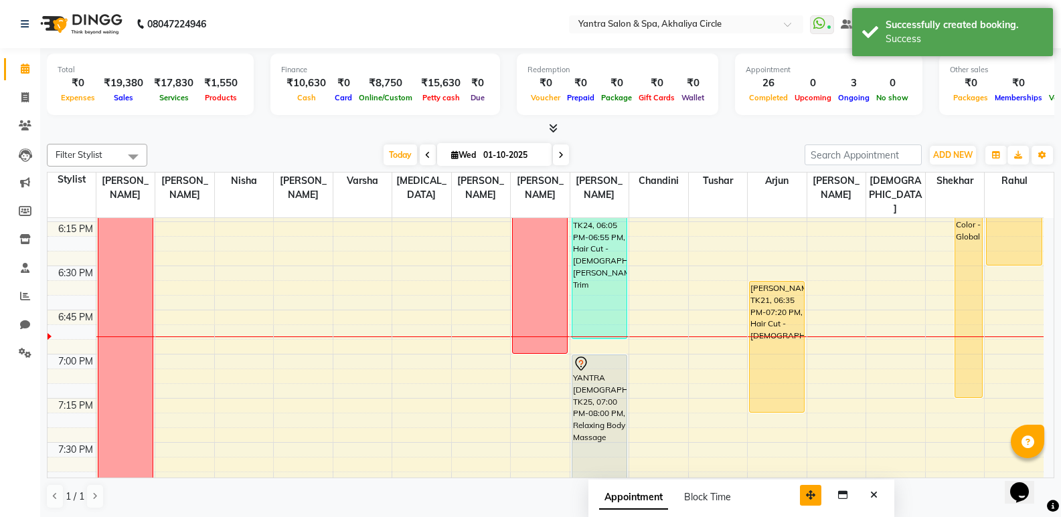
drag, startPoint x: 963, startPoint y: 496, endPoint x: 803, endPoint y: 496, distance: 159.9
click at [803, 496] on button "button" at bounding box center [810, 495] width 21 height 21
click at [877, 493] on icon "Close" at bounding box center [873, 494] width 7 height 9
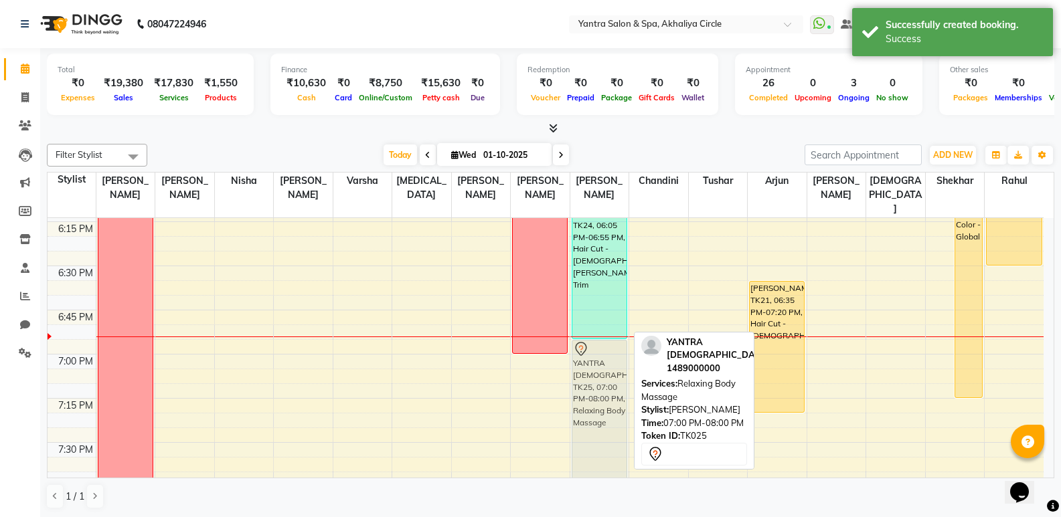
drag, startPoint x: 592, startPoint y: 359, endPoint x: 590, endPoint y: 337, distance: 22.2
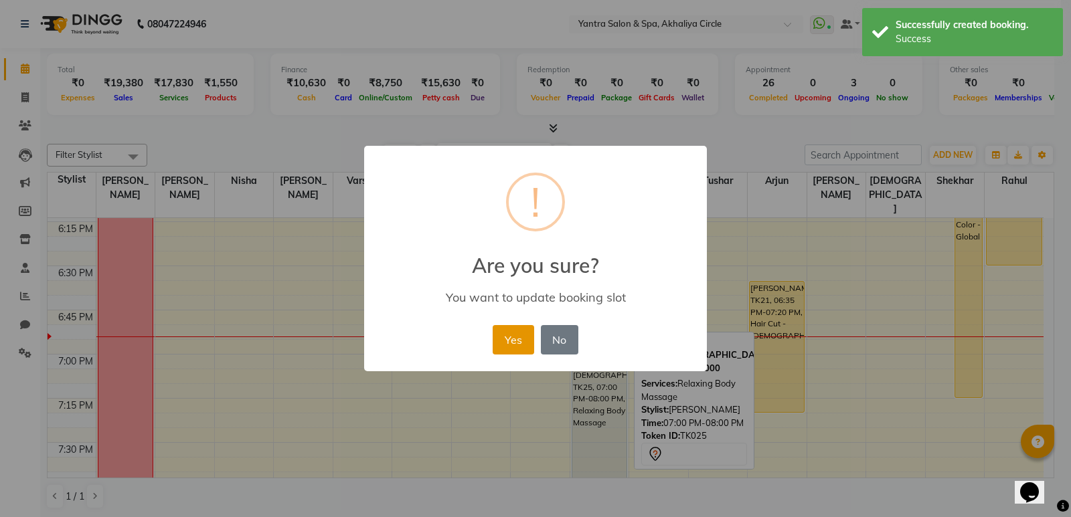
click at [519, 343] on button "Yes" at bounding box center [512, 339] width 41 height 29
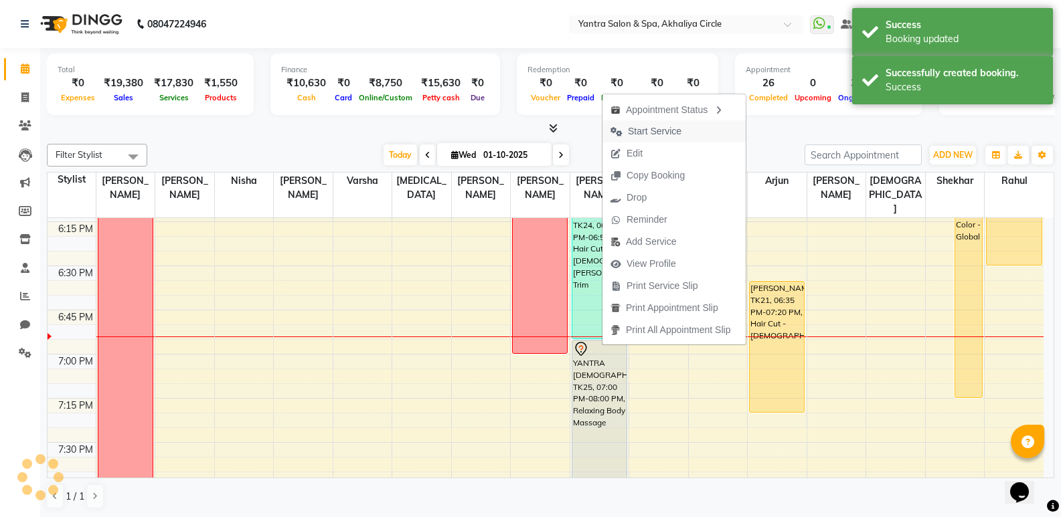
click at [676, 126] on span "Start Service" at bounding box center [655, 131] width 54 height 14
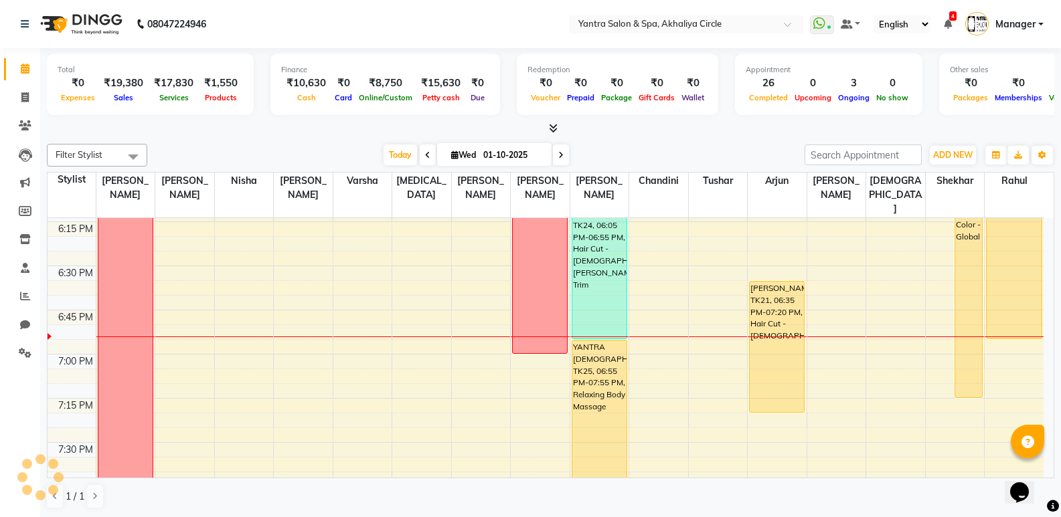
drag, startPoint x: 1018, startPoint y: 249, endPoint x: 1018, endPoint y: 321, distance: 71.6
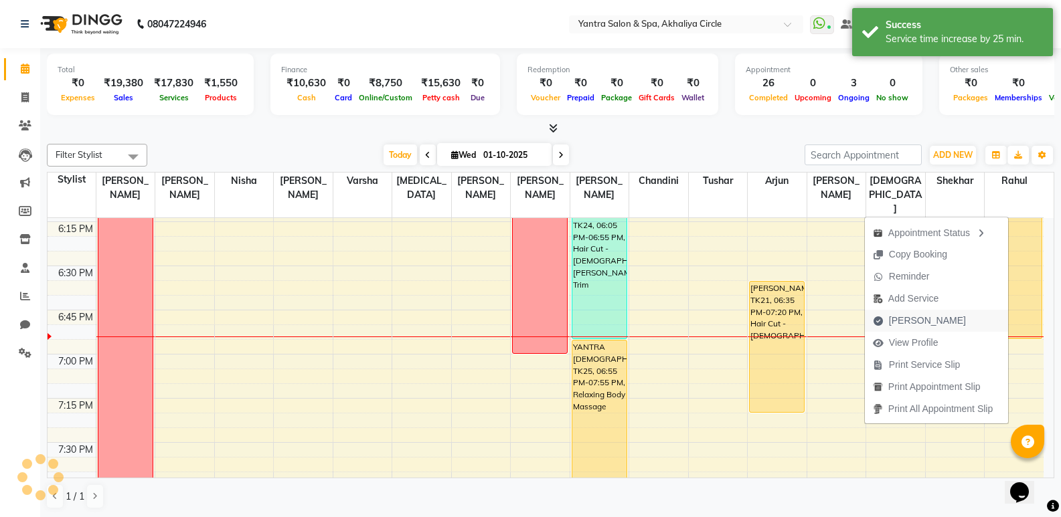
click at [916, 314] on span "[PERSON_NAME]" at bounding box center [927, 321] width 77 height 14
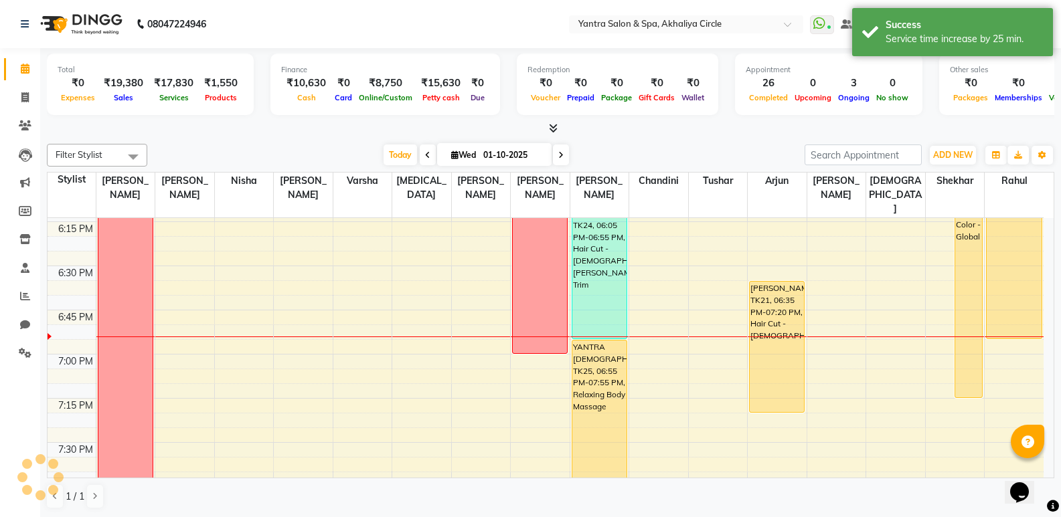
select select "service"
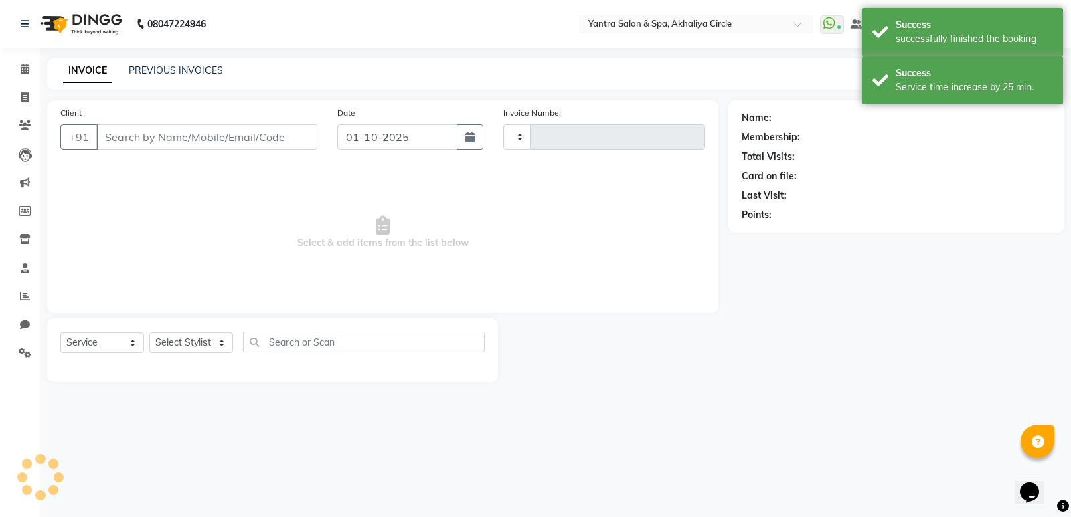
type input "4548"
select select "152"
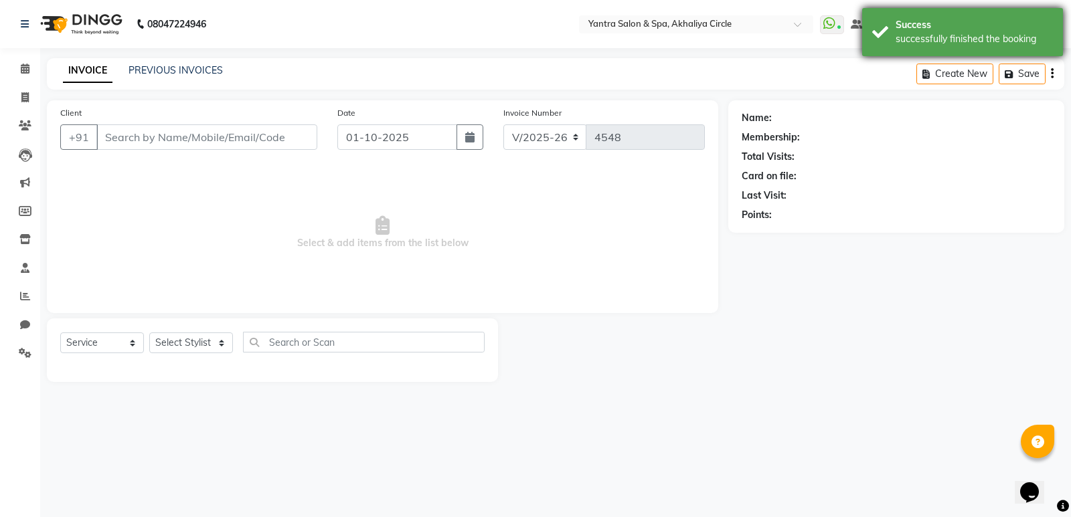
click at [911, 52] on div "Success successfully finished the booking" at bounding box center [962, 32] width 201 height 48
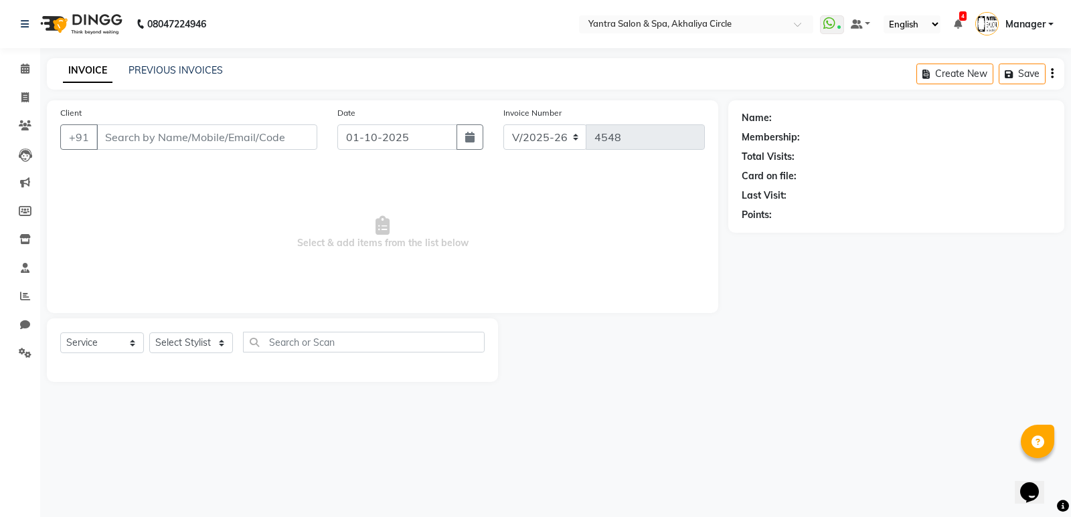
type input "9983417358"
select select "84063"
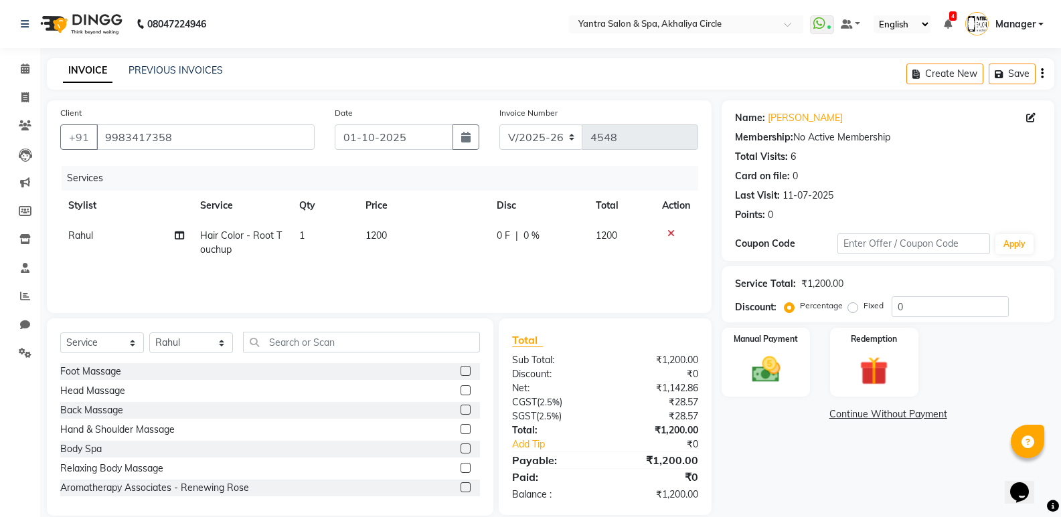
click at [396, 232] on td "1200" at bounding box center [423, 243] width 132 height 44
select select "84063"
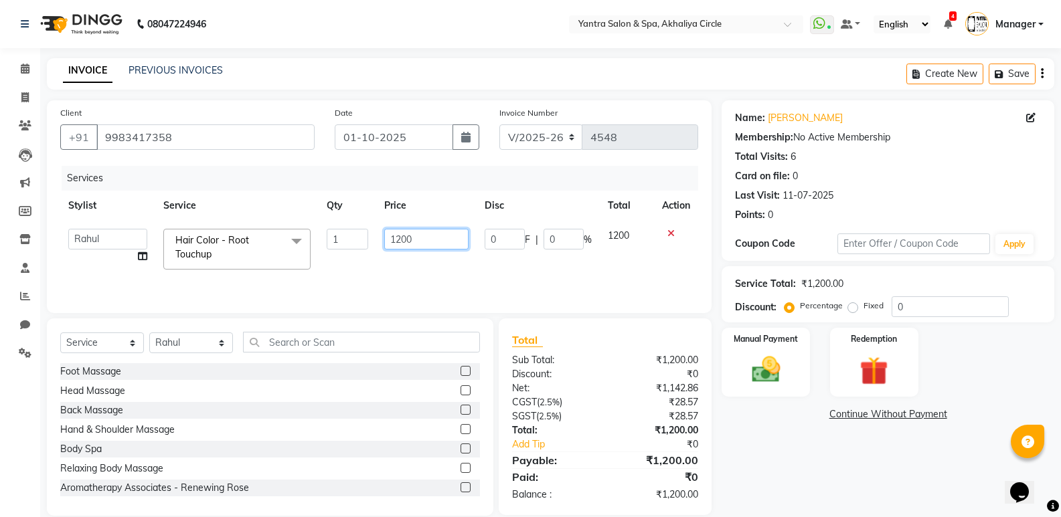
click at [396, 232] on input "1200" at bounding box center [426, 239] width 84 height 21
type input "1500"
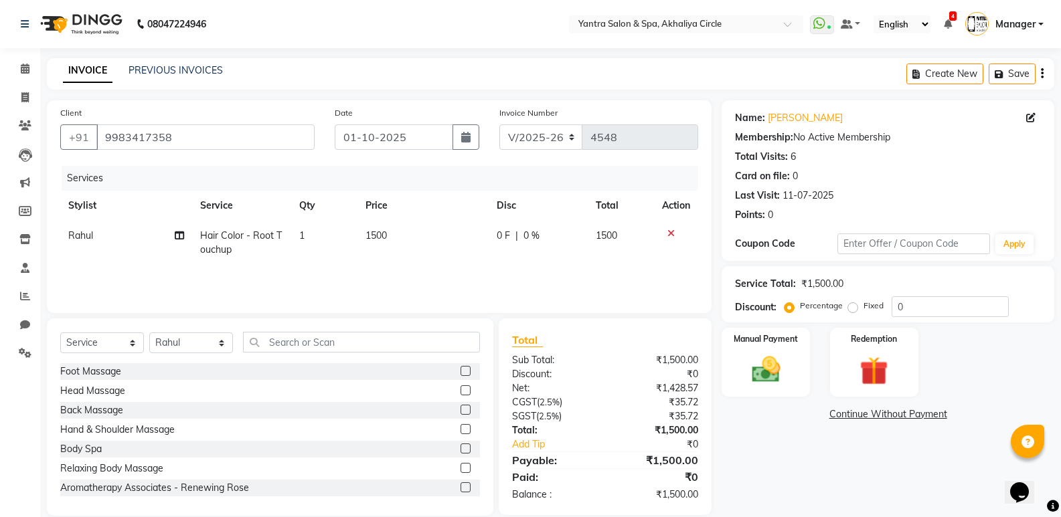
click at [601, 367] on div "Sub Total:" at bounding box center [553, 360] width 103 height 14
click at [917, 314] on input "0" at bounding box center [949, 306] width 117 height 21
type input "10"
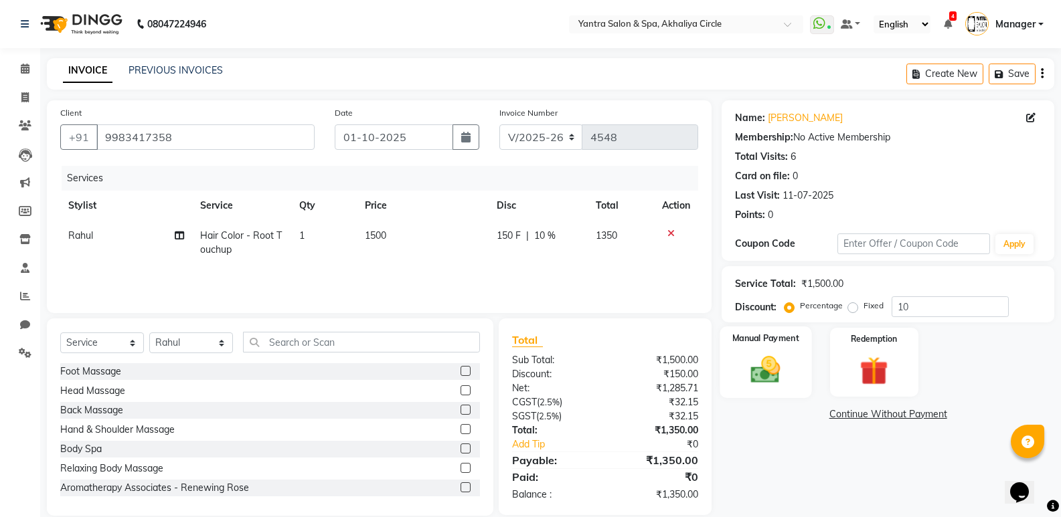
click at [782, 364] on img at bounding box center [765, 370] width 48 height 34
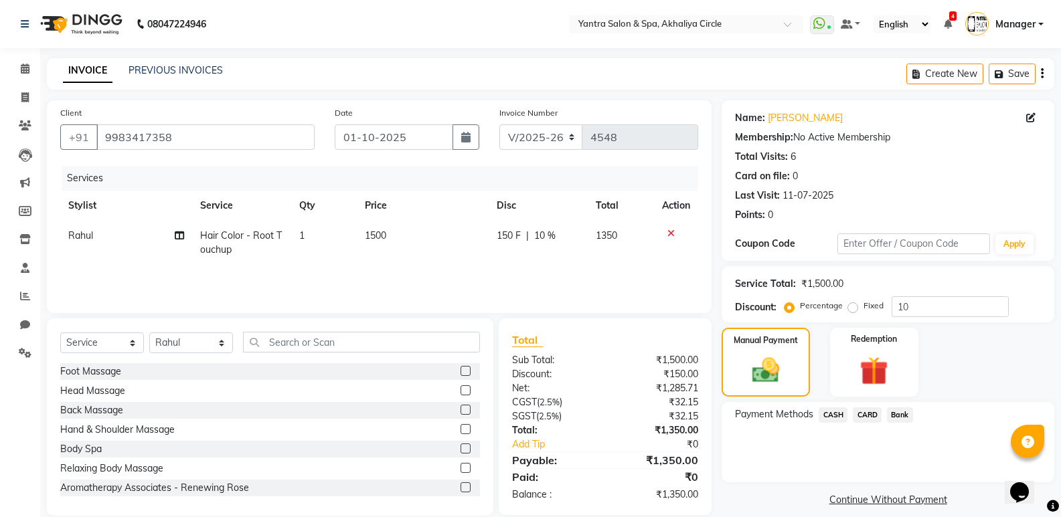
click at [877, 413] on span "CARD" at bounding box center [866, 414] width 29 height 15
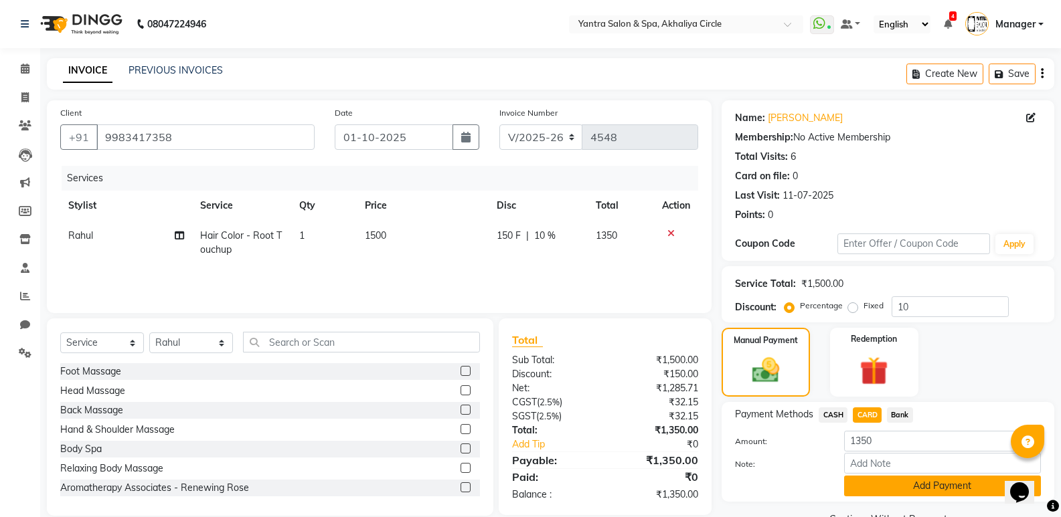
click at [888, 484] on button "Add Payment" at bounding box center [942, 486] width 197 height 21
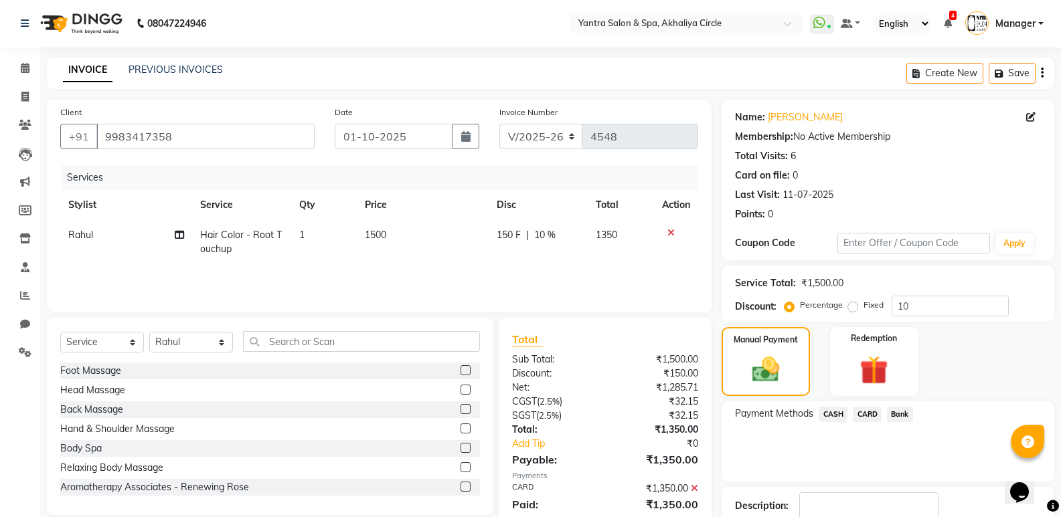
scroll to position [88, 0]
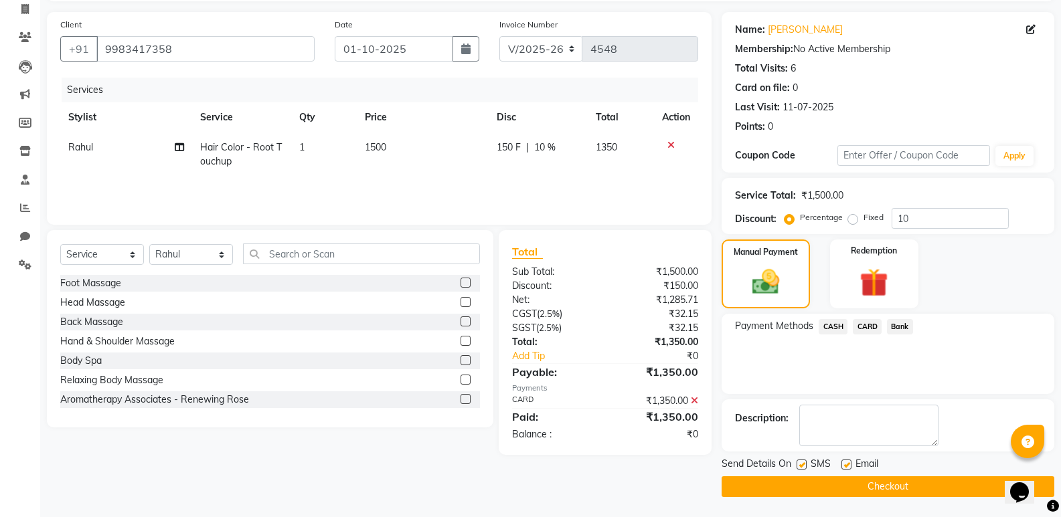
click at [871, 484] on button "Checkout" at bounding box center [887, 486] width 333 height 21
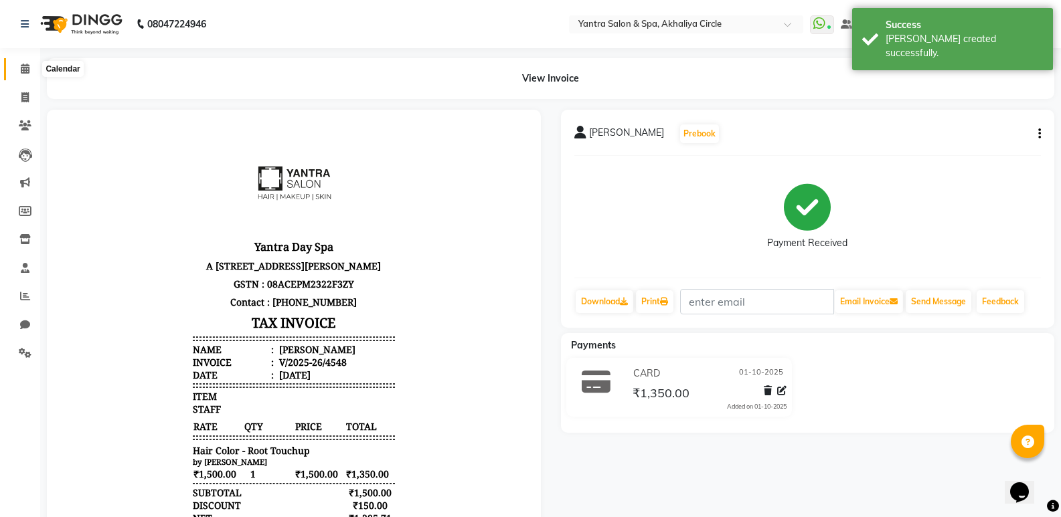
click at [19, 67] on span at bounding box center [24, 69] width 23 height 15
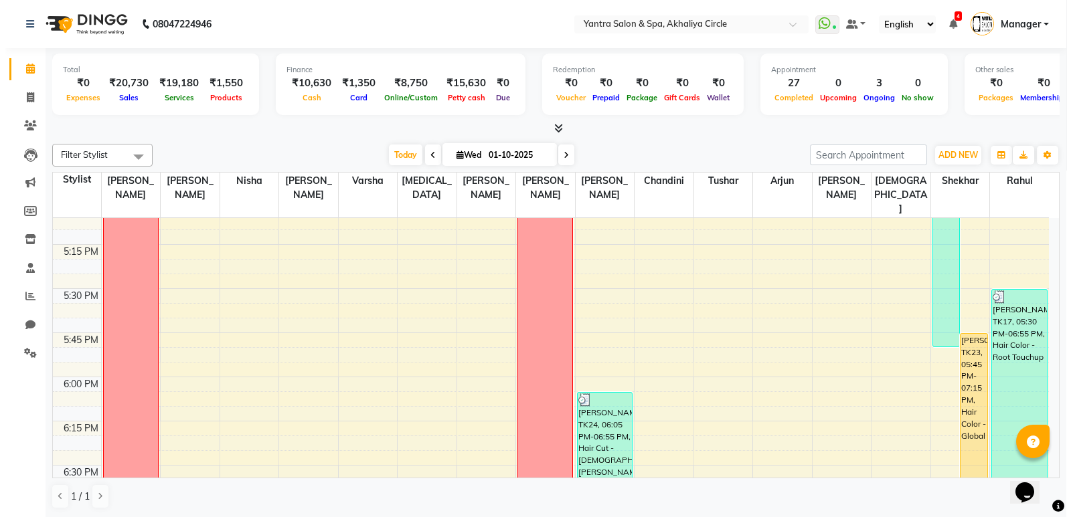
scroll to position [1606, 0]
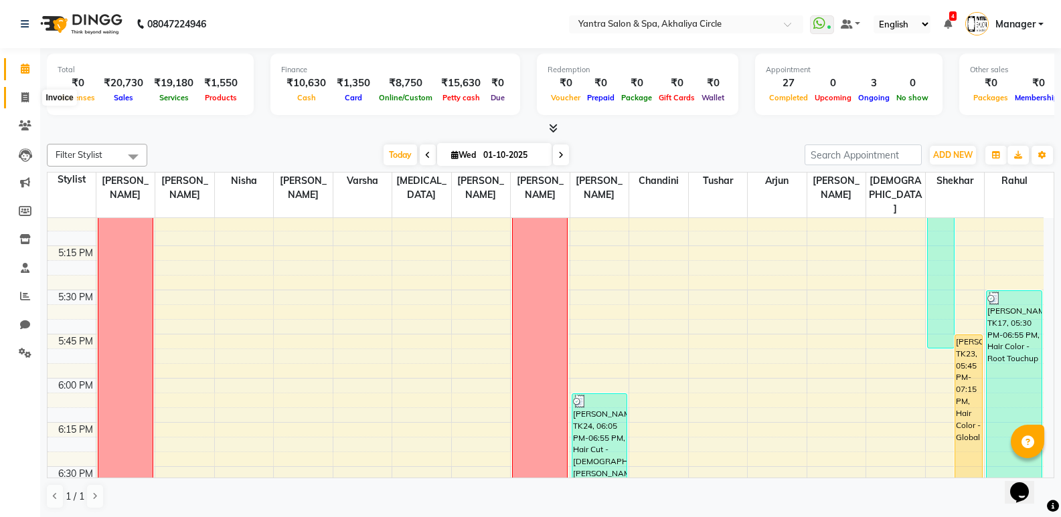
click at [19, 103] on span at bounding box center [24, 97] width 23 height 15
select select "service"
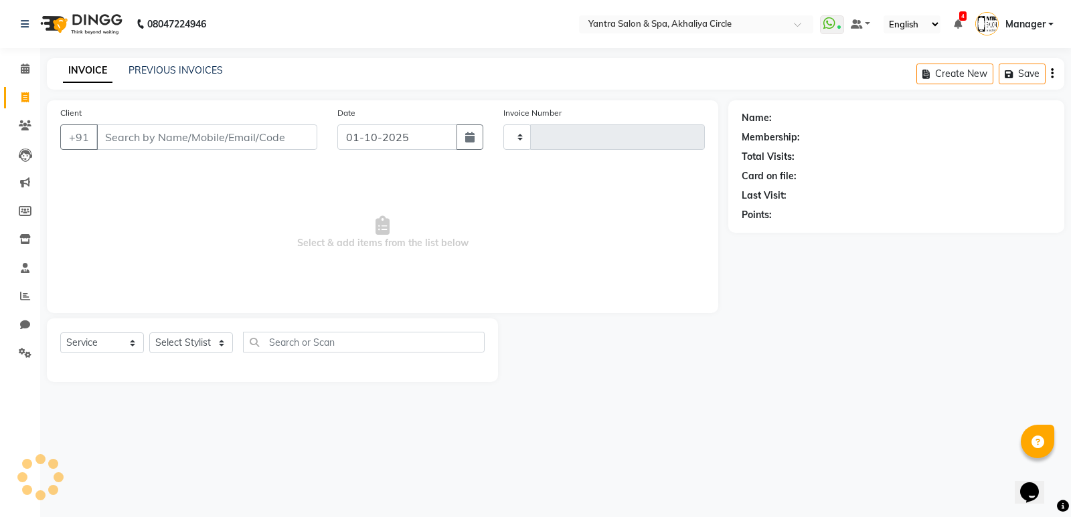
type input "4549"
select select "152"
click at [224, 145] on input "Client" at bounding box center [206, 136] width 221 height 25
type input "9414301006"
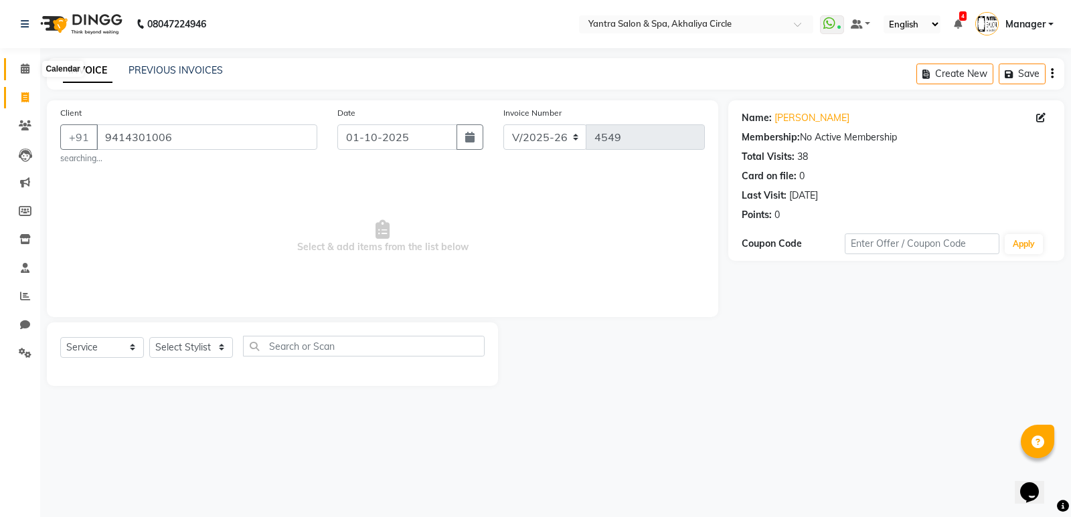
click at [17, 73] on span at bounding box center [24, 69] width 23 height 15
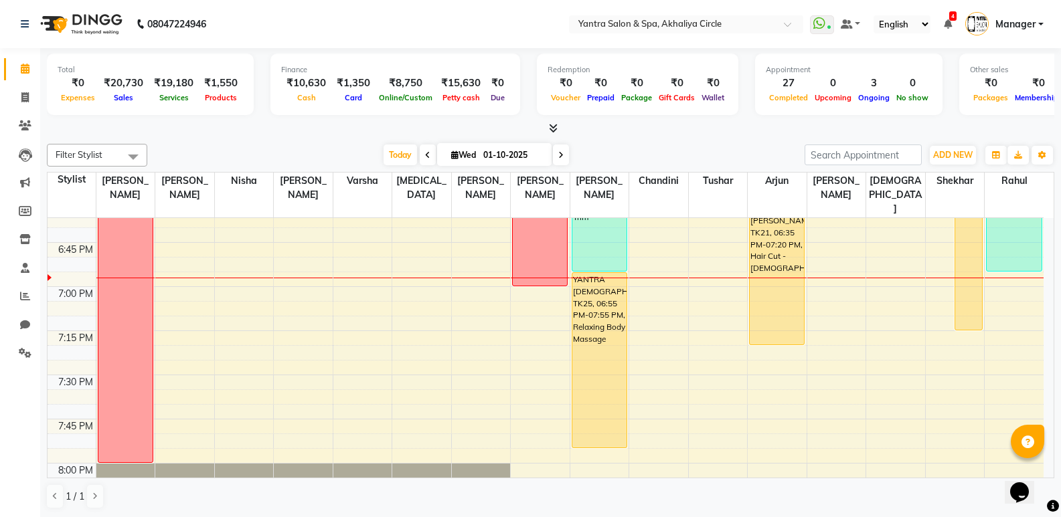
scroll to position [2007, 0]
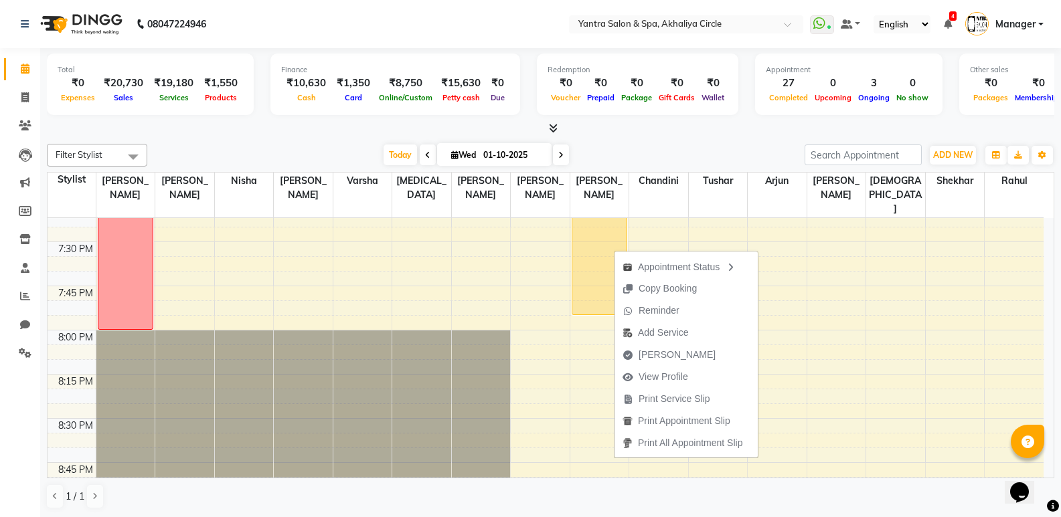
click at [655, 135] on div at bounding box center [550, 129] width 1007 height 14
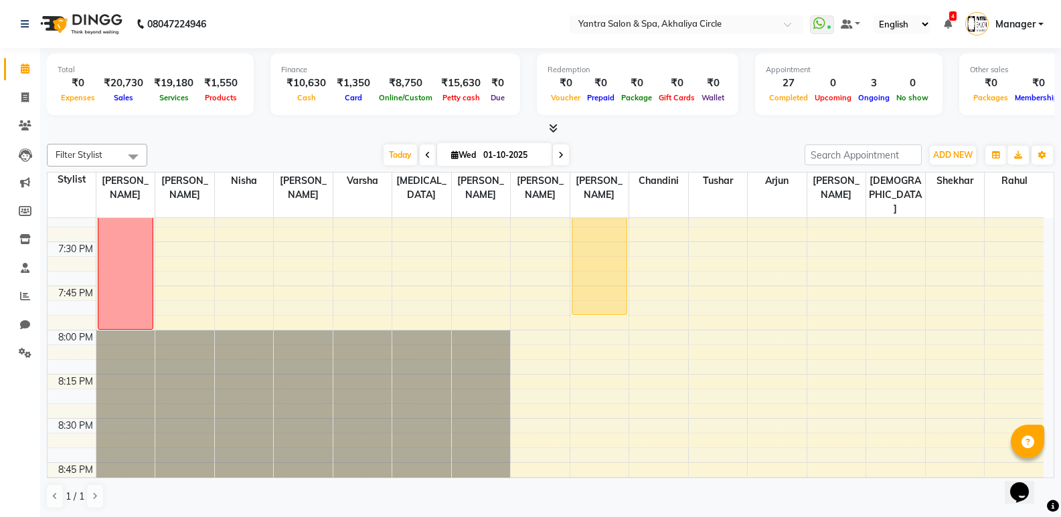
scroll to position [1874, 0]
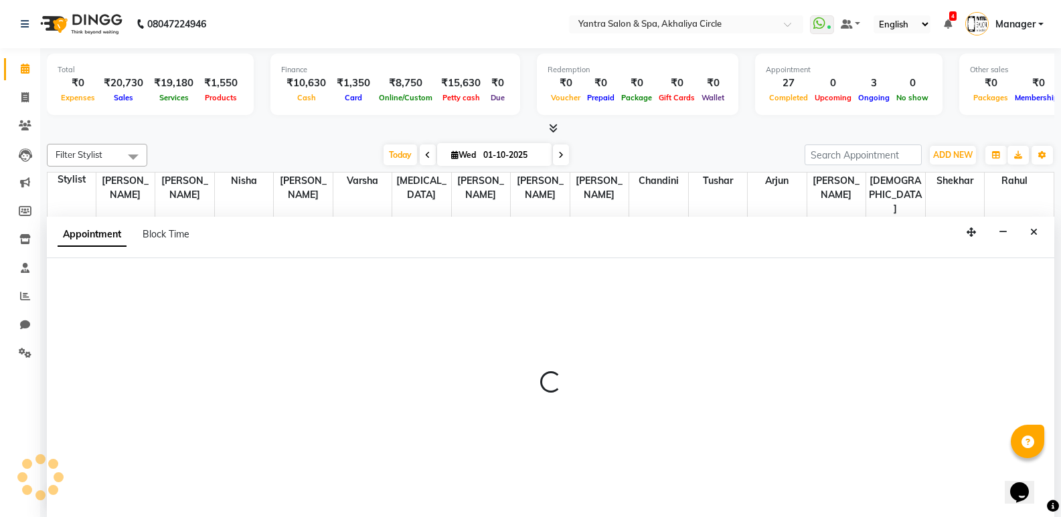
scroll to position [1, 0]
select select "4349"
select select "1140"
select select "tentative"
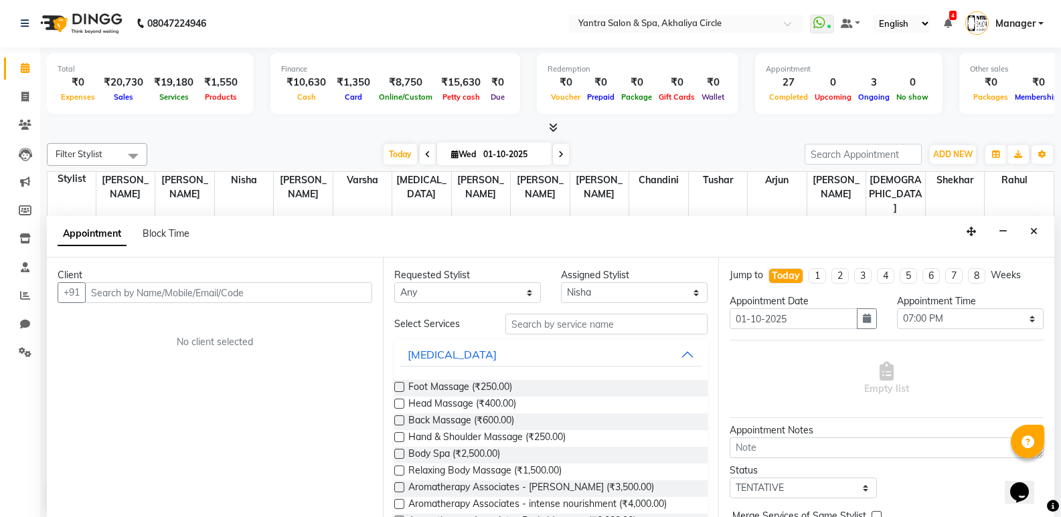
click at [246, 286] on input "text" at bounding box center [228, 292] width 287 height 21
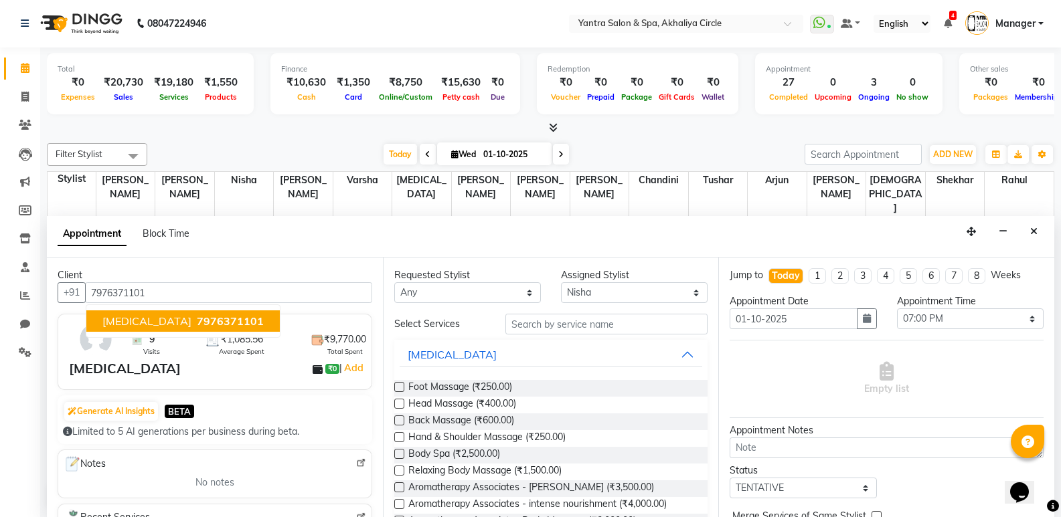
click at [197, 321] on span "7976371101" at bounding box center [230, 320] width 67 height 13
type input "7976371101"
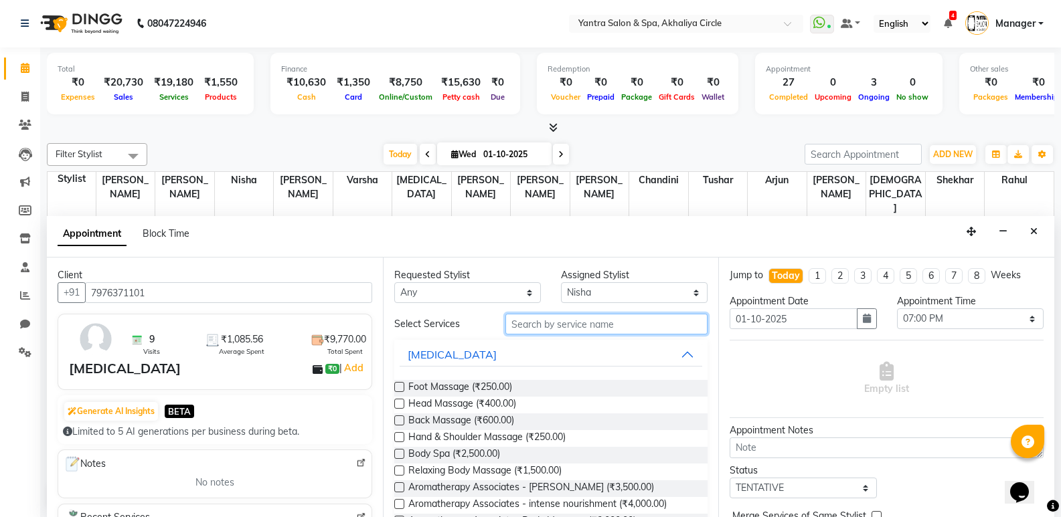
click at [565, 325] on input "text" at bounding box center [606, 324] width 202 height 21
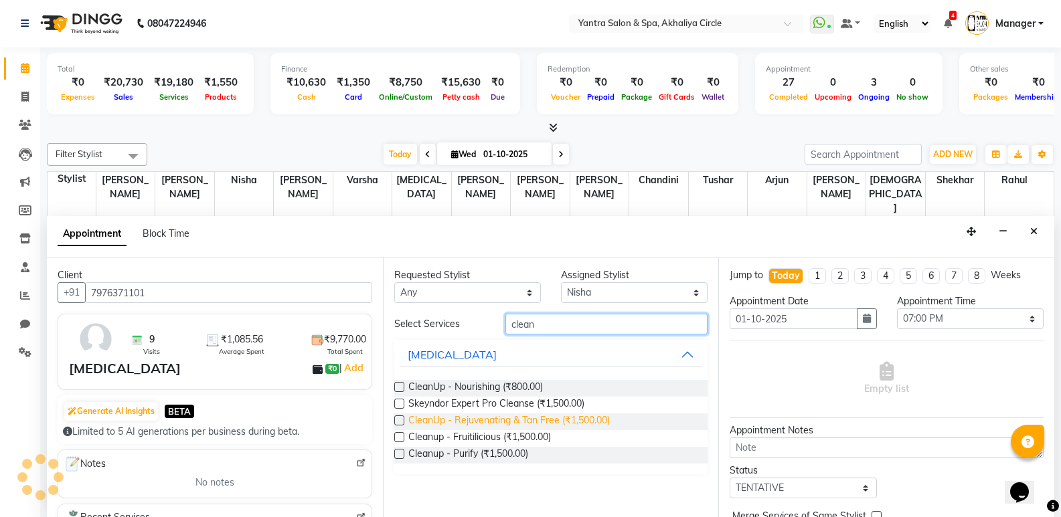
type input "clean"
click at [476, 417] on span "CleanUp - Rejuvenating & Tan Free (₹1,500.00)" at bounding box center [508, 422] width 201 height 17
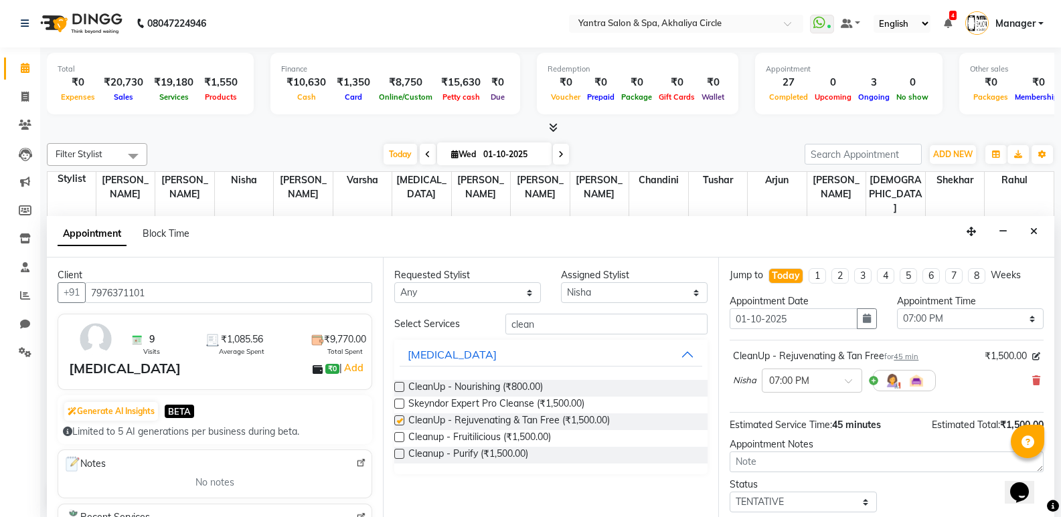
checkbox input "false"
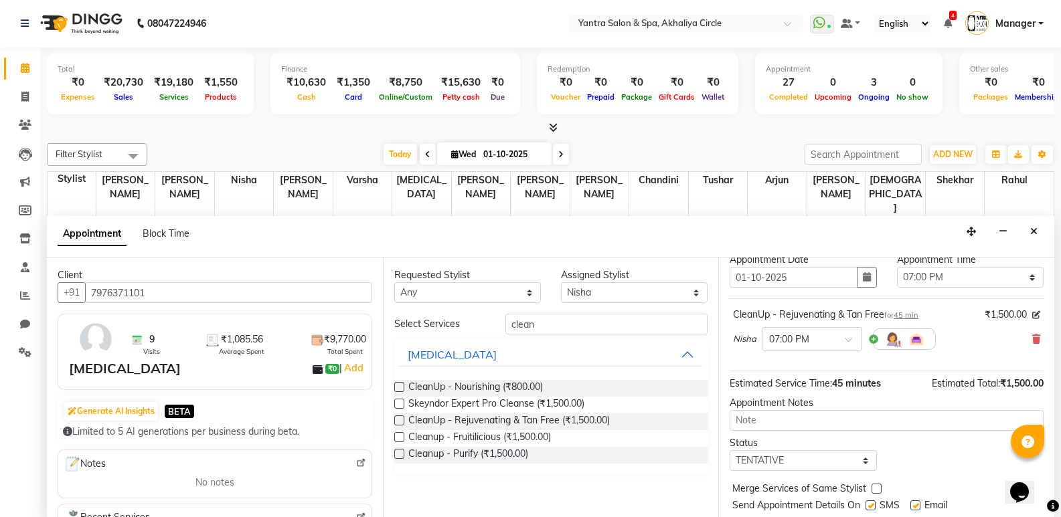
scroll to position [80, 0]
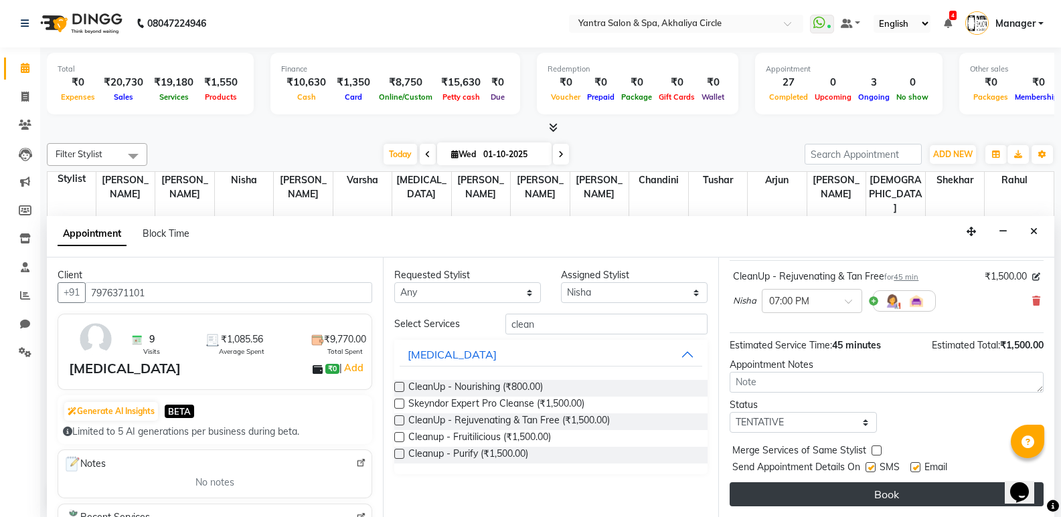
click at [853, 494] on button "Book" at bounding box center [886, 494] width 314 height 24
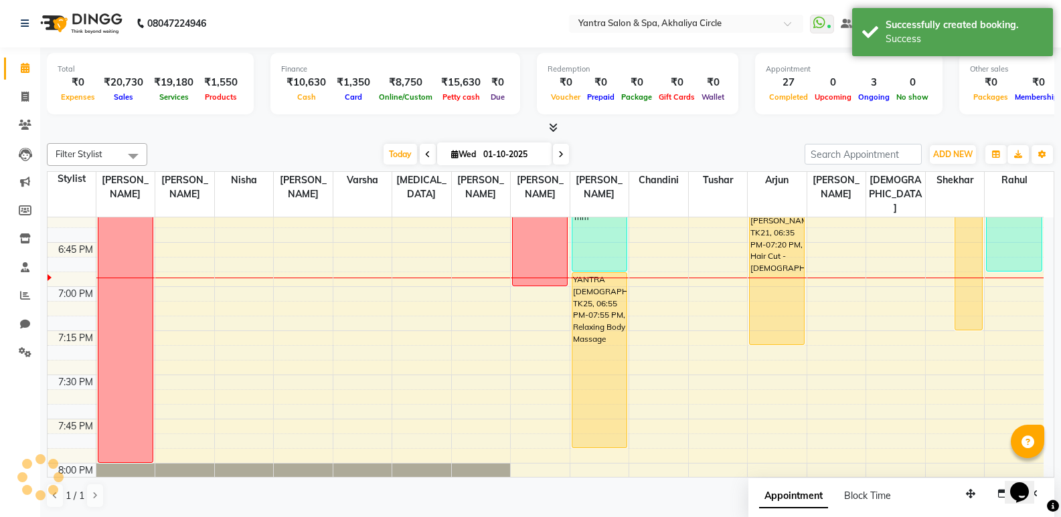
scroll to position [0, 0]
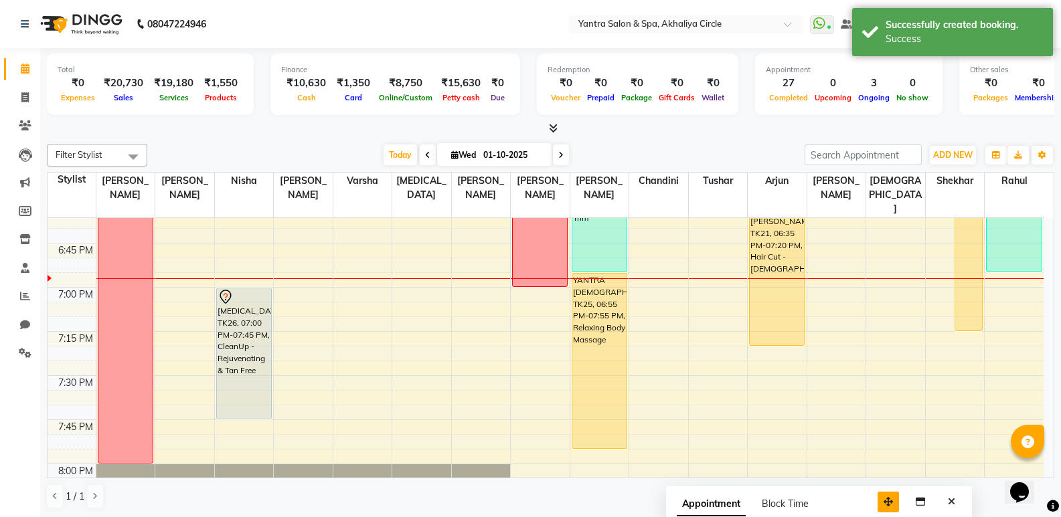
drag, startPoint x: 965, startPoint y: 502, endPoint x: 881, endPoint y: 509, distance: 84.0
click at [881, 509] on button "button" at bounding box center [887, 502] width 21 height 21
click at [955, 505] on button "Close" at bounding box center [949, 502] width 19 height 21
click at [19, 104] on span at bounding box center [24, 97] width 23 height 15
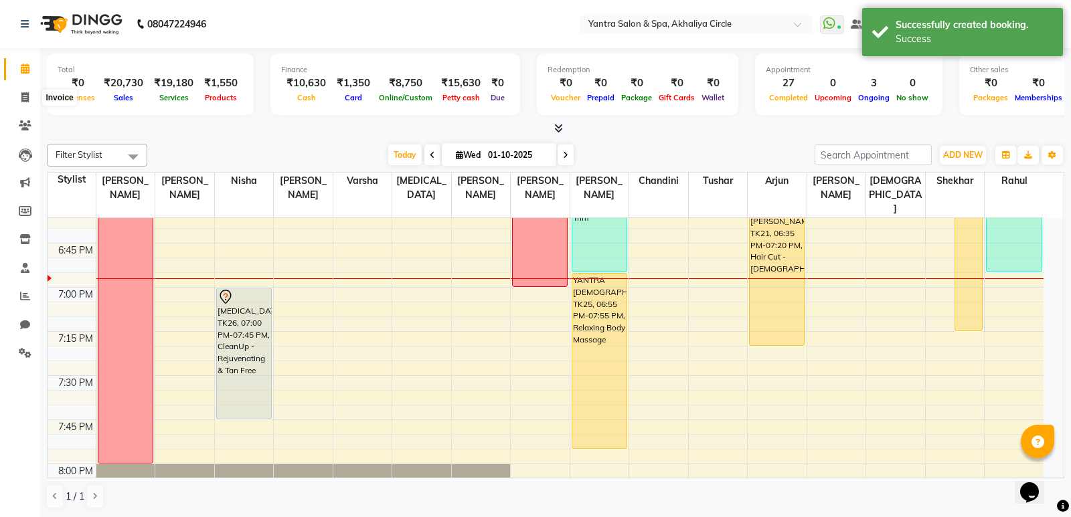
select select "service"
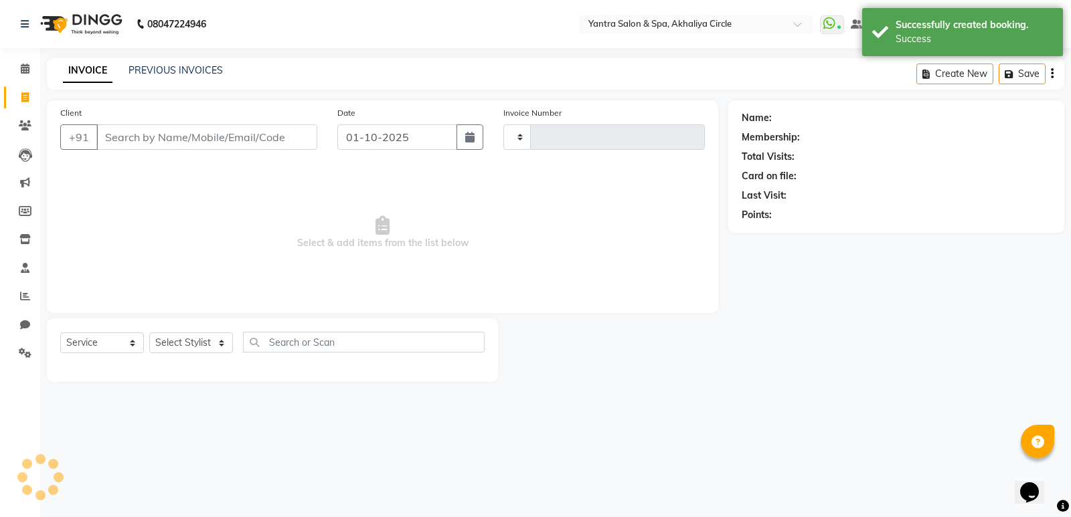
click at [190, 147] on input "Client" at bounding box center [206, 136] width 221 height 25
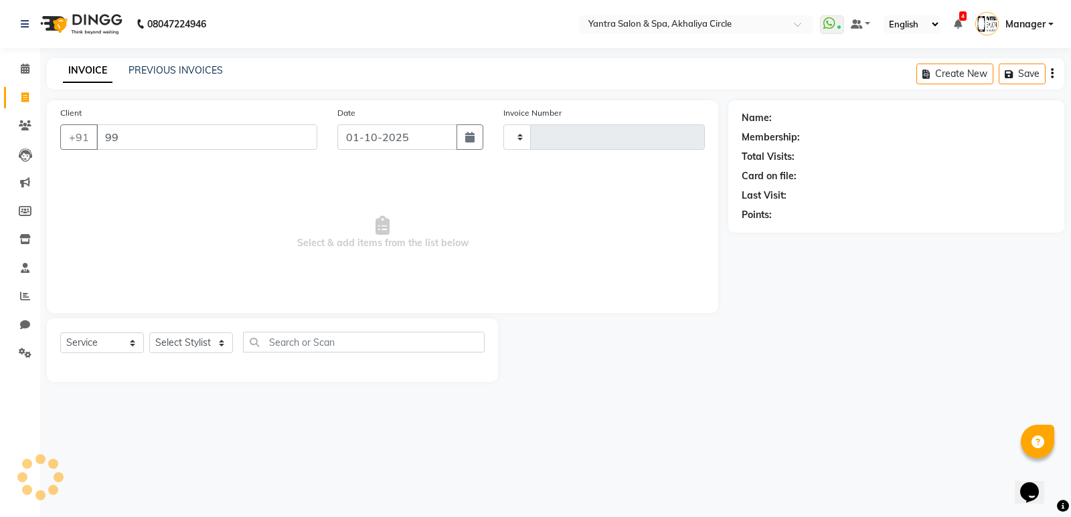
type input "998"
type input "4549"
type input "9982"
select select "152"
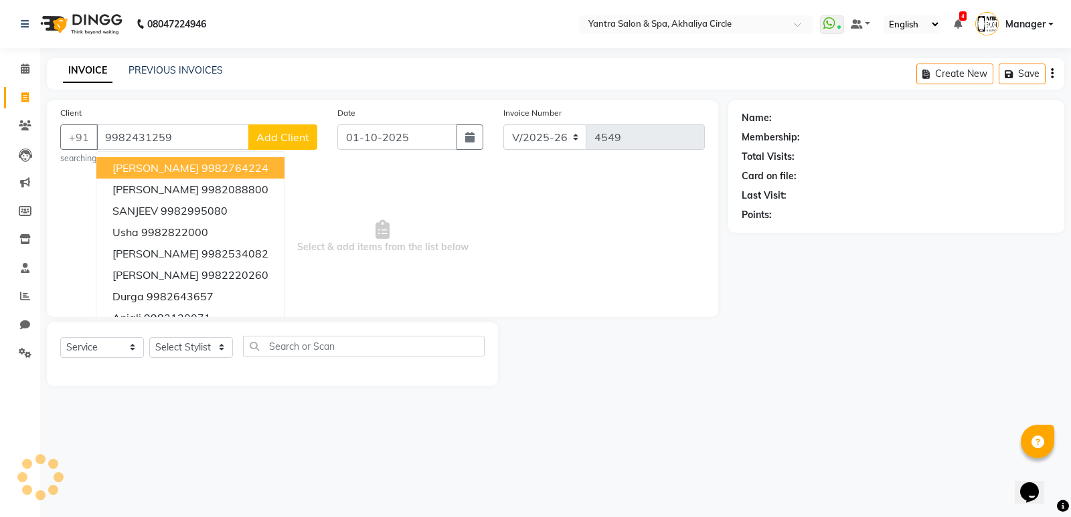
type input "9982431259"
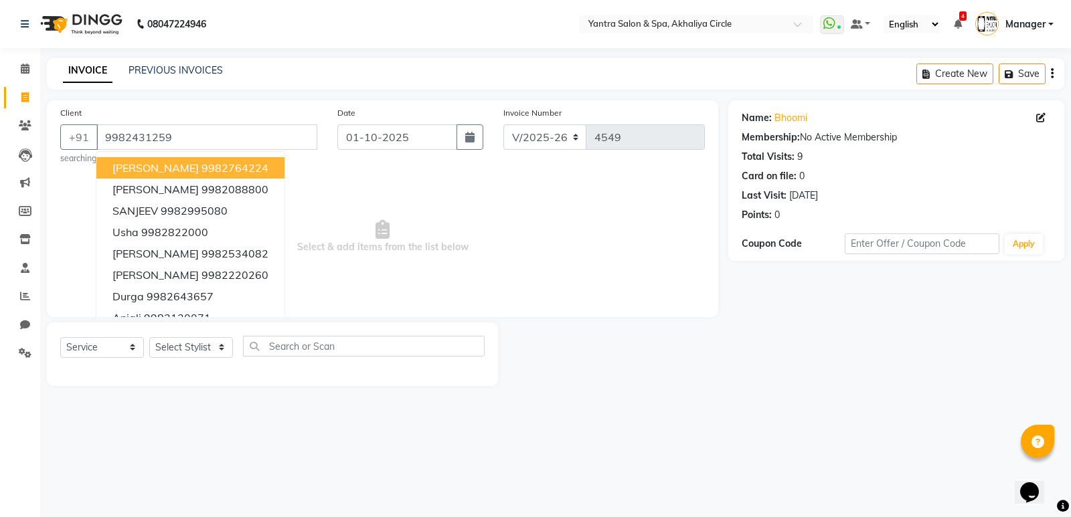
click at [405, 208] on span "Select & add items from the list below" at bounding box center [382, 237] width 644 height 134
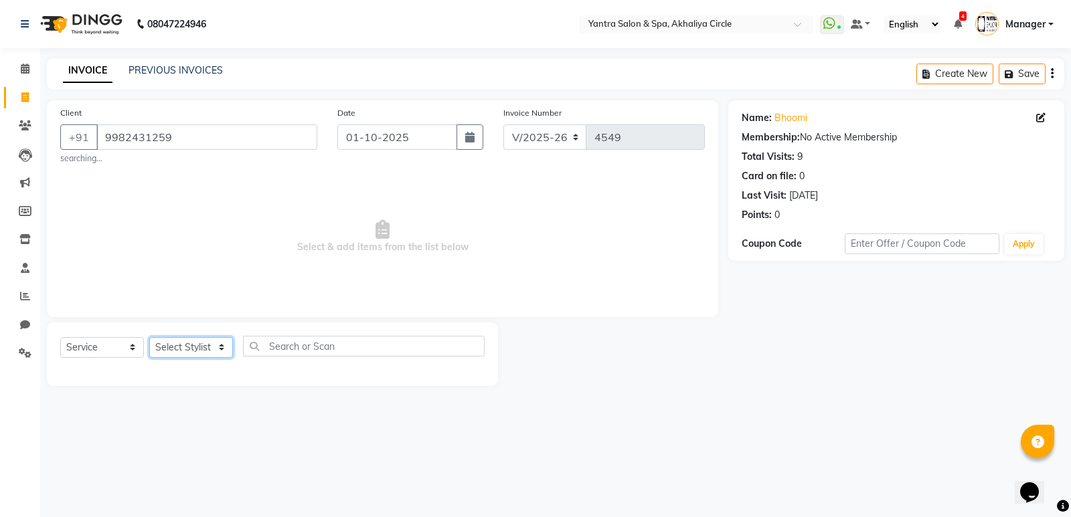
click at [170, 346] on select "Select Stylist Anil Jaipal Arjun Bhawna Chandini Khushboo Soni Lalita Manager N…" at bounding box center [191, 347] width 84 height 21
select select "4353"
click at [149, 337] on select "Select Stylist Anil Jaipal Arjun Bhawna Chandini Khushboo Soni Lalita Manager N…" at bounding box center [191, 347] width 84 height 21
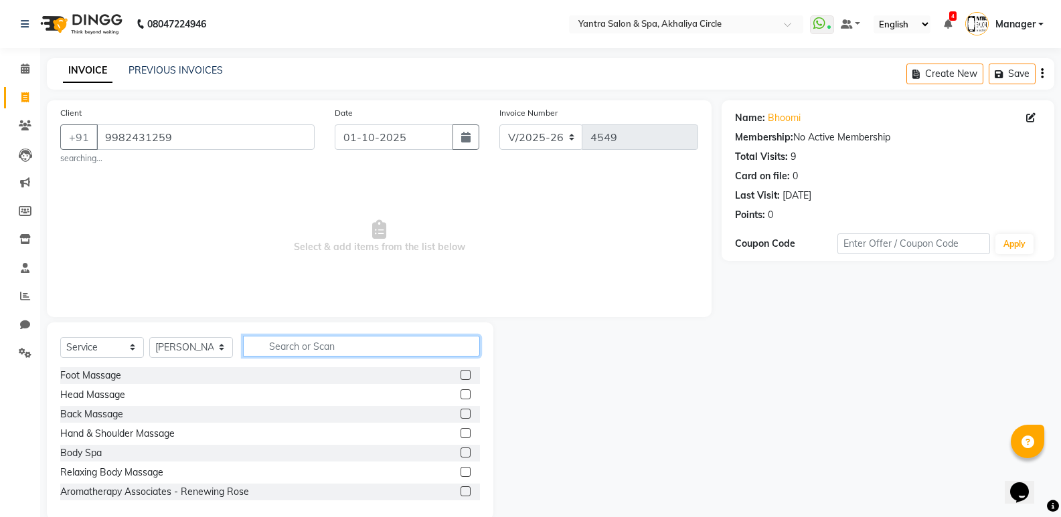
click at [294, 351] on input "text" at bounding box center [361, 346] width 237 height 21
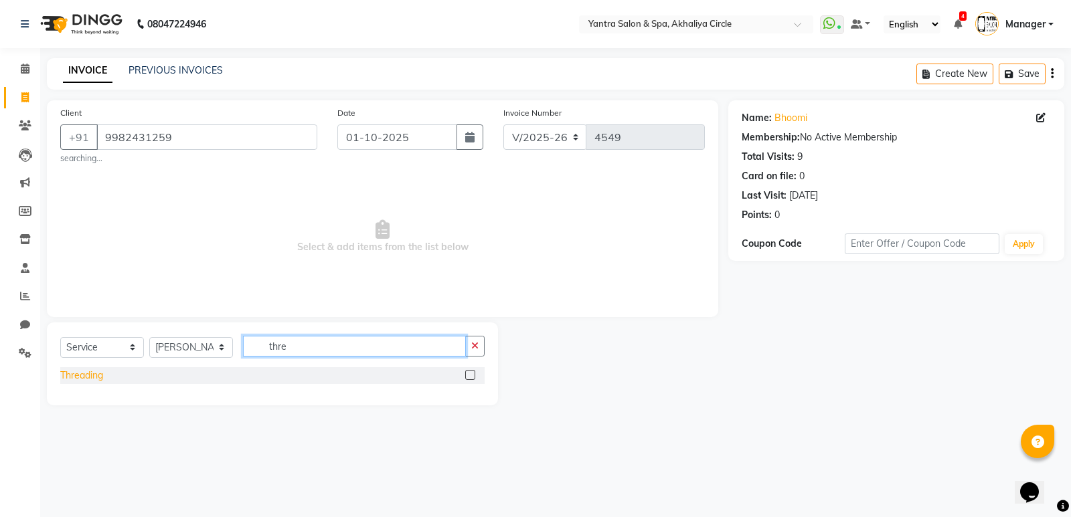
type input "thre"
click at [84, 377] on div "Threading" at bounding box center [81, 376] width 43 height 14
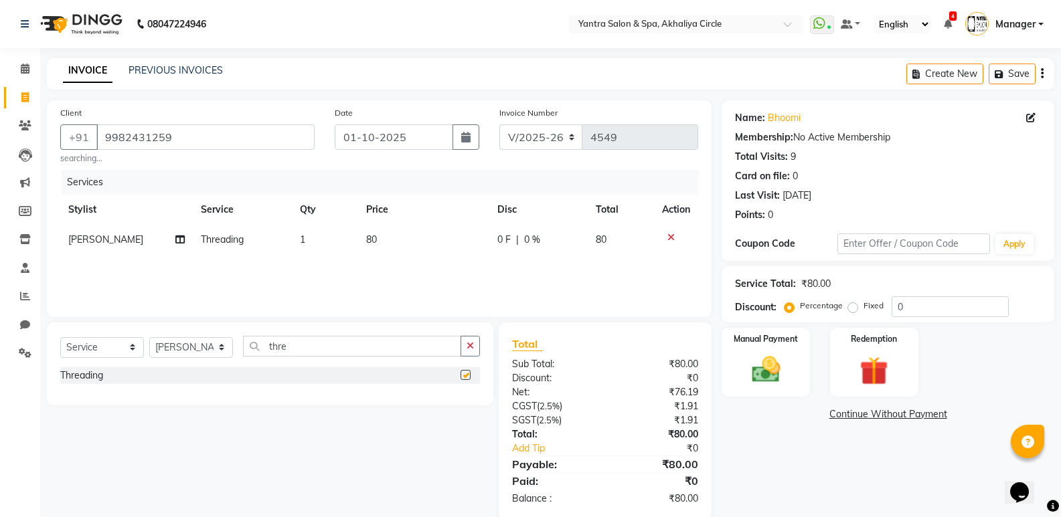
checkbox input "false"
click at [419, 240] on td "80" at bounding box center [423, 240] width 131 height 30
select select "4353"
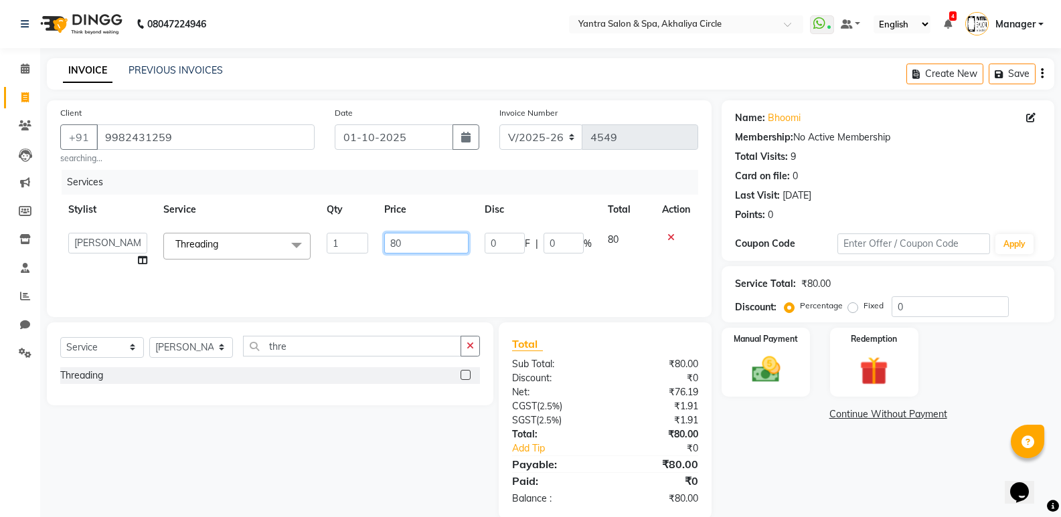
click at [419, 240] on input "80" at bounding box center [426, 243] width 84 height 21
type input "120"
click at [581, 336] on div "Total" at bounding box center [605, 344] width 186 height 16
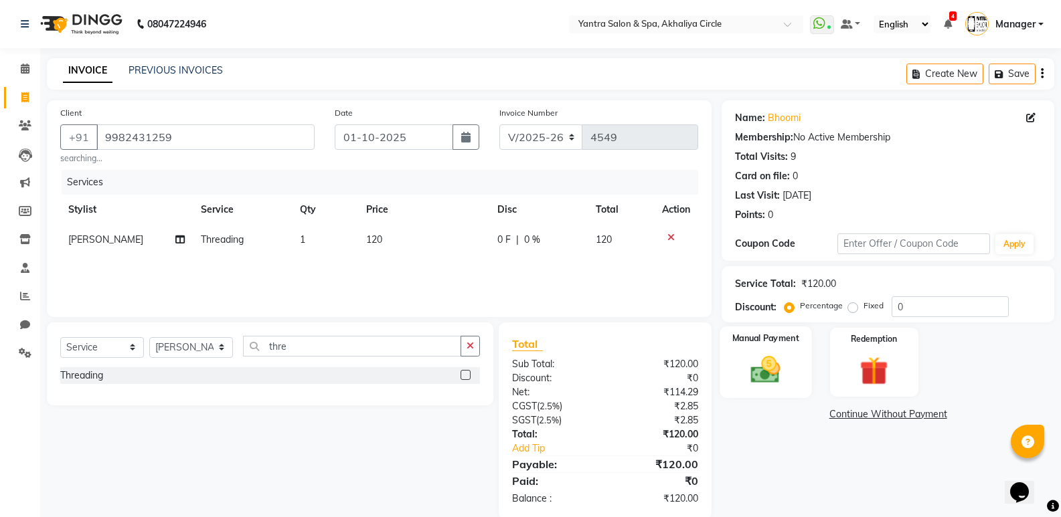
click at [743, 344] on label "Manual Payment" at bounding box center [765, 338] width 67 height 13
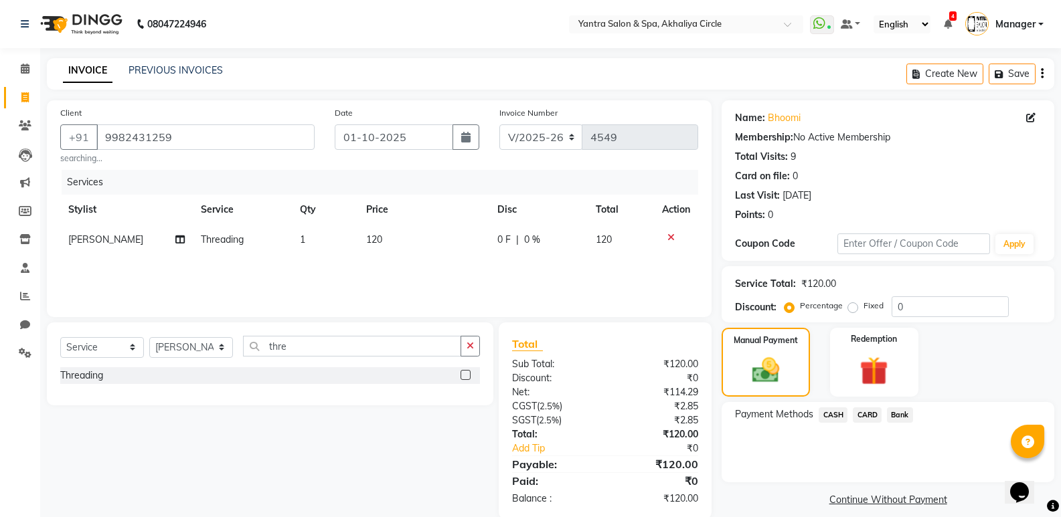
click at [891, 409] on span "Bank" at bounding box center [900, 414] width 26 height 15
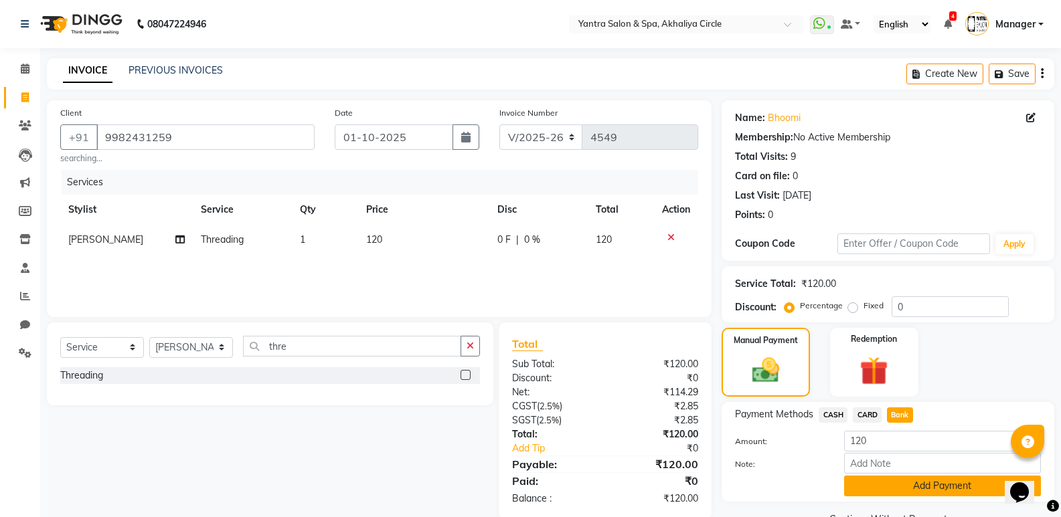
click at [900, 484] on button "Add Payment" at bounding box center [942, 486] width 197 height 21
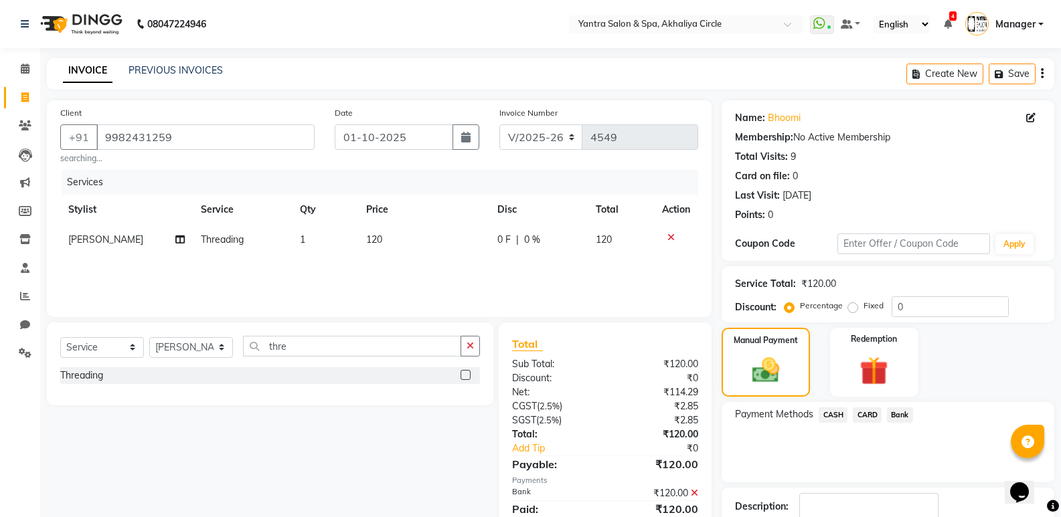
scroll to position [88, 0]
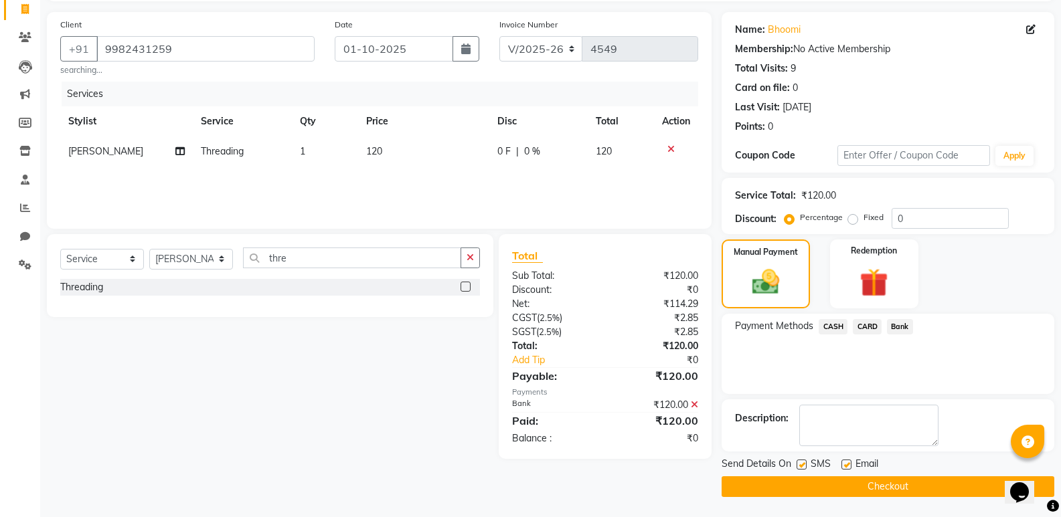
click at [871, 482] on button "Checkout" at bounding box center [887, 486] width 333 height 21
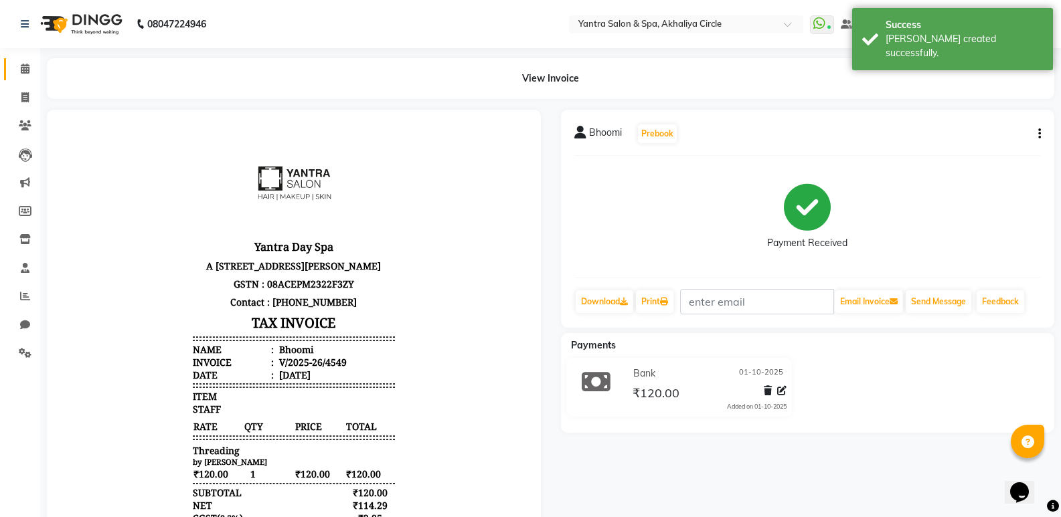
click at [19, 60] on link "Calendar" at bounding box center [20, 69] width 32 height 22
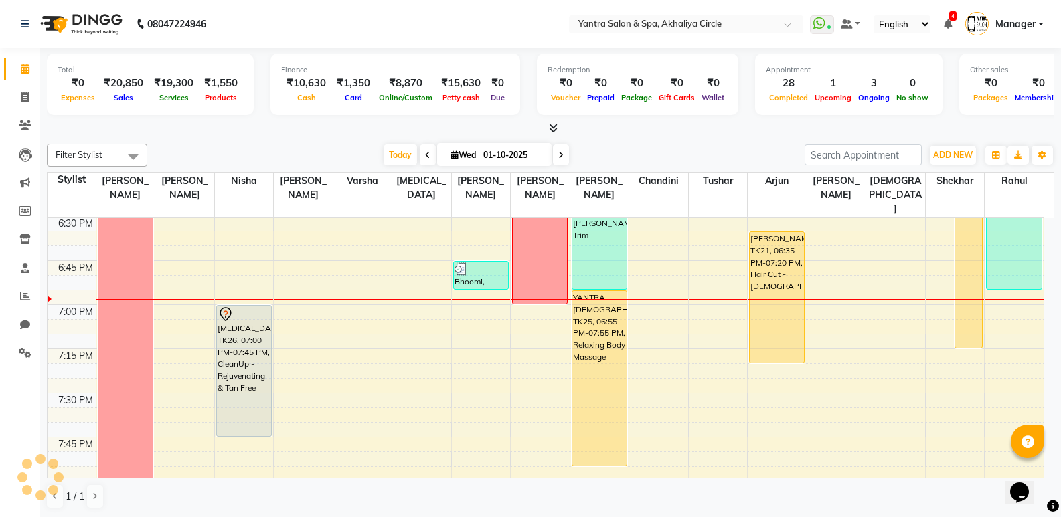
scroll to position [1940, 0]
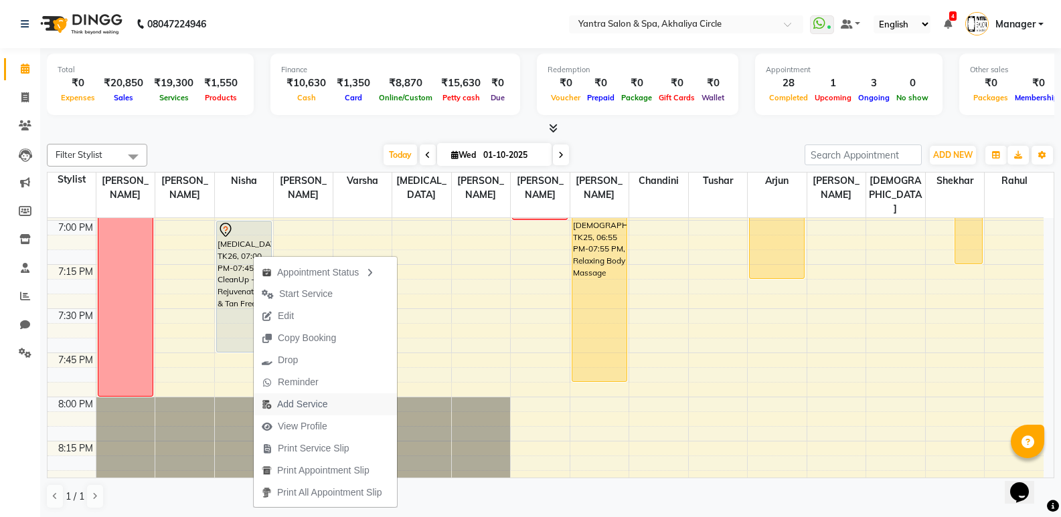
click at [304, 405] on span "Add Service" at bounding box center [302, 404] width 50 height 14
select select "4349"
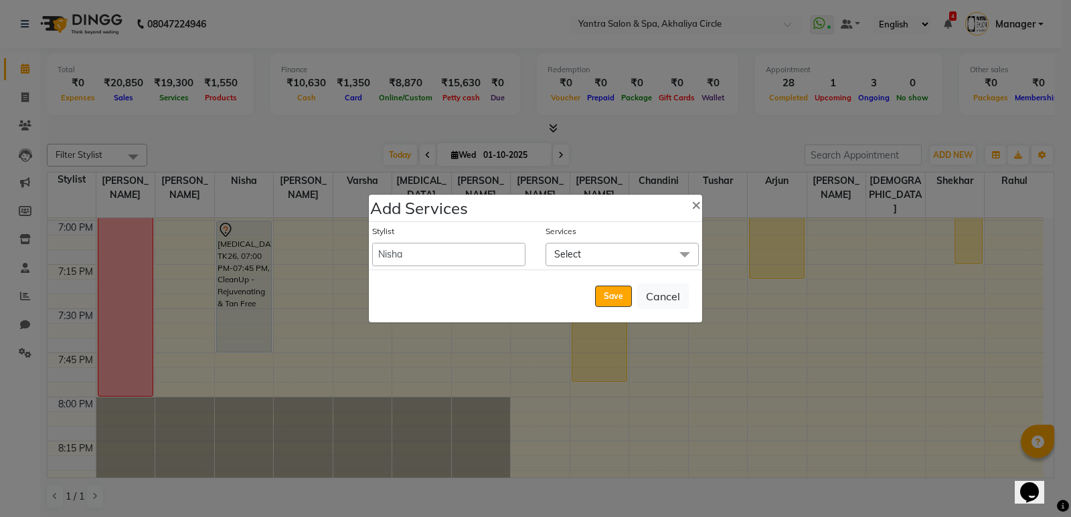
click at [573, 266] on span "Select" at bounding box center [621, 254] width 153 height 23
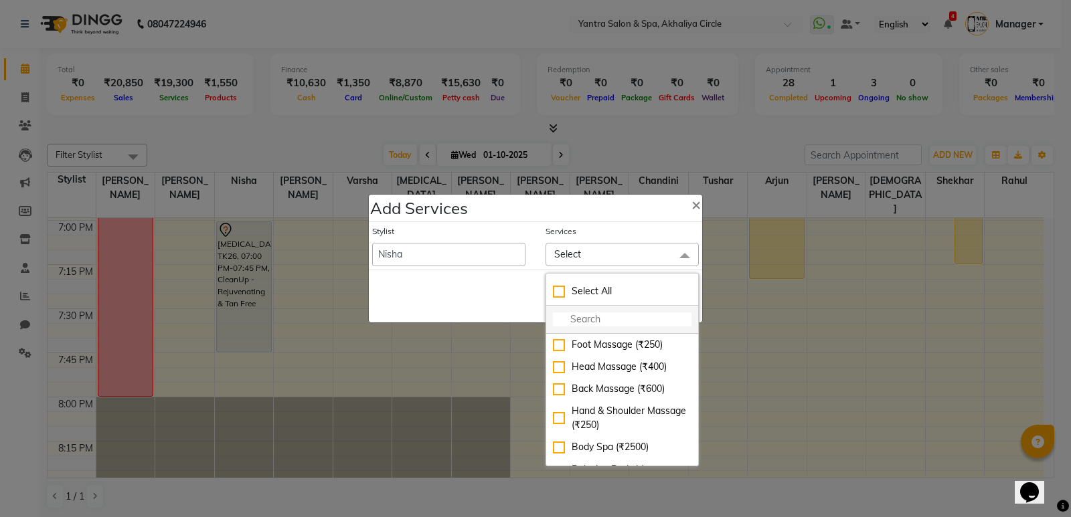
click at [598, 308] on li at bounding box center [622, 320] width 152 height 28
click at [604, 321] on input "multiselect-search" at bounding box center [622, 319] width 139 height 14
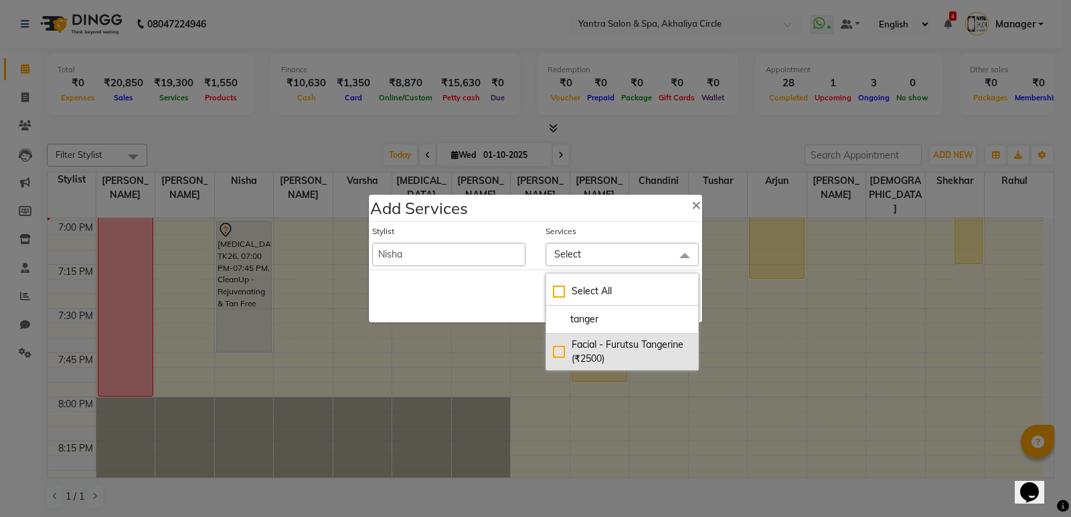
type input "tanger"
click at [600, 344] on div "Facial - Furutsu Tangerine (₹2500)" at bounding box center [622, 352] width 139 height 28
checkbox input "true"
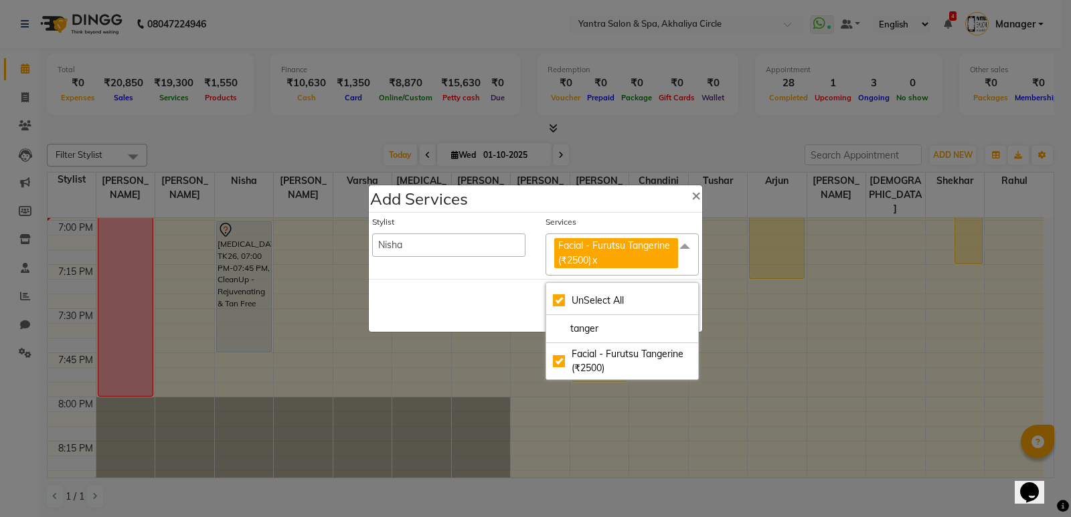
click at [467, 302] on div "Save Cancel" at bounding box center [535, 305] width 333 height 53
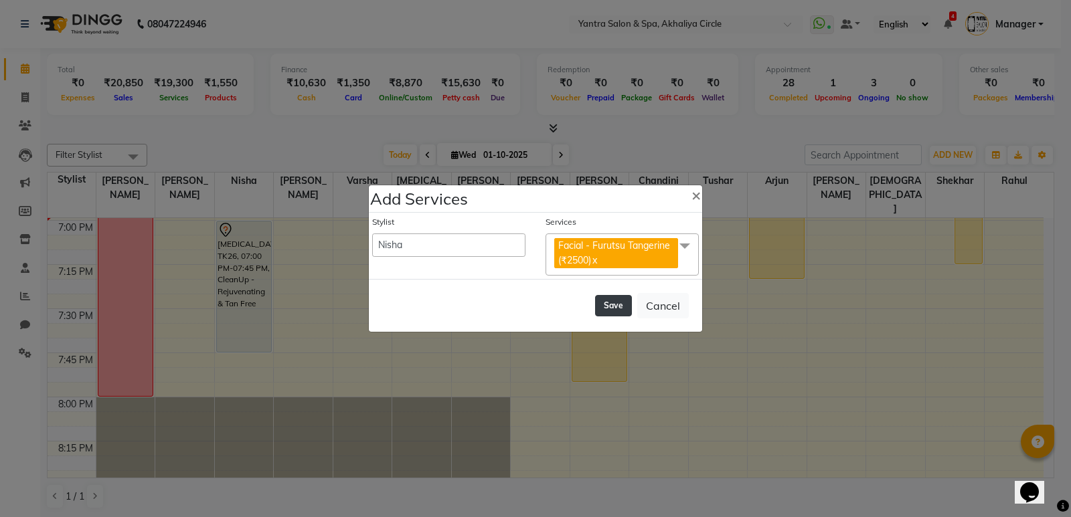
click at [608, 306] on button "Save" at bounding box center [613, 305] width 37 height 21
select select "11925"
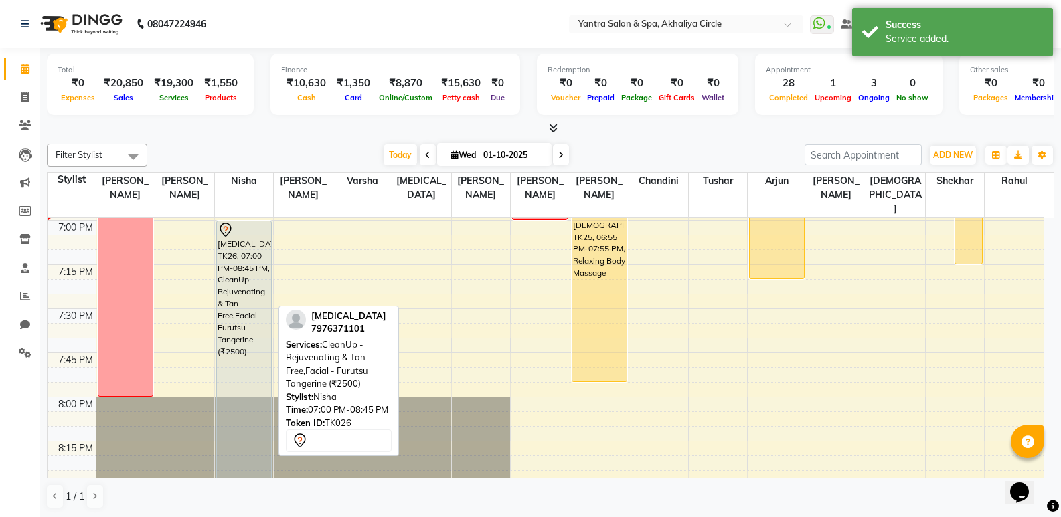
click at [244, 241] on div "Nikita, TK26, 07:00 PM-08:45 PM, CleanUp - Rejuvenating & Tan Free,Facial - Fur…" at bounding box center [244, 374] width 54 height 307
select select "7"
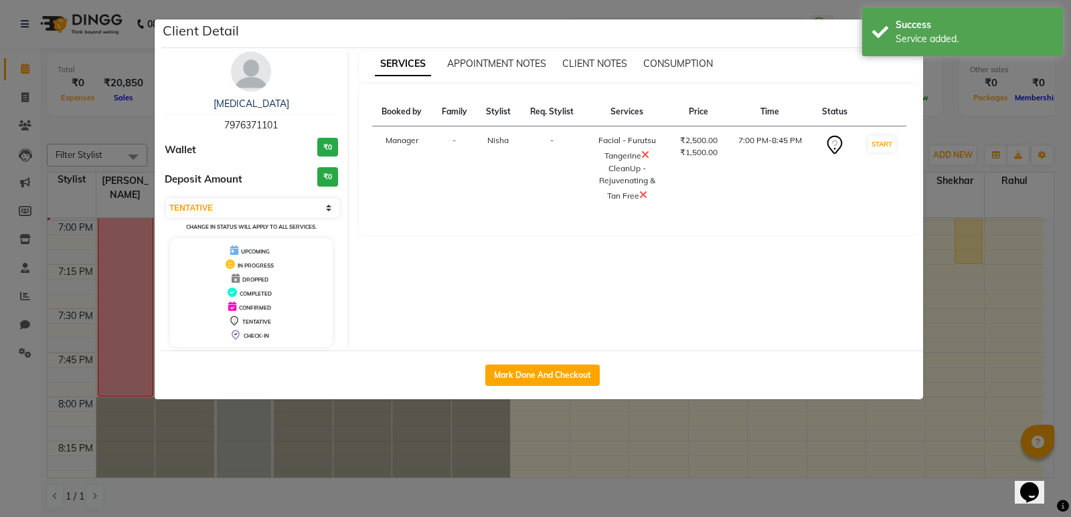
click at [642, 193] on icon at bounding box center [643, 194] width 8 height 11
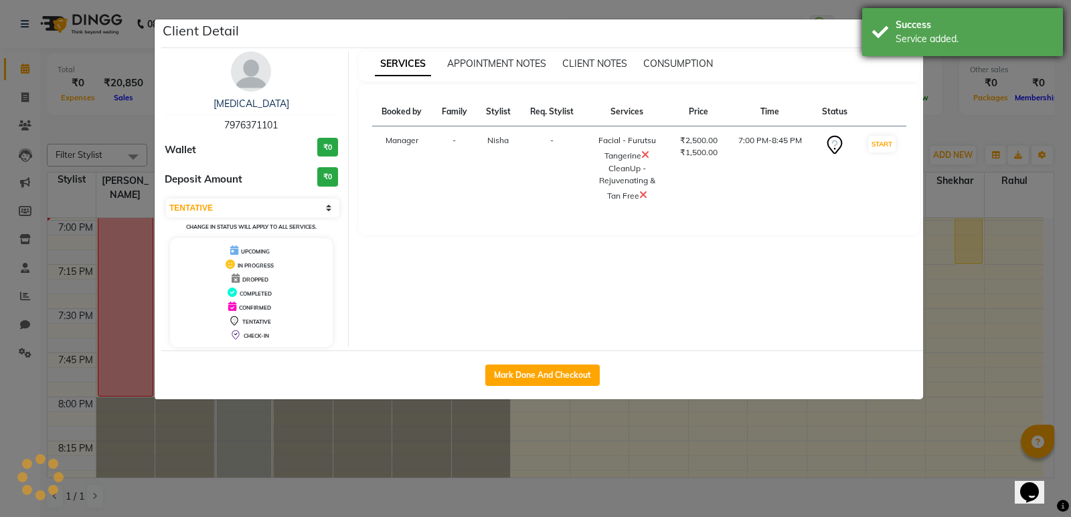
click at [876, 43] on div "Success Service added." at bounding box center [962, 32] width 201 height 48
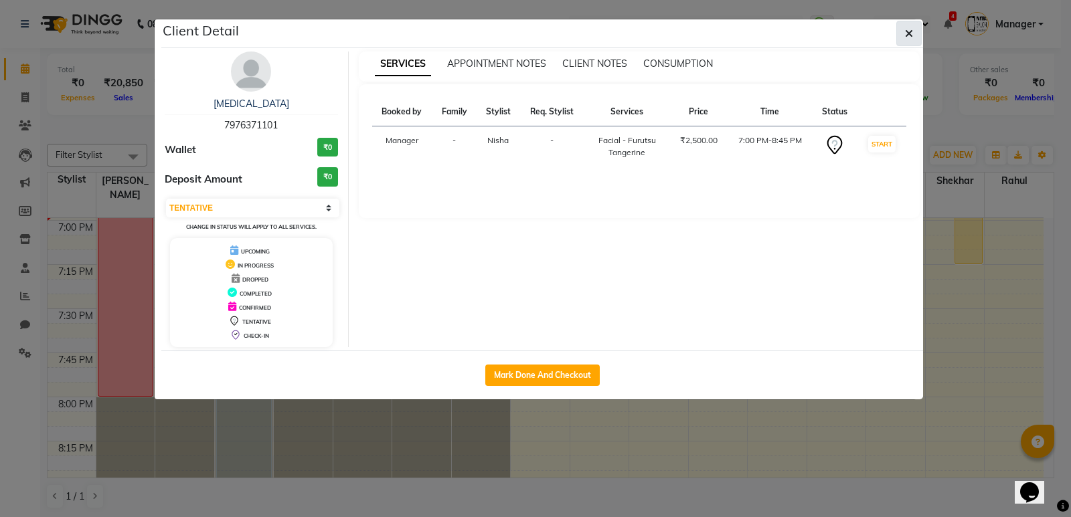
click at [909, 38] on icon "button" at bounding box center [909, 33] width 8 height 11
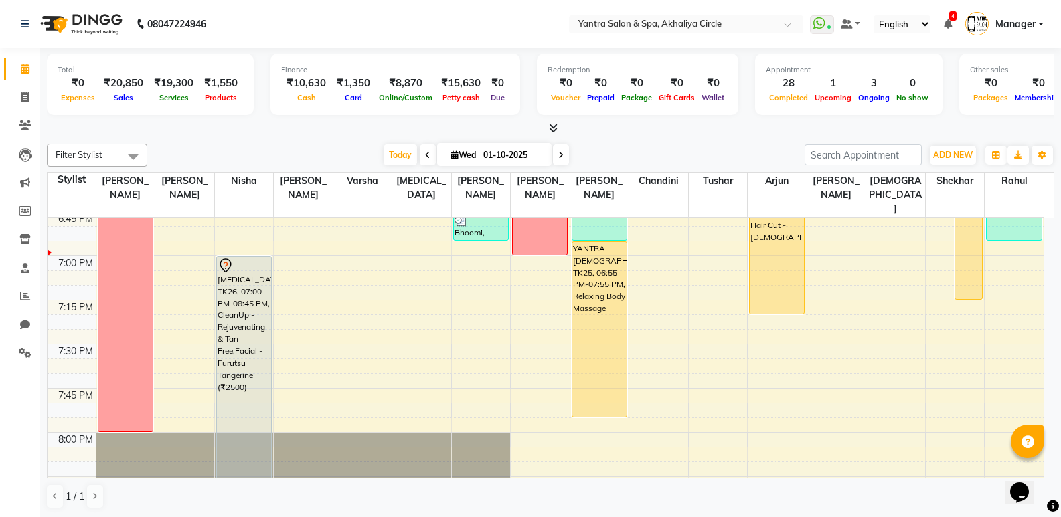
scroll to position [1874, 0]
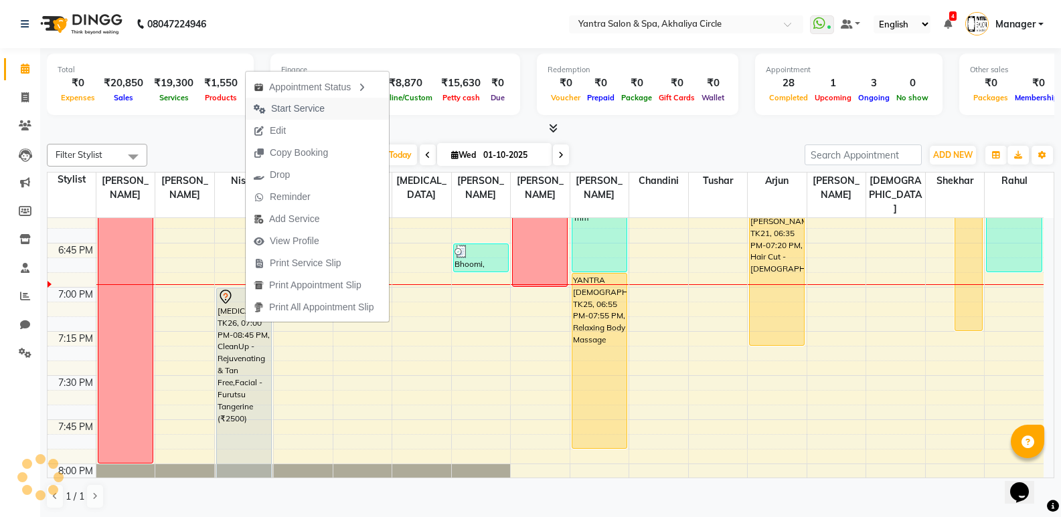
click at [321, 107] on span "Start Service" at bounding box center [298, 109] width 54 height 14
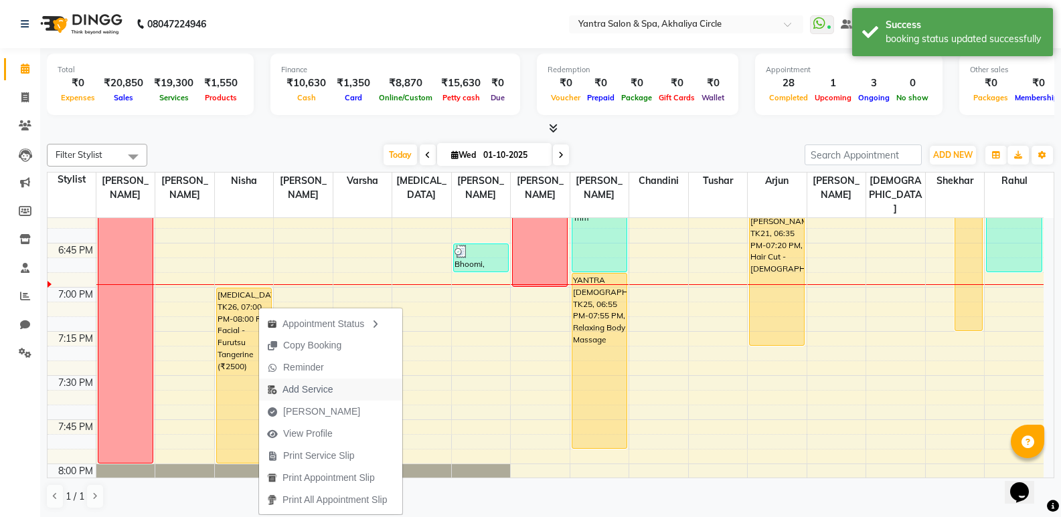
click at [304, 391] on span "Add Service" at bounding box center [307, 390] width 50 height 14
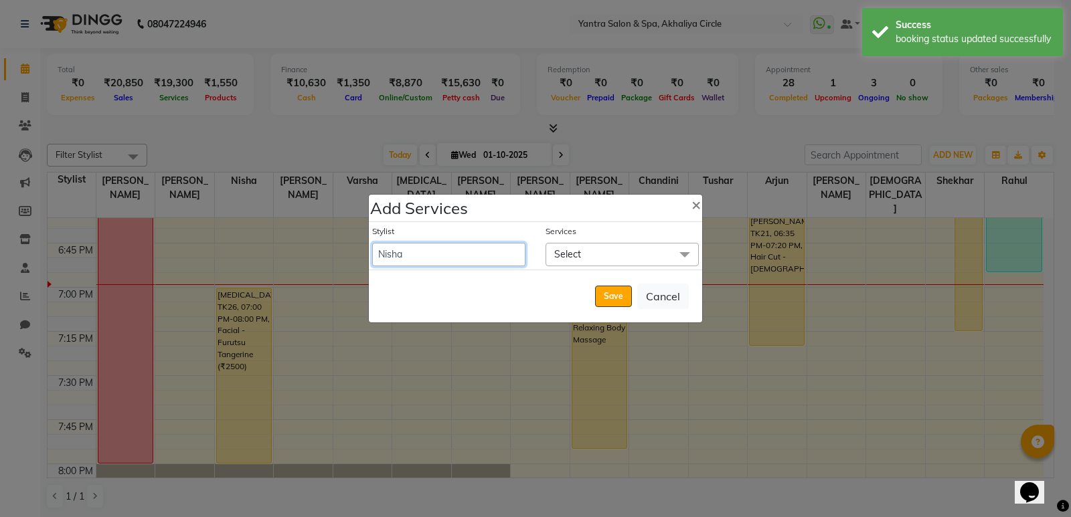
click at [384, 260] on select "Anil Jaipal Arjun Bhawna Chandini Khushboo Soni Lalita Manager Nasrin Nikita Ni…" at bounding box center [448, 254] width 153 height 23
select select "16470"
click at [372, 243] on select "Anil Jaipal Arjun Bhawna Chandini Khushboo Soni Lalita Manager Nasrin Nikita Ni…" at bounding box center [448, 254] width 153 height 23
select select "1185"
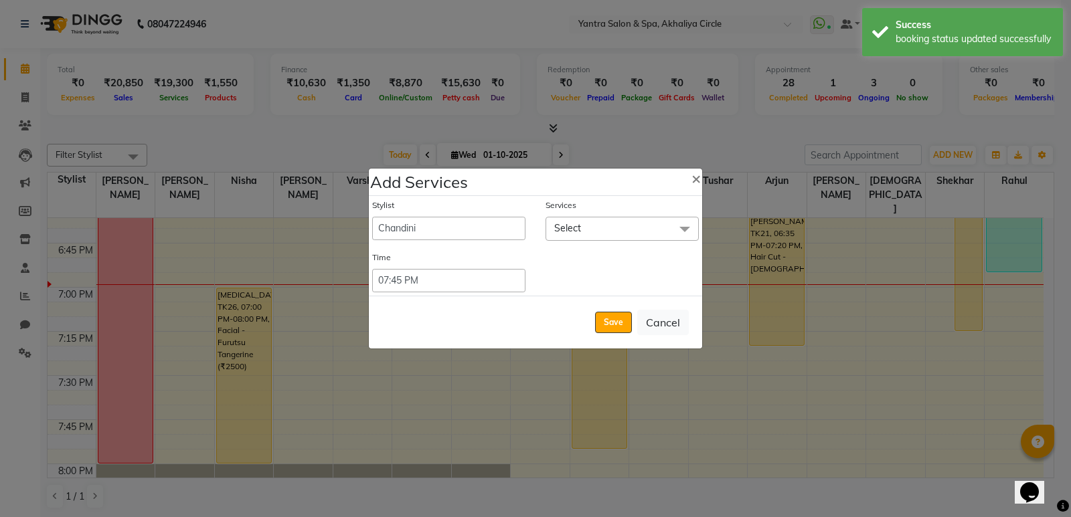
click at [637, 223] on span "Select" at bounding box center [621, 228] width 153 height 23
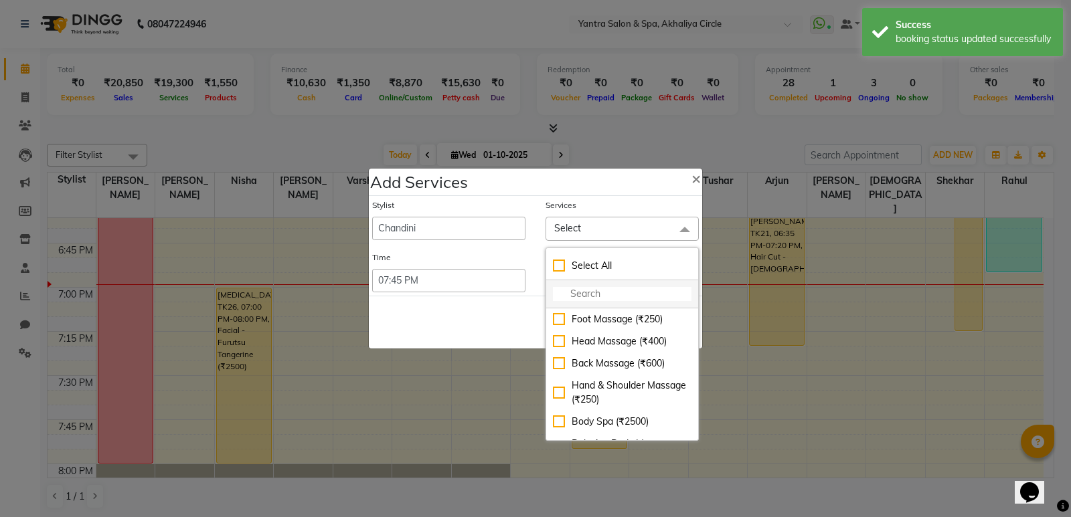
click at [595, 290] on input "multiselect-search" at bounding box center [622, 294] width 139 height 14
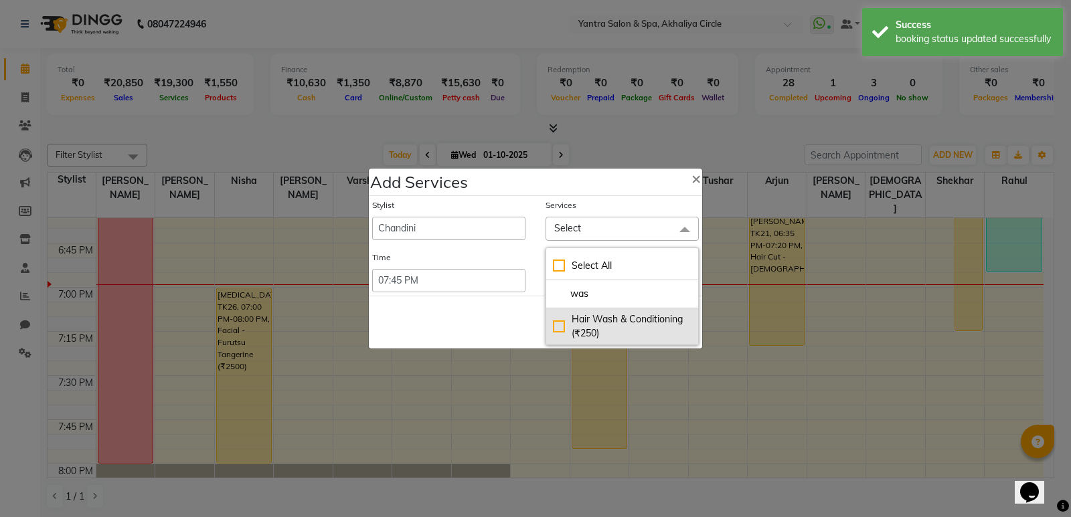
type input "was"
click at [564, 329] on div "Hair Wash & Conditioning (₹250)" at bounding box center [622, 326] width 139 height 28
checkbox input "true"
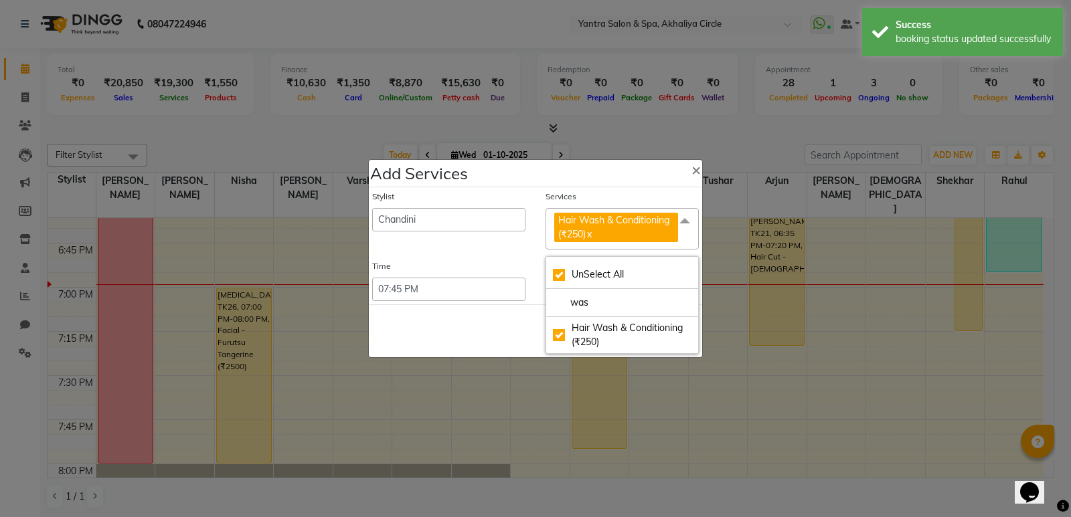
click at [535, 324] on div "Save Cancel" at bounding box center [535, 330] width 333 height 53
checkbox input "false"
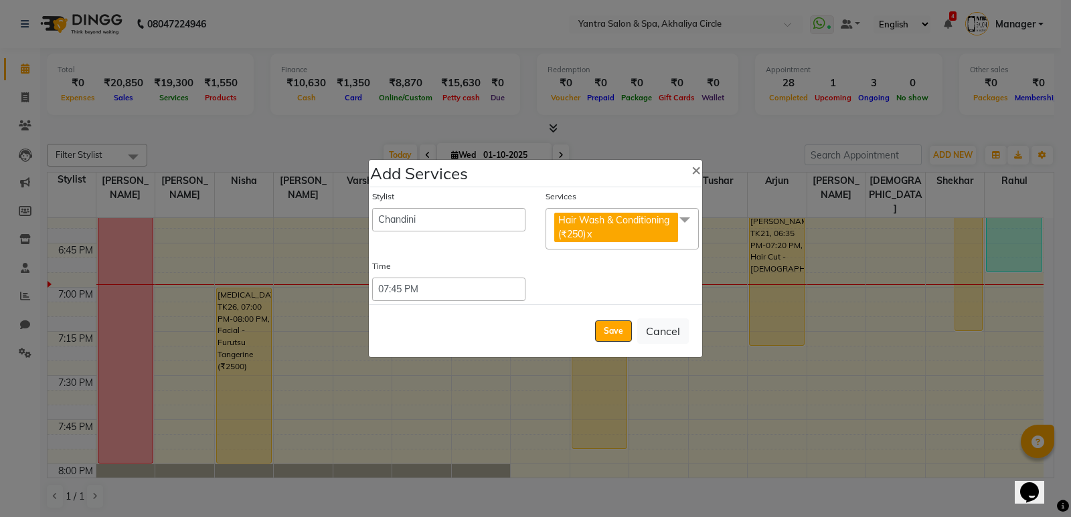
click at [601, 247] on span "Hair Wash & Conditioning (₹250) x" at bounding box center [621, 229] width 153 height 42
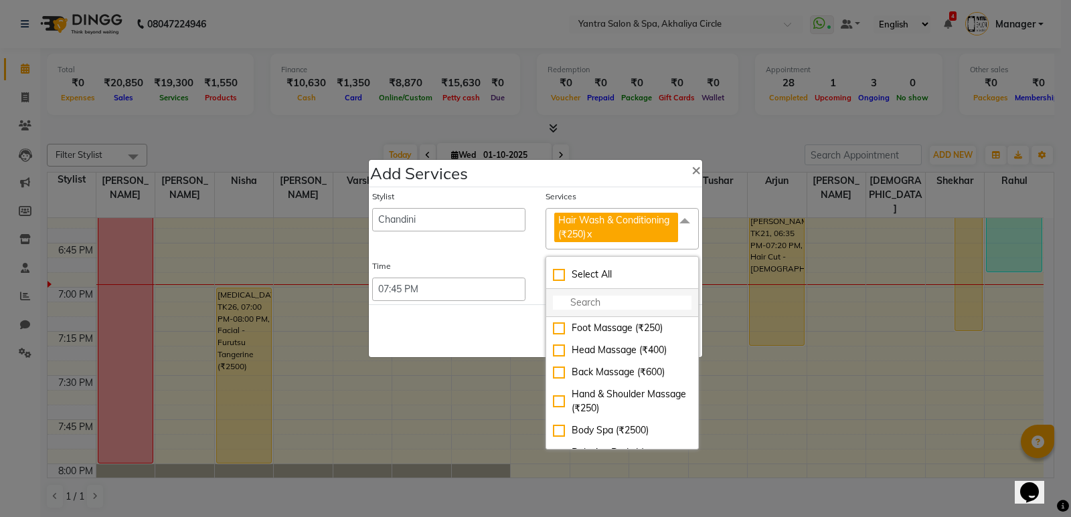
click at [596, 312] on li at bounding box center [622, 303] width 152 height 28
click at [596, 305] on input "multiselect-search" at bounding box center [622, 303] width 139 height 14
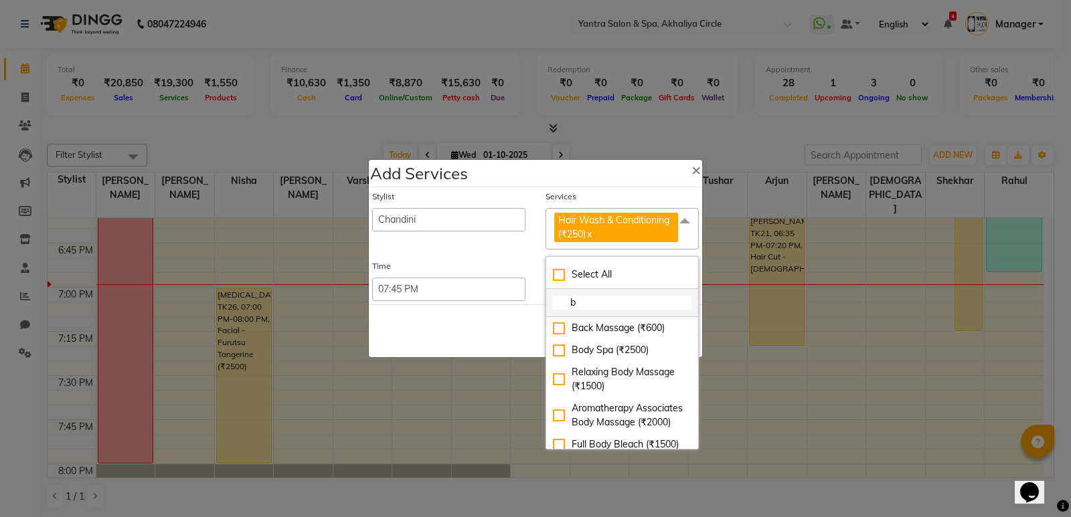
type input "bl"
checkbox input "true"
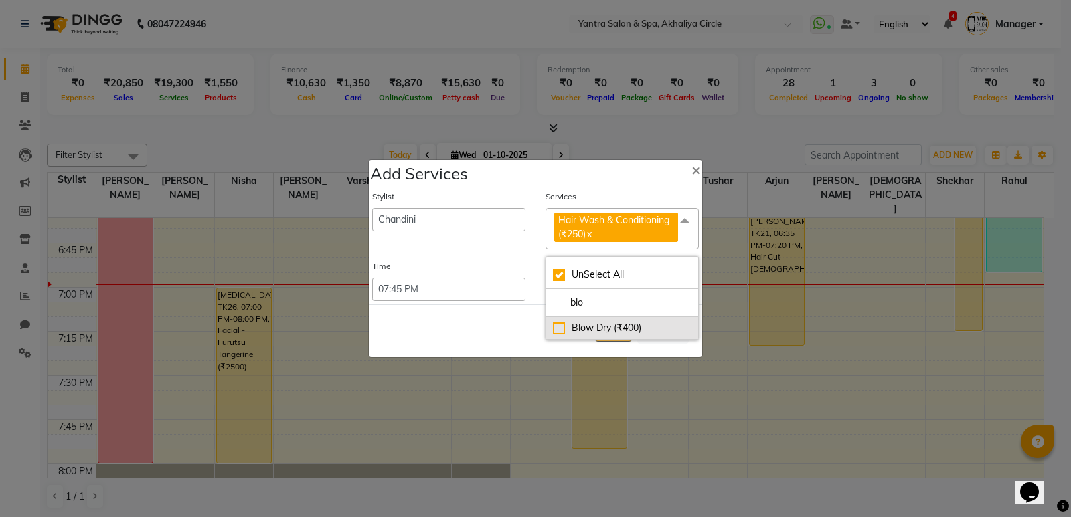
type input "blo"
click at [563, 332] on div "Blow Dry (₹400)" at bounding box center [622, 328] width 139 height 14
checkbox input "false"
checkbox input "true"
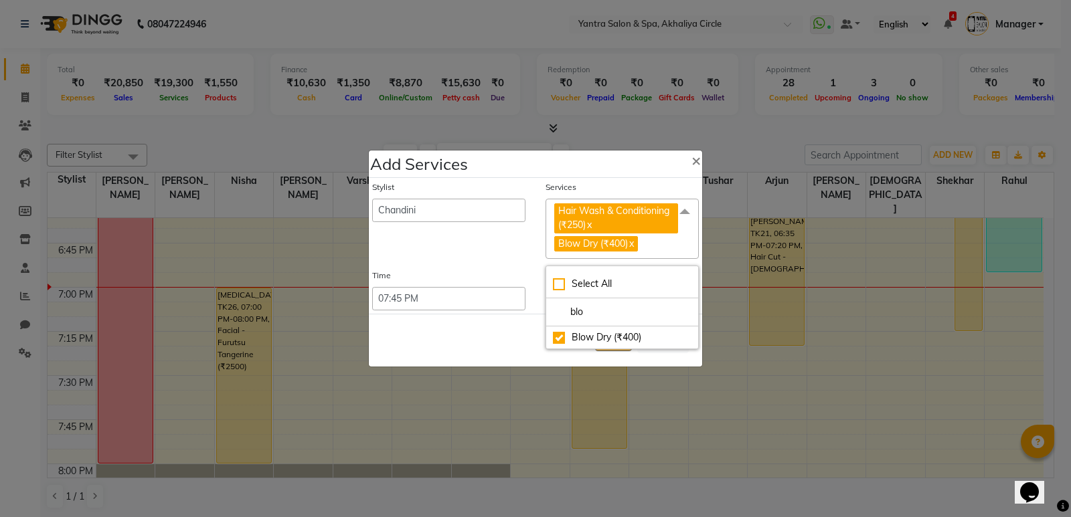
click at [503, 345] on div "Save Cancel" at bounding box center [535, 340] width 333 height 53
click at [599, 334] on button "Save" at bounding box center [613, 340] width 37 height 21
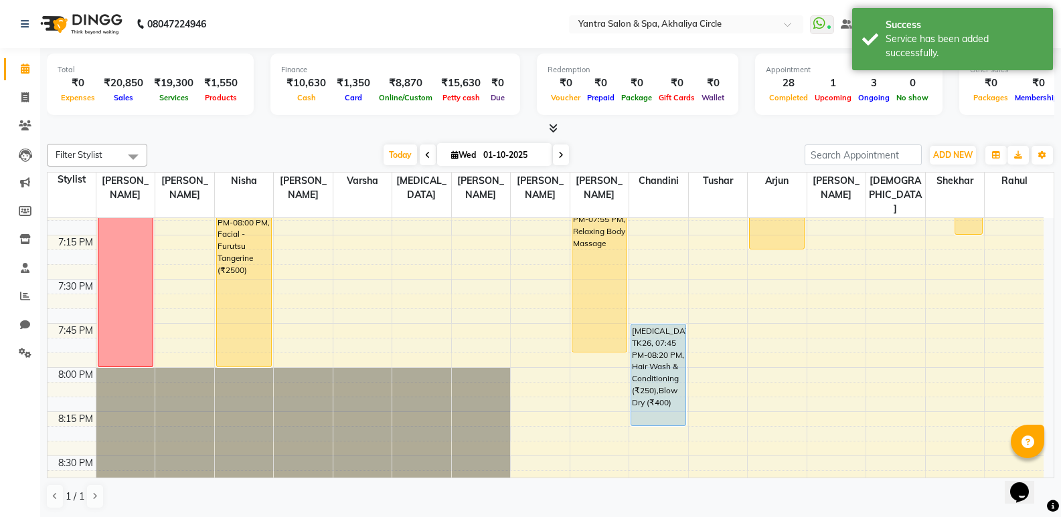
scroll to position [1940, 0]
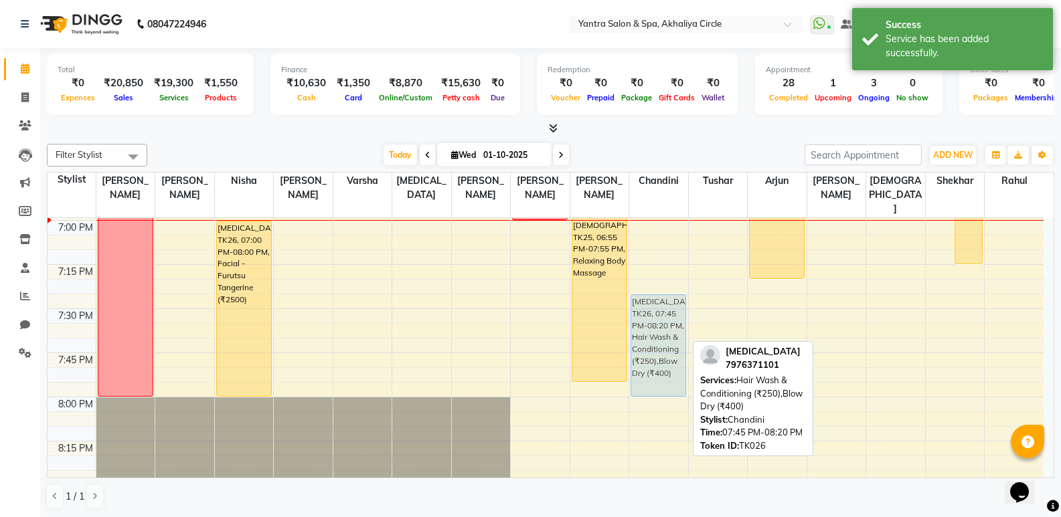
drag, startPoint x: 664, startPoint y: 372, endPoint x: 664, endPoint y: 310, distance: 61.6
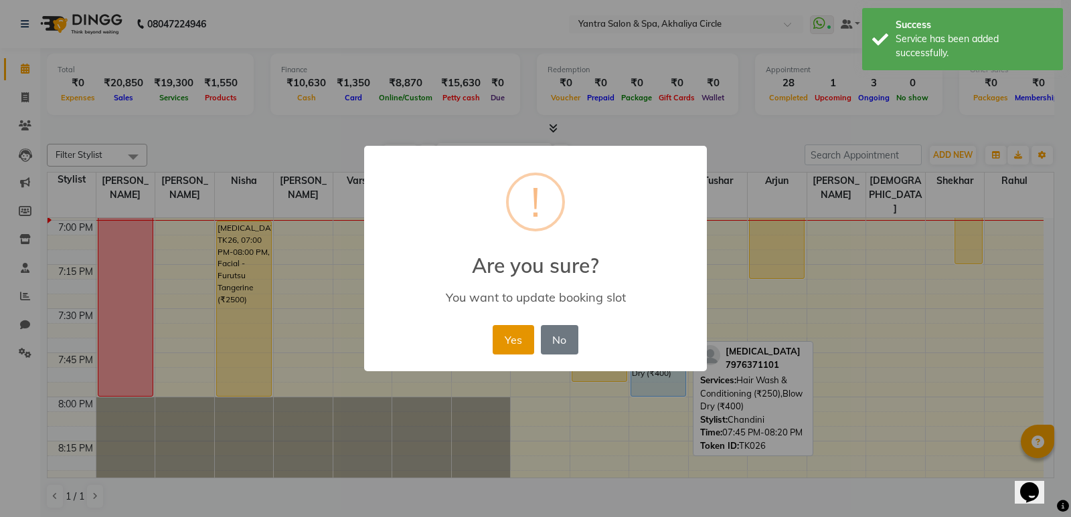
click at [504, 350] on button "Yes" at bounding box center [512, 339] width 41 height 29
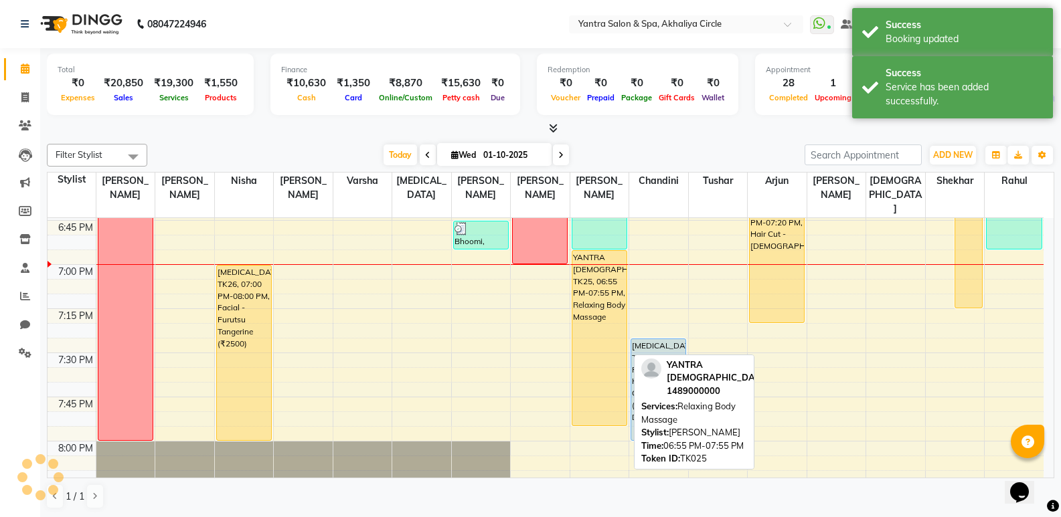
scroll to position [1874, 0]
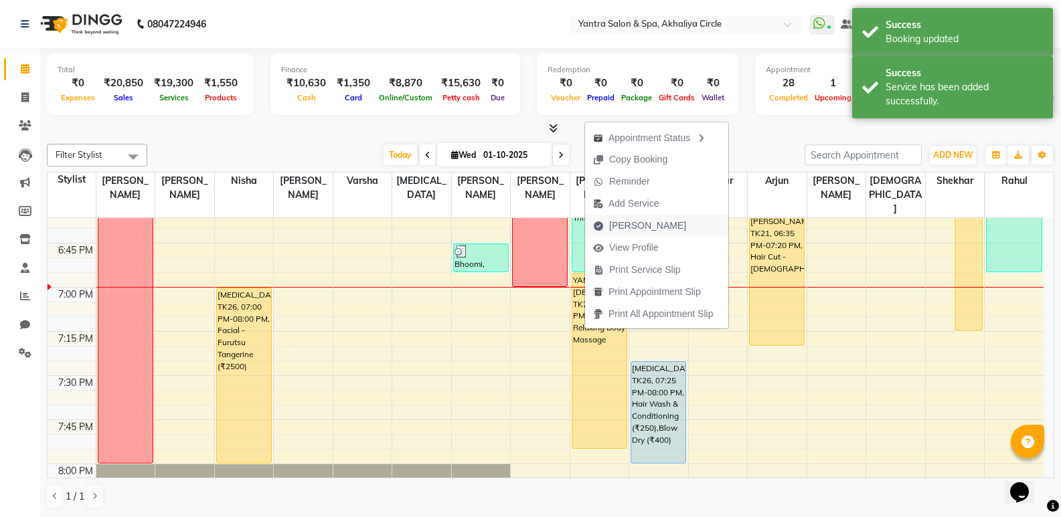
click at [651, 222] on span "Mark Done" at bounding box center [647, 226] width 77 height 14
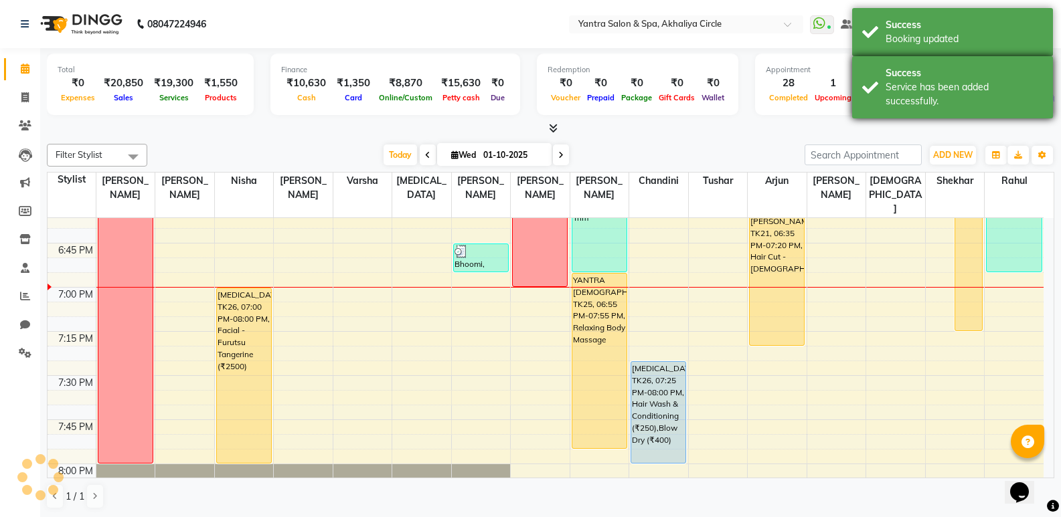
click at [895, 92] on div "Service has been added successfully." at bounding box center [963, 94] width 157 height 28
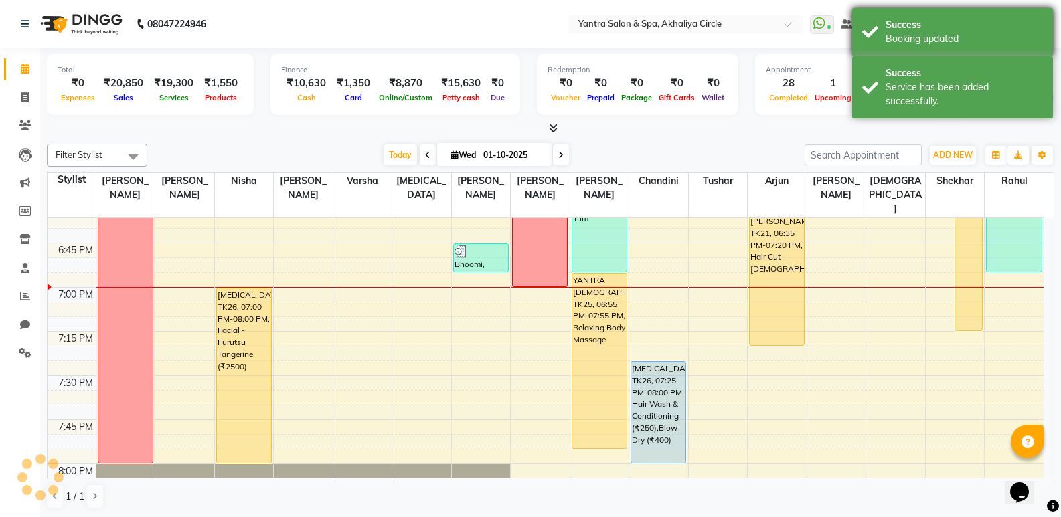
click at [887, 50] on div "Success Booking updated" at bounding box center [952, 32] width 201 height 48
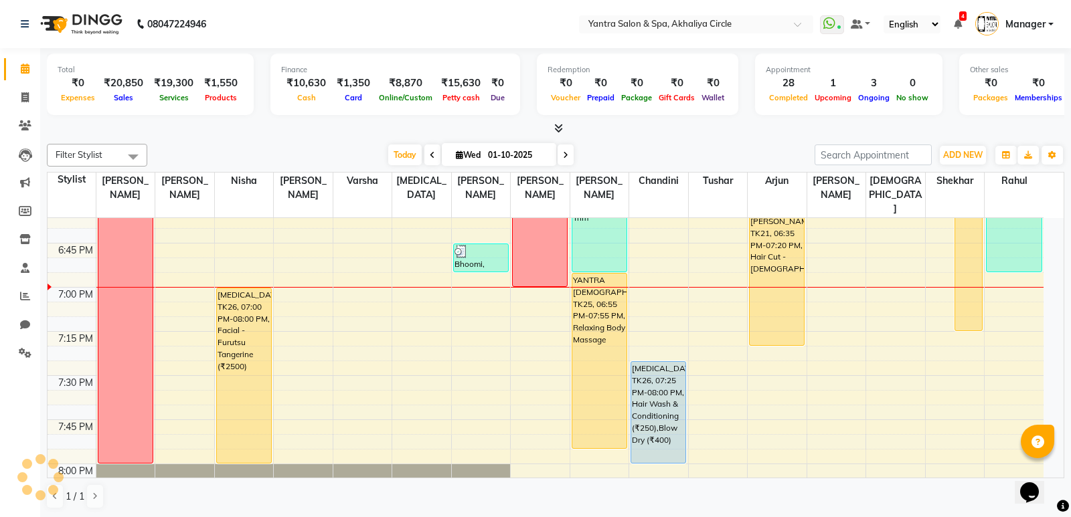
select select "service"
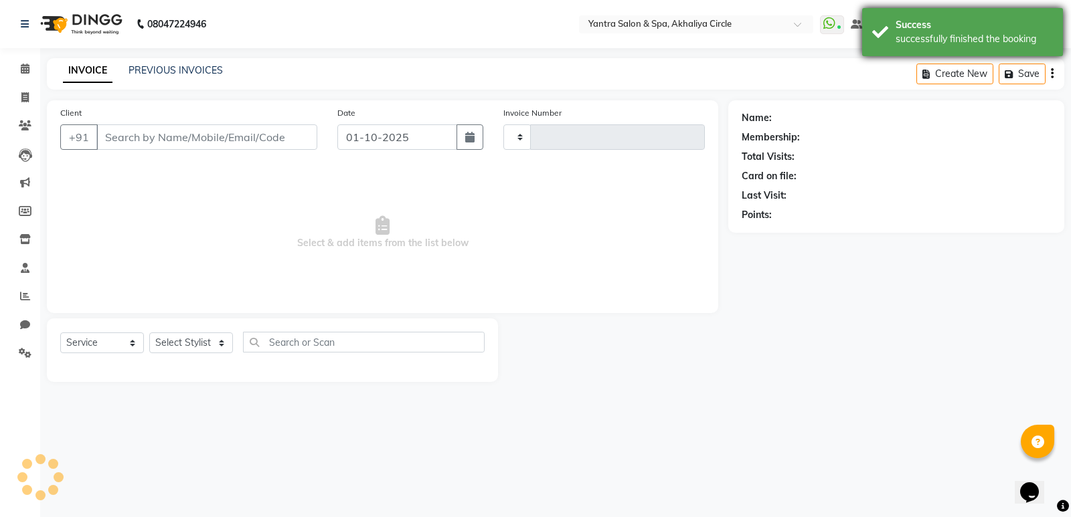
click at [911, 41] on div "successfully finished the booking" at bounding box center [973, 39] width 157 height 14
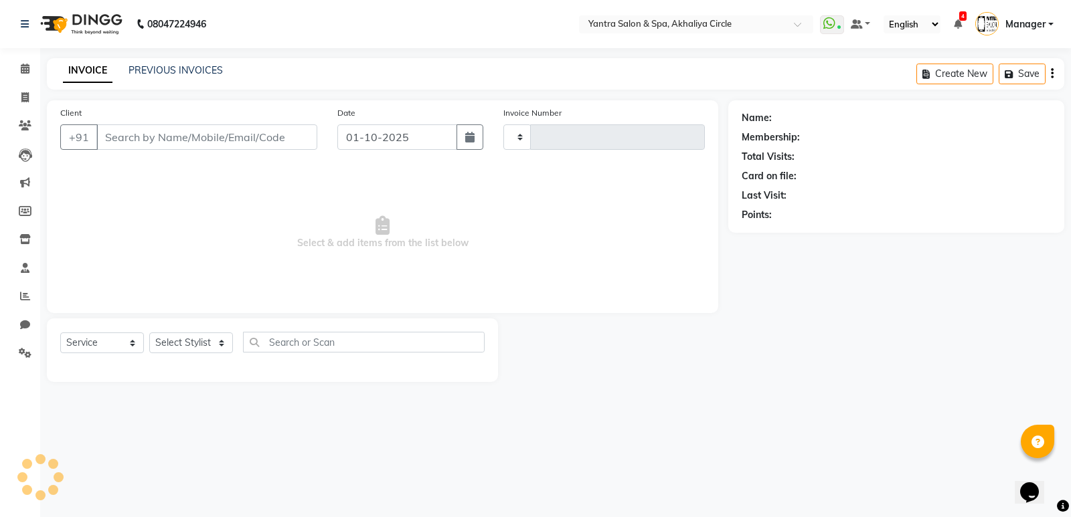
type input "4550"
select select "152"
type input "1489000000"
select select "11925"
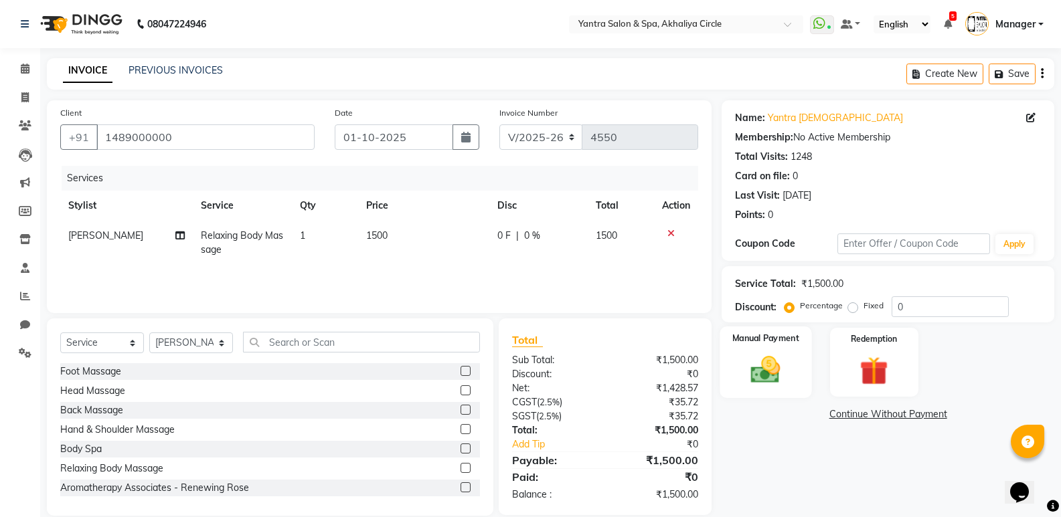
click at [790, 366] on div "Manual Payment" at bounding box center [766, 363] width 92 height 72
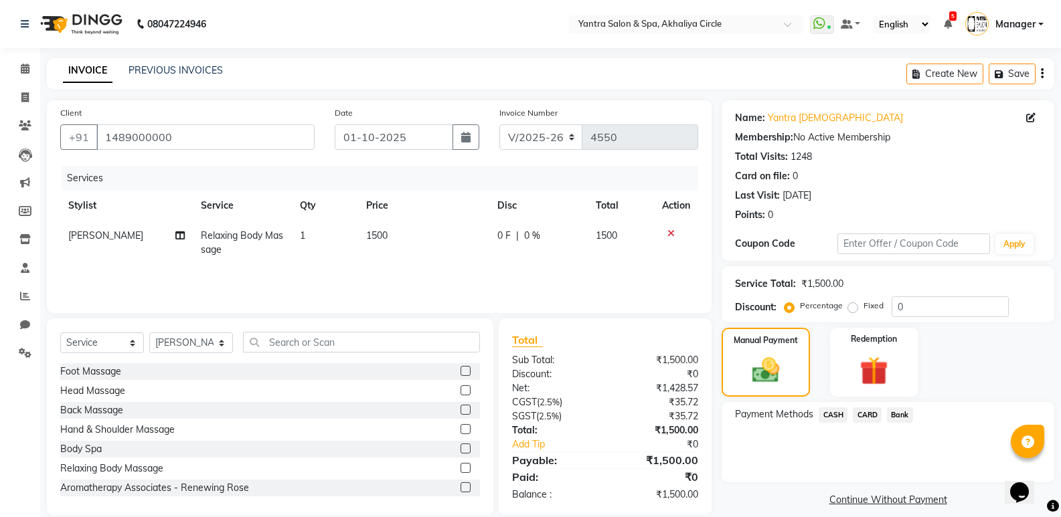
click at [825, 412] on span "CASH" at bounding box center [832, 414] width 29 height 15
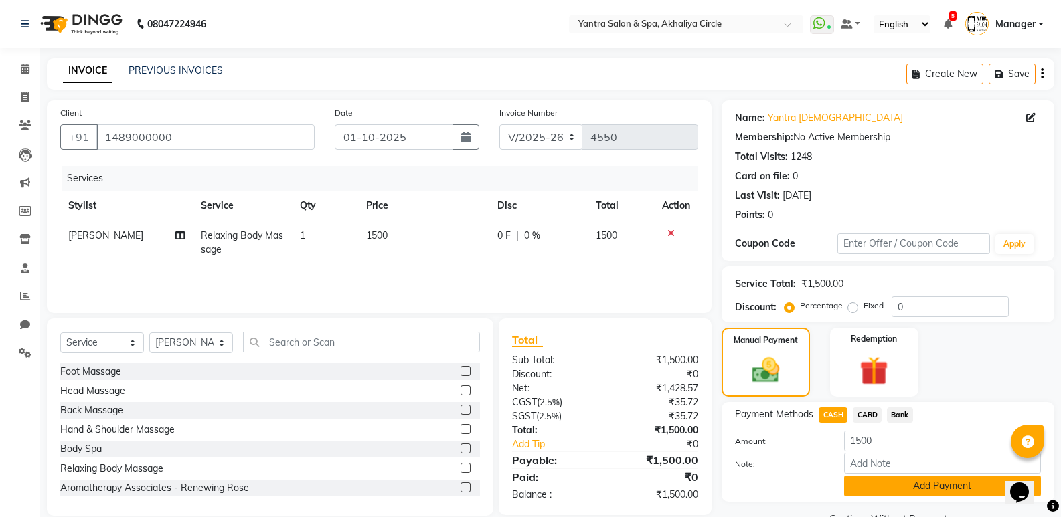
click at [903, 481] on button "Add Payment" at bounding box center [942, 486] width 197 height 21
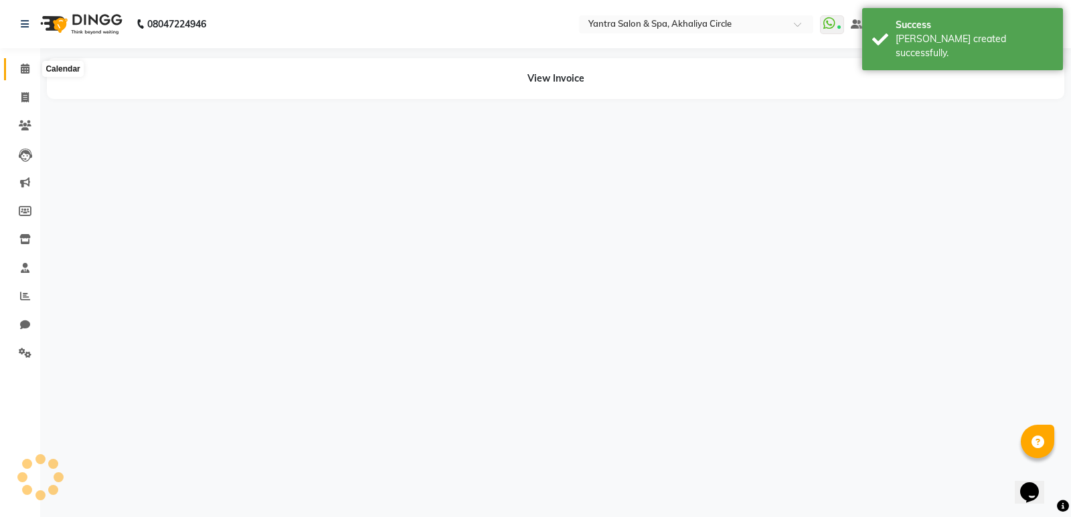
click at [22, 68] on icon at bounding box center [25, 69] width 9 height 10
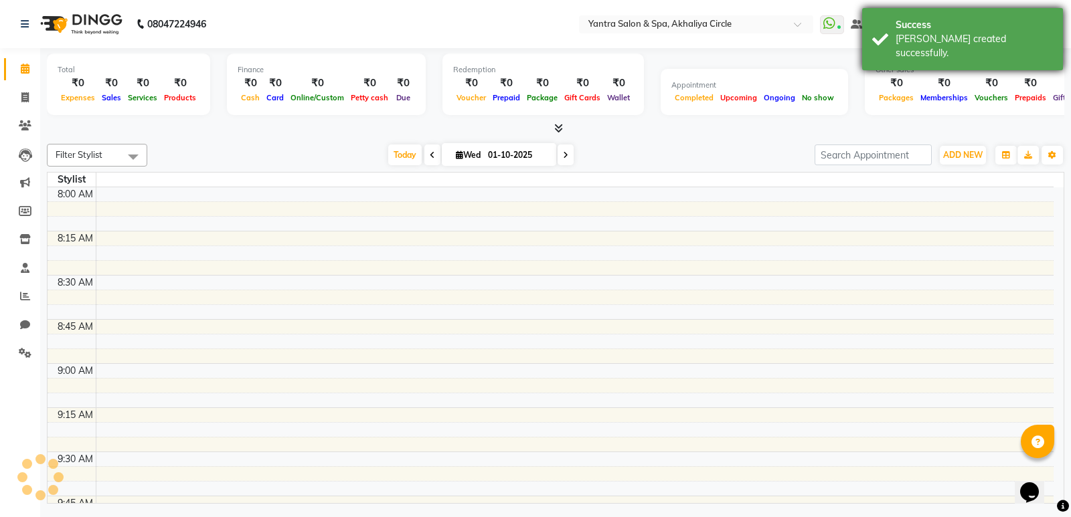
click at [889, 46] on div "Success Bill created successfully." at bounding box center [962, 39] width 201 height 62
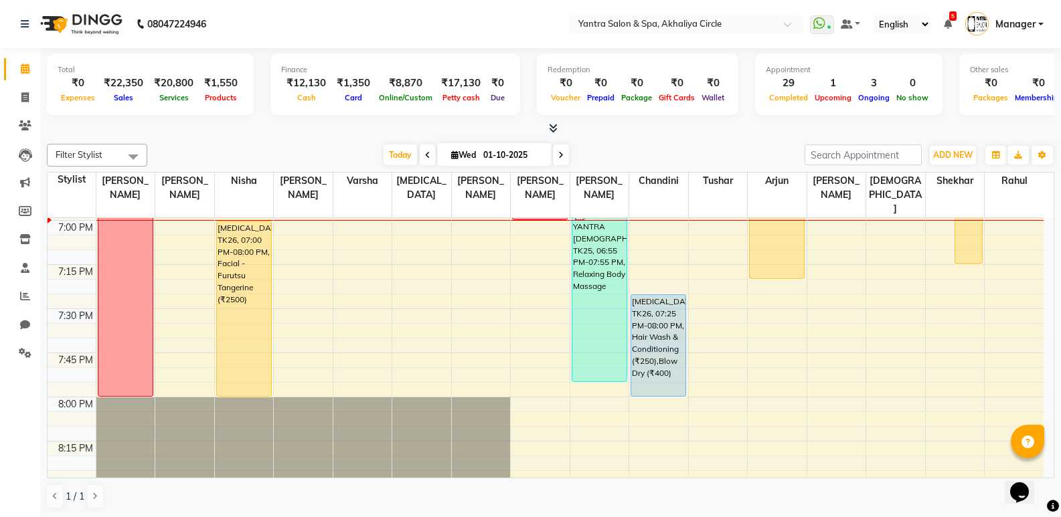
scroll to position [1807, 0]
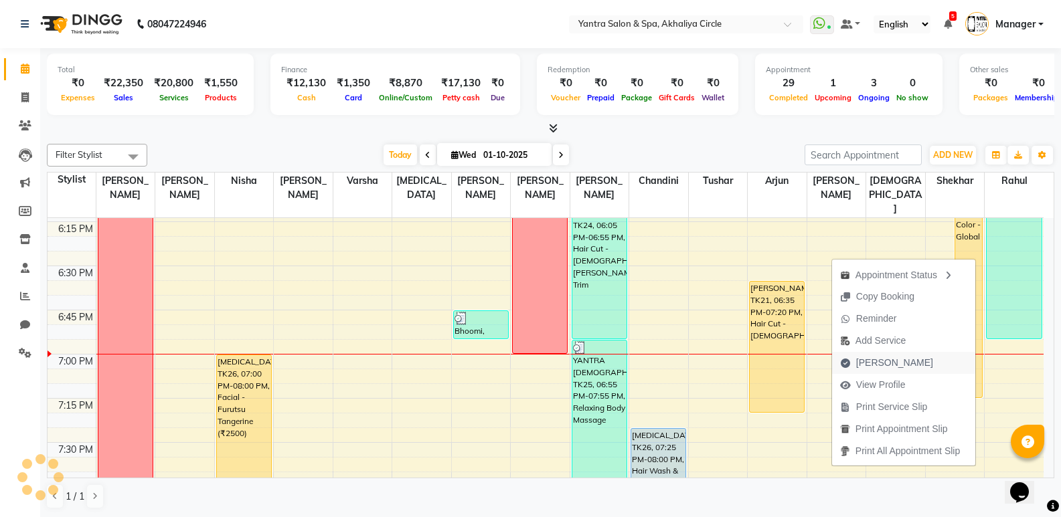
click at [869, 361] on span "Mark Done" at bounding box center [894, 363] width 77 height 14
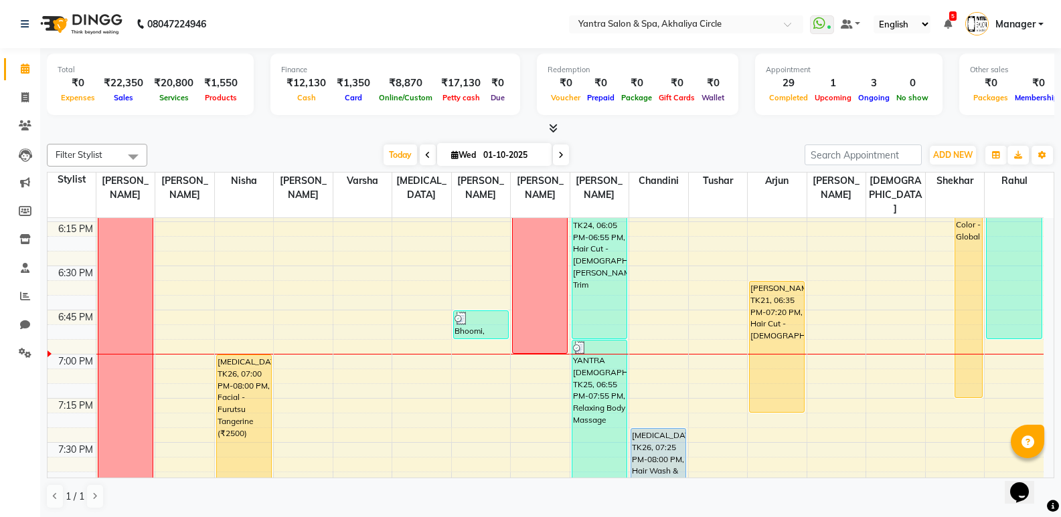
select select "service"
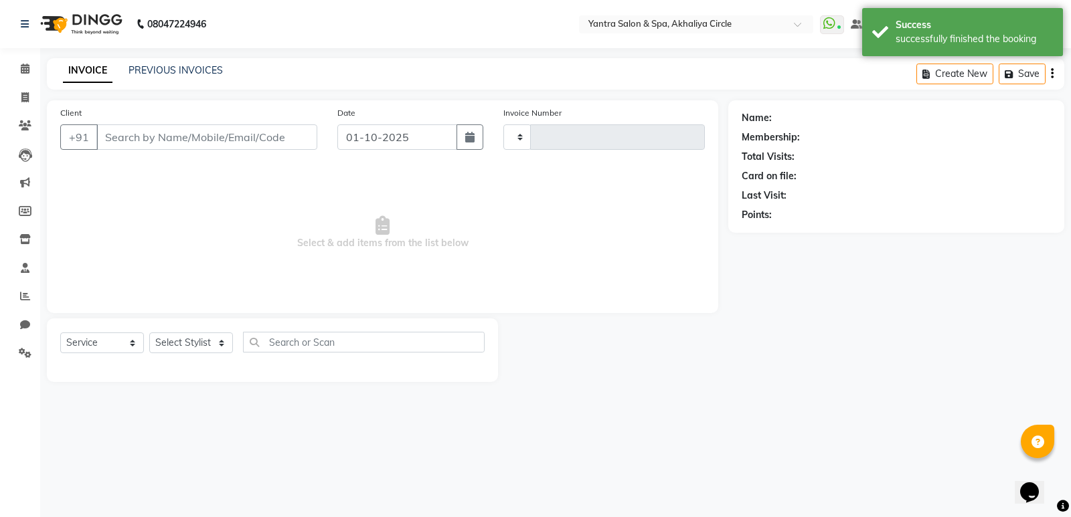
type input "4551"
select select "152"
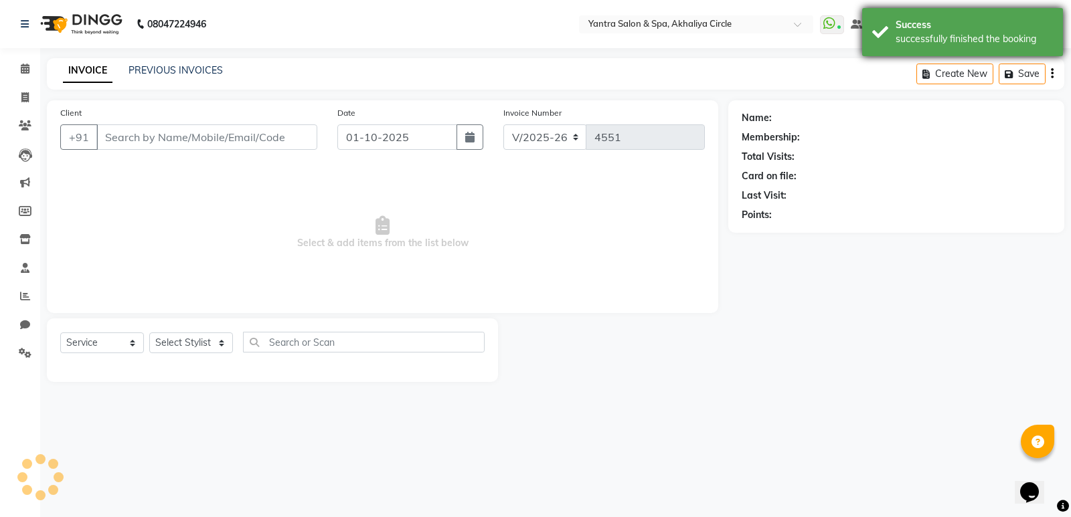
type input "9799905785"
select select "72571"
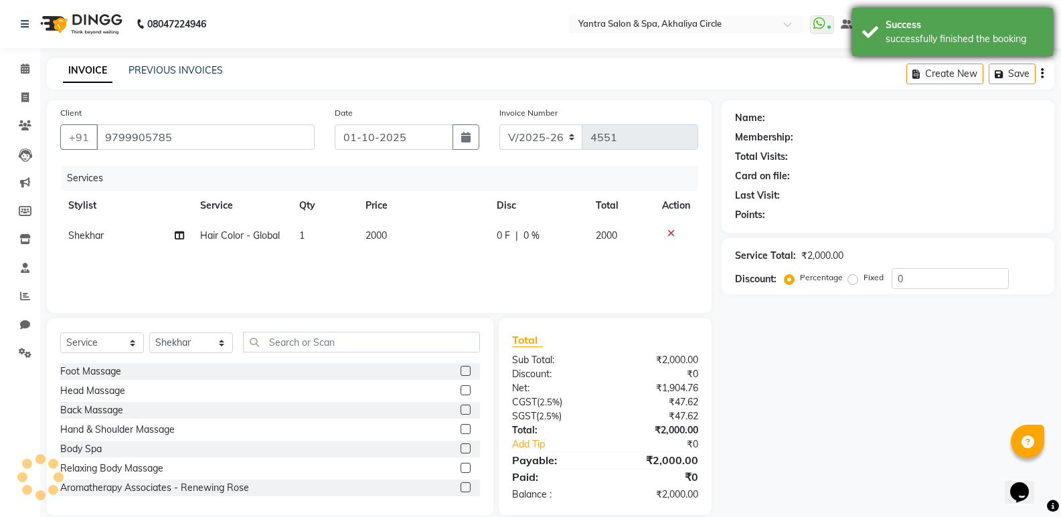
click at [906, 32] on div "successfully finished the booking" at bounding box center [963, 39] width 157 height 14
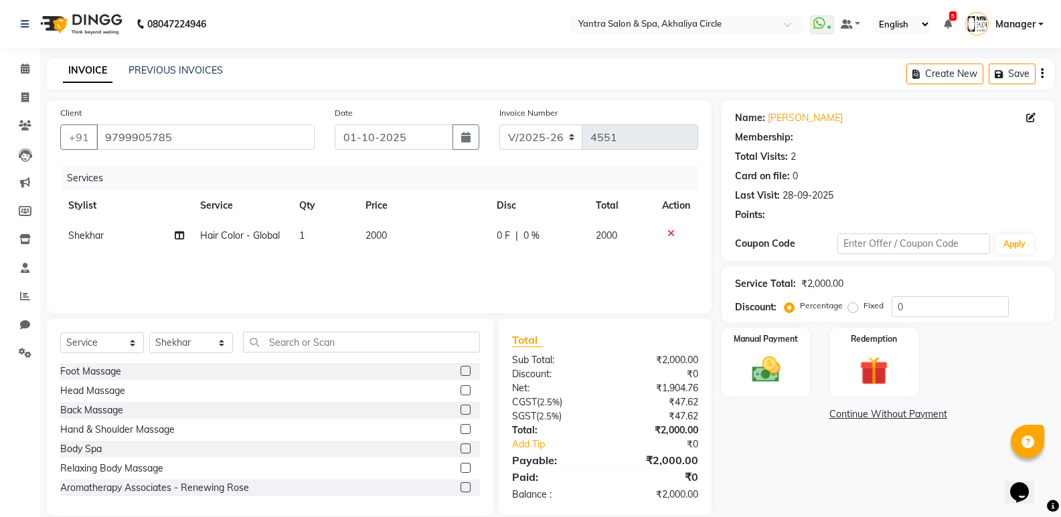
click at [396, 231] on td "2000" at bounding box center [423, 236] width 132 height 30
select select "72571"
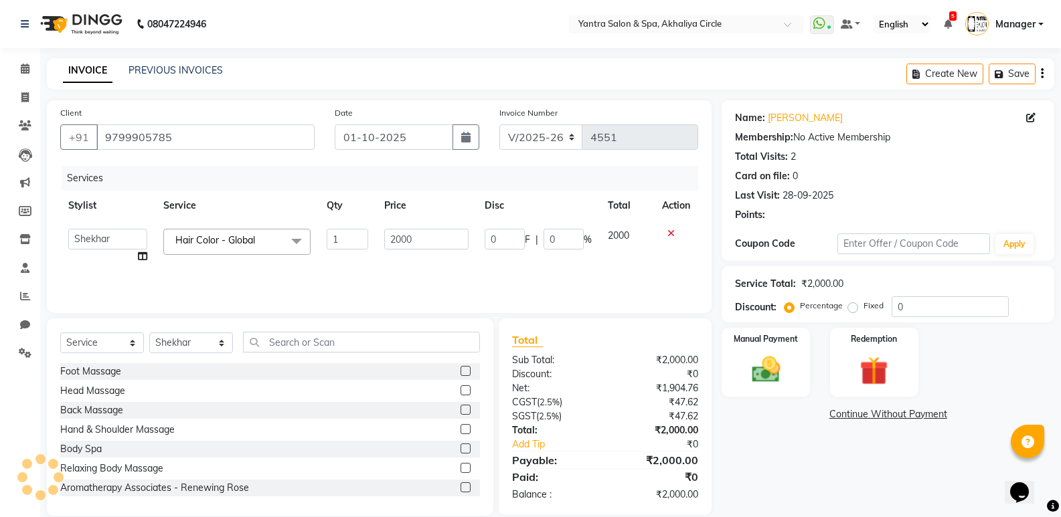
click at [396, 231] on input "2000" at bounding box center [426, 239] width 84 height 21
type input "7500"
click at [713, 359] on div "Manual Payment Redemption" at bounding box center [887, 362] width 353 height 69
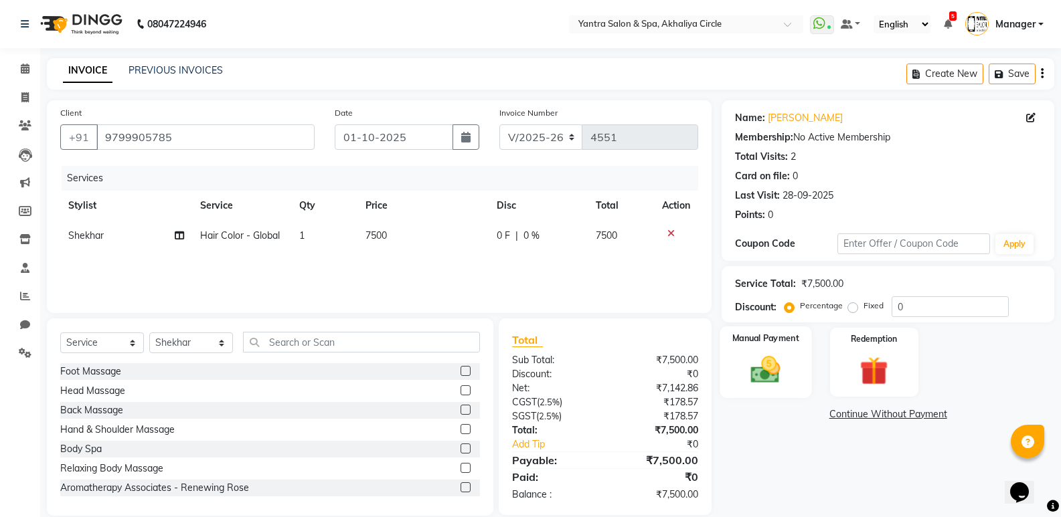
click at [777, 369] on img at bounding box center [765, 370] width 48 height 34
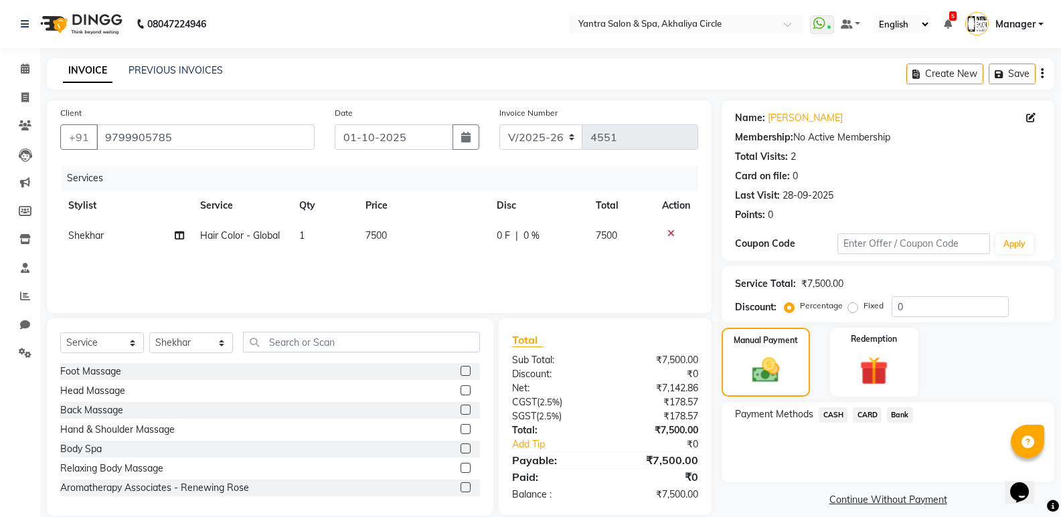
click at [897, 418] on span "Bank" at bounding box center [900, 414] width 26 height 15
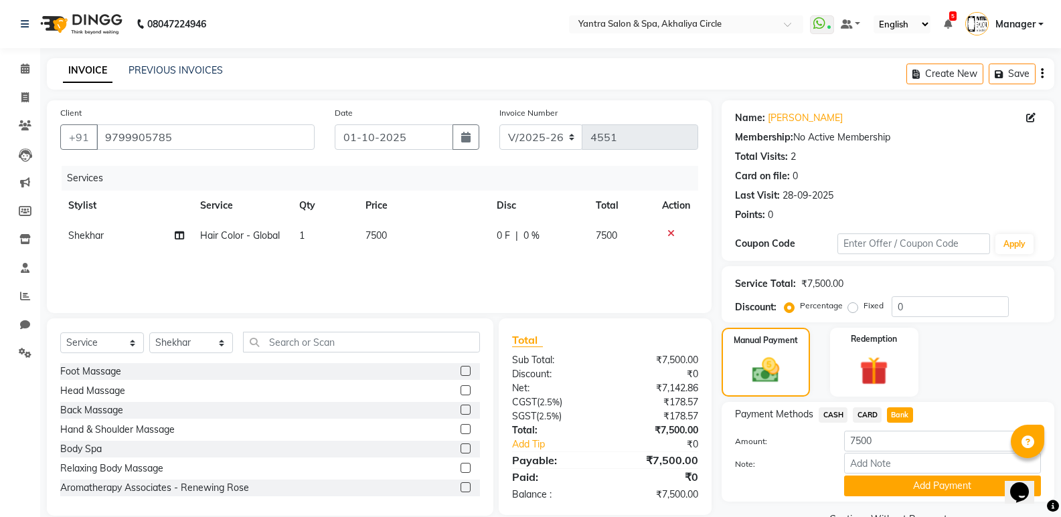
click at [909, 484] on button "Add Payment" at bounding box center [942, 486] width 197 height 21
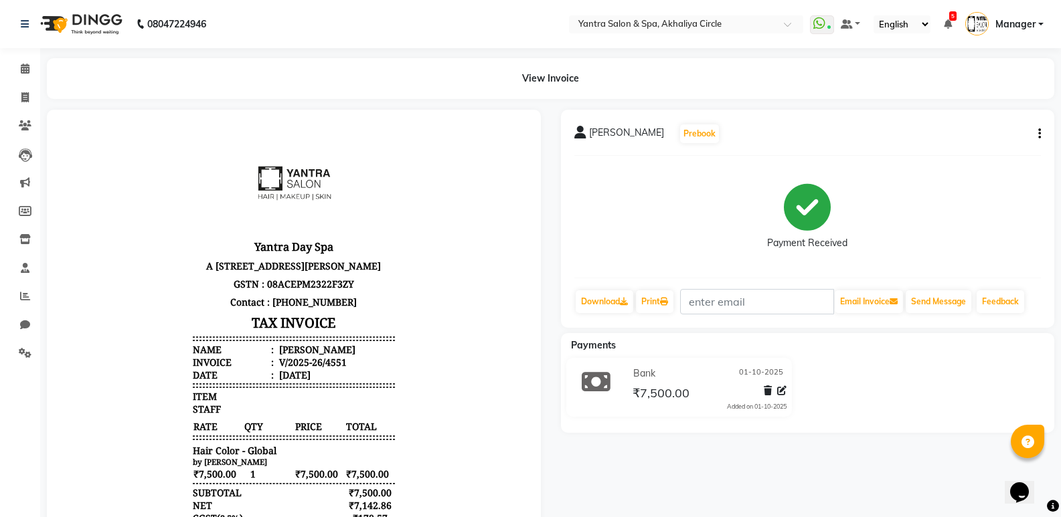
click at [1039, 134] on icon "button" at bounding box center [1039, 134] width 3 height 1
click at [951, 130] on div "Split Service Amount" at bounding box center [973, 125] width 92 height 17
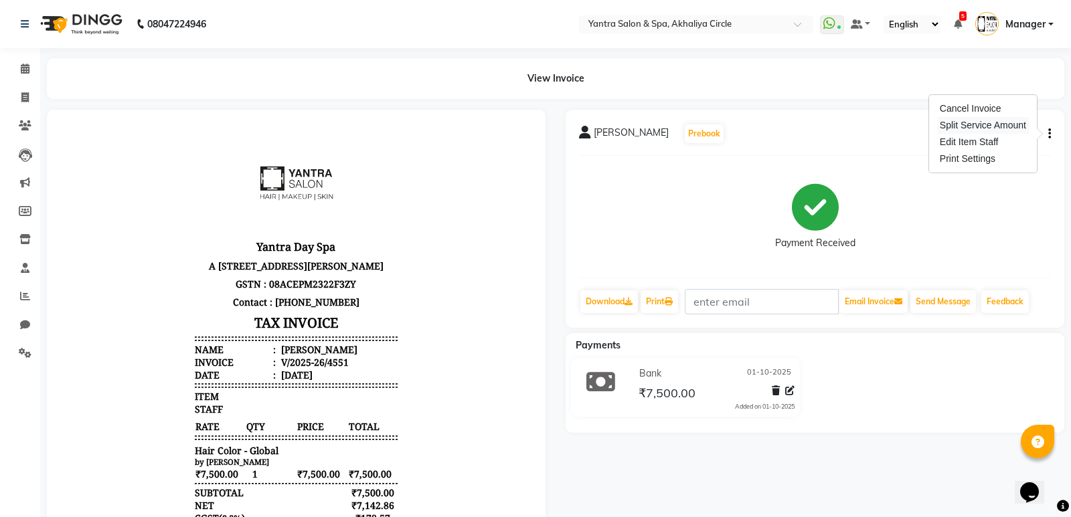
select select "72571"
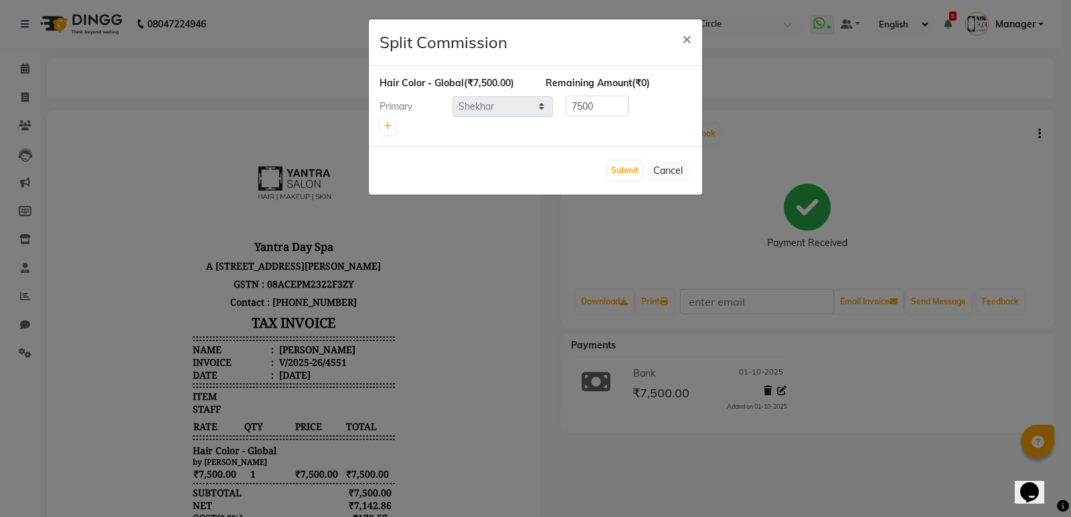
click at [395, 132] on div at bounding box center [535, 126] width 312 height 19
click at [391, 126] on link at bounding box center [388, 126] width 14 height 16
type input "3750"
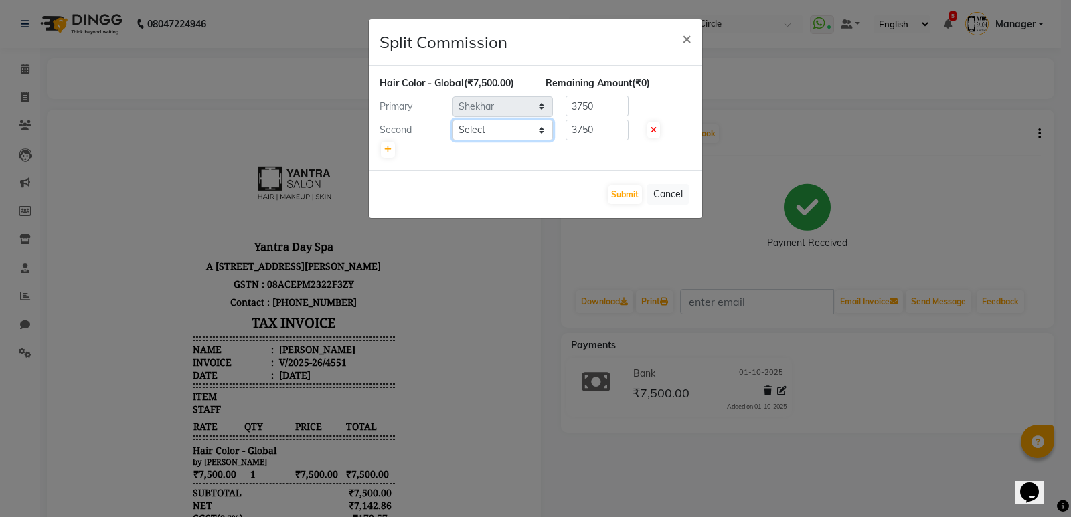
drag, startPoint x: 391, startPoint y: 126, endPoint x: 494, endPoint y: 134, distance: 103.4
click at [494, 126] on select "Select Anil Jaipal Arjun Bhawna Chandini Khushboo Soni Lalita Manager Nasrin Ni…" at bounding box center [502, 130] width 100 height 21
select select "16470"
click at [452, 120] on select "Select Anil Jaipal Arjun Bhawna Chandini Khushboo Soni Lalita Manager Nasrin Ni…" at bounding box center [502, 130] width 100 height 21
click at [628, 187] on button "Submit" at bounding box center [625, 194] width 34 height 19
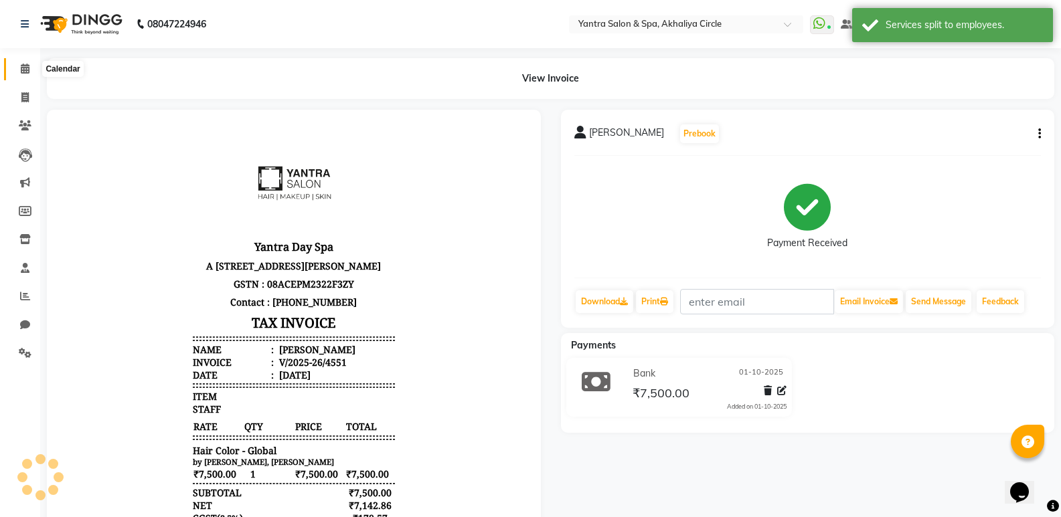
click at [21, 74] on span at bounding box center [24, 69] width 23 height 15
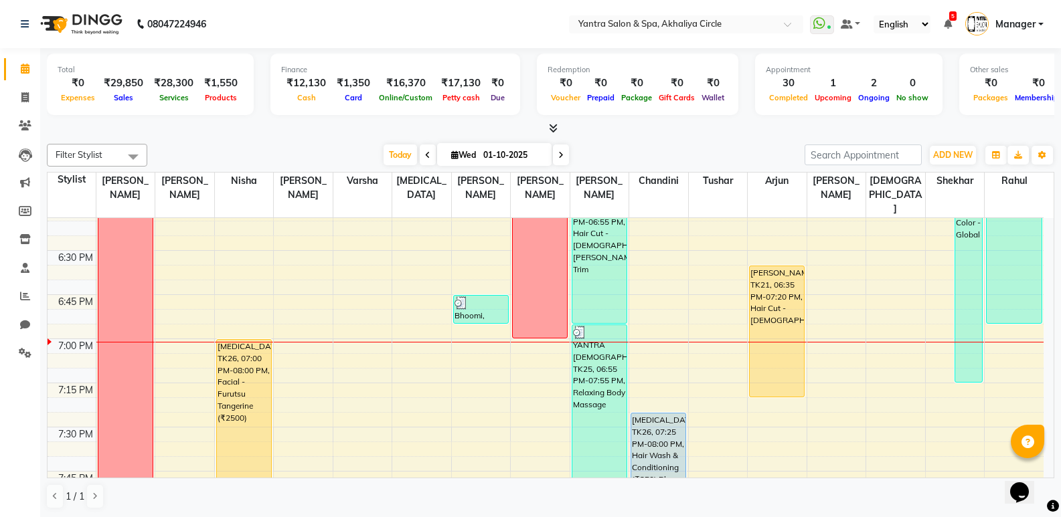
scroll to position [1936, 0]
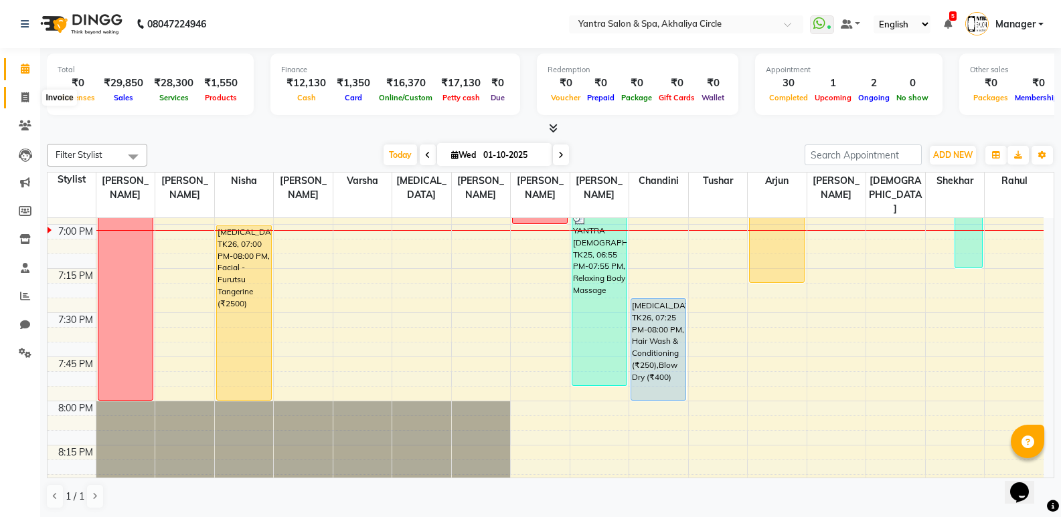
click at [24, 100] on icon at bounding box center [24, 97] width 7 height 10
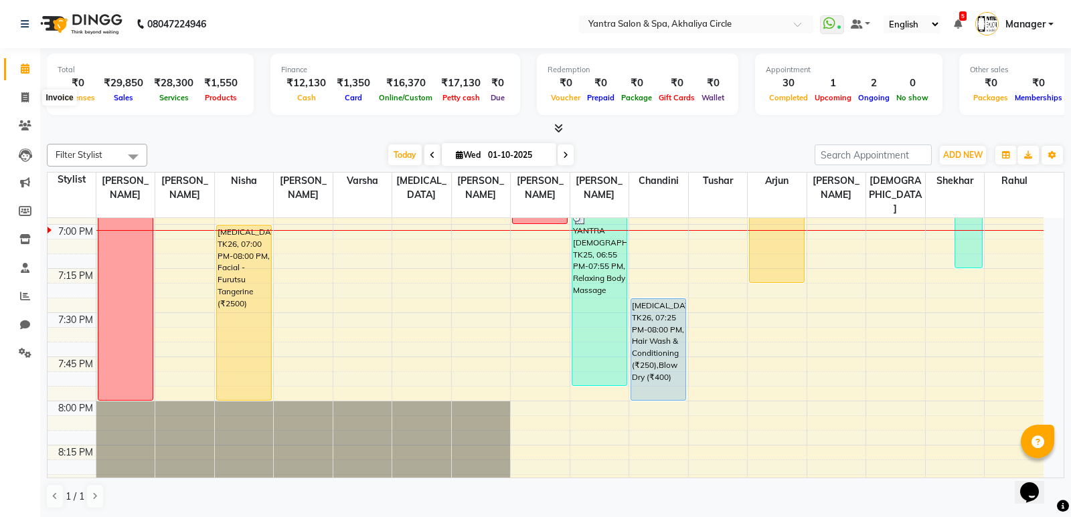
select select "service"
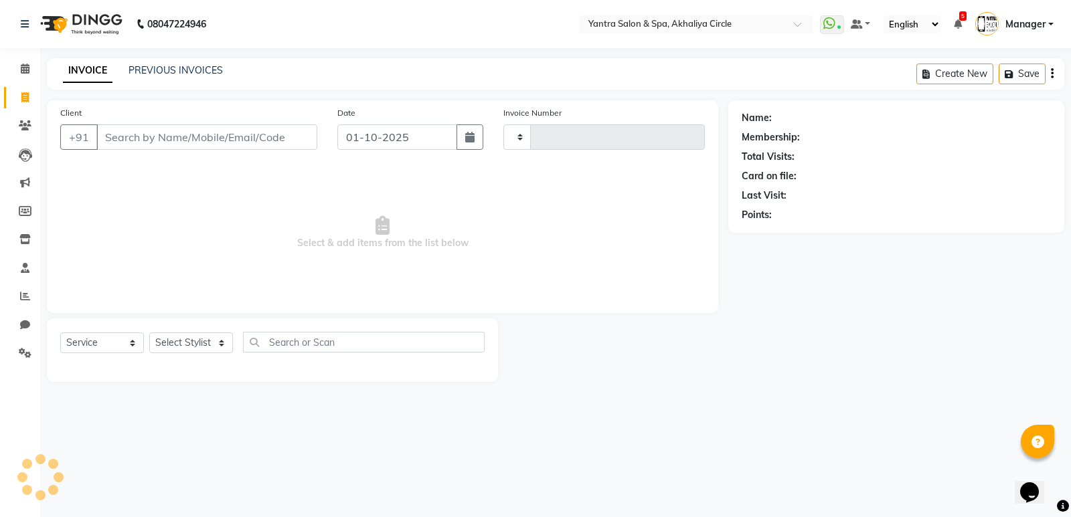
type input "4552"
select select "152"
click at [196, 68] on link "PREVIOUS INVOICES" at bounding box center [175, 70] width 94 height 12
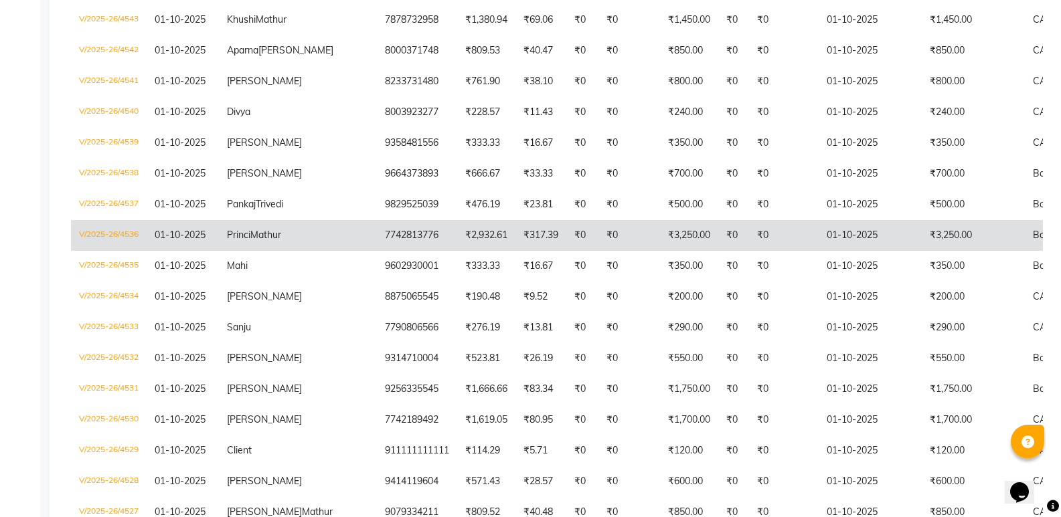
scroll to position [268, 0]
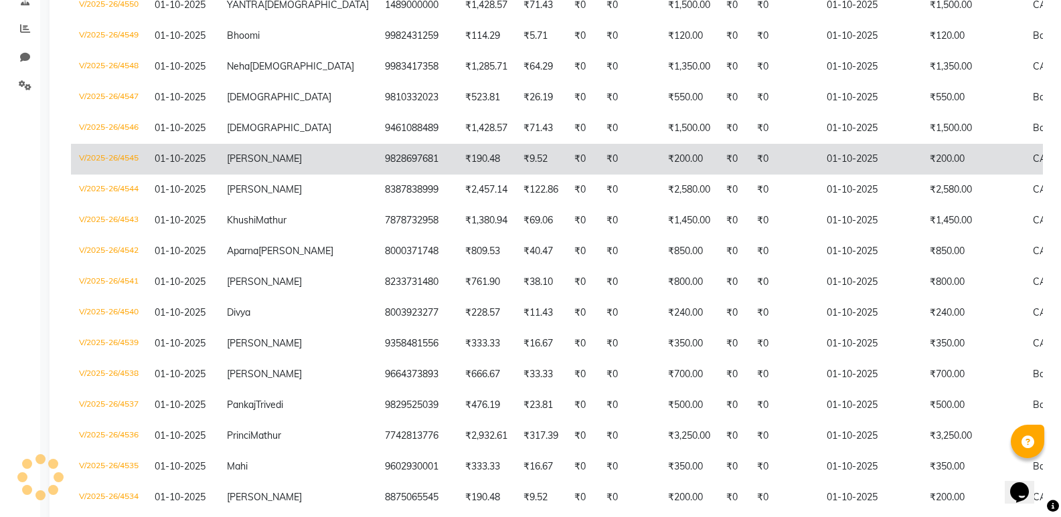
click at [240, 165] on span "Garvita" at bounding box center [264, 159] width 75 height 12
click at [267, 169] on td "Garvita" at bounding box center [298, 159] width 158 height 31
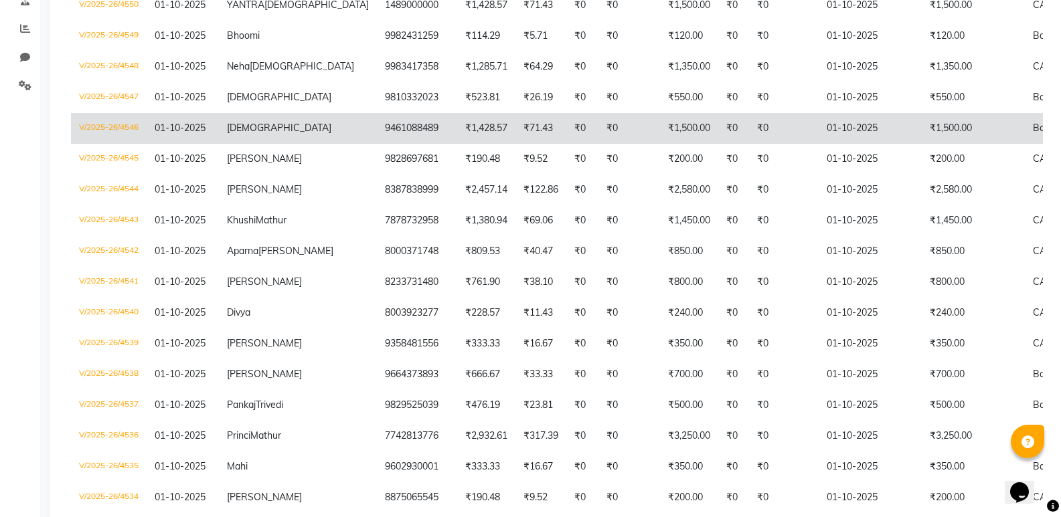
click at [239, 134] on span "Vaishali" at bounding box center [279, 128] width 104 height 12
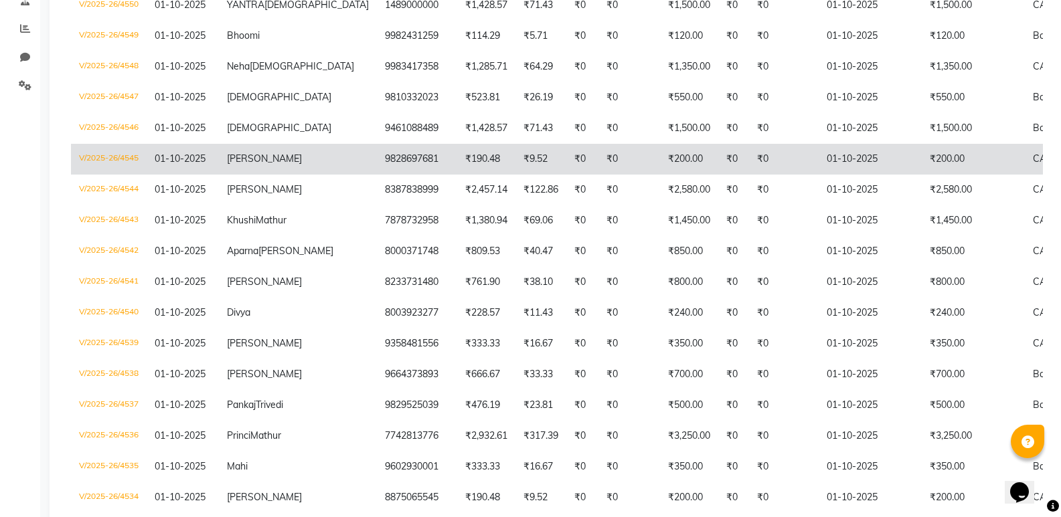
click at [247, 165] on span "Garvita" at bounding box center [264, 159] width 75 height 12
click at [240, 164] on td "Garvita" at bounding box center [298, 159] width 158 height 31
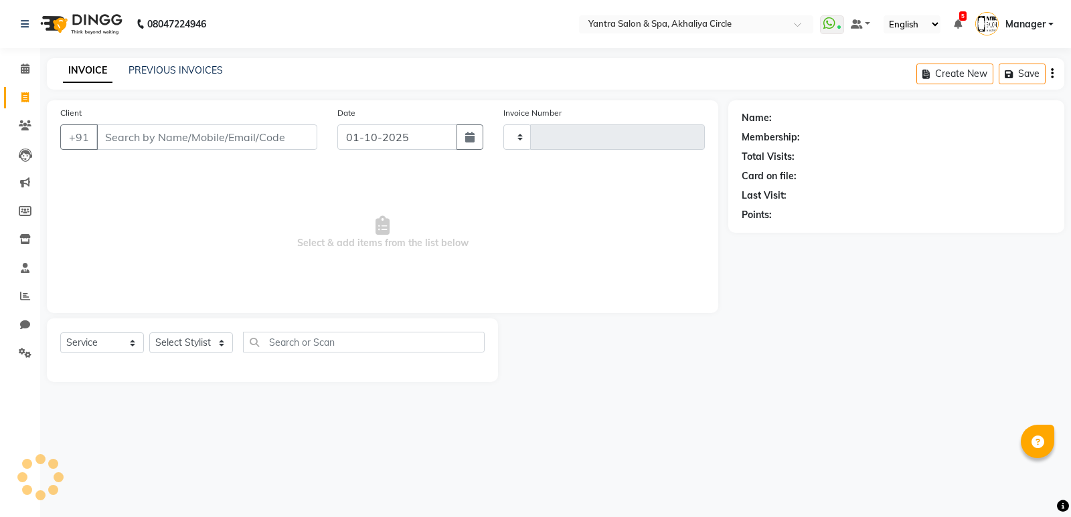
select select "service"
click at [13, 69] on link "Calendar" at bounding box center [20, 69] width 32 height 22
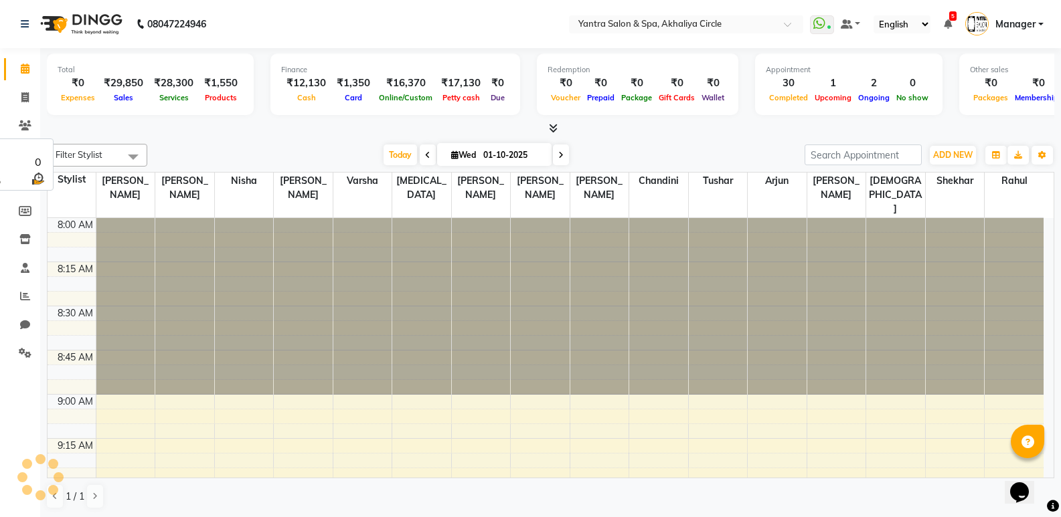
scroll to position [1944, 0]
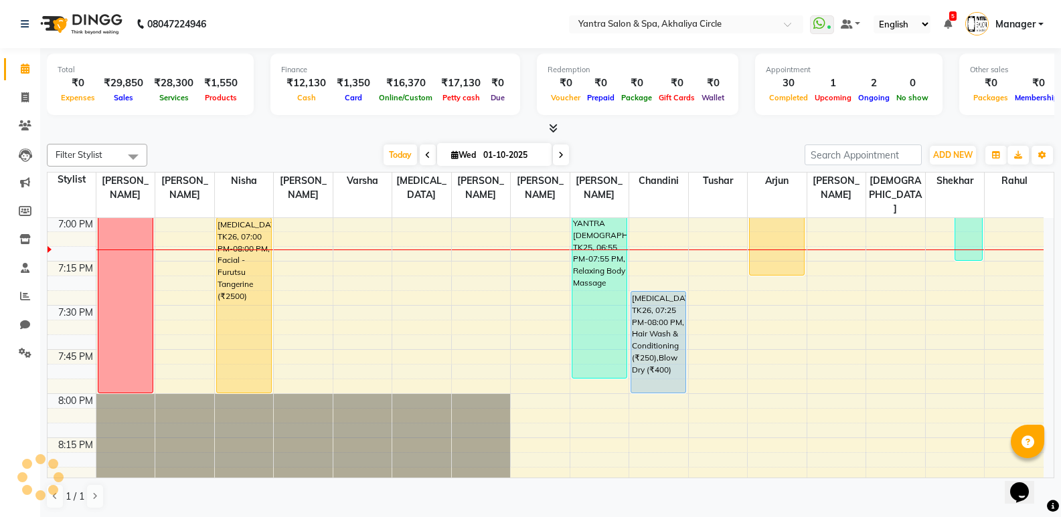
click at [676, 153] on div "[DATE] [DATE]" at bounding box center [476, 155] width 644 height 20
click at [562, 154] on span at bounding box center [561, 155] width 16 height 21
type input "02-10-2025"
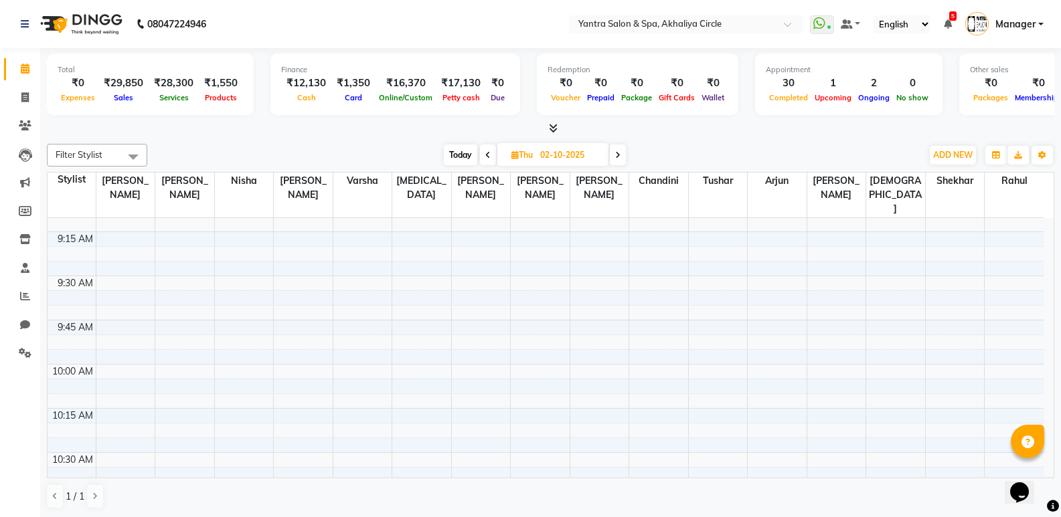
scroll to position [137, 0]
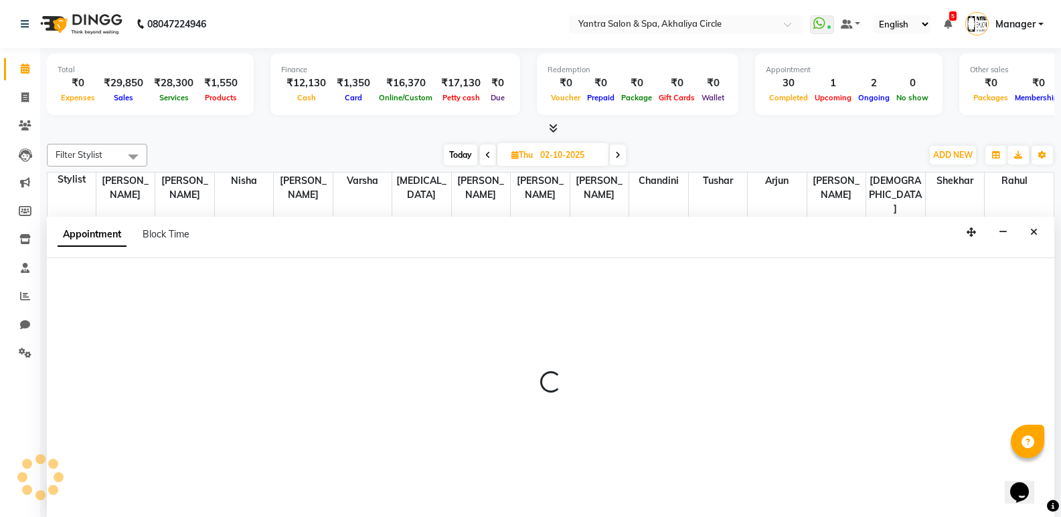
scroll to position [1, 0]
select select "11925"
select select "tentative"
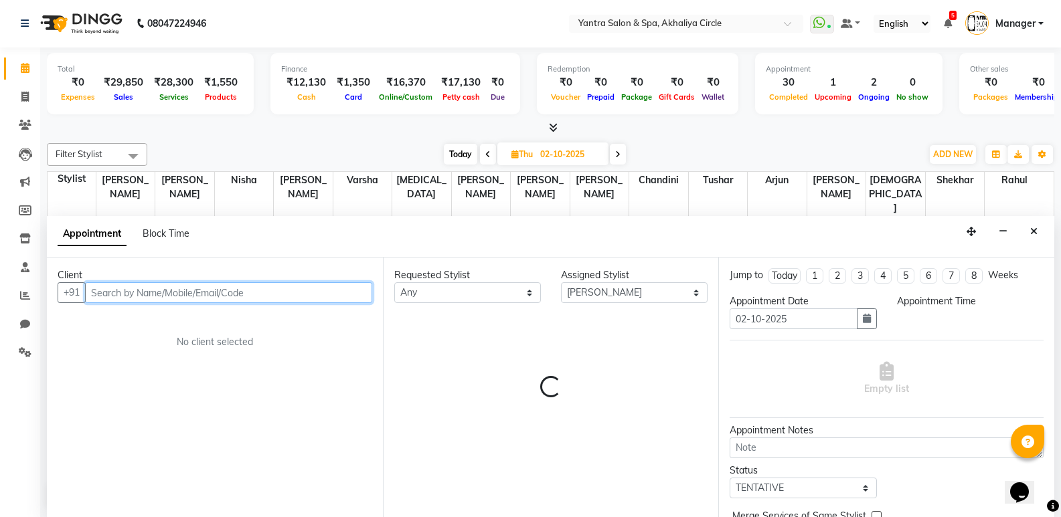
select select "585"
click at [284, 296] on input "text" at bounding box center [228, 292] width 287 height 21
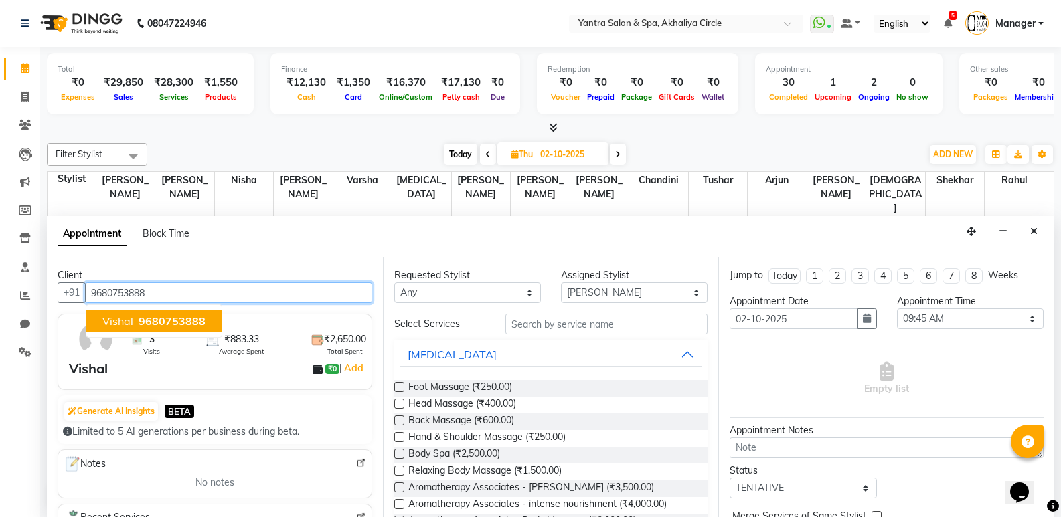
click at [199, 330] on button "Vishal 9680753888" at bounding box center [153, 320] width 135 height 21
type input "9680753888"
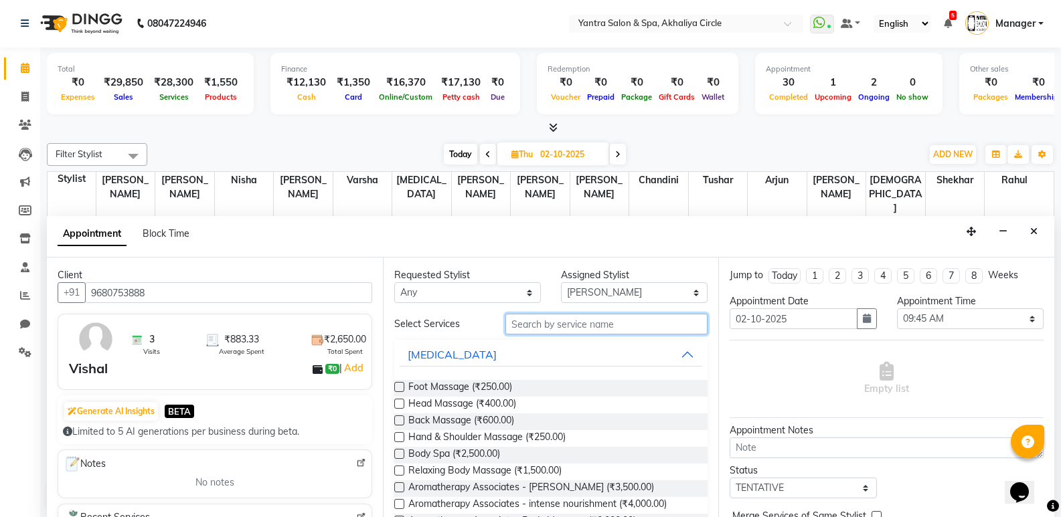
click at [598, 324] on input "text" at bounding box center [606, 324] width 202 height 21
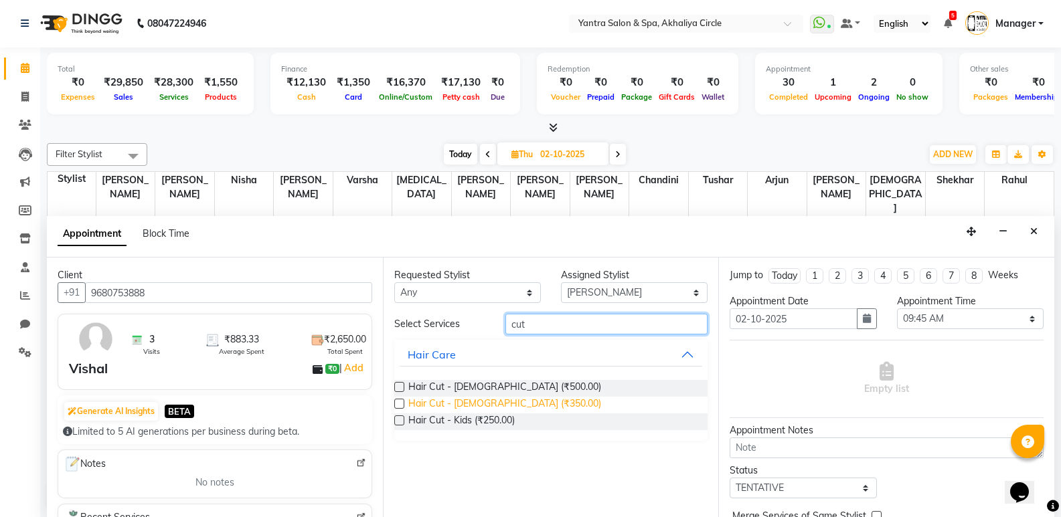
type input "cut"
click at [498, 403] on span "Hair Cut - [DEMOGRAPHIC_DATA] (₹350.00)" at bounding box center [504, 405] width 193 height 17
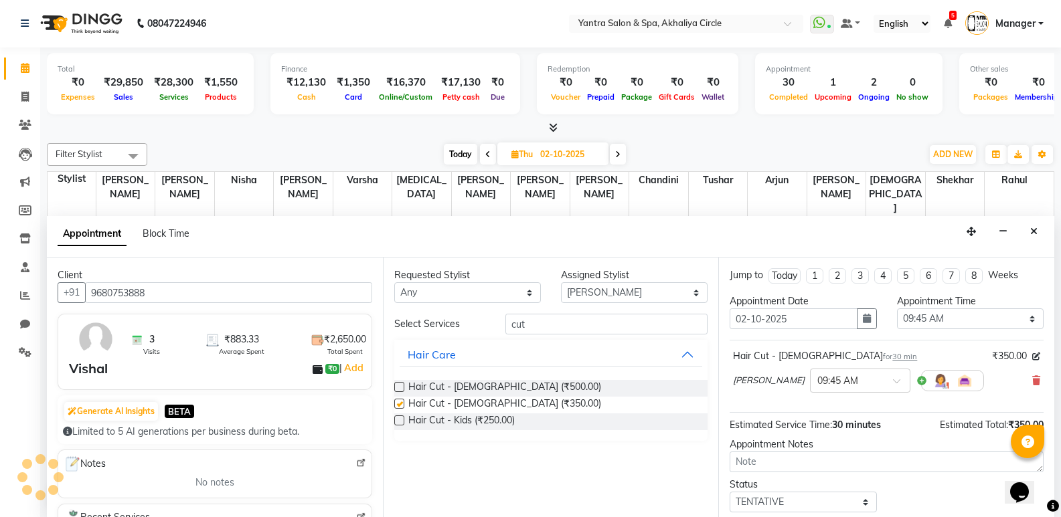
checkbox input "false"
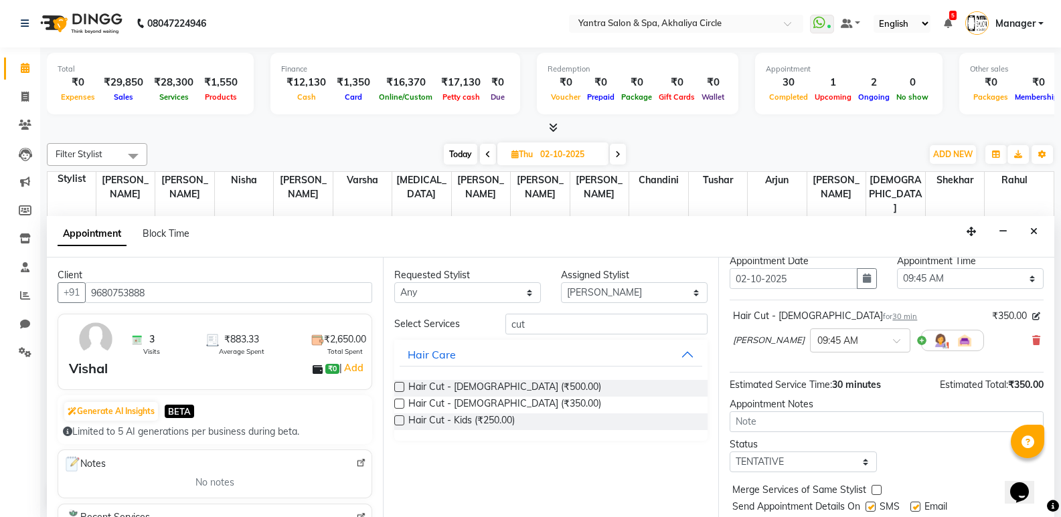
scroll to position [80, 0]
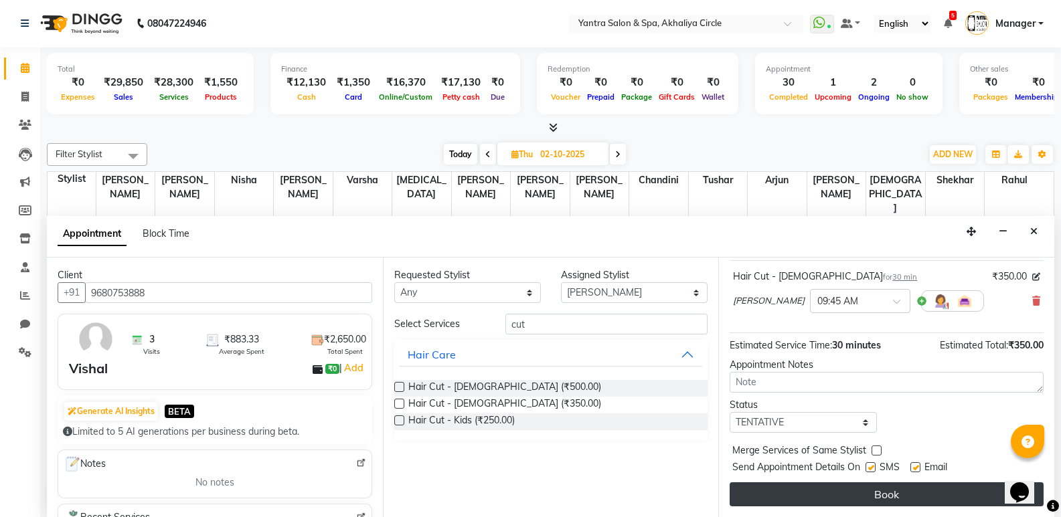
click at [881, 484] on button "Book" at bounding box center [886, 494] width 314 height 24
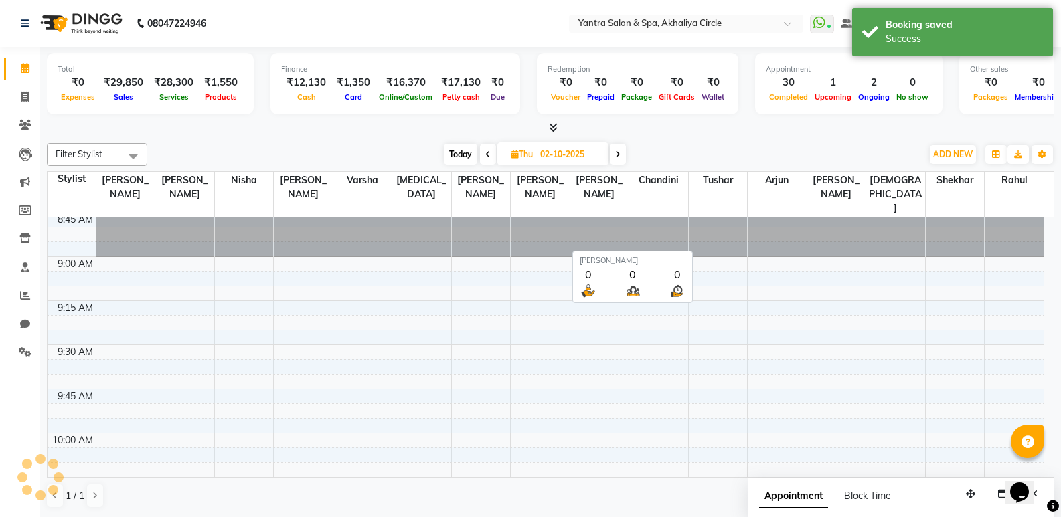
scroll to position [0, 0]
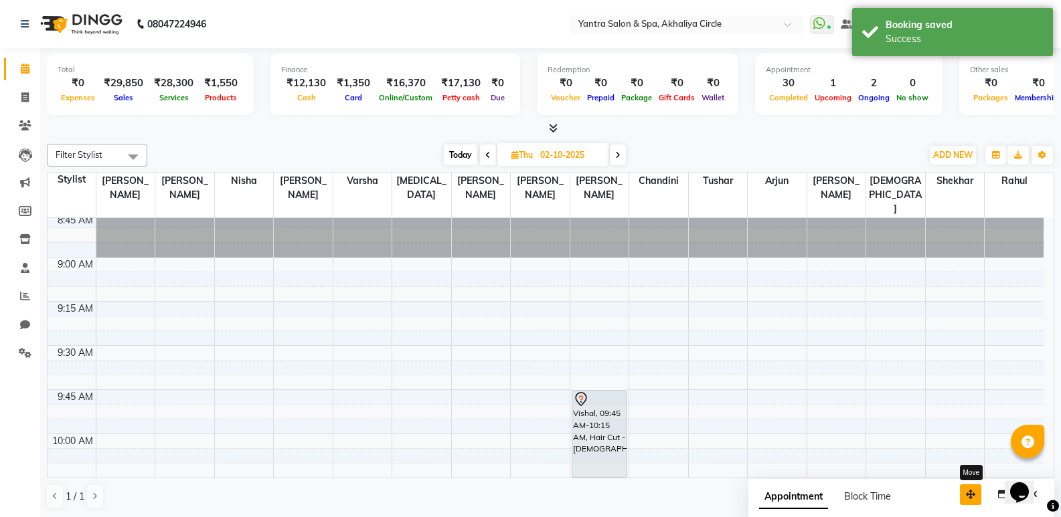
drag, startPoint x: 970, startPoint y: 492, endPoint x: 895, endPoint y: 495, distance: 75.0
click at [966, 495] on icon "button" at bounding box center [970, 494] width 9 height 9
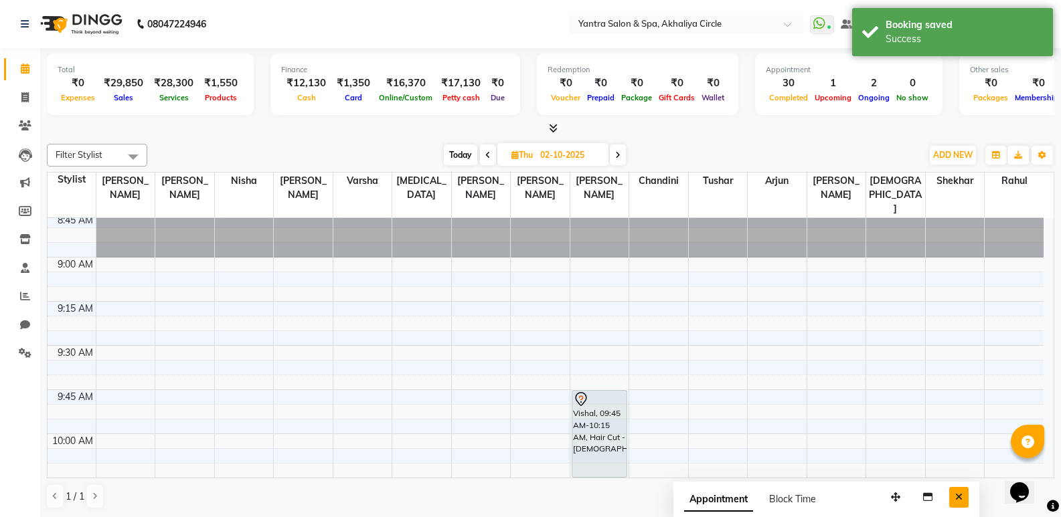
click at [967, 495] on button "Close" at bounding box center [958, 497] width 19 height 21
select select "18094"
select select "600"
select select "tentative"
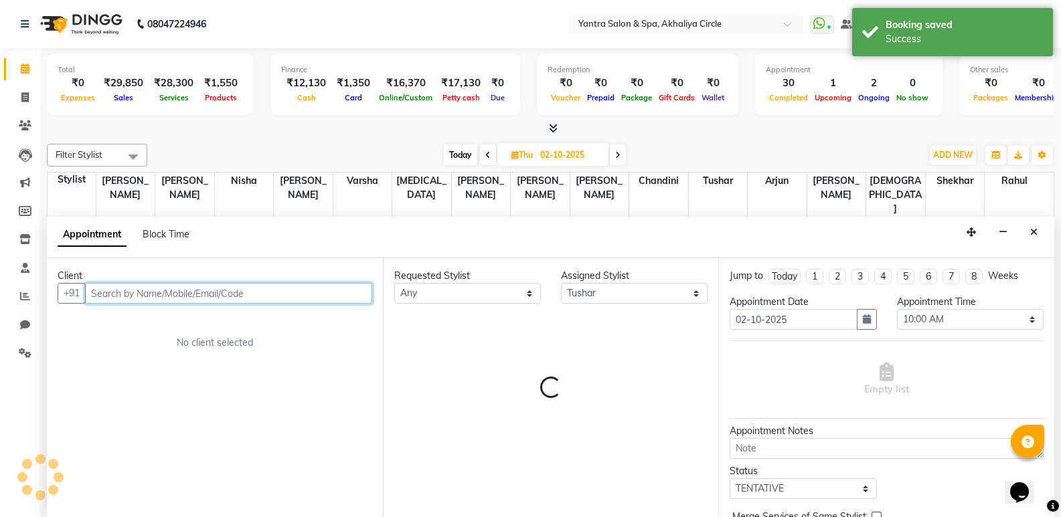
scroll to position [1, 0]
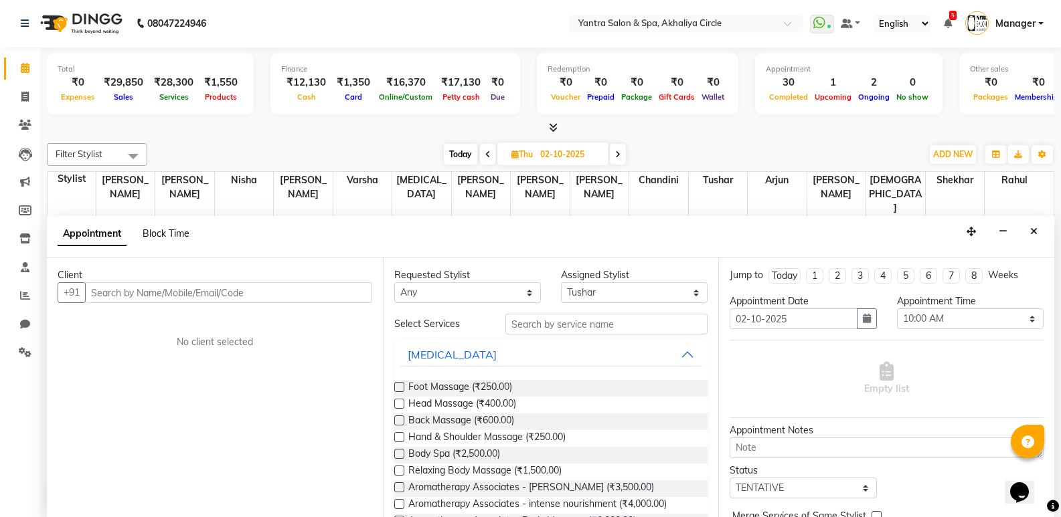
click at [175, 230] on span "Block Time" at bounding box center [166, 234] width 47 height 12
select select "18094"
select select "600"
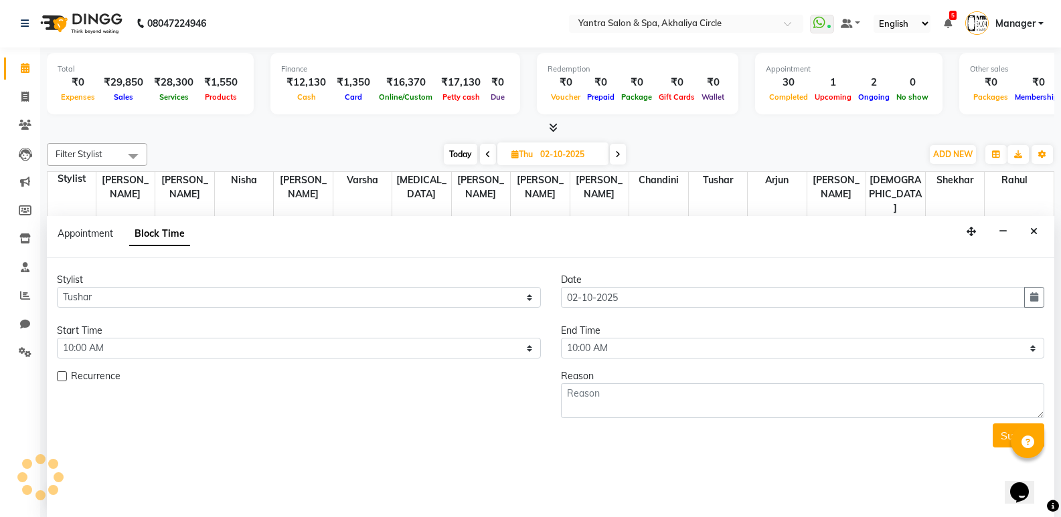
scroll to position [1944, 0]
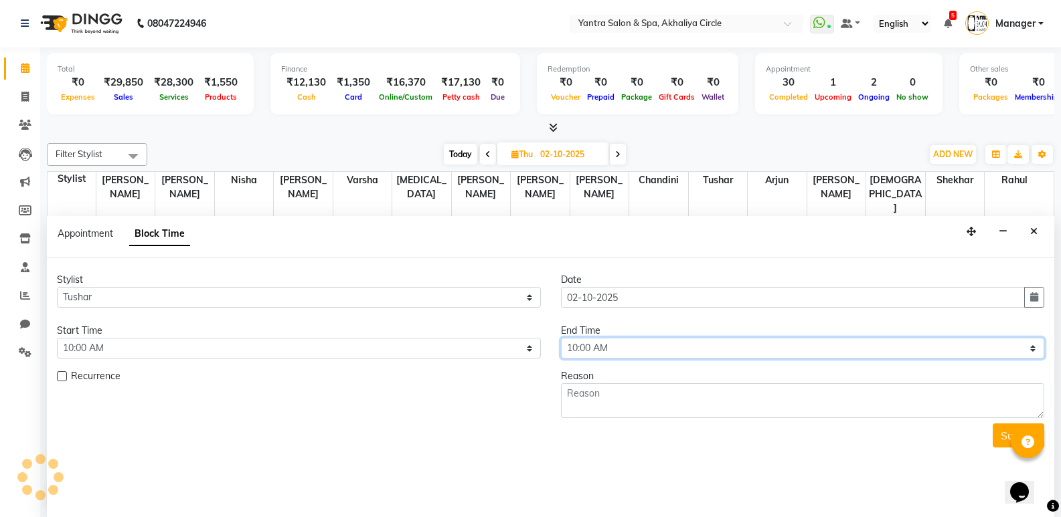
drag, startPoint x: 639, startPoint y: 353, endPoint x: 648, endPoint y: 341, distance: 14.7
click at [639, 353] on select "Select 09:00 AM 09:15 AM 09:30 AM 09:45 AM 10:00 AM 10:15 AM 10:30 AM 10:45 AM …" at bounding box center [803, 348] width 484 height 21
select select "1200"
click at [561, 338] on select "Select 09:00 AM 09:15 AM 09:30 AM 09:45 AM 10:00 AM 10:15 AM 10:30 AM 10:45 AM …" at bounding box center [803, 348] width 484 height 21
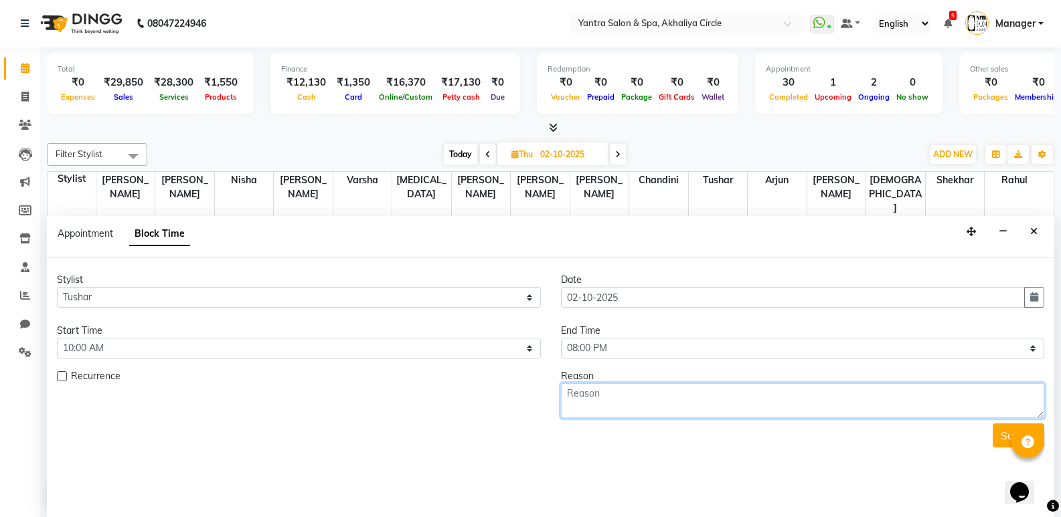
click at [704, 384] on textarea at bounding box center [803, 400] width 484 height 35
type textarea "Leave"
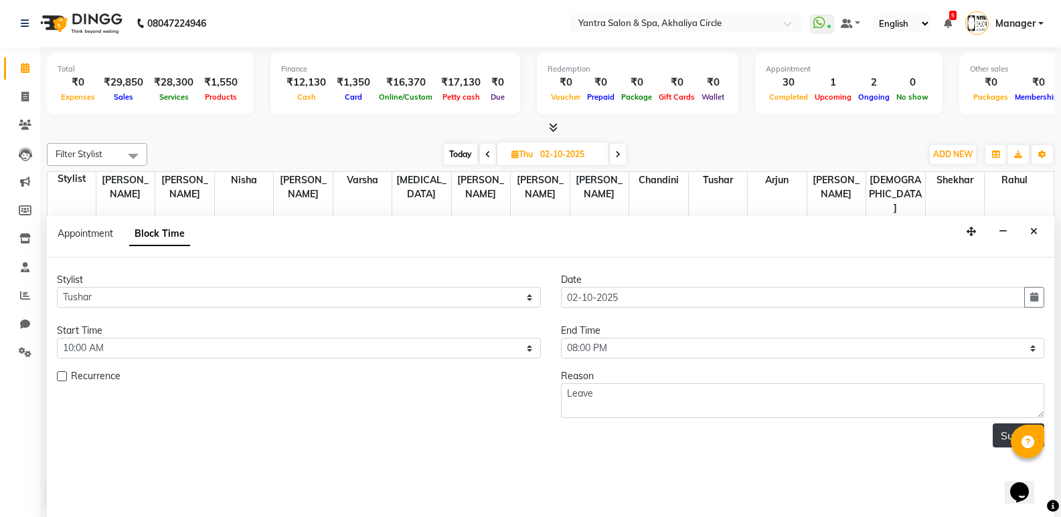
click at [999, 439] on button "Submit" at bounding box center [1018, 436] width 52 height 24
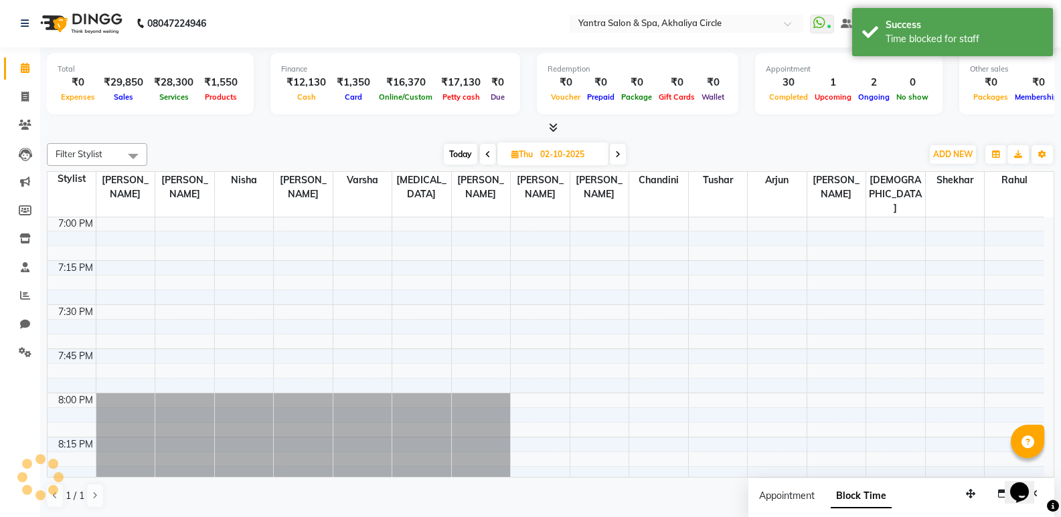
scroll to position [0, 0]
click at [458, 152] on span "Today" at bounding box center [460, 155] width 33 height 21
type input "01-10-2025"
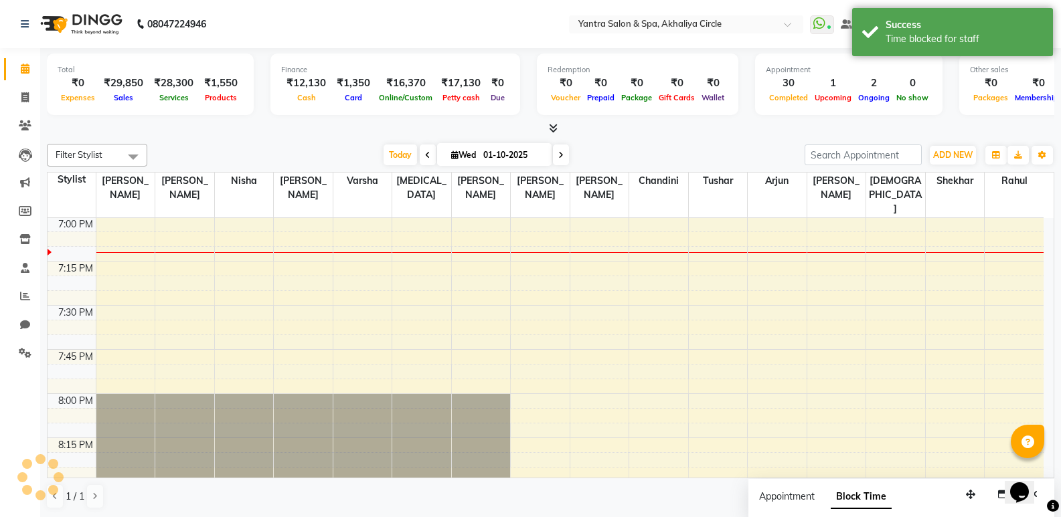
scroll to position [1944, 0]
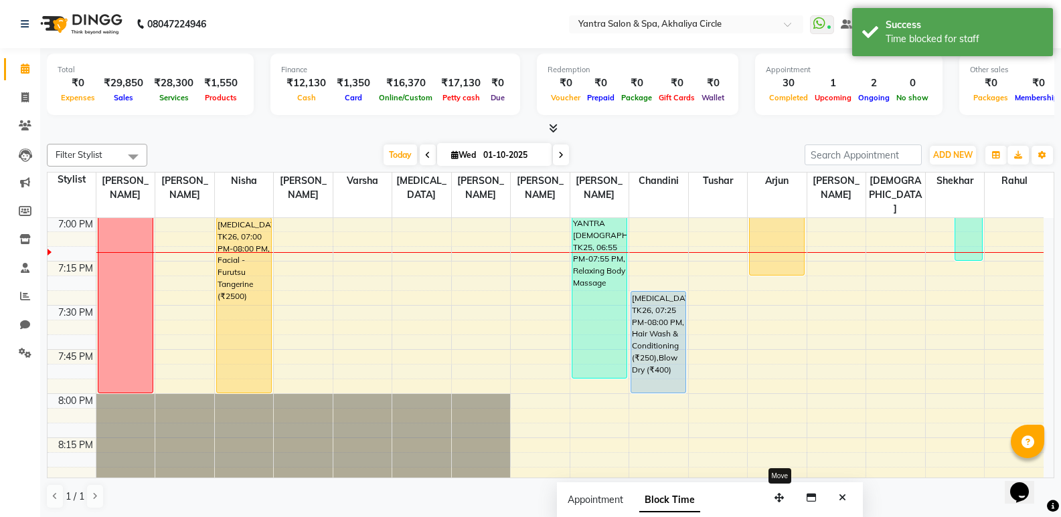
drag, startPoint x: 963, startPoint y: 485, endPoint x: 772, endPoint y: 488, distance: 191.4
click at [772, 488] on button "button" at bounding box center [778, 498] width 21 height 21
click at [831, 497] on div "Appointment Block Time" at bounding box center [710, 502] width 306 height 41
click at [846, 496] on button "Close" at bounding box center [841, 498] width 19 height 21
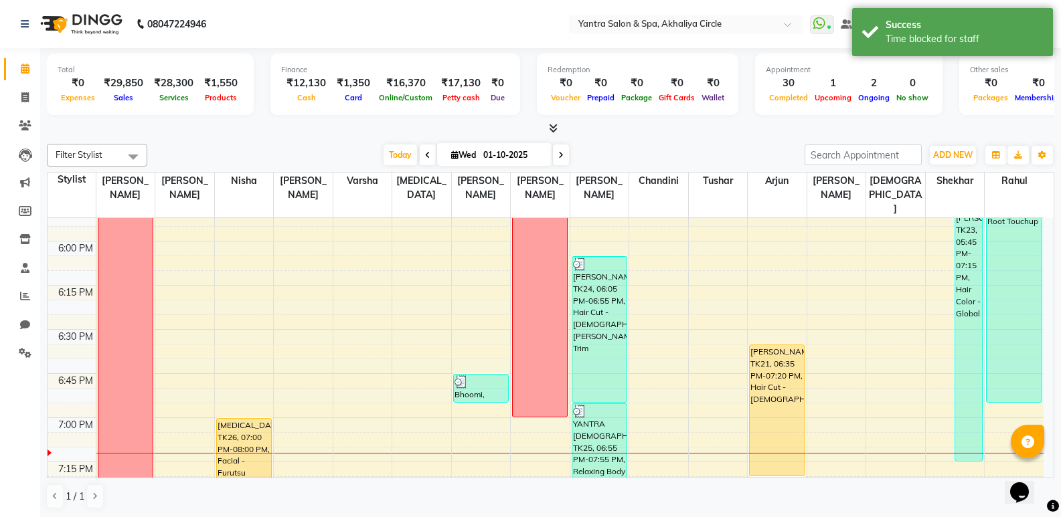
scroll to position [1877, 0]
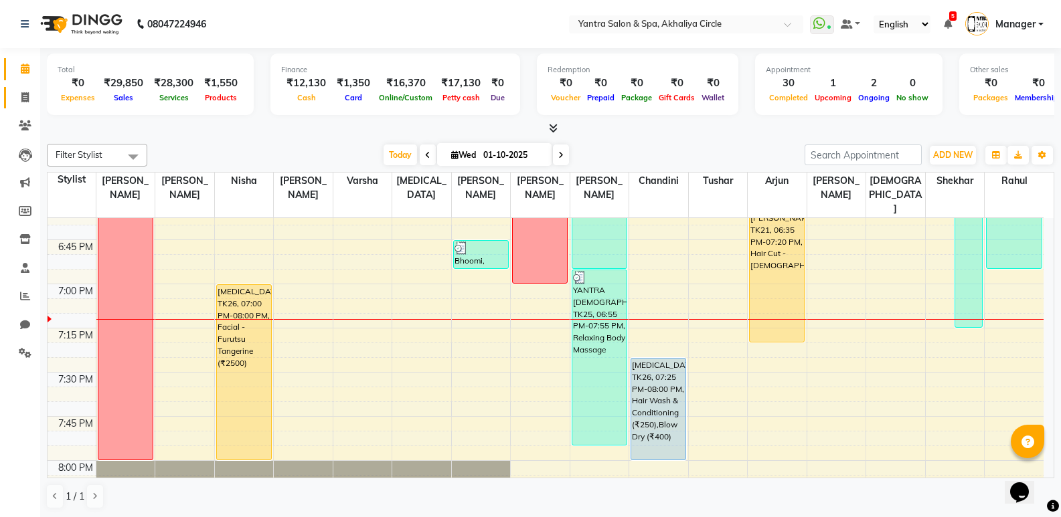
click at [8, 94] on link "Invoice" at bounding box center [20, 98] width 32 height 22
select select "service"
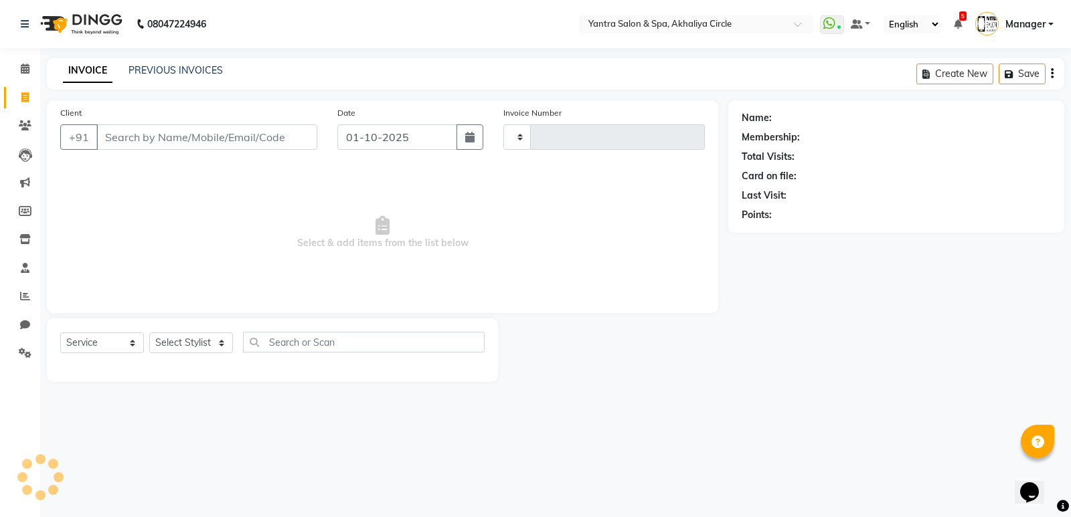
type input "4552"
select select "152"
click at [204, 68] on link "PREVIOUS INVOICES" at bounding box center [175, 70] width 94 height 12
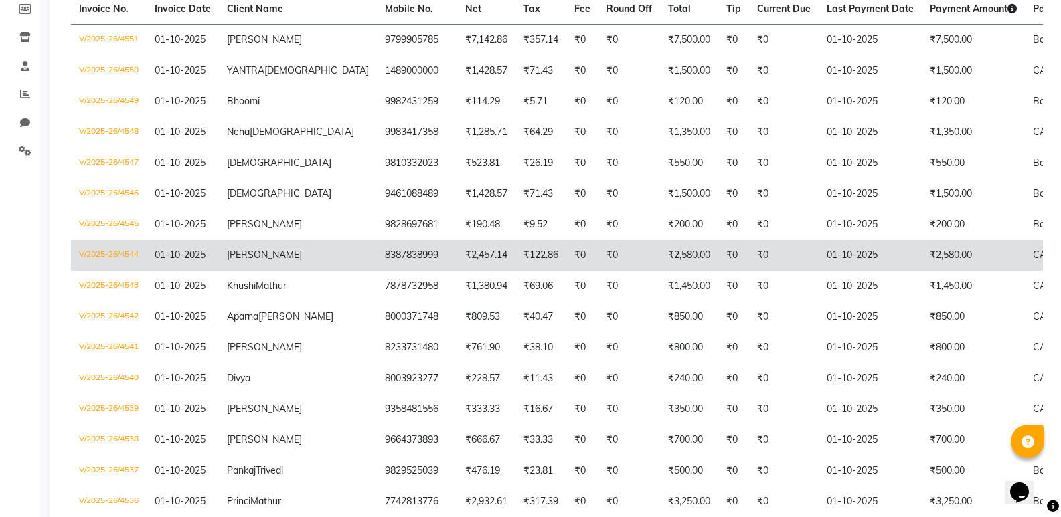
scroll to position [268, 0]
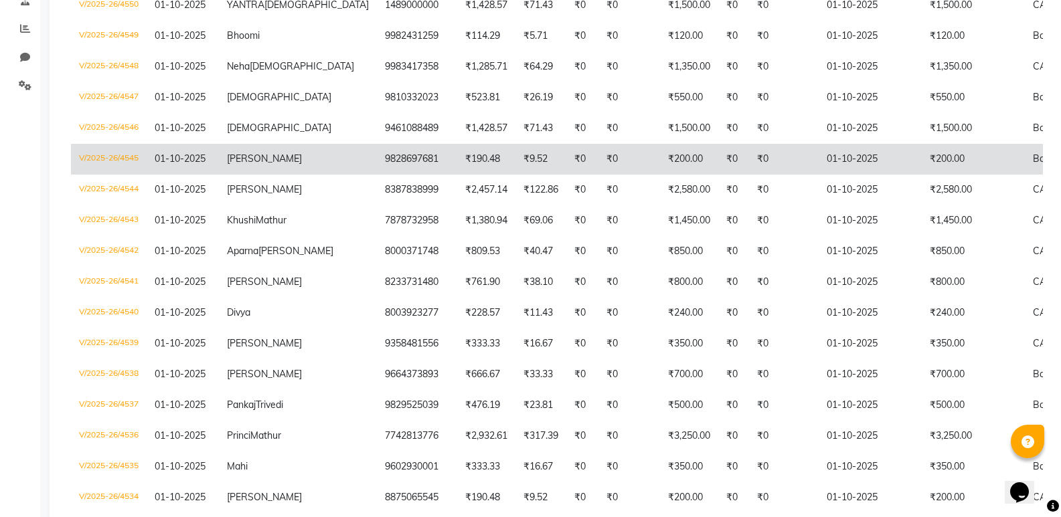
click at [221, 174] on td "[PERSON_NAME]" at bounding box center [298, 159] width 158 height 31
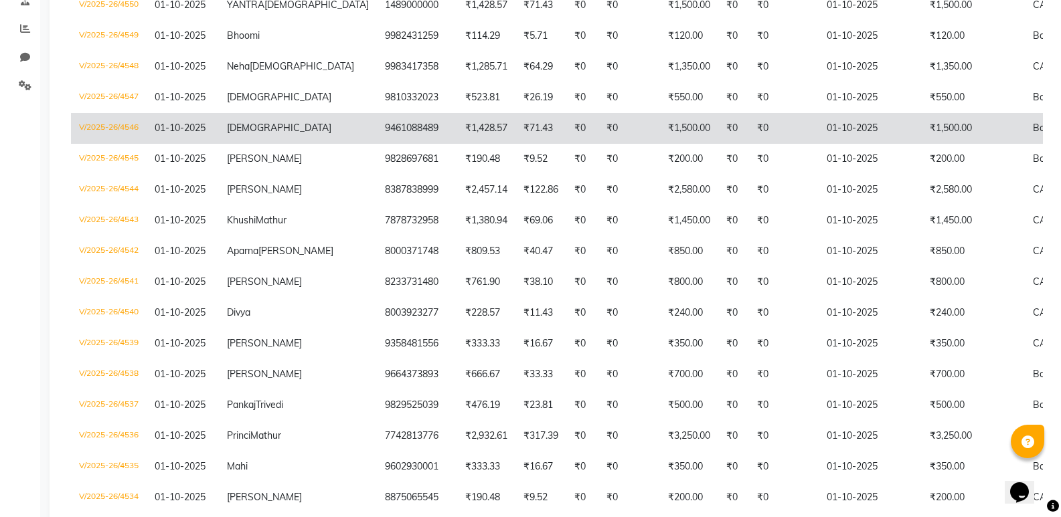
click at [254, 134] on span "[DEMOGRAPHIC_DATA]" at bounding box center [279, 128] width 104 height 12
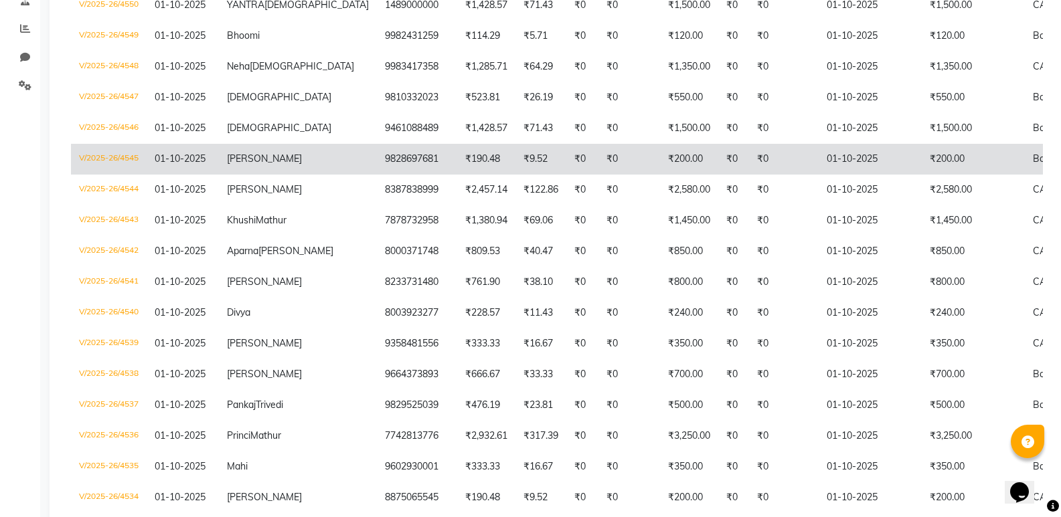
click at [240, 175] on td "[PERSON_NAME]" at bounding box center [298, 159] width 158 height 31
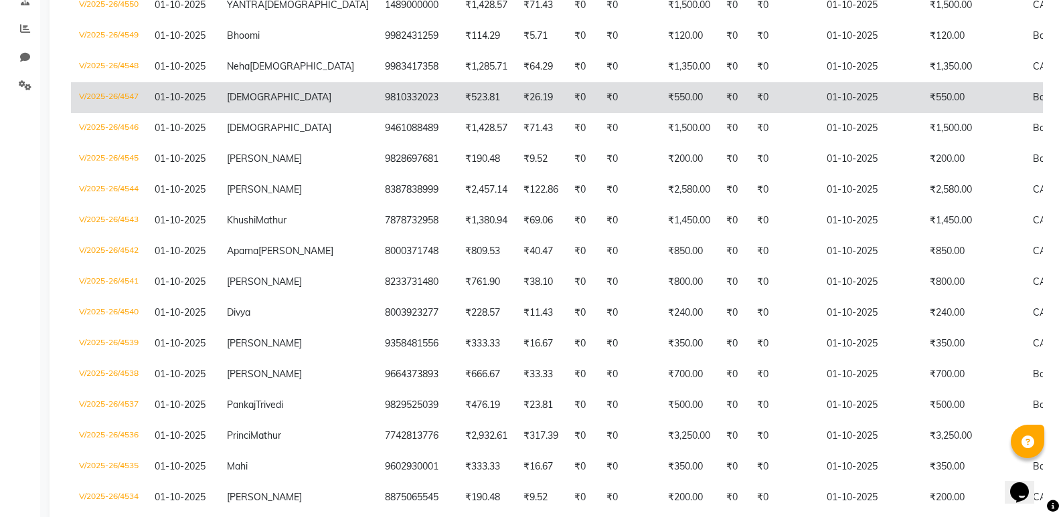
click at [257, 102] on td "[DEMOGRAPHIC_DATA]" at bounding box center [298, 97] width 158 height 31
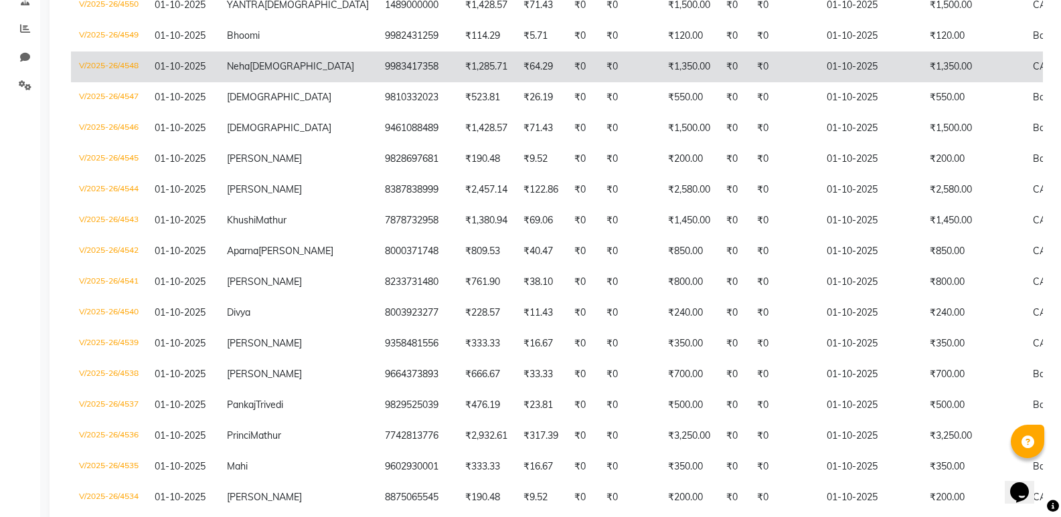
scroll to position [134, 0]
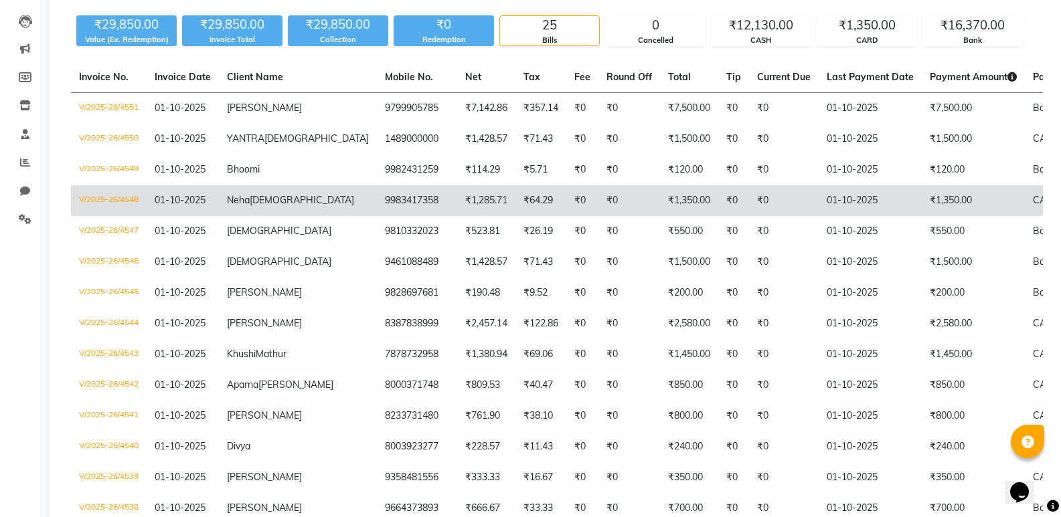
click at [254, 206] on span "[DEMOGRAPHIC_DATA]" at bounding box center [302, 200] width 104 height 12
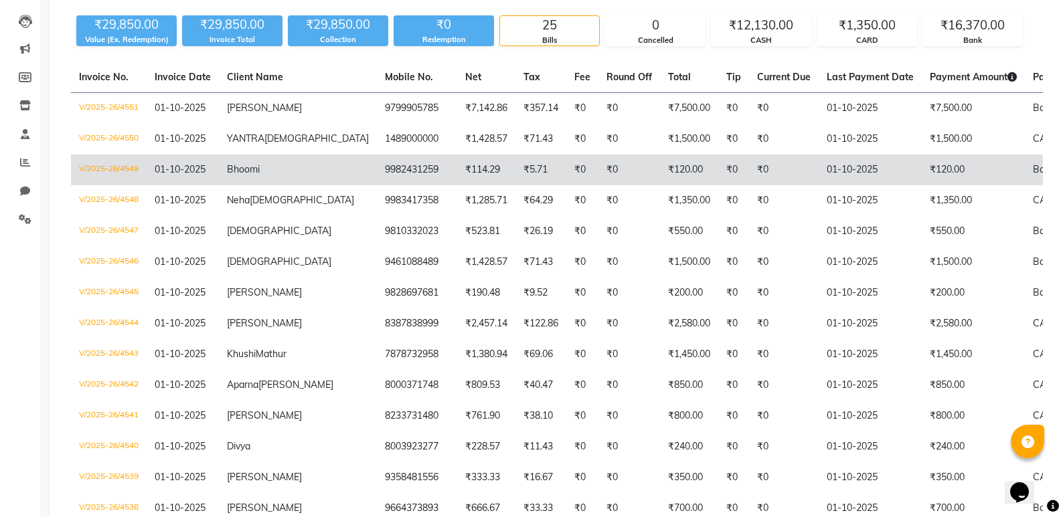
click at [240, 175] on span "Bhoomi" at bounding box center [243, 169] width 33 height 12
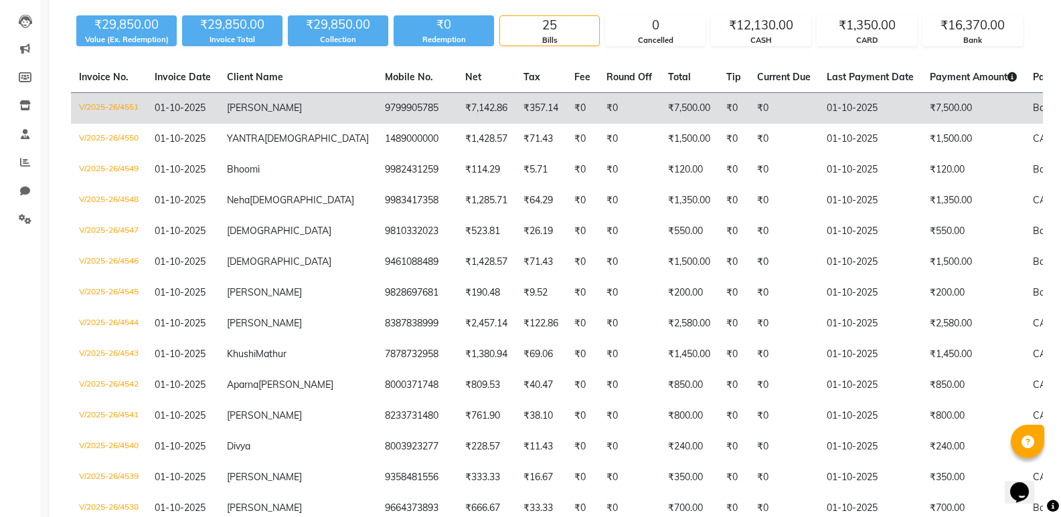
click at [227, 106] on td "[PERSON_NAME]" at bounding box center [298, 108] width 158 height 31
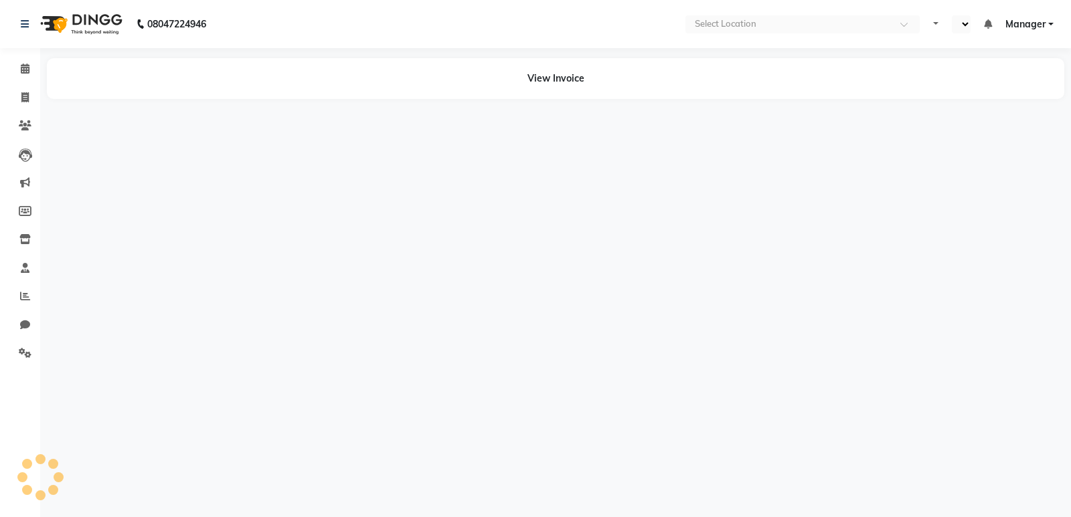
select select "en"
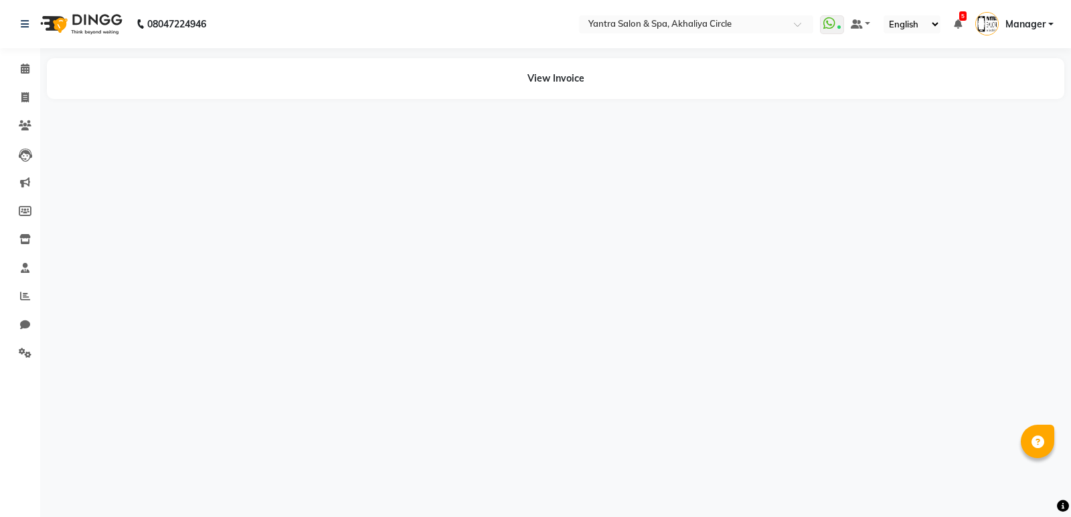
select select "en"
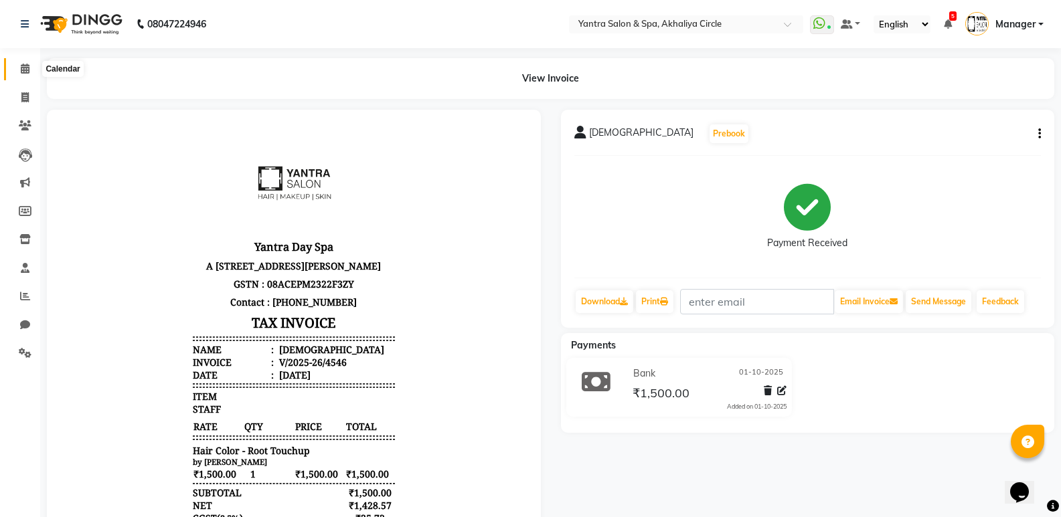
click at [24, 70] on icon at bounding box center [25, 69] width 9 height 10
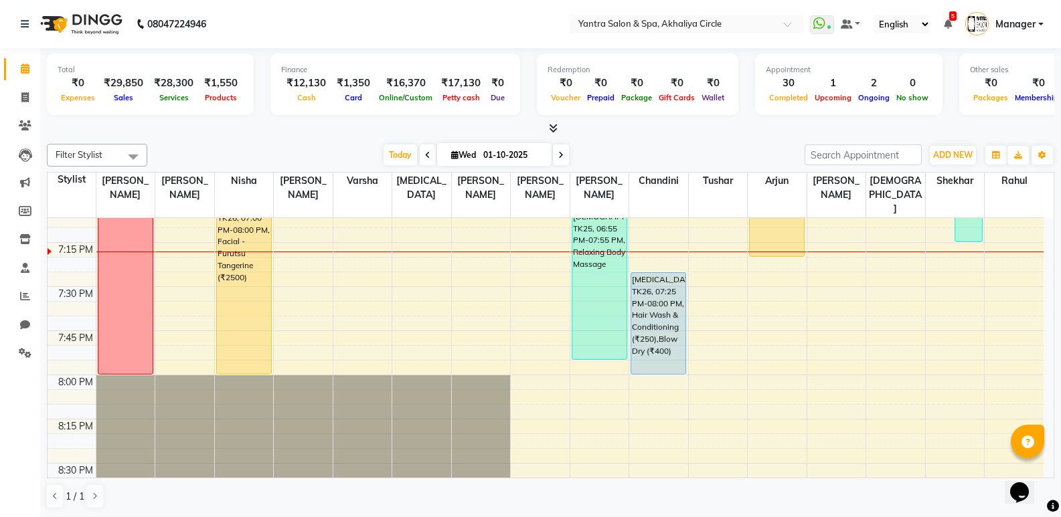
scroll to position [1864, 0]
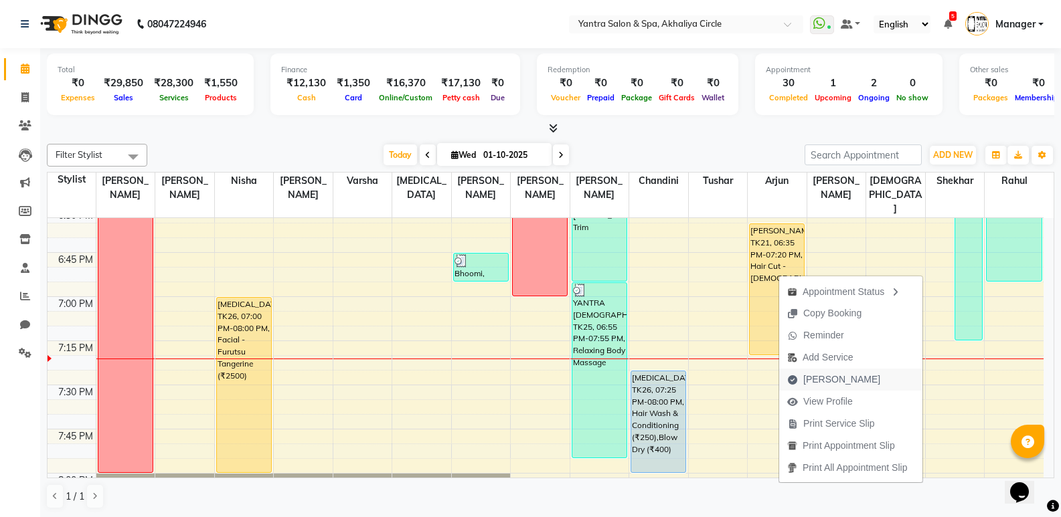
click at [820, 383] on span "[PERSON_NAME]" at bounding box center [841, 380] width 77 height 14
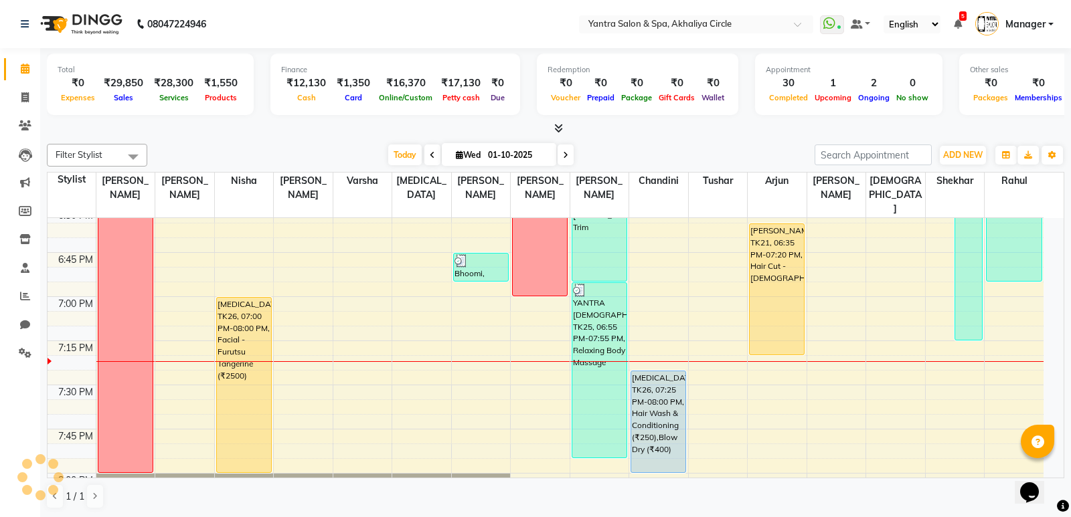
select select "service"
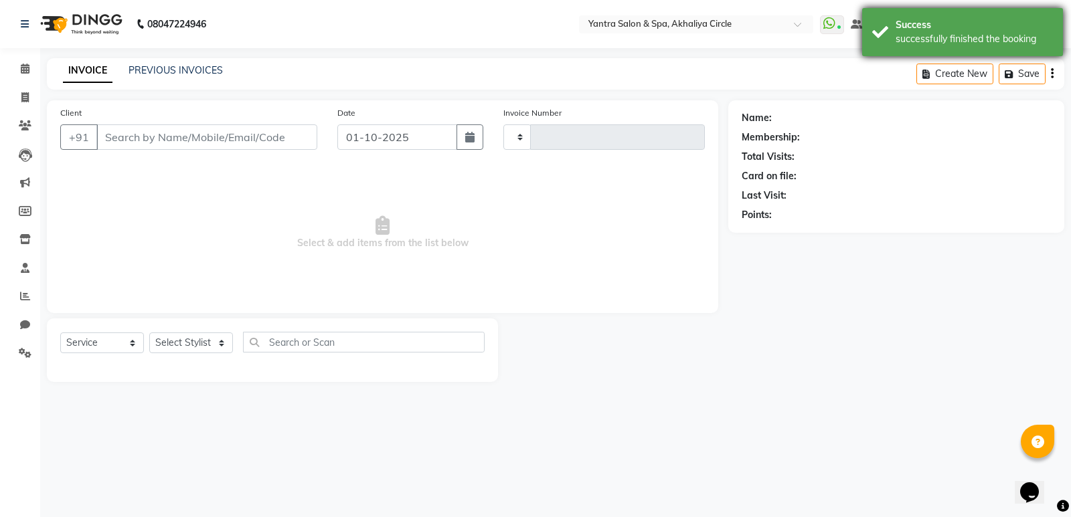
type input "4552"
select select "152"
click at [915, 40] on div "successfully finished the booking" at bounding box center [973, 39] width 157 height 14
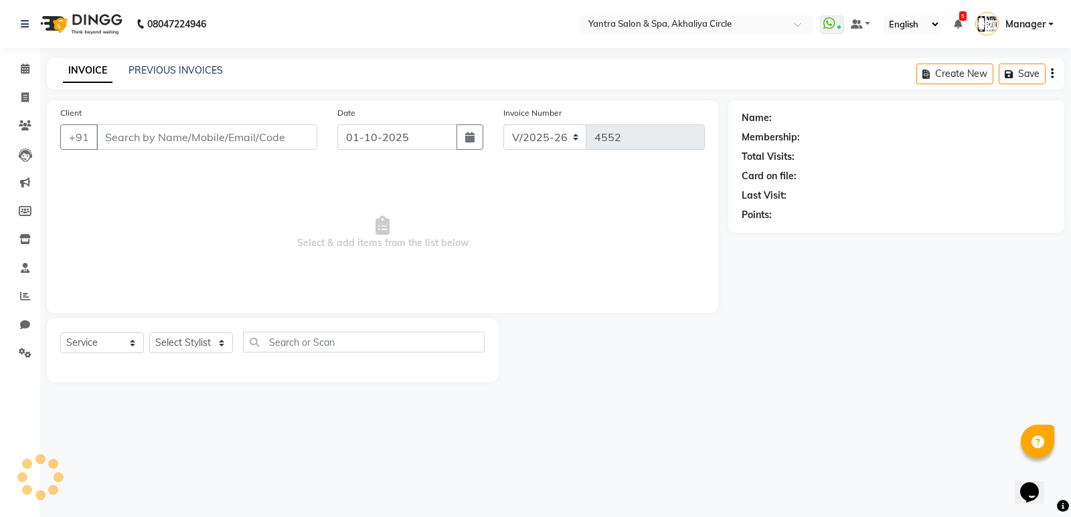
type input "8955393889"
select select "19360"
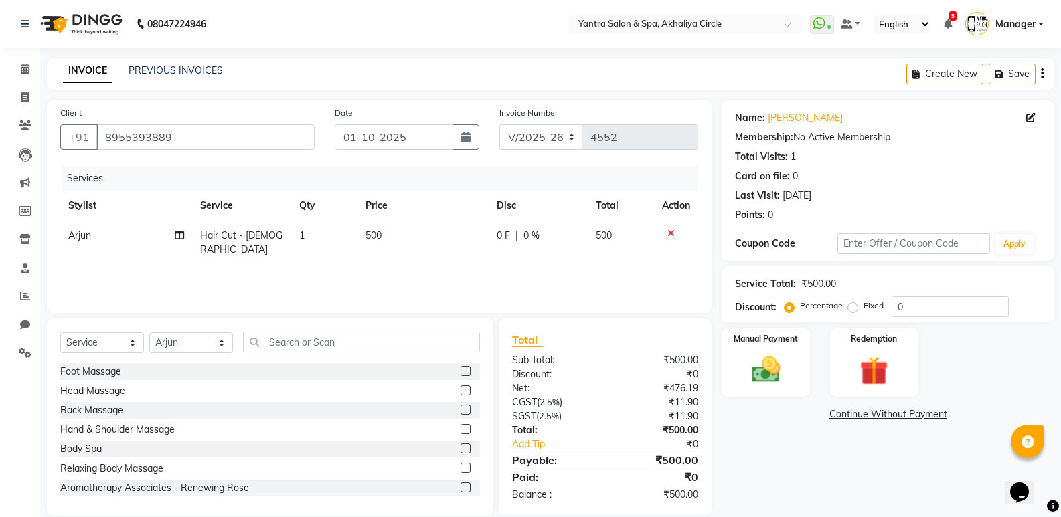
click at [433, 236] on td "500" at bounding box center [423, 243] width 132 height 44
select select "19360"
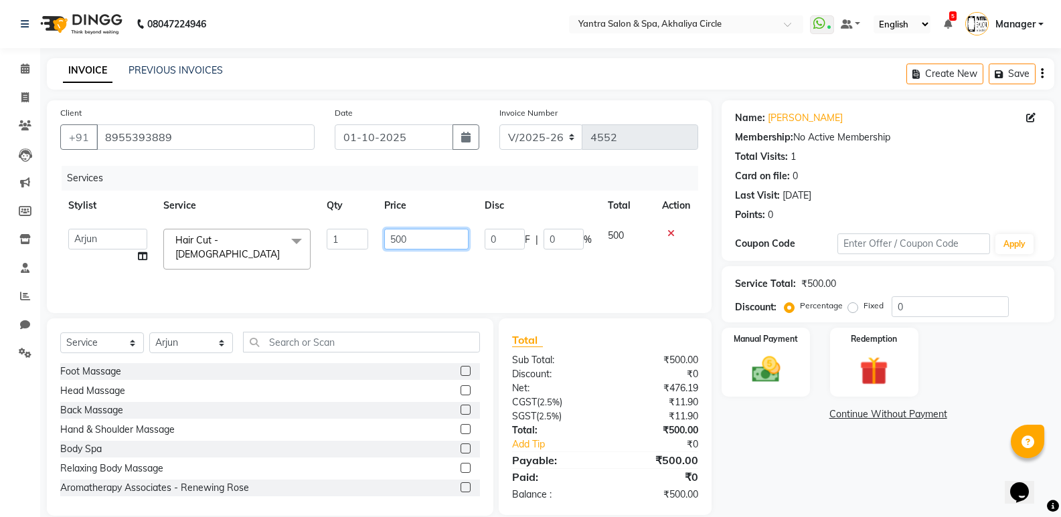
click at [433, 236] on input "500" at bounding box center [426, 239] width 84 height 21
type input "0"
drag, startPoint x: 627, startPoint y: 414, endPoint x: 794, endPoint y: 408, distance: 166.7
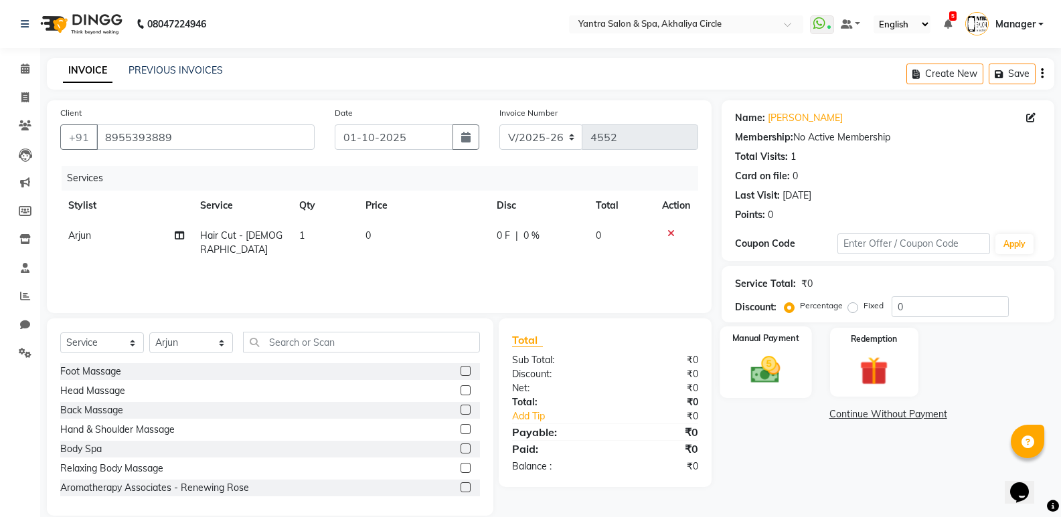
click at [791, 381] on div "Manual Payment" at bounding box center [766, 363] width 92 height 72
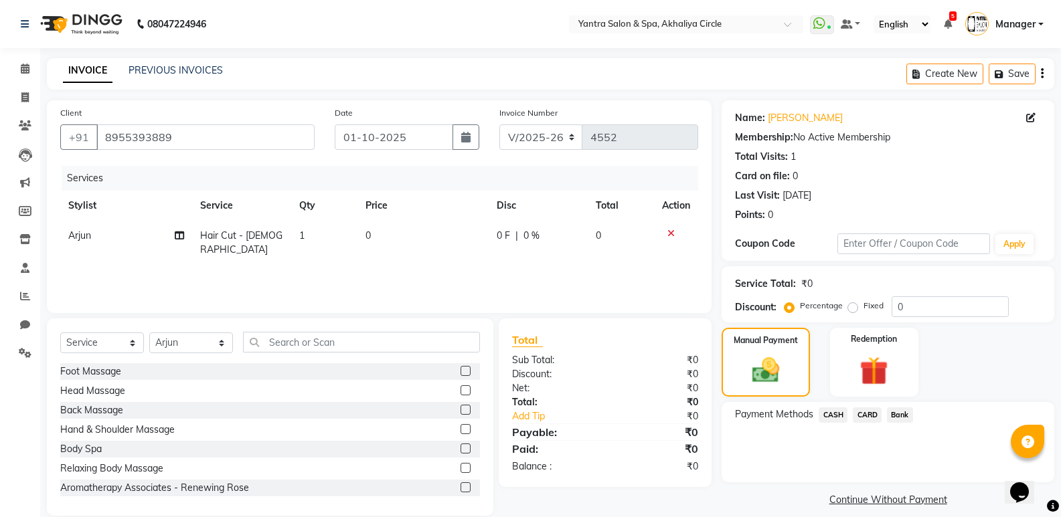
click at [831, 420] on span "CASH" at bounding box center [832, 414] width 29 height 15
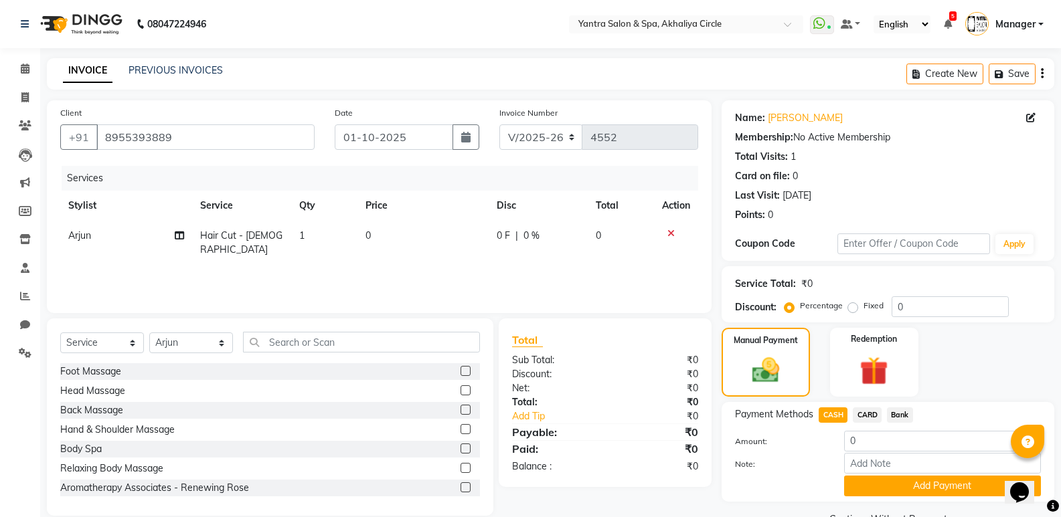
click at [876, 477] on button "Add Payment" at bounding box center [942, 486] width 197 height 21
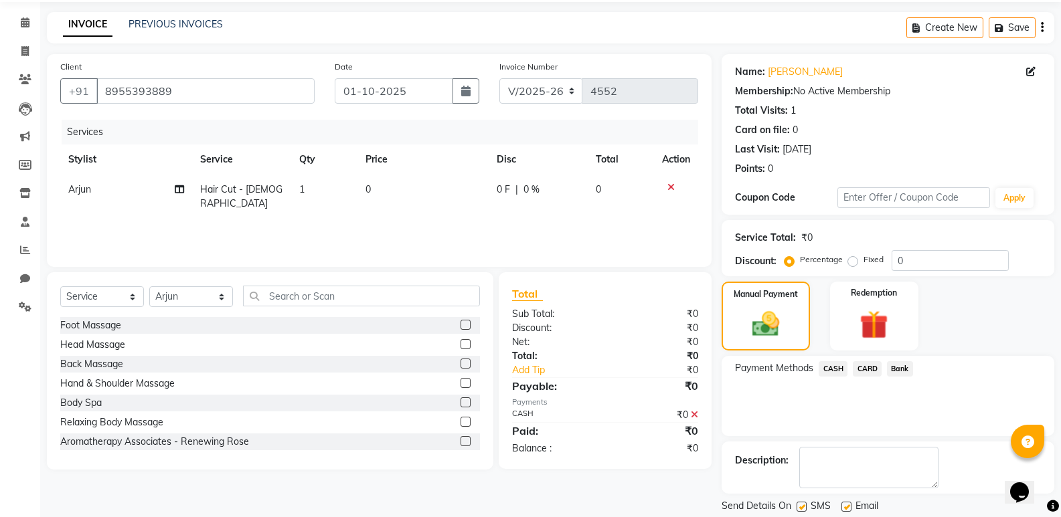
scroll to position [88, 0]
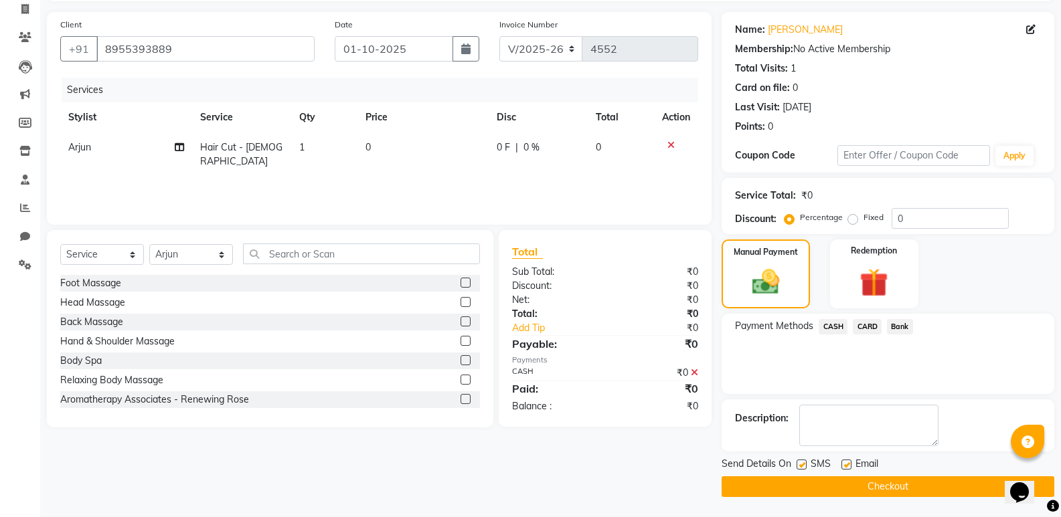
click at [873, 478] on button "Checkout" at bounding box center [887, 486] width 333 height 21
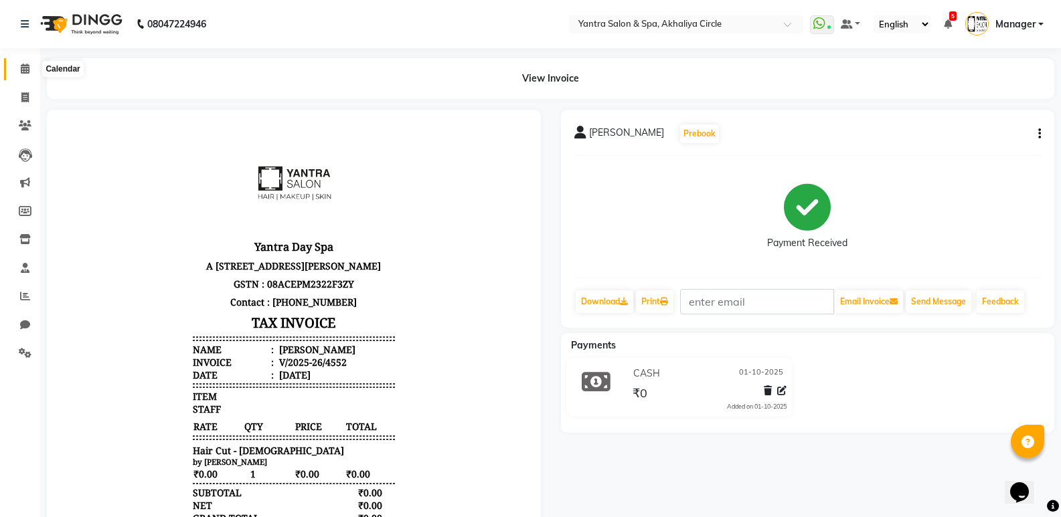
click at [31, 73] on span at bounding box center [24, 69] width 23 height 15
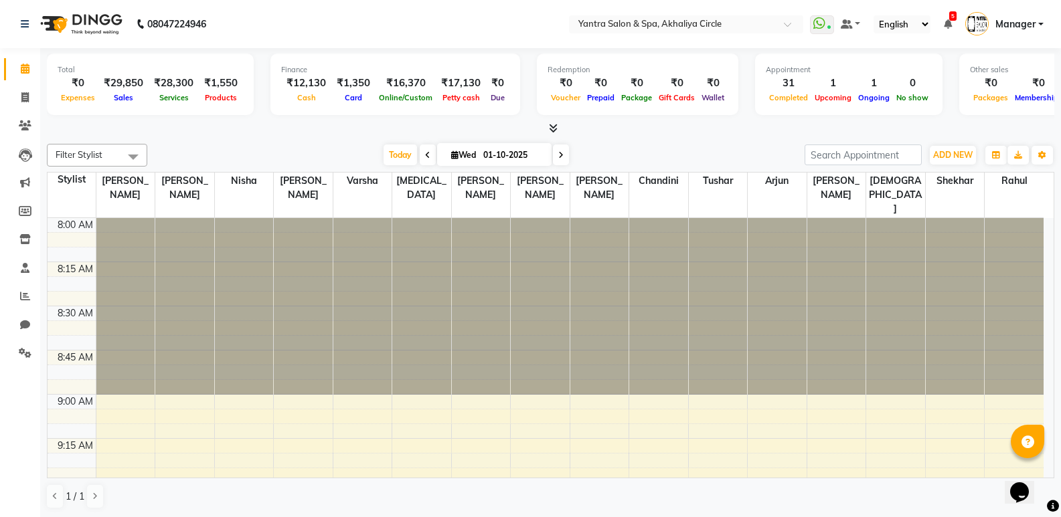
scroll to position [268, 0]
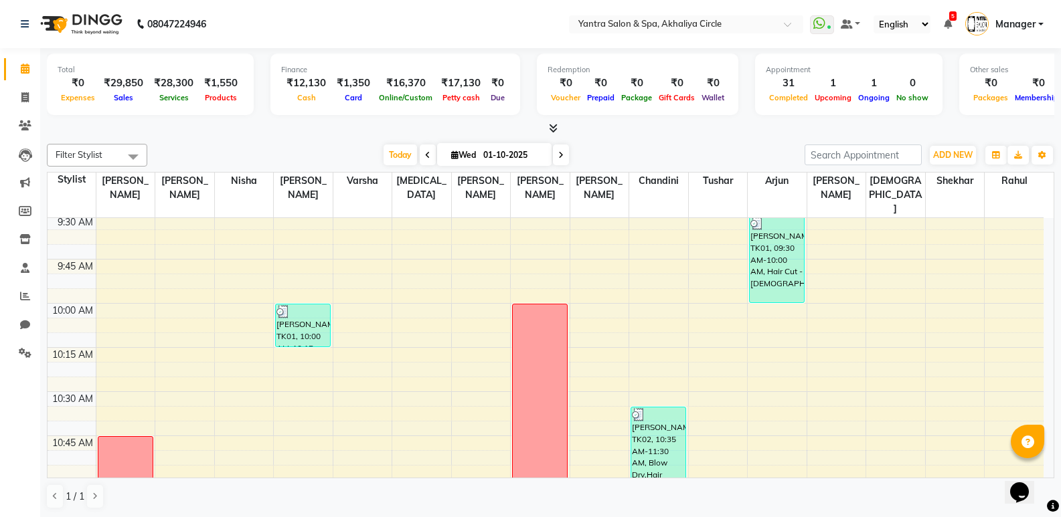
click at [563, 159] on span at bounding box center [561, 155] width 16 height 21
type input "02-10-2025"
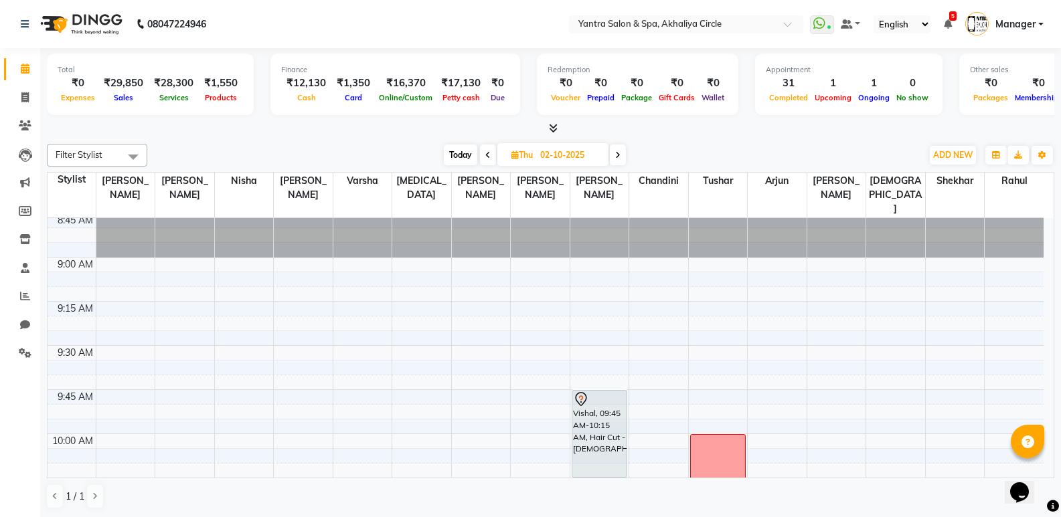
scroll to position [271, 0]
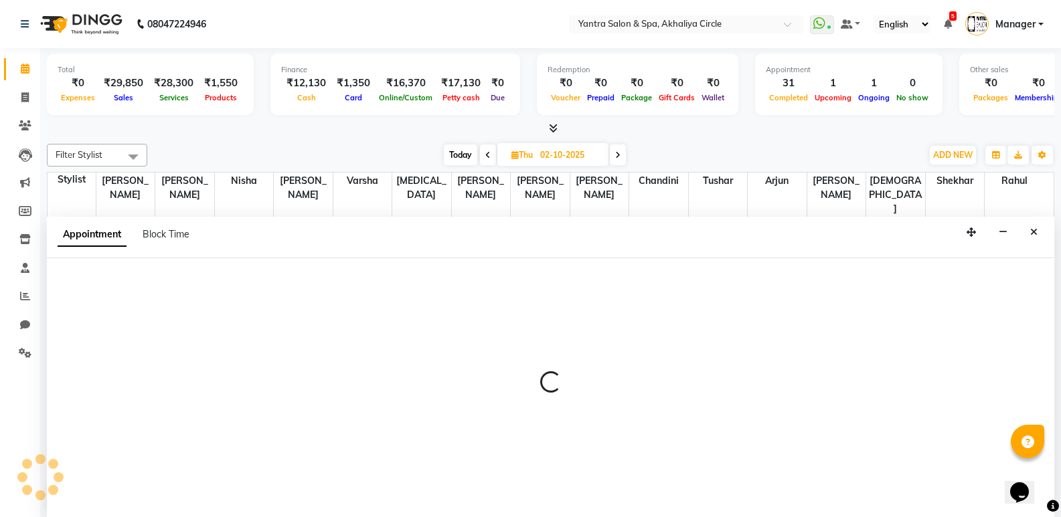
scroll to position [1, 0]
select select "19360"
select select "tentative"
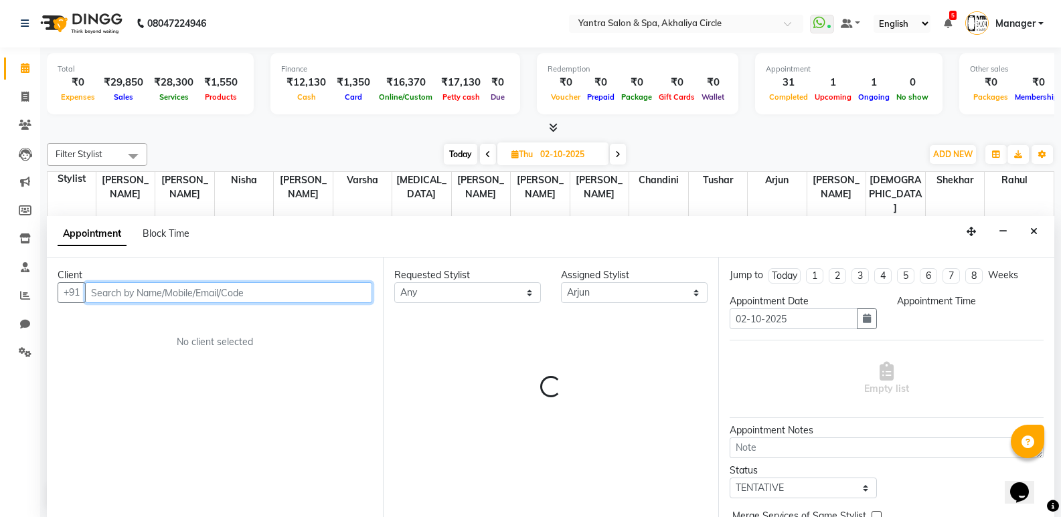
select select "615"
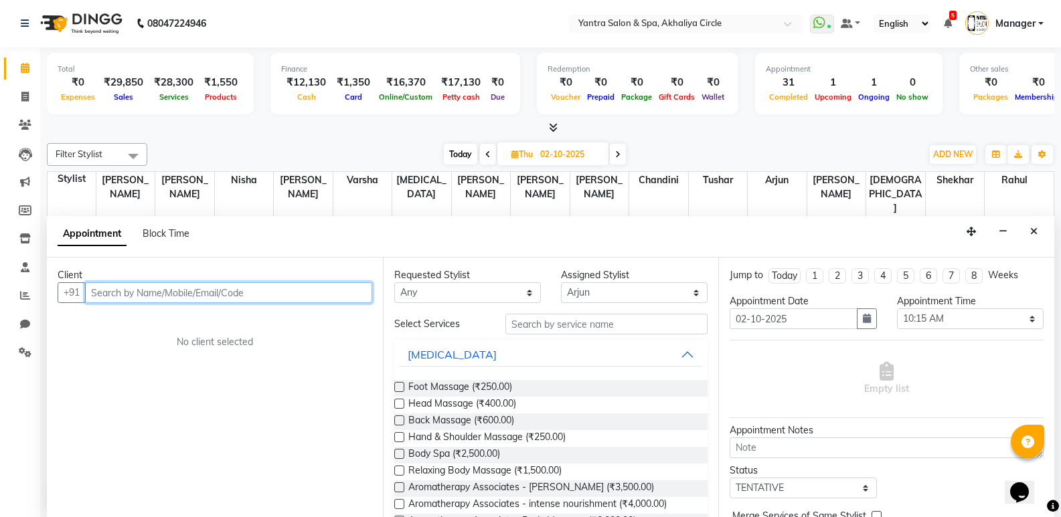
click at [276, 290] on input "text" at bounding box center [228, 292] width 287 height 21
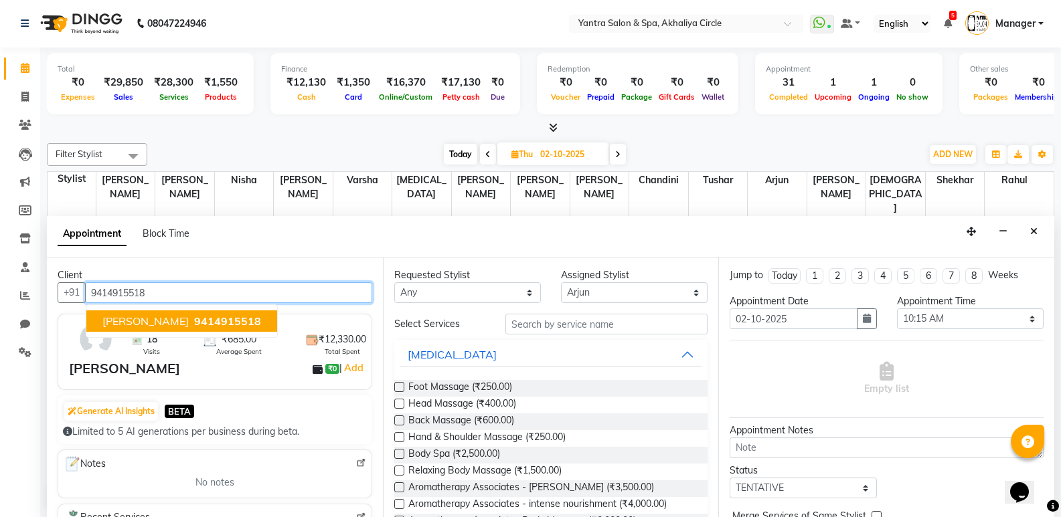
click at [194, 324] on span "9414915518" at bounding box center [227, 320] width 67 height 13
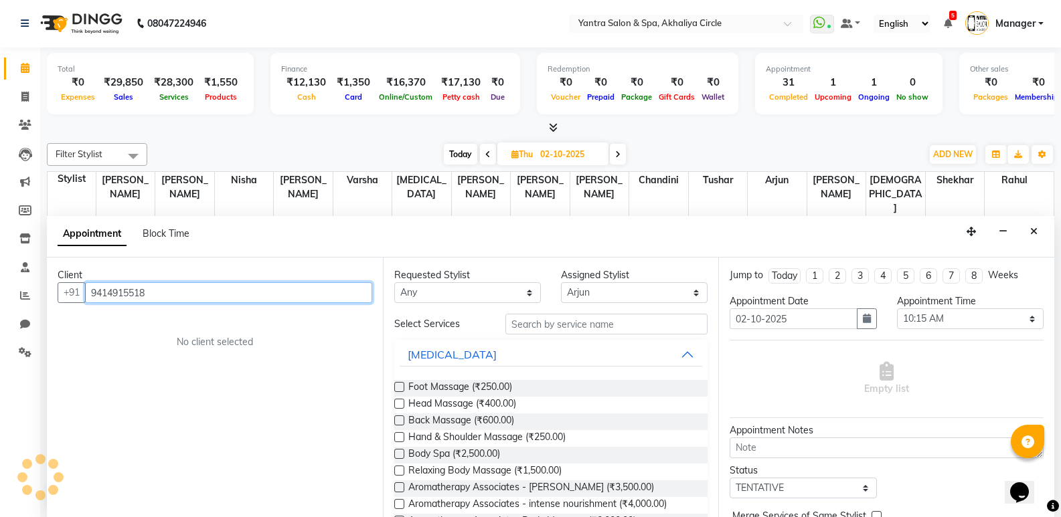
type input "9414915518"
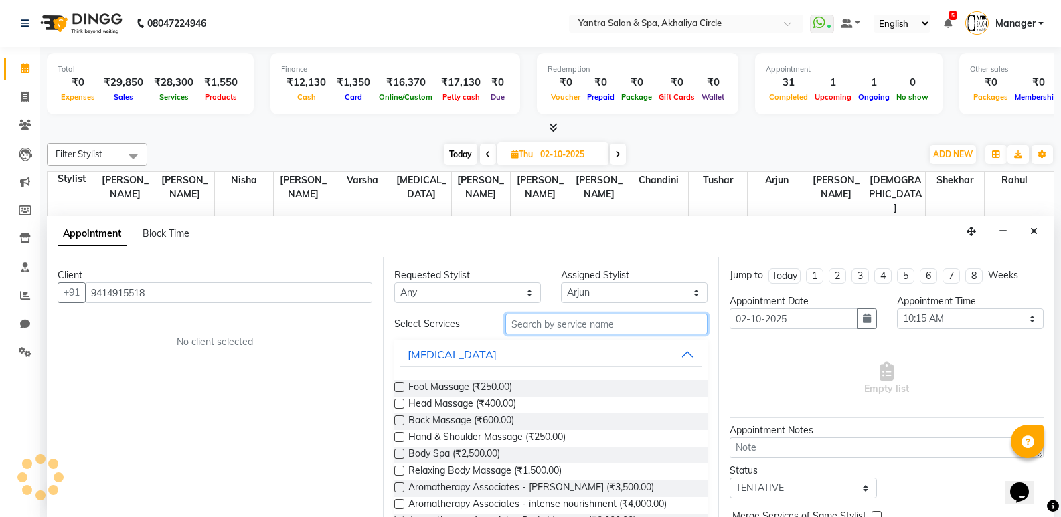
click at [564, 319] on input "text" at bounding box center [606, 324] width 202 height 21
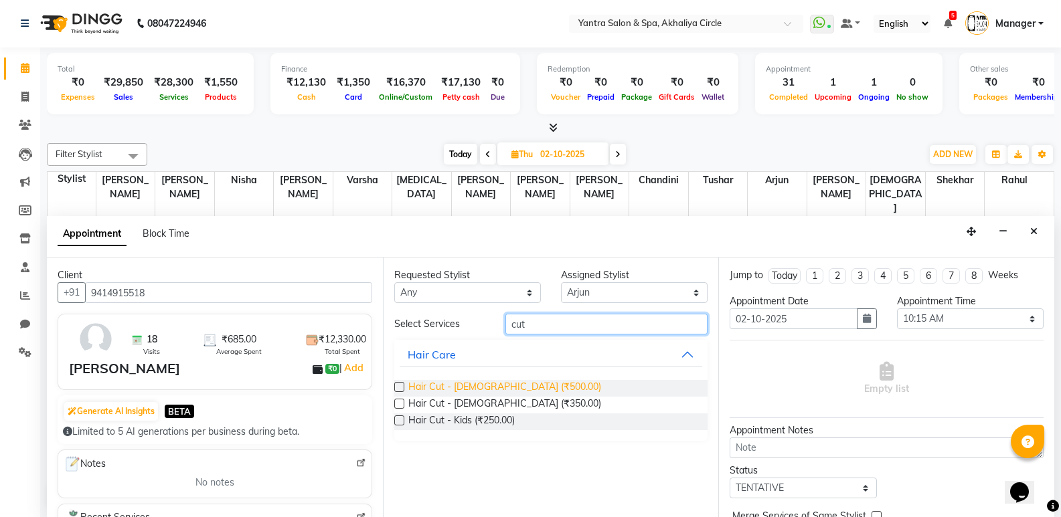
type input "cut"
click at [471, 391] on span "Hair Cut - [DEMOGRAPHIC_DATA] (₹500.00)" at bounding box center [504, 388] width 193 height 17
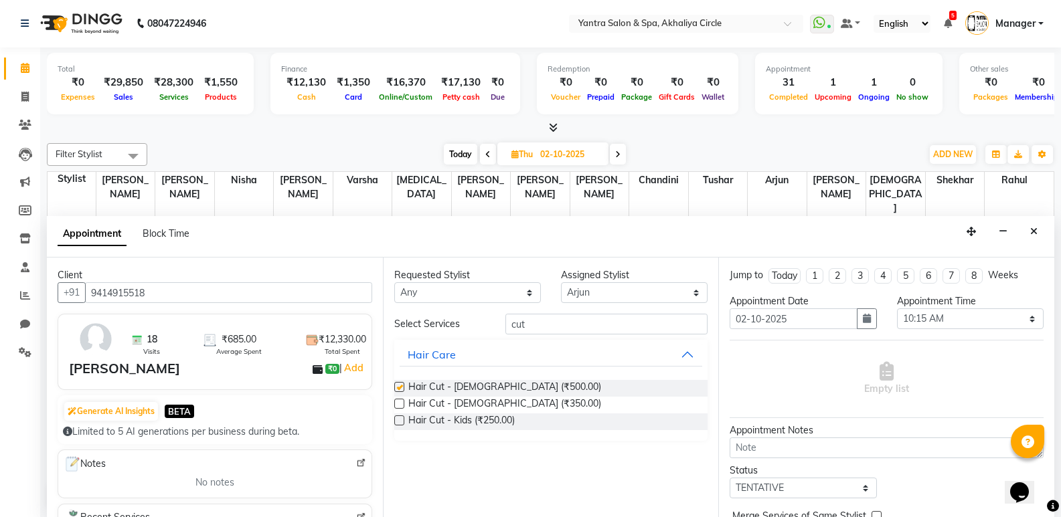
checkbox input "false"
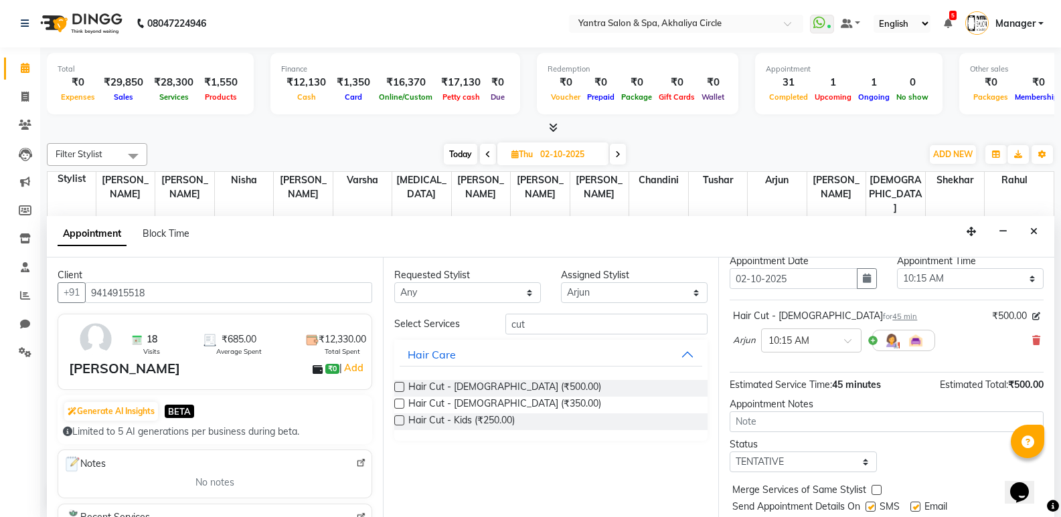
scroll to position [80, 0]
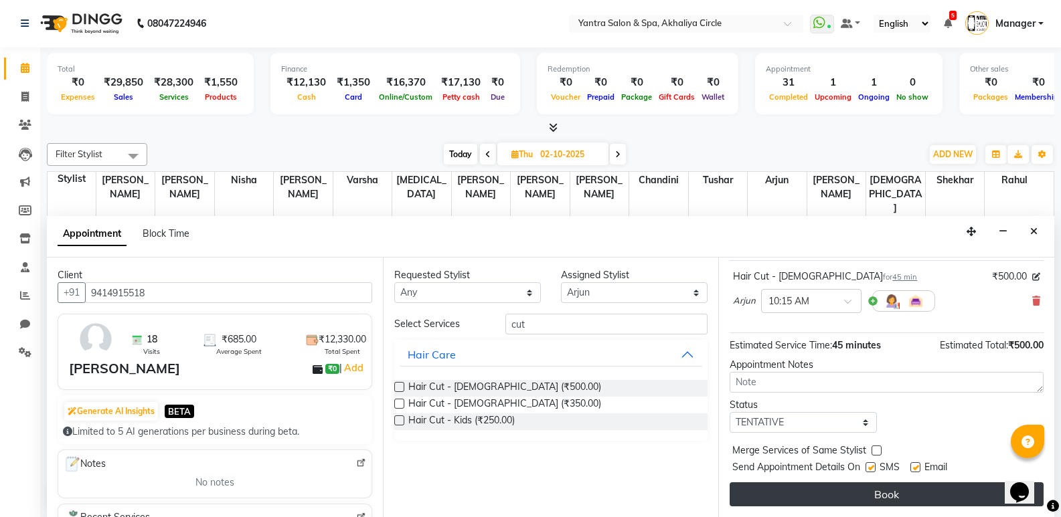
click at [893, 486] on button "Book" at bounding box center [886, 494] width 314 height 24
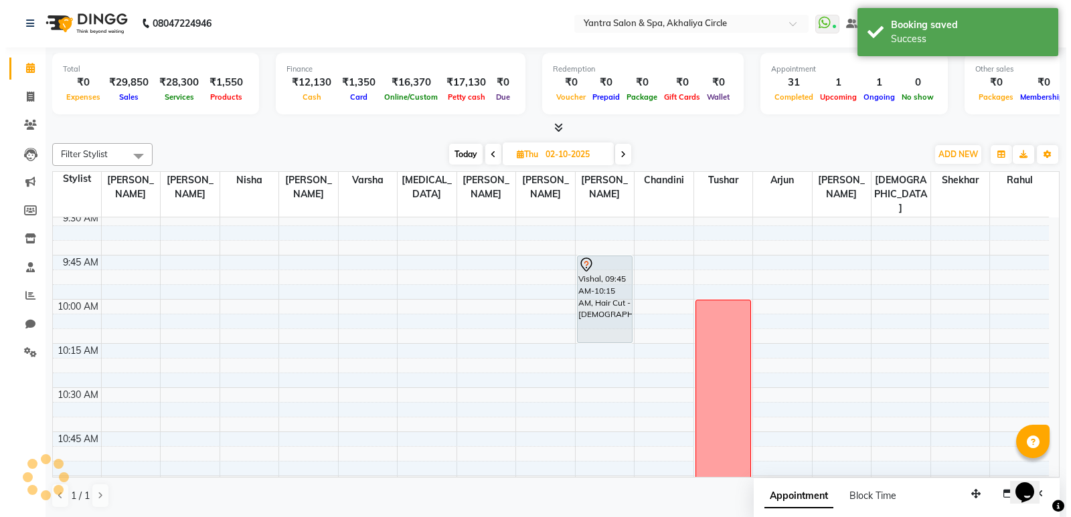
scroll to position [0, 0]
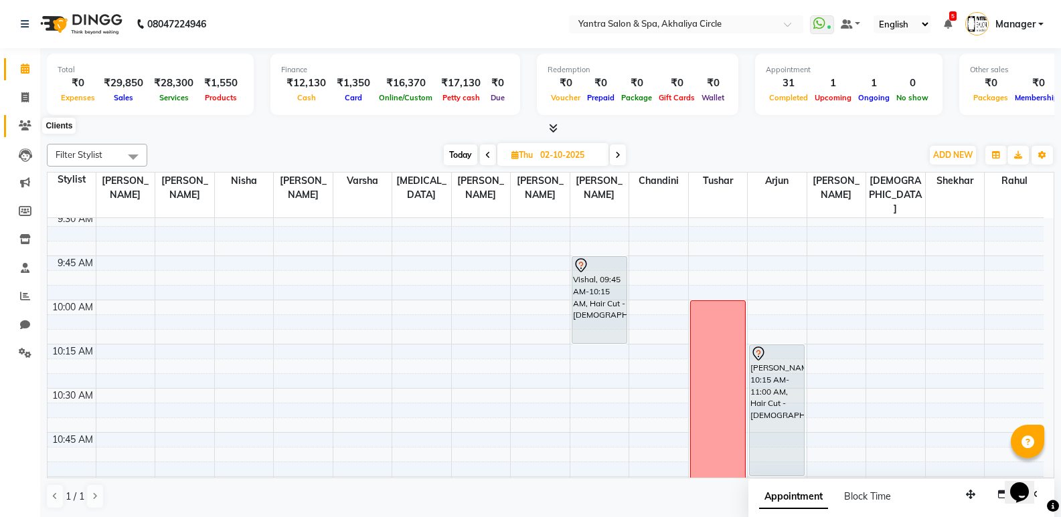
click at [31, 120] on icon at bounding box center [25, 125] width 13 height 10
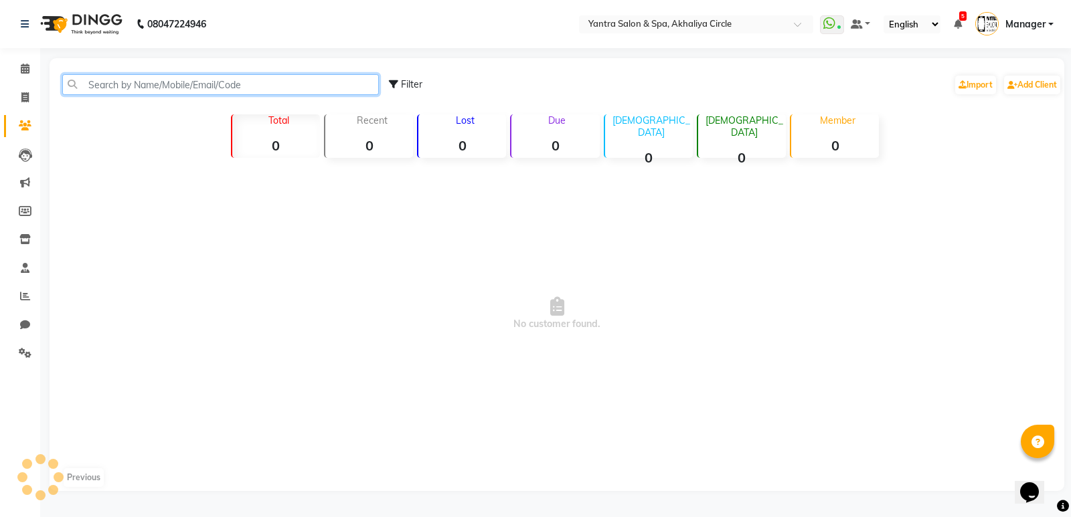
drag, startPoint x: 191, startPoint y: 80, endPoint x: 198, endPoint y: 94, distance: 15.0
click at [191, 80] on input "text" at bounding box center [220, 84] width 316 height 21
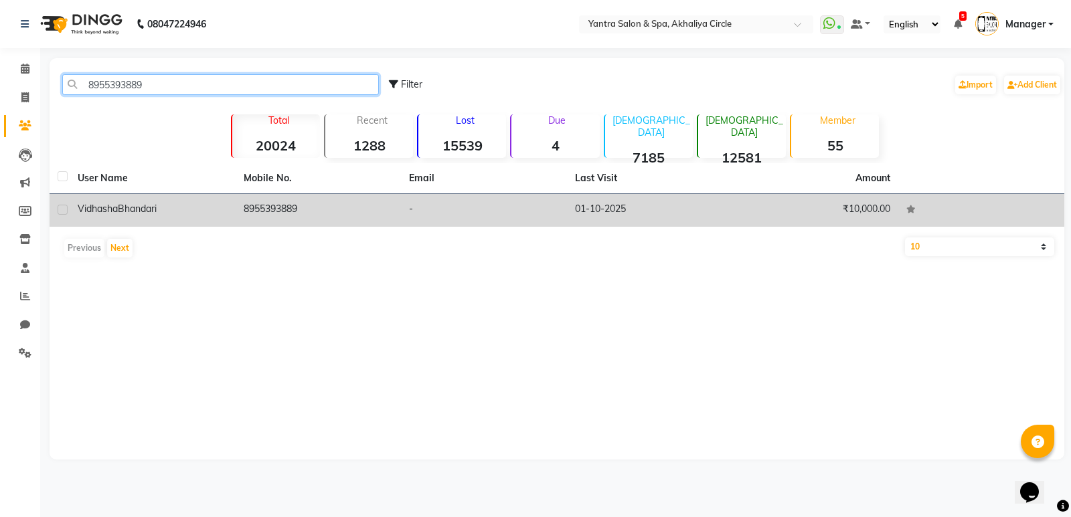
type input "8955393889"
click at [140, 207] on span "Bhandari" at bounding box center [137, 209] width 39 height 12
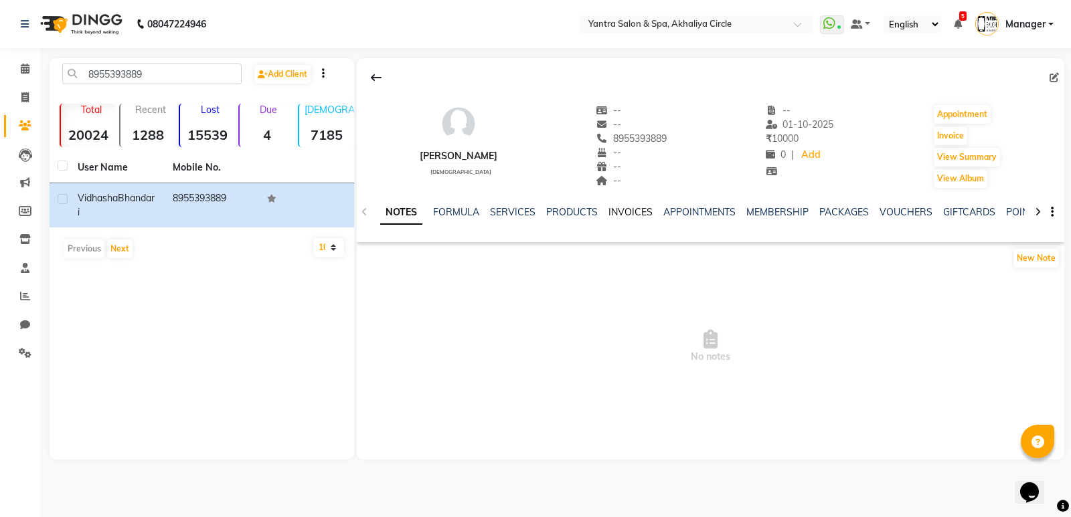
click at [638, 213] on link "INVOICES" at bounding box center [630, 212] width 44 height 12
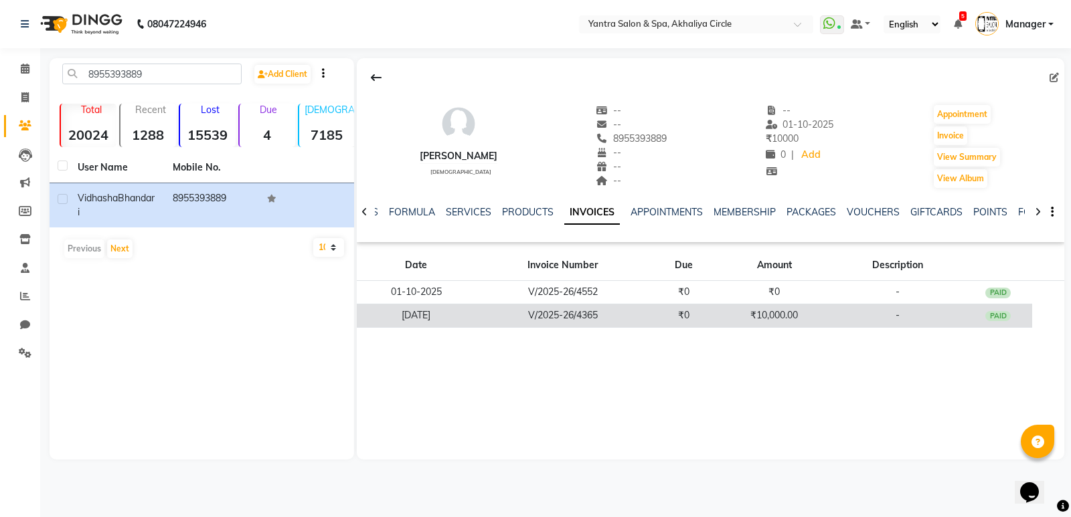
click at [638, 316] on td "V/2025-26/4365" at bounding box center [562, 315] width 173 height 23
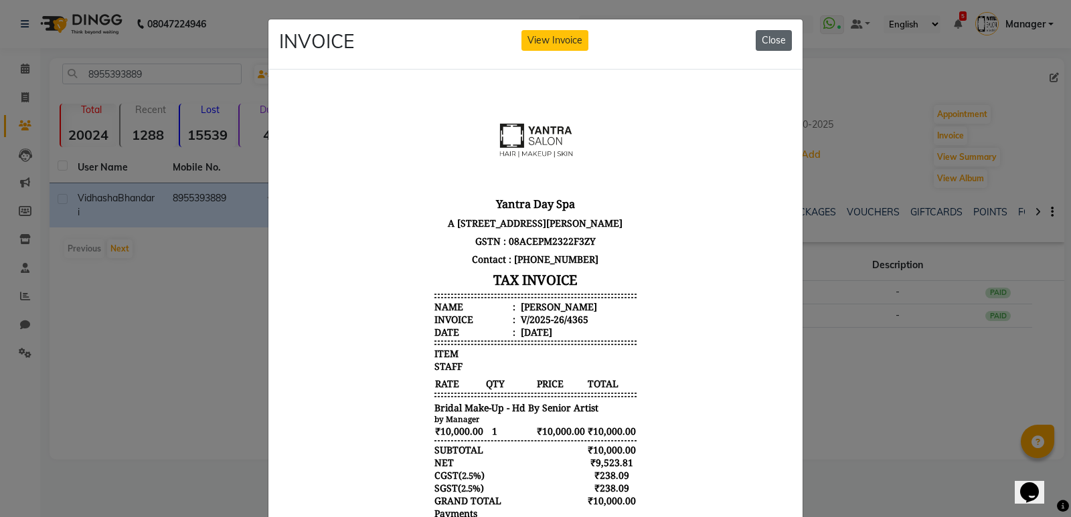
click at [774, 41] on button "Close" at bounding box center [773, 40] width 36 height 21
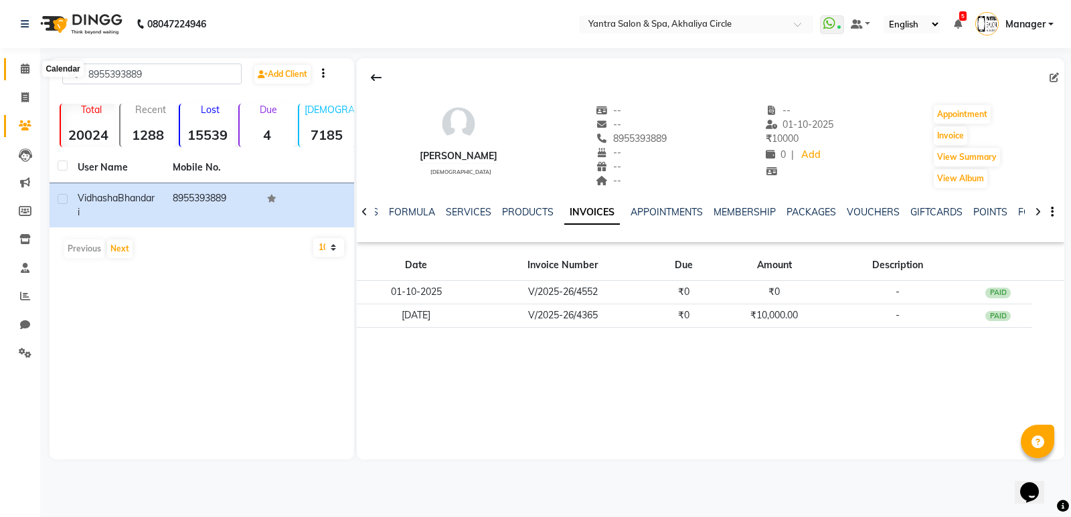
click at [21, 65] on icon at bounding box center [25, 69] width 9 height 10
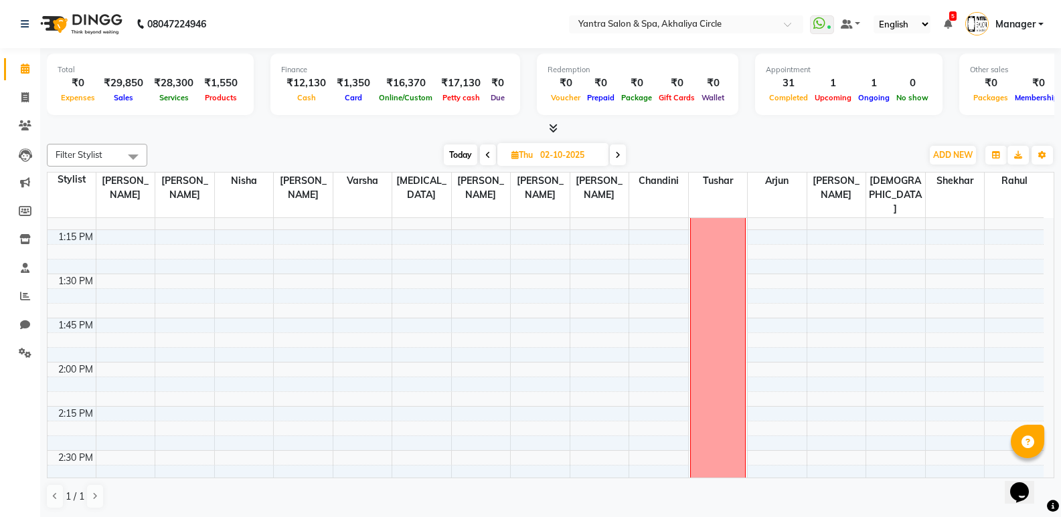
scroll to position [992, 0]
click at [454, 149] on span "Today" at bounding box center [460, 155] width 33 height 21
type input "01-10-2025"
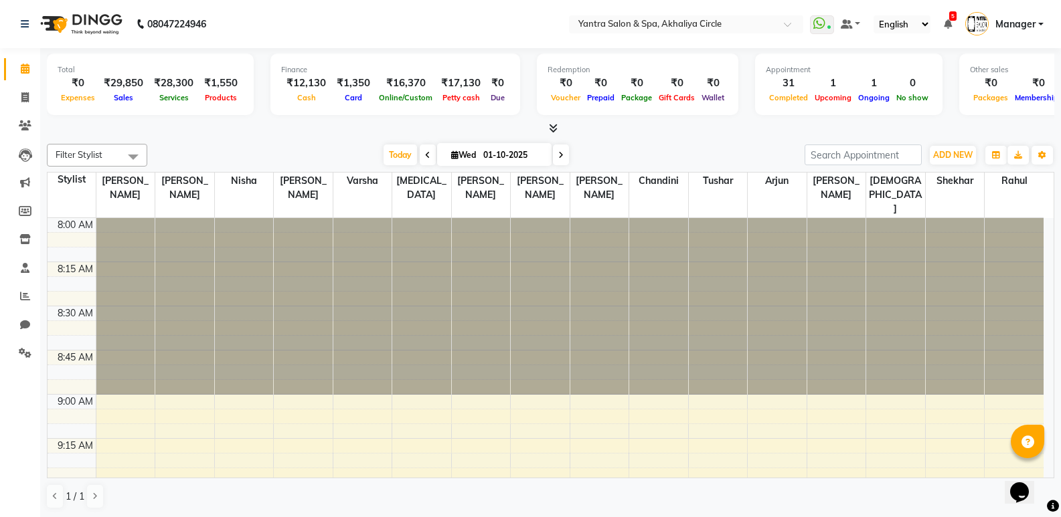
scroll to position [1944, 0]
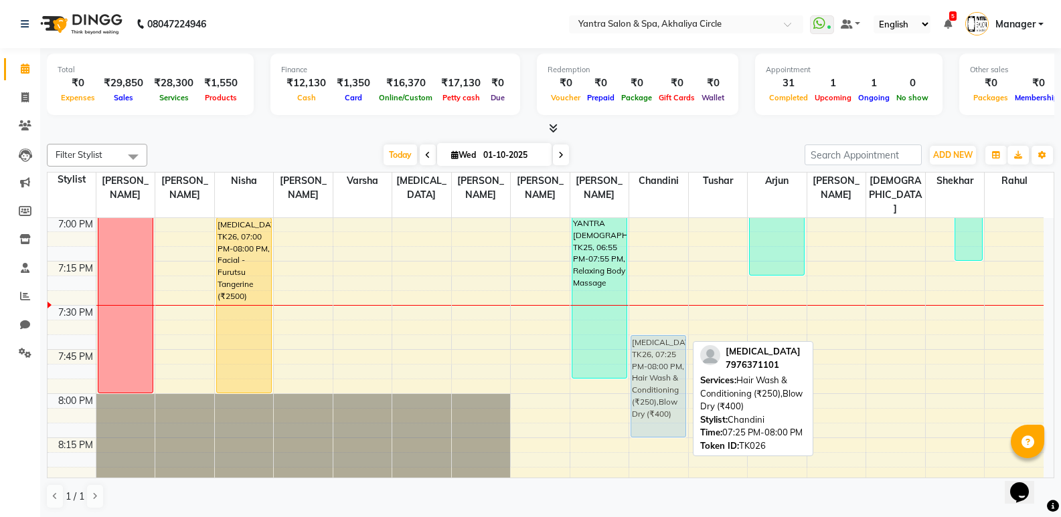
drag, startPoint x: 643, startPoint y: 311, endPoint x: 646, endPoint y: 352, distance: 40.9
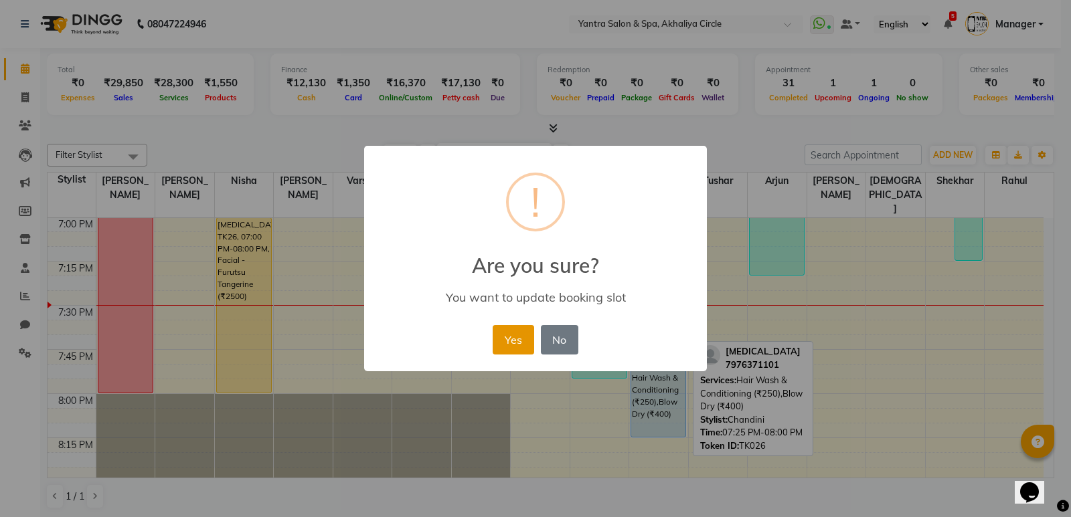
click at [496, 353] on button "Yes" at bounding box center [512, 339] width 41 height 29
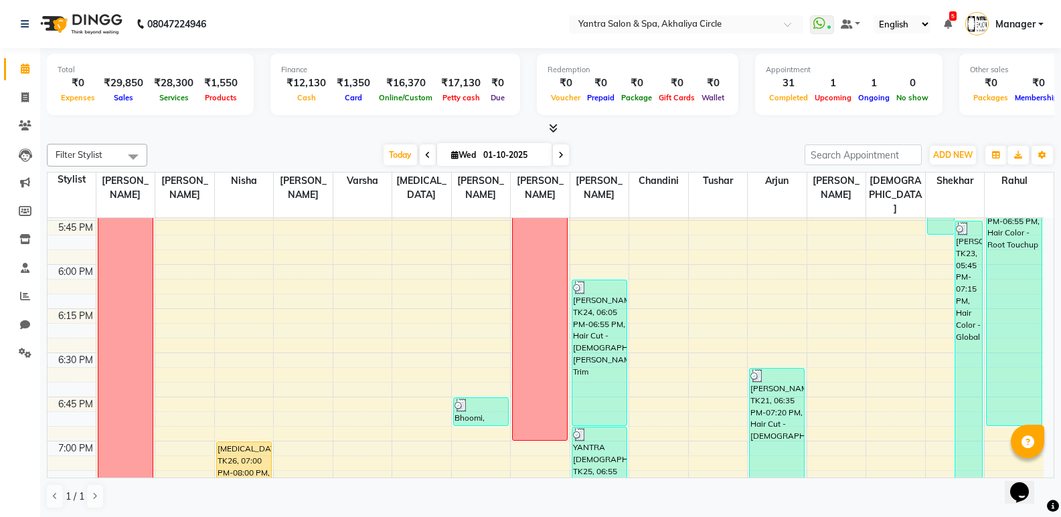
scroll to position [1743, 0]
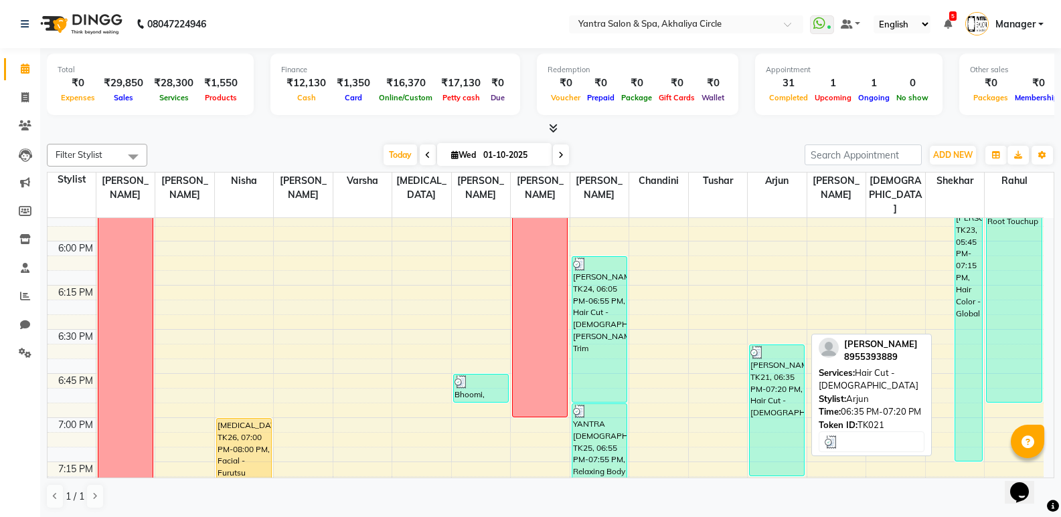
click at [759, 374] on div "[PERSON_NAME], TK21, 06:35 PM-07:20 PM, Hair Cut - [DEMOGRAPHIC_DATA]" at bounding box center [776, 410] width 54 height 130
click at [788, 354] on div "[PERSON_NAME], TK21, 06:35 PM-07:20 PM, Hair Cut - [DEMOGRAPHIC_DATA]" at bounding box center [776, 410] width 54 height 130
select select "3"
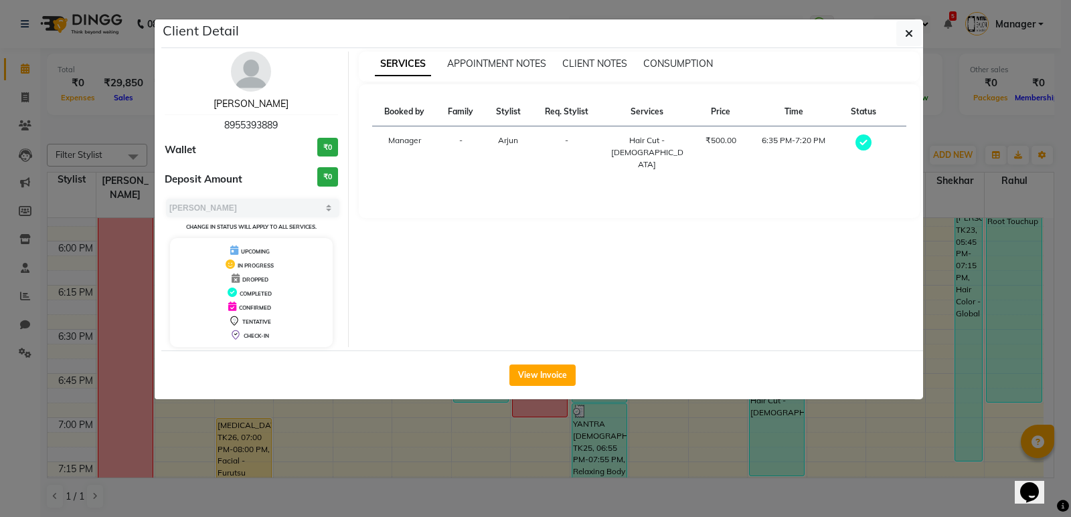
click at [272, 106] on link "[PERSON_NAME]" at bounding box center [250, 104] width 75 height 12
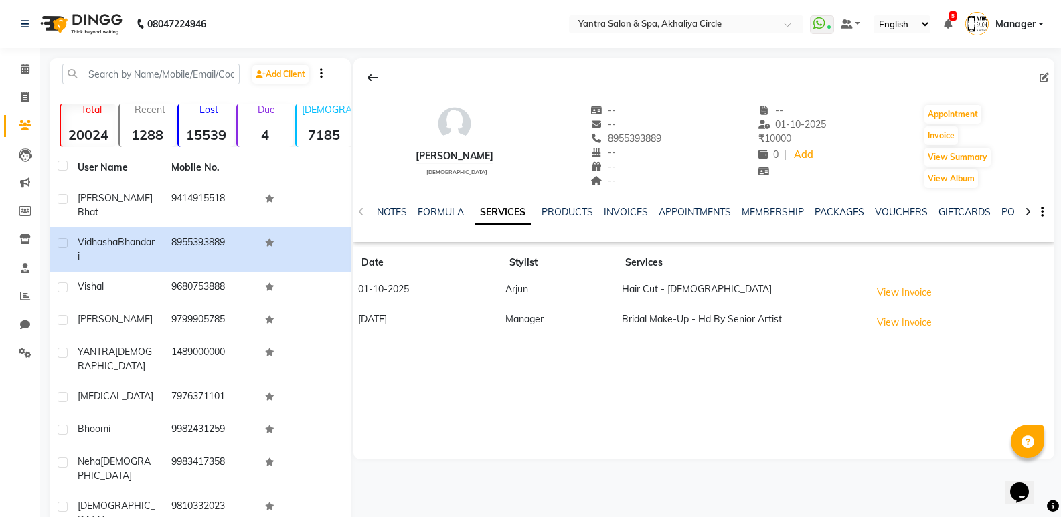
click at [927, 129] on div "Invoice" at bounding box center [957, 135] width 69 height 21
click at [937, 131] on button "Invoice" at bounding box center [940, 135] width 33 height 19
select select "service"
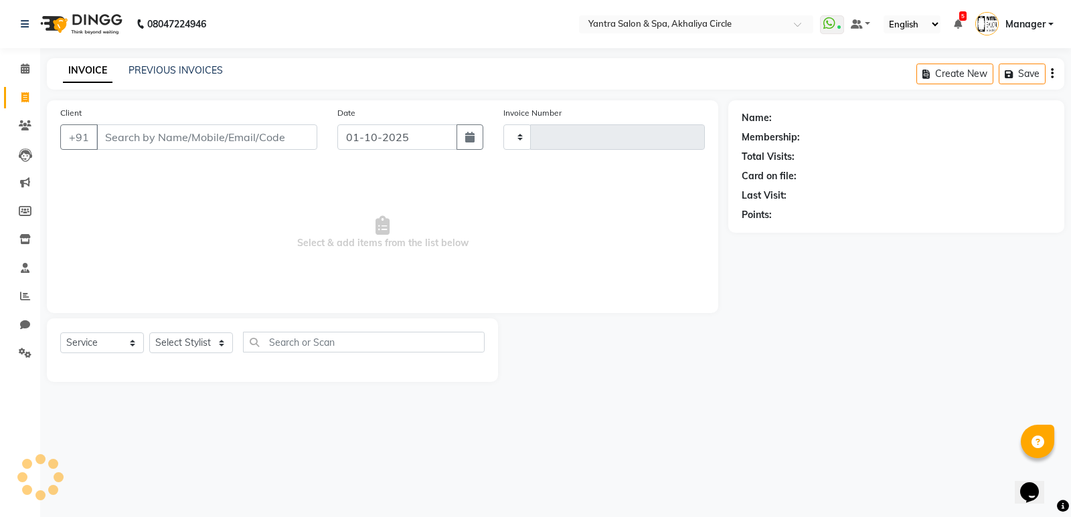
type input "4553"
select select "152"
type input "8955393889"
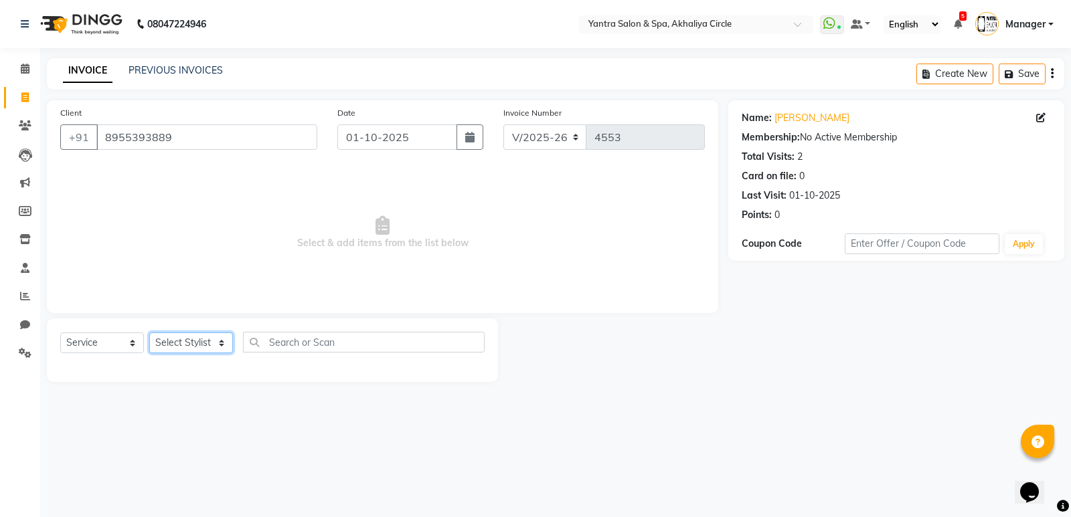
click at [213, 336] on select "Select Stylist [PERSON_NAME] [PERSON_NAME] [PERSON_NAME] [PERSON_NAME] Manager …" at bounding box center [191, 343] width 84 height 21
select select "4353"
click at [149, 333] on select "Select Stylist [PERSON_NAME] [PERSON_NAME] [PERSON_NAME] [PERSON_NAME] Manager …" at bounding box center [191, 343] width 84 height 21
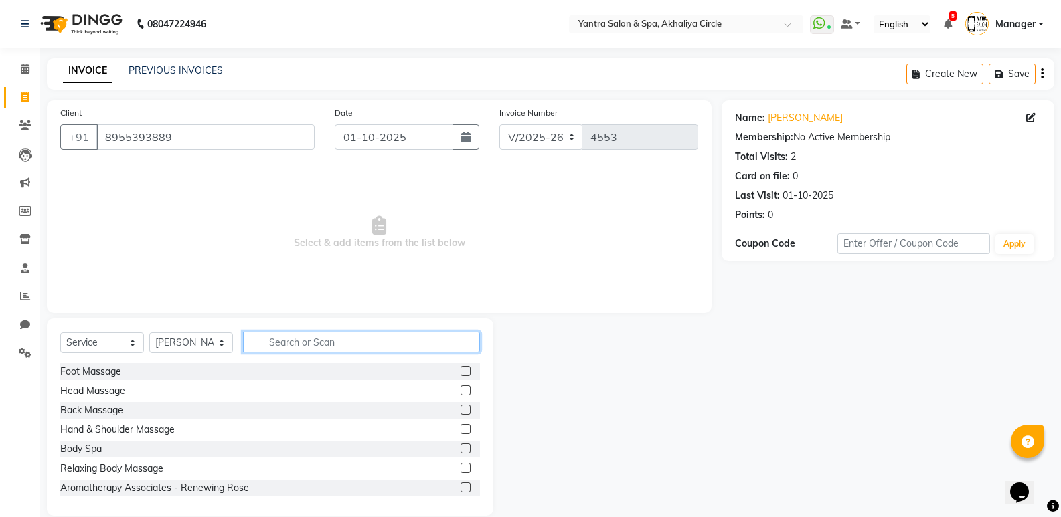
click at [369, 351] on input "text" at bounding box center [361, 342] width 237 height 21
click at [316, 339] on input "text" at bounding box center [361, 342] width 237 height 21
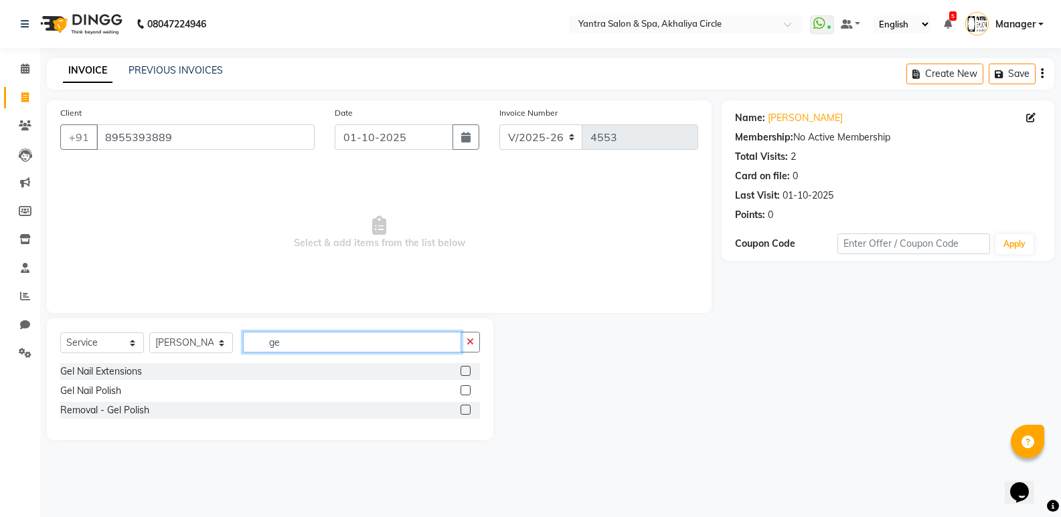
type input "g"
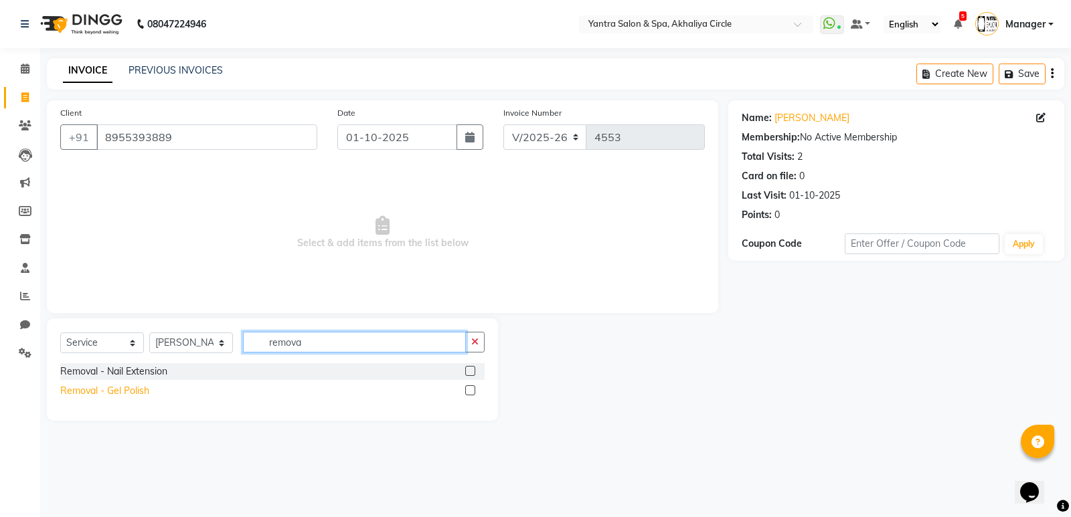
type input "remova"
click at [94, 397] on div "Removal - Gel Polish" at bounding box center [104, 391] width 89 height 14
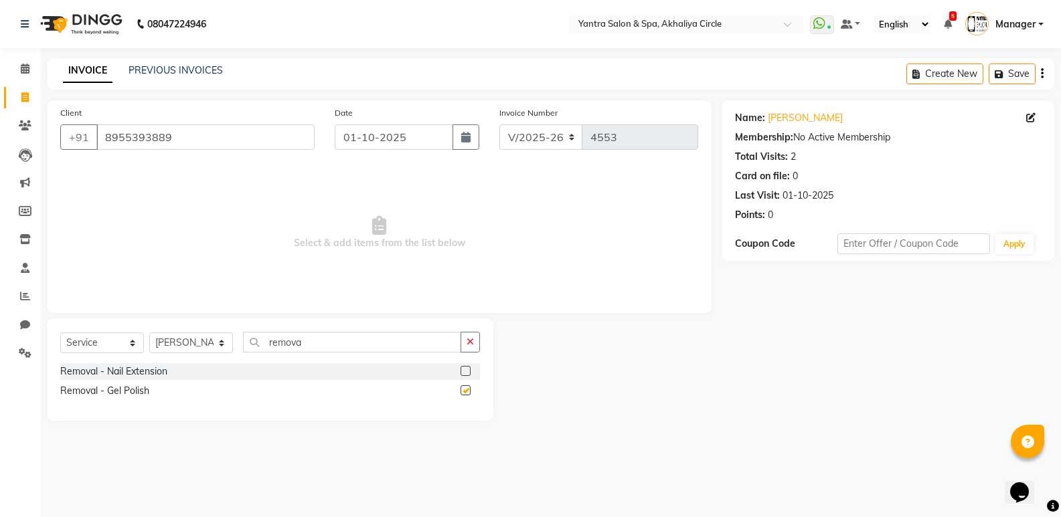
checkbox input "false"
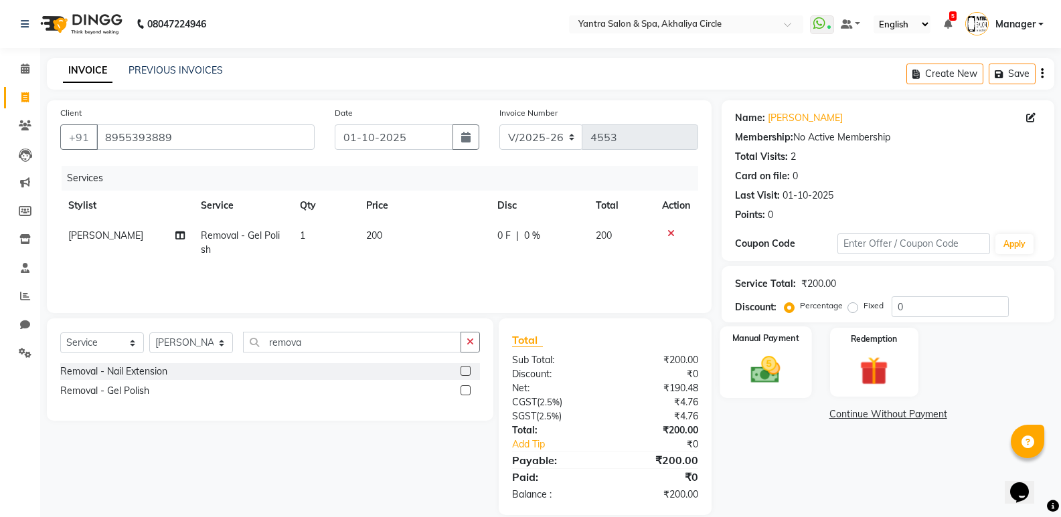
click at [768, 367] on img at bounding box center [765, 370] width 48 height 34
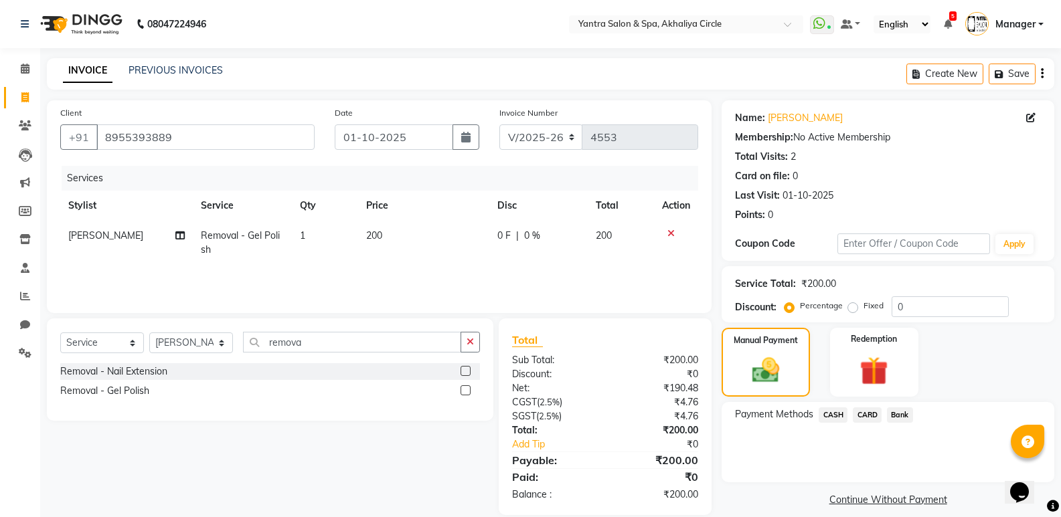
click at [826, 416] on span "CASH" at bounding box center [832, 414] width 29 height 15
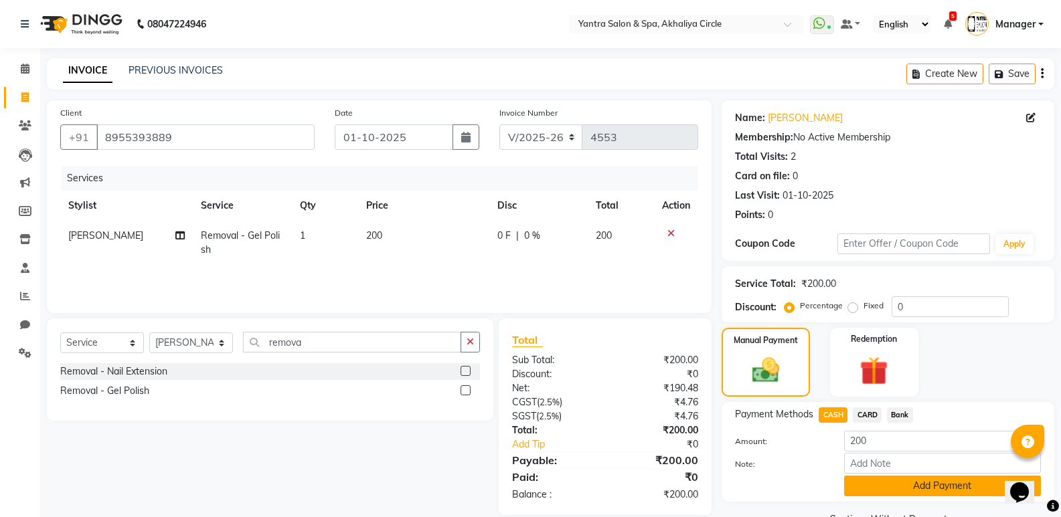
click at [885, 487] on button "Add Payment" at bounding box center [942, 486] width 197 height 21
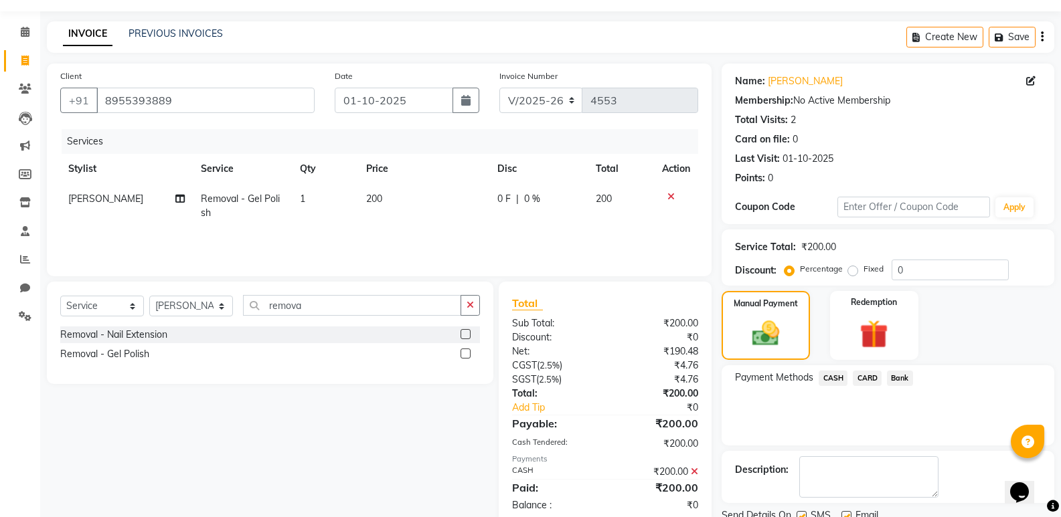
scroll to position [88, 0]
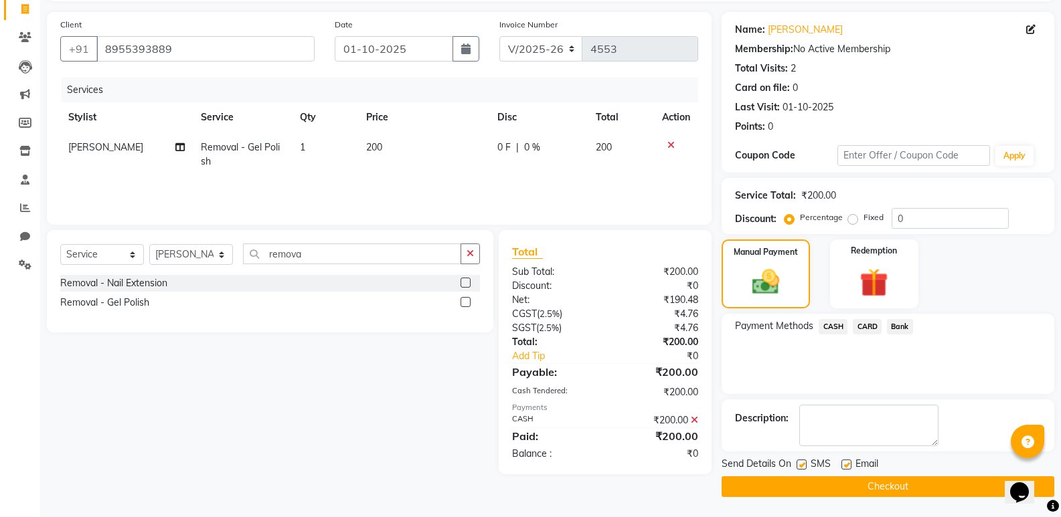
click at [879, 492] on button "Checkout" at bounding box center [887, 486] width 333 height 21
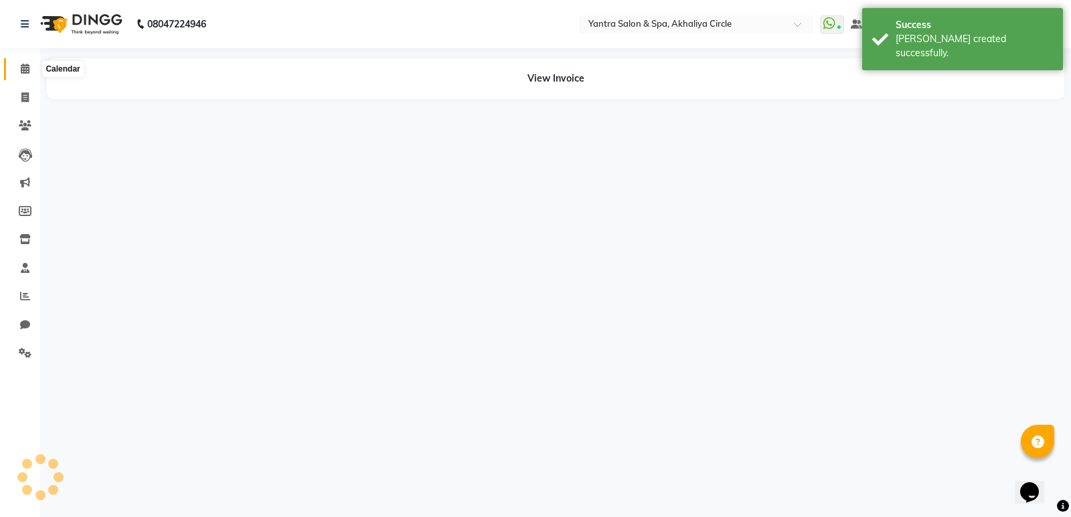
click at [23, 68] on icon at bounding box center [25, 69] width 9 height 10
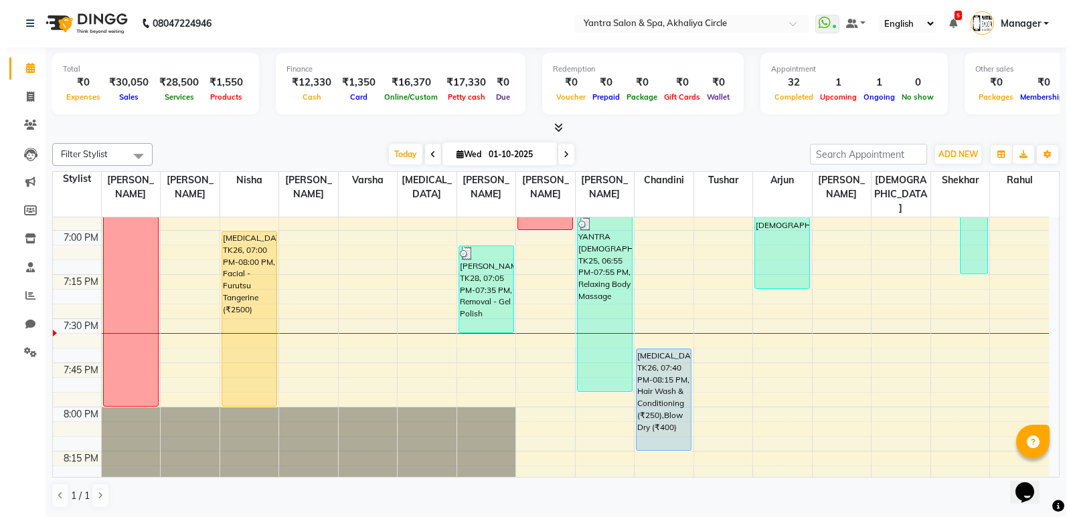
scroll to position [1874, 0]
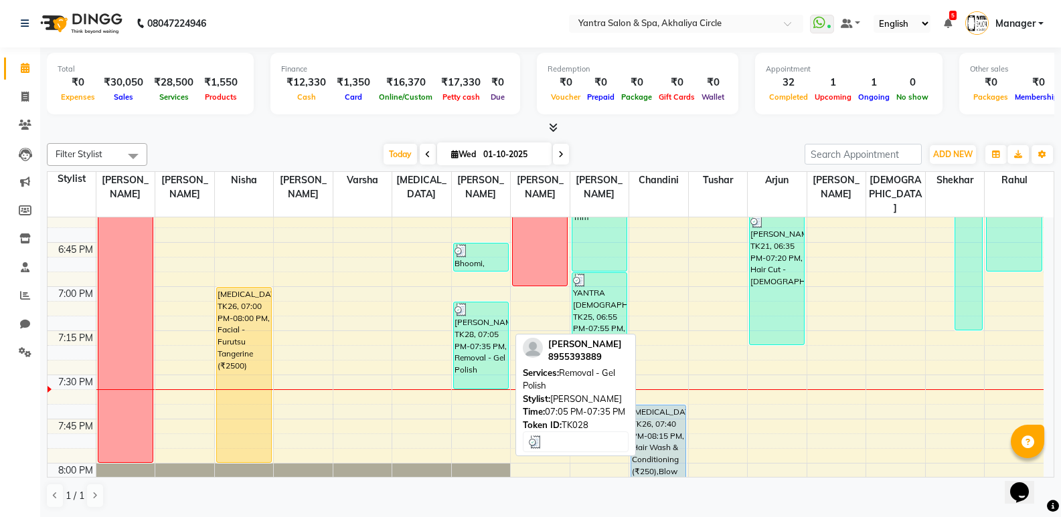
click at [494, 331] on div "[PERSON_NAME], TK28, 07:05 PM-07:35 PM, Removal - Gel Polish" at bounding box center [481, 345] width 54 height 86
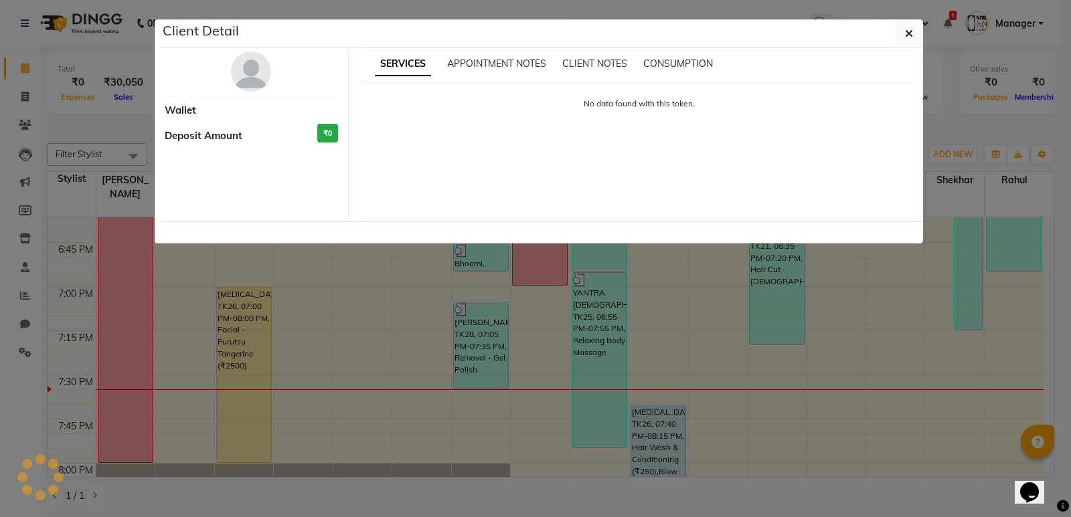
select select "3"
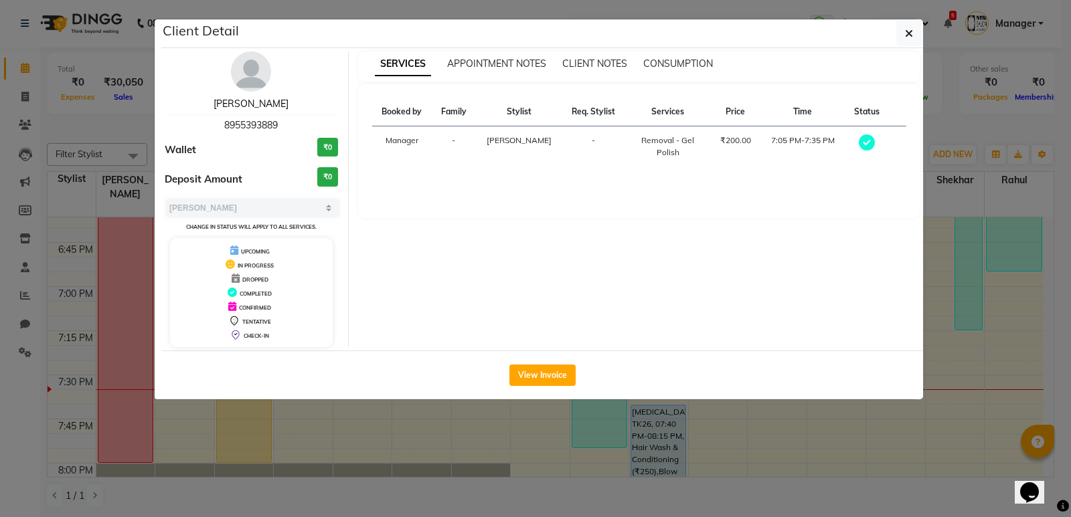
click at [278, 109] on link "[PERSON_NAME]" at bounding box center [250, 104] width 75 height 12
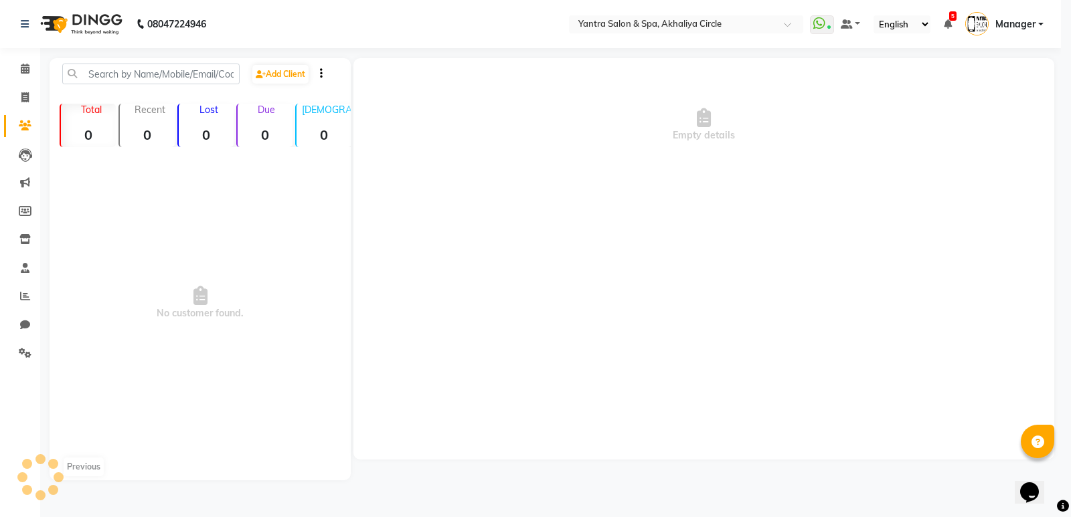
click at [282, 105] on div "[PERSON_NAME] 8955393889 Wallet ₹0 Deposit Amount ₹0 Select MARK DONE UPCOMING …" at bounding box center [252, 133] width 194 height 296
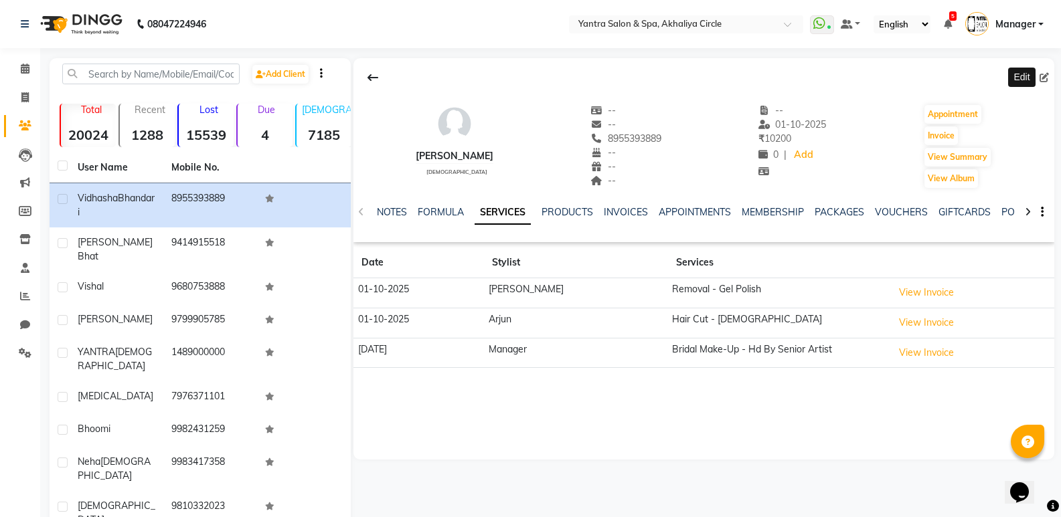
click at [1043, 80] on icon at bounding box center [1043, 77] width 9 height 9
select select "[DEMOGRAPHIC_DATA]"
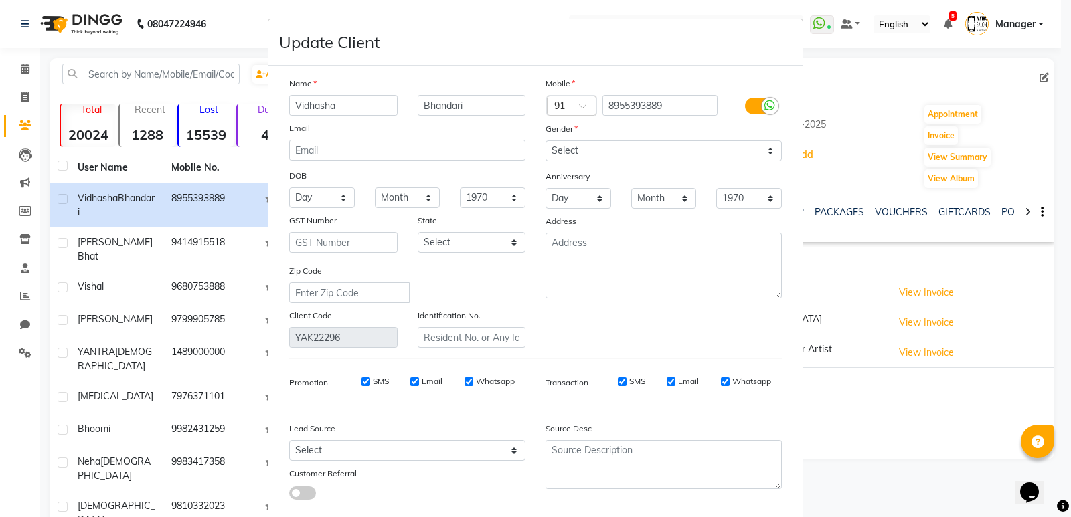
click at [365, 109] on input "Vidhasha" at bounding box center [343, 105] width 108 height 21
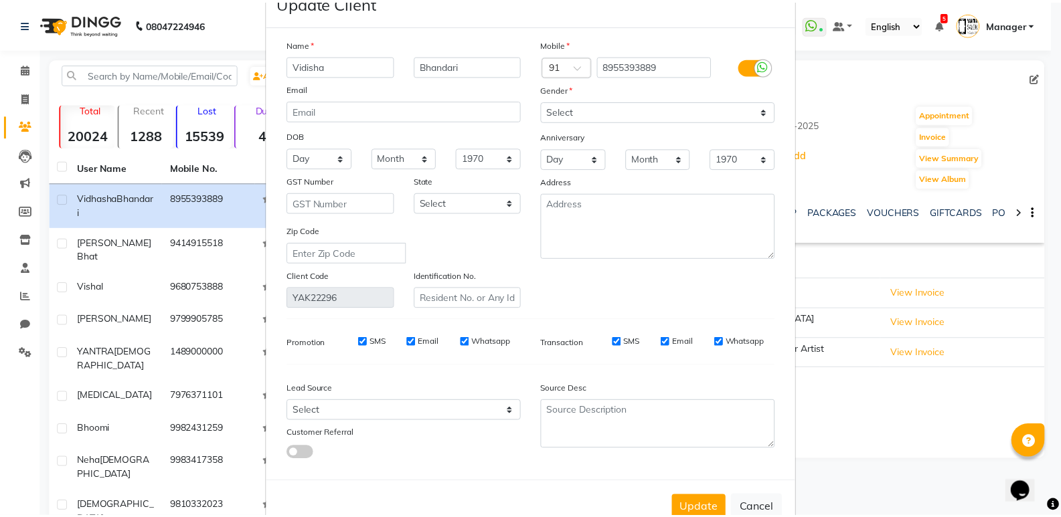
scroll to position [76, 0]
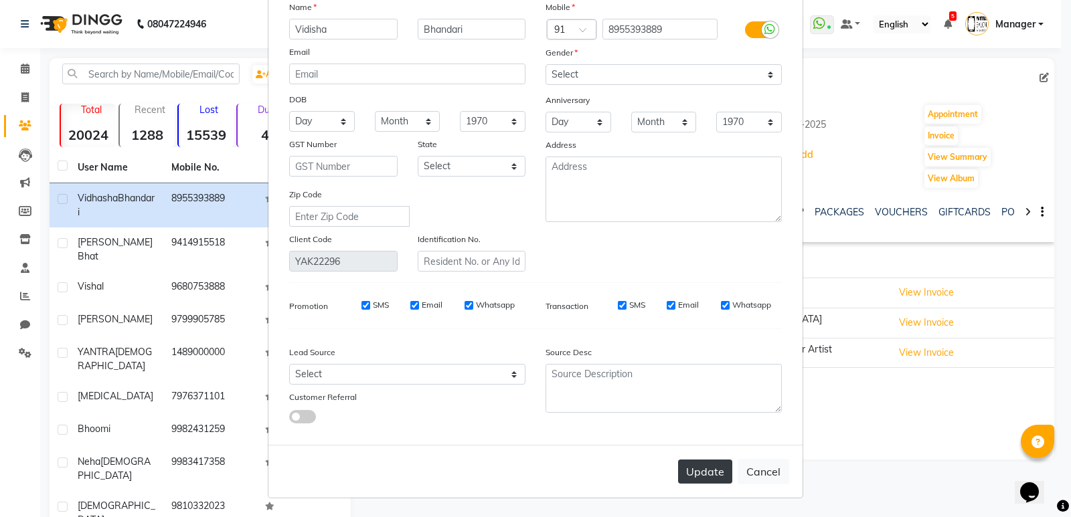
type input "Vidisha"
click at [691, 467] on button "Update" at bounding box center [705, 472] width 54 height 24
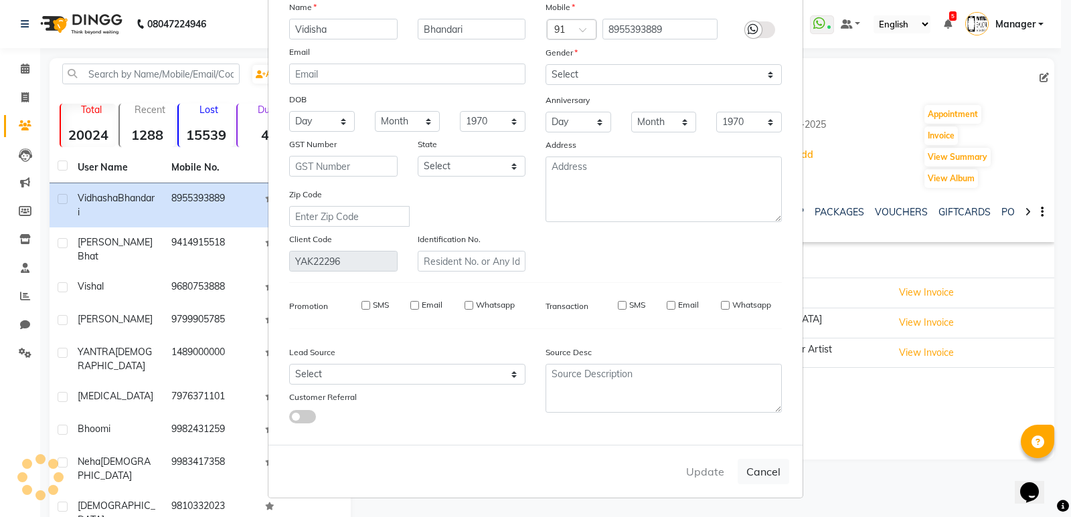
select select
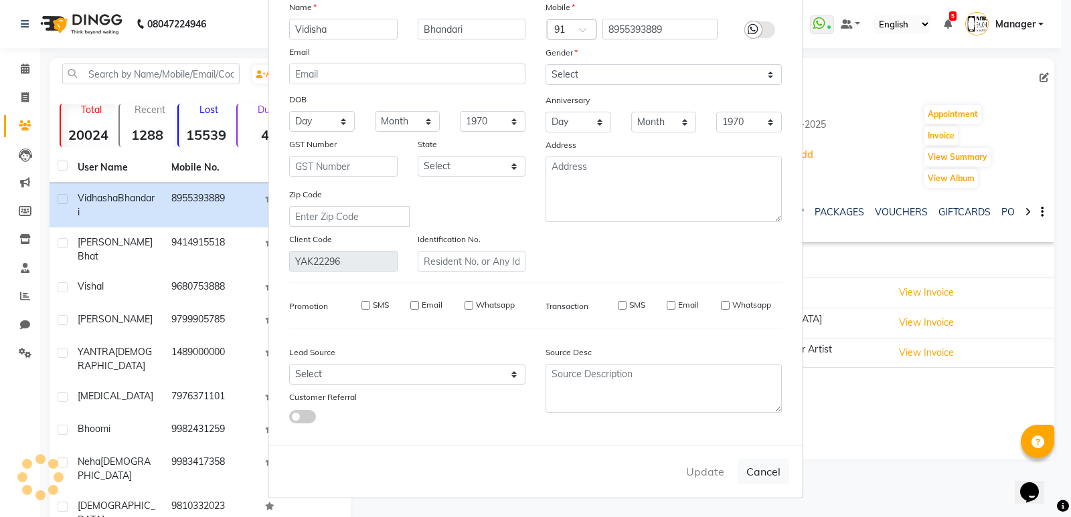
select select
checkbox input "false"
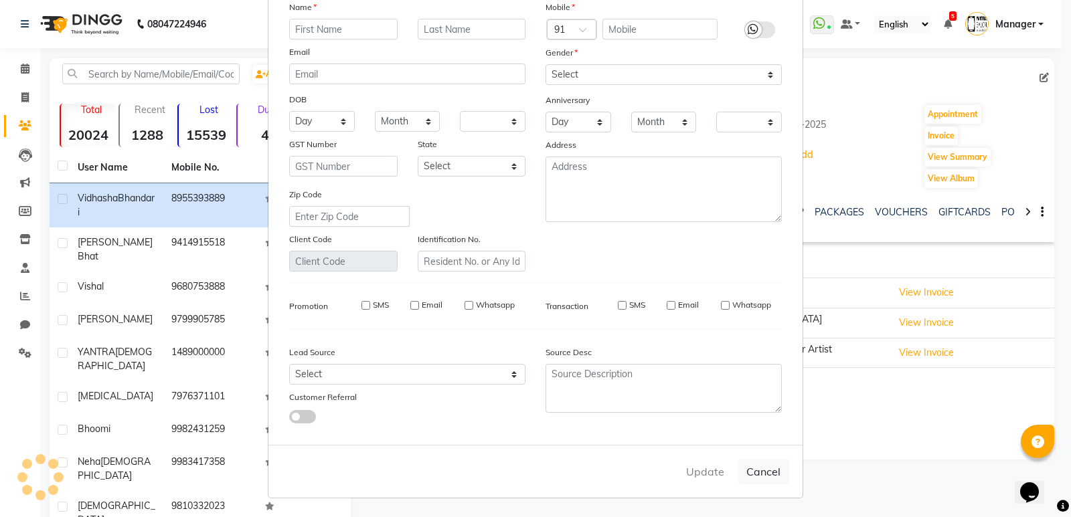
checkbox input "false"
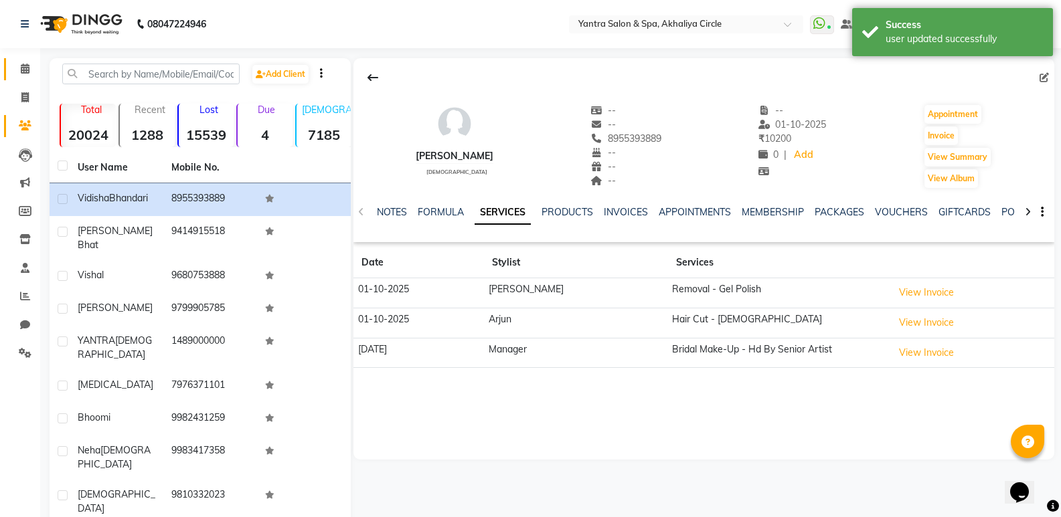
click at [23, 73] on icon at bounding box center [25, 69] width 9 height 10
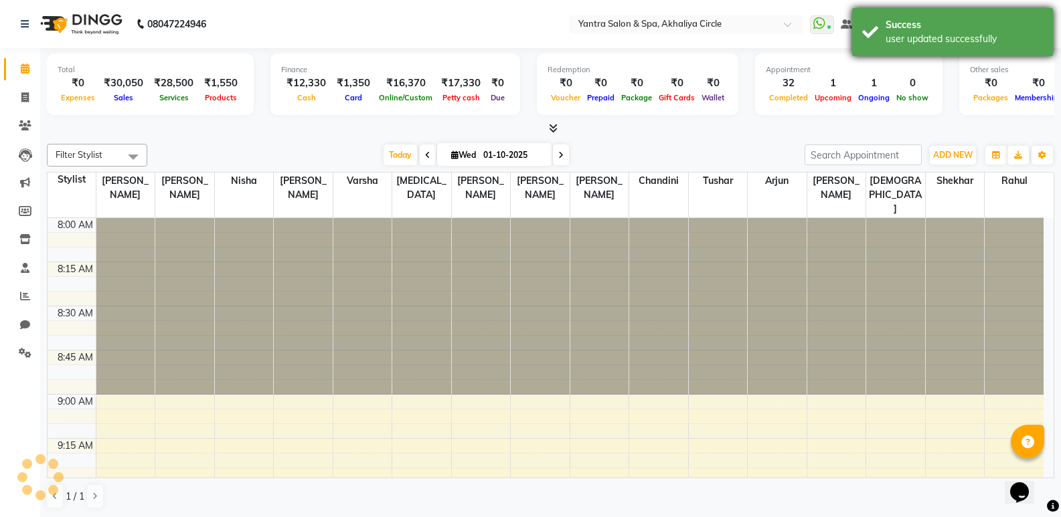
click at [926, 50] on div "Success user updated successfully" at bounding box center [952, 32] width 201 height 48
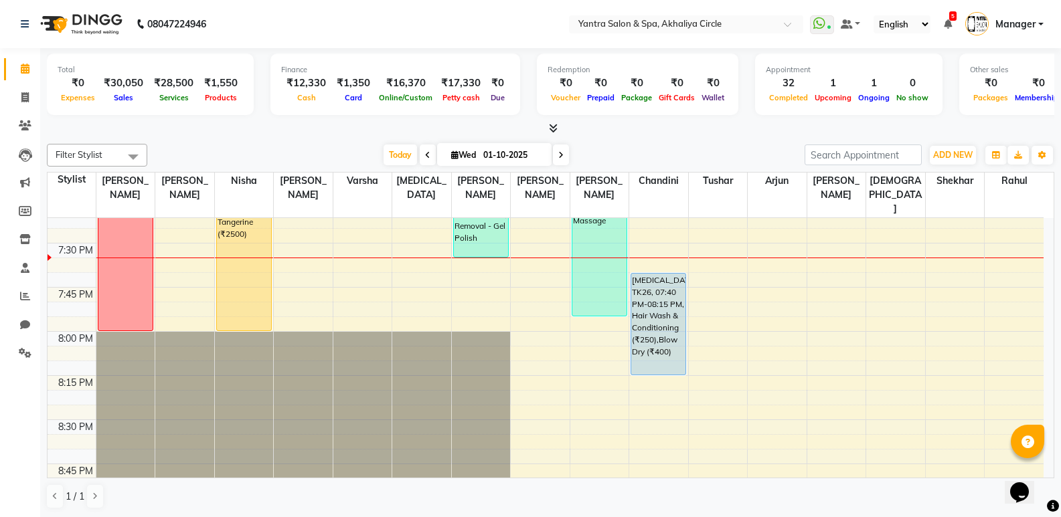
scroll to position [2007, 0]
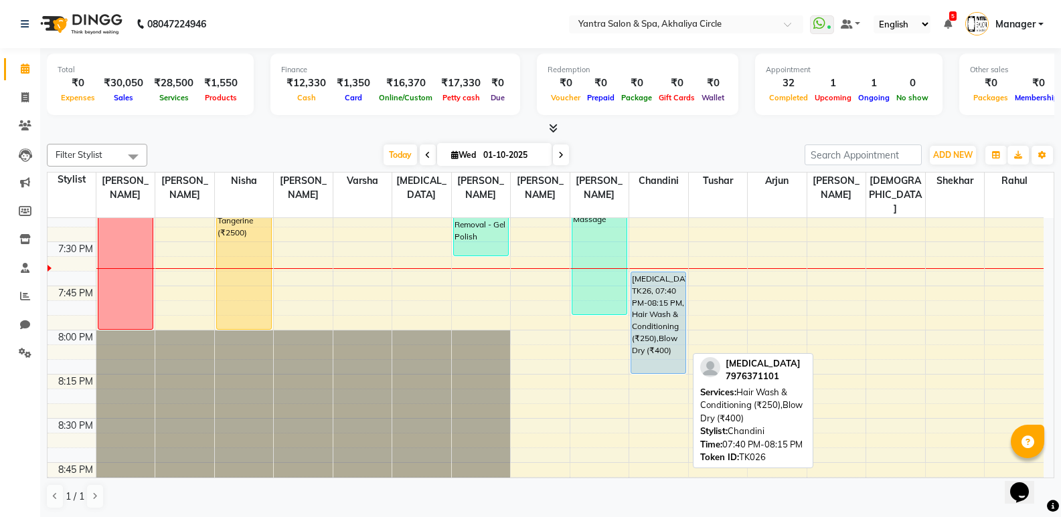
click at [657, 301] on div "[MEDICAL_DATA], TK26, 07:40 PM-08:15 PM, Hair Wash & Conditioning (₹250),Blow D…" at bounding box center [658, 322] width 54 height 101
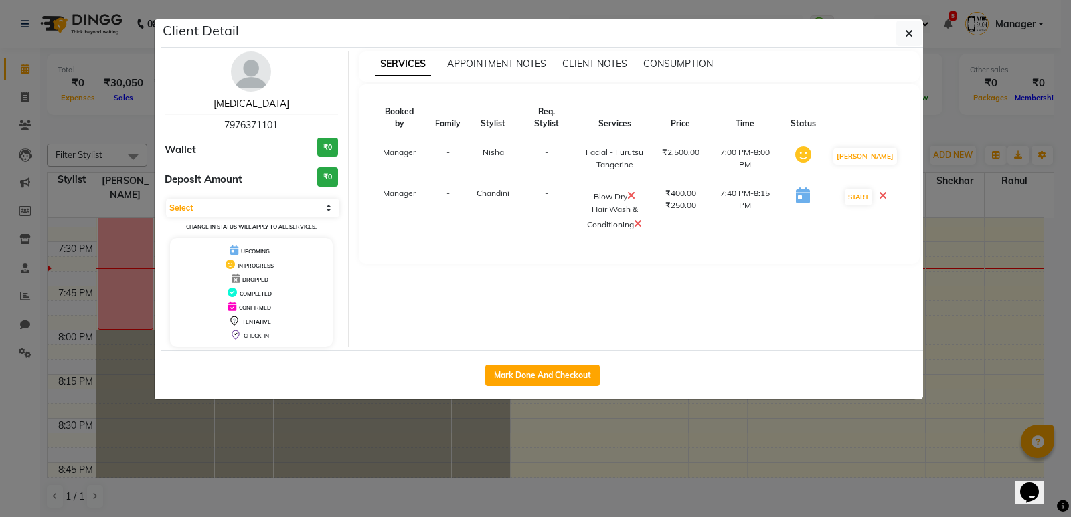
click at [254, 100] on link "[MEDICAL_DATA]" at bounding box center [251, 104] width 76 height 12
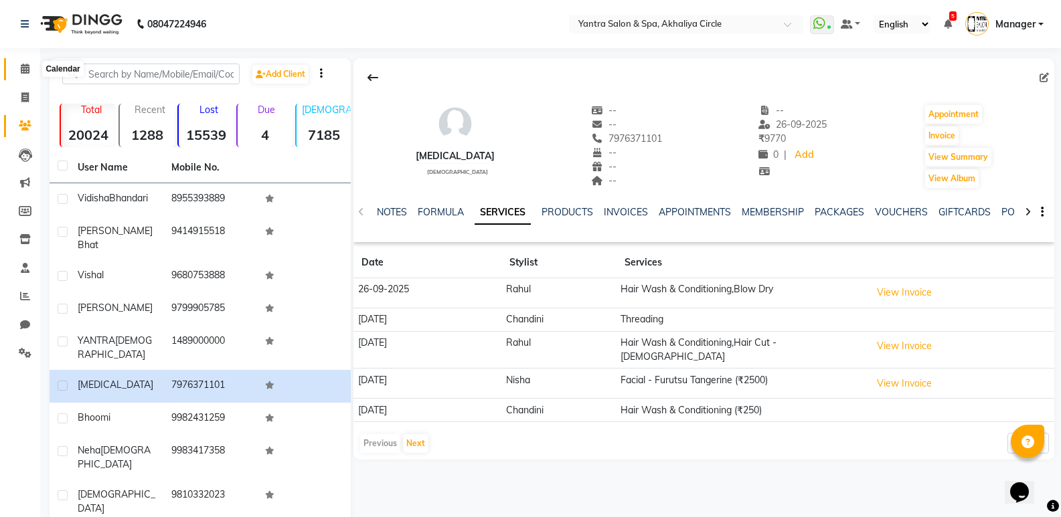
click at [25, 65] on icon at bounding box center [25, 69] width 9 height 10
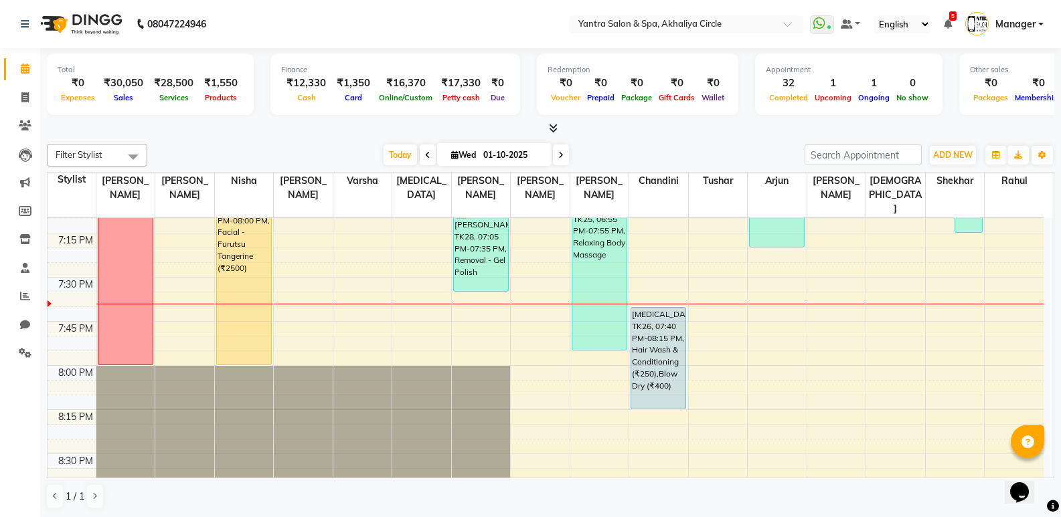
scroll to position [1874, 0]
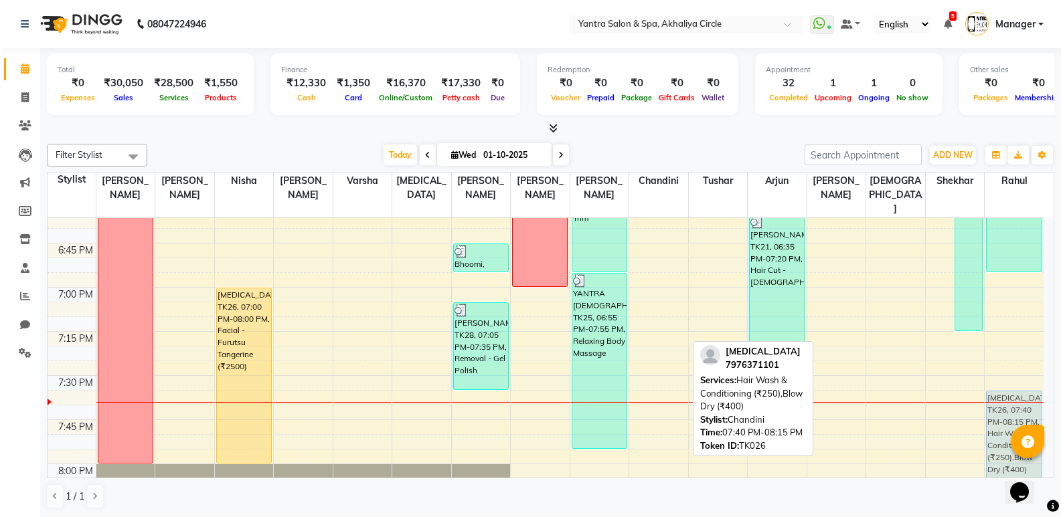
drag, startPoint x: 634, startPoint y: 409, endPoint x: 976, endPoint y: 395, distance: 341.5
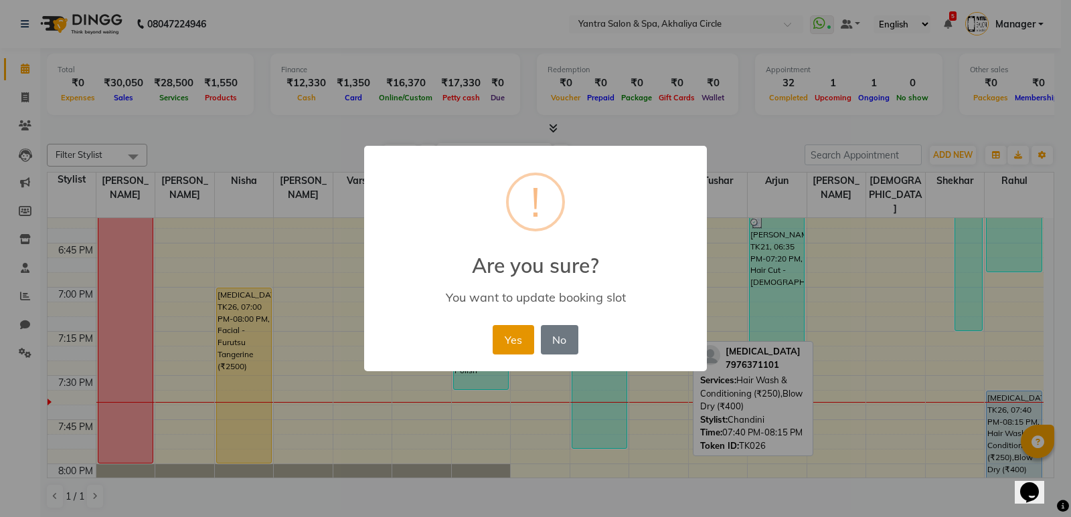
click at [519, 339] on button "Yes" at bounding box center [512, 339] width 41 height 29
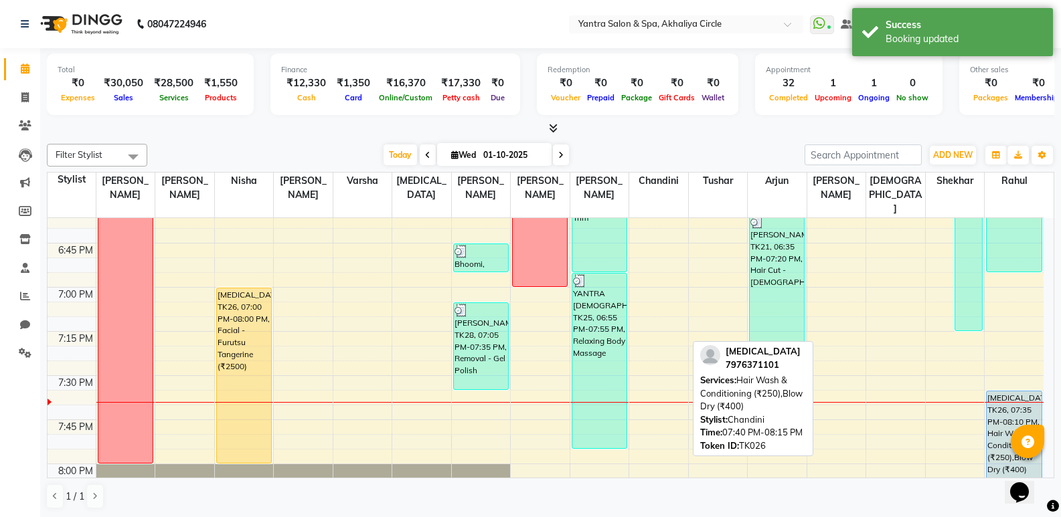
scroll to position [1940, 0]
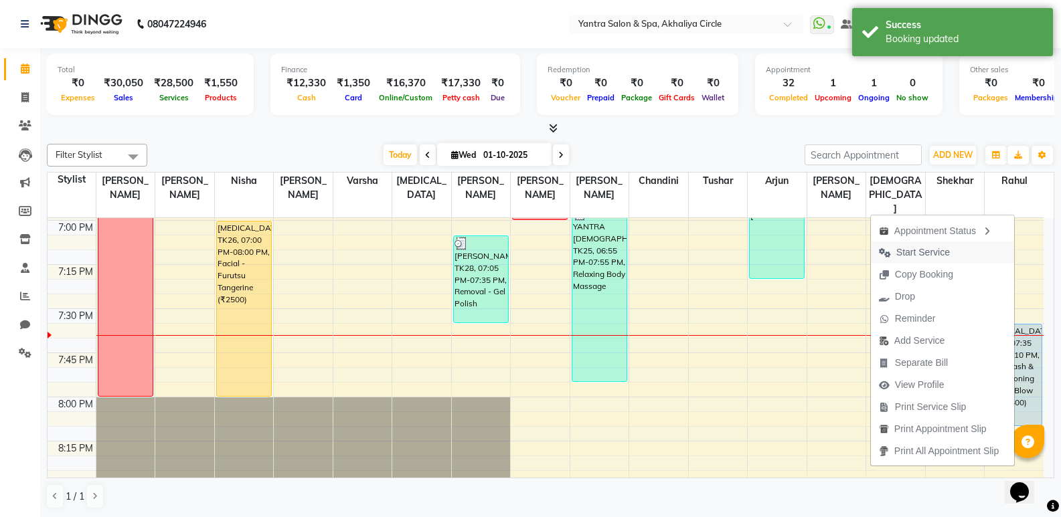
click at [929, 250] on span "Start Service" at bounding box center [923, 253] width 54 height 14
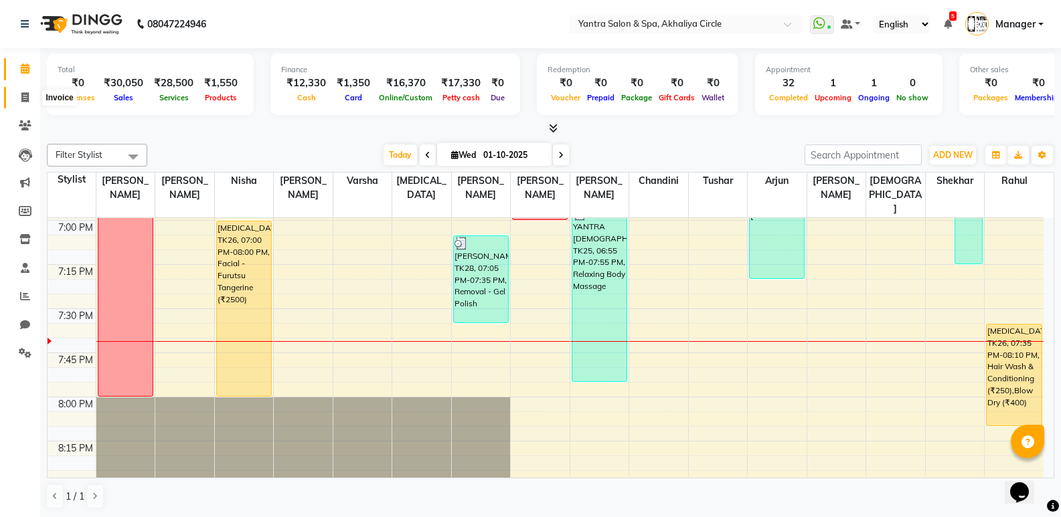
click at [35, 98] on span at bounding box center [24, 97] width 23 height 15
select select "service"
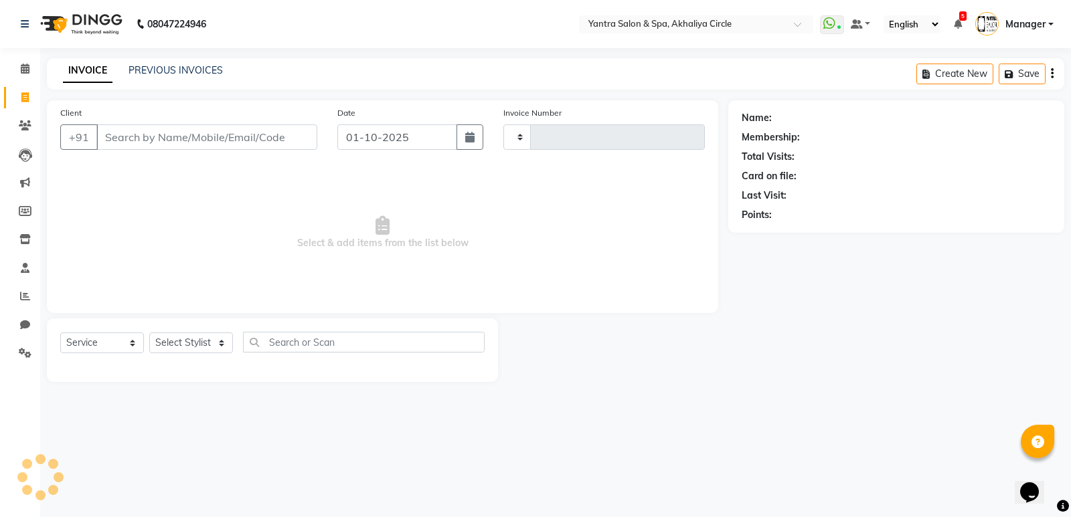
click at [229, 130] on input "Client" at bounding box center [206, 136] width 221 height 25
type input "4554"
select select "152"
click at [266, 146] on input "Client" at bounding box center [206, 136] width 221 height 25
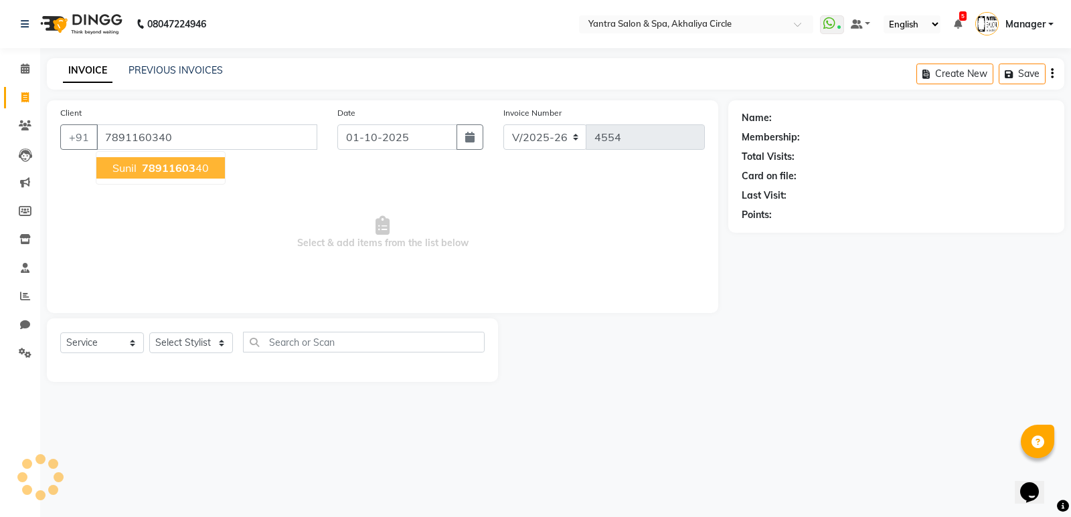
type input "7891160340"
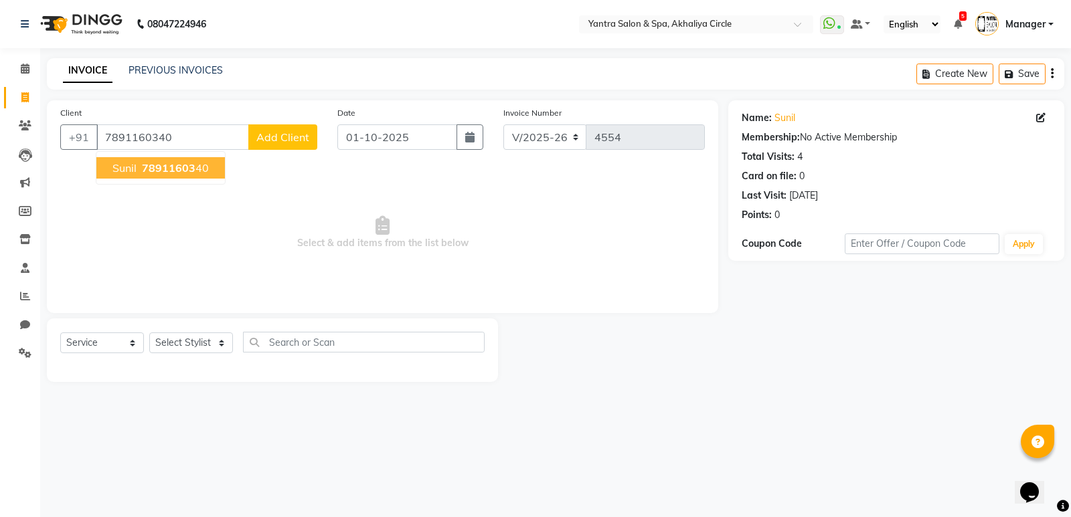
click at [203, 171] on ngb-highlight "78911603 40" at bounding box center [174, 167] width 70 height 13
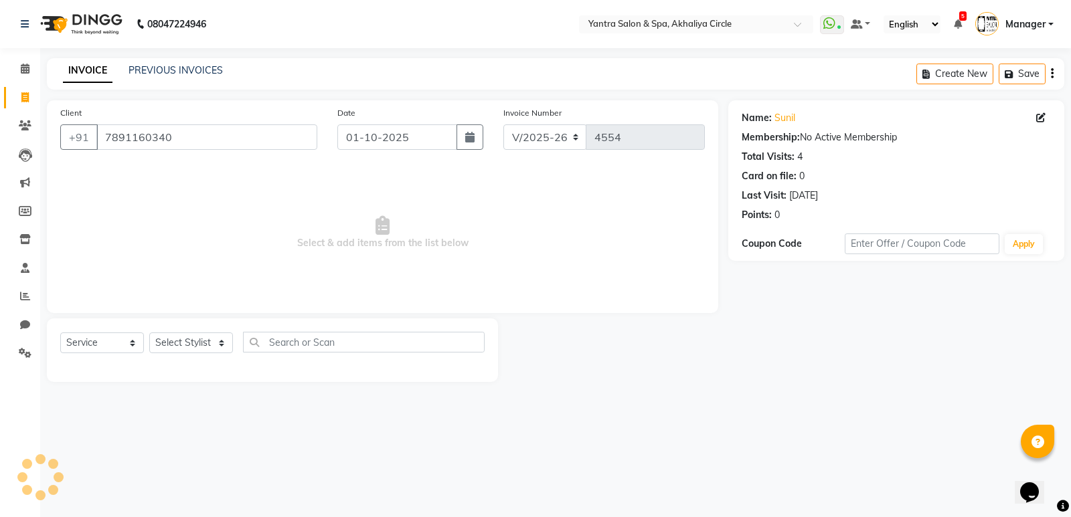
click at [213, 335] on div "Select Service Product Membership Package Voucher Prepaid Gift Card Select Styl…" at bounding box center [272, 351] width 451 height 64
click at [203, 349] on select "Select Stylist [PERSON_NAME] [PERSON_NAME] [PERSON_NAME] [PERSON_NAME] Manager …" at bounding box center [191, 343] width 84 height 21
select select "4351"
click at [149, 333] on select "Select Stylist [PERSON_NAME] [PERSON_NAME] [PERSON_NAME] [PERSON_NAME] Manager …" at bounding box center [191, 343] width 84 height 21
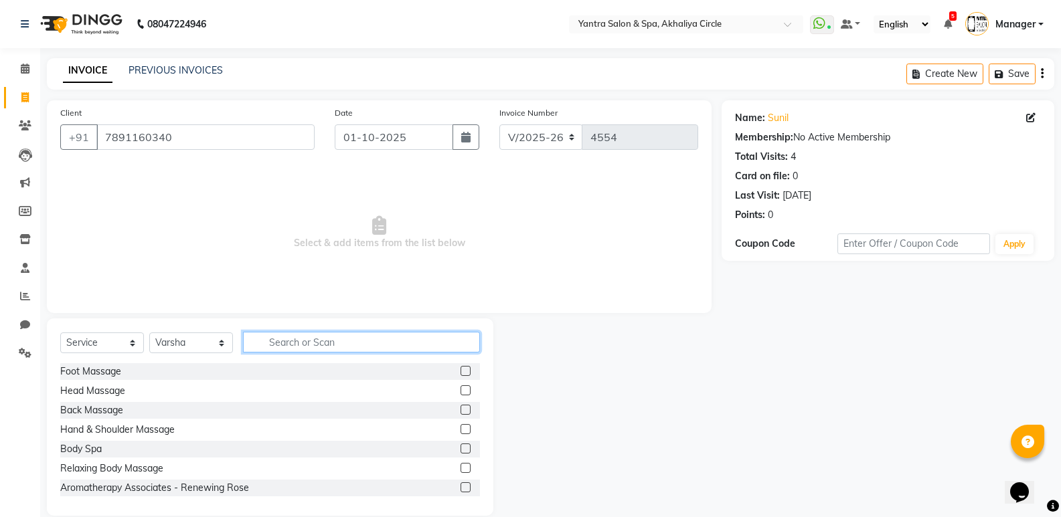
click at [358, 339] on input "text" at bounding box center [361, 342] width 237 height 21
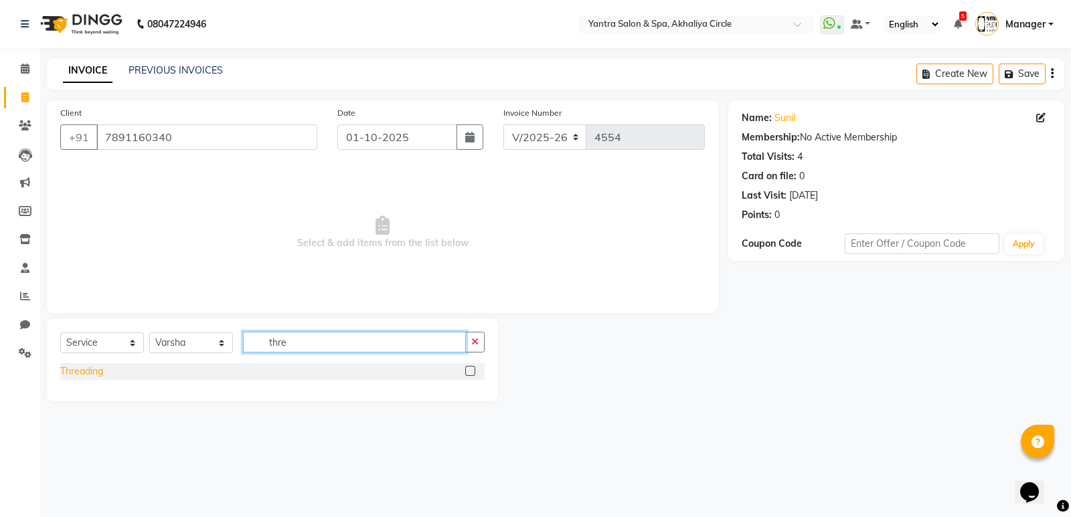
type input "thre"
click at [88, 369] on div "Threading" at bounding box center [81, 372] width 43 height 14
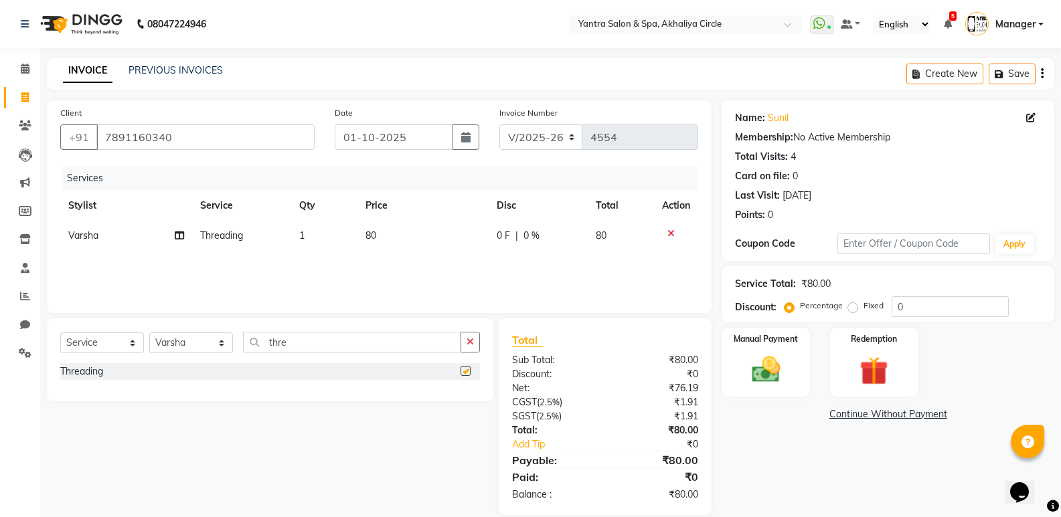
checkbox input "false"
click at [422, 235] on td "80" at bounding box center [423, 236] width 132 height 30
select select "4351"
click at [422, 235] on input "80" at bounding box center [426, 239] width 84 height 21
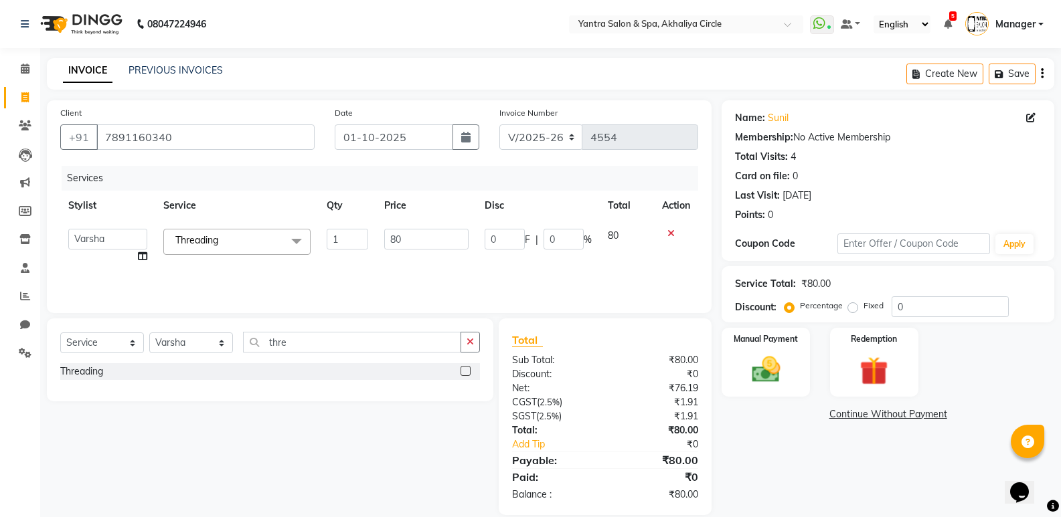
click at [422, 235] on input "80" at bounding box center [426, 239] width 84 height 21
type input "120"
drag, startPoint x: 632, startPoint y: 351, endPoint x: 715, endPoint y: 346, distance: 83.1
click at [634, 351] on div "Total Sub Total: ₹120.00 Discount: ₹0 Net: ₹114.29 CGST ( 2.5% ) ₹2.85 SGST ( 2…" at bounding box center [605, 417] width 186 height 170
drag, startPoint x: 758, startPoint y: 341, endPoint x: 817, endPoint y: 368, distance: 64.7
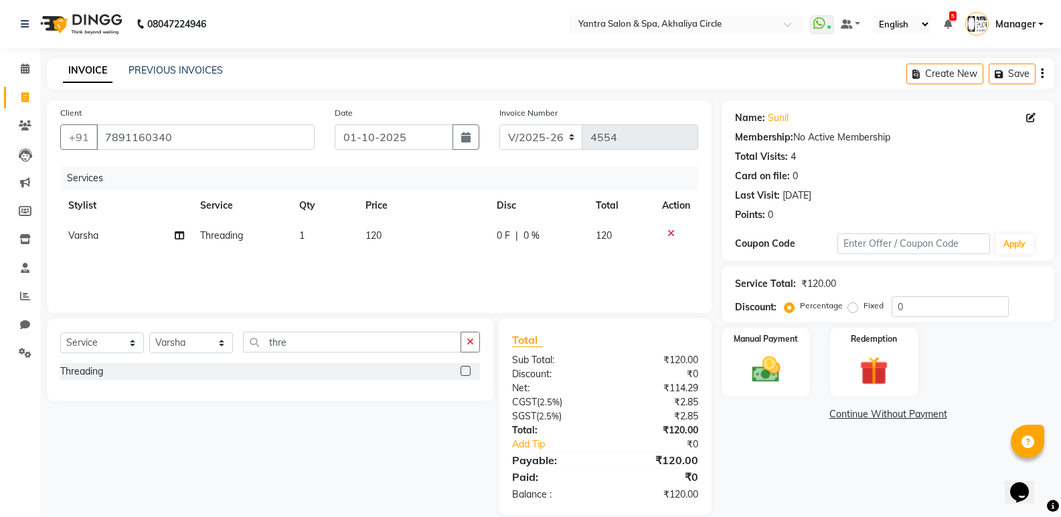
click at [759, 341] on label "Manual Payment" at bounding box center [765, 339] width 64 height 12
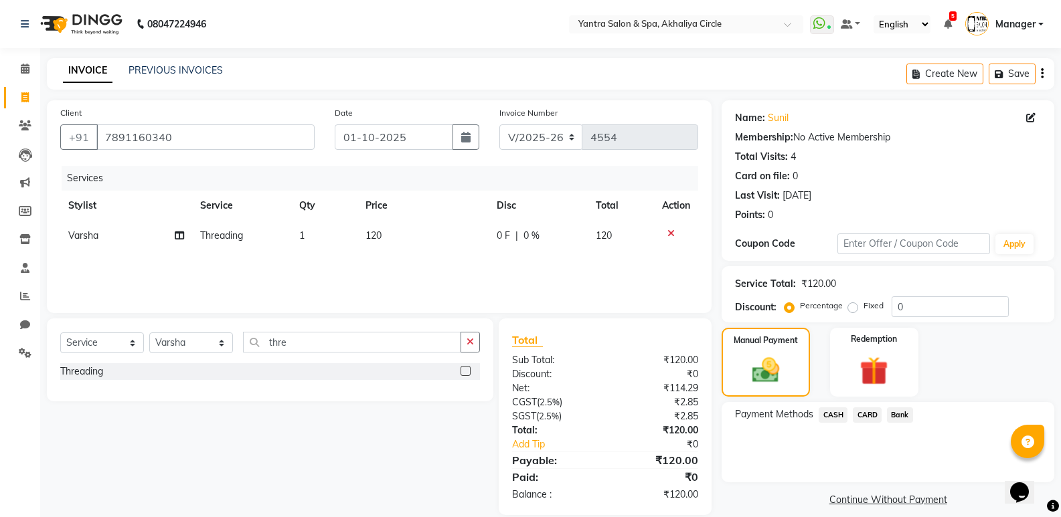
click at [885, 412] on div "Bank" at bounding box center [896, 416] width 31 height 18
click at [896, 418] on span "Bank" at bounding box center [900, 414] width 26 height 15
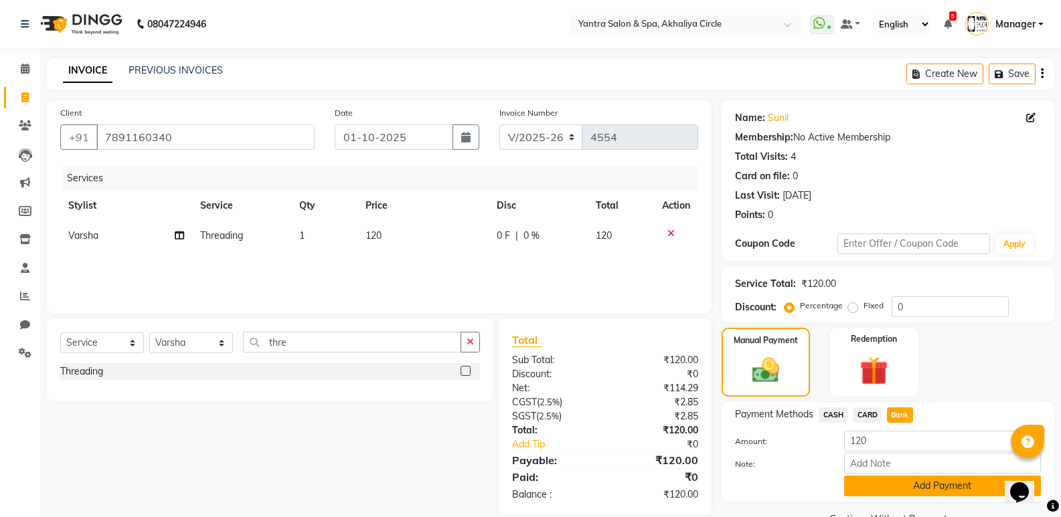
click at [920, 477] on button "Add Payment" at bounding box center [942, 486] width 197 height 21
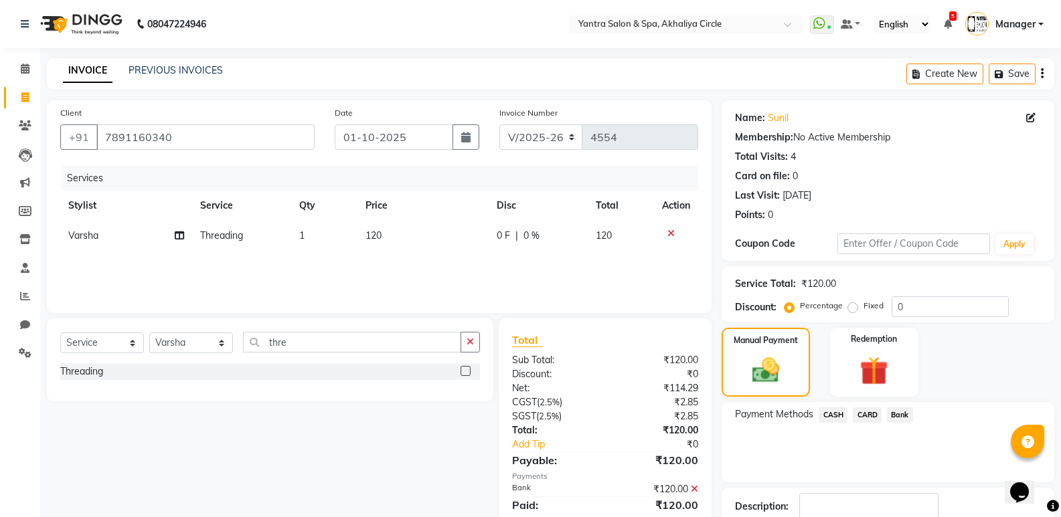
scroll to position [88, 0]
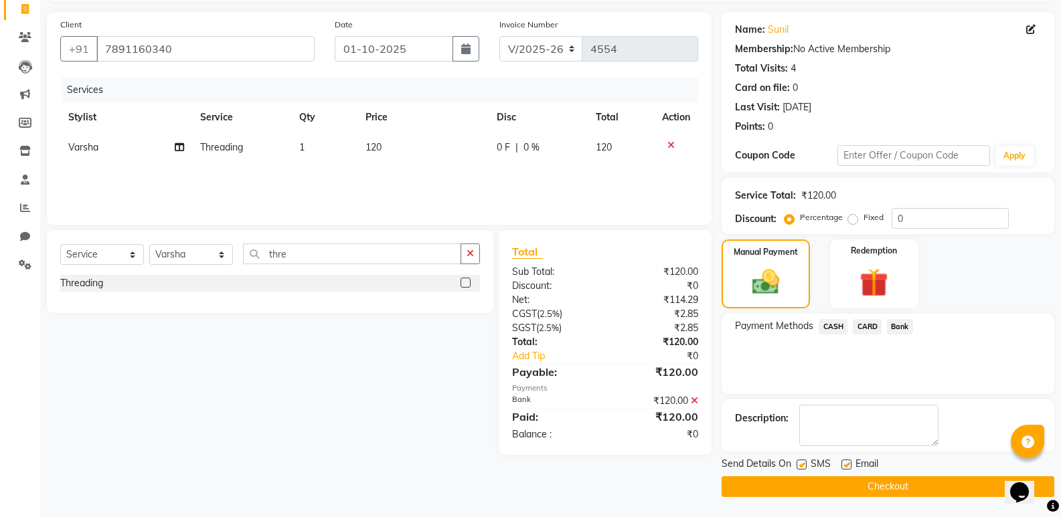
click at [850, 486] on button "Checkout" at bounding box center [887, 486] width 333 height 21
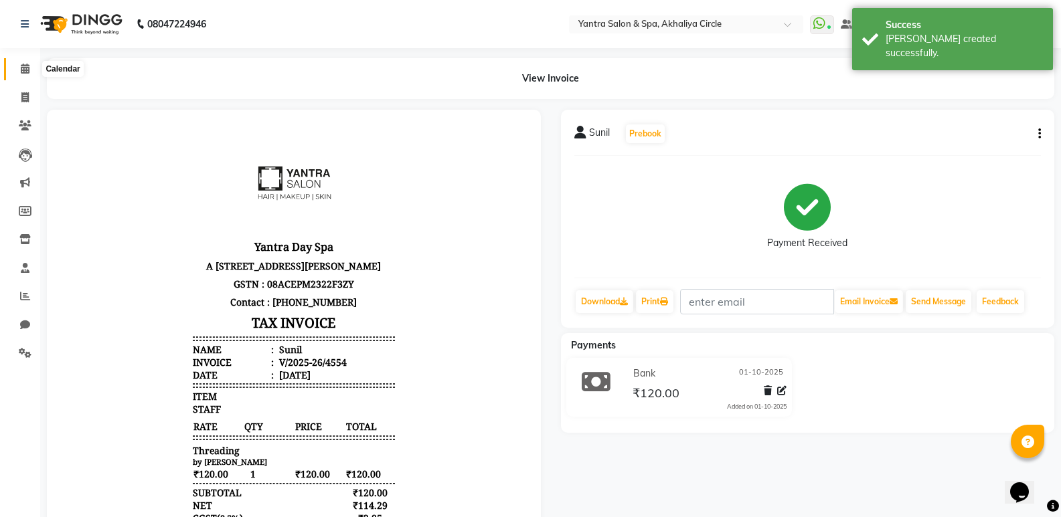
click at [27, 75] on span at bounding box center [24, 69] width 23 height 15
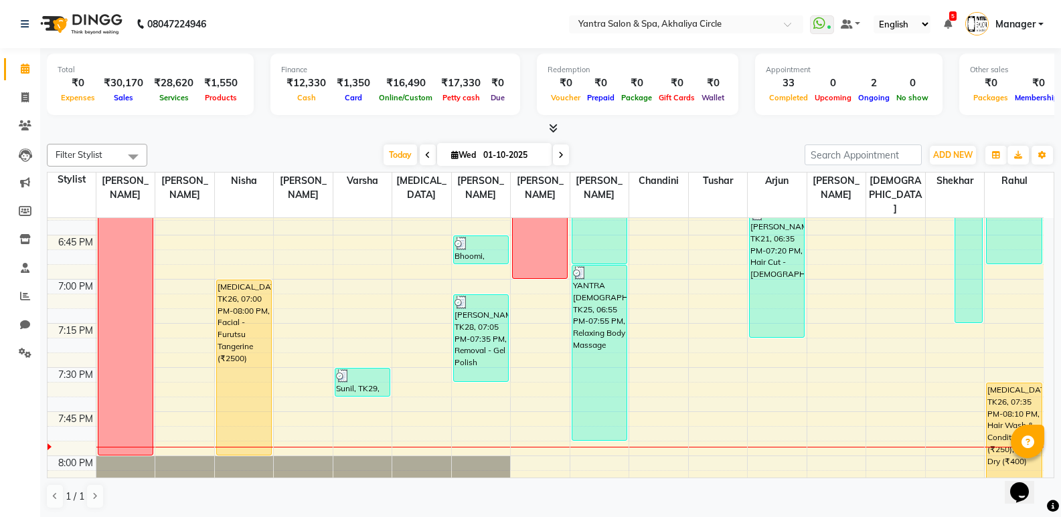
scroll to position [1864, 0]
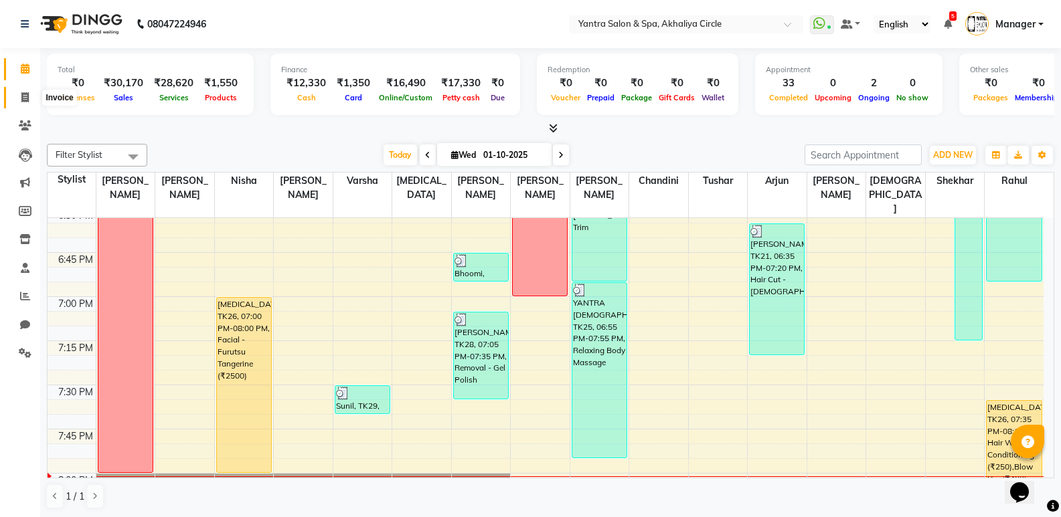
click at [29, 92] on span at bounding box center [24, 97] width 23 height 15
select select "service"
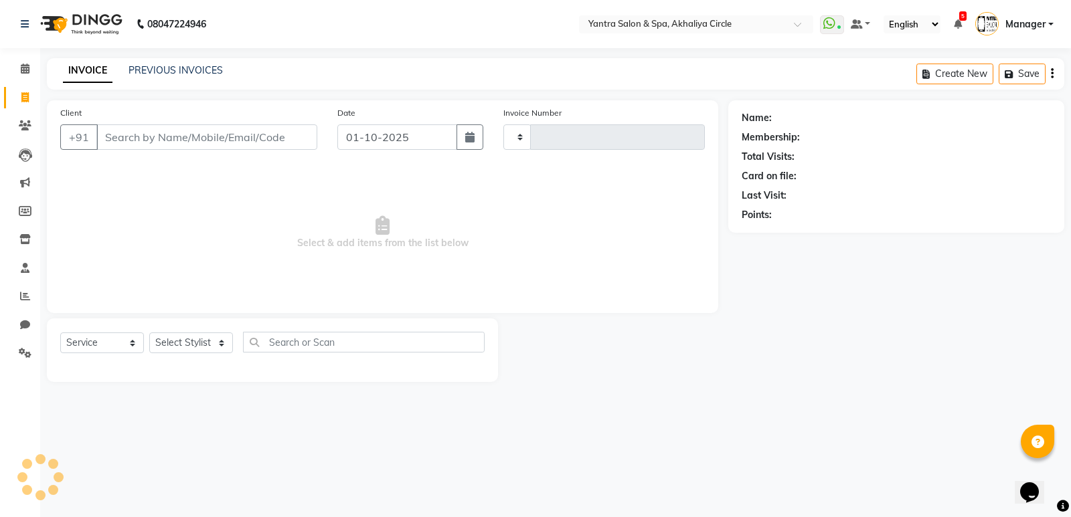
type input "4555"
select select "152"
click at [163, 127] on input "Client" at bounding box center [206, 136] width 221 height 25
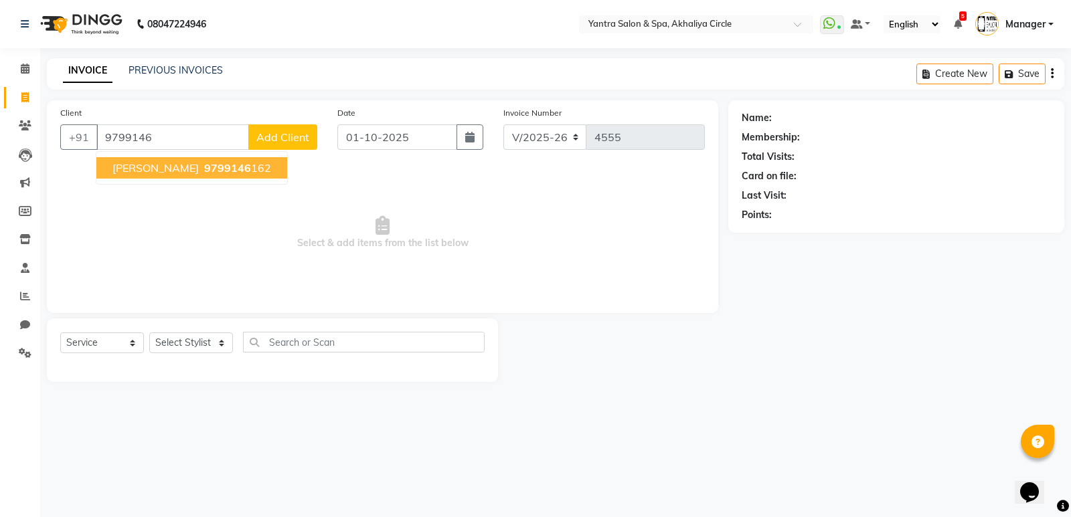
click at [204, 172] on span "9799146" at bounding box center [227, 167] width 47 height 13
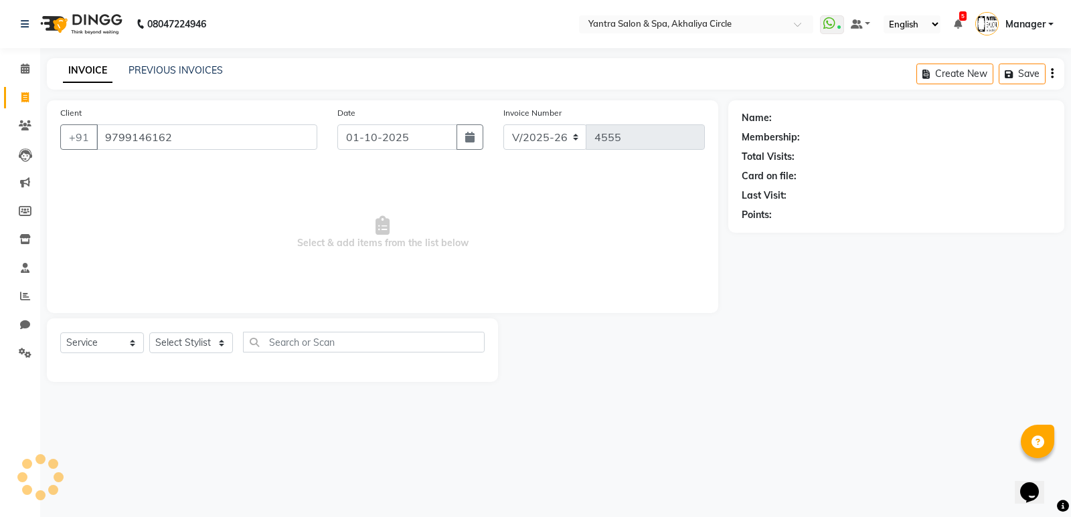
type input "9799146162"
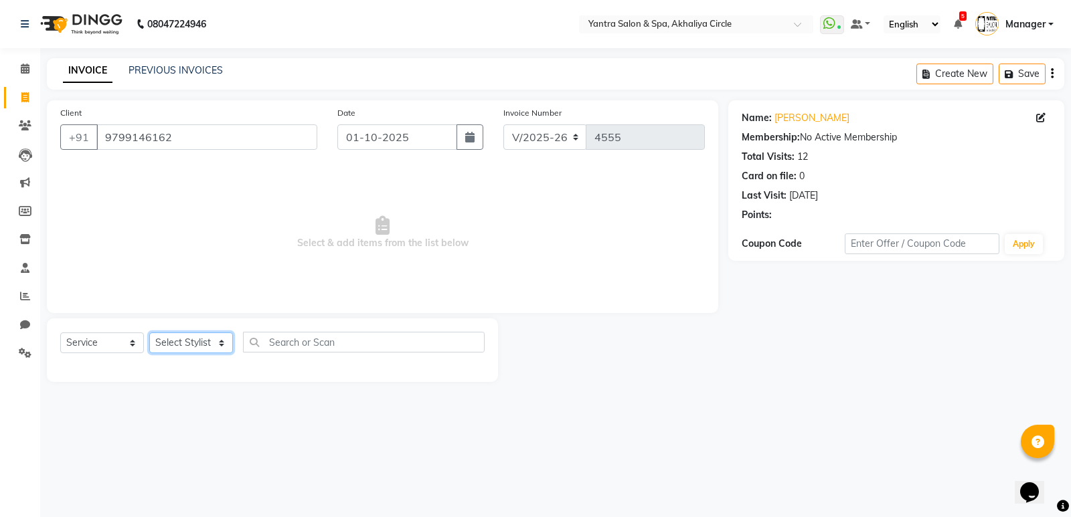
click at [201, 346] on select "Select Stylist [PERSON_NAME] [PERSON_NAME] [PERSON_NAME] [PERSON_NAME] Manager …" at bounding box center [191, 343] width 84 height 21
select select "4349"
click at [149, 333] on select "Select Stylist [PERSON_NAME] [PERSON_NAME] [PERSON_NAME] [PERSON_NAME] Manager …" at bounding box center [191, 343] width 84 height 21
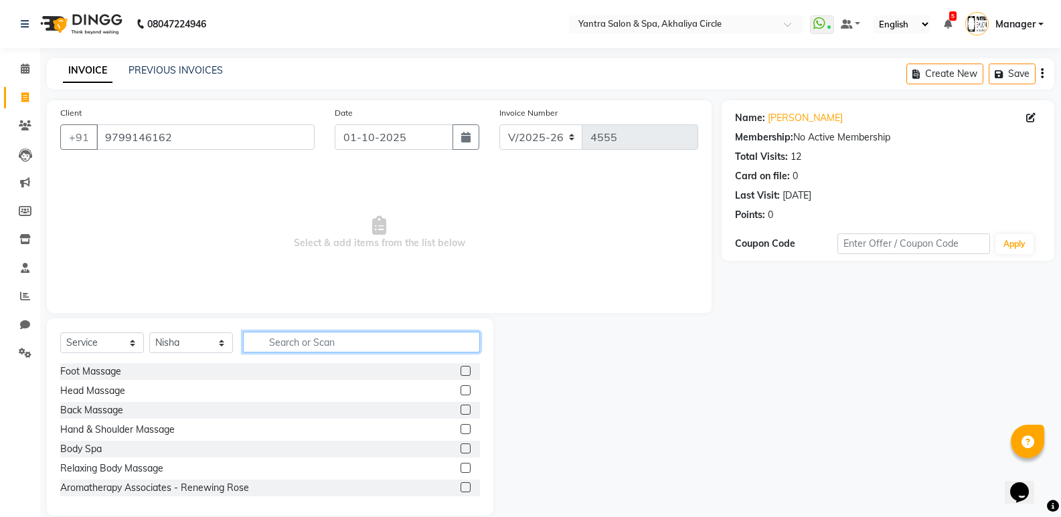
click at [309, 350] on input "text" at bounding box center [361, 342] width 237 height 21
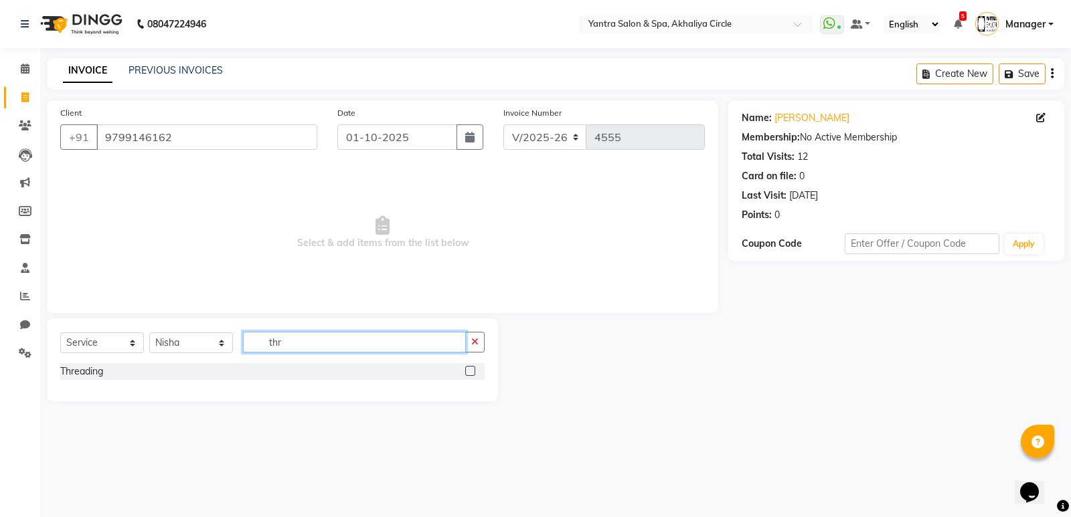
type input "thr"
click at [468, 367] on label at bounding box center [470, 371] width 10 height 10
click at [468, 367] on input "checkbox" at bounding box center [469, 371] width 9 height 9
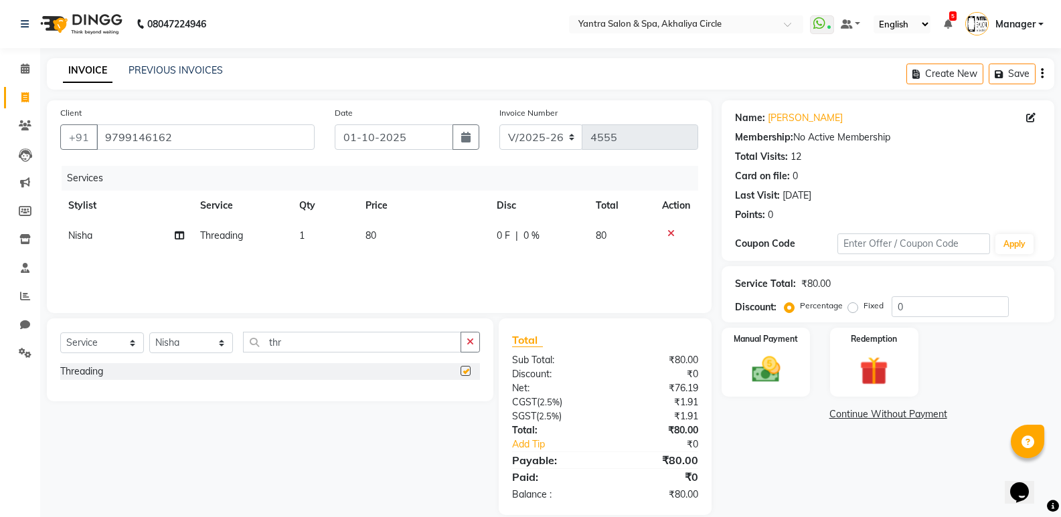
checkbox input "false"
click at [381, 236] on td "80" at bounding box center [423, 236] width 132 height 30
select select "4349"
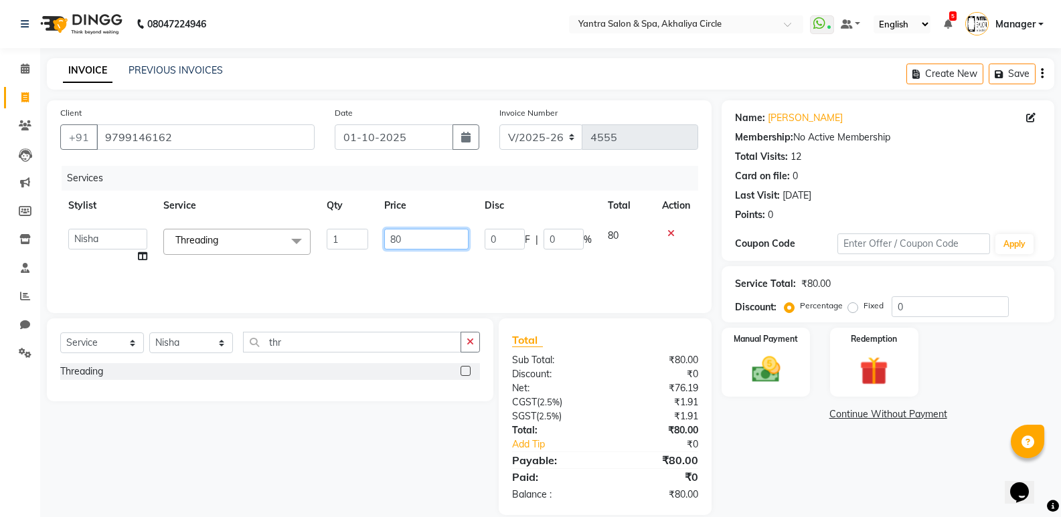
click at [413, 233] on input "80" at bounding box center [426, 239] width 84 height 21
type input "8"
type input "160"
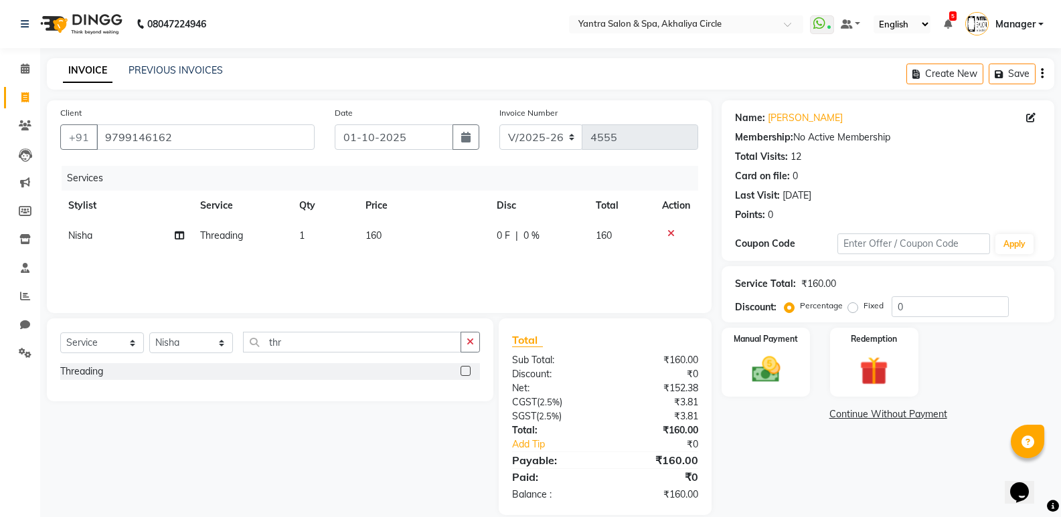
click at [604, 276] on div "Services Stylist Service Qty Price Disc Total Action Nisha Threading 1 160 0 F …" at bounding box center [379, 233] width 638 height 134
click at [806, 372] on div "Manual Payment" at bounding box center [766, 363] width 92 height 72
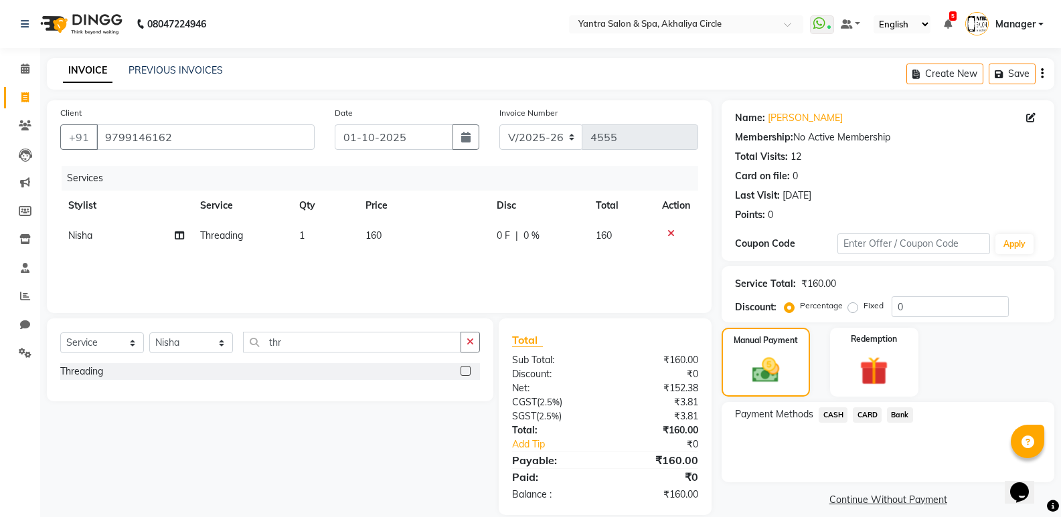
click at [893, 412] on span "Bank" at bounding box center [900, 414] width 26 height 15
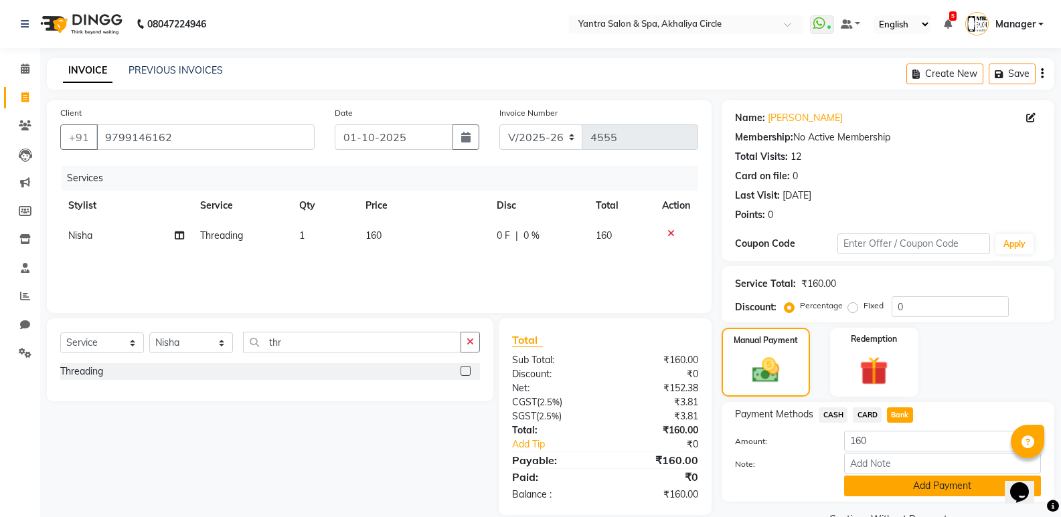
click at [890, 481] on button "Add Payment" at bounding box center [942, 486] width 197 height 21
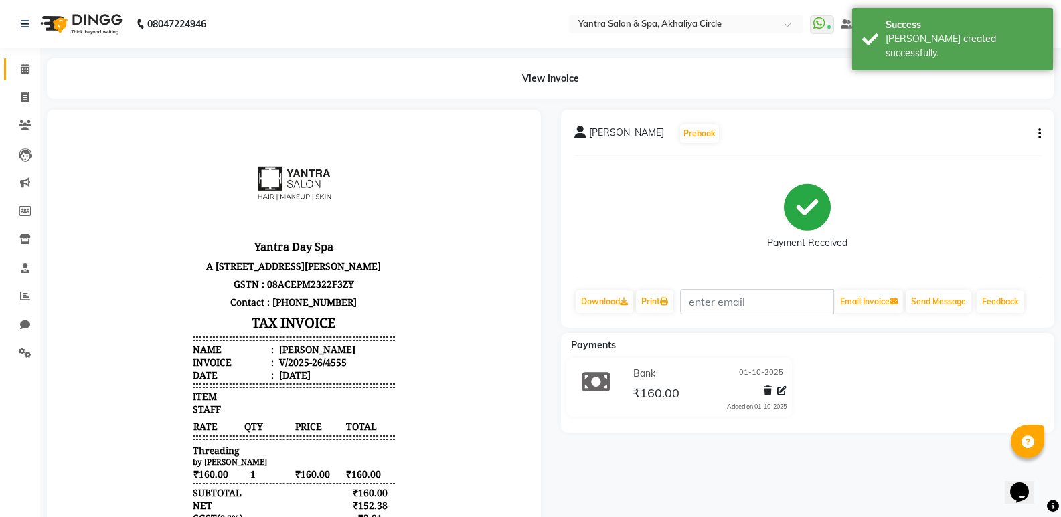
click at [27, 61] on link "Calendar" at bounding box center [20, 69] width 32 height 22
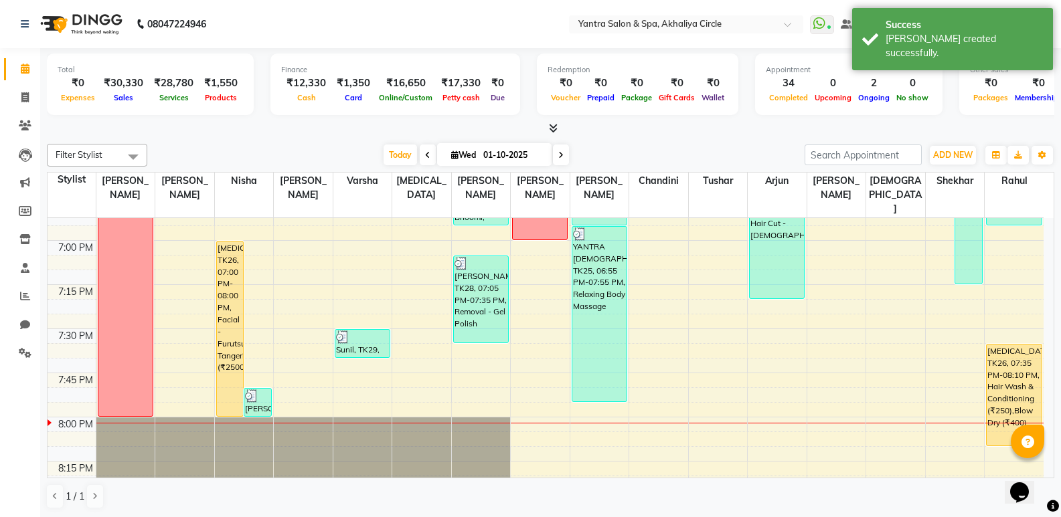
scroll to position [1920, 0]
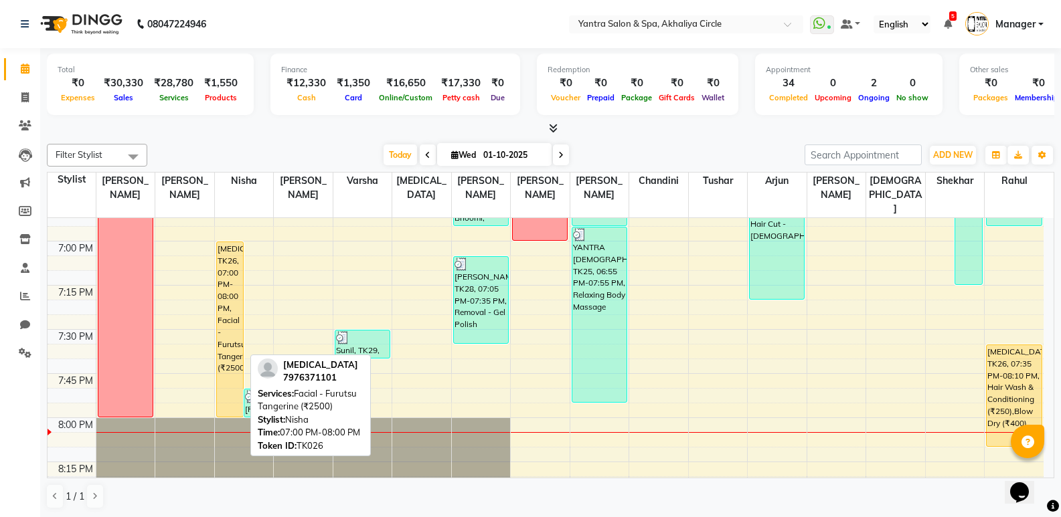
click at [223, 286] on div "[MEDICAL_DATA], TK26, 07:00 PM-08:00 PM, Facial - Furutsu Tangerine (₹2500)" at bounding box center [230, 329] width 27 height 175
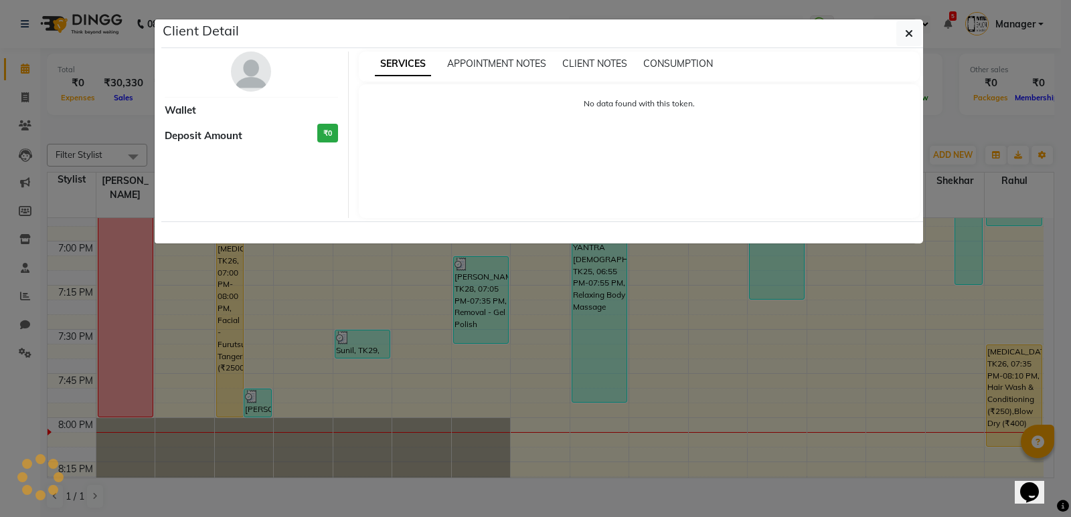
select select "1"
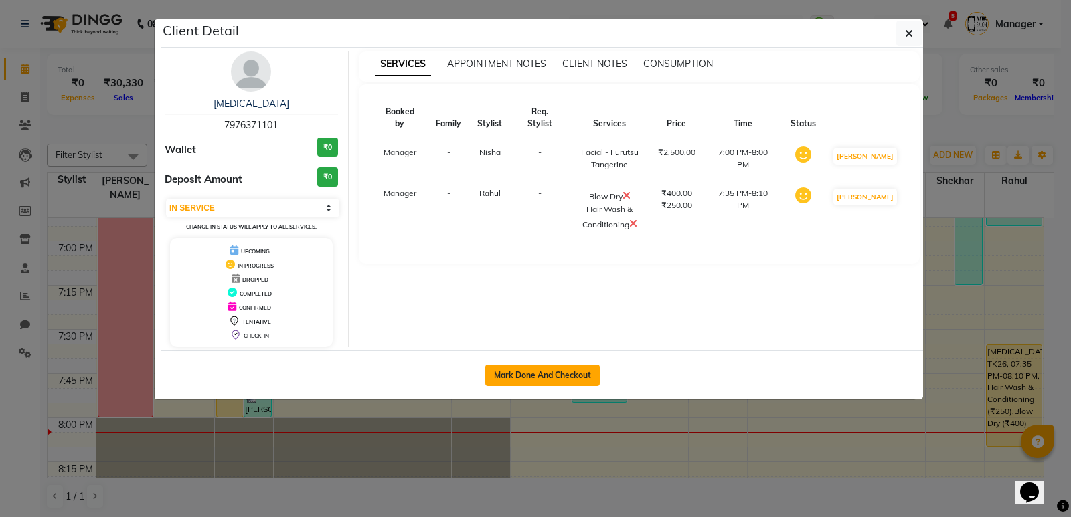
click at [549, 371] on button "Mark Done And Checkout" at bounding box center [542, 375] width 114 height 21
select select "service"
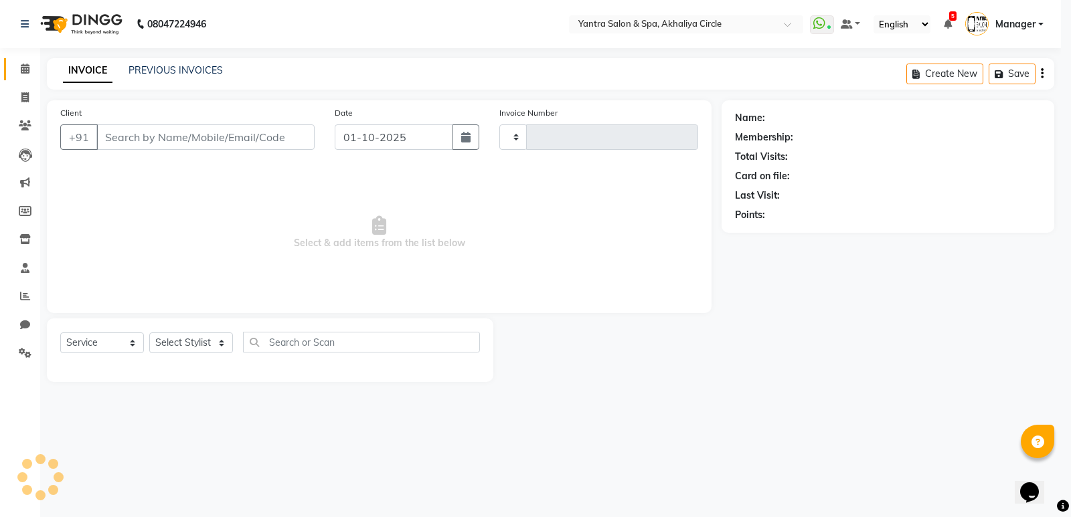
type input "4556"
select select "152"
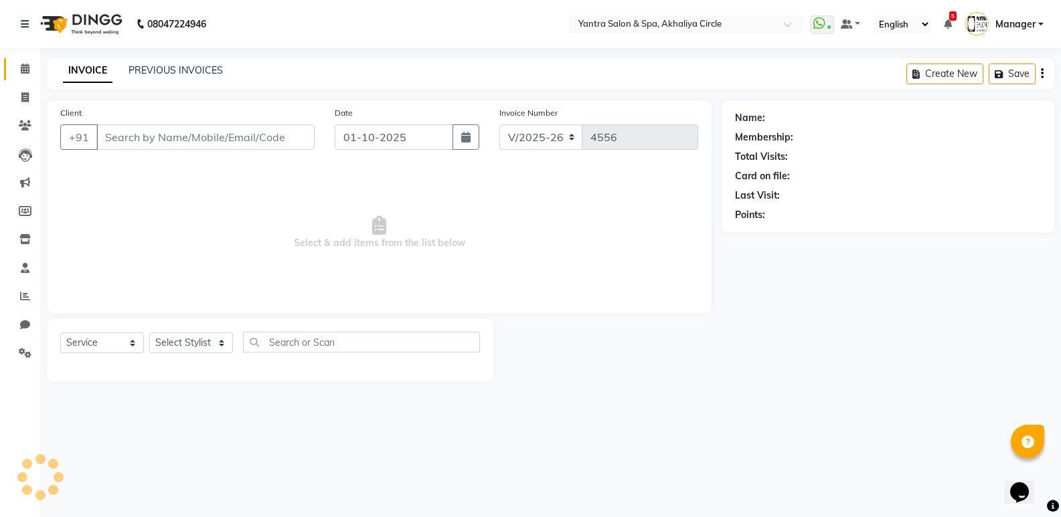
type input "7976371101"
select select "84063"
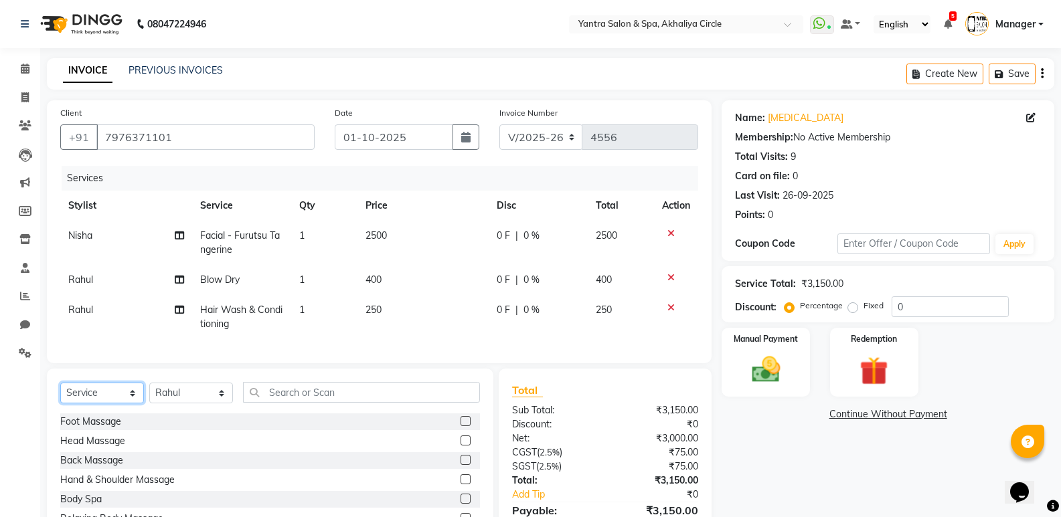
click at [108, 403] on select "Select Service Product Membership Package Voucher Prepaid Gift Card" at bounding box center [102, 393] width 84 height 21
select select "product"
click at [60, 393] on select "Select Service Product Membership Package Voucher Prepaid Gift Card" at bounding box center [102, 393] width 84 height 21
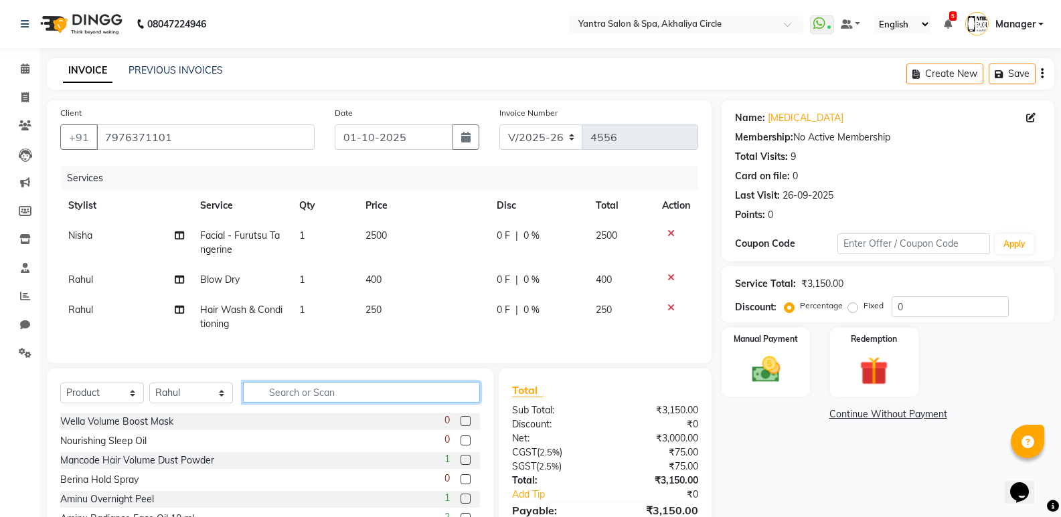
click at [279, 400] on input "text" at bounding box center [361, 392] width 237 height 21
click at [321, 403] on input "text" at bounding box center [361, 392] width 237 height 21
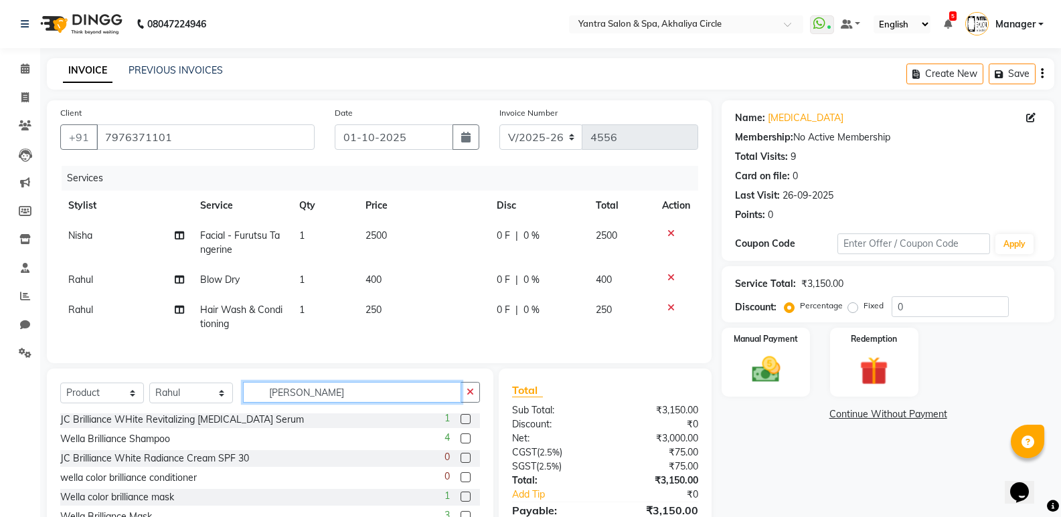
scroll to position [67, 0]
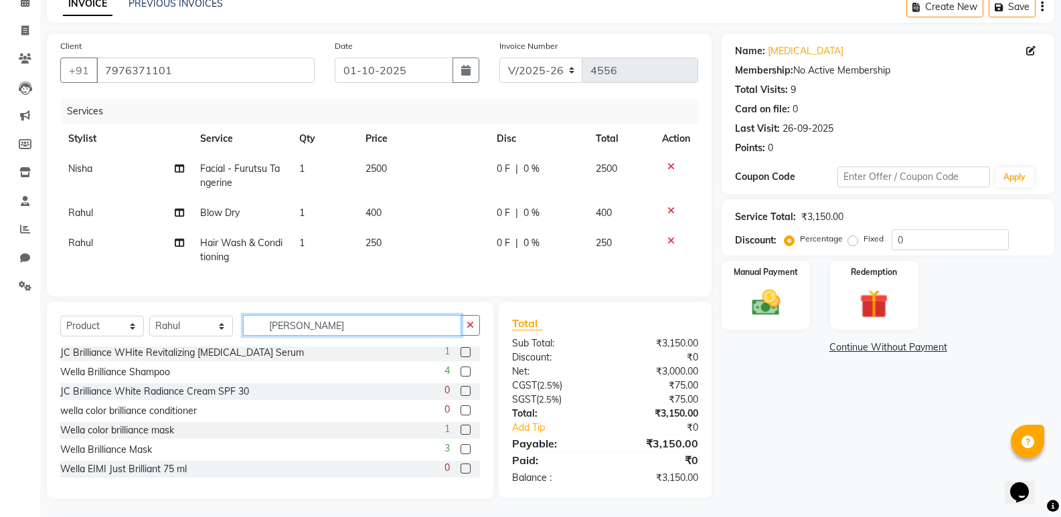
type input "[PERSON_NAME]"
click at [460, 377] on label at bounding box center [465, 372] width 10 height 10
click at [460, 377] on input "checkbox" at bounding box center [464, 372] width 9 height 9
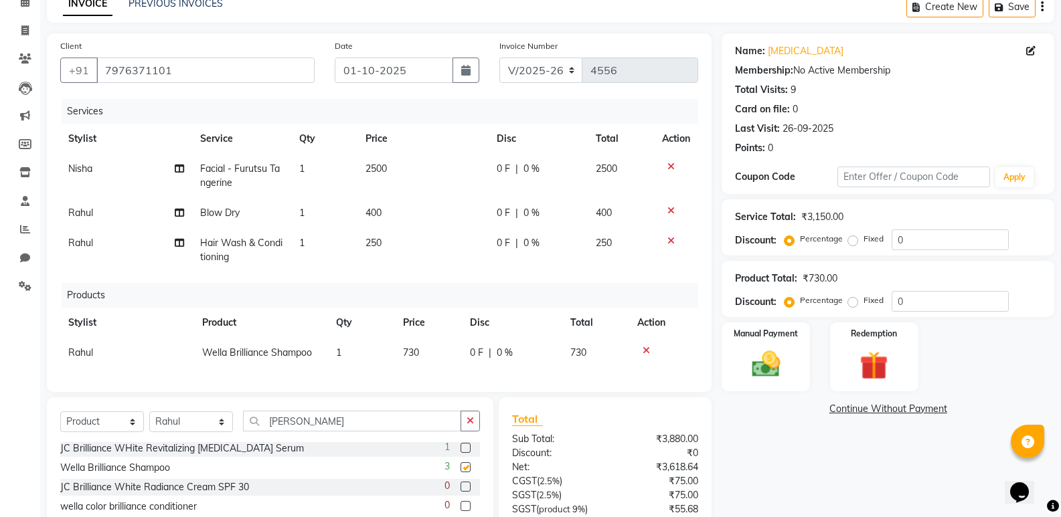
checkbox input "false"
click at [422, 352] on td "730" at bounding box center [428, 353] width 67 height 30
select select "84063"
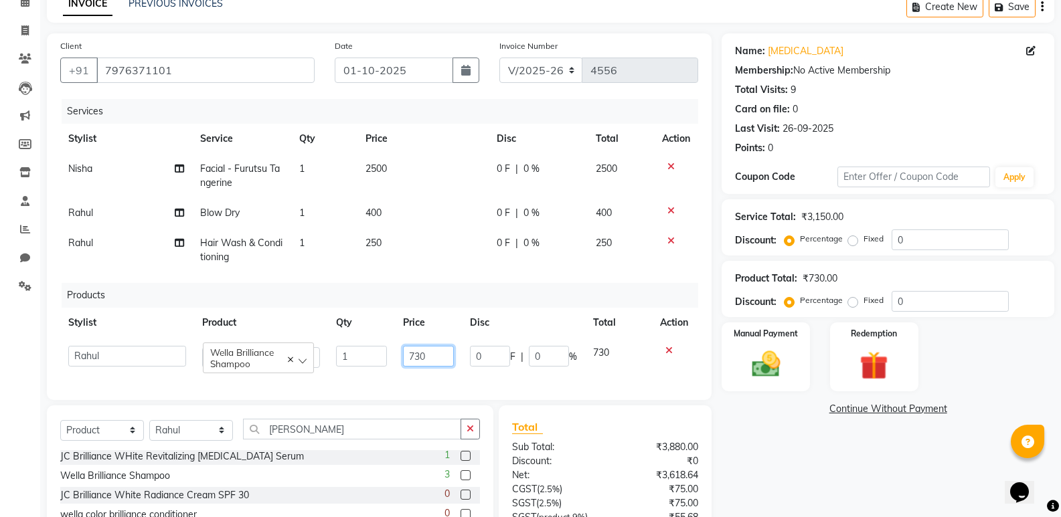
click at [437, 353] on input "730" at bounding box center [428, 356] width 51 height 21
type input "7"
type input "750"
click at [432, 371] on div "Services Stylist Service Qty Price Disc Total Action Nisha Facial - Furutsu Tan…" at bounding box center [379, 243] width 638 height 288
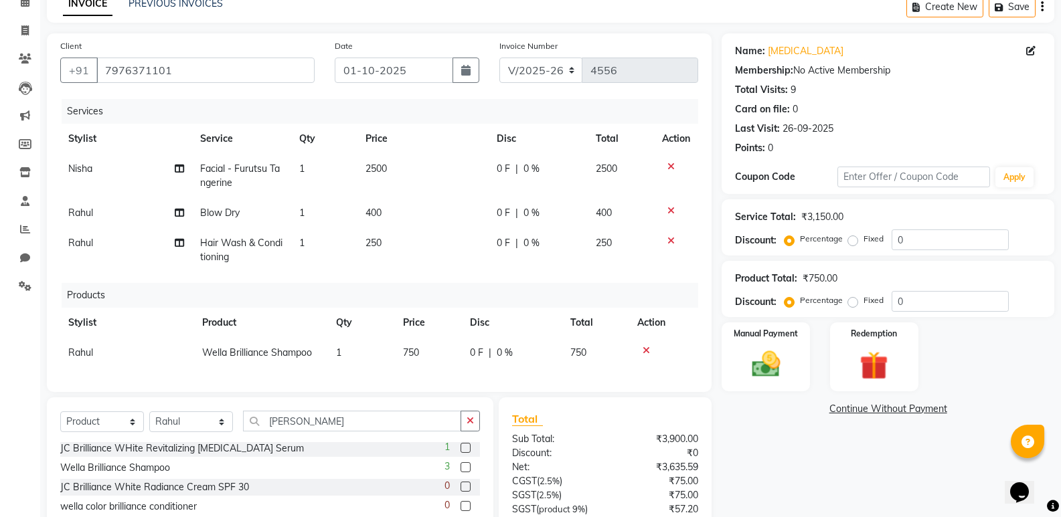
scroll to position [201, 0]
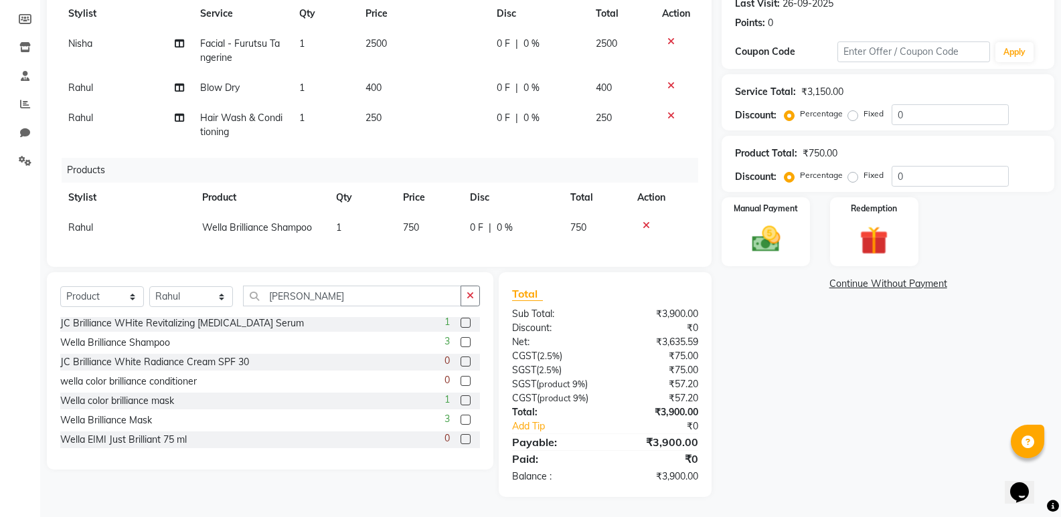
click at [460, 402] on label at bounding box center [465, 400] width 10 height 10
click at [460, 402] on input "checkbox" at bounding box center [464, 401] width 9 height 9
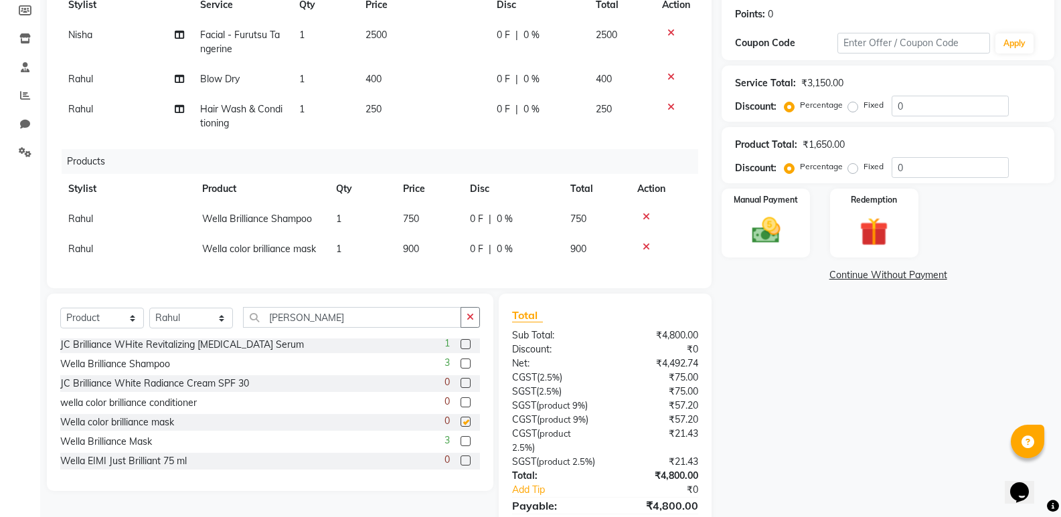
checkbox input "false"
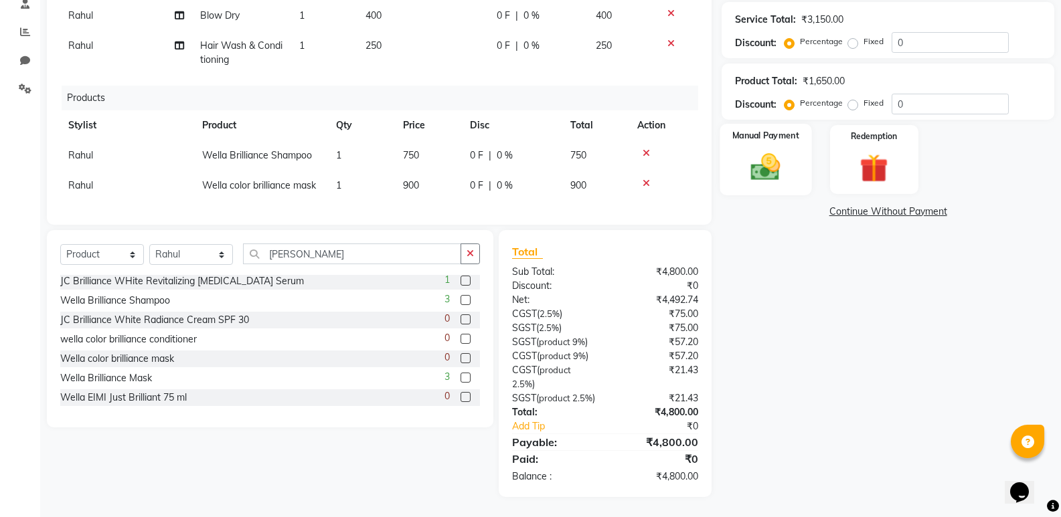
click at [762, 155] on img at bounding box center [765, 167] width 48 height 34
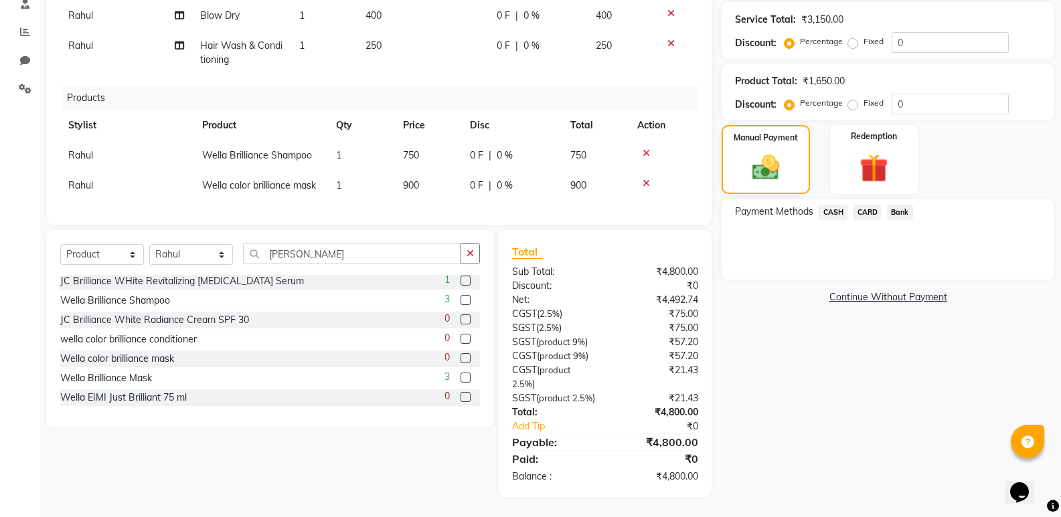
click at [839, 205] on span "CASH" at bounding box center [832, 212] width 29 height 15
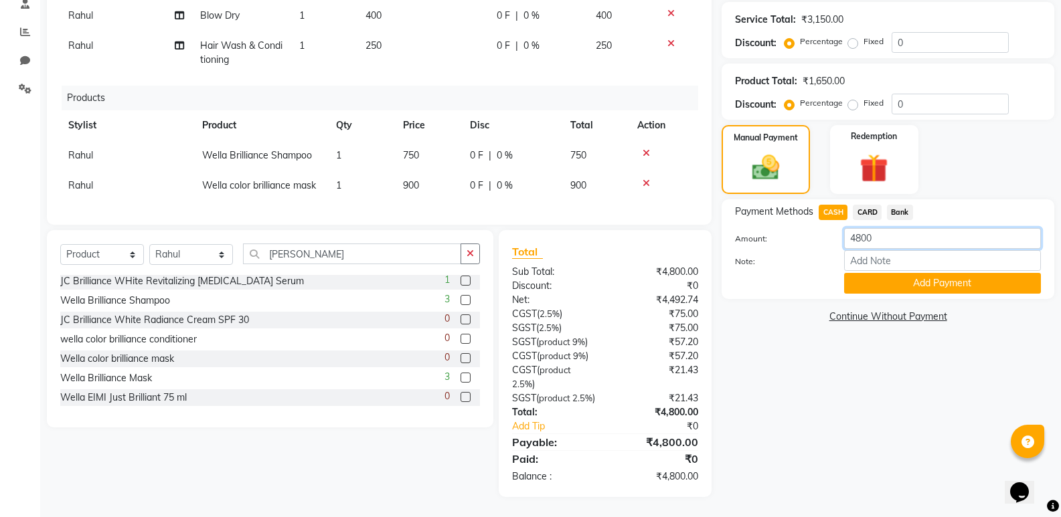
click at [879, 228] on input "4800" at bounding box center [942, 238] width 197 height 21
type input "4"
type input "2000"
click at [927, 273] on button "Add Payment" at bounding box center [942, 283] width 197 height 21
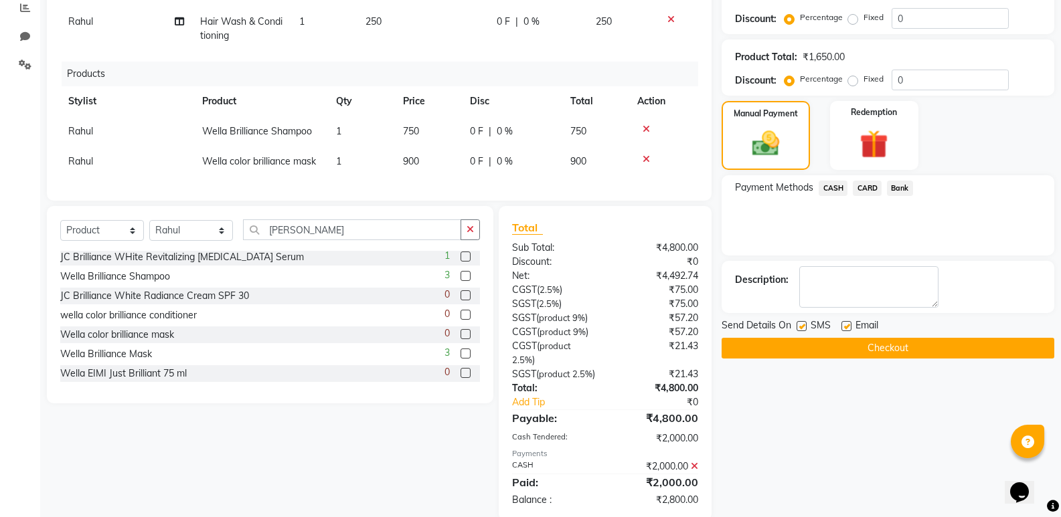
click at [901, 187] on span "Bank" at bounding box center [900, 188] width 26 height 15
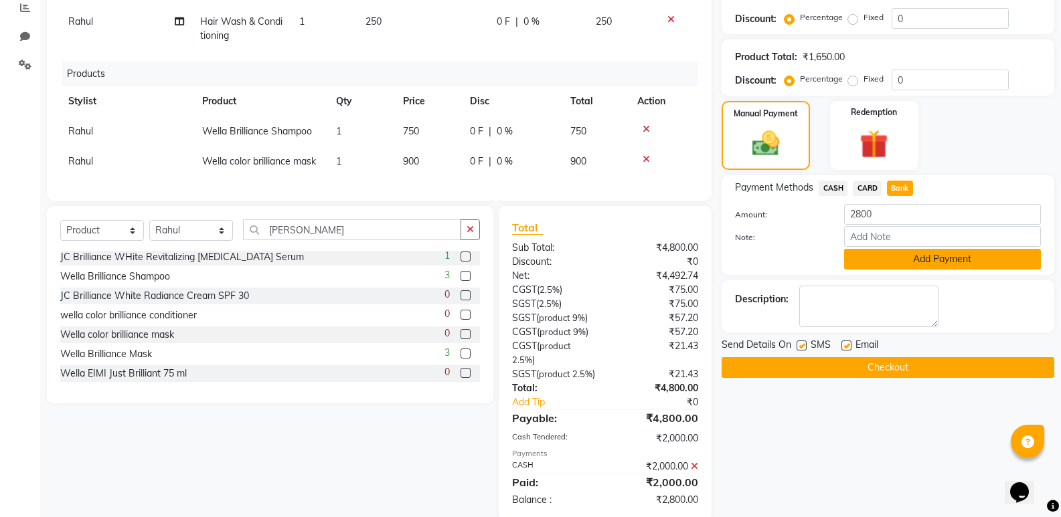
click at [875, 255] on button "Add Payment" at bounding box center [942, 259] width 197 height 21
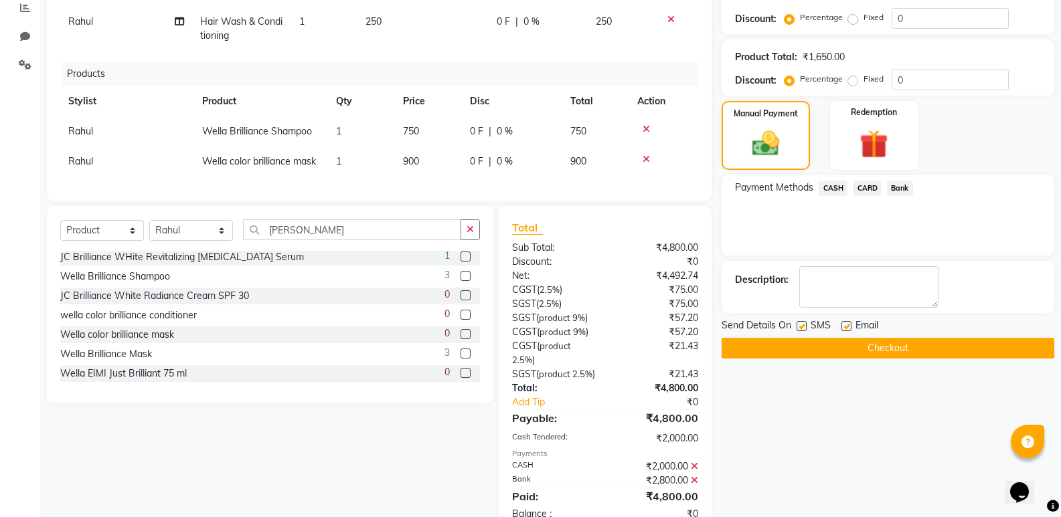
click at [860, 345] on button "Checkout" at bounding box center [887, 348] width 333 height 21
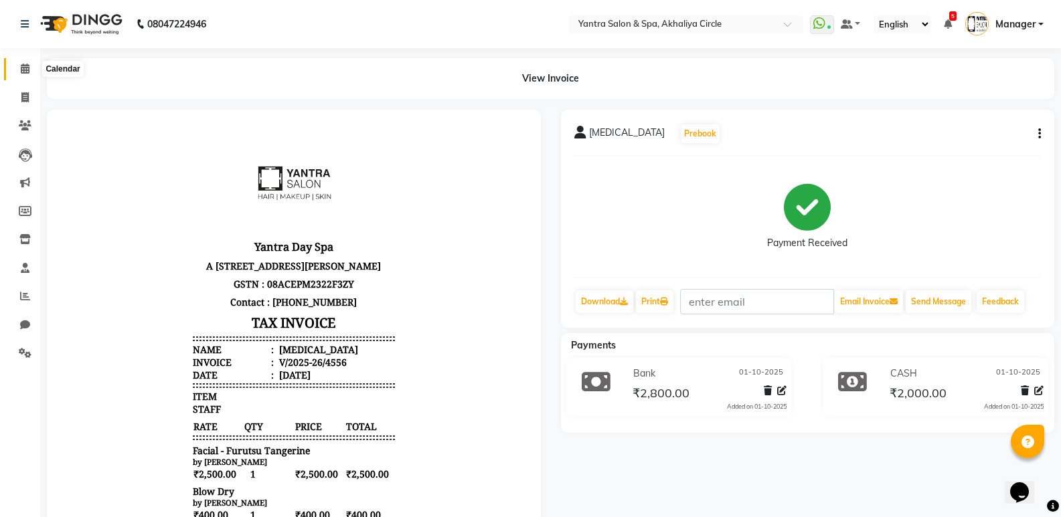
click at [17, 70] on span at bounding box center [24, 69] width 23 height 15
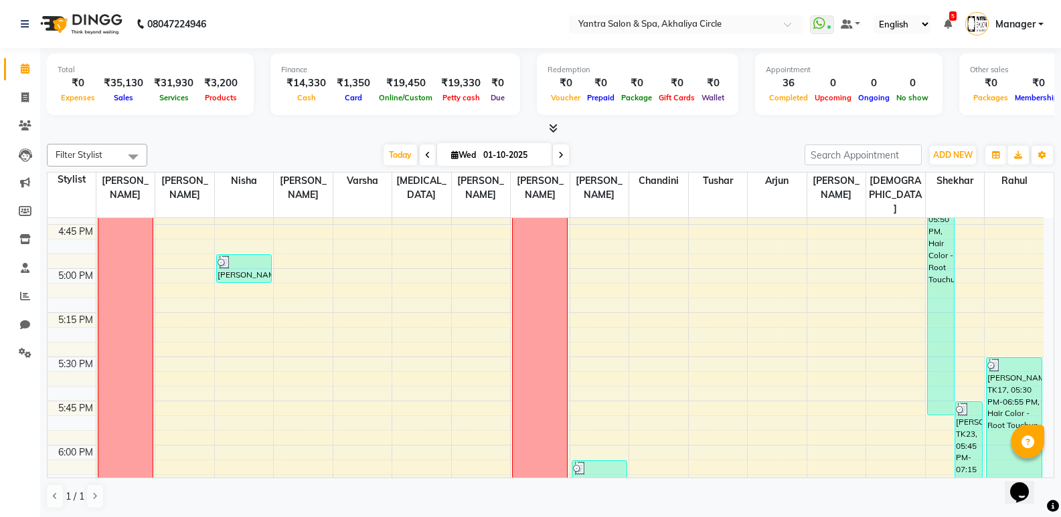
scroll to position [1271, 0]
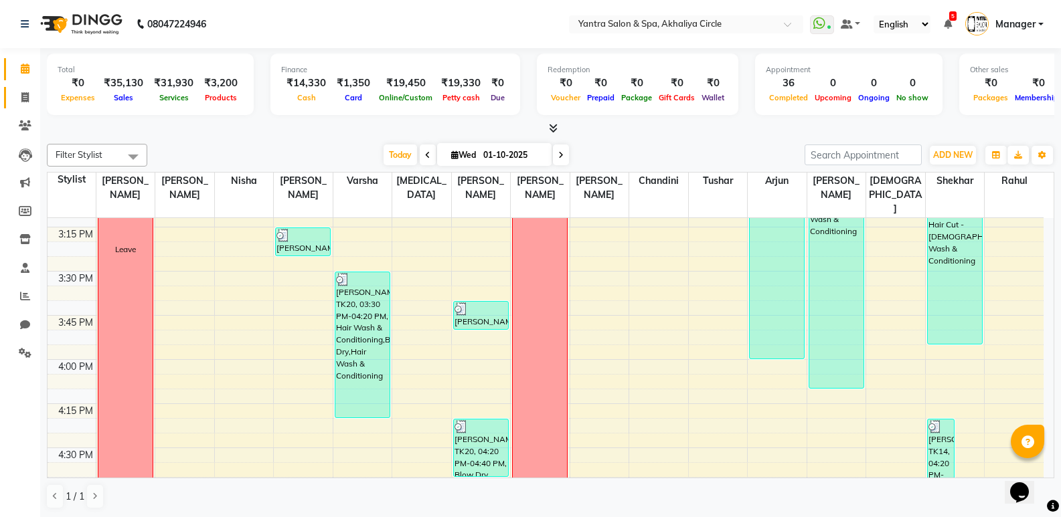
click at [12, 102] on link "Invoice" at bounding box center [20, 98] width 32 height 22
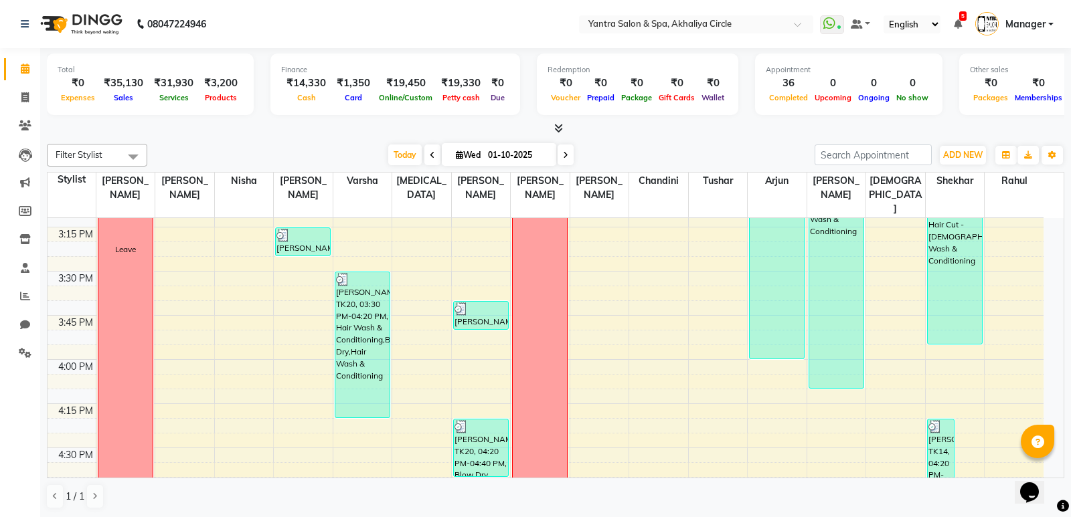
select select "service"
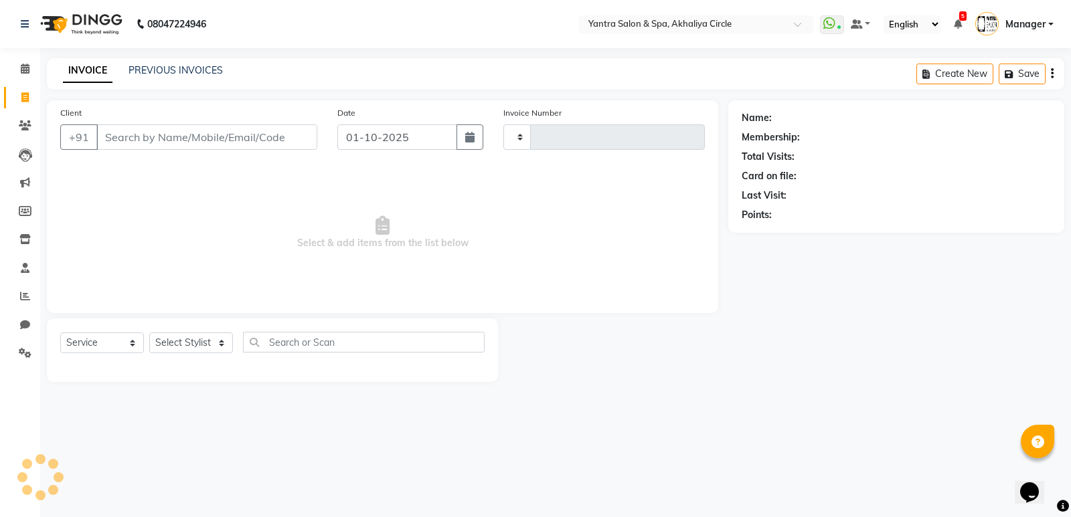
type input "4557"
select select "152"
click at [152, 71] on link "PREVIOUS INVOICES" at bounding box center [175, 70] width 94 height 12
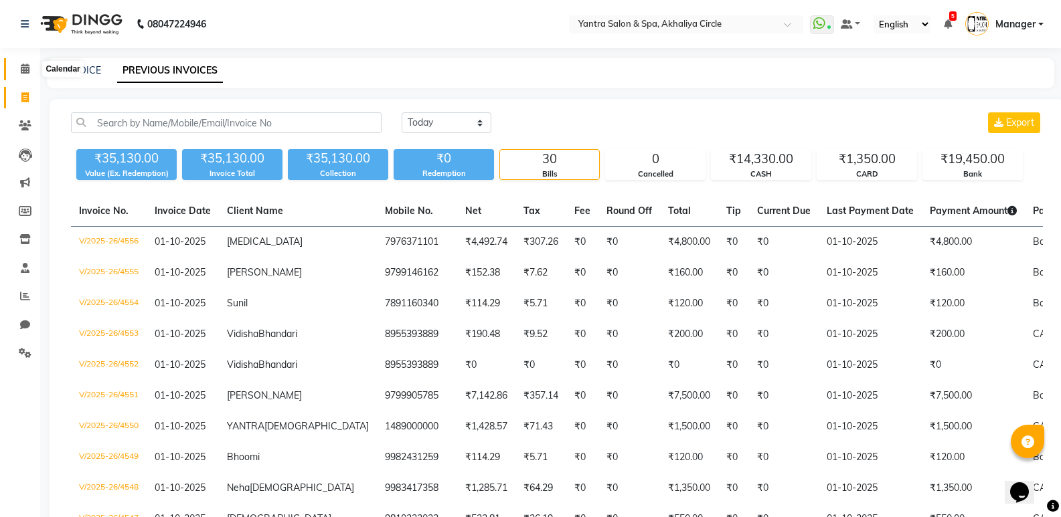
click at [23, 69] on icon at bounding box center [25, 69] width 9 height 10
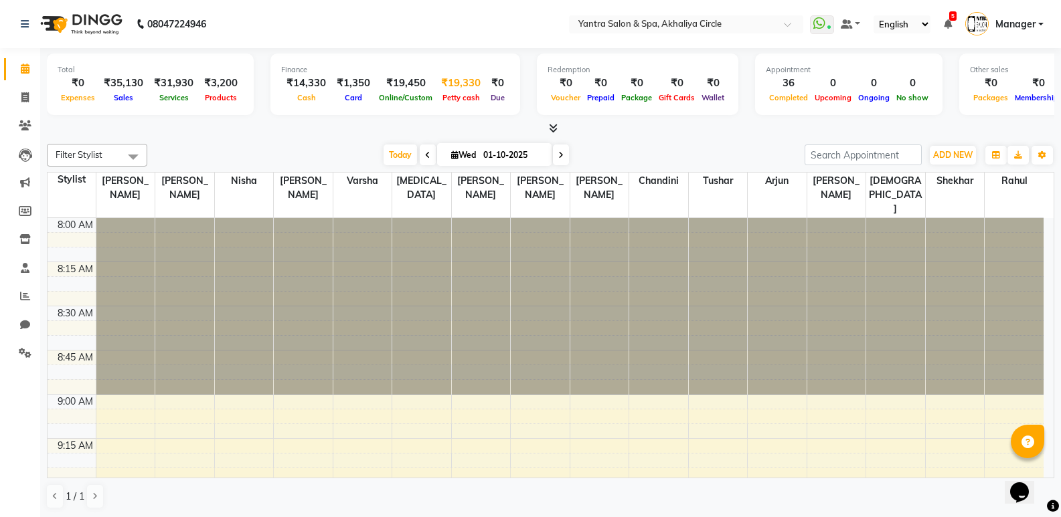
click at [448, 82] on div "₹19,330" at bounding box center [461, 83] width 50 height 15
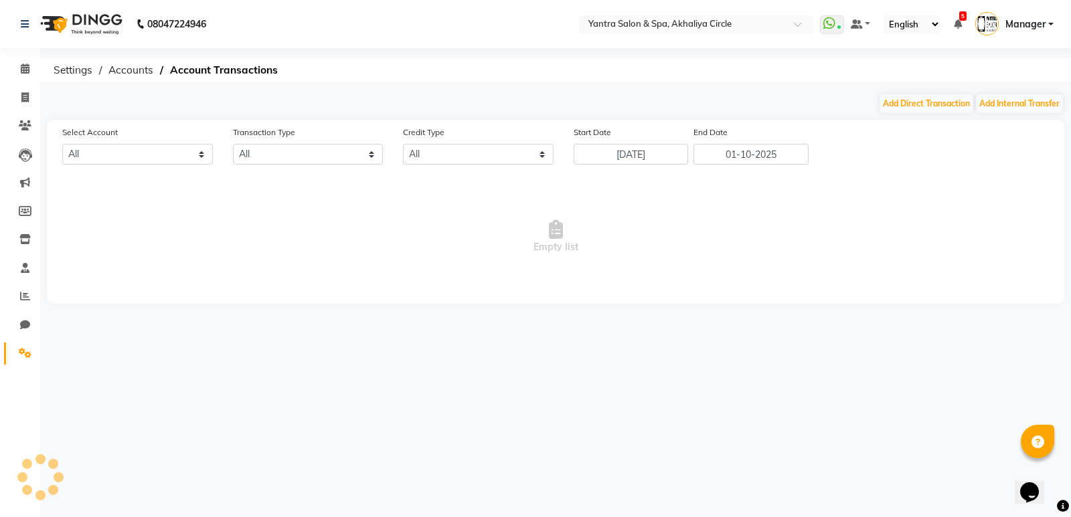
select select "2513"
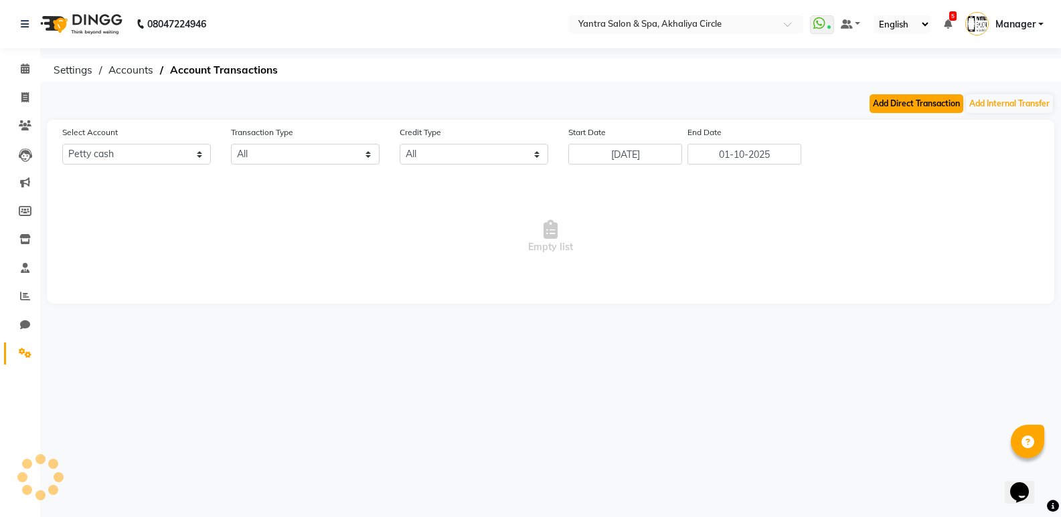
click at [885, 98] on button "Add Direct Transaction" at bounding box center [916, 103] width 94 height 19
select select "direct"
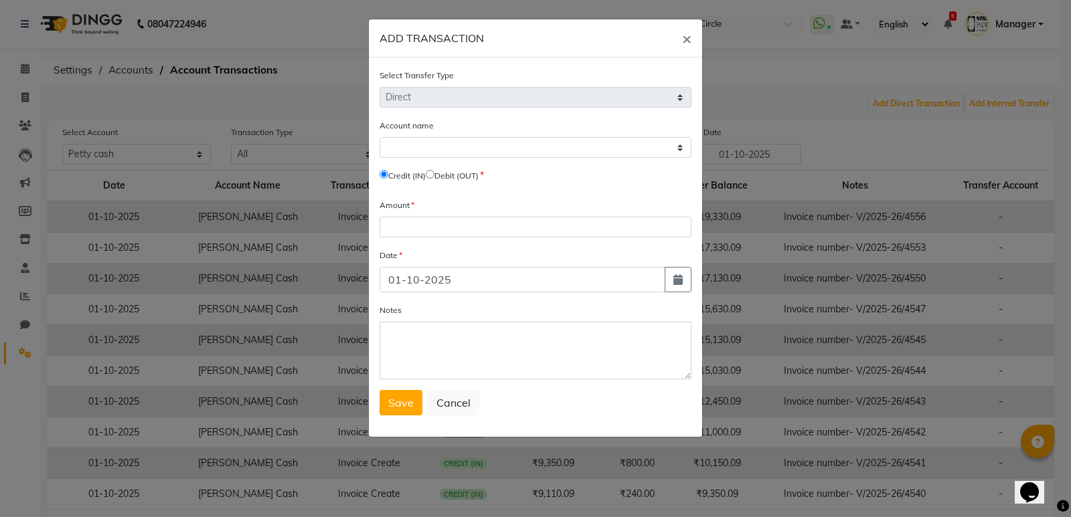
select select "2513"
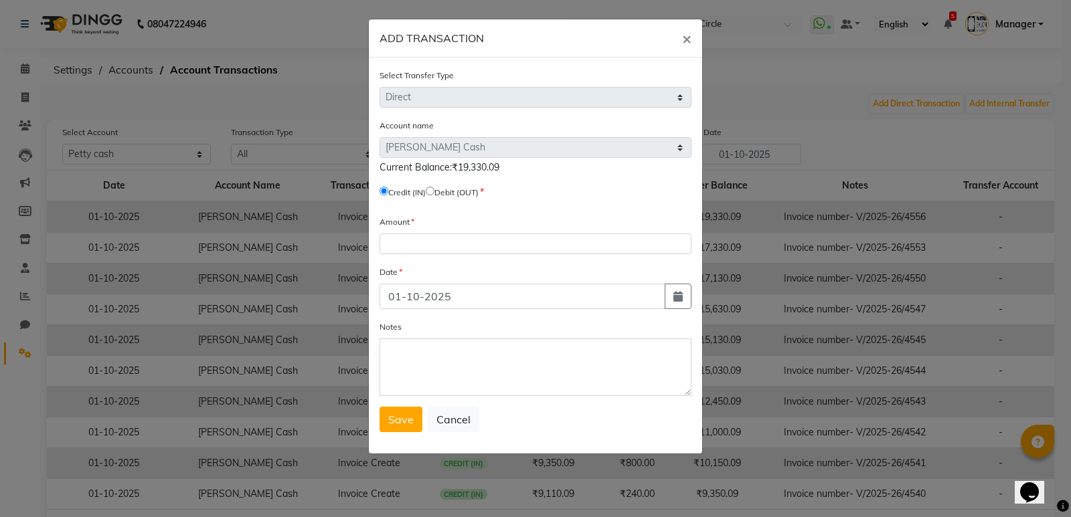
click at [436, 195] on span "Debit (OUT)" at bounding box center [452, 192] width 53 height 12
click at [434, 191] on input "radio" at bounding box center [430, 191] width 9 height 9
radio input "true"
click at [418, 244] on input "number" at bounding box center [535, 244] width 312 height 21
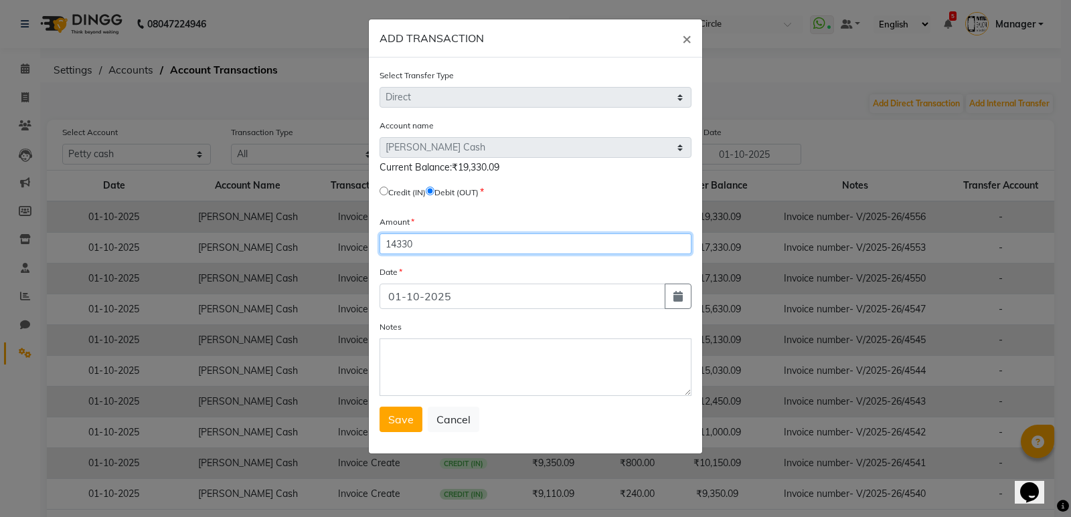
type input "14330"
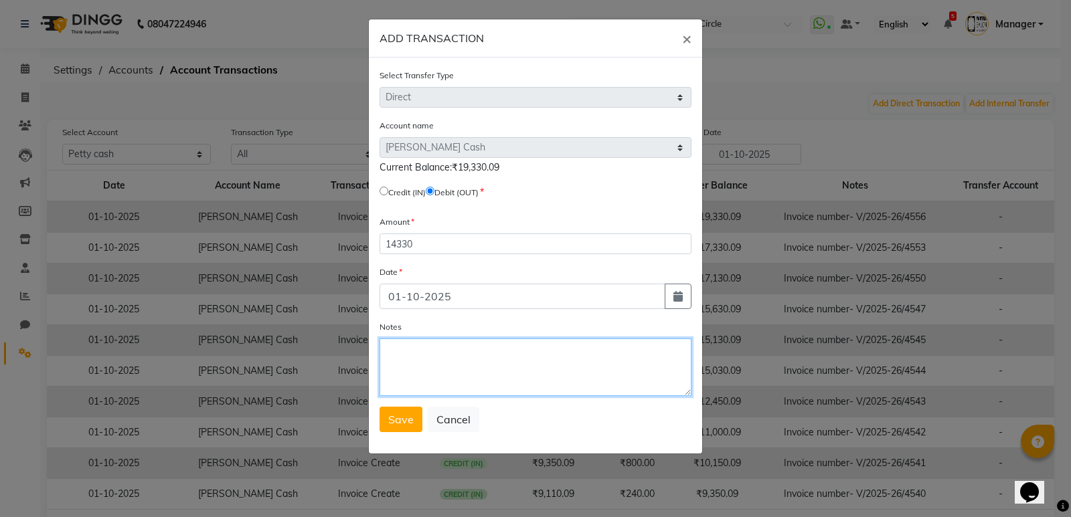
click at [399, 350] on textarea "Notes" at bounding box center [535, 368] width 312 height 58
type textarea "cashout"
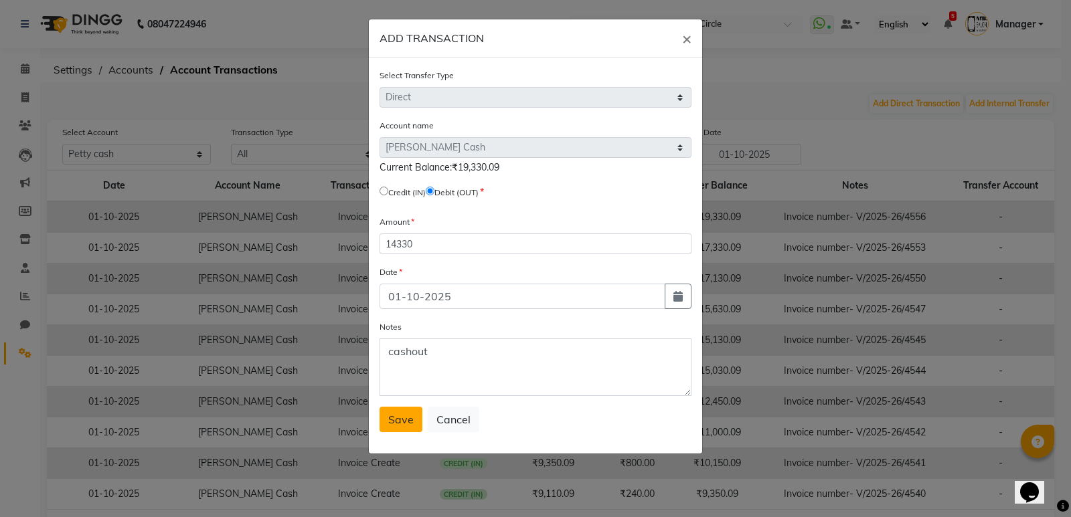
click at [397, 414] on span "Save" at bounding box center [400, 419] width 25 height 13
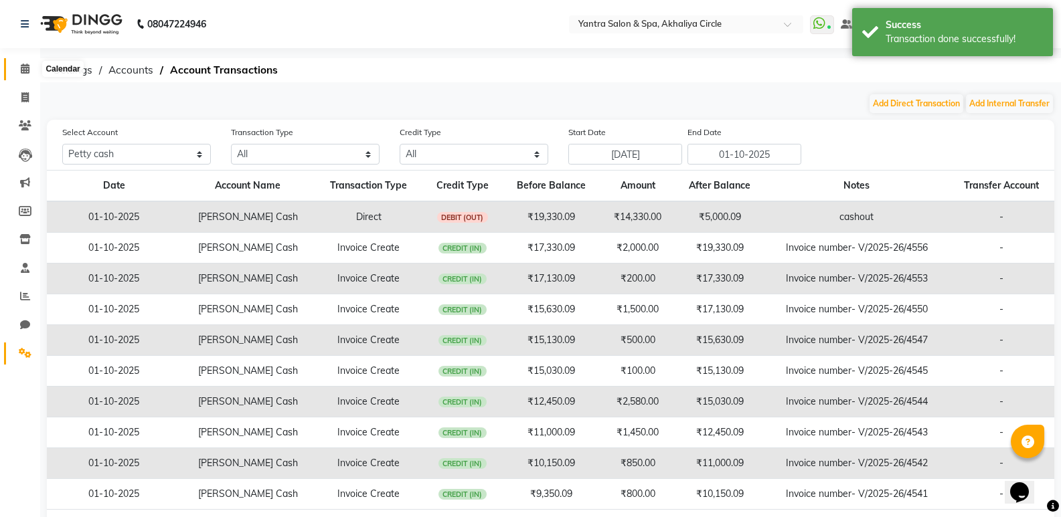
click at [17, 74] on span at bounding box center [24, 69] width 23 height 15
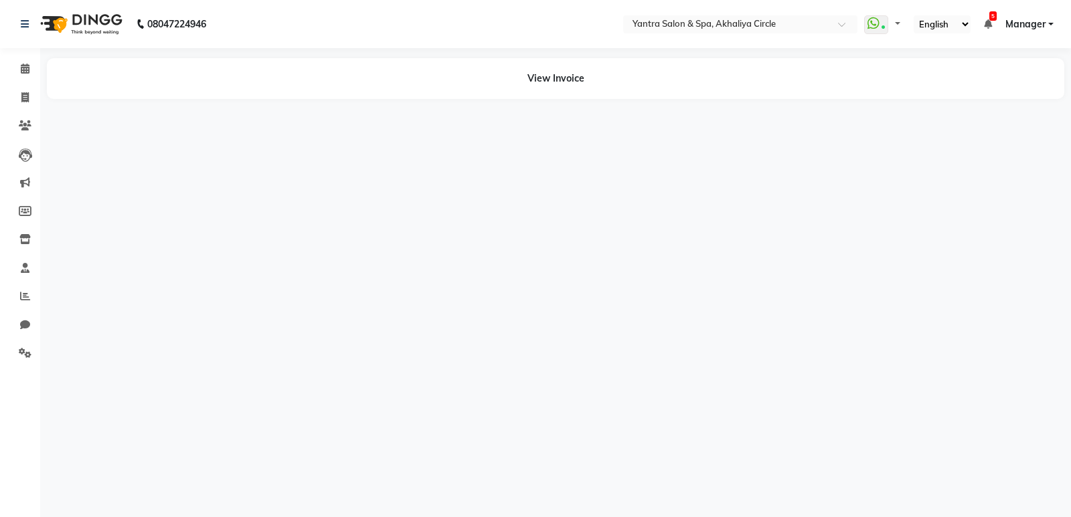
select select "en"
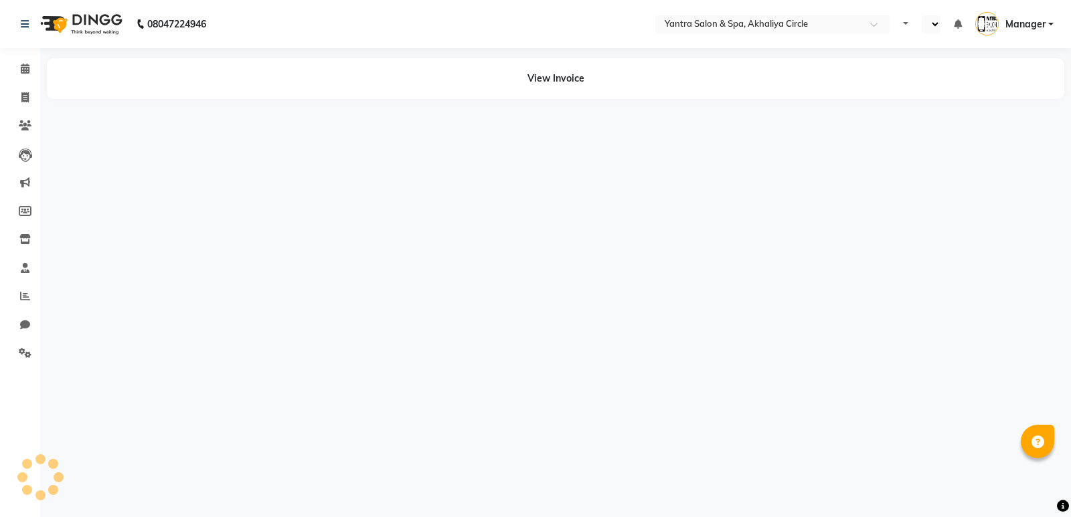
select select "en"
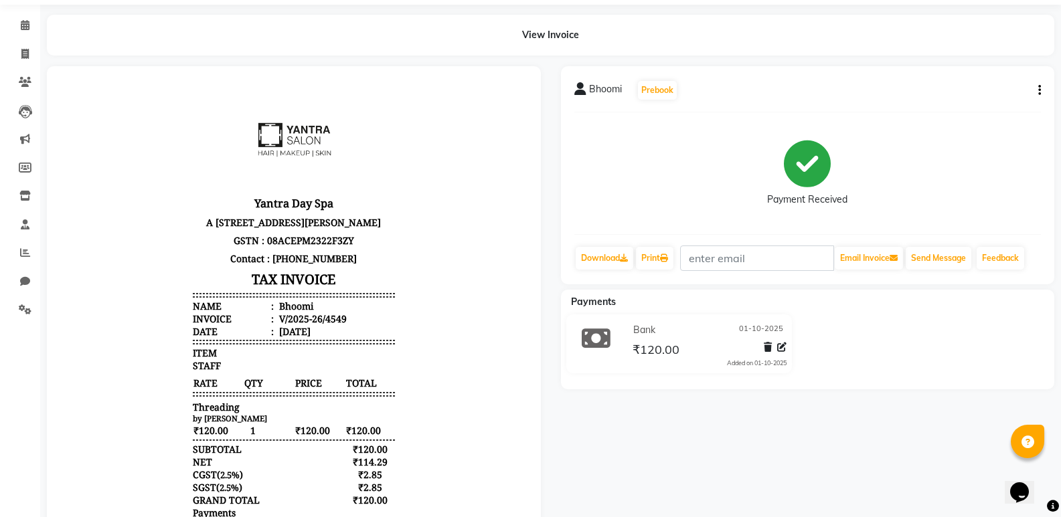
scroll to position [67, 0]
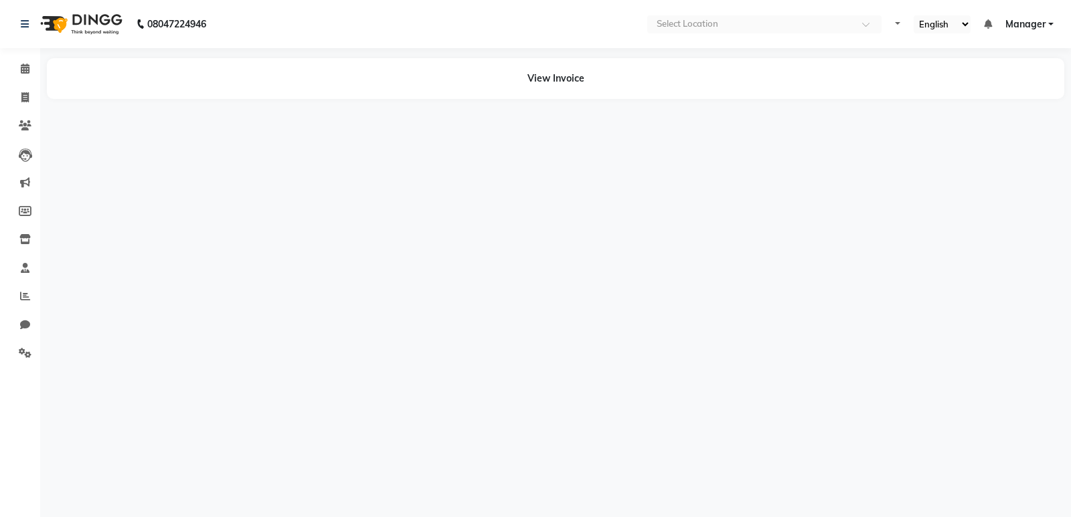
select select "en"
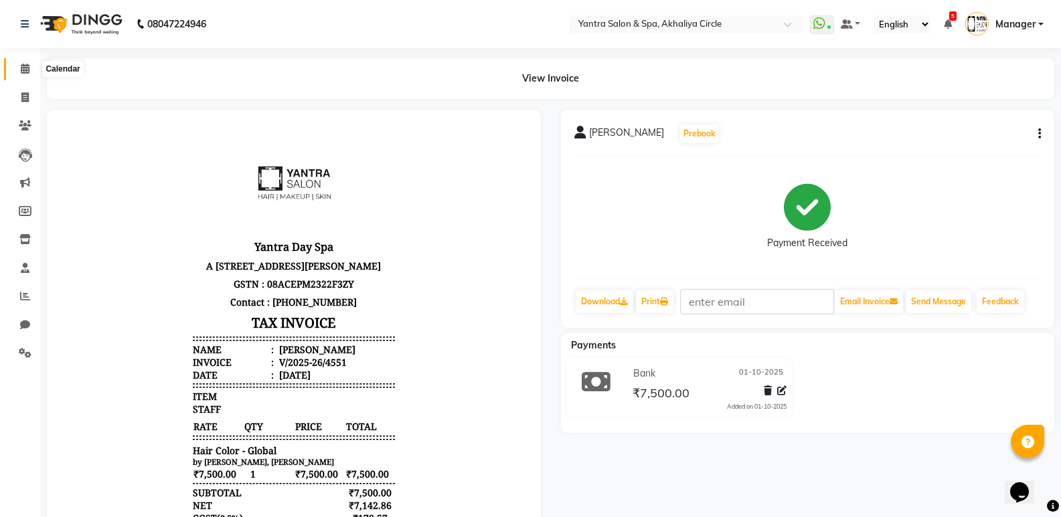
click at [18, 66] on span at bounding box center [24, 69] width 23 height 15
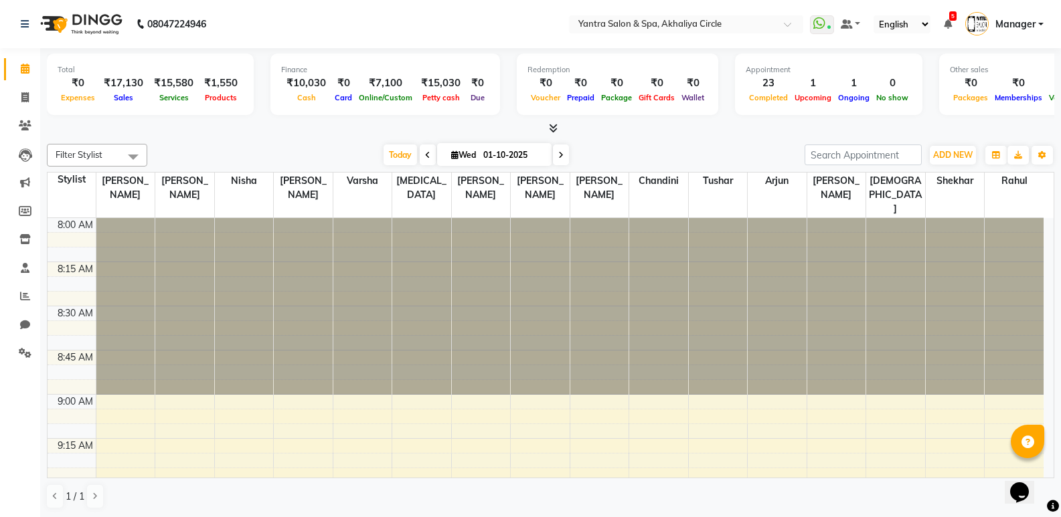
scroll to position [1338, 0]
